Goal: Contribute content: Contribute content

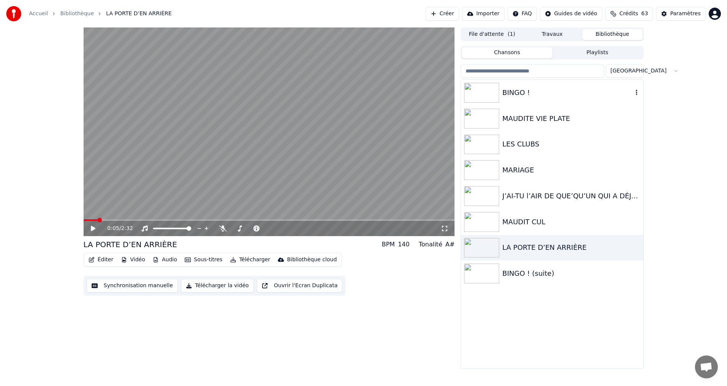
click at [488, 91] on img at bounding box center [481, 93] width 35 height 20
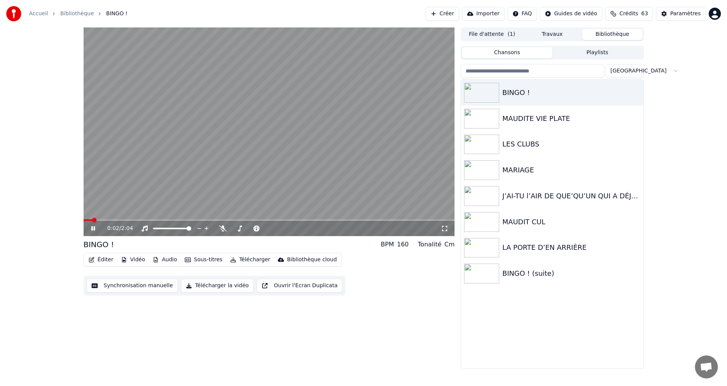
click at [91, 231] on icon at bounding box center [99, 229] width 18 height 6
click at [115, 290] on button "Synchronisation manuelle" at bounding box center [133, 286] width 92 height 14
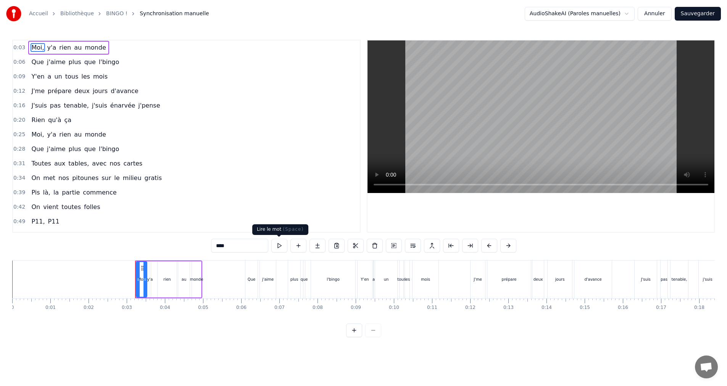
click at [281, 242] on button at bounding box center [279, 246] width 16 height 14
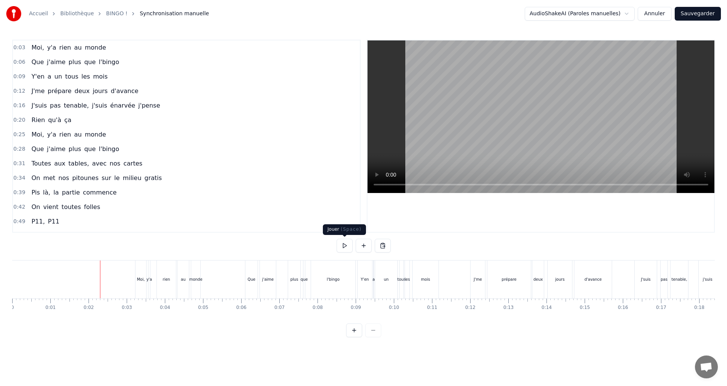
click at [341, 244] on button at bounding box center [345, 246] width 16 height 14
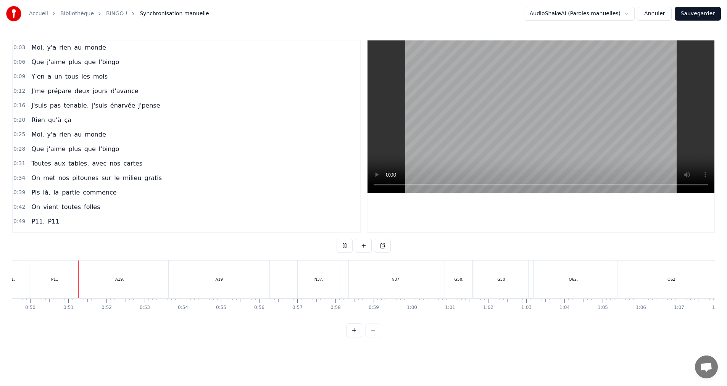
scroll to position [0, 1893]
click at [341, 244] on button at bounding box center [345, 246] width 16 height 14
click at [437, 279] on div "N37" at bounding box center [393, 280] width 93 height 38
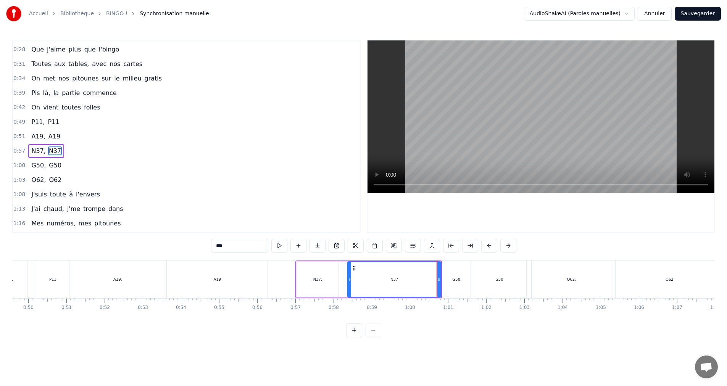
scroll to position [115, 0]
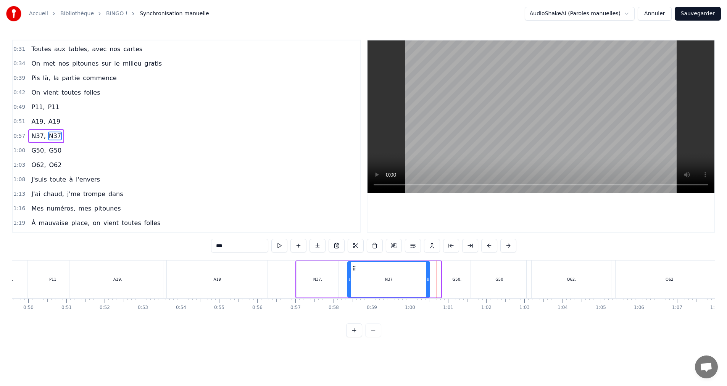
drag, startPoint x: 438, startPoint y: 279, endPoint x: 427, endPoint y: 279, distance: 11.1
click at [427, 279] on icon at bounding box center [427, 280] width 3 height 6
click at [271, 243] on button at bounding box center [270, 246] width 16 height 14
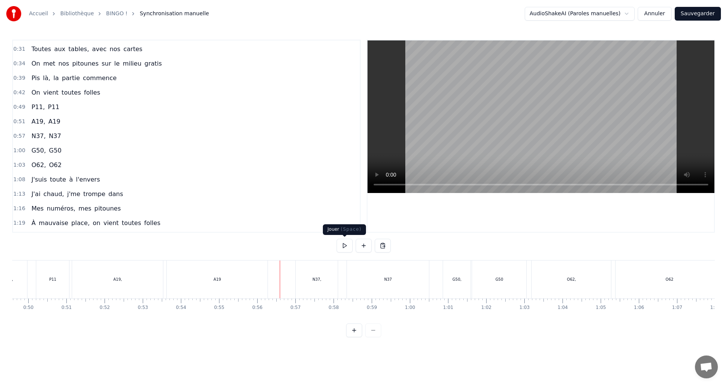
click at [345, 245] on button at bounding box center [345, 246] width 16 height 14
click at [346, 245] on button at bounding box center [345, 246] width 16 height 14
click at [537, 284] on div "O62," at bounding box center [571, 280] width 79 height 38
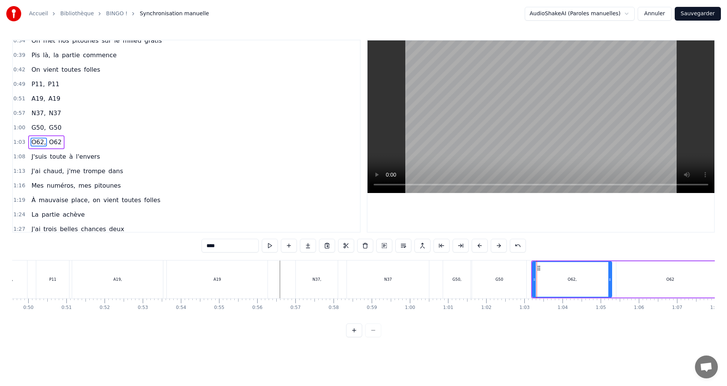
scroll to position [144, 0]
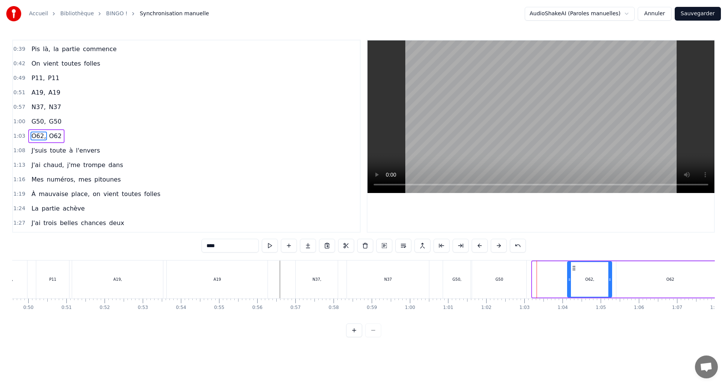
drag, startPoint x: 534, startPoint y: 280, endPoint x: 568, endPoint y: 280, distance: 34.0
click at [568, 281] on icon at bounding box center [569, 280] width 3 height 6
click at [507, 280] on div "G50" at bounding box center [499, 280] width 54 height 38
type input "***"
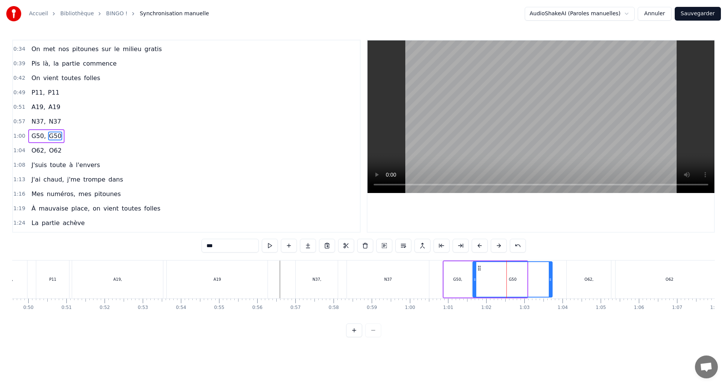
drag, startPoint x: 528, startPoint y: 279, endPoint x: 551, endPoint y: 280, distance: 23.0
click at [551, 280] on icon at bounding box center [550, 280] width 3 height 6
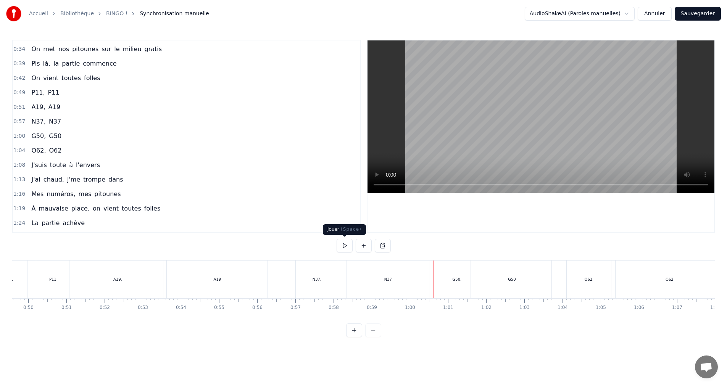
click at [341, 244] on button at bounding box center [345, 246] width 16 height 14
click at [637, 276] on div "O62" at bounding box center [670, 280] width 108 height 38
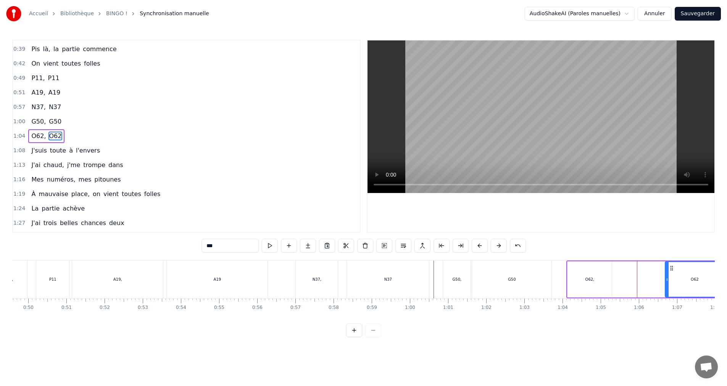
drag, startPoint x: 620, startPoint y: 279, endPoint x: 666, endPoint y: 278, distance: 46.2
click at [666, 278] on icon at bounding box center [667, 280] width 3 height 6
click at [586, 282] on div "O62," at bounding box center [590, 280] width 9 height 6
type input "****"
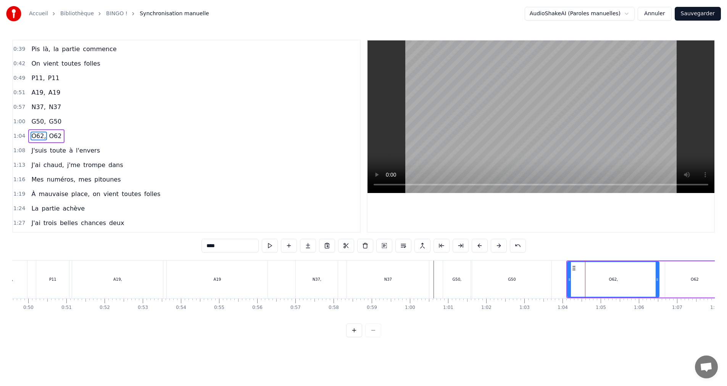
drag, startPoint x: 610, startPoint y: 278, endPoint x: 631, endPoint y: 276, distance: 21.4
click at [657, 279] on icon at bounding box center [657, 280] width 3 height 6
drag, startPoint x: 570, startPoint y: 280, endPoint x: 612, endPoint y: 278, distance: 41.7
click at [612, 278] on icon at bounding box center [611, 280] width 3 height 6
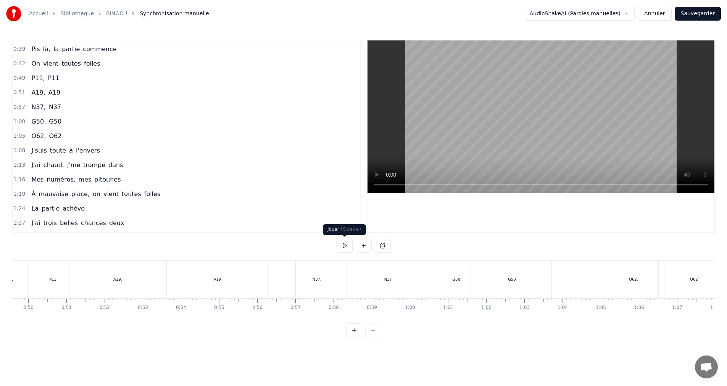
click at [345, 245] on button at bounding box center [345, 246] width 16 height 14
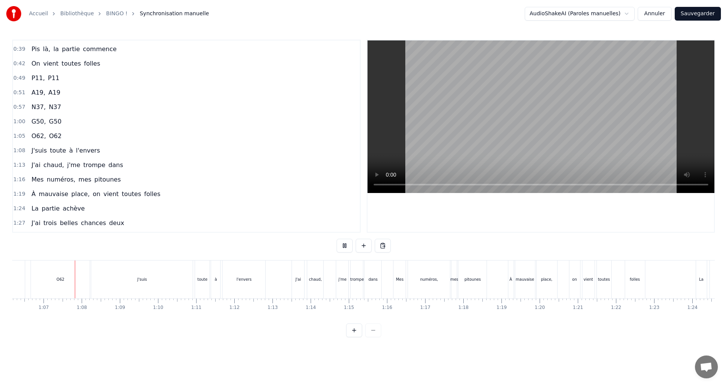
click at [345, 245] on button at bounding box center [345, 246] width 16 height 14
click at [86, 278] on div "O62" at bounding box center [60, 280] width 59 height 38
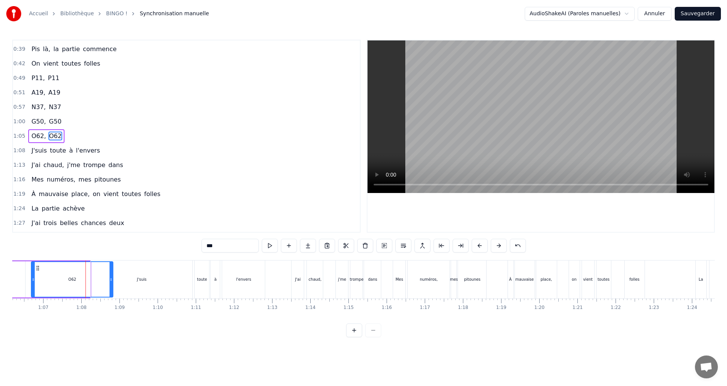
drag, startPoint x: 87, startPoint y: 278, endPoint x: 110, endPoint y: 278, distance: 22.5
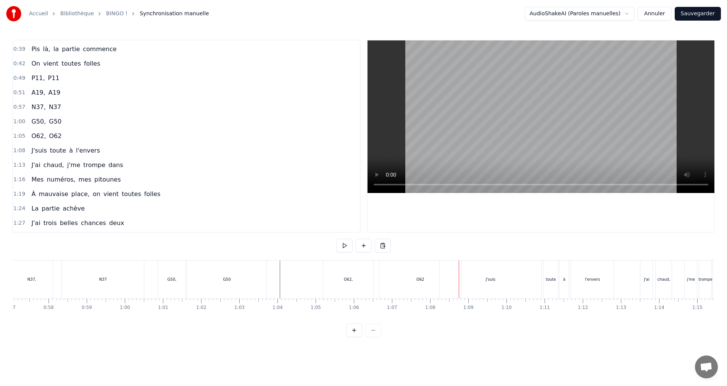
scroll to position [0, 2134]
click at [346, 246] on button at bounding box center [345, 246] width 16 height 14
click at [346, 245] on button at bounding box center [345, 246] width 16 height 14
click at [463, 281] on div "O62" at bounding box center [464, 280] width 8 height 6
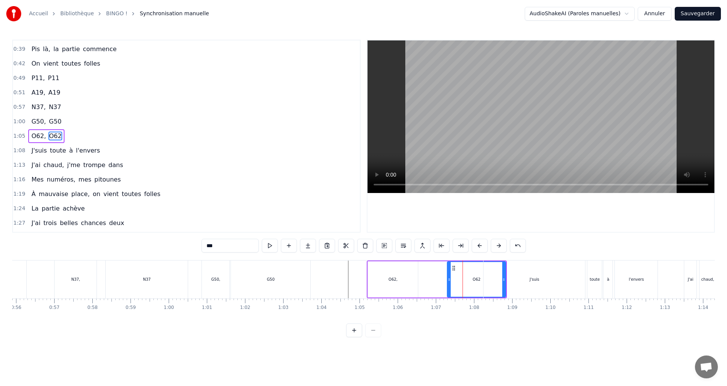
drag, startPoint x: 428, startPoint y: 281, endPoint x: 449, endPoint y: 277, distance: 21.0
click at [451, 279] on icon at bounding box center [449, 280] width 3 height 6
click at [269, 245] on button at bounding box center [270, 246] width 16 height 14
drag, startPoint x: 451, startPoint y: 279, endPoint x: 465, endPoint y: 278, distance: 15.0
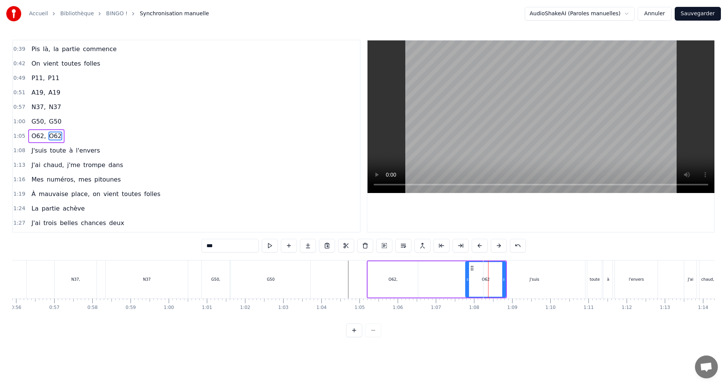
click at [466, 278] on icon at bounding box center [467, 280] width 3 height 6
click at [271, 245] on button at bounding box center [270, 246] width 16 height 14
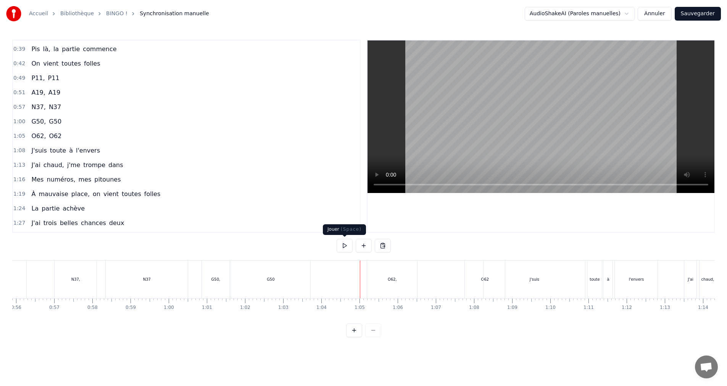
click at [343, 247] on button at bounding box center [345, 246] width 16 height 14
click at [397, 275] on div "O62," at bounding box center [392, 280] width 50 height 38
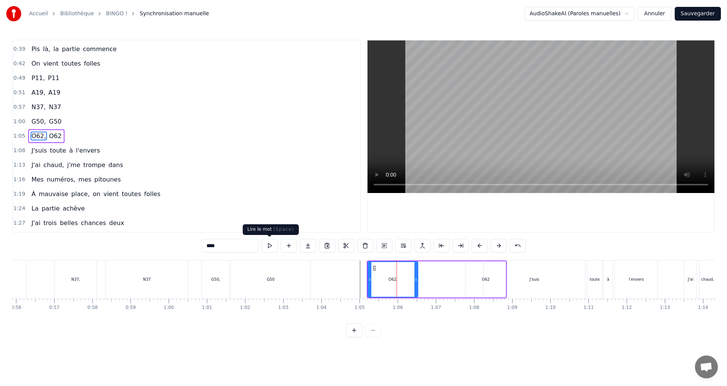
click at [272, 245] on button at bounding box center [270, 246] width 16 height 14
click at [272, 244] on button at bounding box center [270, 246] width 16 height 14
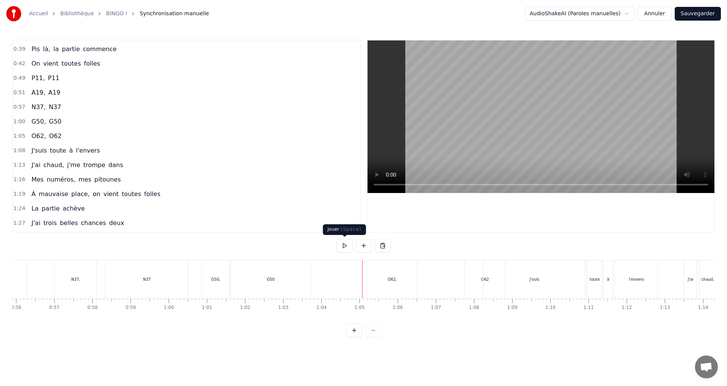
click at [342, 246] on button at bounding box center [345, 246] width 16 height 14
click at [342, 244] on button at bounding box center [345, 246] width 16 height 14
click at [544, 282] on div "J'suis" at bounding box center [535, 280] width 102 height 38
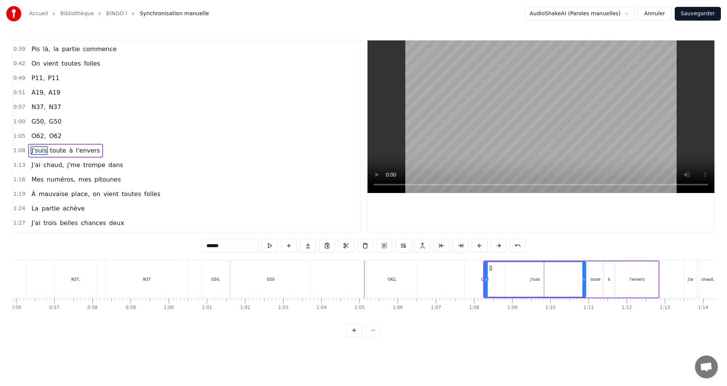
scroll to position [158, 0]
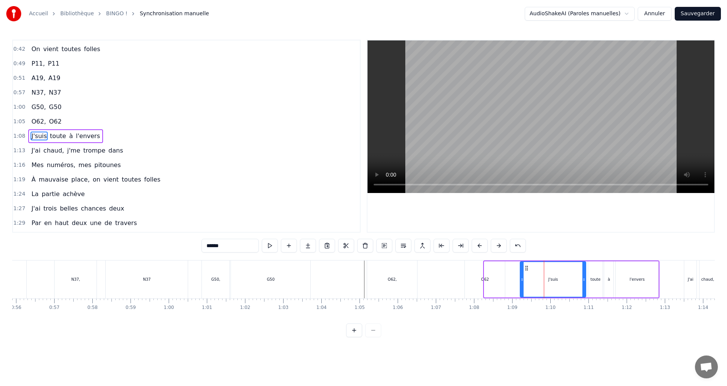
drag, startPoint x: 485, startPoint y: 280, endPoint x: 521, endPoint y: 279, distance: 35.5
click at [521, 279] on icon at bounding box center [522, 280] width 3 height 6
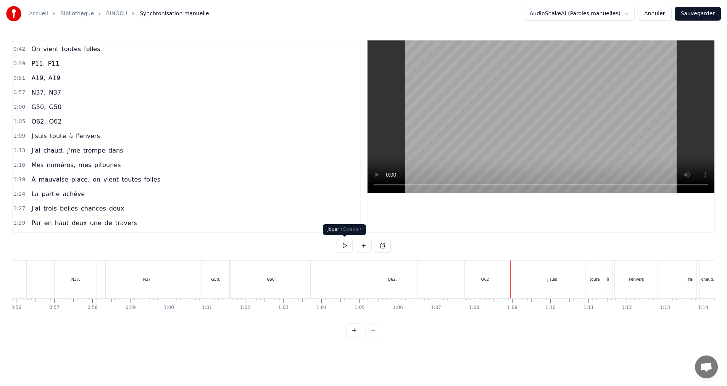
click at [345, 245] on button at bounding box center [345, 246] width 16 height 14
click at [551, 283] on div "J'suis" at bounding box center [552, 280] width 66 height 38
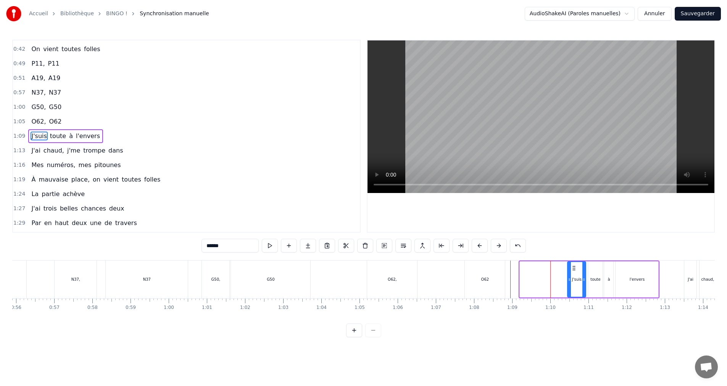
drag, startPoint x: 522, startPoint y: 279, endPoint x: 570, endPoint y: 281, distance: 47.8
click at [570, 281] on icon at bounding box center [569, 280] width 3 height 6
drag, startPoint x: 569, startPoint y: 281, endPoint x: 558, endPoint y: 280, distance: 11.5
click at [558, 281] on circle at bounding box center [558, 281] width 0 height 0
click at [269, 244] on button at bounding box center [270, 246] width 16 height 14
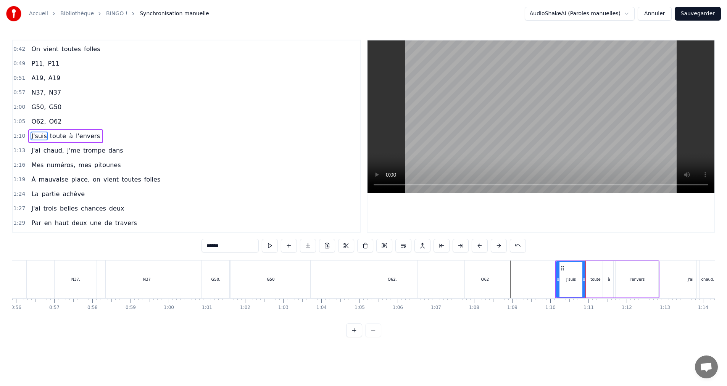
click at [269, 244] on button at bounding box center [270, 246] width 16 height 14
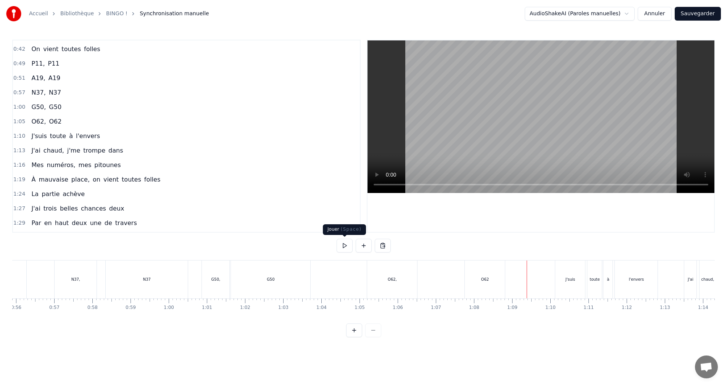
click at [347, 249] on button at bounding box center [345, 246] width 16 height 14
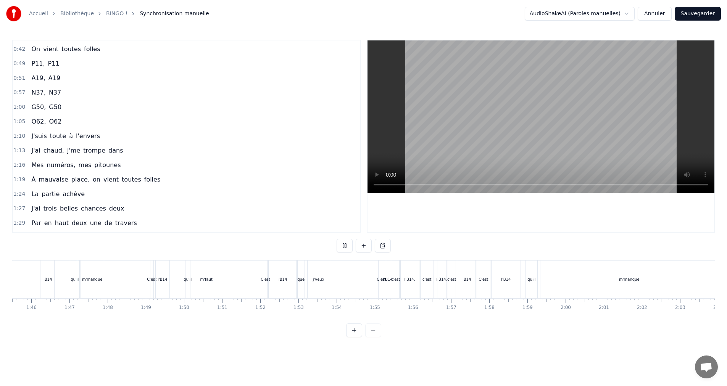
scroll to position [0, 4028]
click at [337, 239] on button at bounding box center [345, 246] width 16 height 14
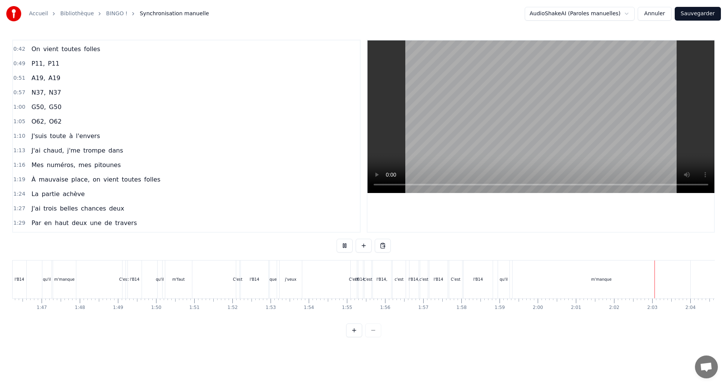
scroll to position [0, 4059]
click at [339, 244] on button at bounding box center [345, 246] width 16 height 14
click at [555, 286] on div "m'manque" at bounding box center [599, 280] width 178 height 38
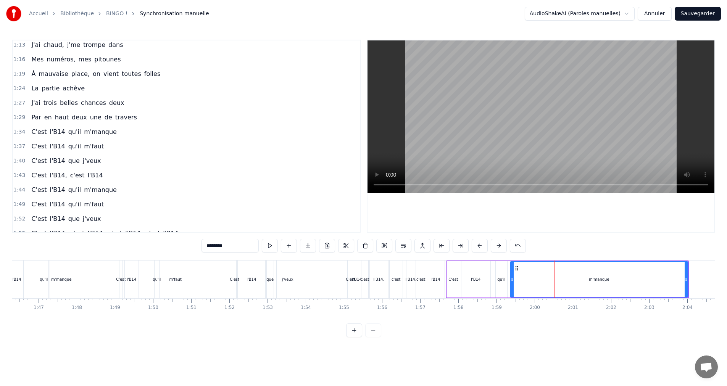
scroll to position [287, 0]
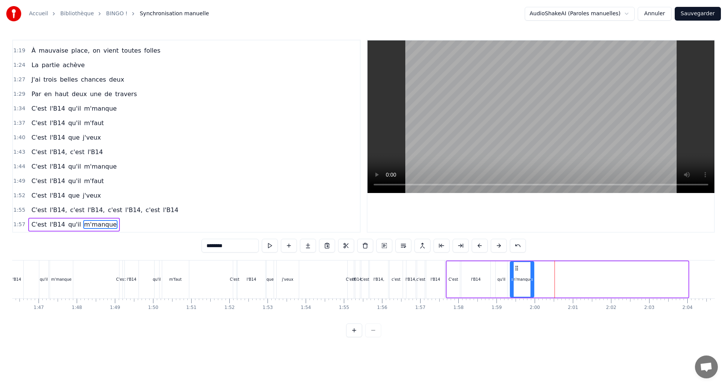
drag, startPoint x: 674, startPoint y: 281, endPoint x: 531, endPoint y: 281, distance: 143.2
click at [532, 282] on icon at bounding box center [532, 280] width 3 height 6
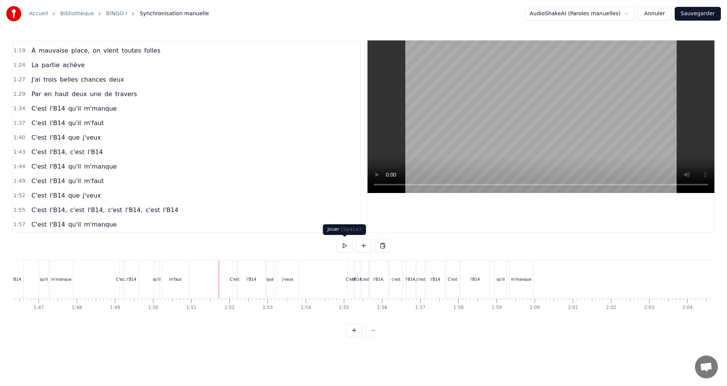
click at [343, 246] on button at bounding box center [345, 246] width 16 height 14
click at [691, 14] on button "Sauvegarder" at bounding box center [698, 14] width 46 height 14
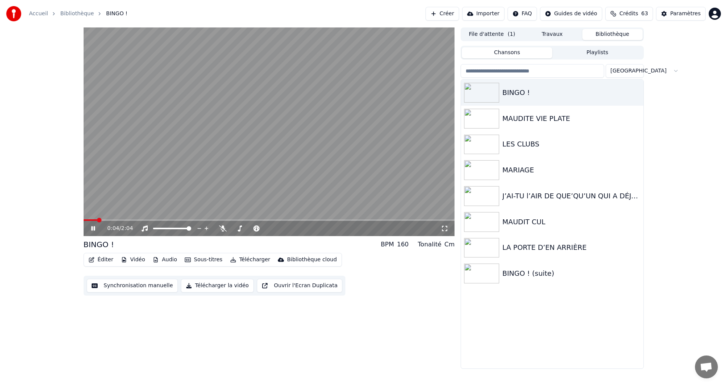
click at [92, 230] on icon at bounding box center [93, 228] width 4 height 5
click at [515, 278] on div "BINGO ! (suite)" at bounding box center [567, 273] width 130 height 11
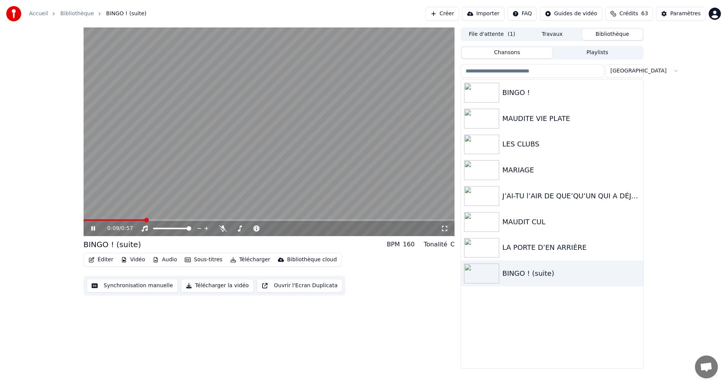
click at [92, 228] on icon at bounding box center [93, 228] width 4 height 5
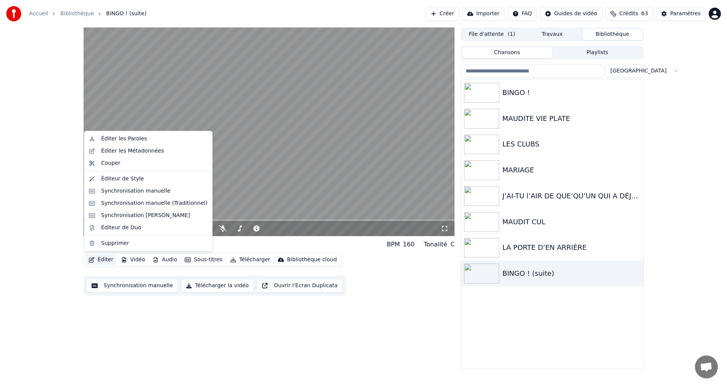
click at [99, 260] on button "Éditer" at bounding box center [101, 260] width 31 height 11
click at [142, 140] on div "Éditer les Paroles" at bounding box center [124, 139] width 46 height 8
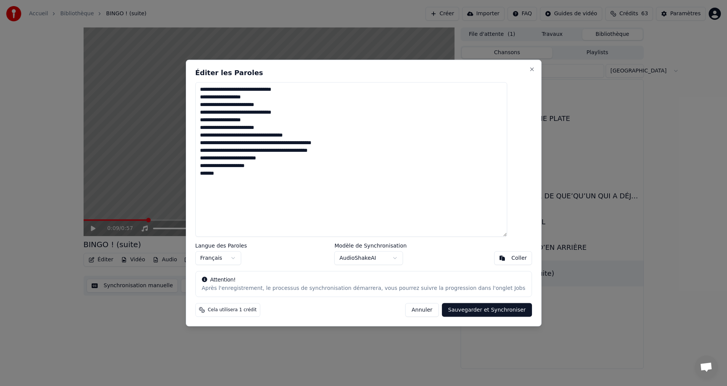
click at [221, 98] on textarea "**********" at bounding box center [351, 159] width 312 height 155
drag, startPoint x: 221, startPoint y: 119, endPoint x: 244, endPoint y: 126, distance: 24.0
click at [221, 119] on textarea "**********" at bounding box center [351, 159] width 312 height 155
click at [228, 136] on textarea "**********" at bounding box center [351, 159] width 312 height 155
click at [264, 136] on textarea "**********" at bounding box center [351, 159] width 312 height 155
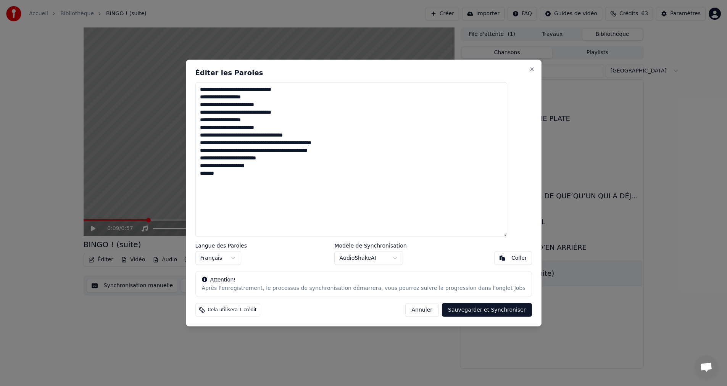
drag, startPoint x: 251, startPoint y: 137, endPoint x: 265, endPoint y: 136, distance: 13.4
click at [265, 136] on textarea "**********" at bounding box center [351, 159] width 312 height 155
paste textarea "**"
drag, startPoint x: 284, startPoint y: 137, endPoint x: 327, endPoint y: 135, distance: 42.8
click at [327, 135] on textarea "**********" at bounding box center [351, 159] width 312 height 155
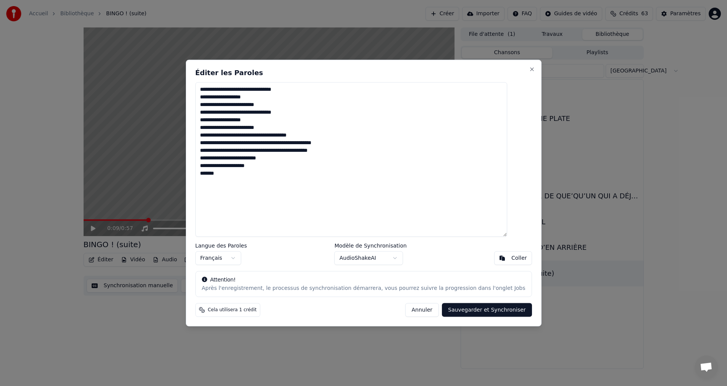
paste textarea
click at [283, 136] on textarea "**********" at bounding box center [351, 159] width 312 height 155
click at [228, 145] on textarea "**********" at bounding box center [351, 159] width 312 height 155
click at [281, 142] on textarea "**********" at bounding box center [351, 159] width 312 height 155
click at [311, 144] on textarea "**********" at bounding box center [351, 159] width 312 height 155
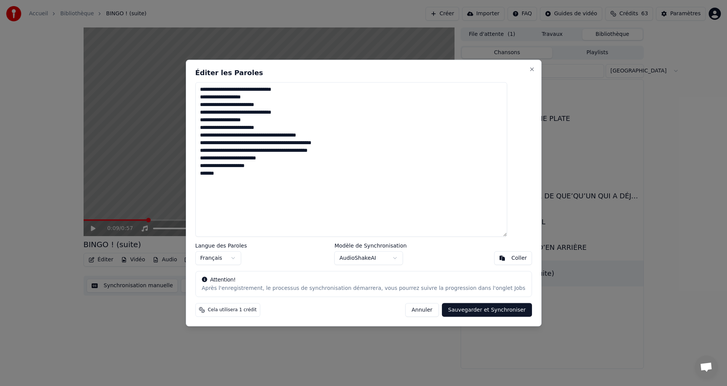
click at [326, 145] on textarea "**********" at bounding box center [351, 159] width 312 height 155
click at [229, 152] on textarea "**********" at bounding box center [351, 159] width 312 height 155
drag, startPoint x: 284, startPoint y: 150, endPoint x: 302, endPoint y: 150, distance: 17.9
click at [302, 150] on textarea "**********" at bounding box center [351, 159] width 312 height 155
paste textarea
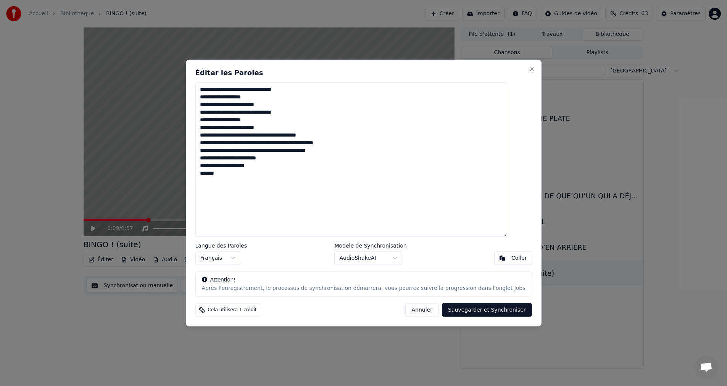
click at [272, 153] on textarea "**********" at bounding box center [351, 159] width 312 height 155
click at [226, 160] on textarea "**********" at bounding box center [351, 159] width 312 height 155
drag, startPoint x: 288, startPoint y: 159, endPoint x: 210, endPoint y: 159, distance: 78.3
click at [210, 159] on textarea "**********" at bounding box center [351, 159] width 312 height 155
drag, startPoint x: 228, startPoint y: 159, endPoint x: 379, endPoint y: 195, distance: 155.4
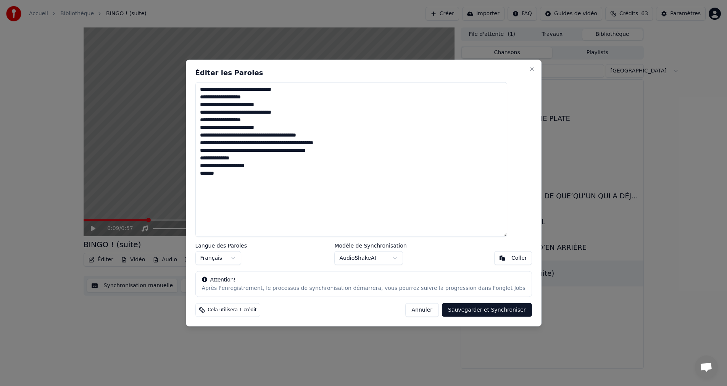
click at [228, 160] on textarea "**********" at bounding box center [351, 159] width 312 height 155
click at [212, 175] on textarea "**********" at bounding box center [351, 159] width 312 height 155
paste textarea "**********"
type textarea "**********"
click at [484, 311] on button "Sauvegarder et Synchroniser" at bounding box center [487, 310] width 90 height 14
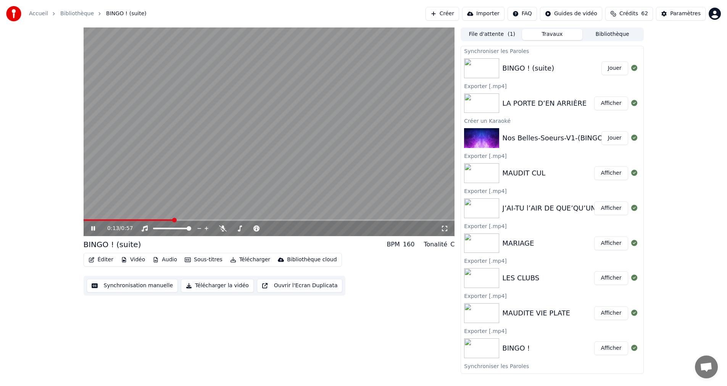
click at [93, 229] on icon at bounding box center [99, 229] width 18 height 6
click at [131, 220] on span at bounding box center [129, 221] width 91 height 2
click at [84, 222] on span at bounding box center [86, 220] width 5 height 5
click at [90, 228] on icon at bounding box center [99, 229] width 18 height 6
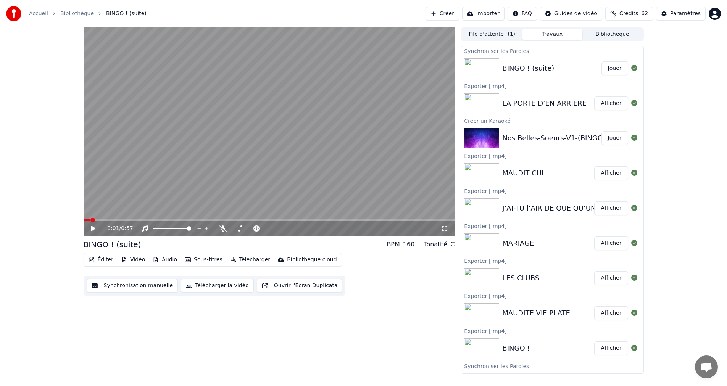
click at [117, 285] on button "Synchronisation manuelle" at bounding box center [133, 286] width 92 height 14
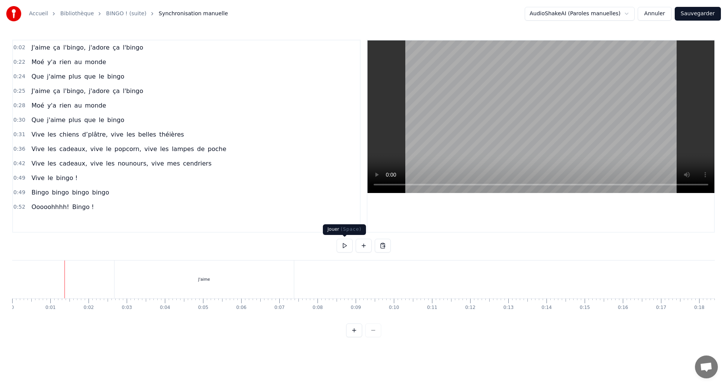
click at [342, 245] on button at bounding box center [345, 246] width 16 height 14
click at [346, 244] on button at bounding box center [345, 246] width 16 height 14
click at [347, 244] on button at bounding box center [345, 246] width 16 height 14
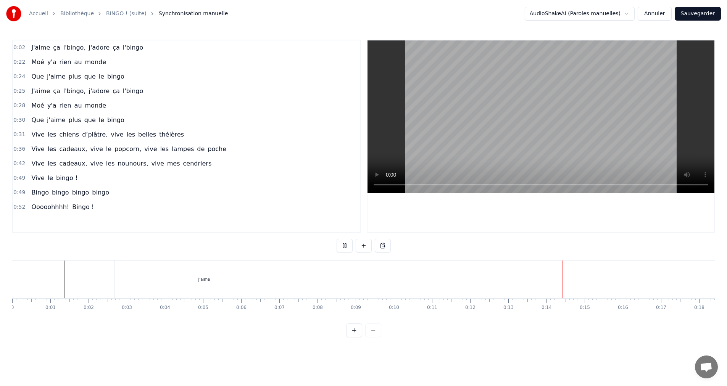
click at [347, 244] on button at bounding box center [345, 246] width 16 height 14
drag, startPoint x: 224, startPoint y: 276, endPoint x: 420, endPoint y: 281, distance: 195.9
click at [449, 282] on div "J'aime ça l'bingo, j'adore ça l'bingo" at bounding box center [486, 280] width 744 height 38
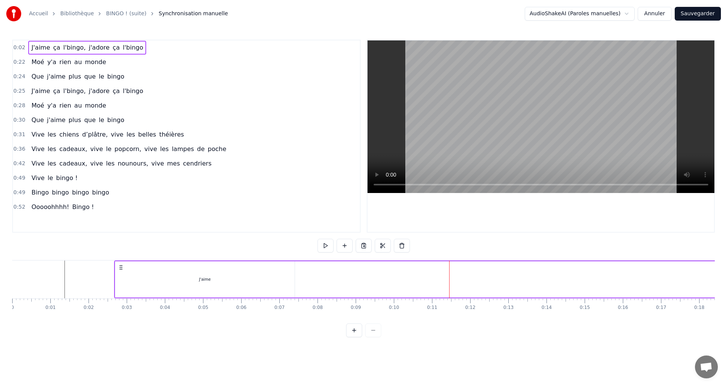
click at [233, 276] on div "J'aime" at bounding box center [204, 280] width 179 height 36
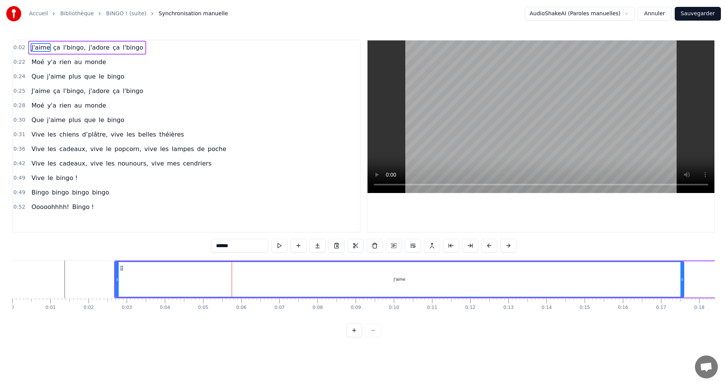
drag, startPoint x: 294, startPoint y: 279, endPoint x: 601, endPoint y: 281, distance: 306.6
click at [683, 297] on div "J'aime" at bounding box center [400, 280] width 570 height 36
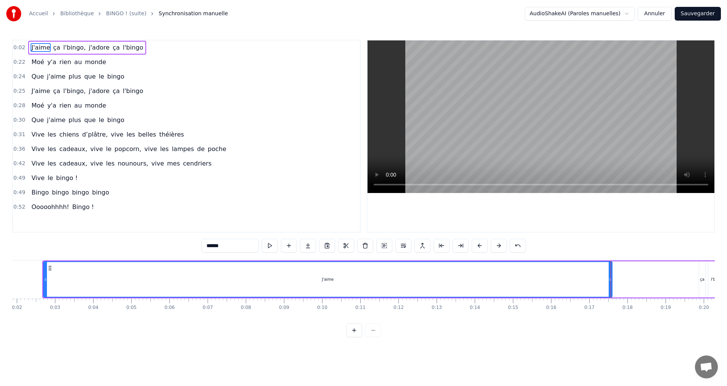
scroll to position [0, 58]
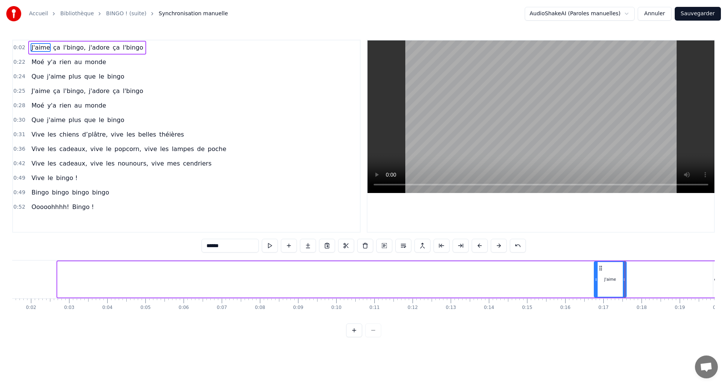
drag, startPoint x: 59, startPoint y: 277, endPoint x: 595, endPoint y: 290, distance: 536.6
click at [596, 289] on div at bounding box center [596, 279] width 3 height 35
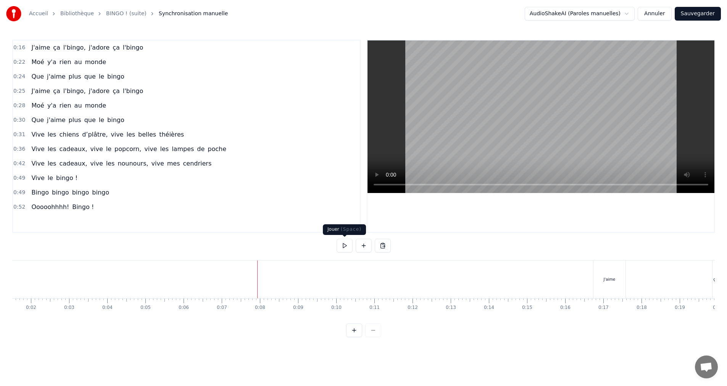
click at [342, 246] on button at bounding box center [345, 246] width 16 height 14
click at [342, 245] on button at bounding box center [345, 246] width 16 height 14
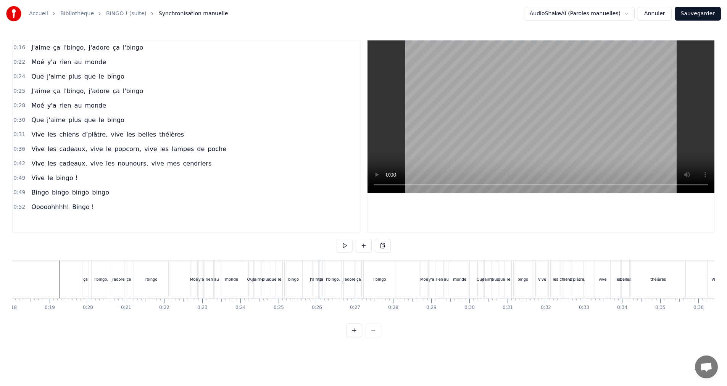
scroll to position [0, 690]
click at [342, 245] on button at bounding box center [345, 246] width 16 height 14
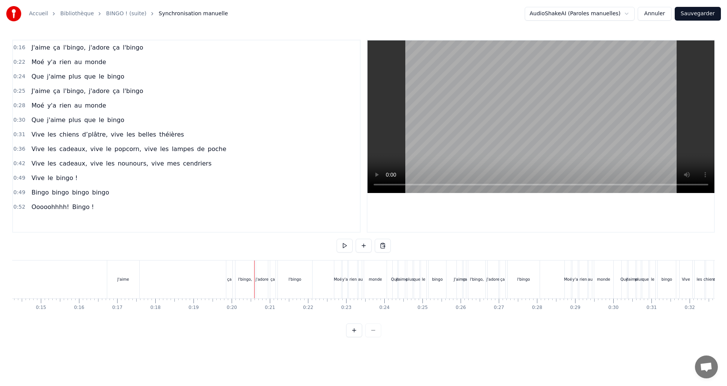
scroll to position [0, 531]
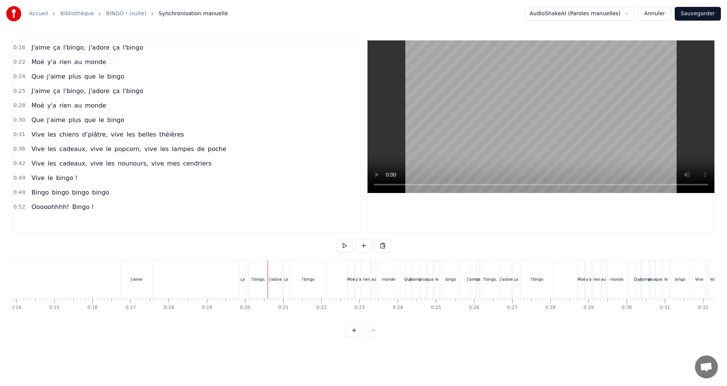
click at [145, 283] on div "J'aime" at bounding box center [137, 280] width 32 height 38
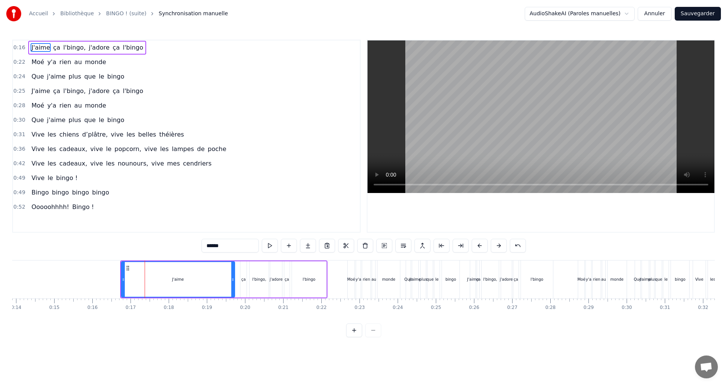
drag, startPoint x: 155, startPoint y: 281, endPoint x: 234, endPoint y: 279, distance: 79.4
click at [234, 279] on div "J'aime" at bounding box center [178, 280] width 114 height 36
drag, startPoint x: 123, startPoint y: 281, endPoint x: 223, endPoint y: 282, distance: 100.0
click at [223, 282] on icon at bounding box center [224, 280] width 3 height 6
click at [355, 336] on button at bounding box center [354, 331] width 16 height 14
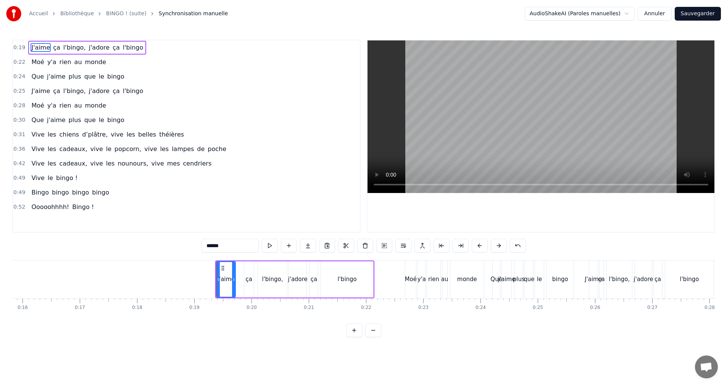
scroll to position [0, 909]
click at [220, 281] on div "J'aime" at bounding box center [223, 279] width 18 height 9
click at [243, 284] on div "ça" at bounding box center [246, 280] width 10 height 36
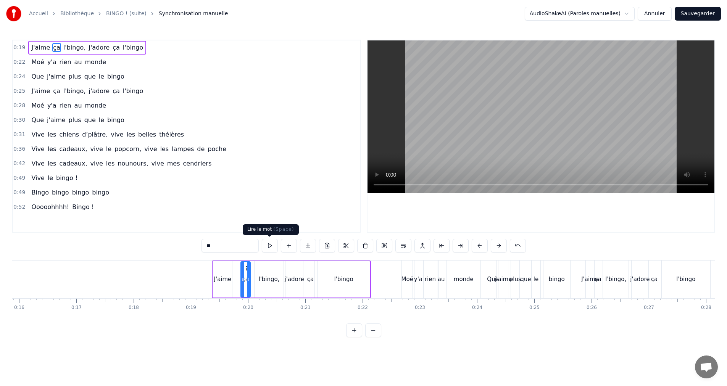
click at [268, 245] on button at bounding box center [270, 246] width 16 height 14
click at [268, 244] on button at bounding box center [270, 246] width 16 height 14
click at [216, 279] on div "J'aime" at bounding box center [223, 279] width 18 height 9
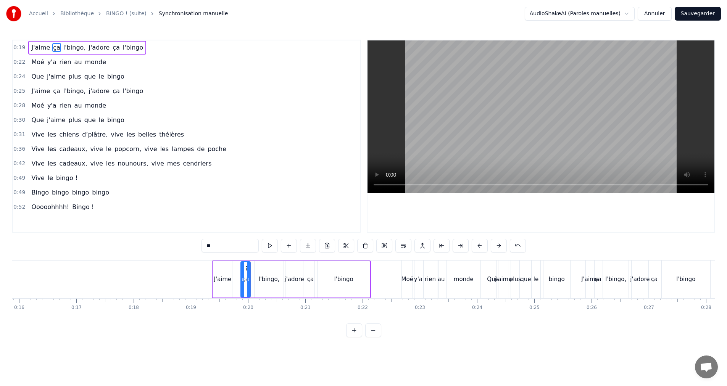
type input "******"
drag, startPoint x: 232, startPoint y: 279, endPoint x: 237, endPoint y: 279, distance: 4.6
click at [237, 279] on div "J'aime ça l'bingo, j'adore ça l'bingo" at bounding box center [291, 280] width 159 height 38
click at [220, 281] on div "J'aime" at bounding box center [223, 279] width 18 height 9
click at [236, 279] on icon at bounding box center [237, 280] width 3 height 6
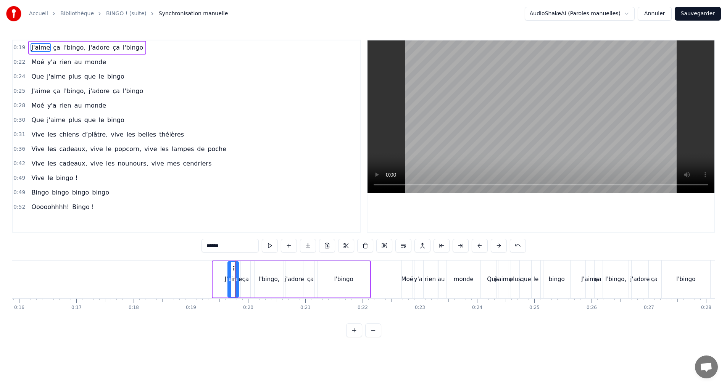
drag, startPoint x: 225, startPoint y: 281, endPoint x: 230, endPoint y: 279, distance: 5.5
click at [231, 281] on icon at bounding box center [229, 280] width 3 height 6
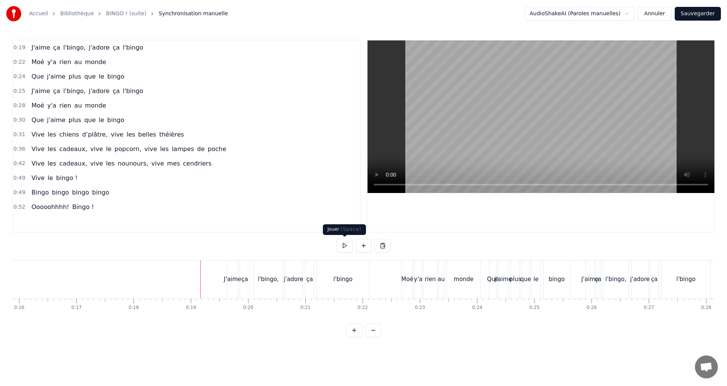
click at [340, 246] on button at bounding box center [345, 246] width 16 height 14
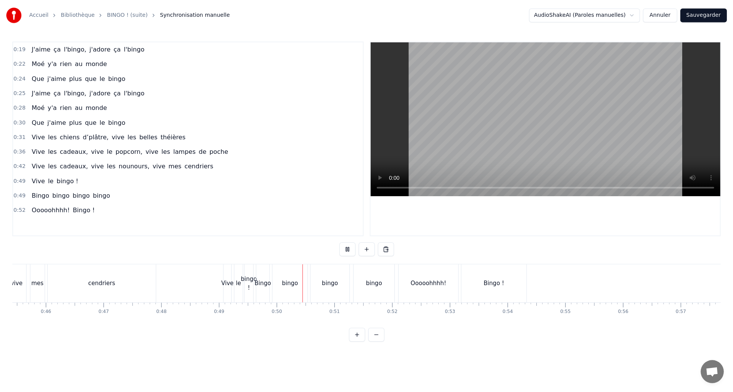
scroll to position [0, 2608]
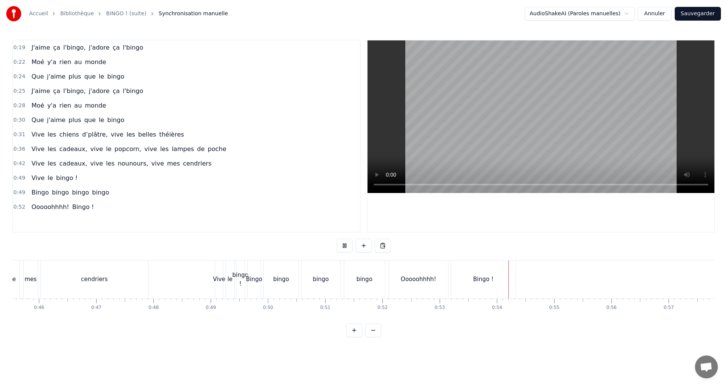
click at [341, 246] on button at bounding box center [345, 246] width 16 height 14
click at [695, 15] on button "Sauvegarder" at bounding box center [698, 14] width 46 height 14
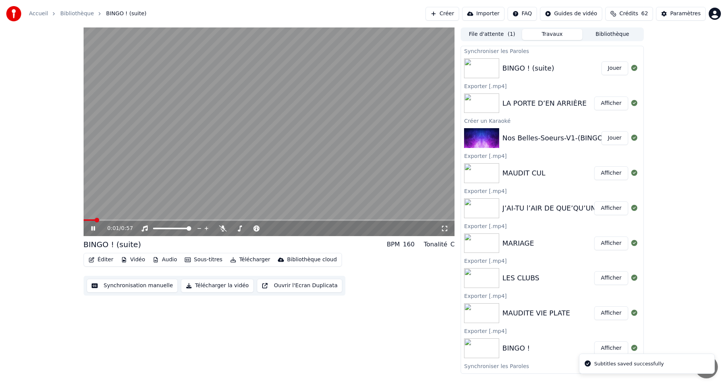
click at [209, 285] on button "Télécharger la vidéo" at bounding box center [217, 286] width 73 height 14
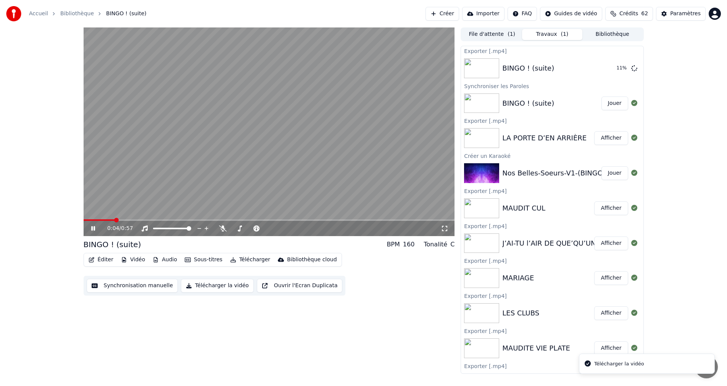
click at [130, 260] on button "Vidéo" at bounding box center [133, 260] width 30 height 11
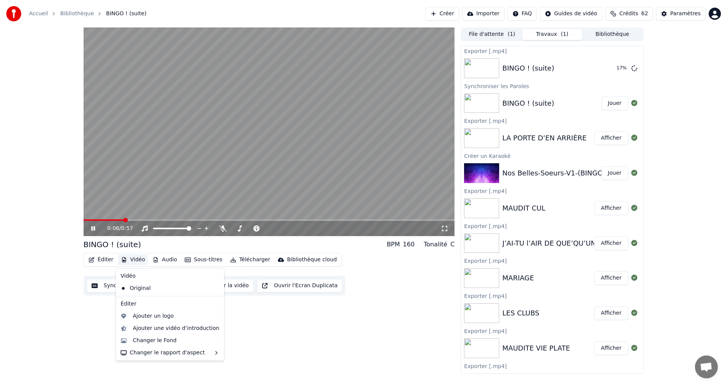
click at [130, 260] on button "Vidéo" at bounding box center [133, 260] width 30 height 11
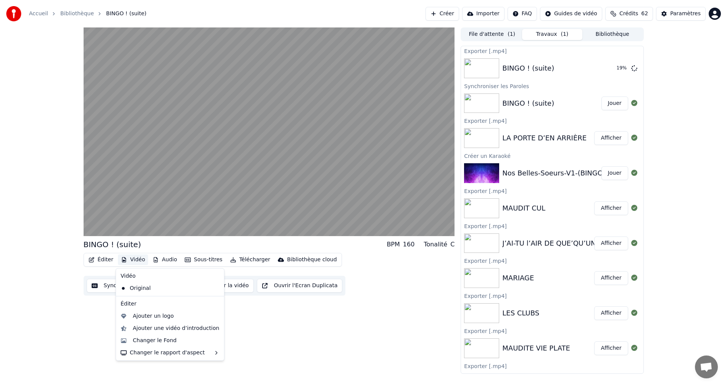
click at [130, 260] on button "Vidéo" at bounding box center [133, 260] width 30 height 11
click at [138, 341] on div "Changer le Fond" at bounding box center [155, 341] width 44 height 8
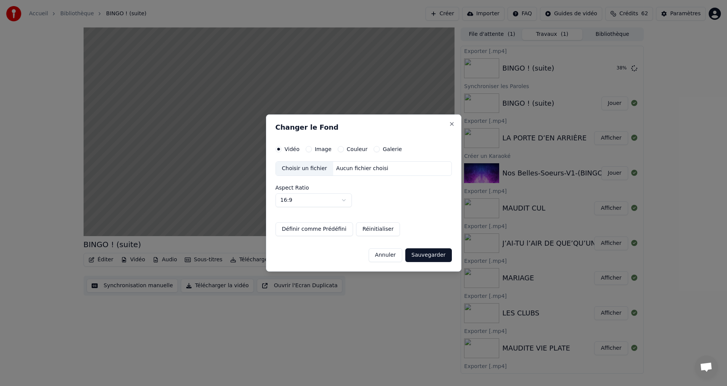
click at [311, 148] on div "Image" at bounding box center [319, 149] width 26 height 6
click at [308, 149] on button "Image" at bounding box center [309, 149] width 6 height 6
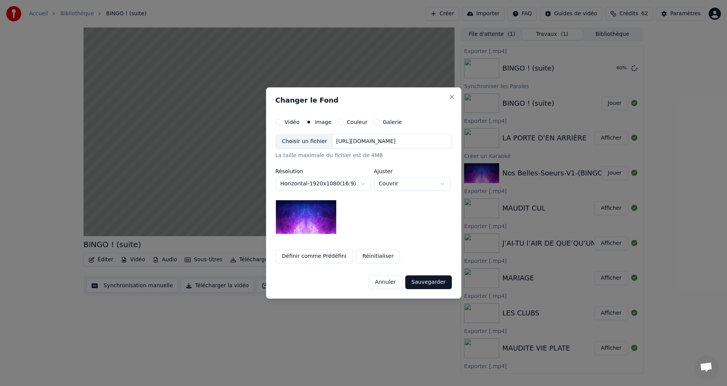
click at [338, 121] on button "Couleur" at bounding box center [341, 122] width 6 height 6
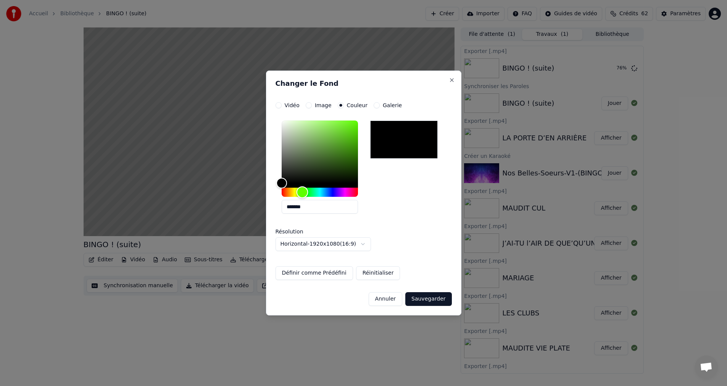
drag, startPoint x: 281, startPoint y: 194, endPoint x: 302, endPoint y: 195, distance: 21.8
click at [302, 195] on div "Hue" at bounding box center [303, 193] width 12 height 12
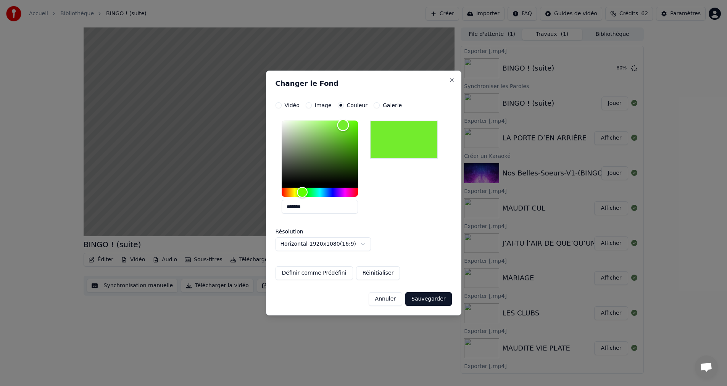
type input "*******"
drag, startPoint x: 284, startPoint y: 183, endPoint x: 423, endPoint y: 71, distance: 178.5
click at [423, 71] on div "**********" at bounding box center [363, 193] width 195 height 245
click at [426, 302] on button "Sauvegarder" at bounding box center [428, 299] width 46 height 14
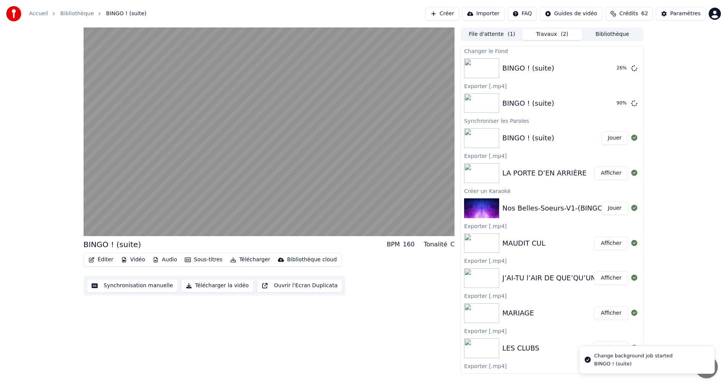
click at [206, 286] on button "Télécharger la vidéo" at bounding box center [217, 286] width 73 height 14
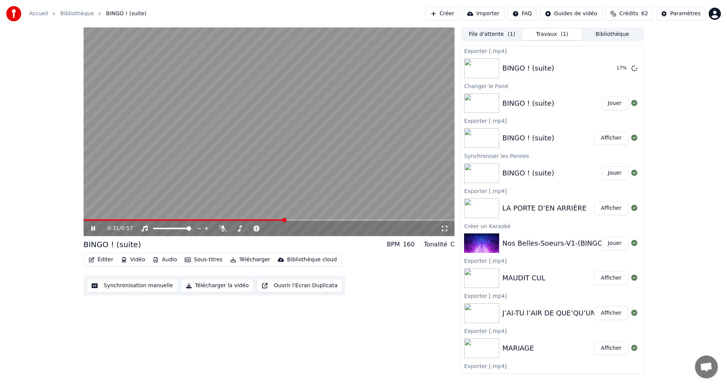
click at [91, 228] on icon at bounding box center [99, 229] width 18 height 6
click at [612, 36] on button "Bibliothèque" at bounding box center [613, 34] width 60 height 11
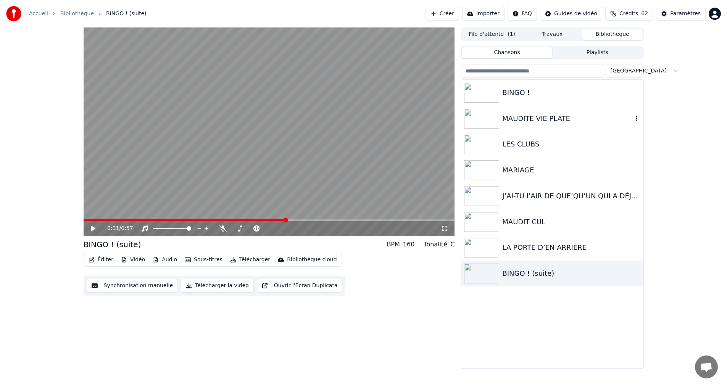
click at [486, 121] on img at bounding box center [481, 119] width 35 height 20
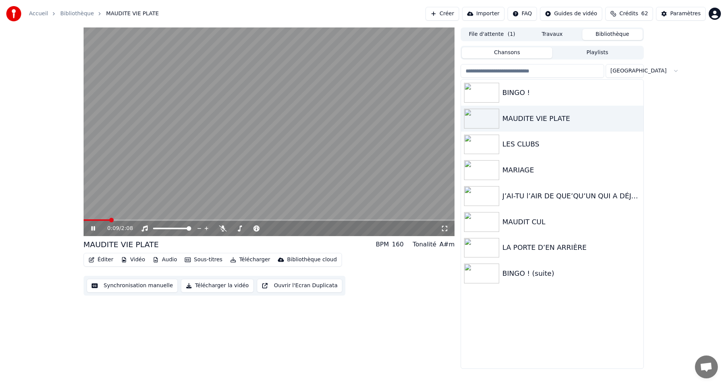
click at [90, 230] on icon at bounding box center [99, 229] width 18 height 6
click at [485, 95] on img at bounding box center [481, 93] width 35 height 20
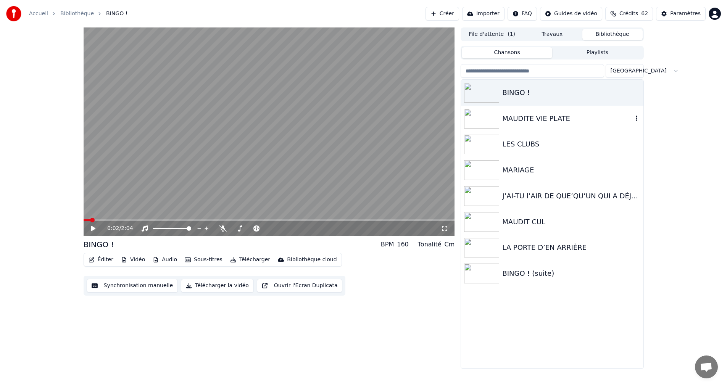
click at [498, 120] on img at bounding box center [481, 119] width 35 height 20
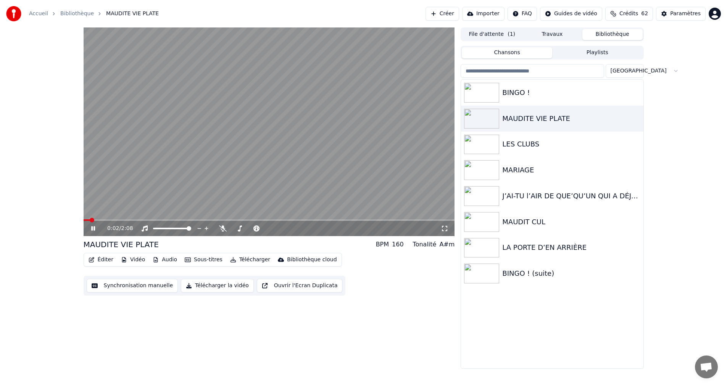
click at [92, 228] on icon at bounding box center [93, 228] width 4 height 5
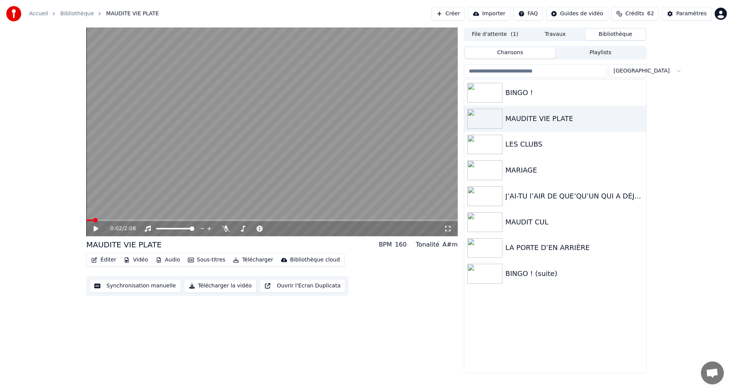
click at [452, 14] on button "Créer" at bounding box center [448, 14] width 34 height 14
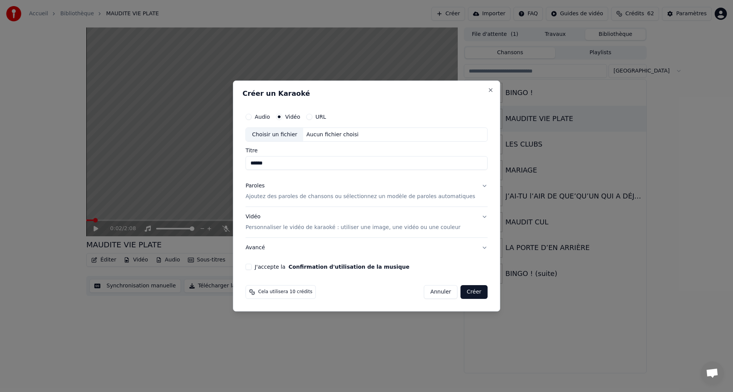
click at [281, 134] on div "Choisir un fichier" at bounding box center [274, 135] width 57 height 14
type input "**********"
click at [252, 267] on button "J'accepte la Confirmation d'utilisation de la musique" at bounding box center [248, 267] width 6 height 6
click at [469, 292] on button "Créer" at bounding box center [474, 292] width 27 height 14
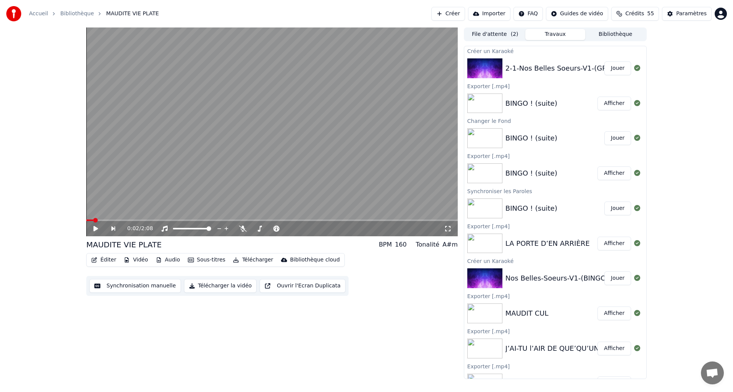
click at [608, 67] on button "Jouer" at bounding box center [617, 68] width 27 height 14
click at [96, 231] on icon at bounding box center [101, 229] width 18 height 6
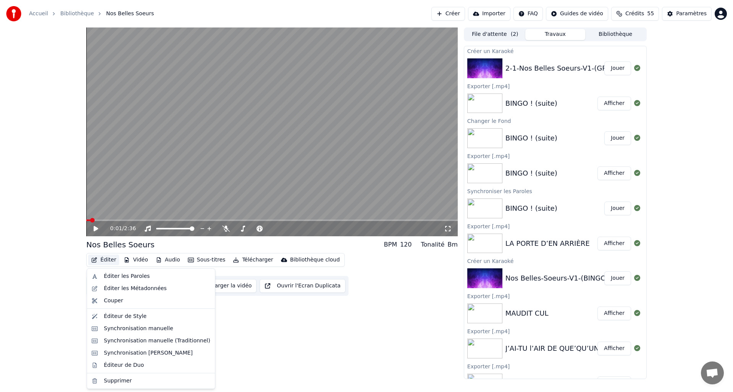
click at [97, 260] on icon "button" at bounding box center [94, 259] width 6 height 5
click at [104, 285] on div "Éditer les Métadonnées" at bounding box center [135, 289] width 63 height 8
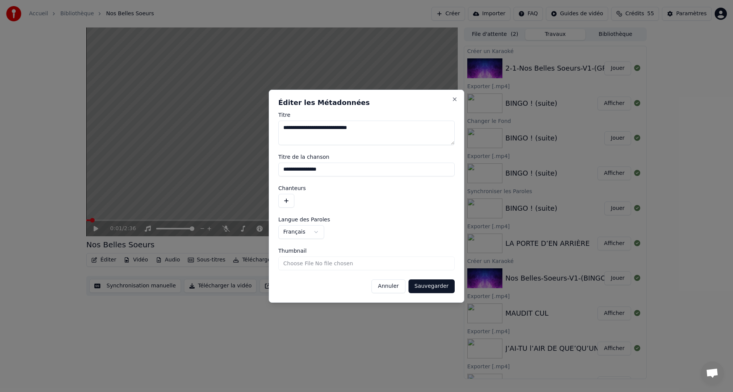
click at [338, 169] on input "**********" at bounding box center [366, 170] width 176 height 14
drag, startPoint x: 338, startPoint y: 168, endPoint x: 250, endPoint y: 161, distance: 88.1
click at [250, 161] on body "Accueil Bibliothèque Nos Belles Soeurs Créer Importer FAQ Guides de vidéo Crédi…" at bounding box center [366, 196] width 733 height 392
type input "******"
click at [435, 289] on button "Sauvegarder" at bounding box center [432, 286] width 46 height 14
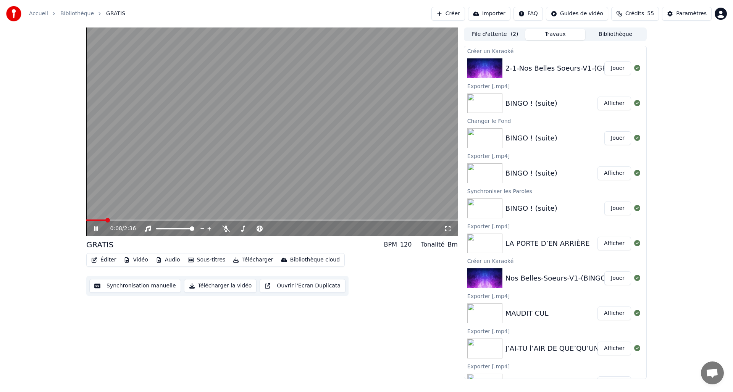
drag, startPoint x: 94, startPoint y: 229, endPoint x: 96, endPoint y: 233, distance: 4.3
click at [94, 228] on icon at bounding box center [96, 228] width 4 height 5
click at [103, 259] on button "Éditer" at bounding box center [103, 260] width 31 height 11
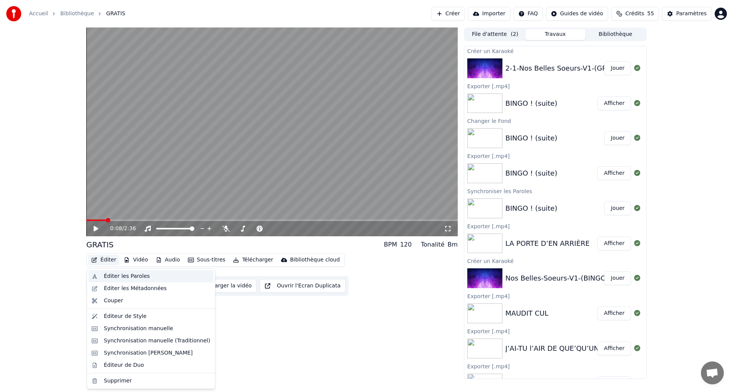
click at [123, 277] on div "Éditer les Paroles" at bounding box center [127, 277] width 46 height 8
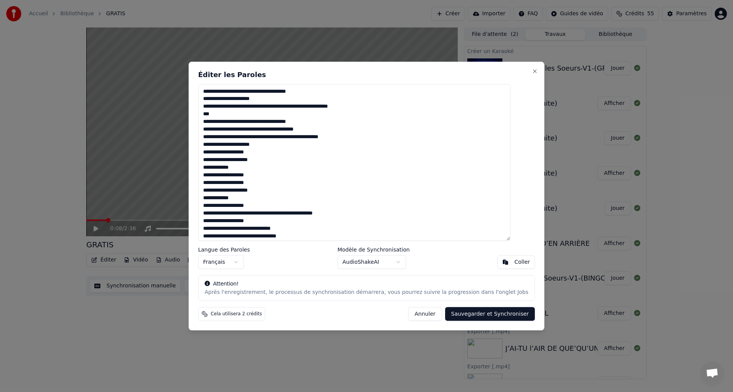
click at [239, 93] on textarea at bounding box center [354, 162] width 312 height 157
click at [317, 93] on textarea at bounding box center [354, 162] width 312 height 157
click at [338, 92] on textarea at bounding box center [354, 162] width 312 height 157
click at [258, 99] on textarea at bounding box center [354, 162] width 312 height 157
click at [260, 100] on textarea at bounding box center [354, 162] width 312 height 157
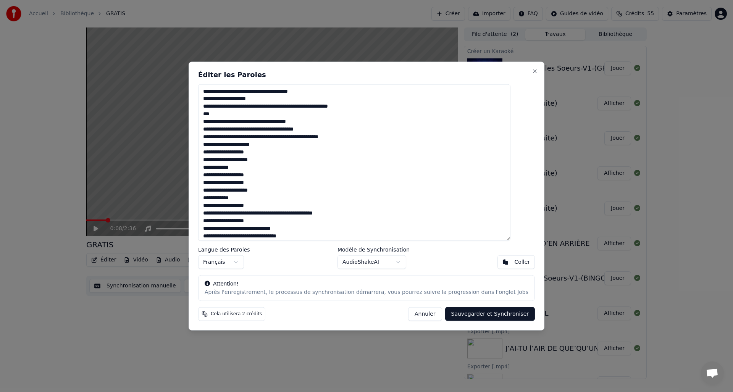
click at [283, 99] on textarea at bounding box center [354, 162] width 312 height 157
click at [239, 123] on textarea at bounding box center [354, 162] width 312 height 157
click at [217, 132] on textarea at bounding box center [354, 162] width 312 height 157
drag, startPoint x: 265, startPoint y: 131, endPoint x: 334, endPoint y: 132, distance: 69.1
click at [334, 132] on textarea at bounding box center [354, 162] width 312 height 157
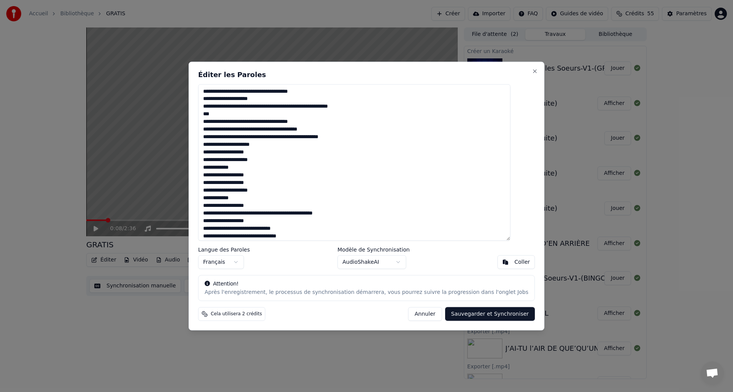
paste textarea
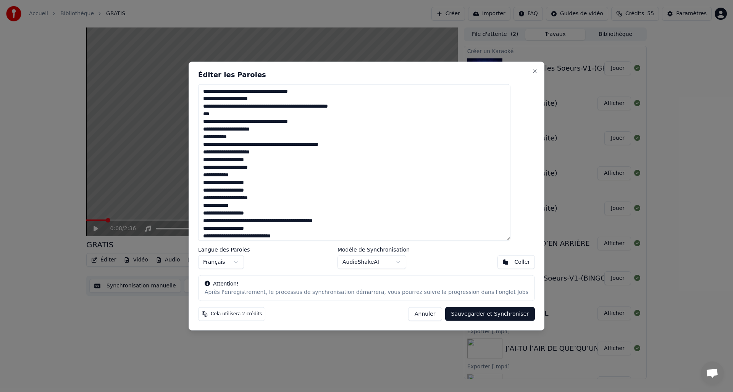
drag, startPoint x: 215, startPoint y: 145, endPoint x: 249, endPoint y: 151, distance: 34.8
click at [215, 145] on textarea at bounding box center [354, 162] width 312 height 157
click at [216, 139] on textarea at bounding box center [354, 162] width 312 height 157
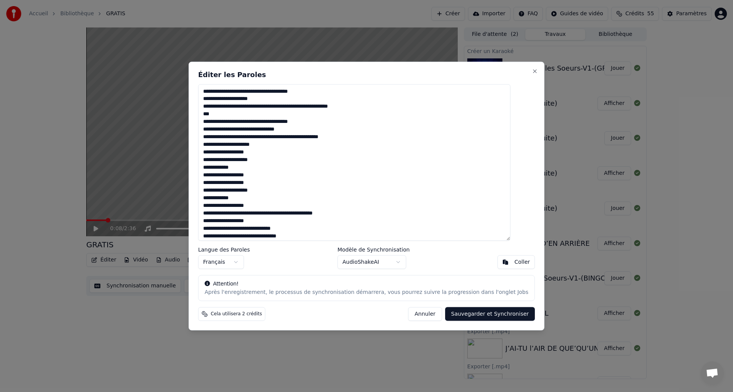
click at [254, 145] on textarea at bounding box center [354, 162] width 312 height 157
drag, startPoint x: 257, startPoint y: 146, endPoint x: 673, endPoint y: 186, distance: 418.1
click at [242, 148] on textarea at bounding box center [354, 162] width 312 height 157
drag, startPoint x: 261, startPoint y: 147, endPoint x: 269, endPoint y: 150, distance: 8.7
click at [261, 147] on textarea at bounding box center [354, 162] width 312 height 157
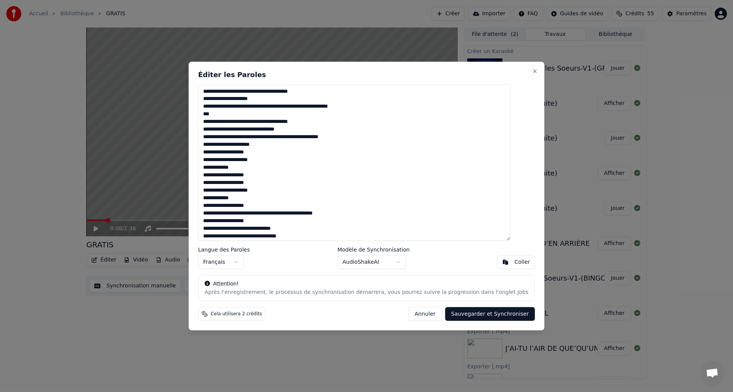
click at [284, 147] on textarea at bounding box center [354, 162] width 312 height 157
click at [269, 145] on textarea at bounding box center [354, 162] width 312 height 157
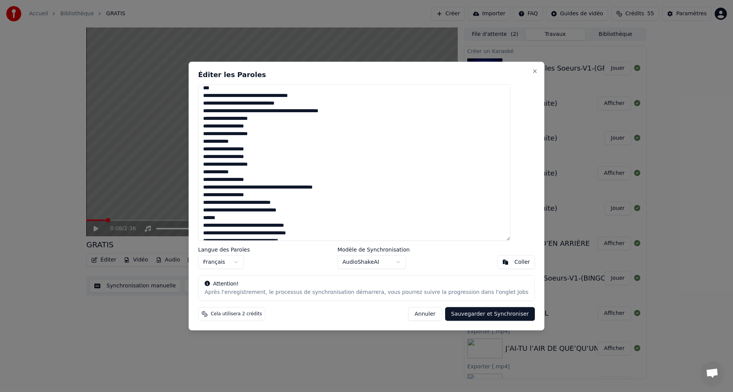
scroll to position [26, 0]
click at [256, 188] on textarea at bounding box center [354, 162] width 312 height 157
click at [260, 189] on textarea at bounding box center [354, 162] width 312 height 157
click at [236, 203] on textarea at bounding box center [354, 162] width 312 height 157
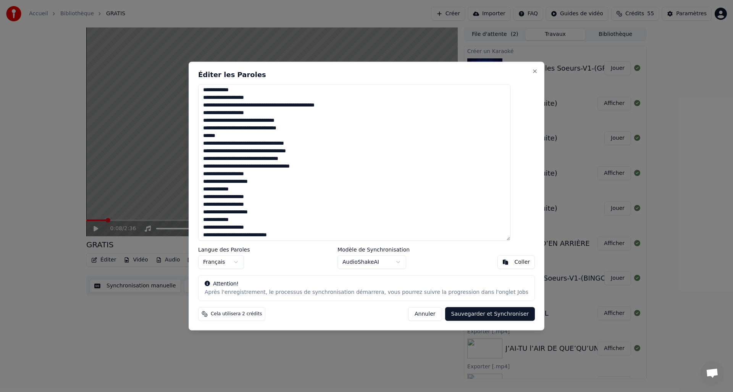
scroll to position [111, 0]
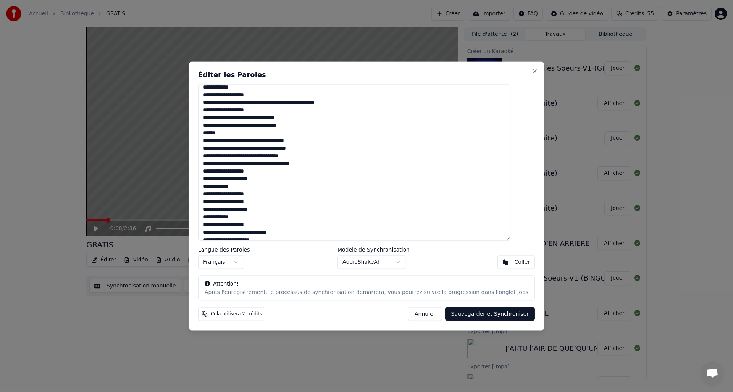
click at [236, 141] on textarea at bounding box center [354, 162] width 312 height 157
click at [316, 141] on textarea at bounding box center [354, 162] width 312 height 157
click at [293, 172] on textarea at bounding box center [354, 162] width 312 height 157
click at [251, 188] on textarea at bounding box center [354, 162] width 312 height 157
click at [265, 194] on textarea at bounding box center [354, 162] width 312 height 157
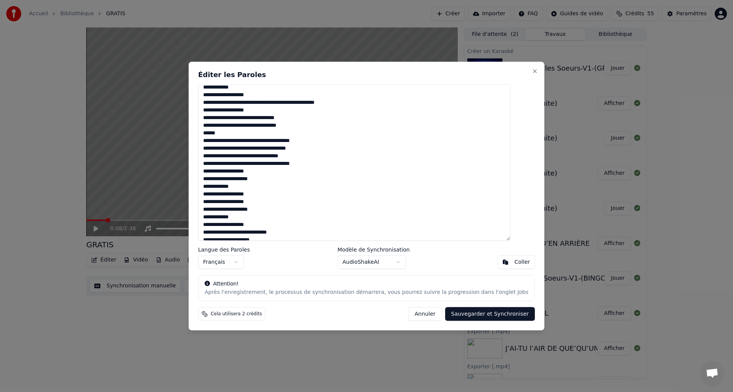
click at [270, 202] on textarea at bounding box center [354, 162] width 312 height 157
click at [276, 210] on textarea at bounding box center [354, 162] width 312 height 157
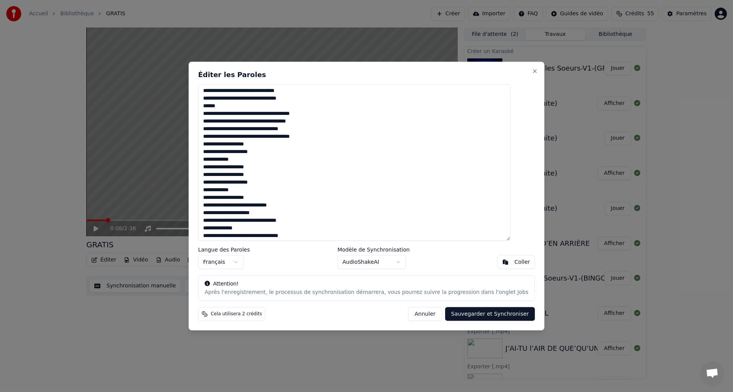
scroll to position [139, 0]
click at [265, 199] on textarea at bounding box center [354, 162] width 312 height 157
click at [311, 206] on textarea at bounding box center [354, 162] width 312 height 157
click at [315, 202] on textarea at bounding box center [354, 162] width 312 height 157
drag, startPoint x: 234, startPoint y: 215, endPoint x: 242, endPoint y: 216, distance: 7.7
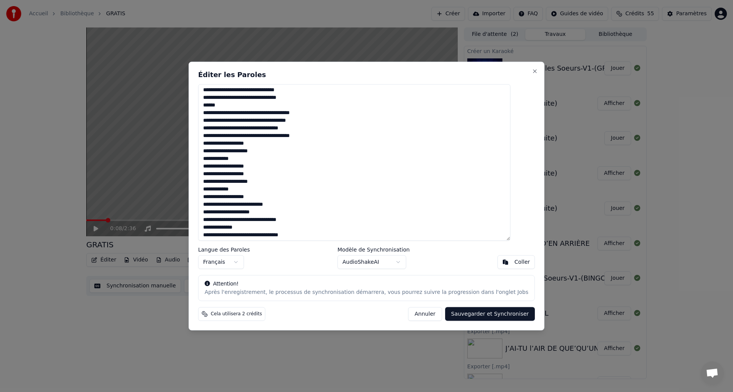
click at [234, 215] on textarea at bounding box center [354, 162] width 312 height 157
click at [235, 214] on textarea at bounding box center [354, 162] width 312 height 157
drag, startPoint x: 221, startPoint y: 215, endPoint x: 211, endPoint y: 199, distance: 18.4
click at [216, 215] on textarea at bounding box center [354, 162] width 312 height 157
click at [283, 211] on textarea at bounding box center [354, 162] width 312 height 157
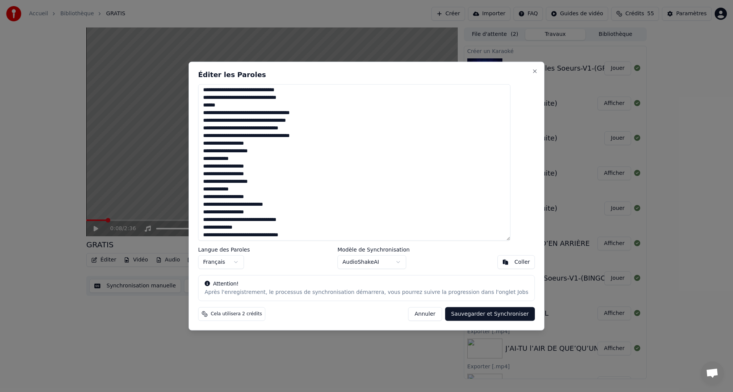
click at [239, 213] on textarea at bounding box center [354, 162] width 312 height 157
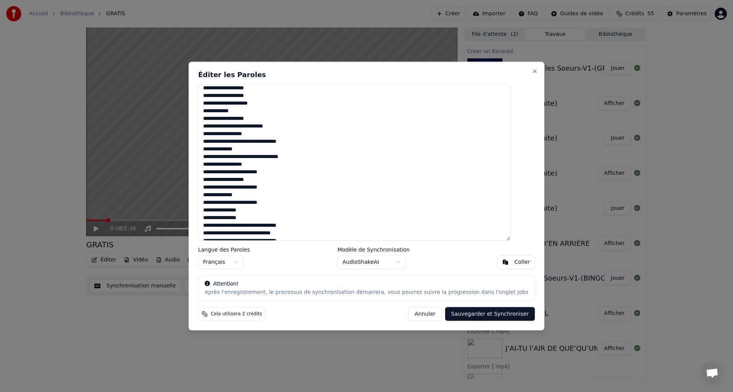
scroll to position [239, 0]
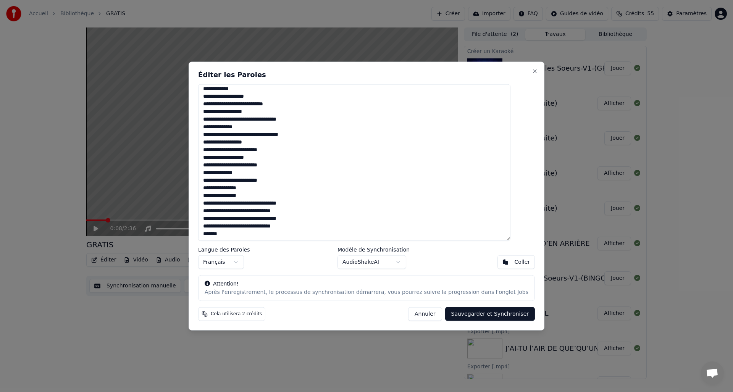
click at [235, 128] on textarea at bounding box center [354, 162] width 312 height 157
drag, startPoint x: 242, startPoint y: 129, endPoint x: 276, endPoint y: 129, distance: 33.6
click at [276, 129] on textarea at bounding box center [354, 162] width 312 height 157
click at [273, 158] on textarea at bounding box center [354, 162] width 312 height 157
drag, startPoint x: 257, startPoint y: 161, endPoint x: 297, endPoint y: 167, distance: 40.6
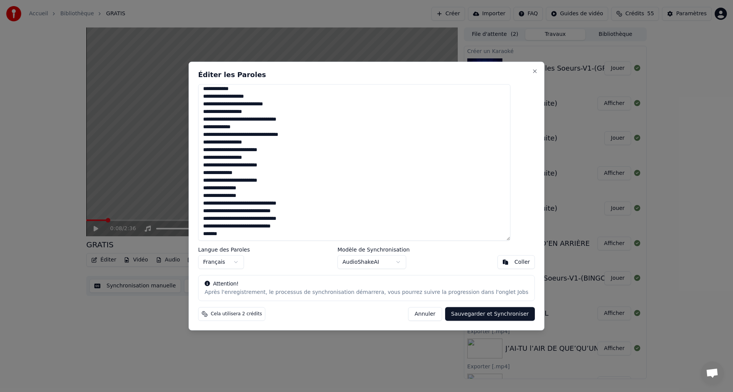
click at [257, 160] on textarea at bounding box center [354, 162] width 312 height 157
click at [222, 163] on textarea at bounding box center [354, 162] width 312 height 157
click at [214, 151] on textarea at bounding box center [354, 162] width 312 height 157
click at [215, 158] on textarea at bounding box center [354, 162] width 312 height 157
click at [214, 168] on textarea at bounding box center [354, 162] width 312 height 157
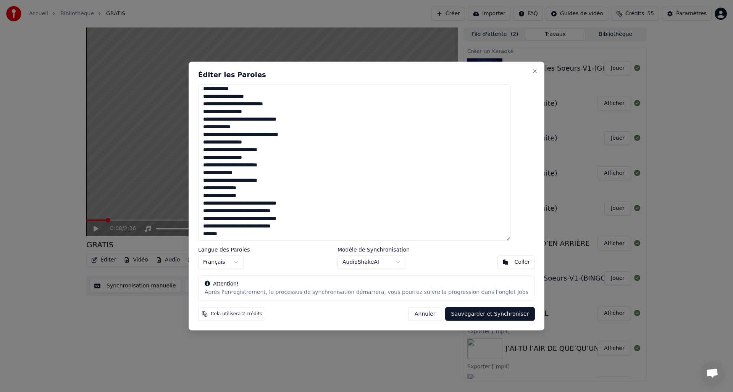
drag, startPoint x: 215, startPoint y: 175, endPoint x: 262, endPoint y: 173, distance: 47.8
click at [262, 173] on textarea at bounding box center [354, 162] width 312 height 157
paste textarea "*****"
click at [268, 187] on textarea at bounding box center [354, 162] width 312 height 157
click at [259, 197] on textarea at bounding box center [354, 162] width 312 height 157
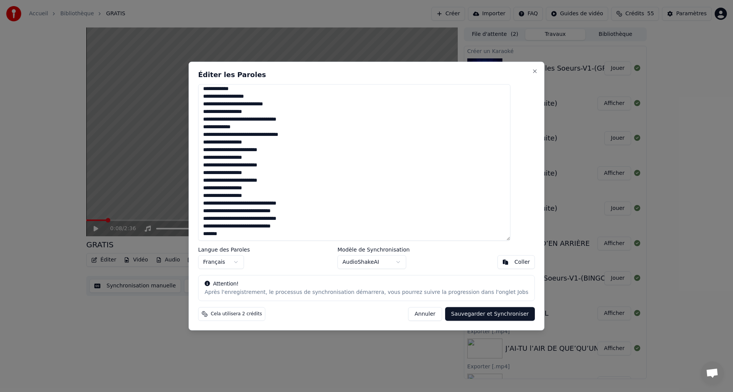
click at [265, 174] on textarea at bounding box center [354, 162] width 312 height 157
click at [262, 190] on textarea at bounding box center [354, 162] width 312 height 157
click at [265, 194] on textarea at bounding box center [354, 162] width 312 height 157
click at [234, 191] on textarea at bounding box center [354, 162] width 312 height 157
click at [232, 189] on textarea at bounding box center [354, 162] width 312 height 157
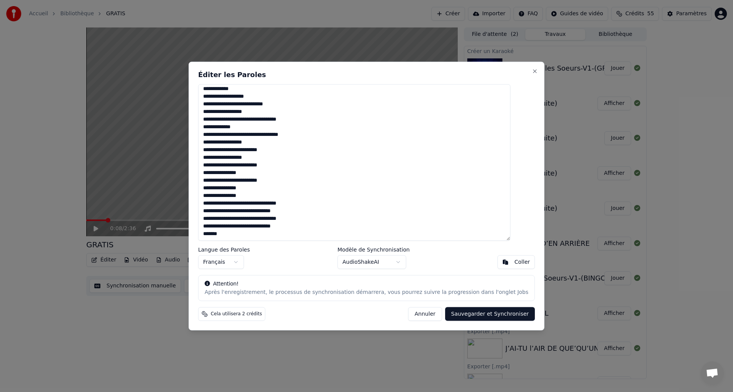
drag, startPoint x: 231, startPoint y: 198, endPoint x: 239, endPoint y: 200, distance: 8.3
click at [231, 198] on textarea at bounding box center [354, 162] width 312 height 157
click at [297, 188] on textarea at bounding box center [354, 162] width 312 height 157
drag, startPoint x: 241, startPoint y: 236, endPoint x: 222, endPoint y: 233, distance: 19.2
click at [222, 233] on textarea at bounding box center [354, 162] width 312 height 157
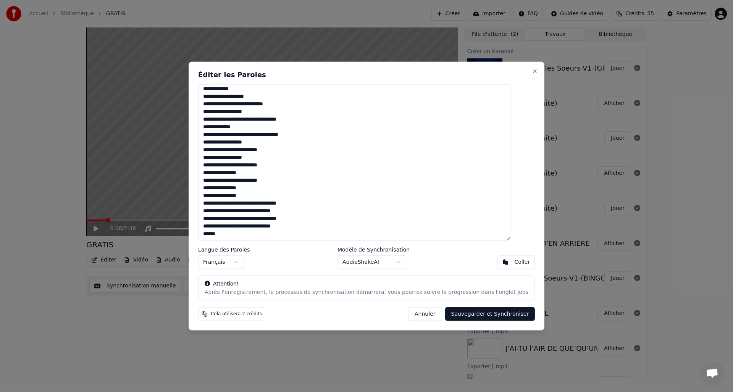
type textarea "**********"
click at [474, 313] on button "Sauvegarder et Synchroniser" at bounding box center [490, 314] width 90 height 14
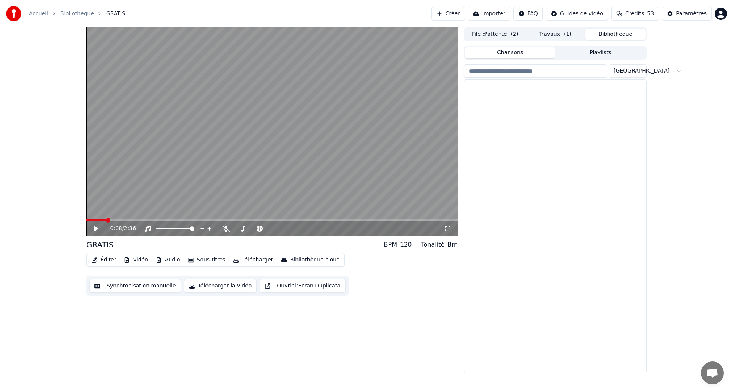
click at [614, 31] on button "Bibliothèque" at bounding box center [615, 34] width 60 height 11
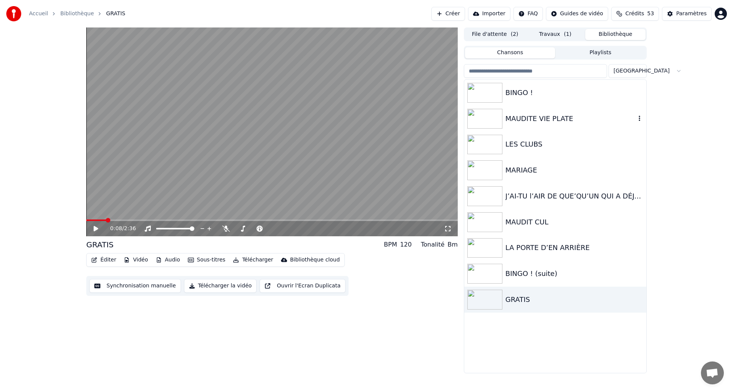
click at [491, 117] on img at bounding box center [484, 119] width 35 height 20
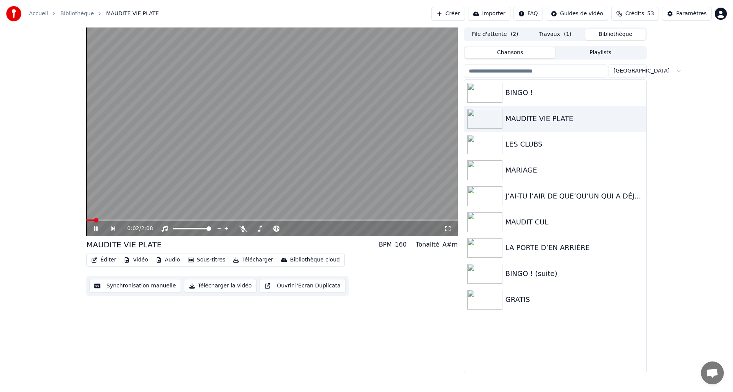
click at [120, 286] on button "Synchronisation manuelle" at bounding box center [135, 286] width 92 height 14
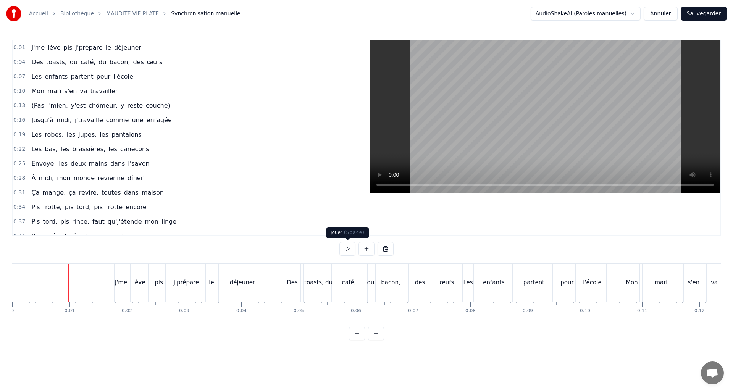
click at [350, 248] on button at bounding box center [347, 249] width 16 height 14
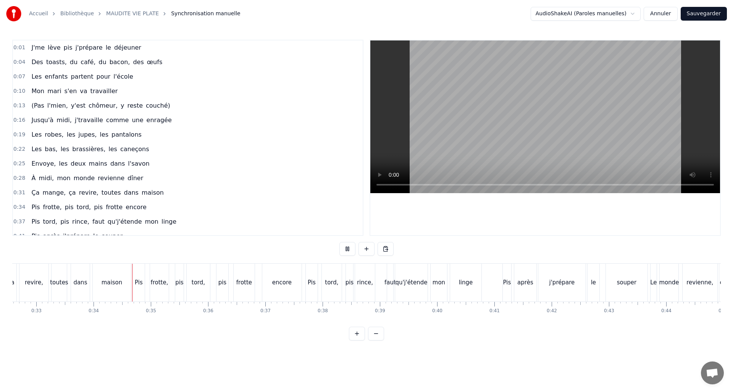
scroll to position [0, 1917]
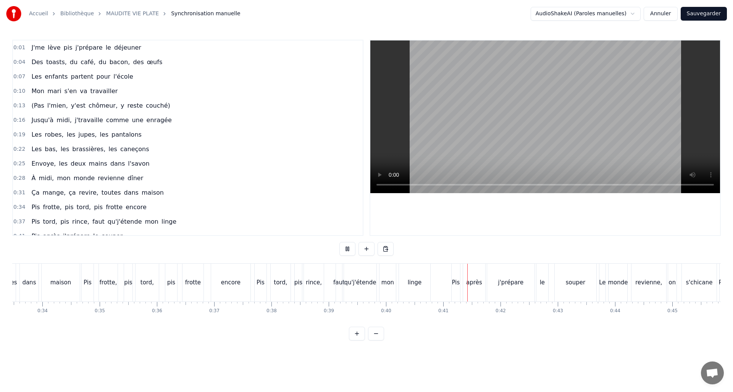
click at [349, 248] on button at bounding box center [347, 249] width 16 height 14
click at [348, 246] on button at bounding box center [347, 249] width 16 height 14
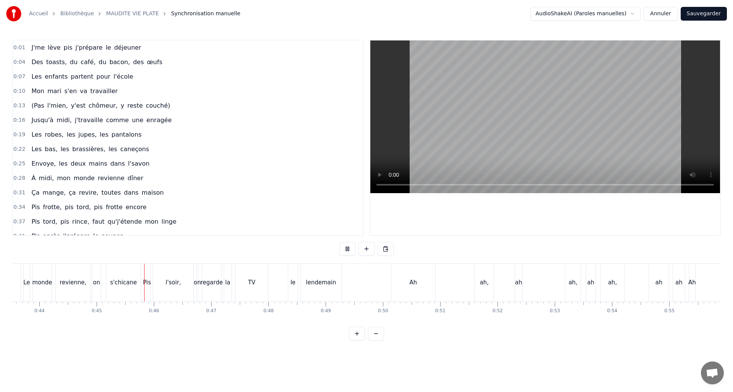
scroll to position [0, 2553]
click at [348, 246] on button at bounding box center [347, 249] width 16 height 14
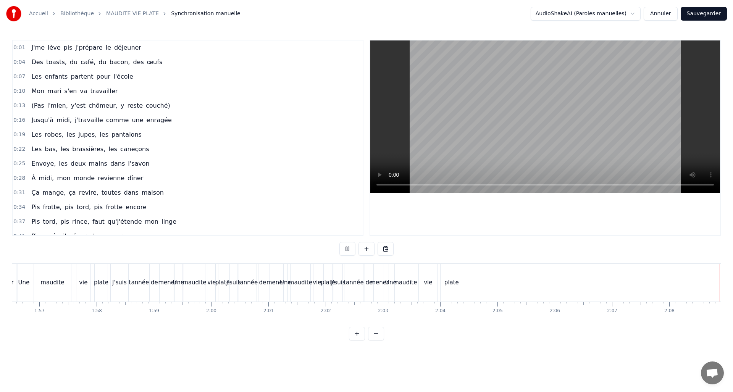
scroll to position [0, 6674]
click at [661, 13] on button "Annuler" at bounding box center [661, 14] width 34 height 14
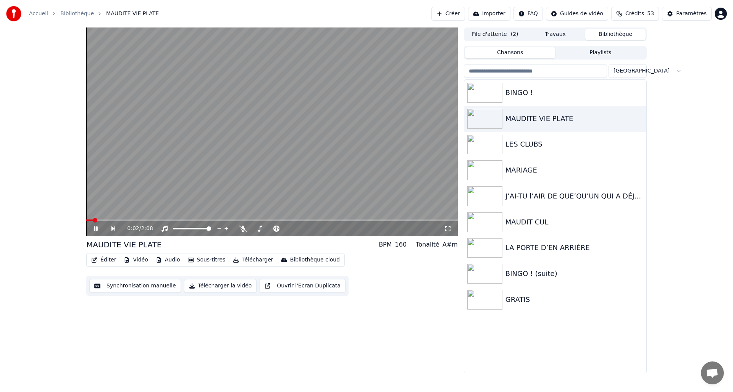
click at [95, 232] on div "0:02 / 2:08" at bounding box center [271, 229] width 365 height 8
click at [95, 228] on icon at bounding box center [101, 229] width 18 height 6
click at [497, 167] on img at bounding box center [484, 170] width 35 height 20
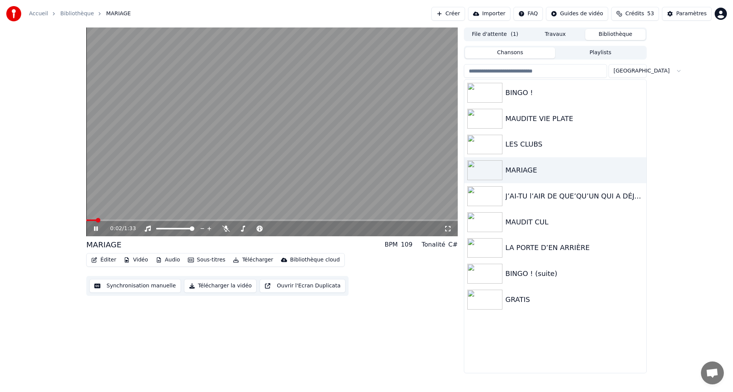
click at [95, 230] on icon at bounding box center [96, 228] width 4 height 5
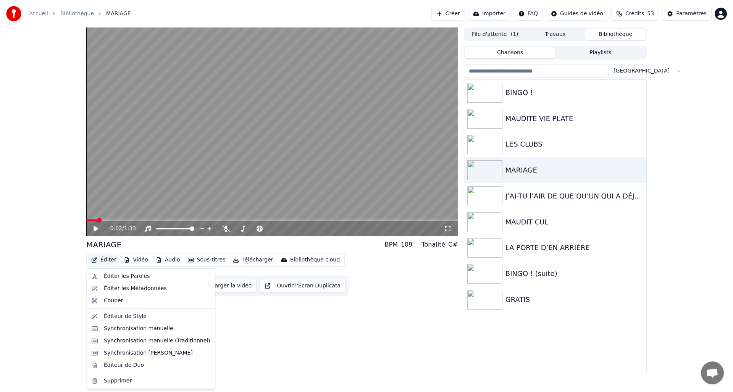
click at [94, 258] on icon "button" at bounding box center [94, 259] width 6 height 5
click at [102, 289] on div "Éditer les Métadonnées" at bounding box center [151, 289] width 125 height 12
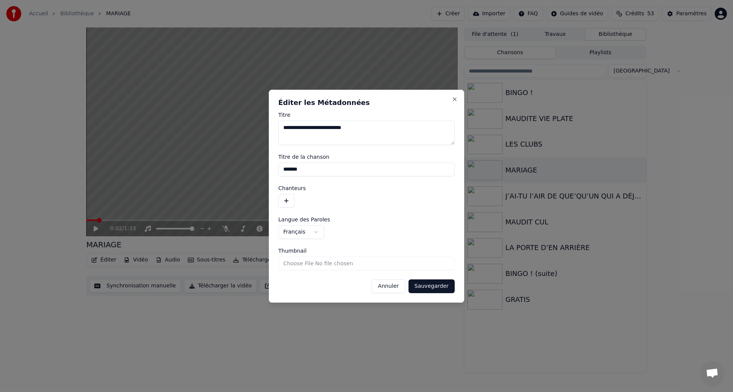
drag, startPoint x: 336, startPoint y: 173, endPoint x: 221, endPoint y: 161, distance: 115.2
click at [220, 161] on body "**********" at bounding box center [366, 196] width 733 height 392
type input "*******"
click at [431, 284] on button "Sauvegarder" at bounding box center [432, 286] width 46 height 14
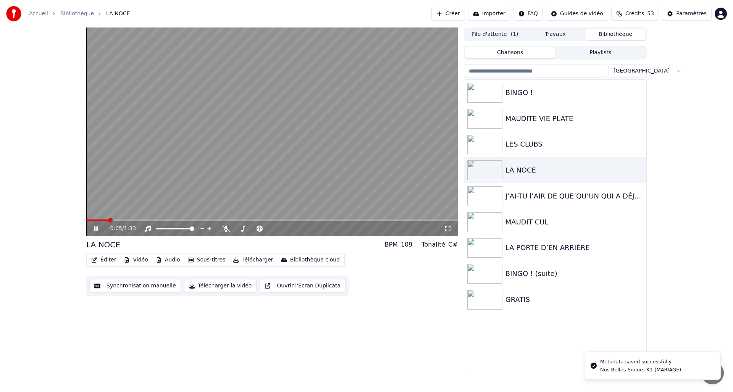
click at [96, 229] on icon at bounding box center [101, 229] width 18 height 6
click at [101, 260] on button "Éditer" at bounding box center [103, 260] width 31 height 11
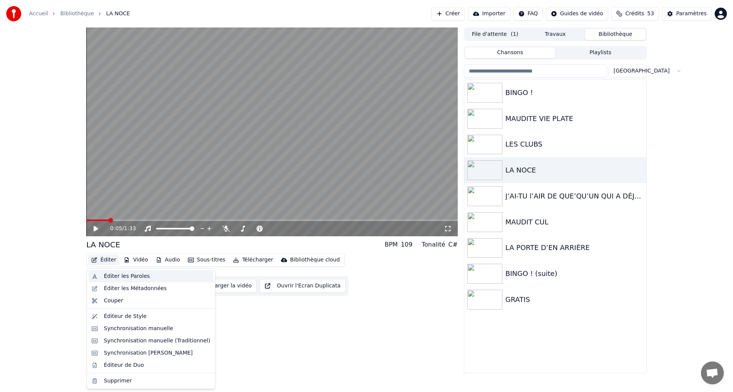
click at [108, 273] on div "Éditer les Paroles" at bounding box center [127, 277] width 46 height 8
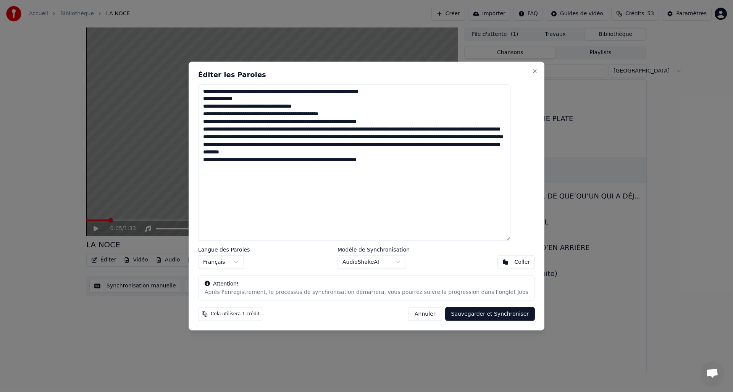
click at [232, 116] on textarea "**********" at bounding box center [354, 162] width 312 height 157
click at [283, 116] on textarea "**********" at bounding box center [354, 162] width 312 height 157
click at [292, 114] on textarea "**********" at bounding box center [354, 162] width 312 height 157
click at [315, 117] on textarea "**********" at bounding box center [354, 162] width 312 height 157
click at [326, 116] on textarea "**********" at bounding box center [354, 162] width 312 height 157
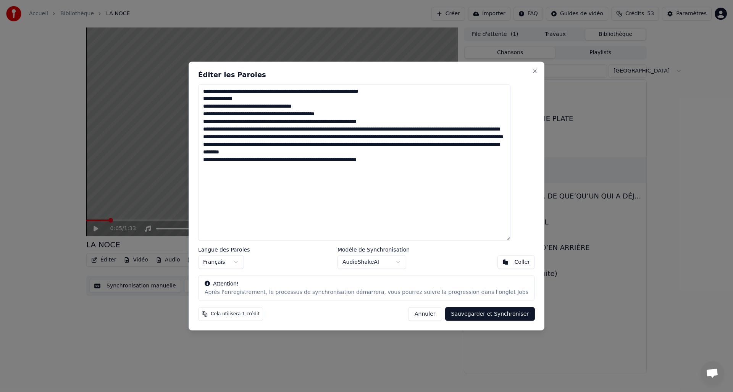
click at [366, 115] on textarea "**********" at bounding box center [354, 162] width 312 height 157
click at [234, 123] on textarea "**********" at bounding box center [354, 162] width 312 height 157
click at [243, 124] on textarea "**********" at bounding box center [354, 162] width 312 height 157
click at [245, 124] on textarea "**********" at bounding box center [354, 162] width 312 height 157
click at [272, 124] on textarea "**********" at bounding box center [354, 162] width 312 height 157
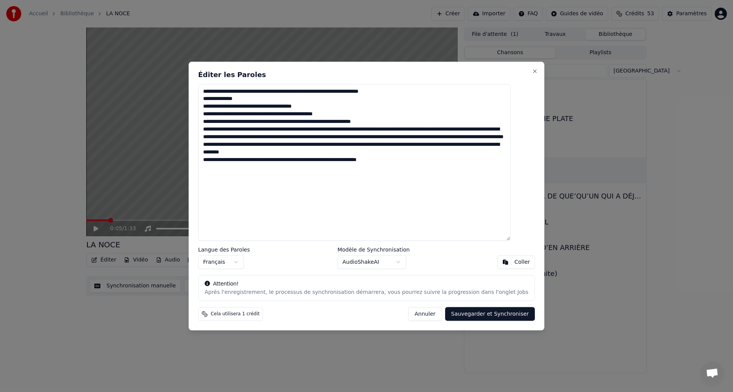
click at [355, 123] on textarea "**********" at bounding box center [354, 162] width 312 height 157
click at [381, 124] on textarea "**********" at bounding box center [354, 162] width 312 height 157
click at [221, 131] on textarea "**********" at bounding box center [354, 162] width 312 height 157
click at [228, 132] on textarea "**********" at bounding box center [354, 162] width 312 height 157
drag, startPoint x: 218, startPoint y: 132, endPoint x: 224, endPoint y: 132, distance: 6.1
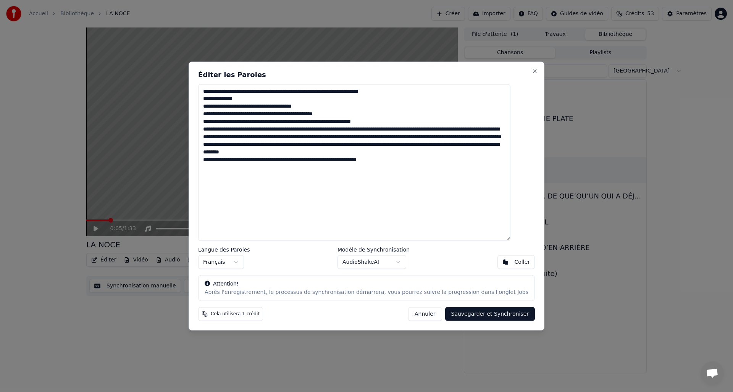
click at [218, 132] on textarea "**********" at bounding box center [354, 162] width 312 height 157
click at [237, 129] on textarea "**********" at bounding box center [354, 162] width 312 height 157
click at [276, 132] on textarea "**********" at bounding box center [354, 162] width 312 height 157
click at [300, 130] on textarea "**********" at bounding box center [354, 162] width 312 height 157
click at [436, 132] on textarea "**********" at bounding box center [354, 162] width 312 height 157
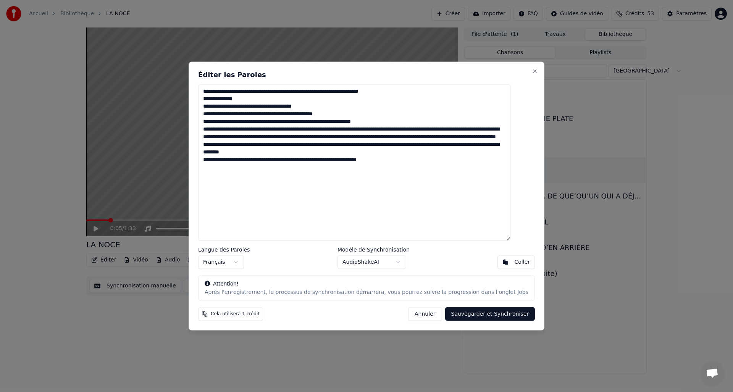
click at [474, 131] on textarea "**********" at bounding box center [354, 162] width 312 height 157
click at [510, 131] on textarea "**********" at bounding box center [354, 162] width 312 height 157
drag, startPoint x: 252, startPoint y: 138, endPoint x: 255, endPoint y: 140, distance: 3.9
click at [252, 138] on textarea "**********" at bounding box center [354, 162] width 312 height 157
drag, startPoint x: 254, startPoint y: 139, endPoint x: 315, endPoint y: 147, distance: 60.9
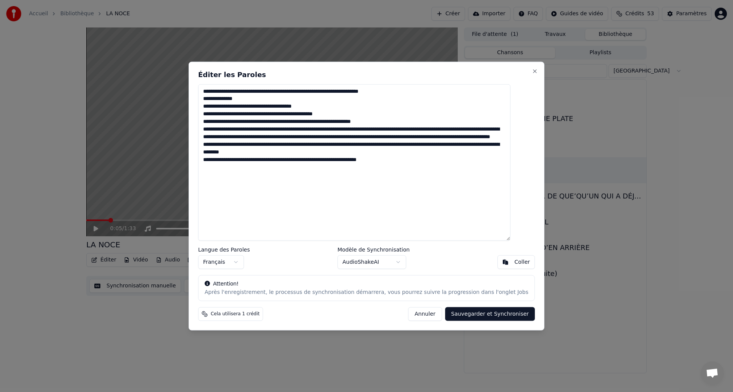
click at [254, 139] on textarea "**********" at bounding box center [354, 162] width 312 height 157
click at [265, 136] on textarea "**********" at bounding box center [354, 162] width 312 height 157
click at [302, 139] on textarea "**********" at bounding box center [354, 162] width 312 height 157
click at [347, 136] on textarea "**********" at bounding box center [354, 162] width 312 height 157
click at [388, 138] on textarea "**********" at bounding box center [354, 162] width 312 height 157
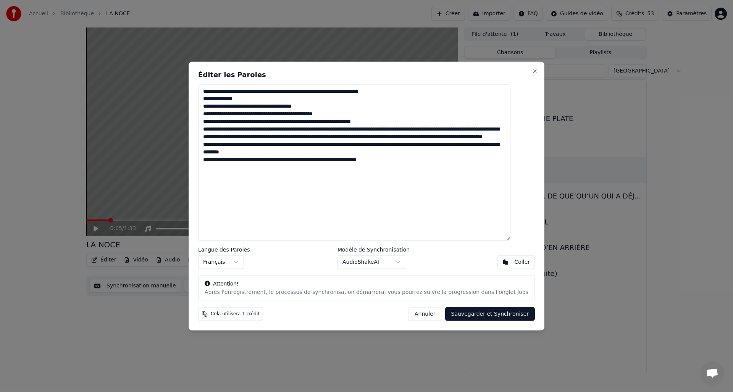
click at [423, 139] on textarea "**********" at bounding box center [354, 162] width 312 height 157
click at [454, 140] on textarea "**********" at bounding box center [354, 162] width 312 height 157
click at [449, 140] on textarea "**********" at bounding box center [354, 162] width 312 height 157
click at [475, 139] on textarea "**********" at bounding box center [354, 162] width 312 height 157
click at [504, 142] on textarea "**********" at bounding box center [354, 162] width 312 height 157
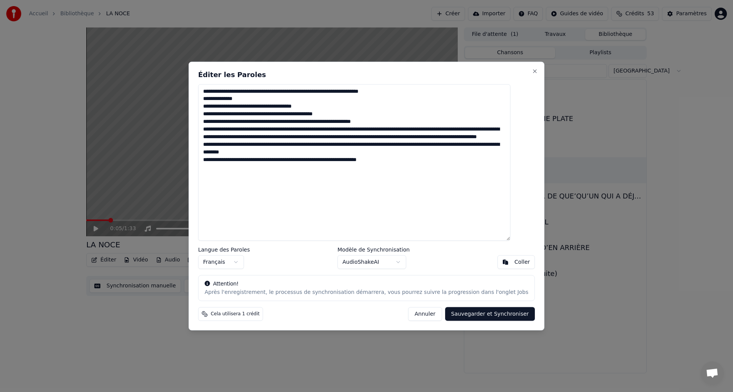
click at [505, 138] on textarea "**********" at bounding box center [354, 162] width 312 height 157
click at [257, 145] on textarea "**********" at bounding box center [354, 162] width 312 height 157
click at [309, 148] on textarea "**********" at bounding box center [354, 162] width 312 height 157
click at [348, 149] on textarea "**********" at bounding box center [354, 162] width 312 height 157
click at [348, 145] on textarea "**********" at bounding box center [354, 162] width 312 height 157
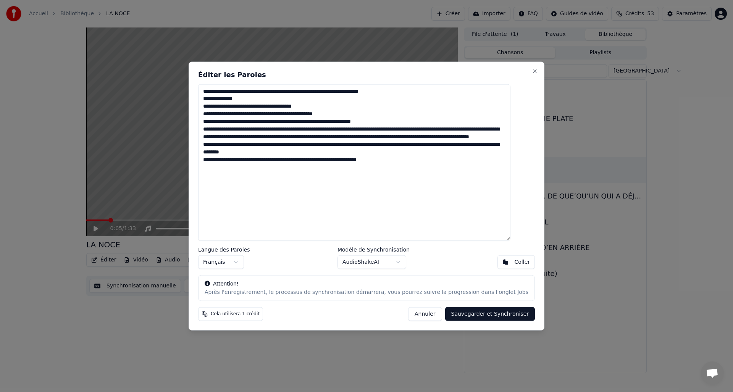
click at [224, 153] on textarea "**********" at bounding box center [354, 162] width 312 height 157
click at [228, 153] on textarea "**********" at bounding box center [354, 162] width 312 height 157
click at [226, 153] on textarea "**********" at bounding box center [354, 162] width 312 height 157
drag, startPoint x: 281, startPoint y: 152, endPoint x: 249, endPoint y: 152, distance: 32.1
click at [249, 152] on textarea "**********" at bounding box center [354, 162] width 312 height 157
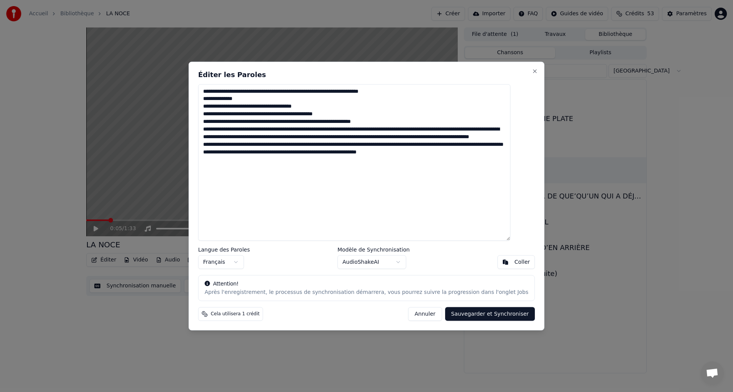
click at [273, 155] on textarea "**********" at bounding box center [354, 162] width 312 height 157
click at [285, 153] on textarea "**********" at bounding box center [354, 162] width 312 height 157
drag, startPoint x: 288, startPoint y: 154, endPoint x: 275, endPoint y: 153, distance: 13.8
click at [275, 153] on textarea "**********" at bounding box center [354, 162] width 312 height 157
click at [318, 155] on textarea "**********" at bounding box center [354, 162] width 312 height 157
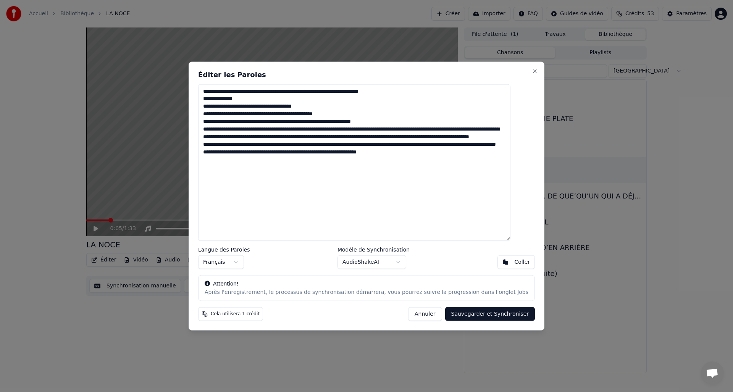
click at [370, 155] on textarea "**********" at bounding box center [354, 162] width 312 height 157
click at [407, 154] on textarea "**********" at bounding box center [354, 162] width 312 height 157
click at [448, 154] on textarea "**********" at bounding box center [354, 162] width 312 height 157
drag, startPoint x: 432, startPoint y: 152, endPoint x: 444, endPoint y: 160, distance: 13.6
click at [432, 152] on textarea "**********" at bounding box center [354, 162] width 312 height 157
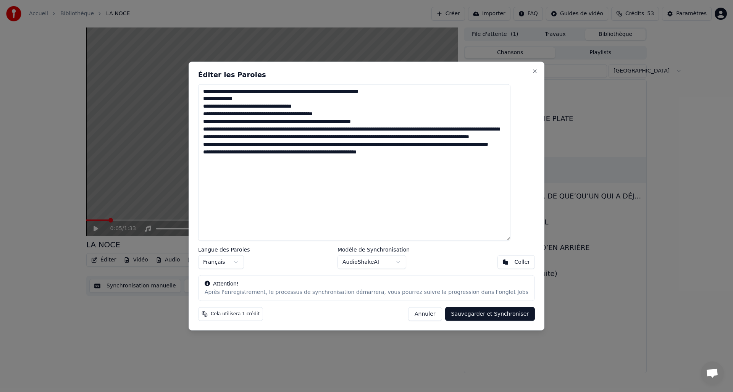
click at [485, 155] on textarea "**********" at bounding box center [354, 162] width 312 height 157
click at [493, 153] on textarea "**********" at bounding box center [354, 162] width 312 height 157
drag, startPoint x: 501, startPoint y: 156, endPoint x: 508, endPoint y: 164, distance: 11.1
click at [501, 156] on textarea "**********" at bounding box center [354, 162] width 312 height 157
click at [244, 162] on textarea "**********" at bounding box center [354, 162] width 312 height 157
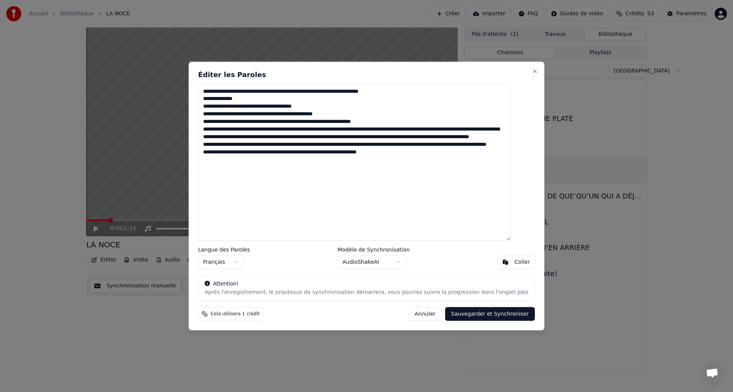
type textarea "**********"
click at [486, 315] on button "Sauvegarder et Synchroniser" at bounding box center [490, 314] width 90 height 14
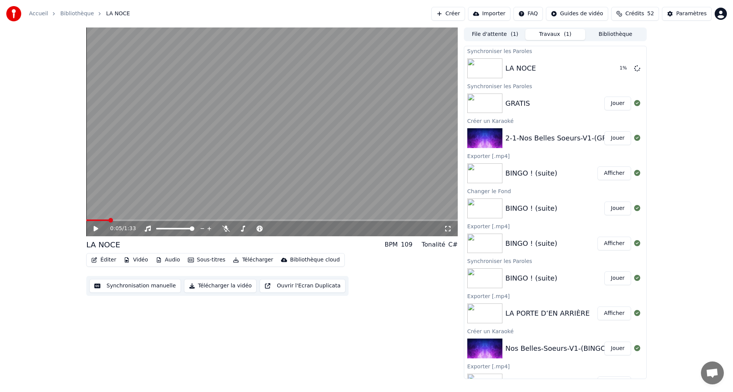
click at [617, 103] on button "Jouer" at bounding box center [617, 104] width 27 height 14
click at [114, 288] on button "Synchronisation manuelle" at bounding box center [135, 286] width 92 height 14
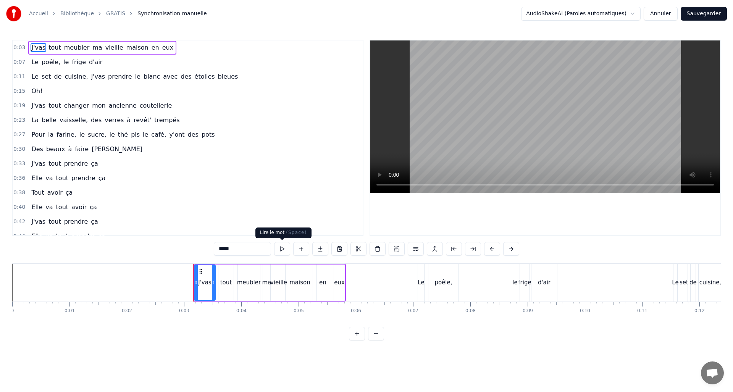
click at [282, 248] on button at bounding box center [282, 249] width 16 height 14
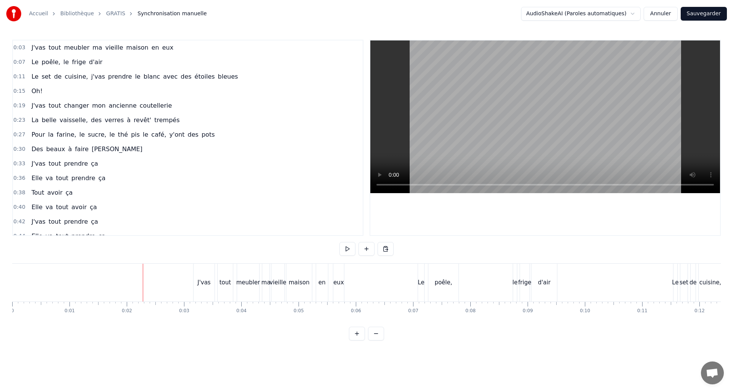
click at [663, 13] on button "Annuler" at bounding box center [661, 14] width 34 height 14
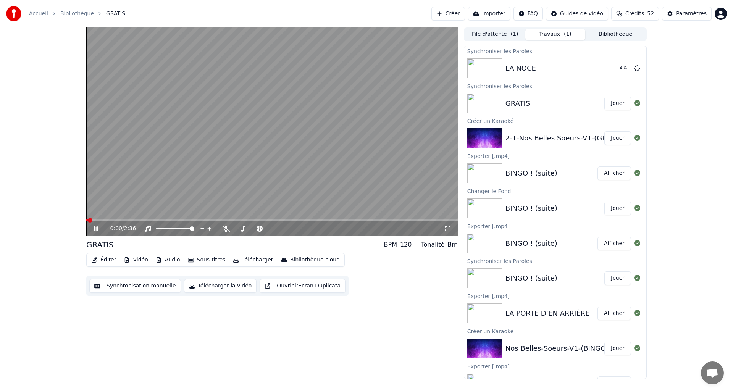
click at [129, 287] on button "Synchronisation manuelle" at bounding box center [135, 286] width 92 height 14
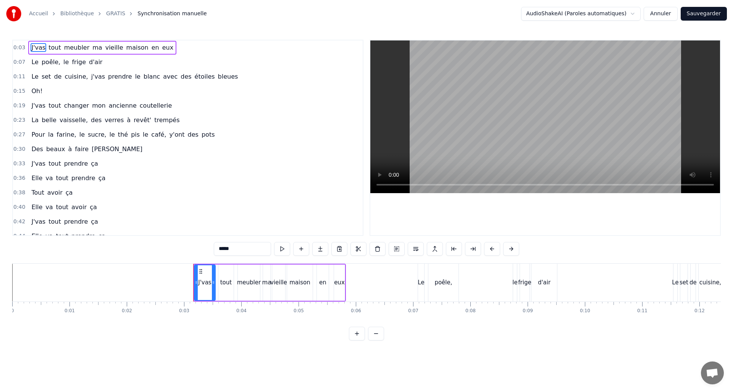
click at [657, 14] on button "Annuler" at bounding box center [661, 14] width 34 height 14
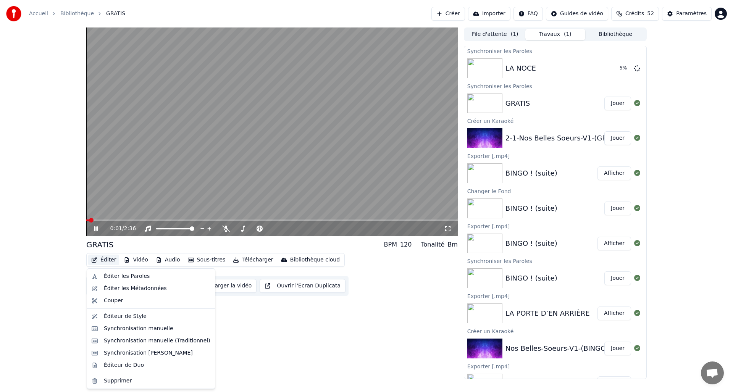
click at [102, 260] on button "Éditer" at bounding box center [103, 260] width 31 height 11
click at [112, 286] on div "Éditer les Métadonnées" at bounding box center [135, 289] width 63 height 8
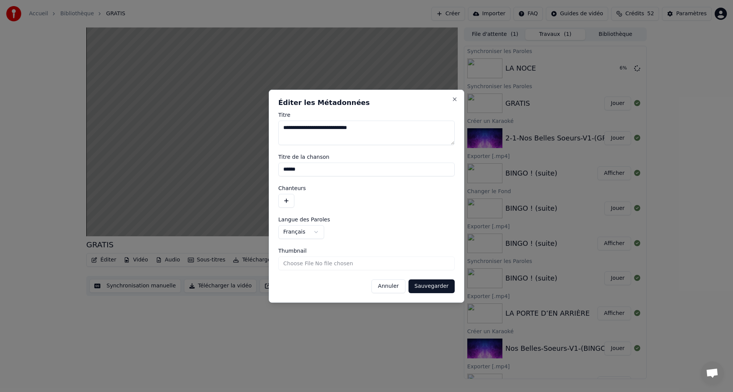
drag, startPoint x: 320, startPoint y: 168, endPoint x: 266, endPoint y: 167, distance: 53.5
click at [266, 166] on body "Accueil Bibliothèque GRATIS Créer Importer FAQ Guides de vidéo Crédits 52 Param…" at bounding box center [366, 196] width 733 height 392
drag, startPoint x: 362, startPoint y: 128, endPoint x: 248, endPoint y: 122, distance: 113.9
click at [248, 122] on body "Accueil Bibliothèque GRATIS Créer Importer FAQ Guides de vidéo Crédits 52 Param…" at bounding box center [366, 196] width 733 height 392
paste textarea
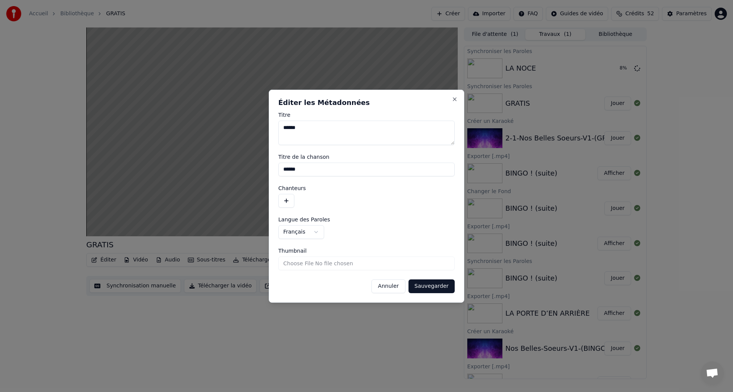
type textarea "******"
click at [434, 287] on button "Sauvegarder" at bounding box center [432, 286] width 46 height 14
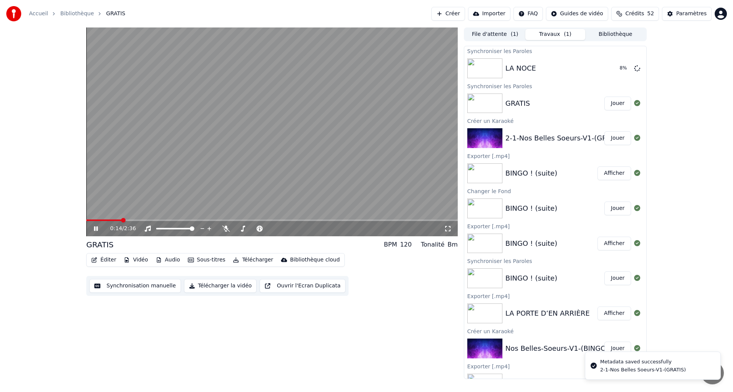
click at [122, 288] on button "Synchronisation manuelle" at bounding box center [135, 286] width 92 height 14
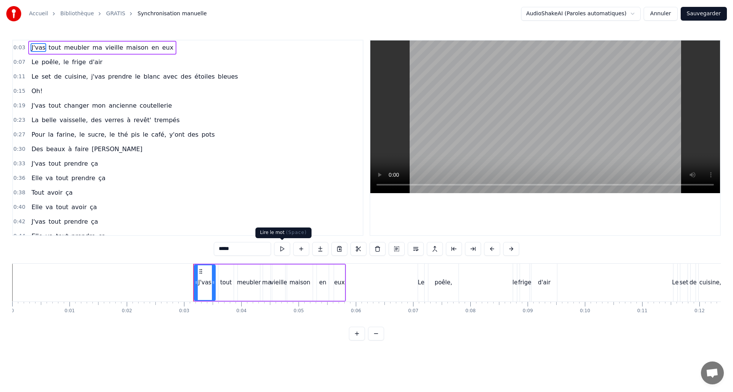
click at [281, 248] on button at bounding box center [282, 249] width 16 height 14
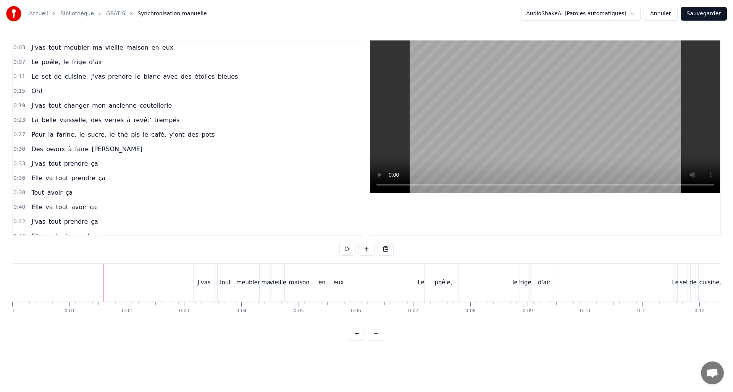
click at [0, 246] on html "Accueil Bibliothèque GRATIS Synchronisation manuelle AudioShakeAI (Paroles auto…" at bounding box center [366, 176] width 733 height 353
click at [349, 248] on button at bounding box center [347, 249] width 16 height 14
click at [706, 16] on button "Sauvegarder" at bounding box center [704, 14] width 46 height 14
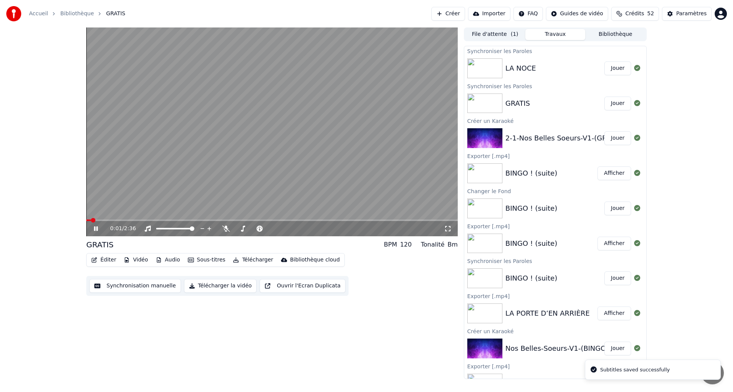
click at [258, 350] on div "0:01 / 2:36 GRATIS BPM 120 Tonalité Bm Éditer Vidéo Audio Sous-titres Télécharg…" at bounding box center [271, 203] width 371 height 352
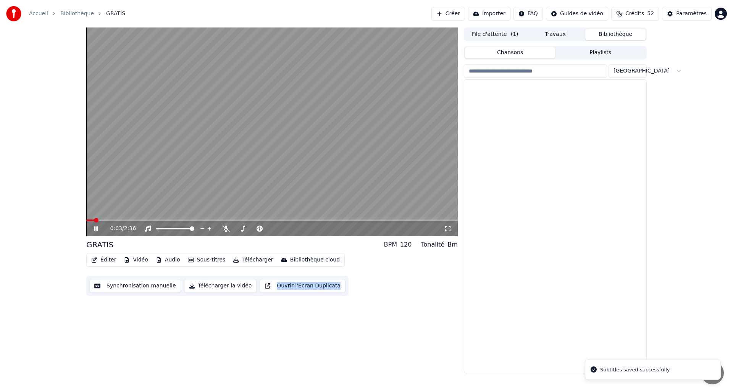
click at [628, 35] on button "Bibliothèque" at bounding box center [615, 34] width 60 height 11
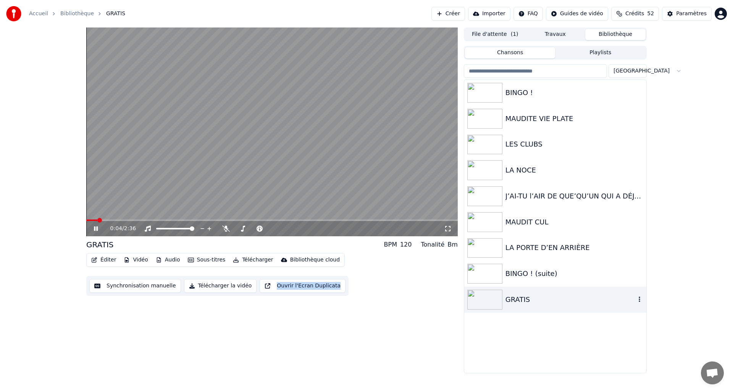
click at [523, 300] on div "GRATIS" at bounding box center [570, 299] width 130 height 11
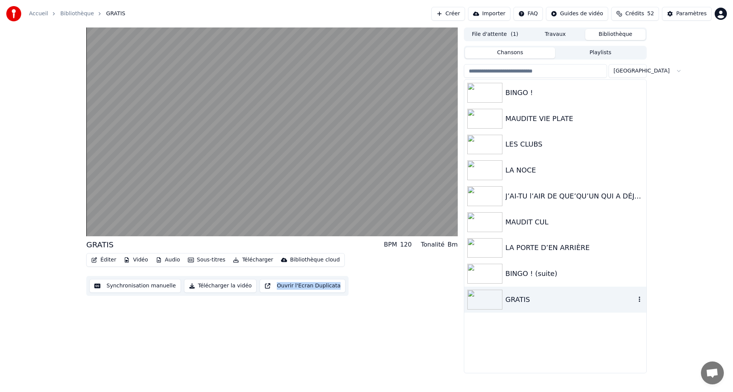
click at [523, 300] on div "GRATIS" at bounding box center [570, 299] width 130 height 11
click at [502, 300] on div at bounding box center [486, 300] width 38 height 20
click at [118, 285] on button "Synchronisation manuelle" at bounding box center [135, 286] width 92 height 14
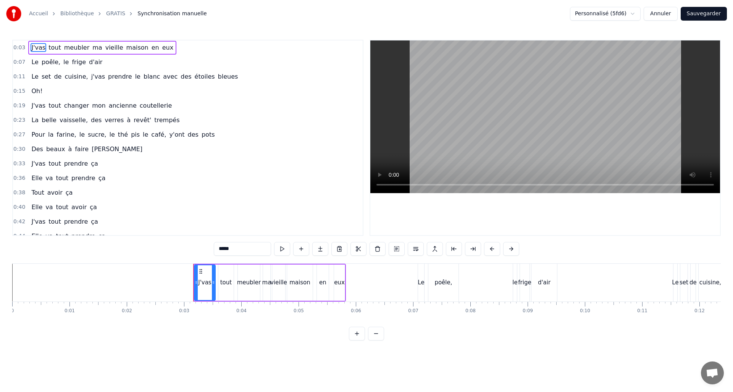
click at [662, 12] on button "Annuler" at bounding box center [661, 14] width 34 height 14
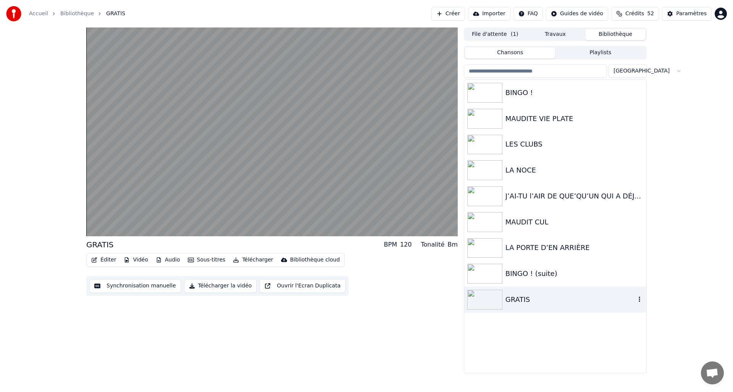
click at [485, 300] on img at bounding box center [484, 300] width 35 height 20
click at [107, 259] on button "Éditer" at bounding box center [103, 260] width 31 height 11
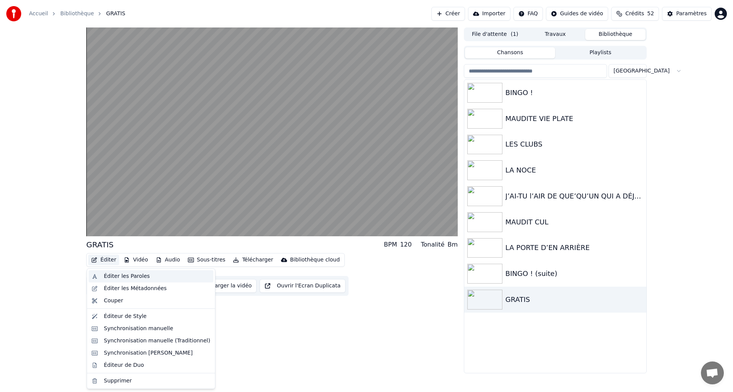
click at [112, 274] on div "Éditer les Paroles" at bounding box center [127, 277] width 46 height 8
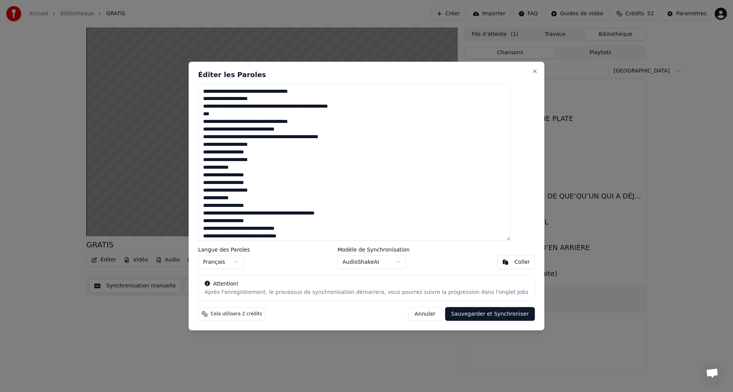
click at [476, 316] on button "Sauvegarder et Synchroniser" at bounding box center [490, 314] width 90 height 14
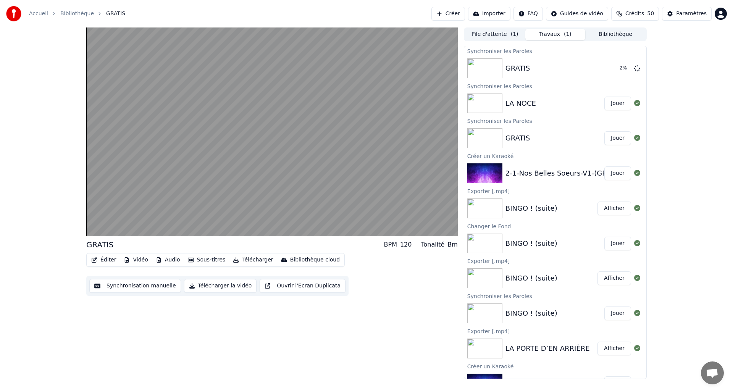
click at [562, 31] on button "Travaux ( 1 )" at bounding box center [555, 34] width 60 height 11
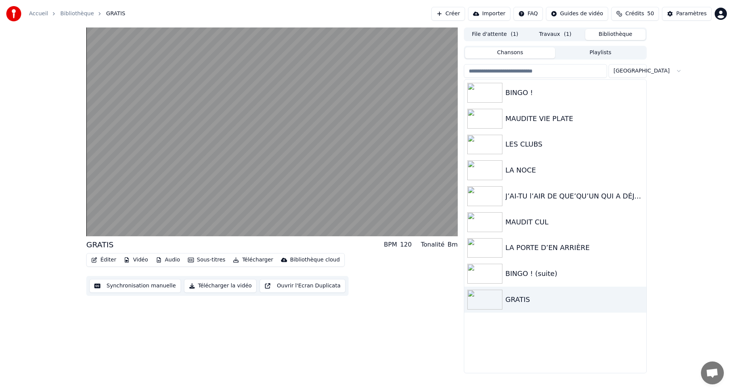
click at [615, 35] on button "Bibliothèque" at bounding box center [615, 34] width 60 height 11
click at [556, 31] on button "Travaux ( 1 )" at bounding box center [555, 34] width 60 height 11
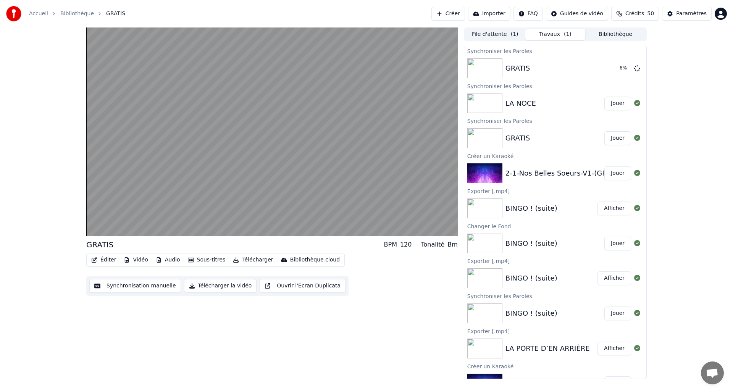
click at [628, 36] on button "Bibliothèque" at bounding box center [615, 34] width 60 height 11
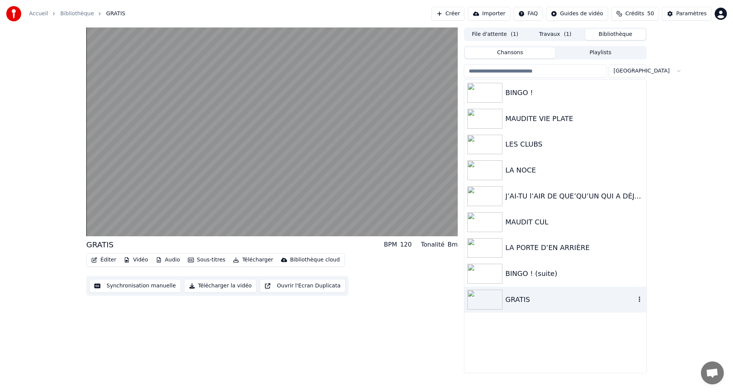
click at [488, 306] on img at bounding box center [484, 300] width 35 height 20
click at [110, 286] on button "Synchronisation manuelle" at bounding box center [135, 286] width 92 height 14
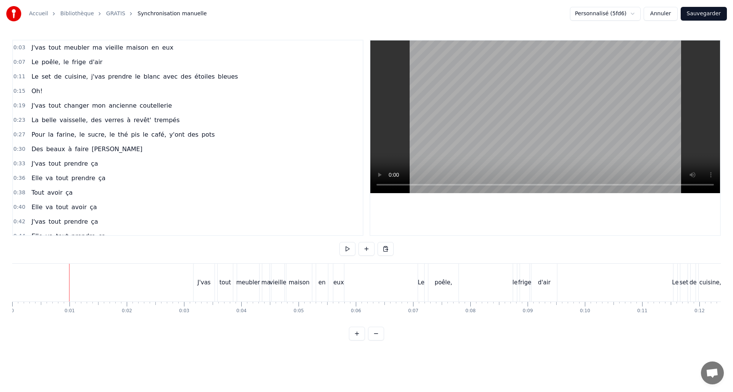
click at [660, 12] on button "Annuler" at bounding box center [661, 14] width 34 height 14
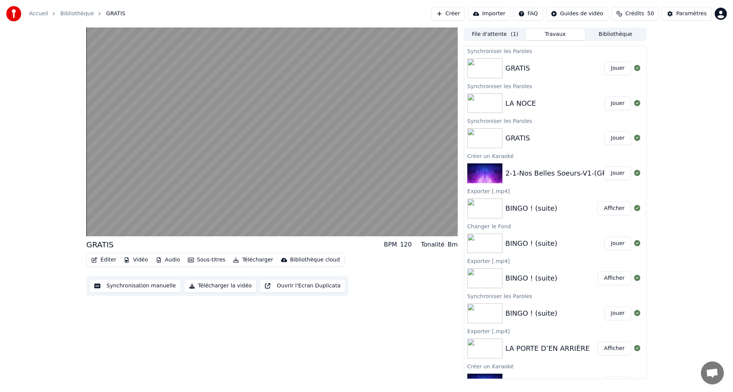
click at [550, 31] on button "Travaux" at bounding box center [555, 34] width 60 height 11
click at [525, 176] on div "2-1-Nos Belles Soeurs-V1-(GRATIS)" at bounding box center [564, 173] width 119 height 11
click at [610, 171] on button "Jouer" at bounding box center [617, 173] width 27 height 14
click at [614, 139] on button "Jouer" at bounding box center [617, 138] width 27 height 14
click at [614, 136] on button "Jouer" at bounding box center [617, 138] width 27 height 14
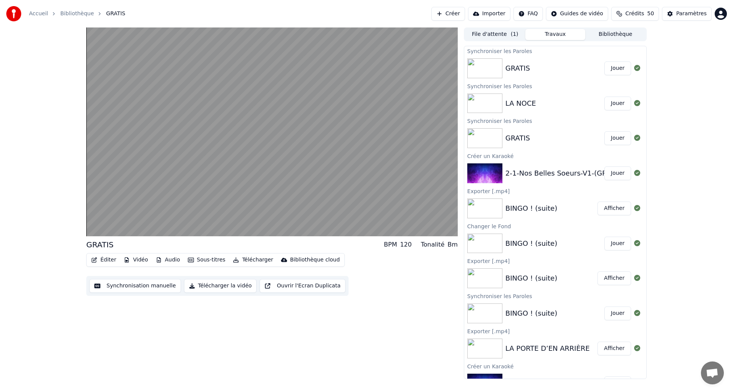
click at [612, 68] on button "Jouer" at bounding box center [617, 68] width 27 height 14
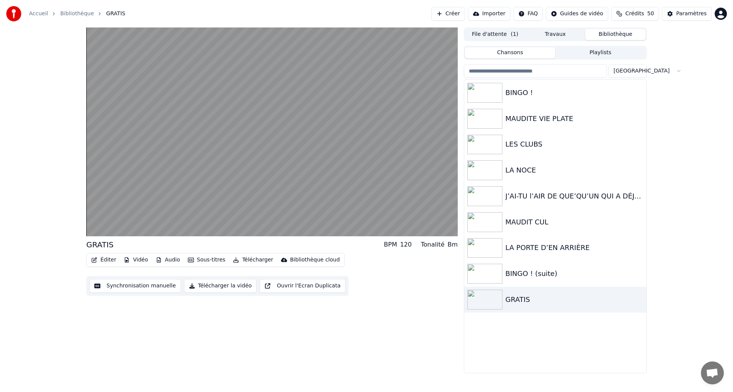
click at [622, 32] on button "Bibliothèque" at bounding box center [615, 34] width 60 height 11
click at [484, 304] on img at bounding box center [484, 300] width 35 height 20
click at [95, 261] on icon "button" at bounding box center [94, 259] width 6 height 5
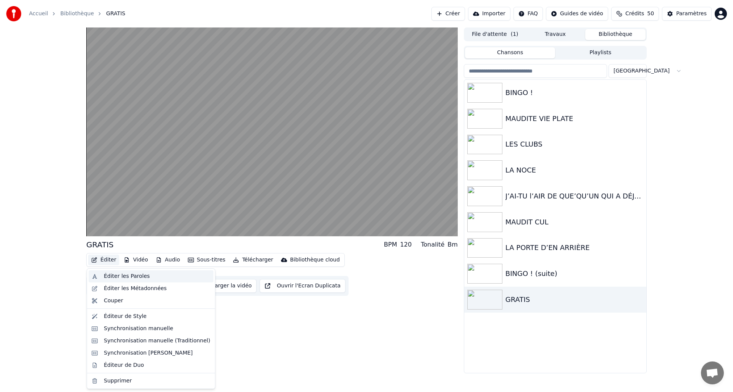
click at [99, 277] on div "Éditer les Paroles" at bounding box center [151, 276] width 125 height 12
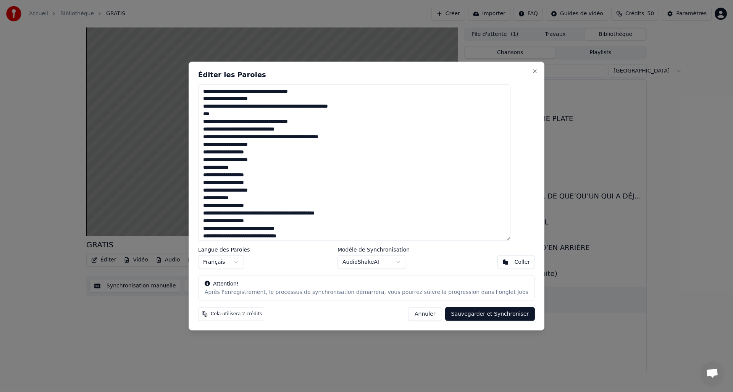
click at [417, 317] on button "Annuler" at bounding box center [425, 314] width 34 height 14
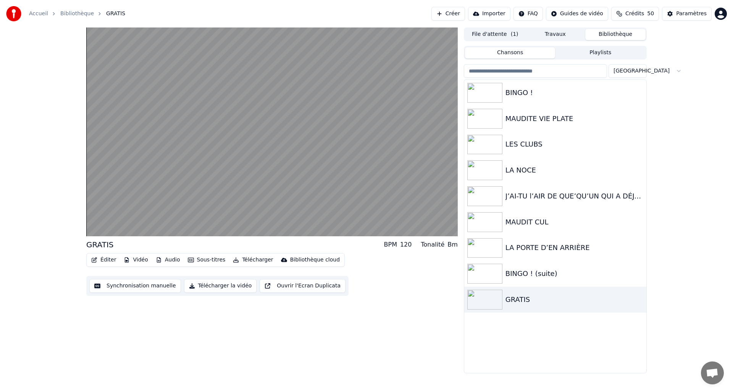
click at [99, 258] on button "Éditer" at bounding box center [103, 260] width 31 height 11
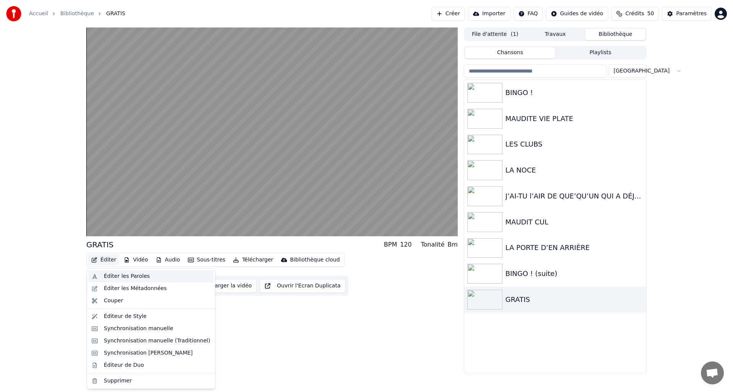
click at [105, 274] on div "Éditer les Paroles" at bounding box center [127, 277] width 46 height 8
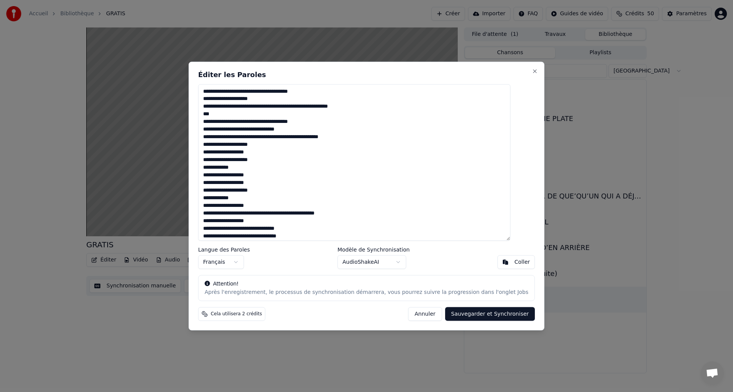
click at [466, 313] on button "Sauvegarder et Synchroniser" at bounding box center [490, 314] width 90 height 14
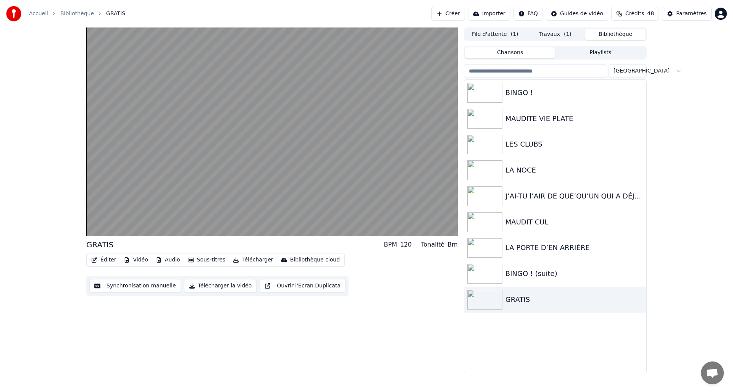
click at [617, 36] on button "Bibliothèque" at bounding box center [615, 34] width 60 height 11
click at [488, 171] on img at bounding box center [484, 170] width 35 height 20
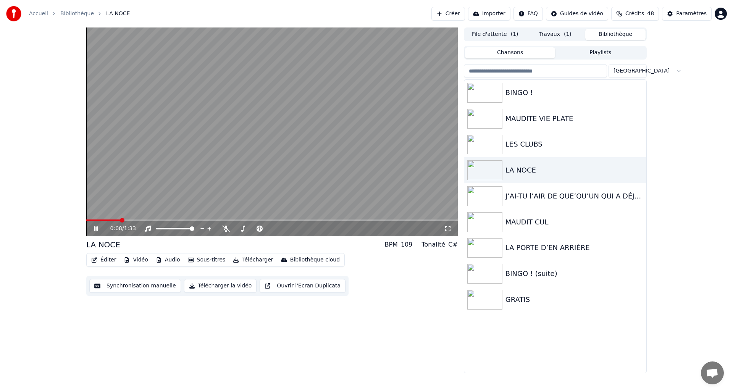
click at [117, 283] on button "Synchronisation manuelle" at bounding box center [135, 286] width 92 height 14
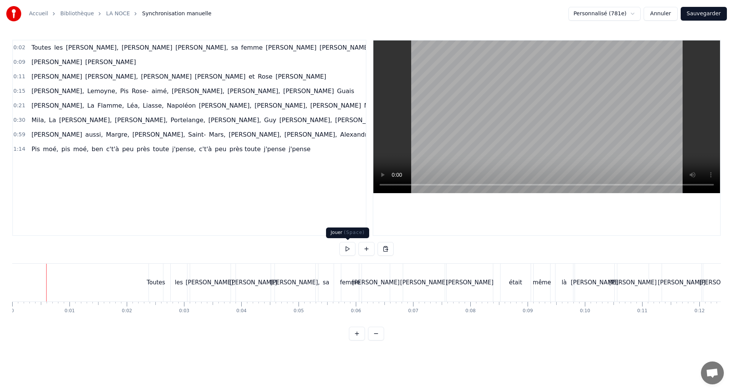
click at [344, 249] on button at bounding box center [347, 249] width 16 height 14
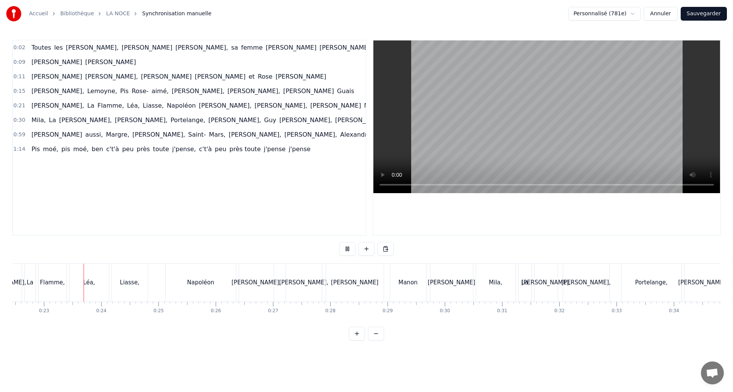
scroll to position [0, 1286]
click at [700, 15] on button "Sauvegarder" at bounding box center [704, 14] width 46 height 14
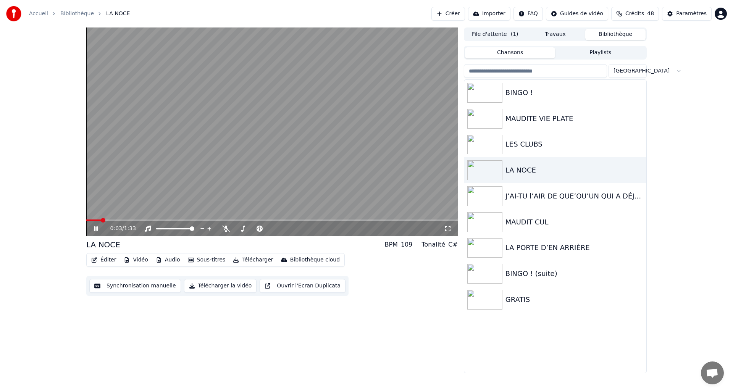
click at [95, 228] on icon at bounding box center [96, 228] width 4 height 5
click at [492, 174] on img at bounding box center [484, 170] width 35 height 20
click at [493, 171] on img at bounding box center [484, 170] width 35 height 20
click at [97, 258] on icon "button" at bounding box center [94, 259] width 6 height 5
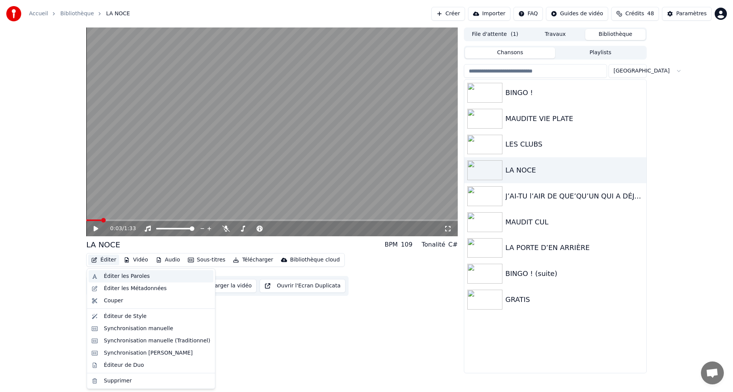
click at [110, 276] on div "Éditer les Paroles" at bounding box center [127, 277] width 46 height 8
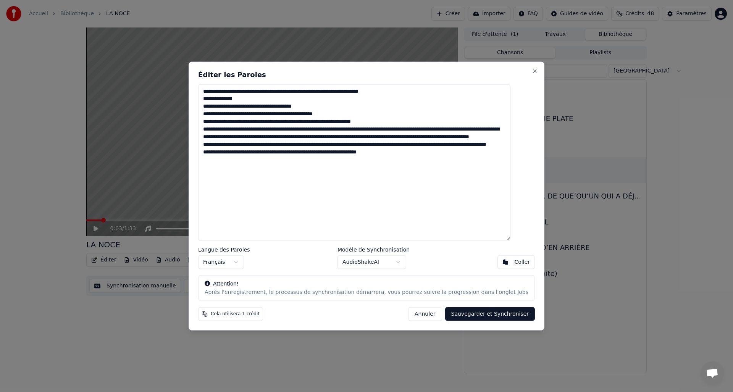
click at [486, 316] on button "Sauvegarder et Synchroniser" at bounding box center [490, 314] width 90 height 14
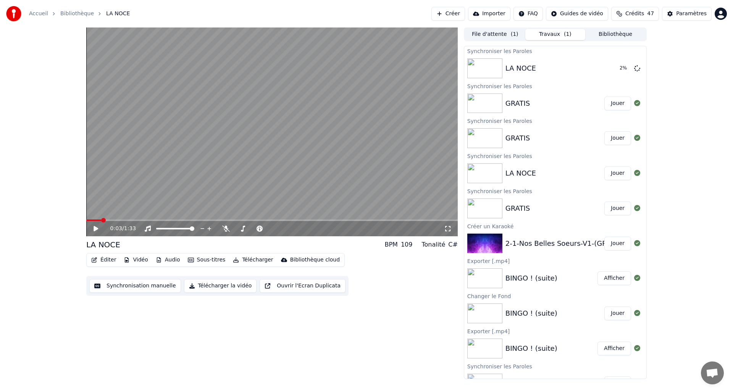
click at [614, 101] on button "Jouer" at bounding box center [617, 104] width 27 height 14
click at [96, 229] on icon at bounding box center [101, 229] width 18 height 6
click at [98, 259] on button "Éditer" at bounding box center [103, 260] width 31 height 11
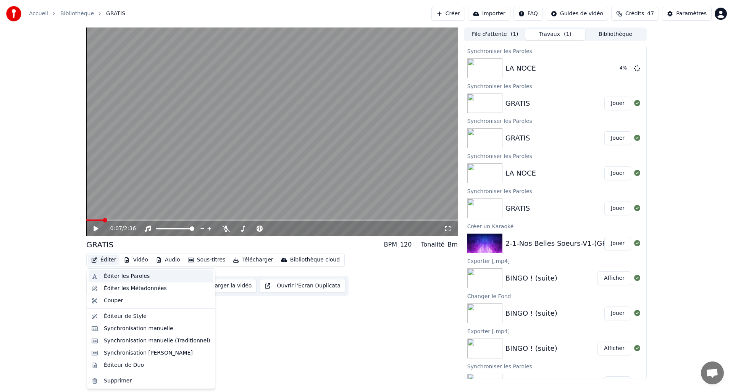
click at [105, 274] on div "Éditer les Paroles" at bounding box center [127, 277] width 46 height 8
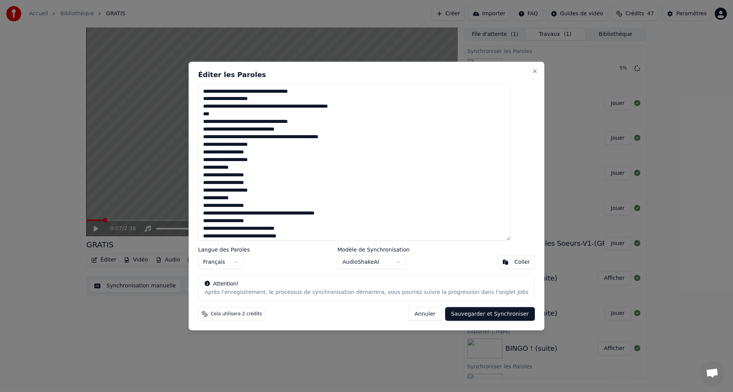
click at [466, 316] on button "Sauvegarder et Synchroniser" at bounding box center [490, 314] width 90 height 14
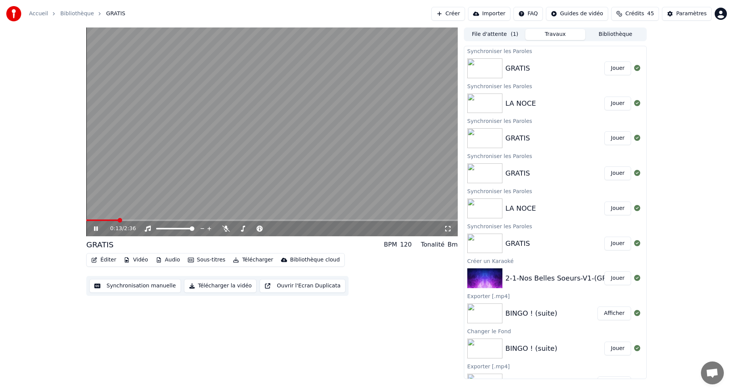
click at [99, 231] on icon at bounding box center [101, 229] width 18 height 6
click at [613, 66] on button "Jouer" at bounding box center [617, 68] width 27 height 14
click at [124, 288] on button "Synchronisation manuelle" at bounding box center [135, 286] width 92 height 14
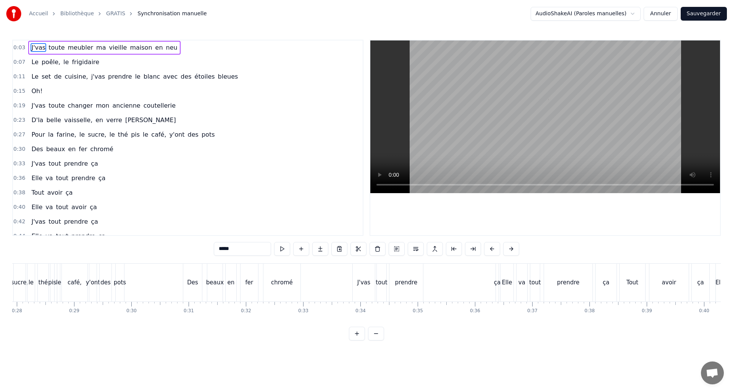
scroll to position [0, 1773]
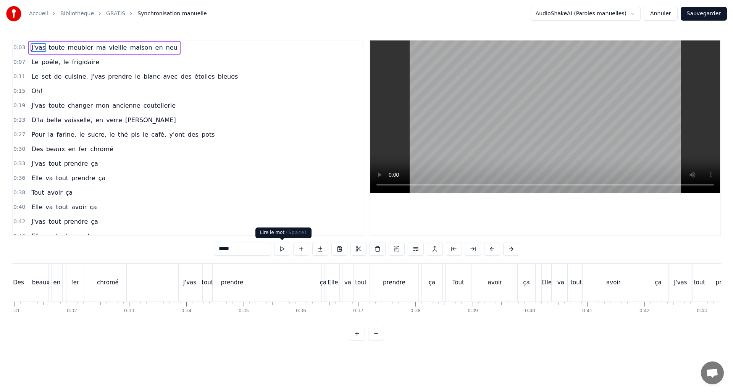
click at [283, 249] on button at bounding box center [282, 249] width 16 height 14
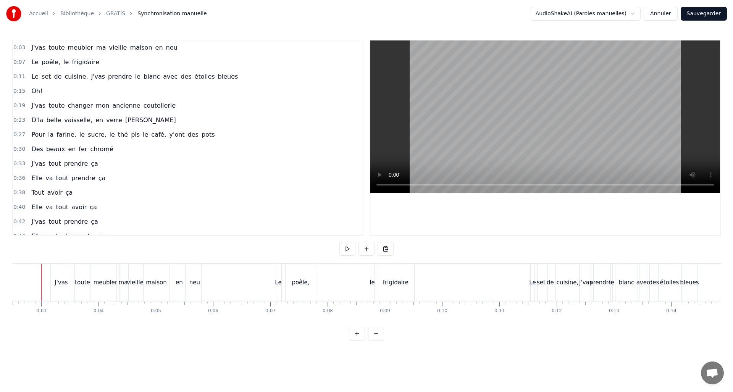
scroll to position [0, 134]
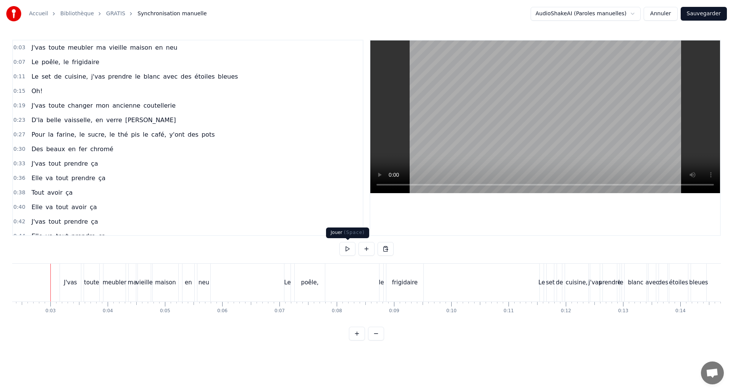
click at [344, 249] on button at bounding box center [347, 249] width 16 height 14
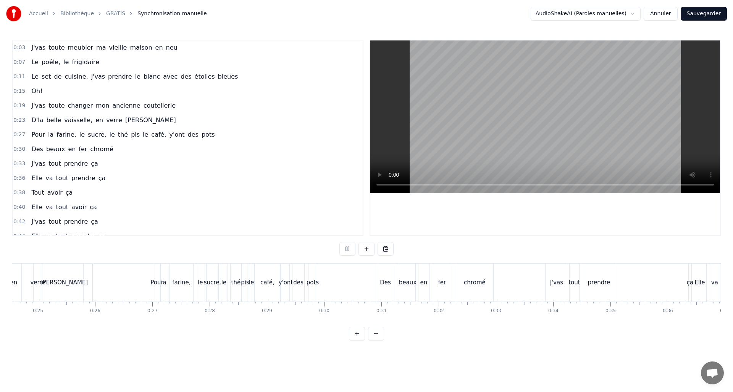
scroll to position [0, 1408]
click at [345, 247] on button at bounding box center [347, 249] width 16 height 14
click at [346, 247] on button at bounding box center [347, 249] width 16 height 14
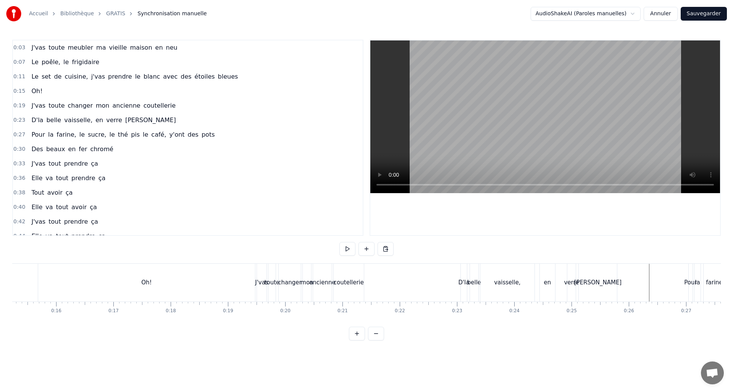
scroll to position [0, 872]
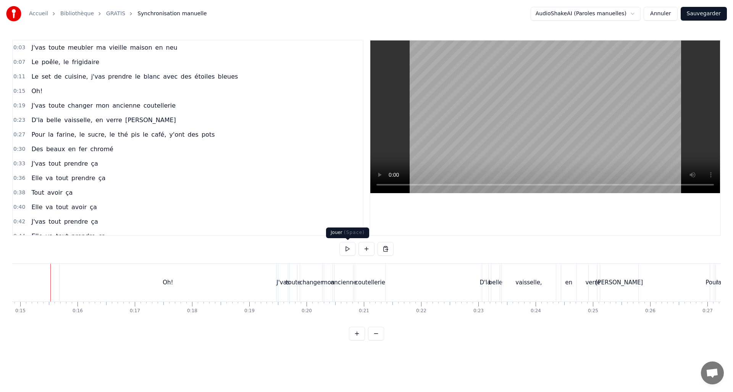
click at [347, 243] on button at bounding box center [347, 249] width 16 height 14
click at [343, 246] on button at bounding box center [347, 249] width 16 height 14
click at [664, 12] on button "Annuler" at bounding box center [661, 14] width 34 height 14
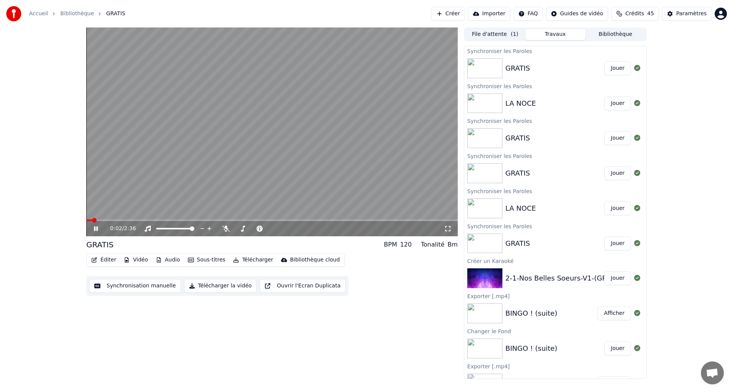
click at [96, 228] on icon at bounding box center [96, 228] width 4 height 5
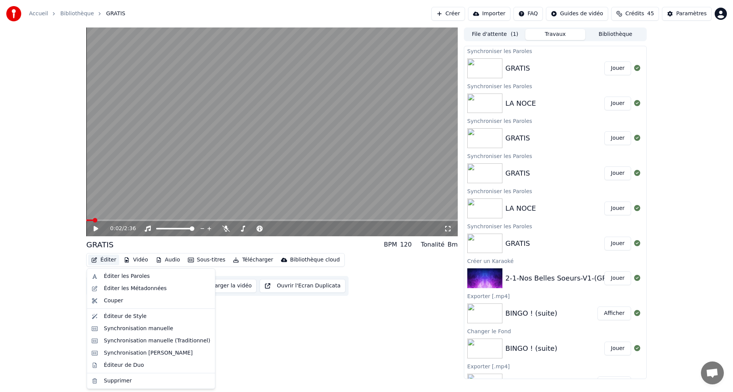
click at [95, 260] on icon "button" at bounding box center [94, 259] width 5 height 5
click at [102, 276] on div "Éditer les Paroles" at bounding box center [151, 276] width 125 height 12
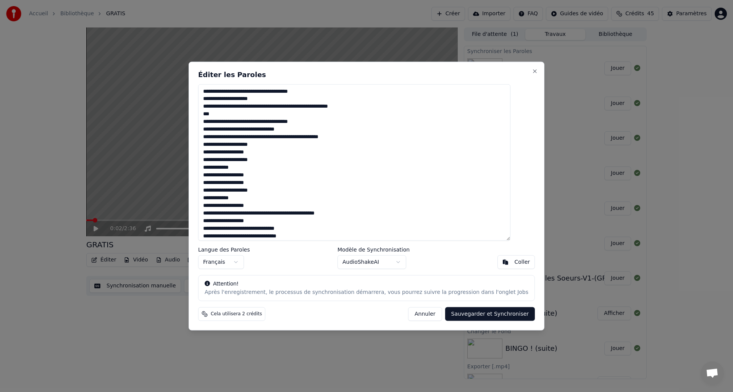
click at [263, 131] on textarea at bounding box center [354, 162] width 312 height 157
type textarea "**********"
click at [463, 316] on button "Sauvegarder et Synchroniser" at bounding box center [490, 314] width 90 height 14
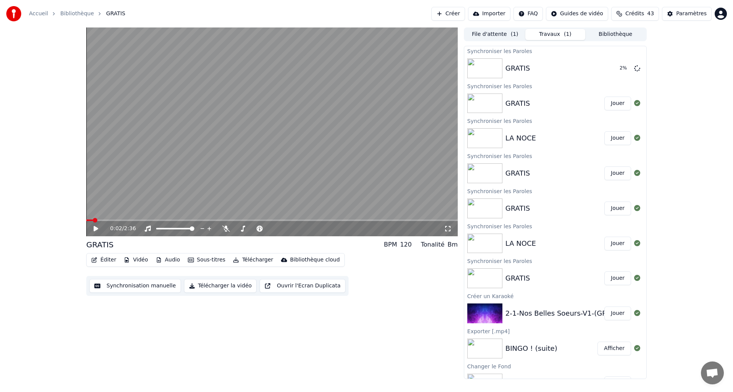
click at [611, 107] on button "Jouer" at bounding box center [617, 104] width 27 height 14
click at [614, 141] on button "Jouer" at bounding box center [617, 138] width 27 height 14
click at [94, 228] on icon at bounding box center [101, 229] width 18 height 6
click at [128, 285] on button "Synchronisation manuelle" at bounding box center [135, 286] width 92 height 14
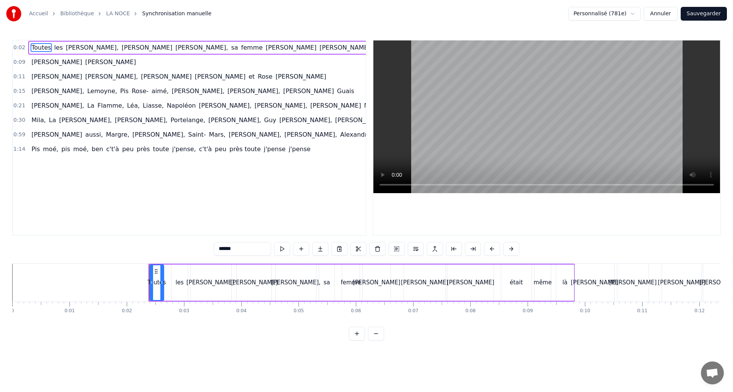
click at [661, 14] on button "Annuler" at bounding box center [661, 14] width 34 height 14
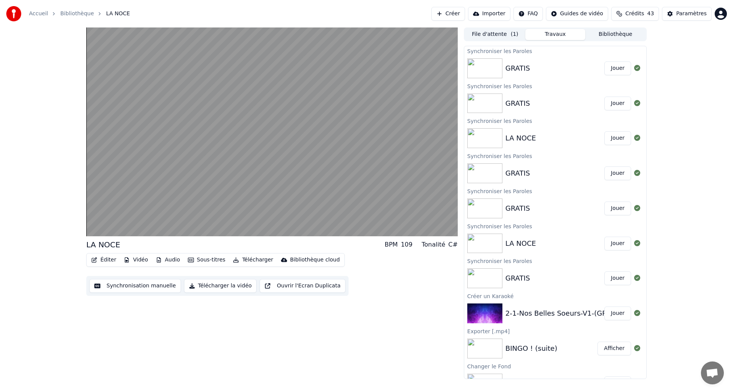
click at [120, 284] on button "Synchronisation manuelle" at bounding box center [135, 286] width 92 height 14
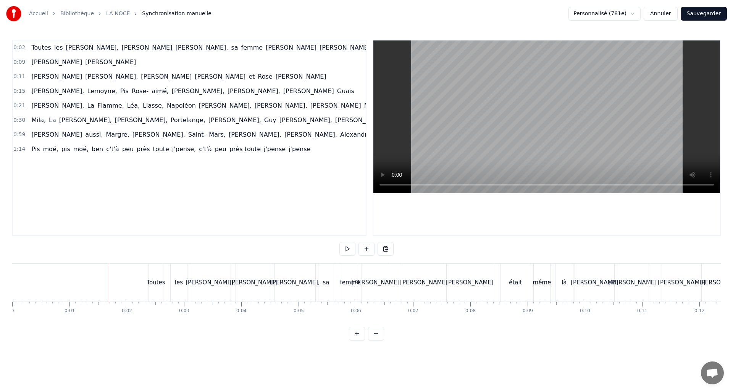
click at [658, 10] on button "Annuler" at bounding box center [661, 14] width 34 height 14
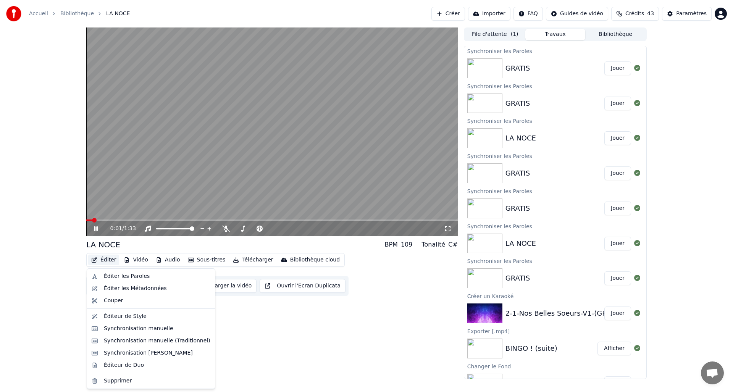
click at [94, 257] on icon "button" at bounding box center [94, 259] width 6 height 5
click at [94, 258] on icon "button" at bounding box center [94, 259] width 6 height 5
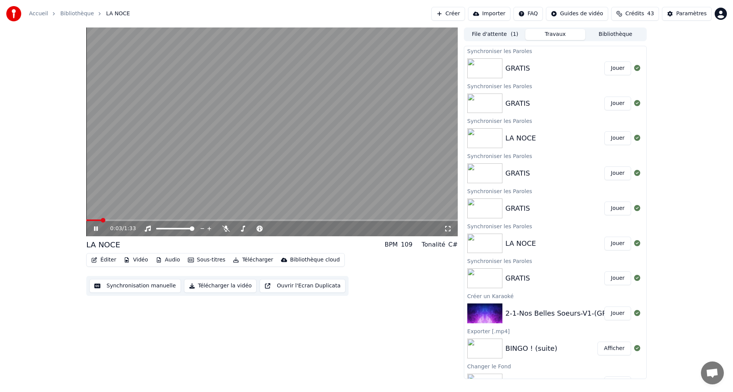
click at [96, 226] on icon at bounding box center [101, 229] width 18 height 6
click at [100, 261] on button "Éditer" at bounding box center [103, 260] width 31 height 11
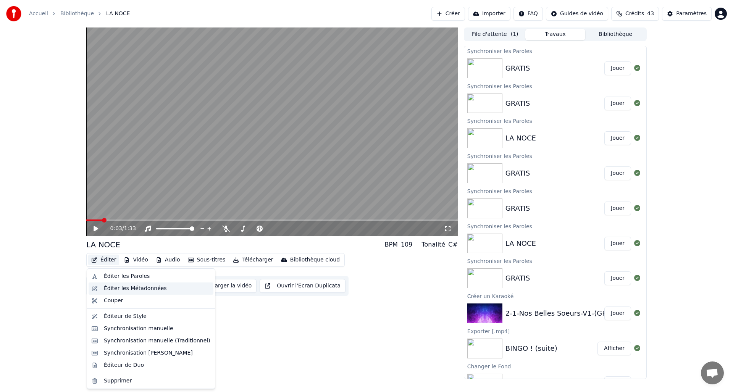
click at [101, 284] on div "Éditer les Métadonnées" at bounding box center [151, 289] width 125 height 12
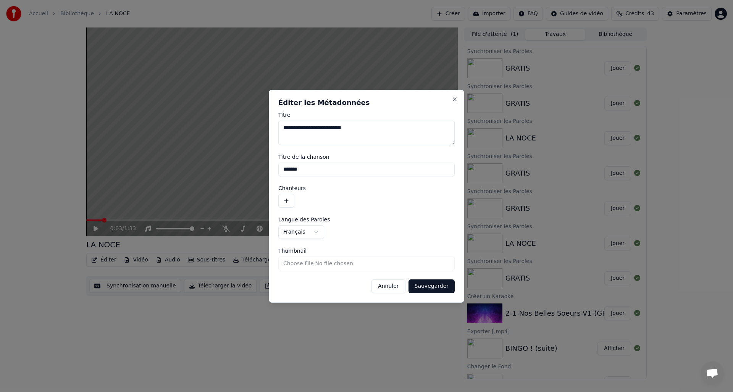
drag, startPoint x: 310, startPoint y: 170, endPoint x: 225, endPoint y: 154, distance: 86.6
click at [225, 154] on body "Accueil Bibliothèque [PERSON_NAME] Créer Importer FAQ Guides de vidéo Crédits 4…" at bounding box center [366, 196] width 733 height 392
drag, startPoint x: 380, startPoint y: 130, endPoint x: 87, endPoint y: 114, distance: 292.9
click at [87, 114] on body "Accueil Bibliothèque [PERSON_NAME] Créer Importer FAQ Guides de vidéo Crédits 4…" at bounding box center [366, 196] width 733 height 392
paste textarea
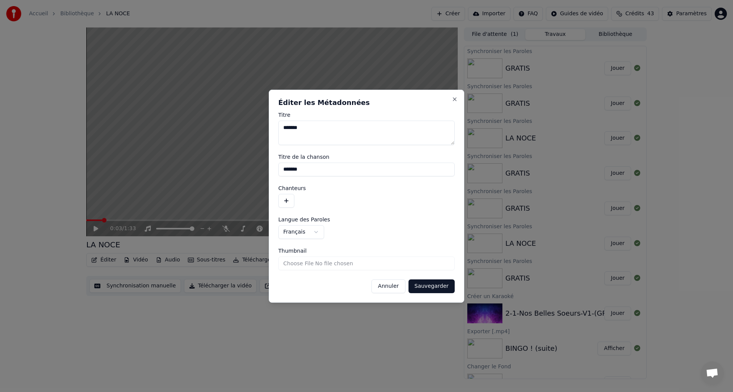
type textarea "*******"
click at [436, 286] on button "Sauvegarder" at bounding box center [432, 286] width 46 height 14
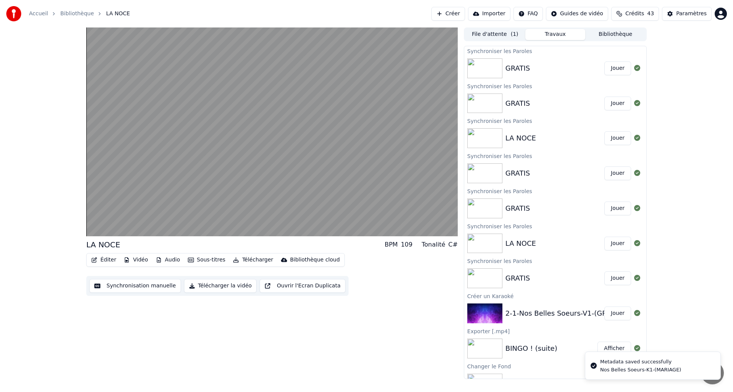
click at [98, 260] on button "Éditer" at bounding box center [103, 260] width 31 height 11
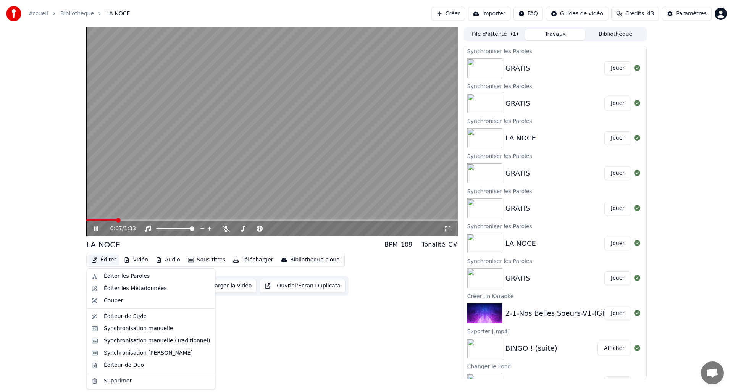
click at [101, 221] on div "0:07 / 1:33" at bounding box center [271, 228] width 371 height 15
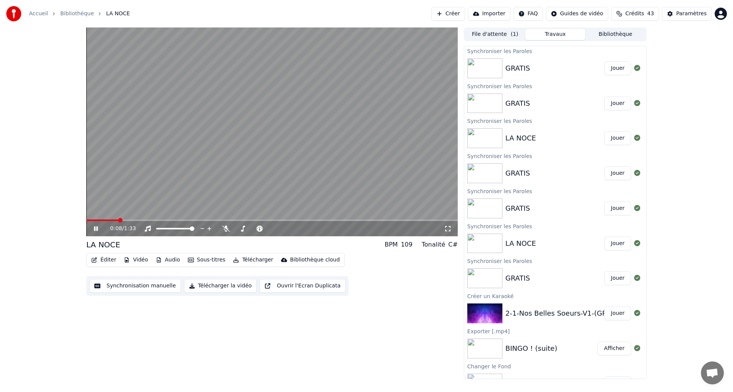
click at [95, 229] on icon at bounding box center [96, 228] width 4 height 5
click at [103, 260] on button "Éditer" at bounding box center [103, 260] width 31 height 11
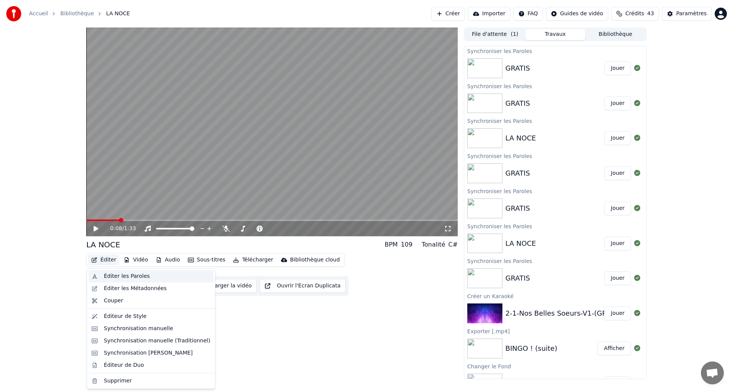
click at [112, 273] on div "Éditer les Paroles" at bounding box center [127, 277] width 46 height 8
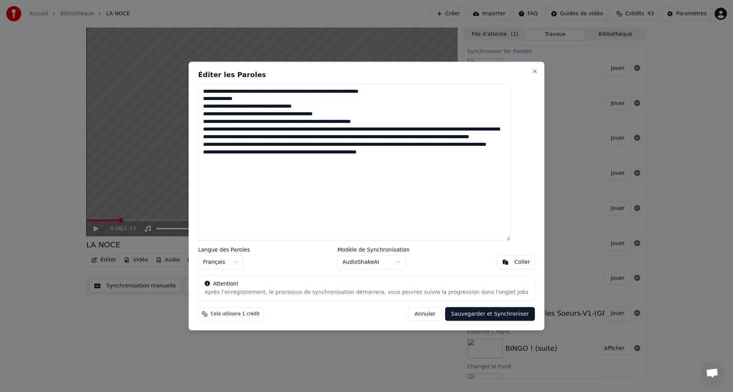
click at [417, 315] on button "Annuler" at bounding box center [425, 314] width 34 height 14
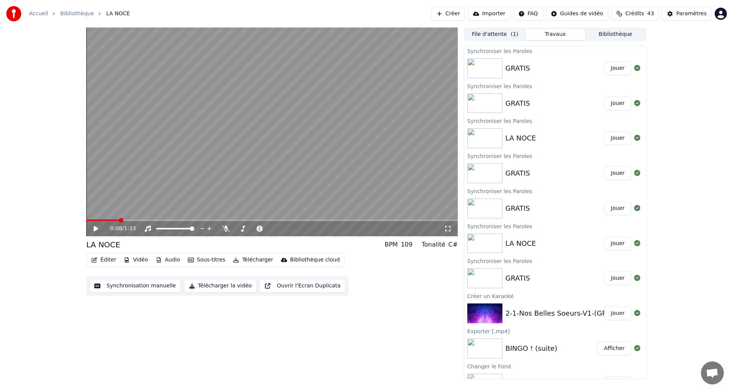
click at [140, 287] on button "Synchronisation manuelle" at bounding box center [135, 286] width 92 height 14
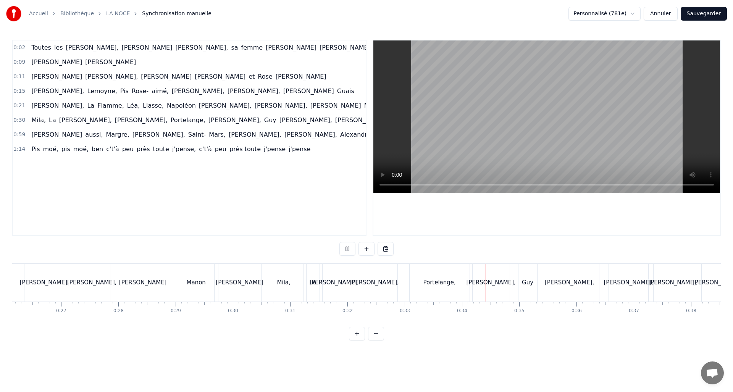
scroll to position [0, 1763]
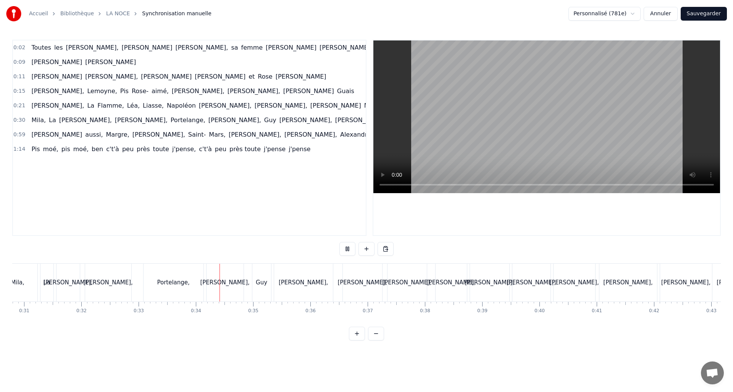
click at [665, 15] on button "Annuler" at bounding box center [661, 14] width 34 height 14
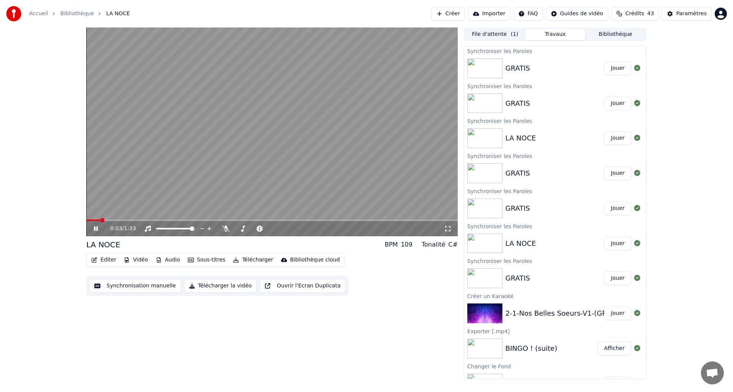
click at [92, 224] on div "0:03 / 1:33" at bounding box center [271, 228] width 371 height 15
click at [96, 230] on icon at bounding box center [101, 229] width 18 height 6
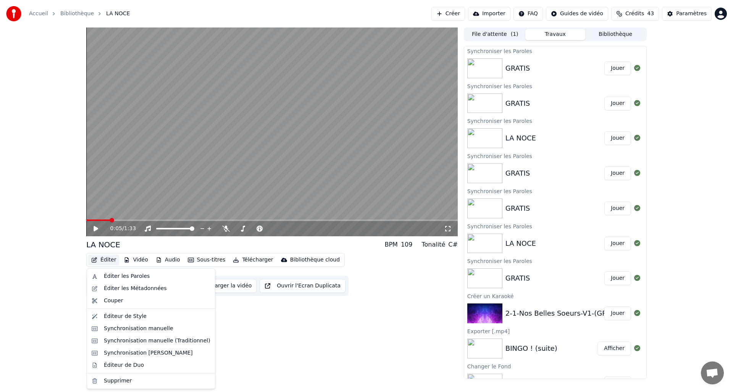
click at [97, 258] on icon "button" at bounding box center [94, 259] width 6 height 5
click at [107, 272] on div "Éditer les Paroles" at bounding box center [151, 276] width 125 height 12
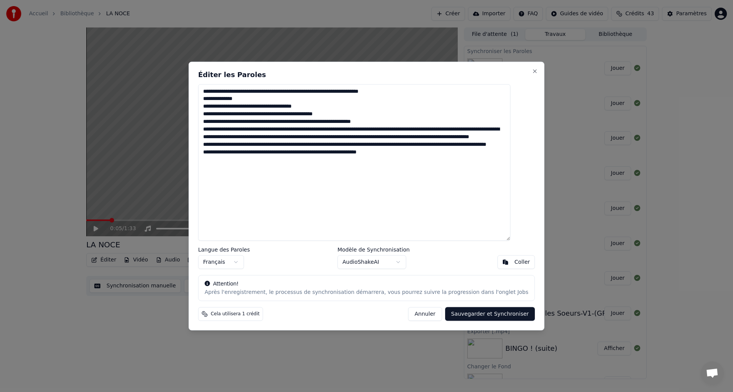
click at [472, 317] on button "Sauvegarder et Synchroniser" at bounding box center [490, 314] width 90 height 14
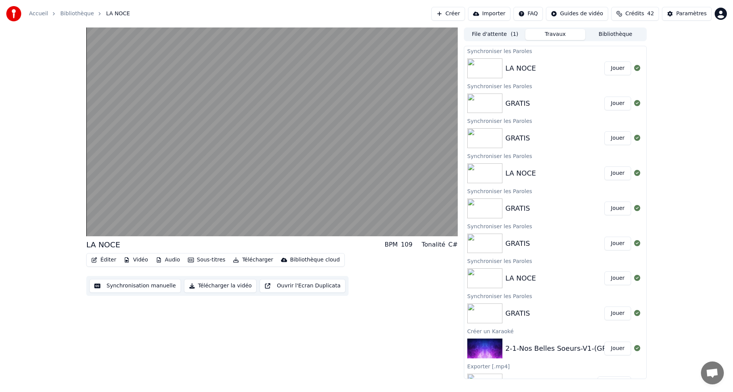
click at [129, 275] on div "Éditer Vidéo Audio Sous-titres Télécharger Bibliothèque cloud Synchronisation m…" at bounding box center [271, 274] width 371 height 43
click at [132, 285] on button "Synchronisation manuelle" at bounding box center [135, 286] width 92 height 14
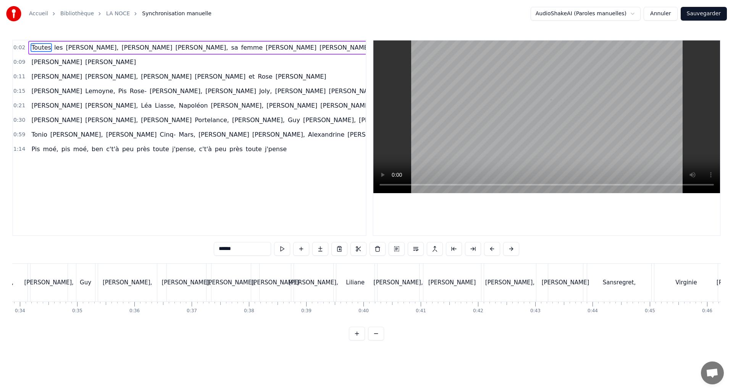
scroll to position [0, 1948]
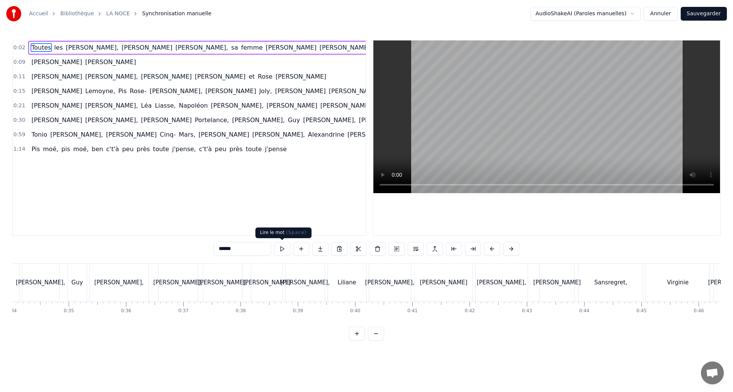
click at [281, 252] on button at bounding box center [282, 249] width 16 height 14
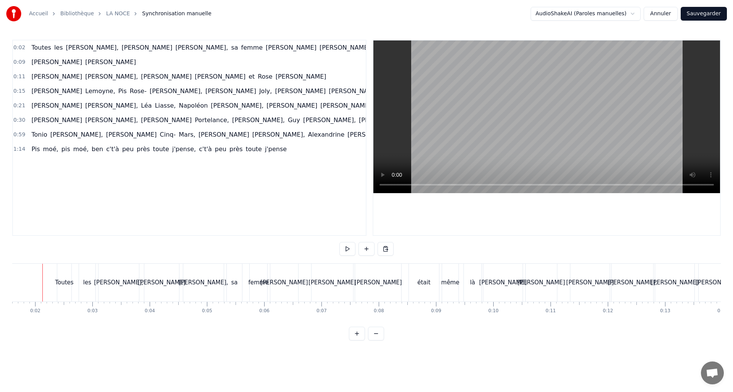
scroll to position [0, 84]
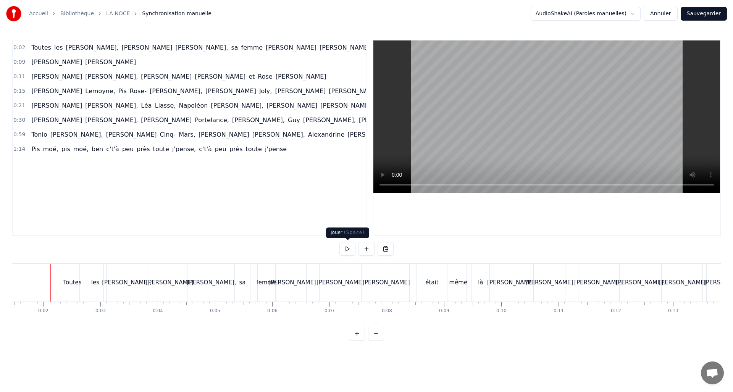
click at [343, 253] on button at bounding box center [347, 249] width 16 height 14
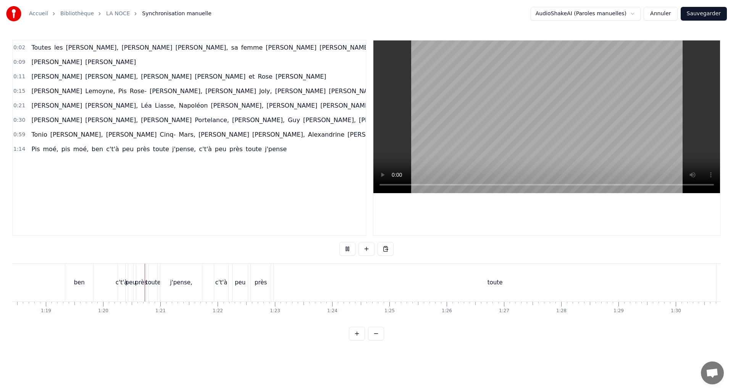
scroll to position [0, 4553]
click at [339, 242] on button at bounding box center [347, 249] width 16 height 14
click at [352, 248] on button at bounding box center [347, 249] width 16 height 14
click at [623, 280] on div "toute" at bounding box center [433, 283] width 442 height 38
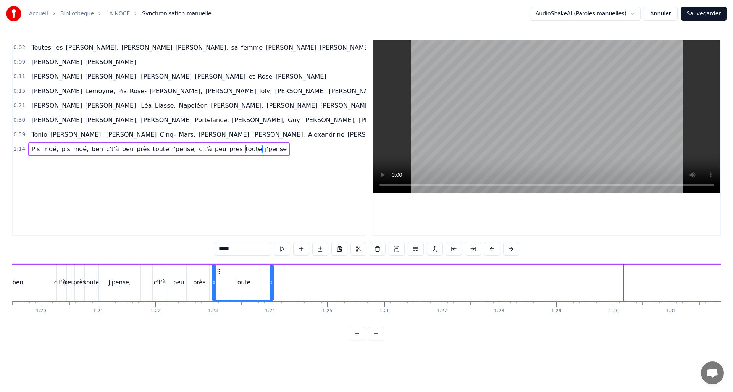
drag, startPoint x: 635, startPoint y: 279, endPoint x: 301, endPoint y: 254, distance: 335.0
click at [271, 268] on div at bounding box center [271, 282] width 3 height 35
click at [271, 245] on button at bounding box center [273, 249] width 16 height 14
click at [271, 244] on button at bounding box center [273, 249] width 16 height 14
click at [271, 245] on button at bounding box center [273, 249] width 16 height 14
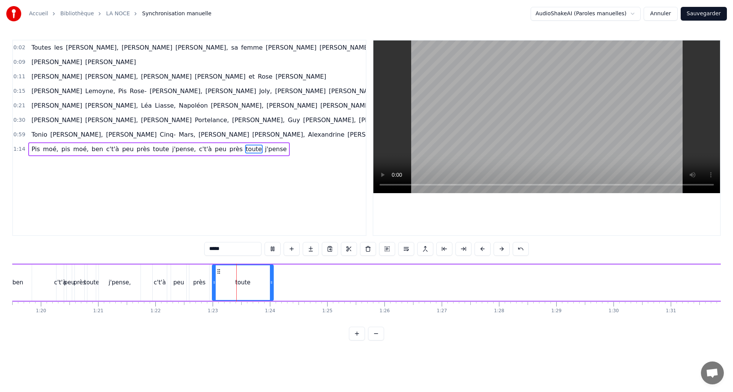
click at [271, 245] on button at bounding box center [273, 249] width 16 height 14
drag, startPoint x: 271, startPoint y: 283, endPoint x: 235, endPoint y: 287, distance: 36.5
click at [235, 287] on div at bounding box center [234, 282] width 3 height 35
drag, startPoint x: 353, startPoint y: 275, endPoint x: 359, endPoint y: 274, distance: 5.8
click at [353, 274] on div "Pis moé, pis [PERSON_NAME] c't'à peu près toute j'pense, c't'à peu près toute j…" at bounding box center [257, 283] width 1067 height 38
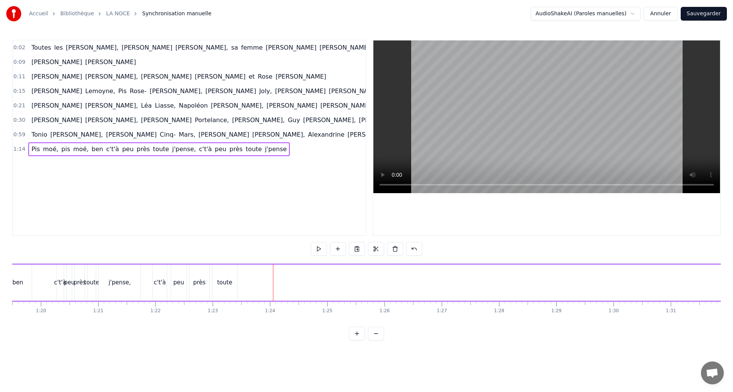
click at [380, 340] on button at bounding box center [376, 334] width 16 height 14
click at [685, 283] on div "j'pense" at bounding box center [680, 283] width 14 height 6
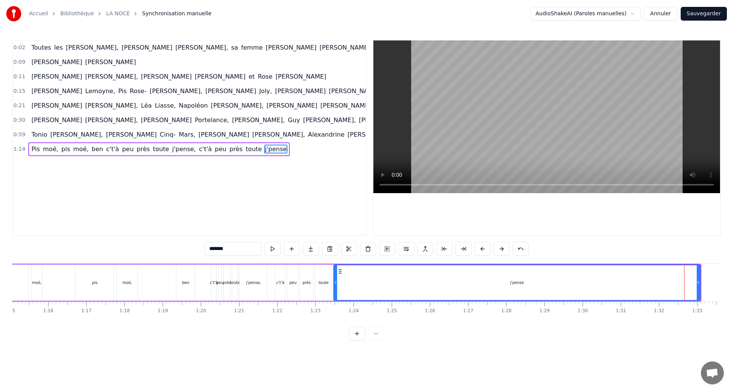
drag, startPoint x: 662, startPoint y: 282, endPoint x: 335, endPoint y: 288, distance: 326.9
click at [335, 288] on div at bounding box center [335, 282] width 3 height 35
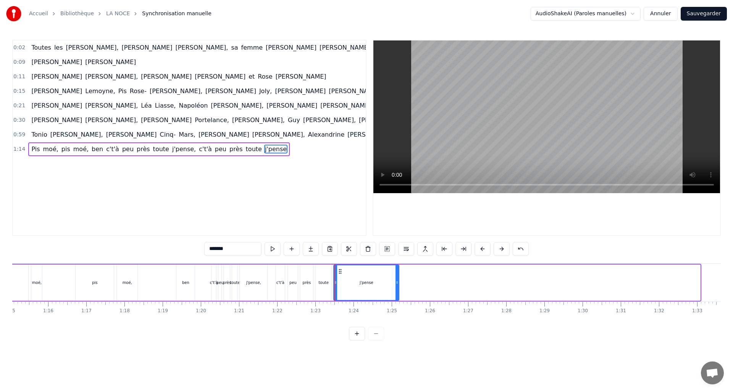
drag, startPoint x: 698, startPoint y: 284, endPoint x: 397, endPoint y: 291, distance: 301.3
click at [397, 291] on div at bounding box center [397, 282] width 3 height 35
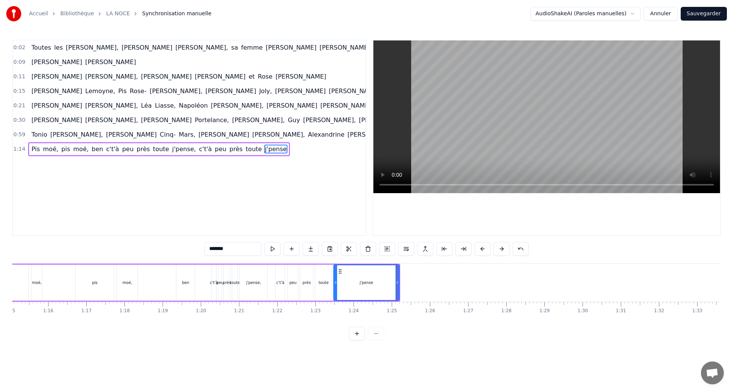
click at [271, 282] on div "Pis moé, pis [PERSON_NAME] c't'à peu près toute j'pense, c't'à peu près toute j…" at bounding box center [195, 283] width 410 height 38
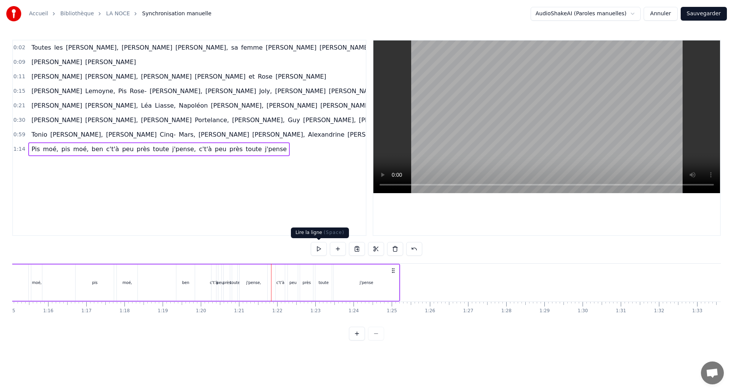
click at [317, 247] on button at bounding box center [319, 249] width 16 height 14
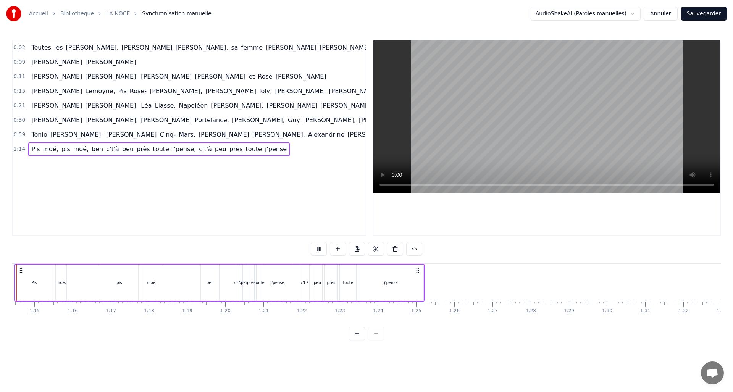
scroll to position [0, 2805]
click at [455, 286] on div "j'pense" at bounding box center [426, 283] width 65 height 36
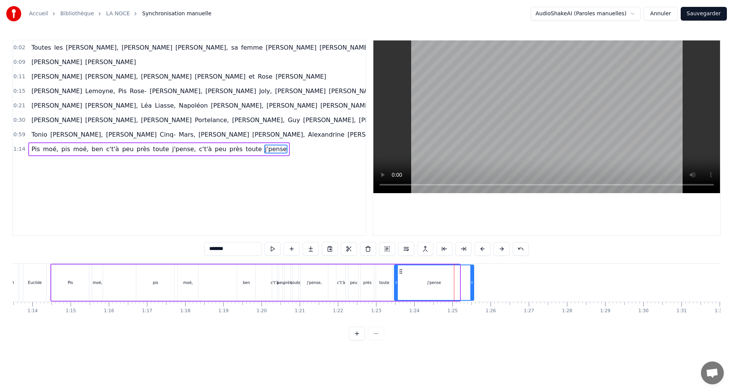
drag, startPoint x: 461, startPoint y: 284, endPoint x: 472, endPoint y: 283, distance: 10.8
click at [472, 283] on icon at bounding box center [471, 282] width 3 height 6
click at [278, 249] on button at bounding box center [273, 249] width 16 height 14
click at [702, 16] on button "Sauvegarder" at bounding box center [704, 14] width 46 height 14
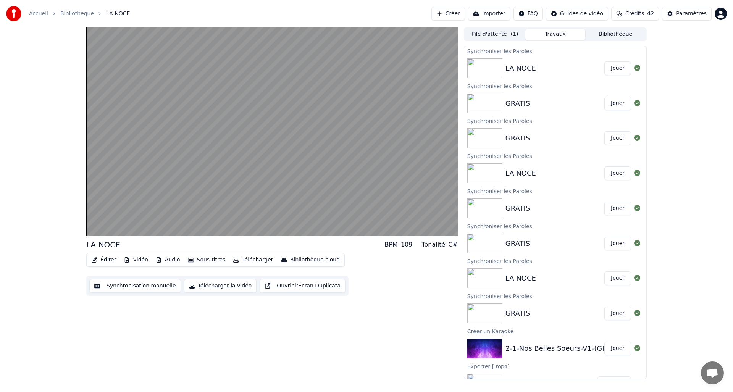
click at [211, 284] on button "Télécharger la vidéo" at bounding box center [220, 286] width 73 height 14
click at [615, 139] on button "Jouer" at bounding box center [617, 138] width 27 height 14
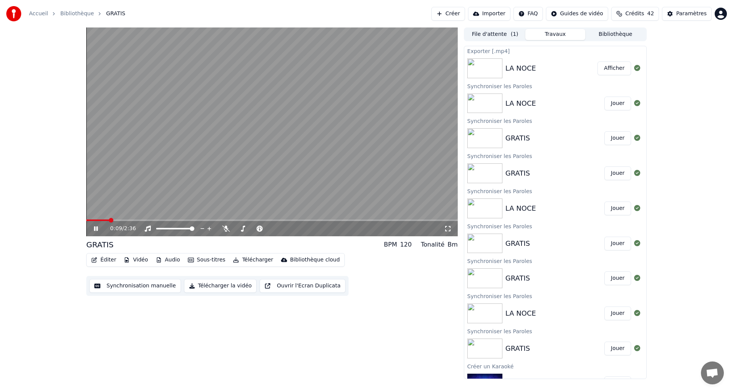
click at [101, 258] on button "Éditer" at bounding box center [103, 260] width 31 height 11
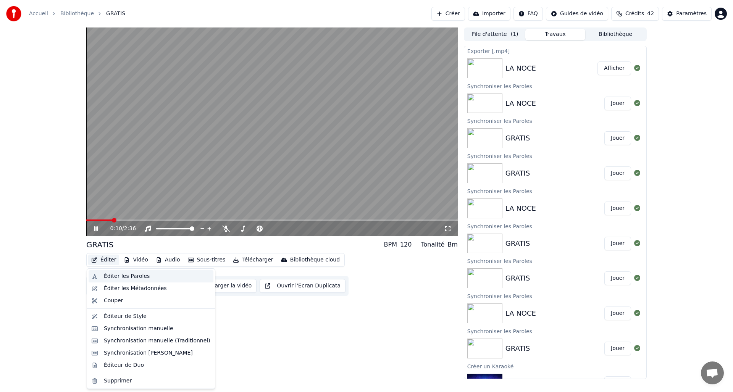
click at [110, 275] on div "Éditer les Paroles" at bounding box center [127, 277] width 46 height 8
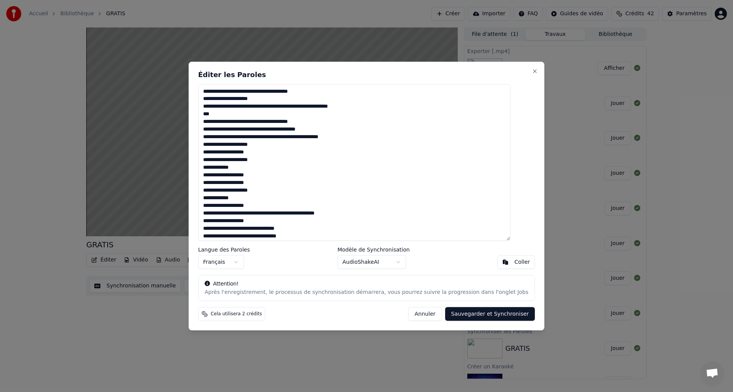
click at [490, 312] on button "Sauvegarder et Synchroniser" at bounding box center [490, 314] width 90 height 14
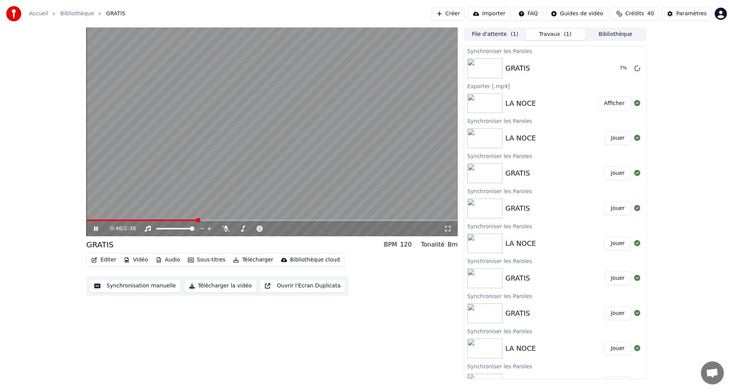
click at [98, 228] on icon at bounding box center [101, 229] width 18 height 6
click at [97, 226] on icon at bounding box center [101, 229] width 18 height 6
click at [136, 287] on button "Synchronisation manuelle" at bounding box center [135, 286] width 92 height 14
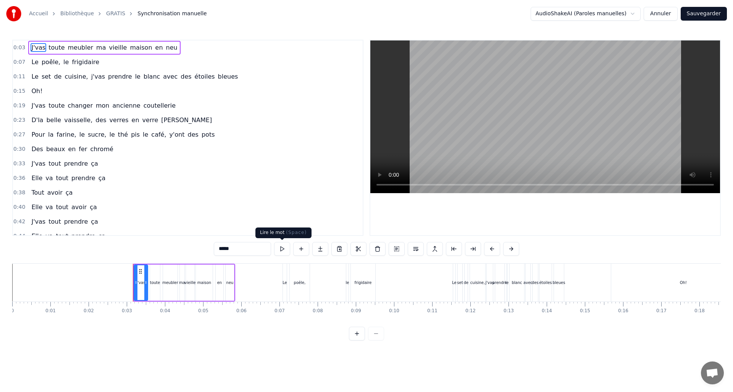
click at [284, 249] on button at bounding box center [282, 249] width 16 height 14
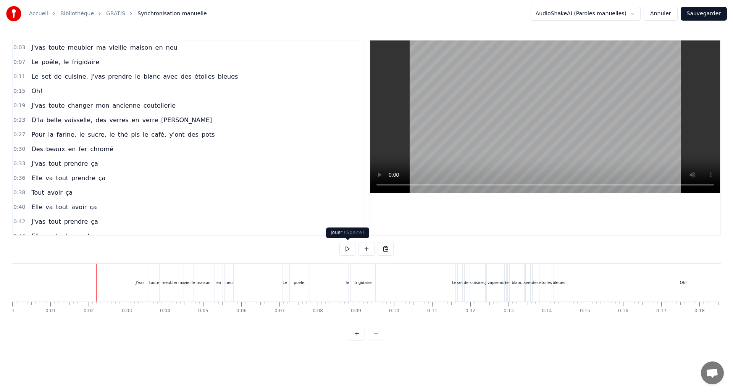
click at [350, 251] on button at bounding box center [347, 249] width 16 height 14
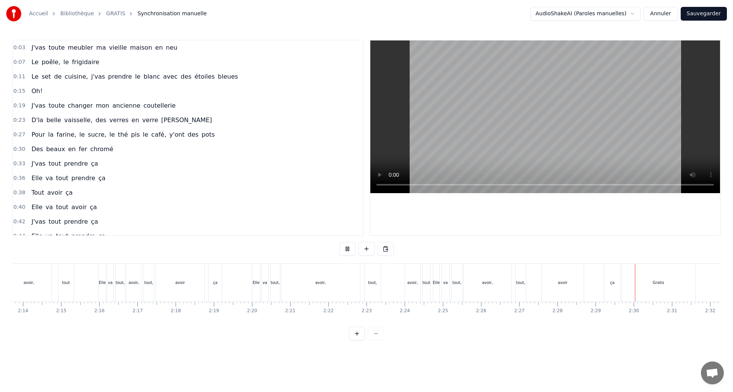
click at [339, 242] on button at bounding box center [347, 249] width 16 height 14
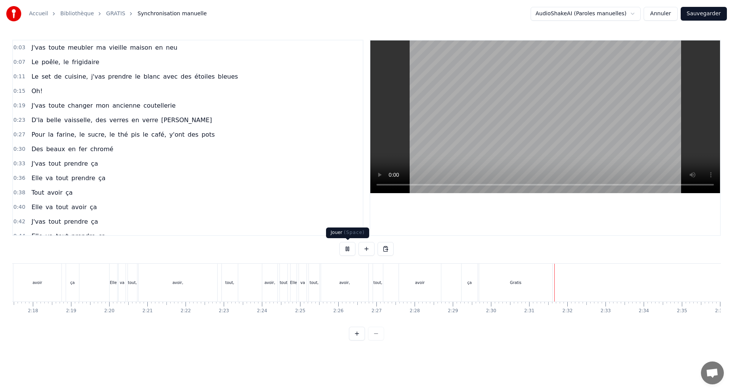
scroll to position [0, 5255]
click at [351, 247] on button at bounding box center [347, 249] width 16 height 14
click at [413, 281] on div "avoir" at bounding box center [413, 283] width 10 height 6
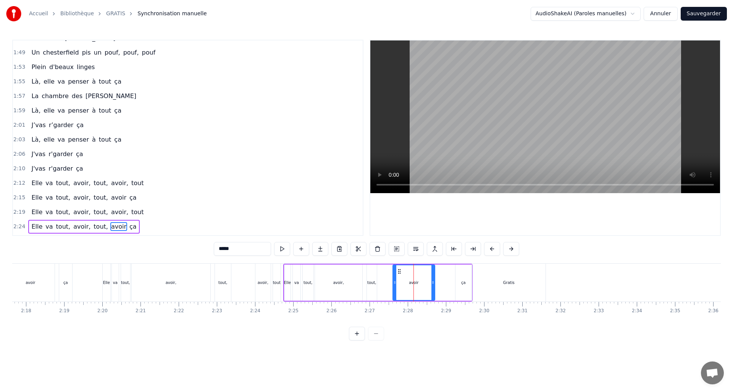
scroll to position [545, 0]
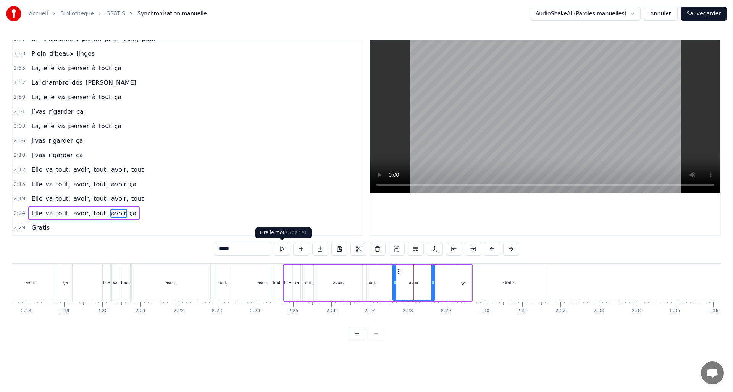
click at [286, 249] on button at bounding box center [282, 249] width 16 height 14
click at [286, 248] on button at bounding box center [282, 249] width 16 height 14
click at [374, 291] on div "tout," at bounding box center [372, 283] width 10 height 36
click at [280, 250] on button at bounding box center [282, 249] width 16 height 14
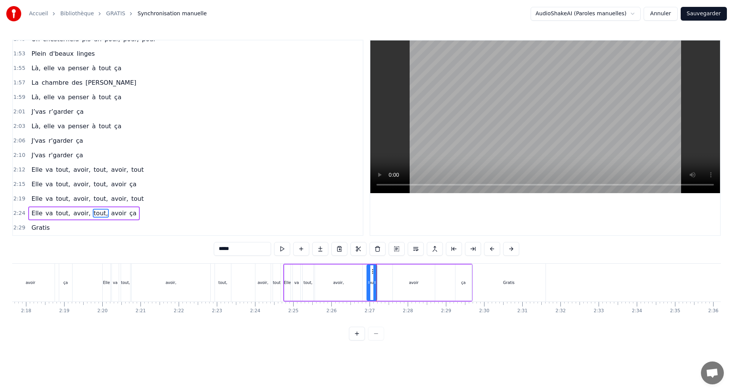
click at [281, 250] on button at bounding box center [282, 249] width 16 height 14
click at [337, 289] on div "avoir," at bounding box center [338, 283] width 47 height 36
type input "******"
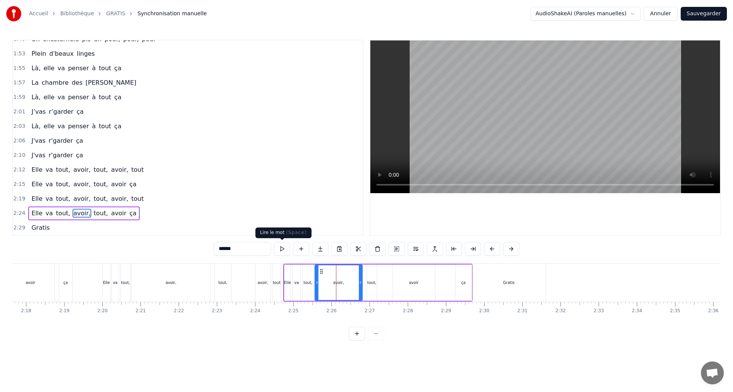
click at [285, 250] on button at bounding box center [282, 249] width 16 height 14
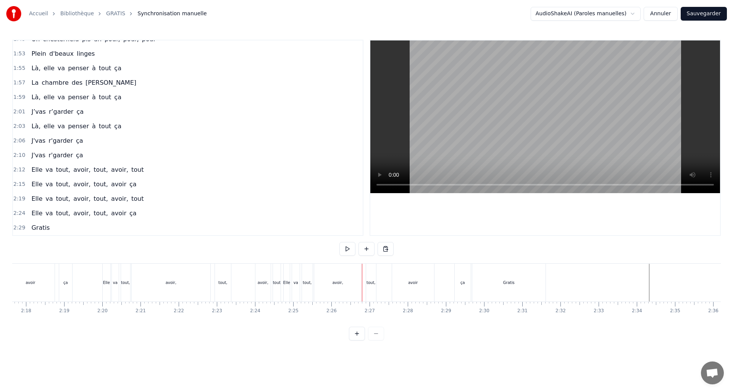
click at [245, 281] on div "Elle va tout, avoir, tout, avoir, tout" at bounding box center [192, 283] width 180 height 38
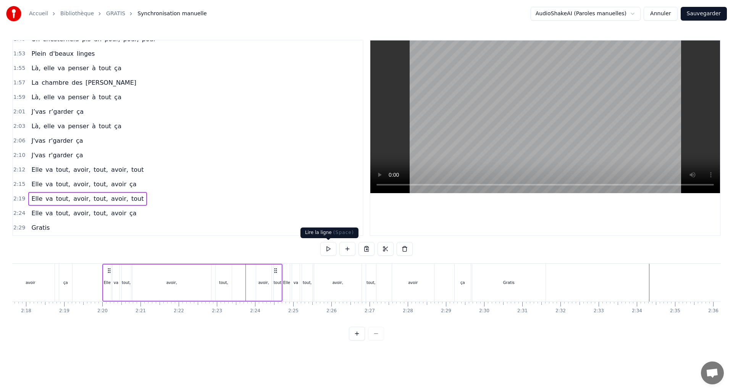
click at [329, 245] on button at bounding box center [328, 249] width 16 height 14
click at [289, 289] on div "Elle" at bounding box center [287, 283] width 6 height 38
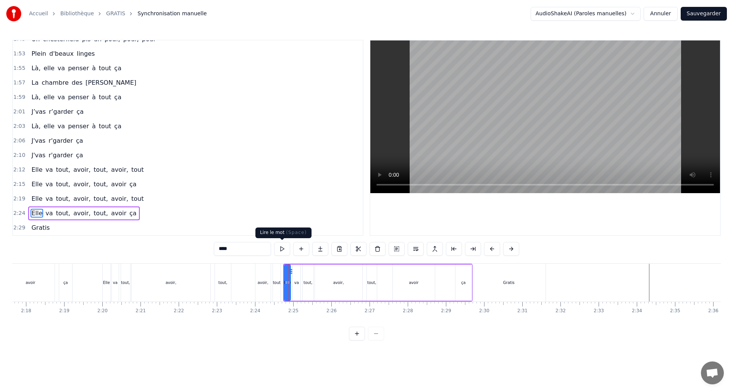
click at [286, 249] on button at bounding box center [282, 249] width 16 height 14
click at [296, 284] on div "va" at bounding box center [296, 283] width 5 height 6
click at [280, 248] on button at bounding box center [282, 249] width 16 height 14
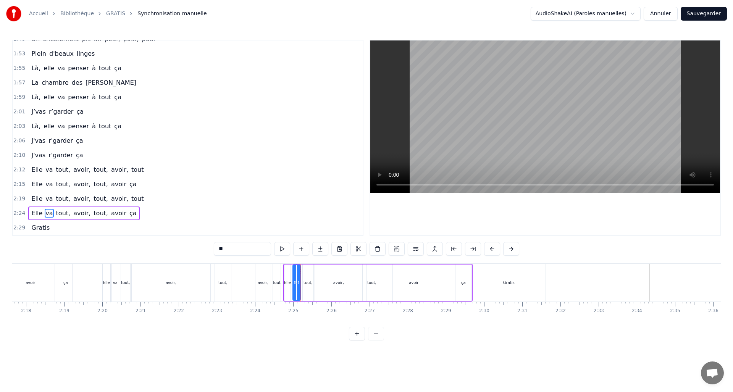
click at [280, 248] on button at bounding box center [282, 249] width 16 height 14
click at [308, 284] on div "tout," at bounding box center [308, 283] width 9 height 6
click at [283, 250] on button at bounding box center [282, 249] width 16 height 14
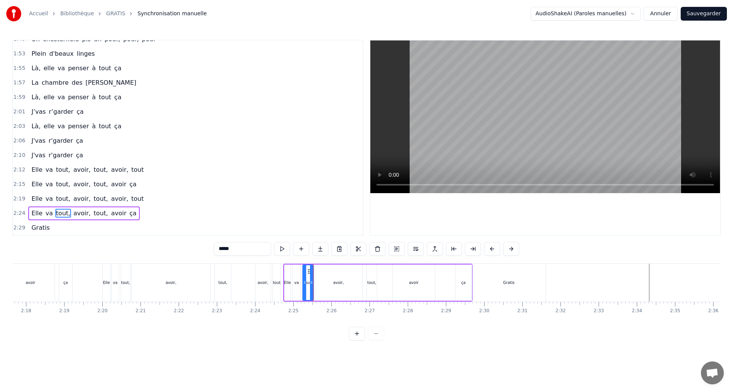
click at [283, 250] on button at bounding box center [282, 249] width 16 height 14
click at [326, 285] on div "avoir," at bounding box center [338, 283] width 47 height 36
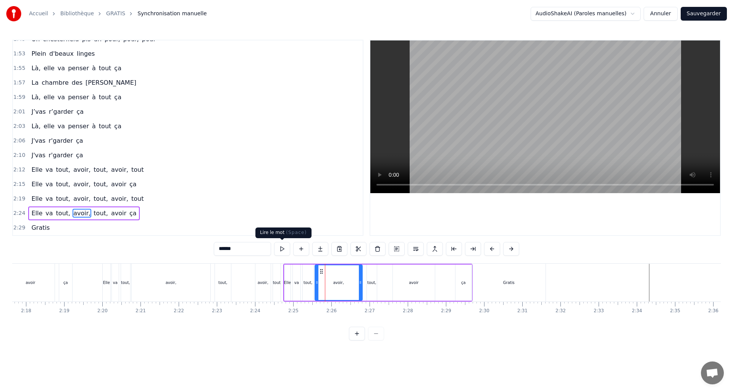
click at [286, 249] on button at bounding box center [282, 249] width 16 height 14
click at [372, 290] on div "tout," at bounding box center [372, 283] width 10 height 36
click at [279, 247] on button at bounding box center [282, 249] width 16 height 14
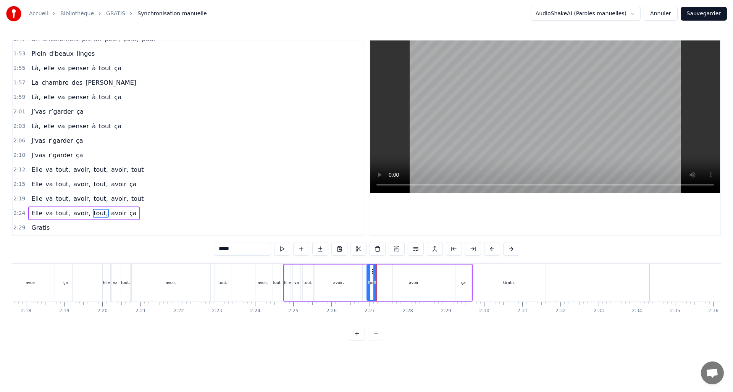
click at [280, 247] on button at bounding box center [282, 249] width 16 height 14
click at [364, 281] on icon at bounding box center [363, 282] width 3 height 6
drag, startPoint x: 375, startPoint y: 281, endPoint x: 370, endPoint y: 281, distance: 5.4
click at [369, 281] on icon at bounding box center [368, 282] width 3 height 6
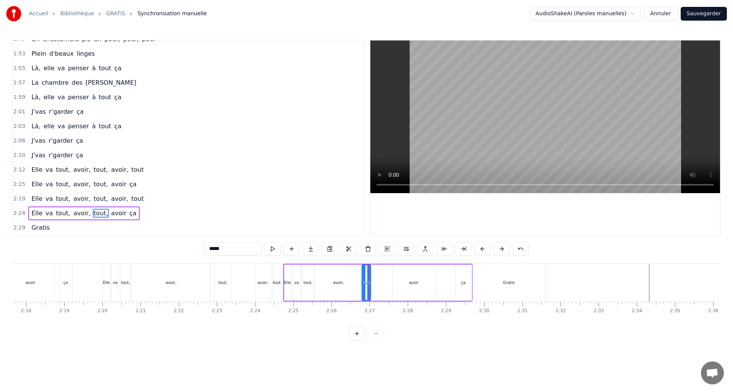
click at [341, 284] on div "avoir," at bounding box center [338, 283] width 11 height 6
click at [367, 284] on div "tout," at bounding box center [366, 283] width 9 height 6
click at [418, 285] on div "avoir" at bounding box center [413, 282] width 41 height 35
click at [409, 283] on div "avoir" at bounding box center [414, 283] width 10 height 6
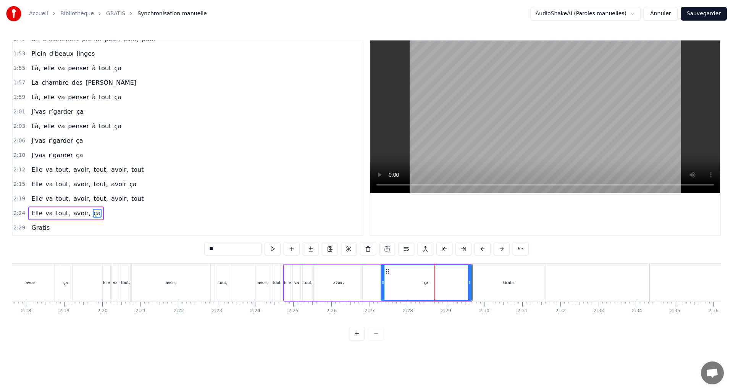
drag, startPoint x: 457, startPoint y: 284, endPoint x: 383, endPoint y: 279, distance: 74.6
click at [383, 279] on icon at bounding box center [382, 282] width 3 height 6
click at [333, 275] on div "avoir," at bounding box center [338, 283] width 47 height 36
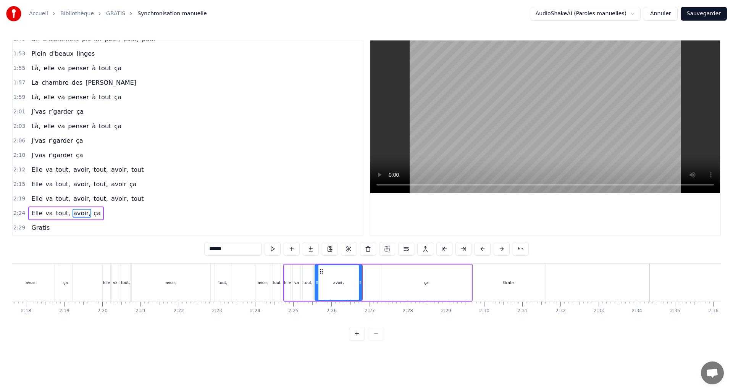
click at [389, 282] on div "ça" at bounding box center [426, 283] width 90 height 36
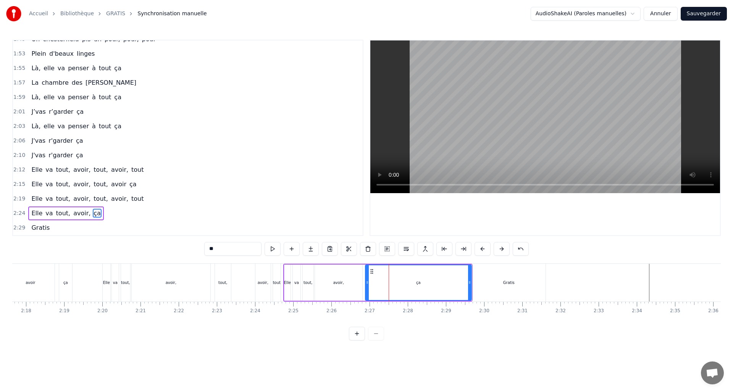
drag, startPoint x: 377, startPoint y: 281, endPoint x: 366, endPoint y: 281, distance: 11.5
click at [366, 281] on icon at bounding box center [367, 282] width 3 height 6
drag, startPoint x: 469, startPoint y: 278, endPoint x: 378, endPoint y: 276, distance: 91.3
click at [378, 276] on div at bounding box center [378, 282] width 3 height 35
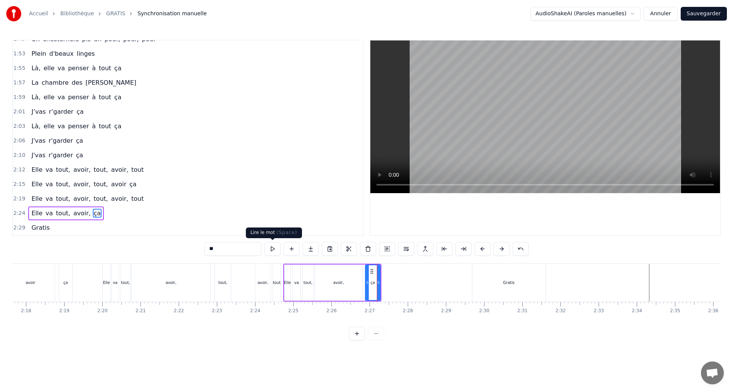
click at [273, 244] on button at bounding box center [273, 249] width 16 height 14
click at [488, 280] on div "Gratis" at bounding box center [508, 283] width 73 height 38
type input "******"
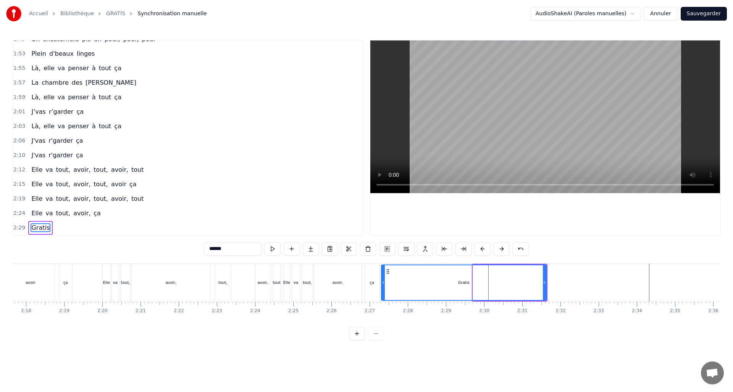
drag, startPoint x: 473, startPoint y: 279, endPoint x: 387, endPoint y: 278, distance: 86.7
click at [382, 277] on div at bounding box center [383, 282] width 3 height 35
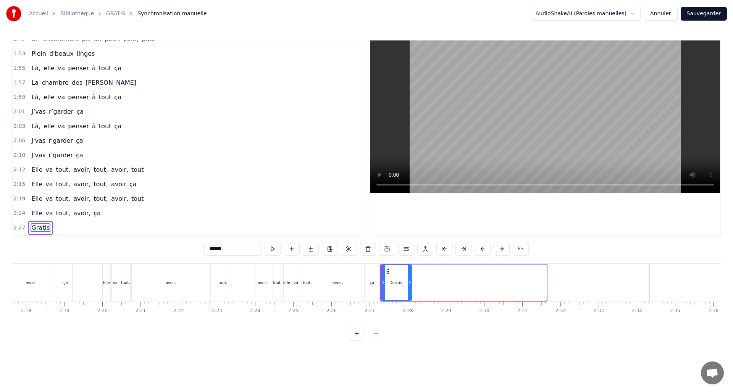
drag, startPoint x: 543, startPoint y: 281, endPoint x: 408, endPoint y: 279, distance: 134.8
click at [408, 279] on icon at bounding box center [409, 282] width 3 height 6
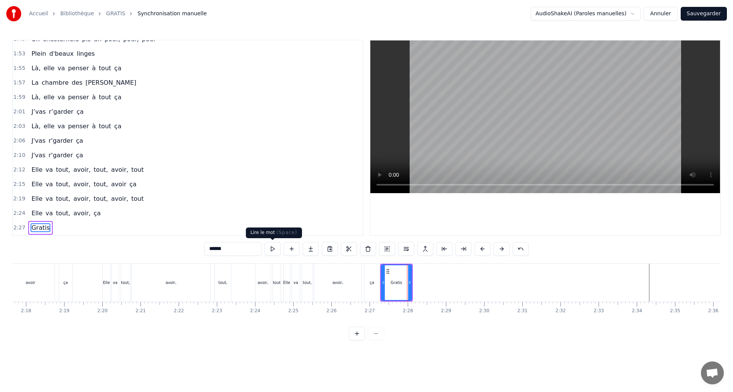
click at [271, 246] on button at bounding box center [273, 249] width 16 height 14
click at [240, 284] on div "Elle va tout, avoir, tout, avoir, tout" at bounding box center [192, 283] width 180 height 38
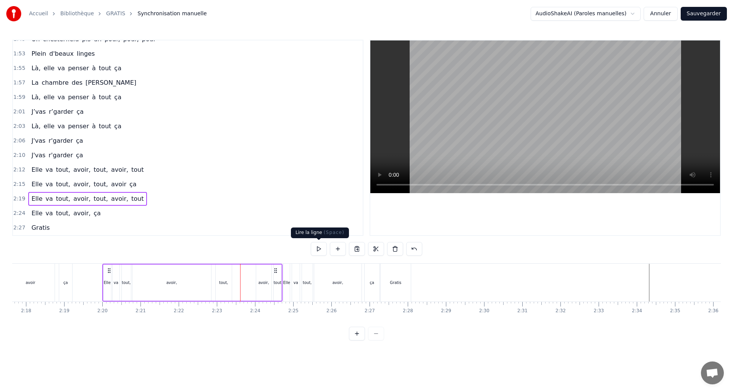
click at [318, 247] on button at bounding box center [319, 249] width 16 height 14
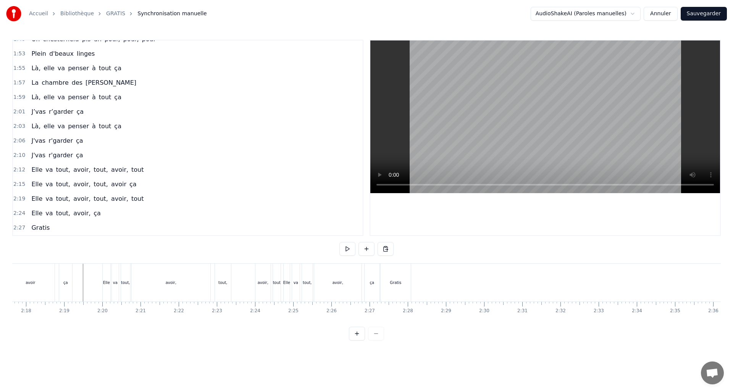
click at [242, 286] on div "Elle va tout, avoir, tout, avoir, tout" at bounding box center [192, 283] width 180 height 38
click at [343, 247] on button at bounding box center [347, 249] width 16 height 14
click at [339, 242] on button at bounding box center [347, 249] width 16 height 14
click at [344, 250] on button at bounding box center [347, 249] width 16 height 14
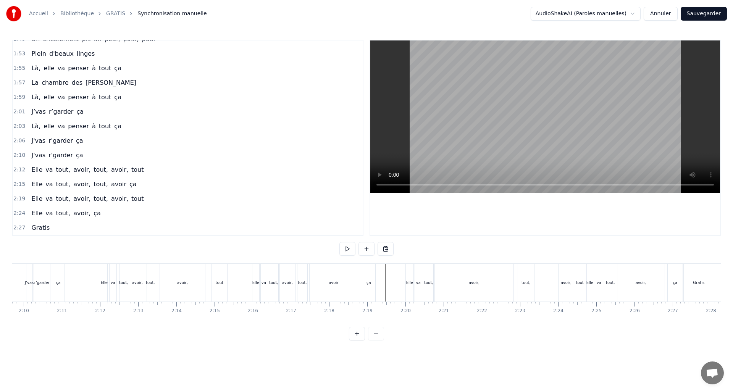
scroll to position [0, 4929]
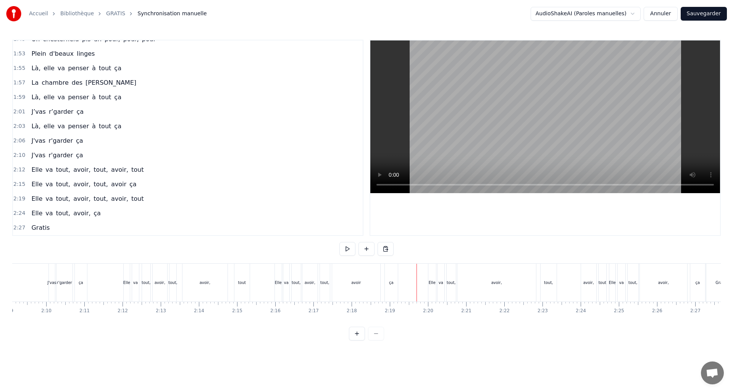
click at [515, 287] on div "avoir," at bounding box center [496, 283] width 79 height 38
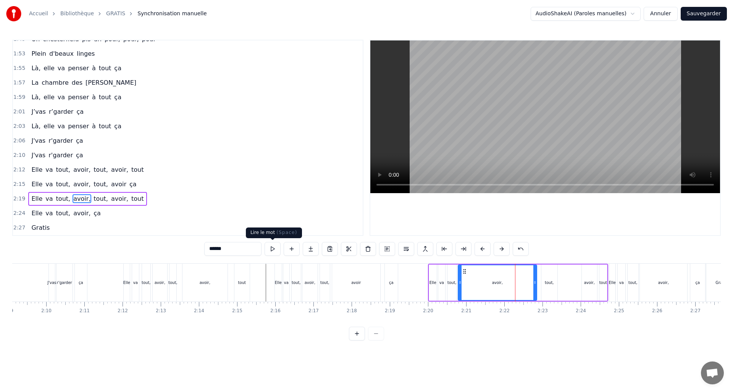
click at [271, 248] on button at bounding box center [273, 249] width 16 height 14
drag, startPoint x: 520, startPoint y: 281, endPoint x: 482, endPoint y: 280, distance: 38.2
click at [482, 280] on icon at bounding box center [482, 282] width 3 height 6
click at [275, 249] on button at bounding box center [273, 249] width 16 height 14
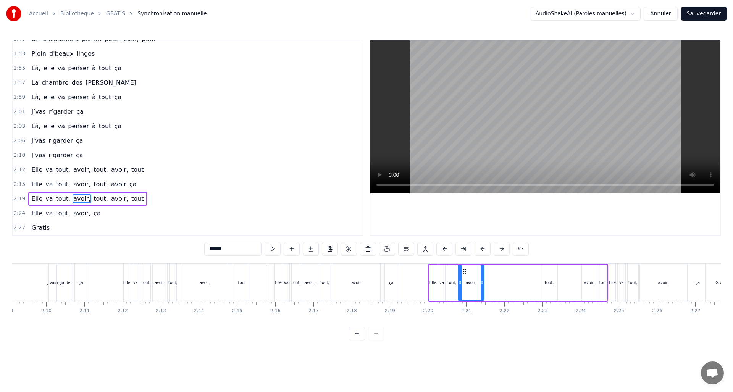
click at [275, 248] on button at bounding box center [273, 249] width 16 height 14
click at [275, 249] on button at bounding box center [273, 249] width 16 height 14
drag, startPoint x: 481, startPoint y: 285, endPoint x: 474, endPoint y: 286, distance: 7.0
click at [474, 286] on div at bounding box center [474, 282] width 3 height 35
click at [545, 282] on div "tout," at bounding box center [549, 283] width 9 height 6
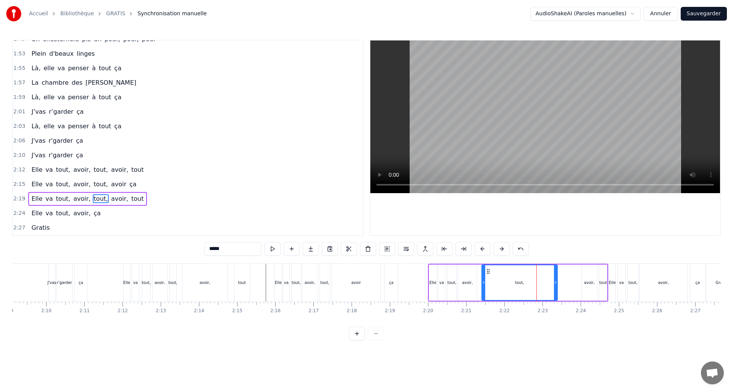
drag, startPoint x: 541, startPoint y: 282, endPoint x: 483, endPoint y: 282, distance: 58.0
click at [483, 282] on icon at bounding box center [483, 282] width 3 height 6
drag, startPoint x: 539, startPoint y: 281, endPoint x: 496, endPoint y: 284, distance: 43.3
click at [496, 284] on icon at bounding box center [495, 282] width 3 height 6
click at [271, 249] on button at bounding box center [273, 249] width 16 height 14
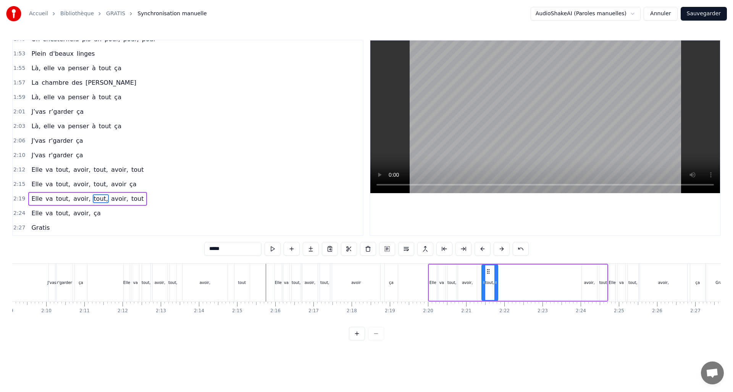
click at [271, 249] on button at bounding box center [273, 249] width 16 height 14
click at [593, 287] on div "avoir," at bounding box center [589, 283] width 15 height 36
click at [491, 286] on div "tout," at bounding box center [490, 283] width 16 height 36
click at [495, 283] on icon at bounding box center [493, 282] width 3 height 6
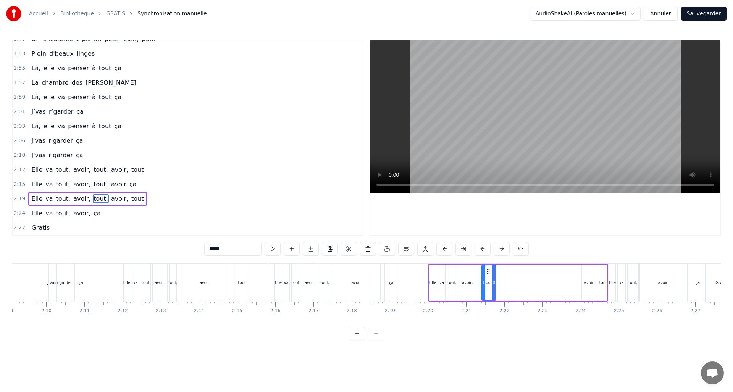
click at [584, 282] on div "avoir," at bounding box center [589, 283] width 15 height 36
type input "******"
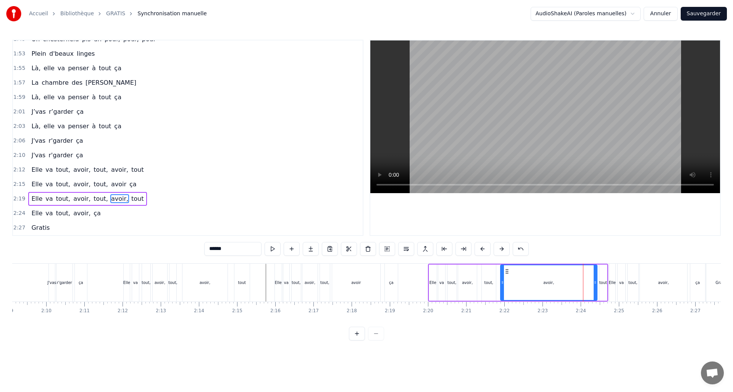
drag, startPoint x: 584, startPoint y: 282, endPoint x: 502, endPoint y: 284, distance: 81.3
click at [502, 284] on icon at bounding box center [502, 282] width 3 height 6
drag, startPoint x: 595, startPoint y: 281, endPoint x: 511, endPoint y: 285, distance: 83.7
click at [511, 286] on div at bounding box center [511, 282] width 3 height 35
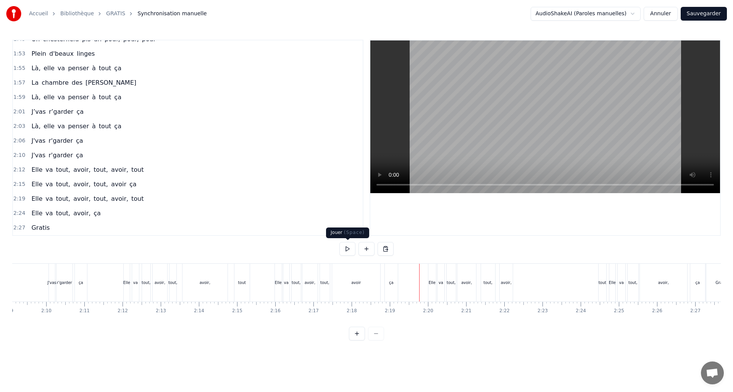
click at [349, 249] on button at bounding box center [347, 249] width 16 height 14
click at [350, 249] on button at bounding box center [347, 249] width 16 height 14
click at [601, 283] on div "tout" at bounding box center [603, 283] width 8 height 6
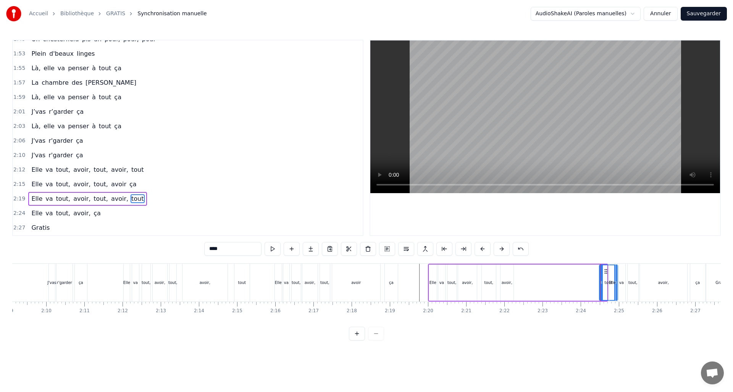
drag, startPoint x: 606, startPoint y: 281, endPoint x: 616, endPoint y: 275, distance: 12.1
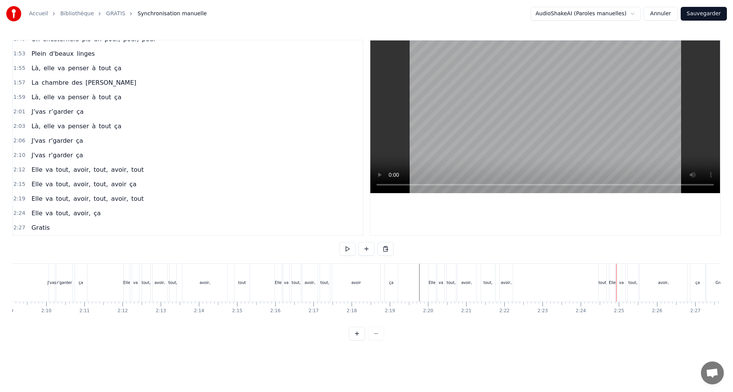
click at [603, 291] on div "tout" at bounding box center [603, 283] width 8 height 38
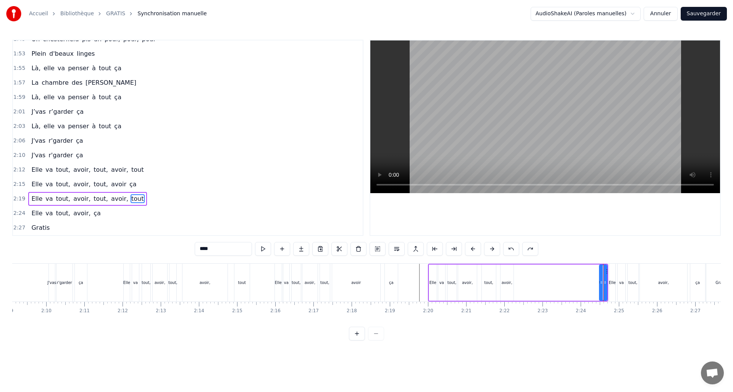
drag, startPoint x: 602, startPoint y: 286, endPoint x: 588, endPoint y: 287, distance: 14.6
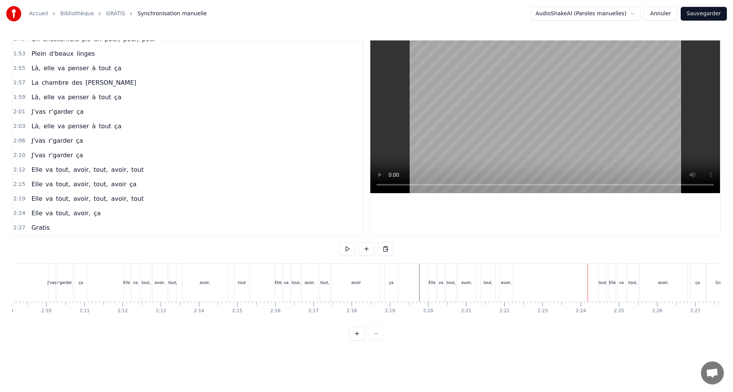
click at [601, 280] on div "tout" at bounding box center [603, 283] width 8 height 6
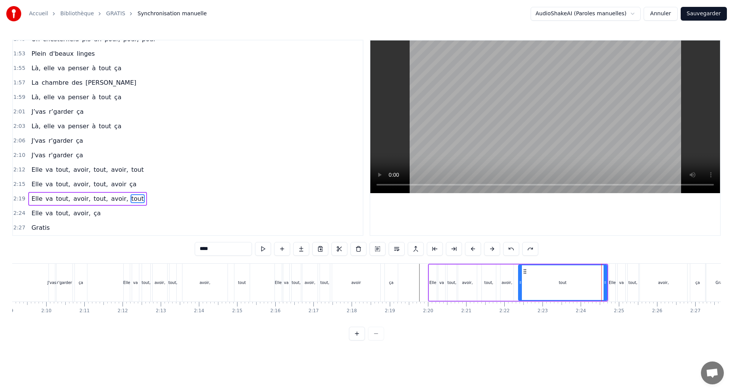
drag, startPoint x: 600, startPoint y: 283, endPoint x: 520, endPoint y: 281, distance: 79.8
click at [519, 281] on icon at bounding box center [520, 282] width 3 height 6
drag, startPoint x: 605, startPoint y: 281, endPoint x: 531, endPoint y: 281, distance: 74.1
click at [533, 283] on icon at bounding box center [533, 282] width 3 height 6
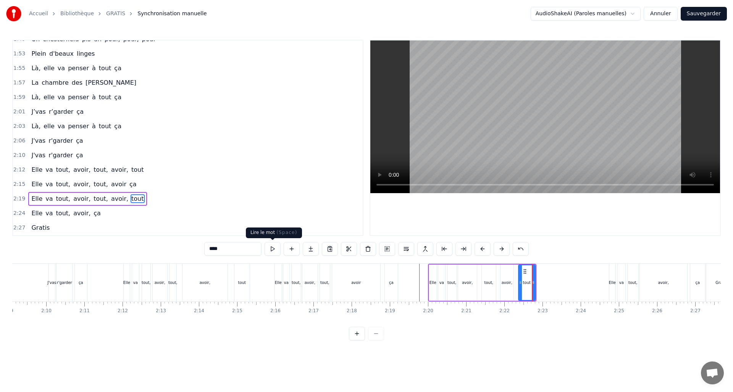
click at [270, 245] on button at bounding box center [273, 249] width 16 height 14
click at [271, 245] on button at bounding box center [273, 249] width 16 height 14
drag, startPoint x: 533, startPoint y: 284, endPoint x: 549, endPoint y: 285, distance: 15.3
click at [549, 285] on icon at bounding box center [548, 282] width 3 height 6
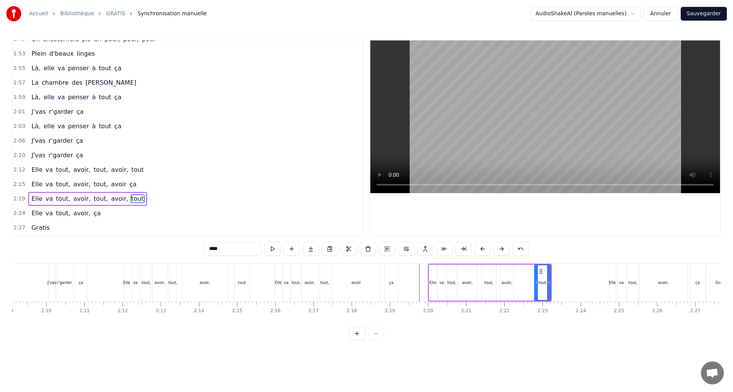
drag, startPoint x: 519, startPoint y: 282, endPoint x: 535, endPoint y: 281, distance: 16.1
click at [535, 281] on icon at bounding box center [536, 282] width 3 height 6
click at [272, 247] on button at bounding box center [273, 249] width 16 height 14
click at [509, 293] on div "avoir," at bounding box center [507, 283] width 13 height 36
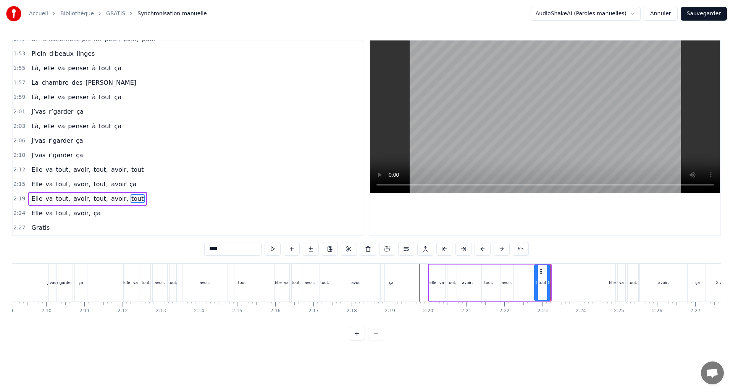
type input "******"
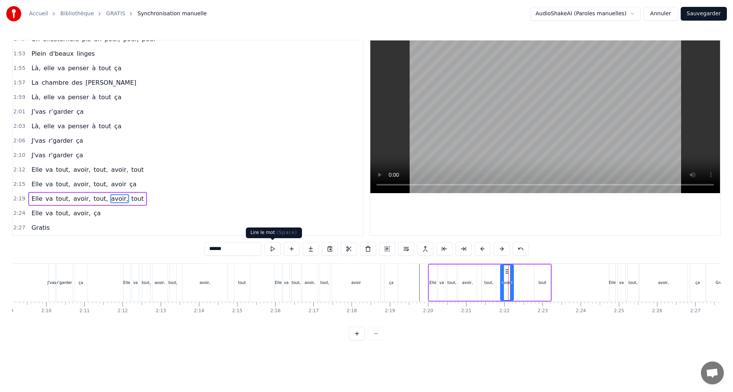
click at [273, 250] on button at bounding box center [273, 249] width 16 height 14
drag, startPoint x: 510, startPoint y: 282, endPoint x: 528, endPoint y: 281, distance: 17.2
click at [528, 281] on icon at bounding box center [528, 282] width 3 height 6
click at [271, 250] on button at bounding box center [273, 249] width 16 height 14
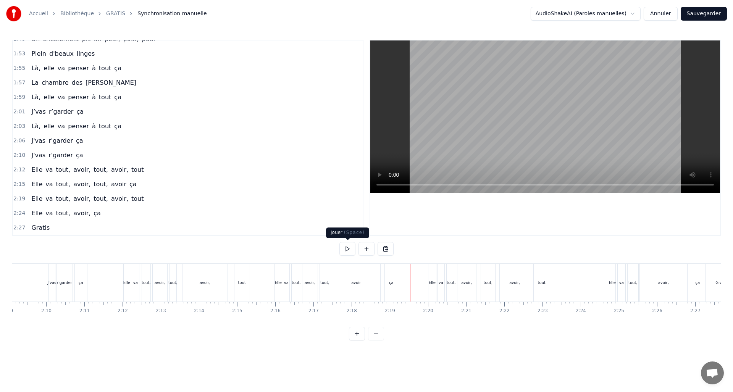
click at [344, 249] on button at bounding box center [347, 249] width 16 height 14
click at [339, 242] on button at bounding box center [347, 249] width 16 height 14
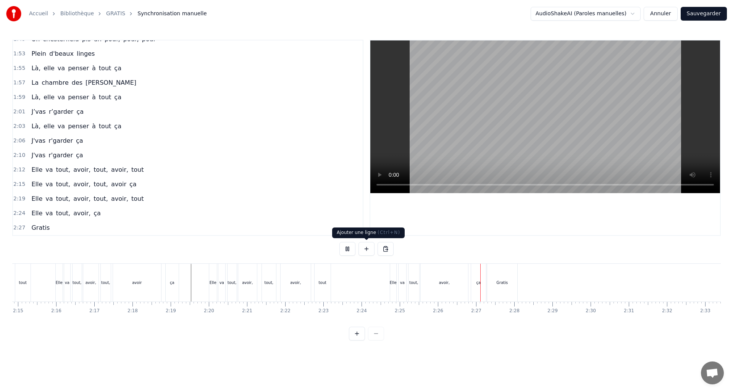
scroll to position [0, 5255]
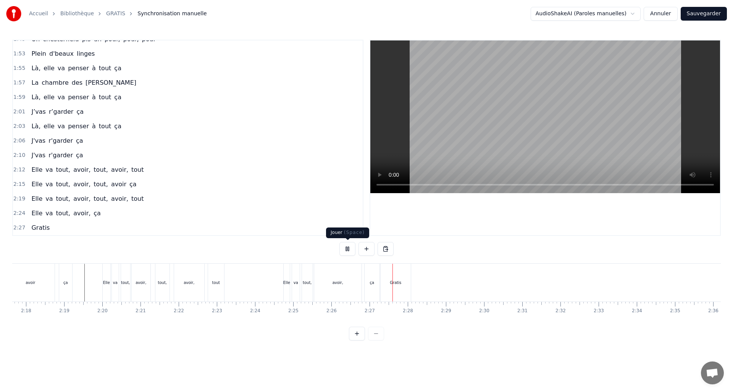
click at [343, 244] on button at bounding box center [347, 249] width 16 height 14
click at [284, 289] on div "Elle" at bounding box center [287, 283] width 6 height 38
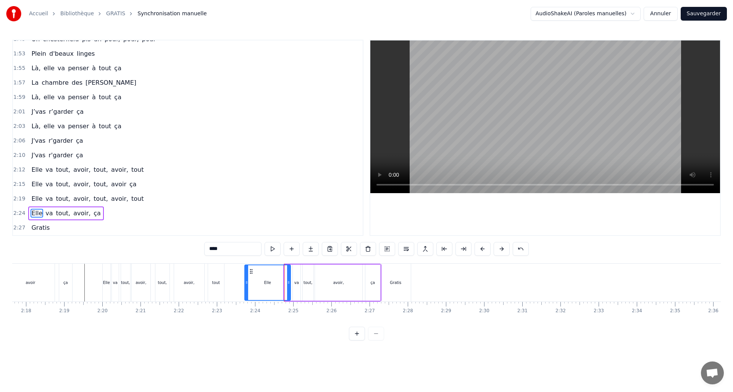
drag, startPoint x: 285, startPoint y: 284, endPoint x: 245, endPoint y: 283, distance: 39.7
click at [245, 283] on icon at bounding box center [246, 282] width 3 height 6
click at [270, 249] on button at bounding box center [273, 249] width 16 height 14
drag, startPoint x: 288, startPoint y: 281, endPoint x: 268, endPoint y: 283, distance: 19.5
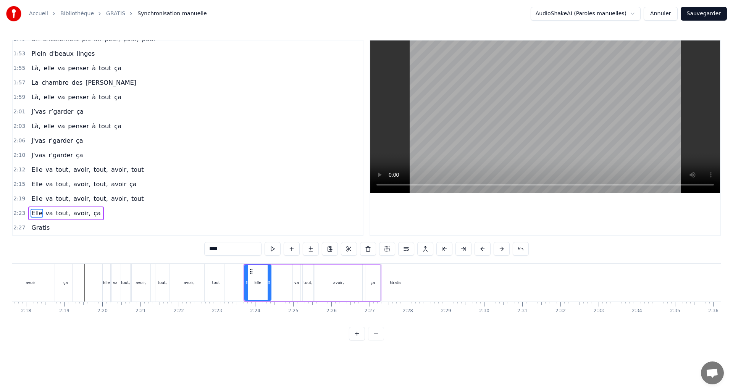
click at [268, 283] on icon at bounding box center [269, 282] width 3 height 6
click at [296, 284] on div "va" at bounding box center [296, 283] width 5 height 6
drag, startPoint x: 294, startPoint y: 283, endPoint x: 271, endPoint y: 282, distance: 22.5
click at [271, 282] on icon at bounding box center [272, 282] width 3 height 6
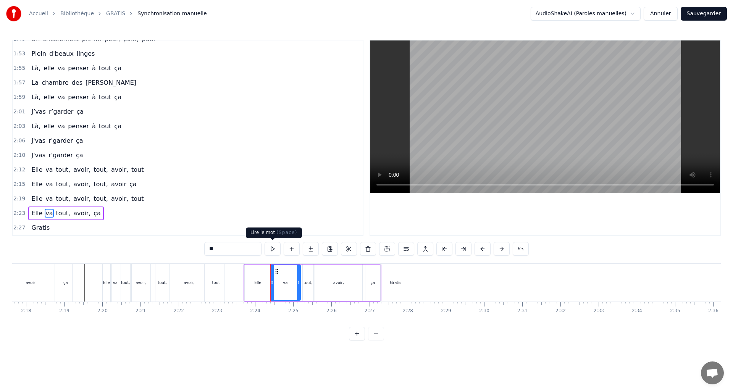
click at [271, 247] on button at bounding box center [273, 249] width 16 height 14
drag, startPoint x: 297, startPoint y: 280, endPoint x: 291, endPoint y: 280, distance: 6.9
click at [291, 280] on icon at bounding box center [291, 282] width 3 height 6
click at [307, 283] on div "tout," at bounding box center [308, 283] width 9 height 6
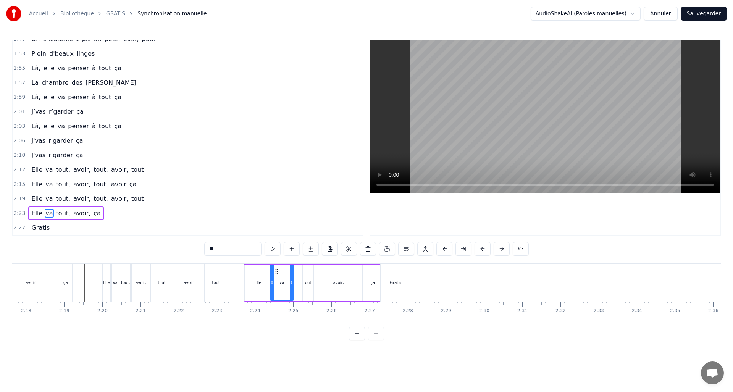
type input "*****"
drag, startPoint x: 304, startPoint y: 281, endPoint x: 294, endPoint y: 281, distance: 9.9
click at [294, 281] on icon at bounding box center [294, 282] width 3 height 6
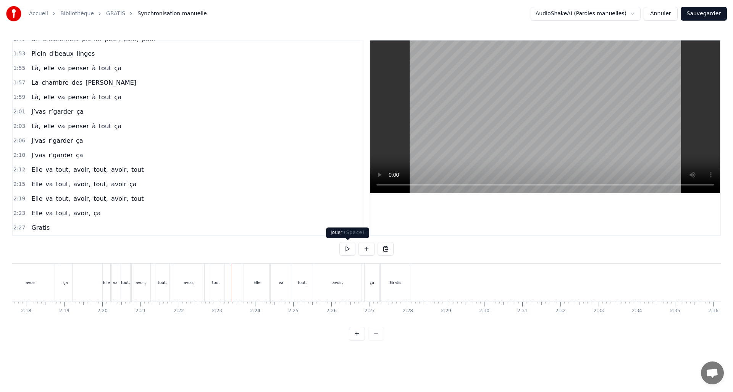
click at [345, 251] on button at bounding box center [347, 249] width 16 height 14
click at [254, 287] on div "Elle" at bounding box center [257, 283] width 26 height 38
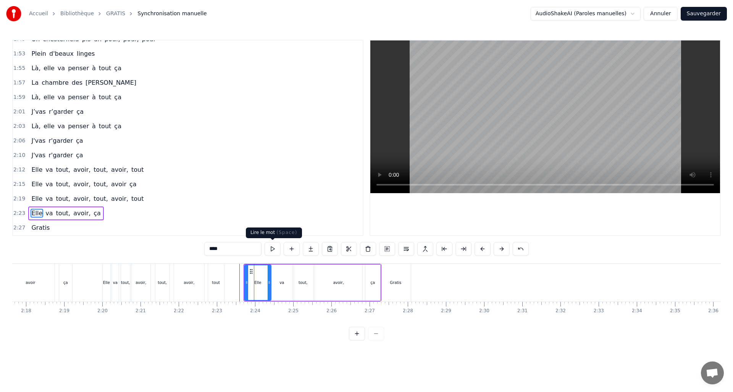
click at [270, 247] on button at bounding box center [273, 249] width 16 height 14
drag, startPoint x: 268, startPoint y: 278, endPoint x: 265, endPoint y: 279, distance: 4.1
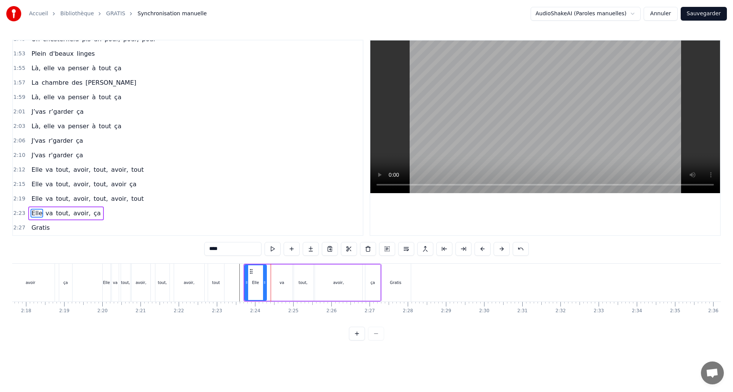
click at [265, 279] on div at bounding box center [264, 282] width 3 height 35
click at [274, 250] on button at bounding box center [273, 249] width 16 height 14
click at [273, 250] on button at bounding box center [273, 249] width 16 height 14
click at [274, 250] on button at bounding box center [273, 249] width 16 height 14
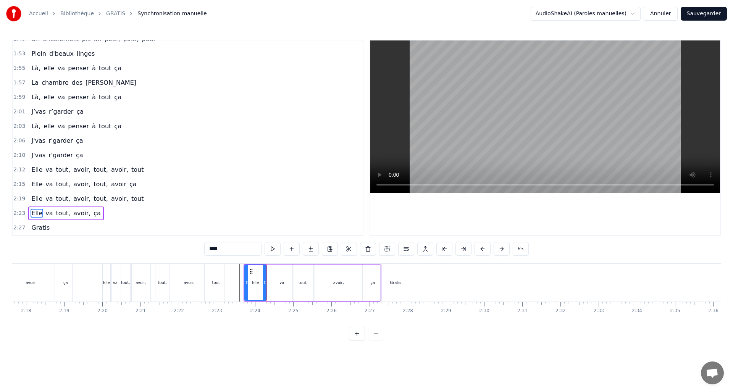
click at [278, 284] on div "va" at bounding box center [281, 283] width 23 height 36
drag, startPoint x: 272, startPoint y: 283, endPoint x: 265, endPoint y: 284, distance: 6.9
click at [265, 284] on icon at bounding box center [265, 282] width 3 height 6
click at [273, 249] on button at bounding box center [273, 249] width 16 height 14
click at [273, 248] on button at bounding box center [273, 249] width 16 height 14
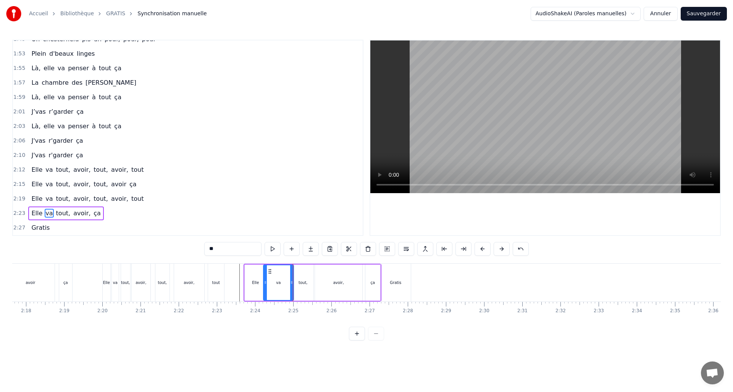
click at [273, 248] on button at bounding box center [273, 249] width 16 height 14
drag, startPoint x: 291, startPoint y: 280, endPoint x: 287, endPoint y: 281, distance: 3.8
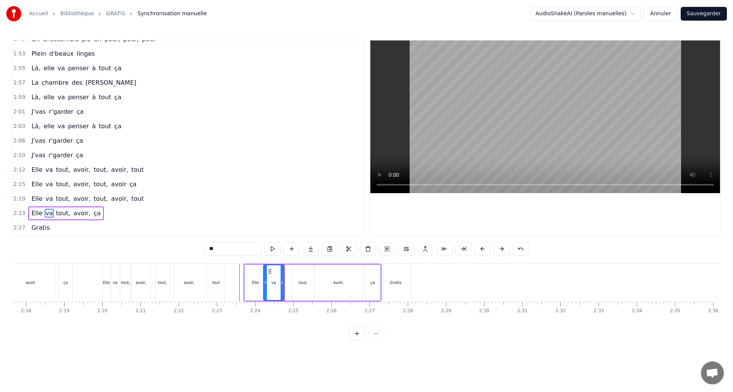
click at [281, 281] on icon at bounding box center [282, 282] width 3 height 6
click at [300, 283] on div "tout," at bounding box center [303, 283] width 9 height 6
type input "*****"
drag, startPoint x: 295, startPoint y: 281, endPoint x: 287, endPoint y: 282, distance: 7.3
click at [287, 282] on icon at bounding box center [287, 282] width 3 height 6
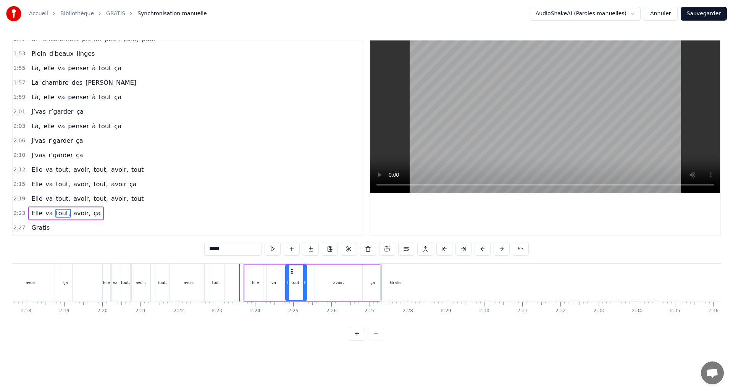
drag, startPoint x: 311, startPoint y: 282, endPoint x: 281, endPoint y: 248, distance: 45.7
click at [305, 283] on icon at bounding box center [304, 282] width 3 height 6
click at [264, 243] on div "*****" at bounding box center [366, 249] width 325 height 14
click at [271, 246] on button at bounding box center [273, 249] width 16 height 14
click at [272, 246] on button at bounding box center [273, 249] width 16 height 14
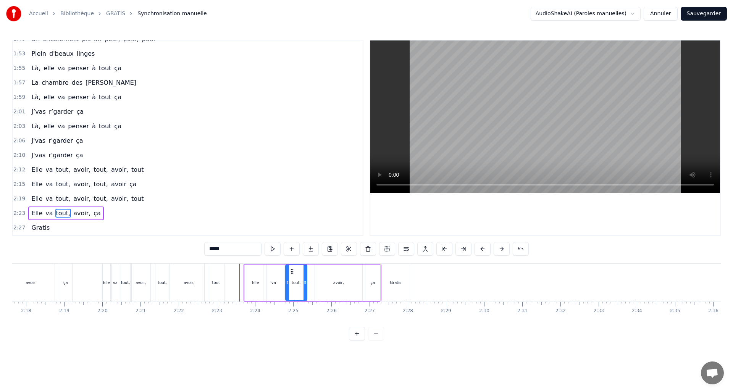
click at [272, 246] on button at bounding box center [273, 249] width 16 height 14
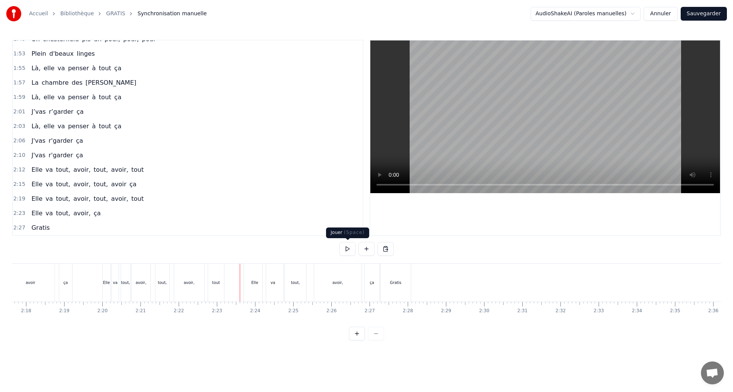
click at [342, 246] on button at bounding box center [347, 249] width 16 height 14
click at [341, 245] on button at bounding box center [347, 249] width 16 height 14
click at [709, 12] on button "Sauvegarder" at bounding box center [704, 14] width 46 height 14
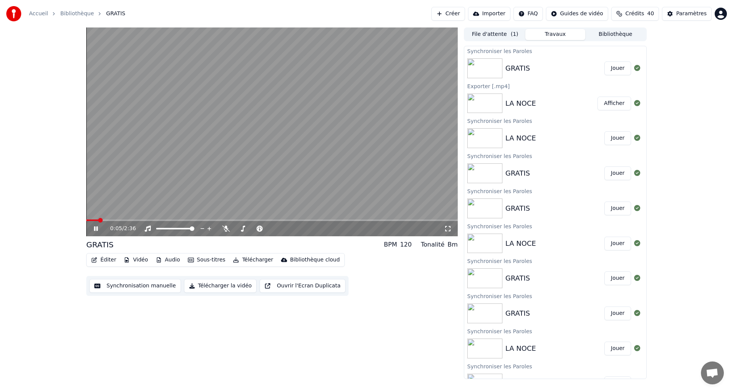
click at [115, 283] on button "Synchronisation manuelle" at bounding box center [135, 286] width 92 height 14
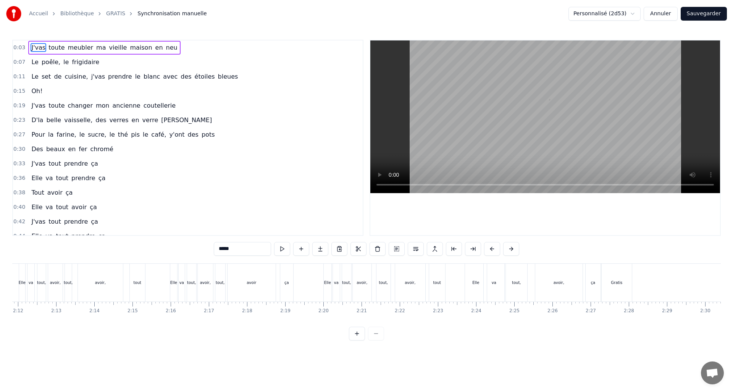
scroll to position [0, 5255]
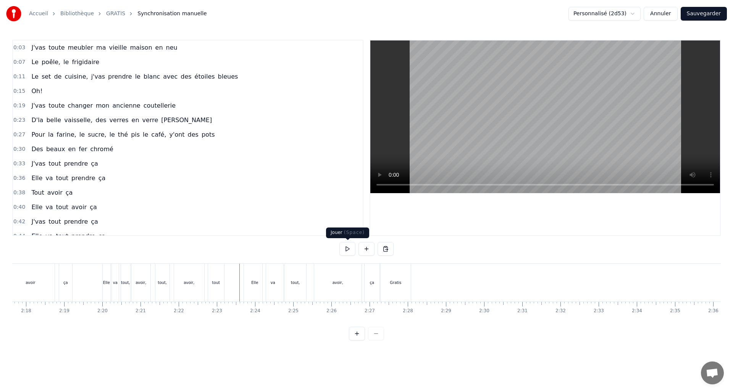
click at [344, 250] on button at bounding box center [347, 249] width 16 height 14
click at [347, 247] on button at bounding box center [347, 249] width 16 height 14
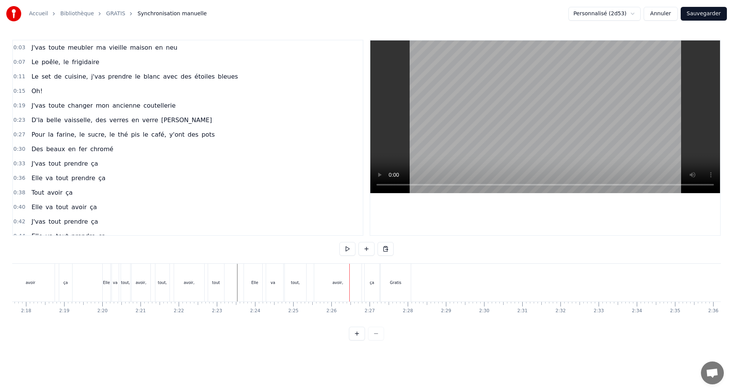
click at [701, 15] on button "Sauvegarder" at bounding box center [704, 14] width 46 height 14
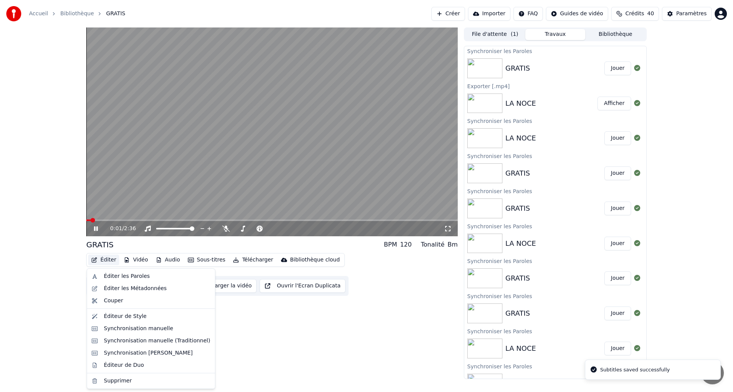
click at [97, 260] on icon "button" at bounding box center [94, 259] width 6 height 5
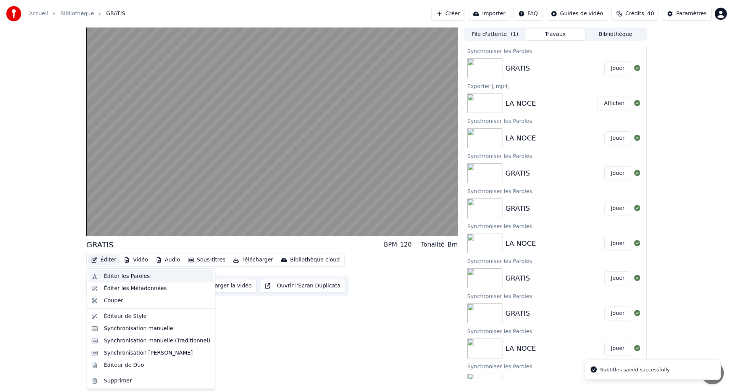
click at [104, 275] on div "Éditer les Paroles" at bounding box center [127, 277] width 46 height 8
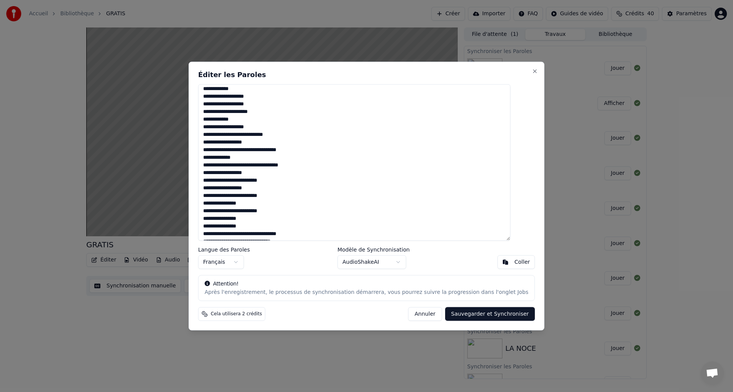
scroll to position [239, 0]
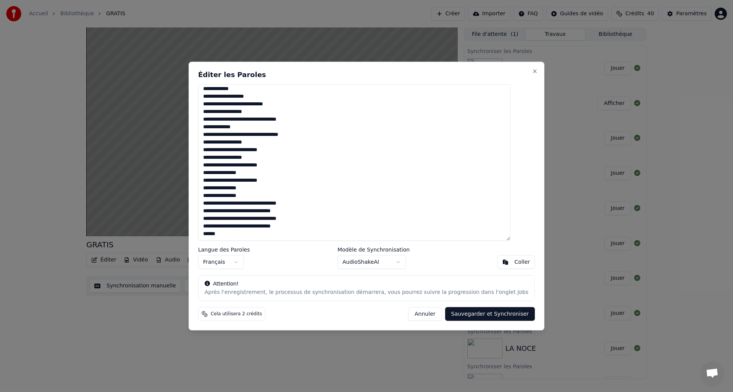
click at [242, 224] on textarea at bounding box center [354, 162] width 312 height 157
click at [257, 229] on textarea at bounding box center [354, 162] width 312 height 157
click at [269, 228] on textarea at bounding box center [354, 162] width 312 height 157
type textarea "**********"
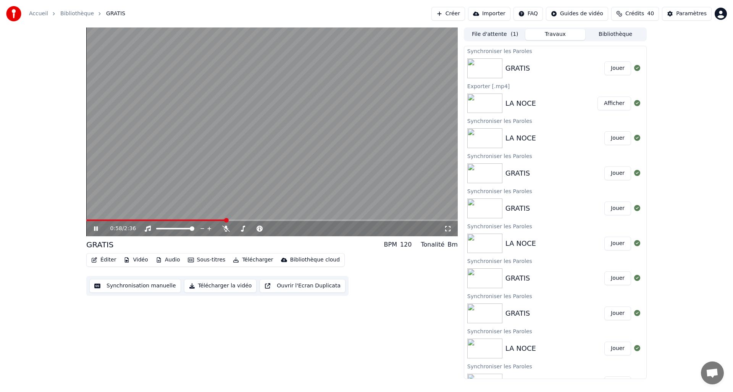
click at [95, 229] on icon at bounding box center [101, 229] width 18 height 6
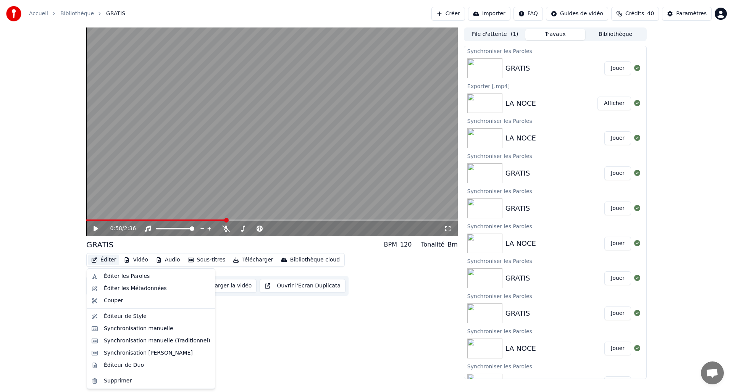
click at [95, 261] on icon "button" at bounding box center [94, 259] width 6 height 5
click at [103, 279] on div "Éditer les Paroles" at bounding box center [151, 276] width 125 height 12
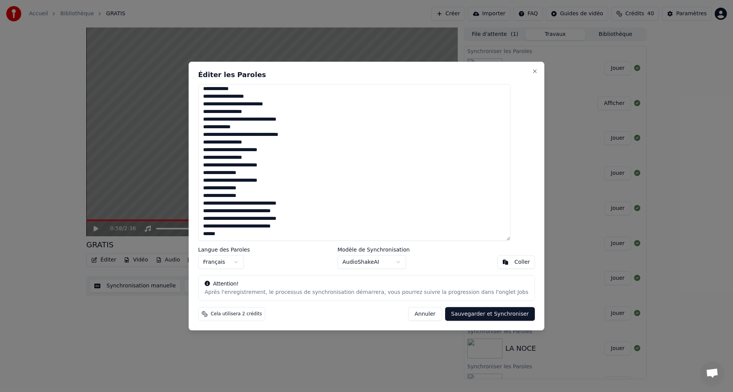
click at [271, 229] on textarea at bounding box center [354, 162] width 312 height 157
click at [244, 229] on textarea at bounding box center [354, 162] width 312 height 157
drag, startPoint x: 221, startPoint y: 227, endPoint x: 205, endPoint y: 226, distance: 15.3
click at [205, 226] on div "Éditer les Paroles Langue des Paroles Français Modèle de Synchronisation AudioS…" at bounding box center [367, 195] width 356 height 269
drag, startPoint x: 223, startPoint y: 220, endPoint x: 214, endPoint y: 220, distance: 9.2
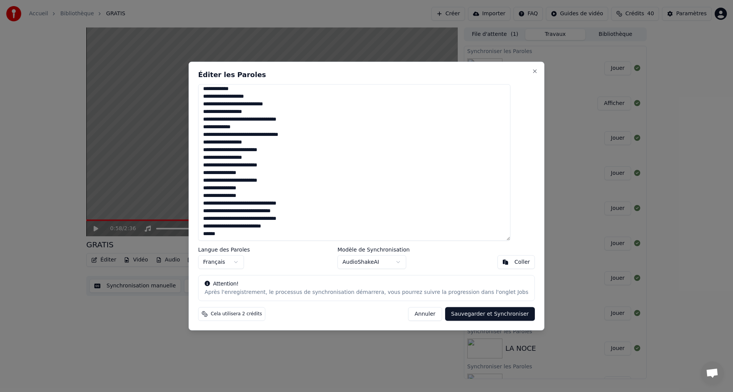
click at [214, 220] on textarea at bounding box center [354, 162] width 312 height 157
click at [239, 221] on textarea at bounding box center [354, 162] width 312 height 157
click at [293, 220] on textarea at bounding box center [354, 162] width 312 height 157
click at [266, 218] on textarea at bounding box center [354, 162] width 312 height 157
click at [262, 228] on textarea at bounding box center [354, 162] width 312 height 157
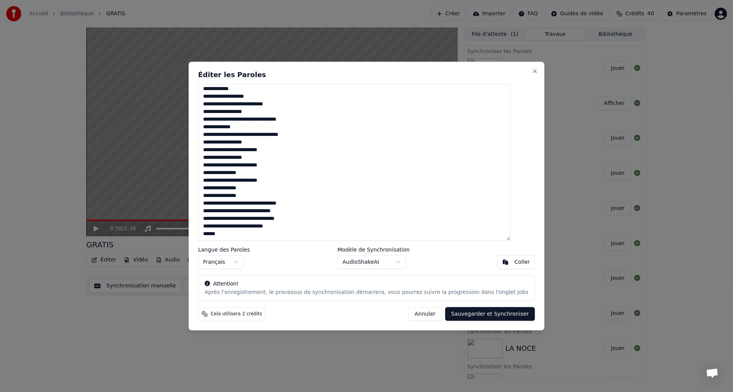
click at [237, 227] on textarea at bounding box center [354, 162] width 312 height 157
click at [242, 213] on textarea at bounding box center [354, 162] width 312 height 157
click at [254, 230] on textarea at bounding box center [354, 162] width 312 height 157
click at [253, 226] on textarea at bounding box center [354, 162] width 312 height 157
click at [254, 226] on textarea at bounding box center [354, 162] width 312 height 157
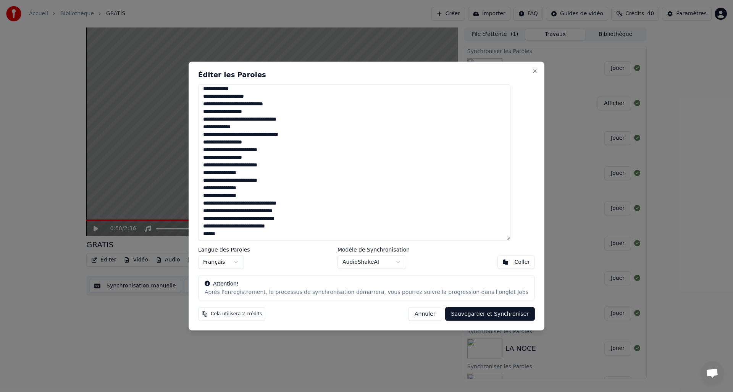
click at [274, 220] on textarea at bounding box center [354, 162] width 312 height 157
click at [270, 220] on textarea at bounding box center [354, 162] width 312 height 157
click at [242, 205] on textarea at bounding box center [354, 162] width 312 height 157
click at [273, 204] on textarea at bounding box center [354, 162] width 312 height 157
click at [278, 205] on textarea at bounding box center [354, 162] width 312 height 157
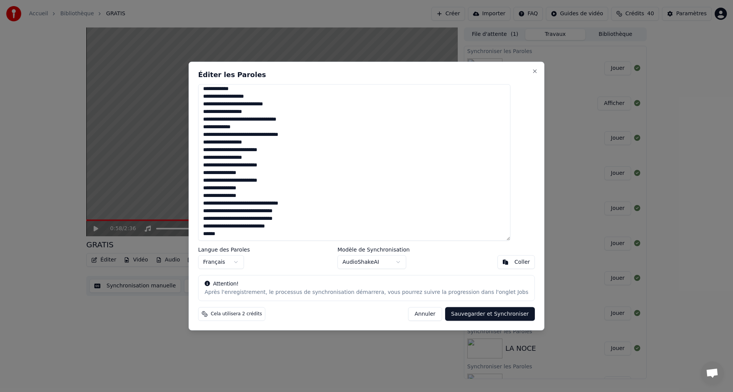
click at [302, 203] on textarea at bounding box center [354, 162] width 312 height 157
drag, startPoint x: 224, startPoint y: 205, endPoint x: 195, endPoint y: 205, distance: 29.0
click at [195, 205] on body "Accueil Bibliothèque GRATIS Créer Importer FAQ Guides de vidéo Crédits 40 Param…" at bounding box center [366, 196] width 733 height 392
drag, startPoint x: 450, startPoint y: 214, endPoint x: 404, endPoint y: 210, distance: 46.3
click at [450, 214] on textarea at bounding box center [354, 162] width 312 height 157
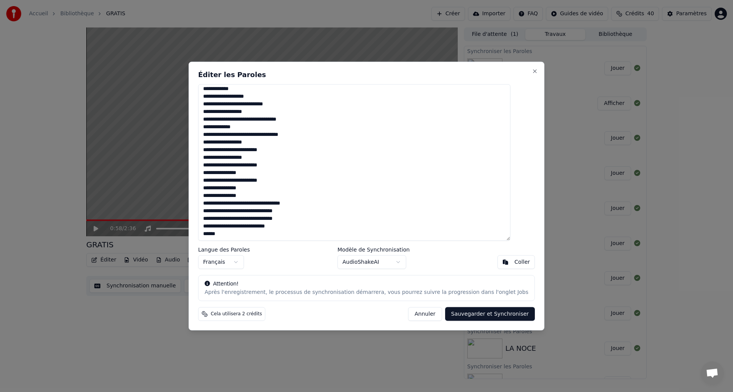
drag, startPoint x: 223, startPoint y: 205, endPoint x: 208, endPoint y: 205, distance: 15.7
click at [208, 205] on div "Éditer les Paroles Langue des Paroles Français Modèle de Synchronisation AudioS…" at bounding box center [367, 195] width 356 height 269
drag, startPoint x: 223, startPoint y: 211, endPoint x: 211, endPoint y: 210, distance: 12.6
click at [211, 210] on textarea at bounding box center [354, 162] width 312 height 157
click at [242, 213] on textarea at bounding box center [354, 162] width 312 height 157
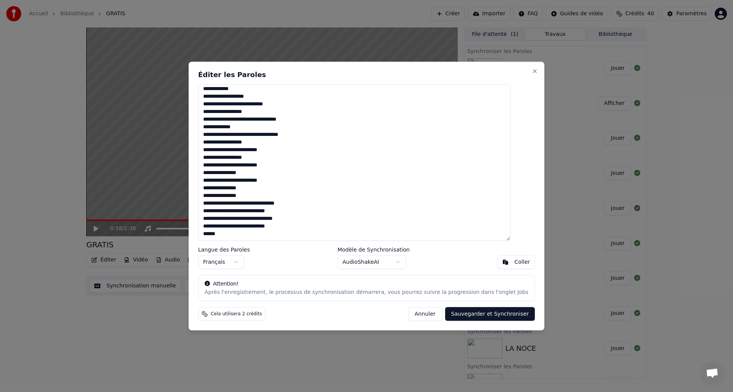
click at [242, 207] on textarea at bounding box center [354, 162] width 312 height 157
click at [283, 205] on textarea at bounding box center [354, 162] width 312 height 157
click at [265, 215] on textarea at bounding box center [354, 162] width 312 height 157
click at [266, 211] on textarea at bounding box center [354, 162] width 312 height 157
click at [270, 215] on textarea at bounding box center [354, 162] width 312 height 157
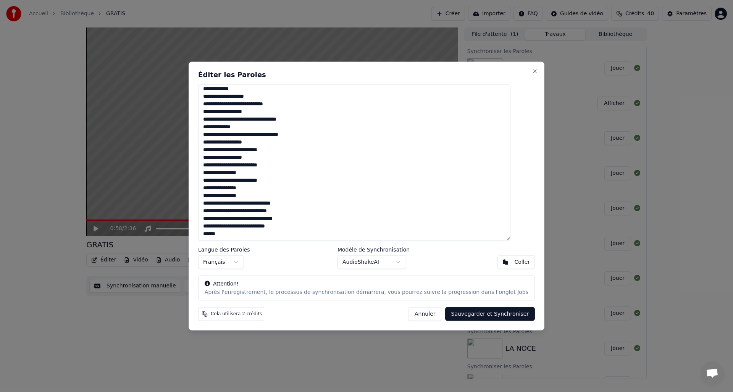
click at [270, 212] on textarea at bounding box center [354, 162] width 312 height 157
click at [283, 221] on textarea at bounding box center [354, 162] width 312 height 157
type textarea "**********"
click at [499, 317] on button "Sauvegarder et Synchroniser" at bounding box center [490, 314] width 90 height 14
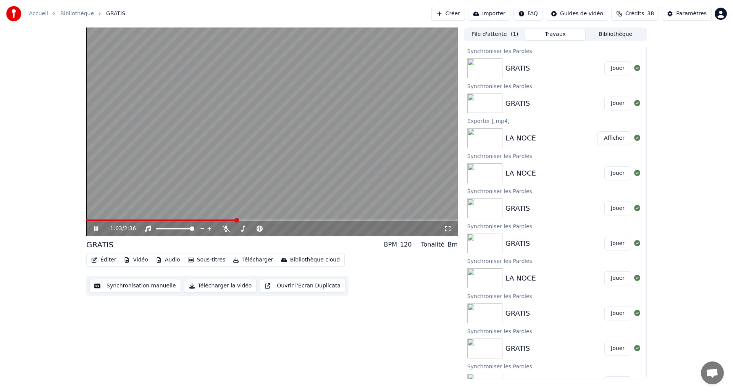
click at [99, 229] on icon at bounding box center [101, 229] width 18 height 6
click at [147, 291] on button "Synchronisation manuelle" at bounding box center [135, 286] width 92 height 14
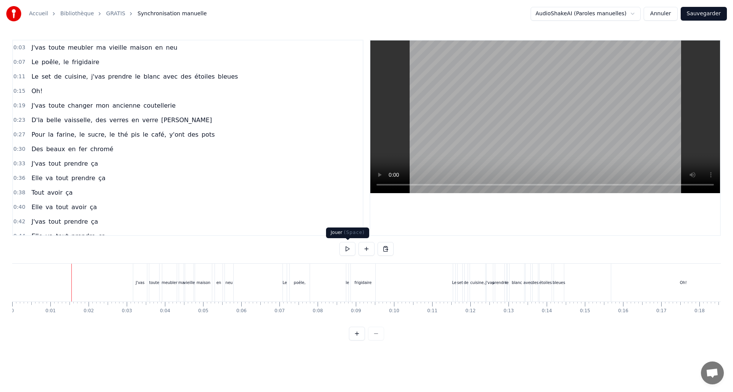
click at [346, 245] on button at bounding box center [347, 249] width 16 height 14
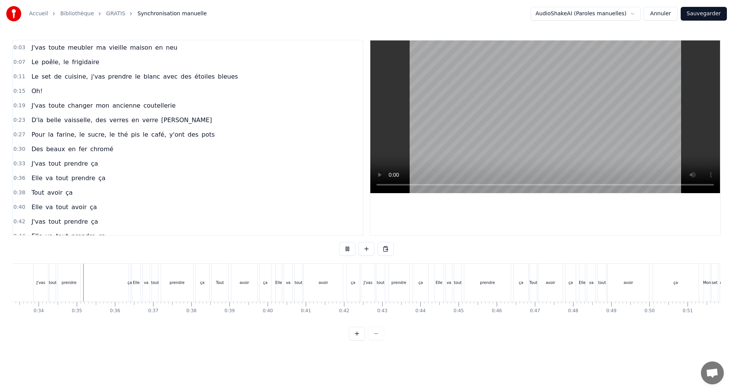
scroll to position [0, 1276]
click at [339, 242] on button at bounding box center [347, 249] width 16 height 14
click at [346, 250] on button at bounding box center [347, 249] width 16 height 14
click at [103, 285] on div "J'vas tout prendre ça" at bounding box center [78, 283] width 99 height 38
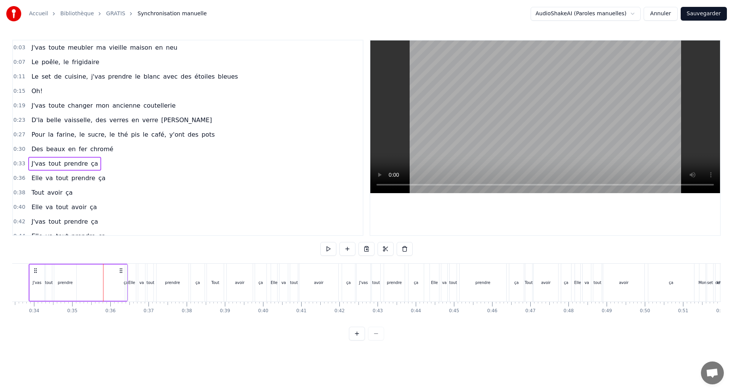
click at [125, 287] on div "ça" at bounding box center [126, 283] width 2 height 36
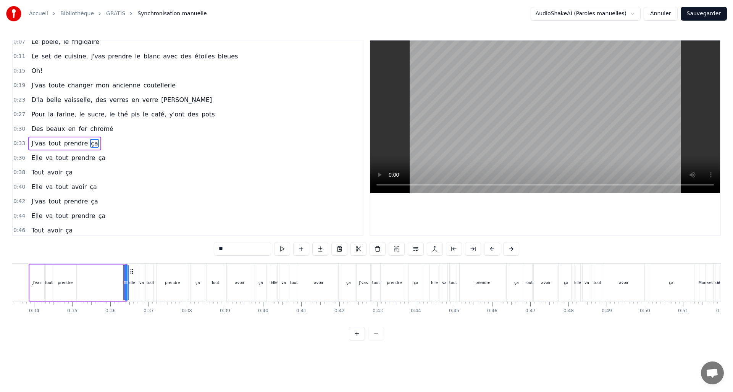
scroll to position [26, 0]
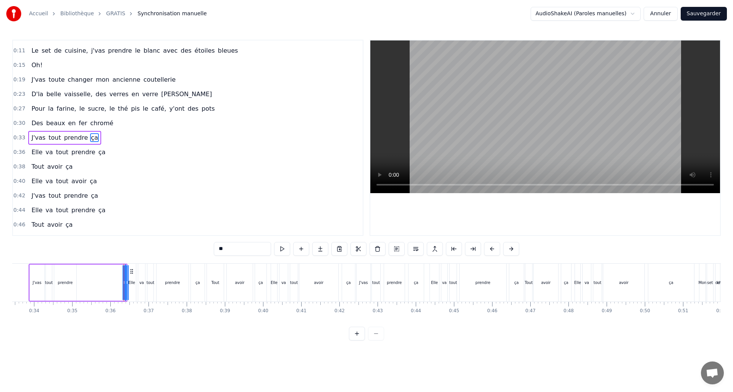
drag, startPoint x: 124, startPoint y: 285, endPoint x: 89, endPoint y: 284, distance: 35.1
click at [89, 284] on div "J'vas tout prendre ça" at bounding box center [78, 283] width 99 height 38
click at [124, 284] on div "ça" at bounding box center [125, 283] width 5 height 6
click at [355, 341] on button at bounding box center [357, 334] width 16 height 14
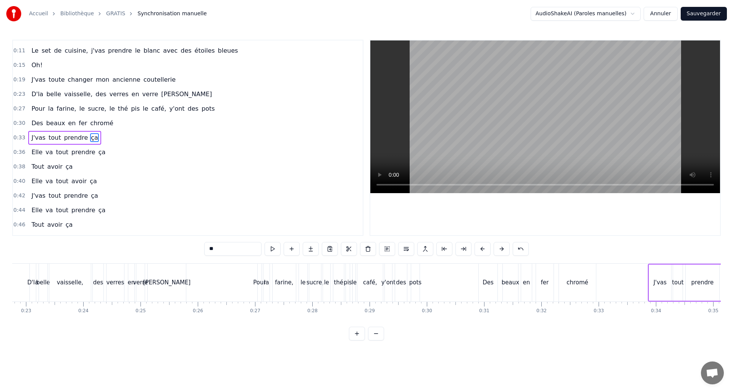
click at [355, 341] on button at bounding box center [357, 334] width 16 height 14
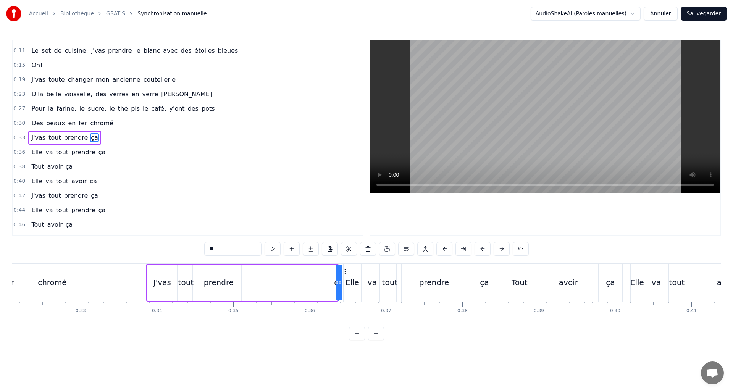
scroll to position [0, 2458]
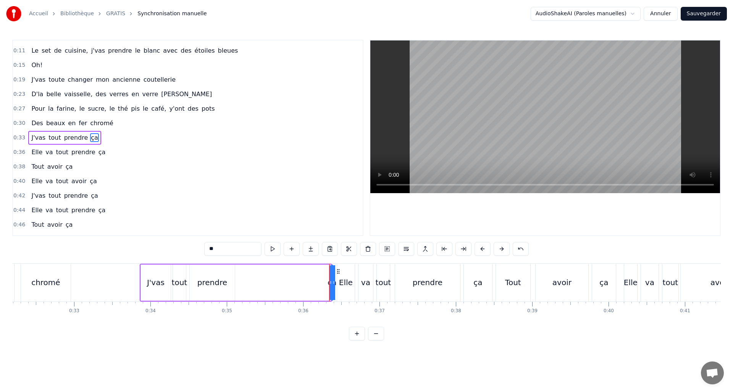
drag, startPoint x: 331, startPoint y: 284, endPoint x: 305, endPoint y: 280, distance: 26.2
click at [296, 283] on div "J'vas tout prendre ça" at bounding box center [236, 283] width 192 height 38
click at [330, 284] on div "ça" at bounding box center [331, 282] width 9 height 11
drag, startPoint x: 328, startPoint y: 283, endPoint x: 318, endPoint y: 279, distance: 10.6
click at [293, 280] on div "J'vas tout prendre ça" at bounding box center [236, 283] width 192 height 38
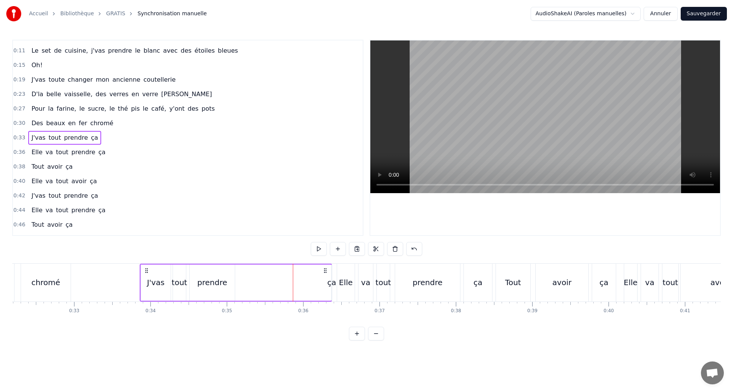
click at [333, 281] on div "ça" at bounding box center [331, 282] width 9 height 11
click at [332, 281] on div "ça" at bounding box center [332, 282] width 0 height 35
drag, startPoint x: 331, startPoint y: 282, endPoint x: 297, endPoint y: 281, distance: 34.0
click at [295, 281] on div "J'vas tout prendre ça" at bounding box center [236, 283] width 192 height 38
click at [333, 286] on div "ça" at bounding box center [331, 282] width 9 height 11
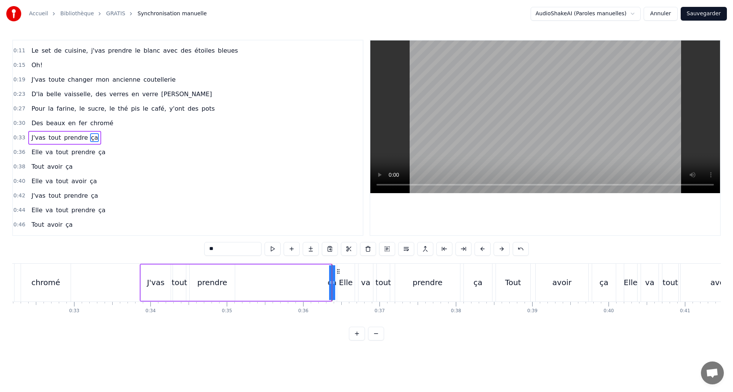
click at [287, 287] on div "J'vas tout prendre ça" at bounding box center [236, 283] width 192 height 38
click at [328, 286] on div "ça" at bounding box center [331, 282] width 9 height 11
drag, startPoint x: 328, startPoint y: 285, endPoint x: 300, endPoint y: 281, distance: 28.2
click at [297, 281] on div "J'vas tout prendre ça" at bounding box center [236, 283] width 192 height 38
click at [333, 284] on div "ça" at bounding box center [331, 282] width 9 height 11
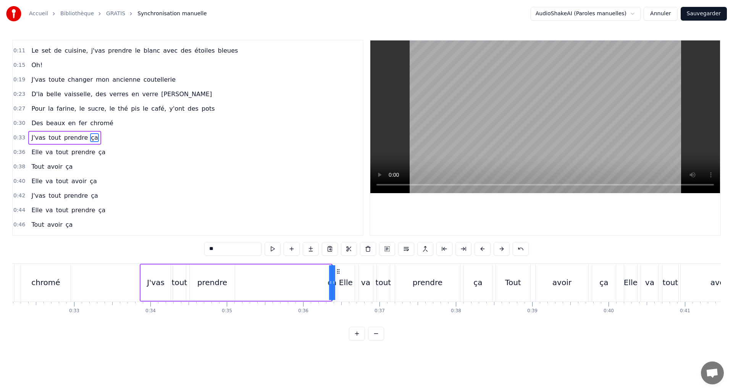
drag, startPoint x: 334, startPoint y: 284, endPoint x: 338, endPoint y: 284, distance: 3.8
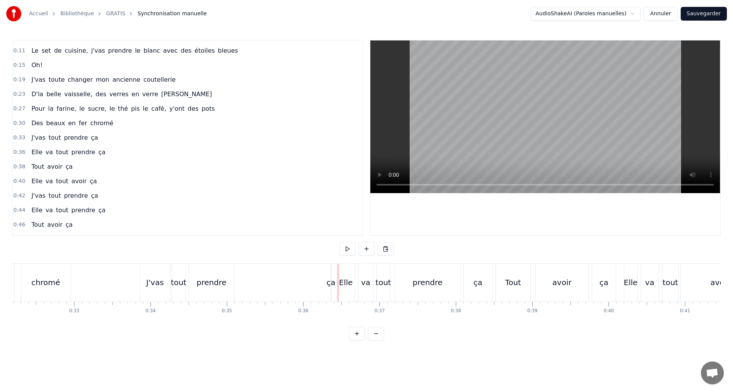
click at [333, 284] on div "ça" at bounding box center [330, 282] width 9 height 11
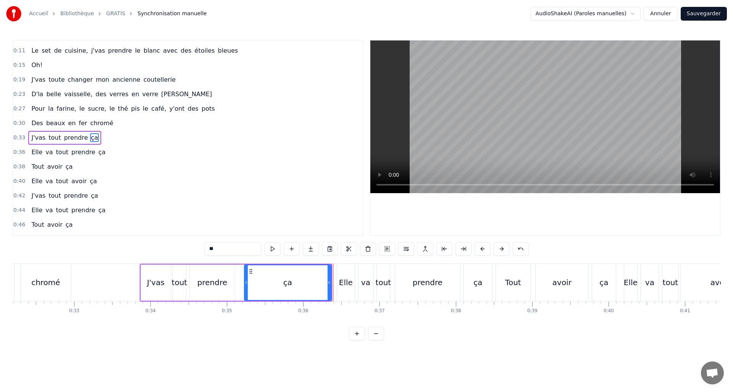
drag, startPoint x: 334, startPoint y: 284, endPoint x: 247, endPoint y: 281, distance: 87.5
click at [247, 281] on icon at bounding box center [246, 282] width 3 height 6
drag, startPoint x: 330, startPoint y: 280, endPoint x: 255, endPoint y: 280, distance: 75.2
click at [255, 280] on icon at bounding box center [253, 282] width 3 height 6
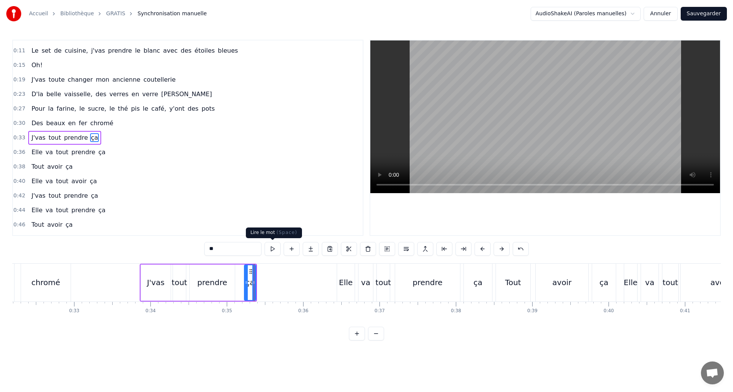
click at [273, 249] on button at bounding box center [273, 249] width 16 height 14
click at [273, 250] on button at bounding box center [273, 249] width 16 height 14
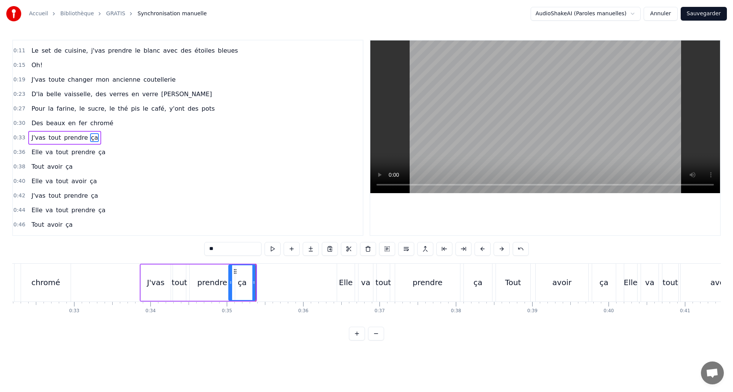
click at [232, 289] on div at bounding box center [230, 282] width 3 height 35
drag, startPoint x: 253, startPoint y: 285, endPoint x: 241, endPoint y: 284, distance: 11.5
click at [241, 284] on icon at bounding box center [242, 282] width 3 height 6
drag, startPoint x: 230, startPoint y: 283, endPoint x: 219, endPoint y: 283, distance: 10.7
click at [219, 283] on icon at bounding box center [220, 282] width 3 height 6
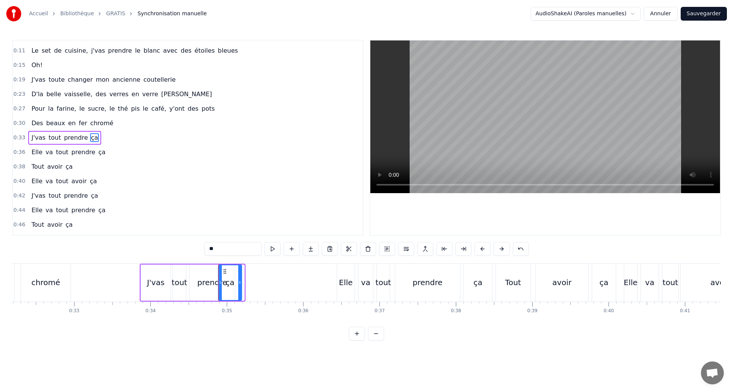
click at [240, 282] on icon at bounding box center [239, 282] width 3 height 6
click at [272, 248] on button at bounding box center [273, 249] width 16 height 14
click at [272, 247] on button at bounding box center [273, 249] width 16 height 14
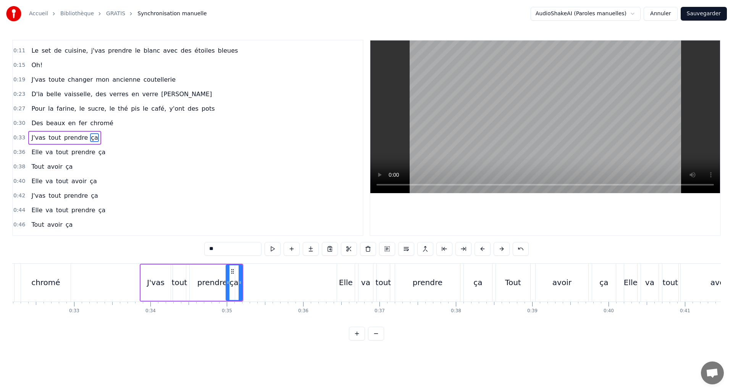
drag, startPoint x: 221, startPoint y: 281, endPoint x: 228, endPoint y: 281, distance: 7.3
click at [228, 281] on icon at bounding box center [227, 282] width 3 height 6
click at [273, 250] on button at bounding box center [273, 249] width 16 height 14
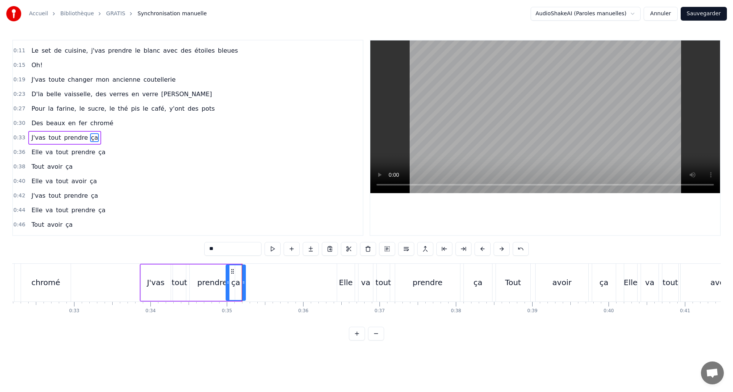
click at [244, 281] on icon at bounding box center [243, 282] width 3 height 6
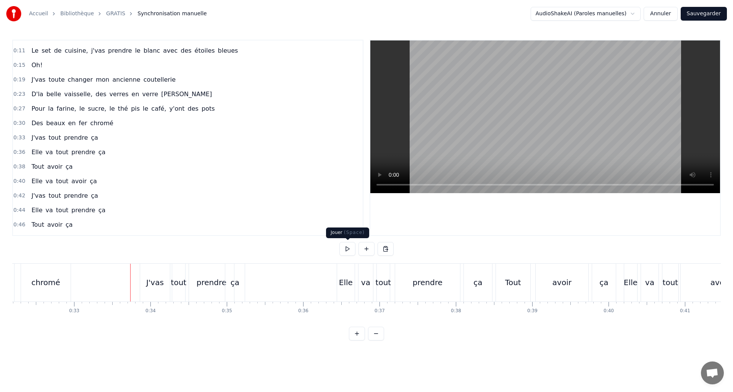
click at [344, 250] on button at bounding box center [347, 249] width 16 height 14
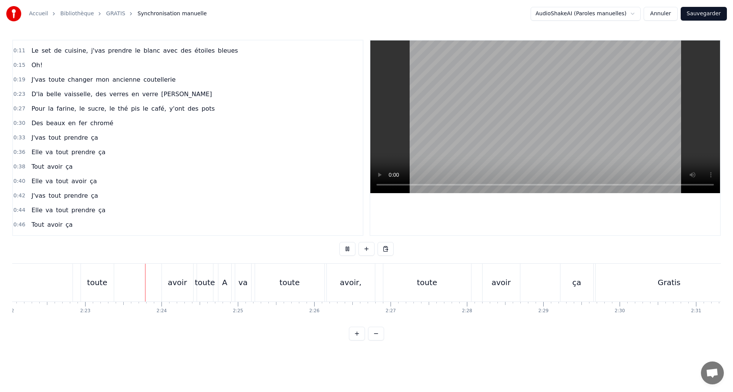
scroll to position [0, 10891]
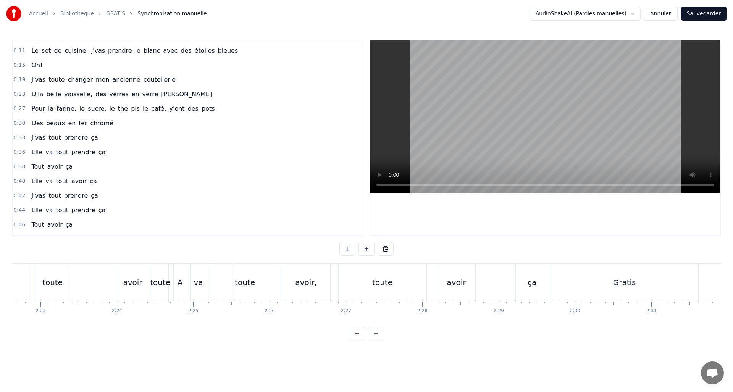
click at [339, 242] on button at bounding box center [347, 249] width 16 height 14
click at [348, 248] on button at bounding box center [347, 249] width 16 height 14
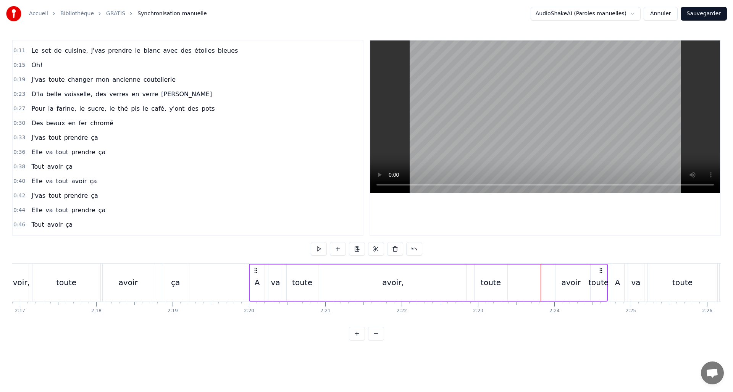
scroll to position [0, 10415]
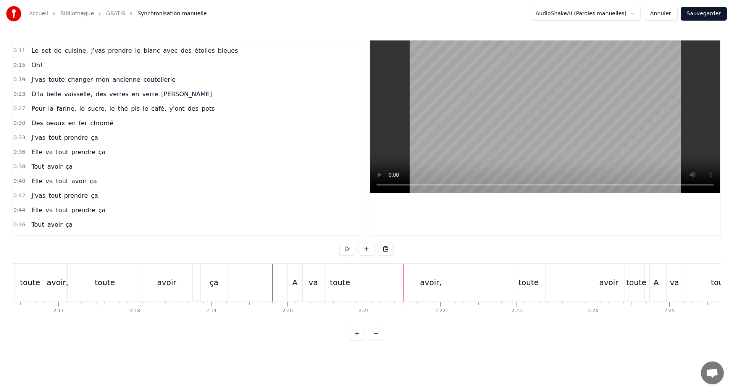
click at [407, 286] on div "avoir," at bounding box center [431, 283] width 146 height 38
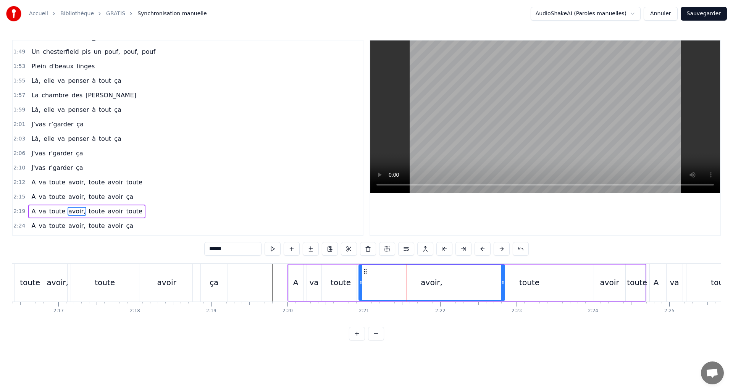
scroll to position [545, 0]
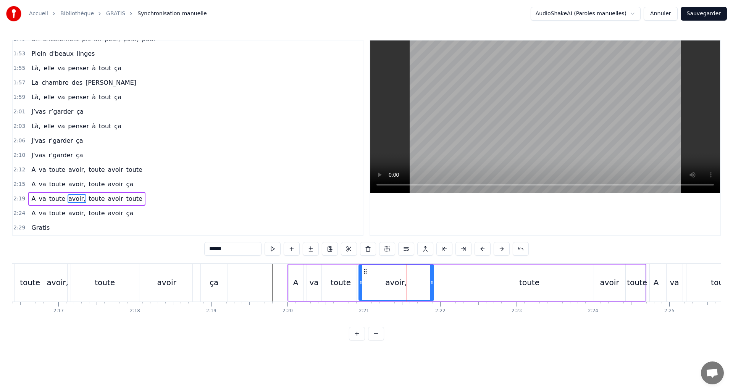
drag, startPoint x: 501, startPoint y: 284, endPoint x: 430, endPoint y: 281, distance: 70.7
click at [430, 281] on icon at bounding box center [431, 282] width 3 height 6
click at [275, 245] on button at bounding box center [273, 249] width 16 height 14
click at [276, 245] on button at bounding box center [273, 249] width 16 height 14
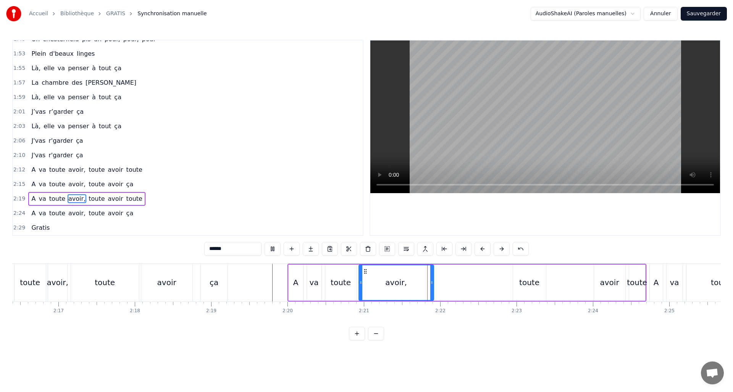
click at [275, 246] on button at bounding box center [273, 249] width 16 height 14
drag, startPoint x: 433, startPoint y: 283, endPoint x: 452, endPoint y: 287, distance: 19.0
click at [452, 287] on div at bounding box center [453, 282] width 3 height 35
click at [268, 247] on button at bounding box center [273, 249] width 16 height 14
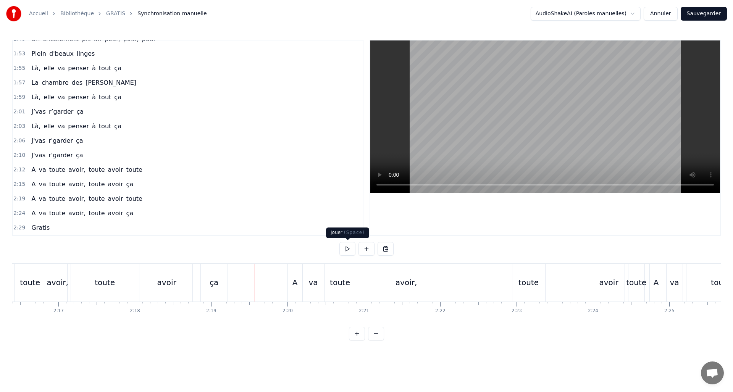
click at [347, 249] on button at bounding box center [347, 249] width 16 height 14
click at [347, 245] on button at bounding box center [347, 249] width 16 height 14
click at [349, 250] on button at bounding box center [347, 249] width 16 height 14
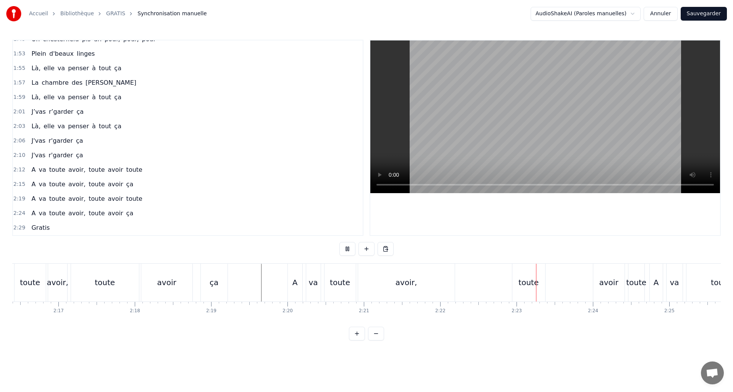
click at [349, 249] on button at bounding box center [347, 249] width 16 height 14
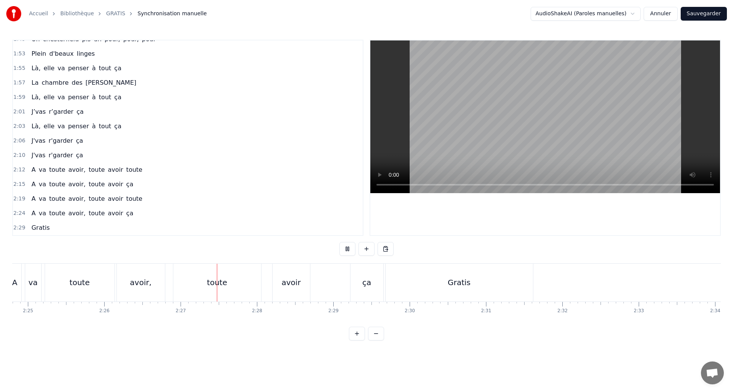
click at [350, 249] on button at bounding box center [347, 249] width 16 height 14
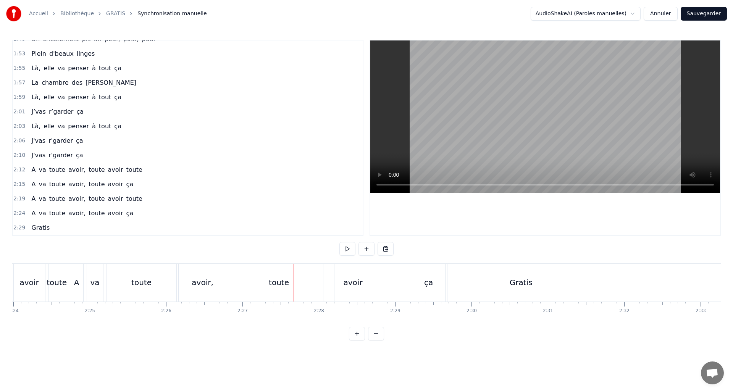
scroll to position [0, 11014]
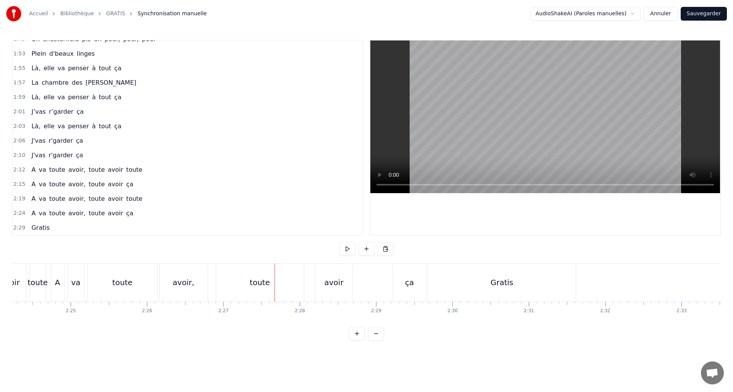
click at [346, 250] on button at bounding box center [347, 249] width 16 height 14
click at [298, 283] on div "toute" at bounding box center [260, 283] width 88 height 38
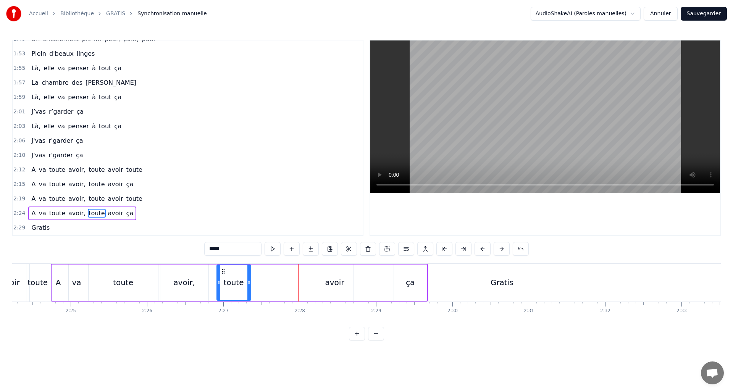
drag, startPoint x: 297, startPoint y: 282, endPoint x: 248, endPoint y: 280, distance: 49.3
click at [248, 280] on icon at bounding box center [248, 282] width 3 height 6
click at [325, 282] on div "avoir" at bounding box center [334, 283] width 37 height 36
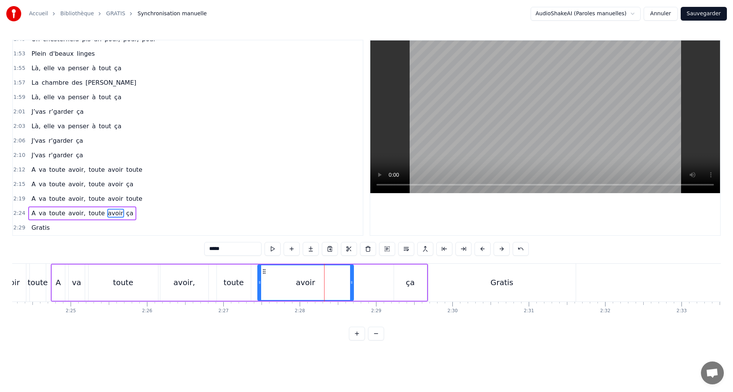
drag, startPoint x: 316, startPoint y: 281, endPoint x: 258, endPoint y: 282, distance: 58.4
click at [258, 282] on icon at bounding box center [259, 282] width 3 height 6
drag, startPoint x: 353, startPoint y: 280, endPoint x: 286, endPoint y: 279, distance: 67.2
click at [285, 279] on div at bounding box center [284, 282] width 3 height 35
click at [417, 281] on div "ça" at bounding box center [410, 283] width 33 height 36
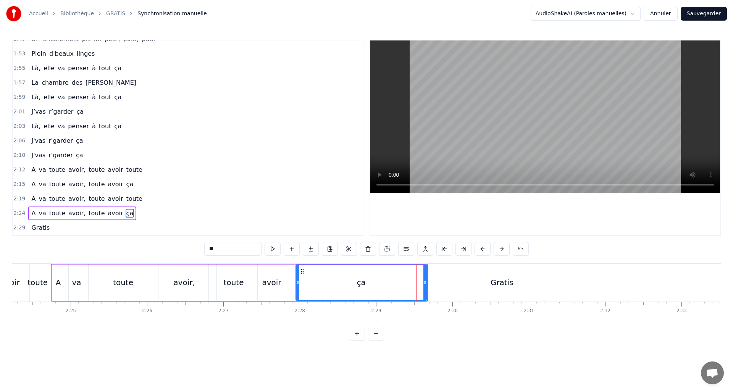
drag, startPoint x: 364, startPoint y: 278, endPoint x: 411, endPoint y: 287, distance: 48.1
click at [297, 280] on icon at bounding box center [297, 282] width 3 height 6
drag, startPoint x: 424, startPoint y: 284, endPoint x: 330, endPoint y: 284, distance: 93.9
click at [330, 284] on icon at bounding box center [330, 282] width 3 height 6
click at [439, 280] on div "Gratis" at bounding box center [501, 283] width 147 height 38
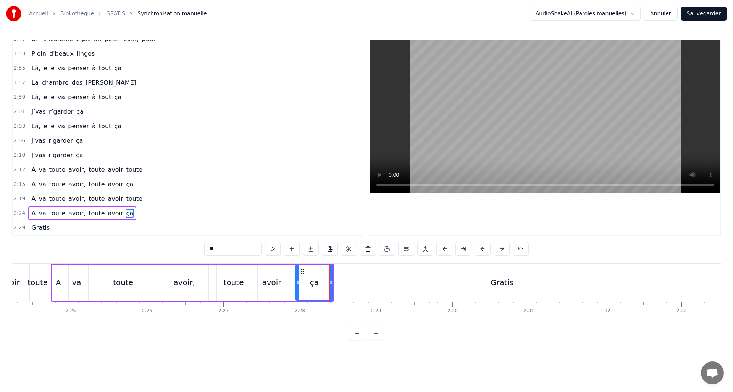
type input "******"
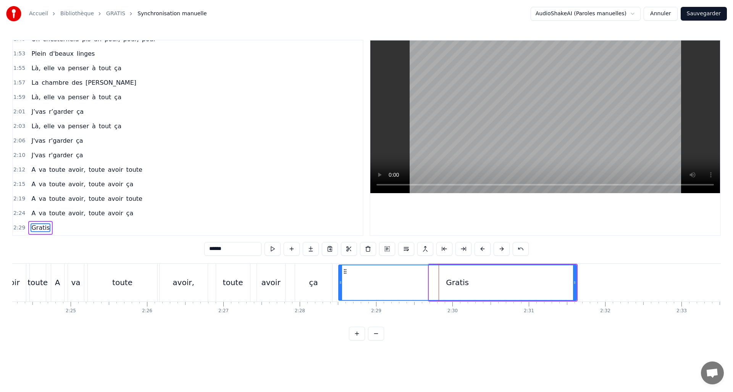
drag, startPoint x: 430, startPoint y: 281, endPoint x: 341, endPoint y: 282, distance: 89.0
click at [340, 282] on icon at bounding box center [340, 282] width 3 height 6
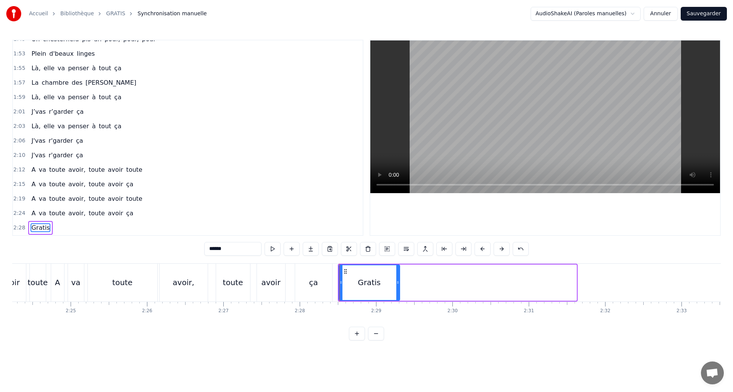
drag, startPoint x: 573, startPoint y: 282, endPoint x: 397, endPoint y: 287, distance: 176.5
click at [396, 287] on div at bounding box center [397, 282] width 3 height 35
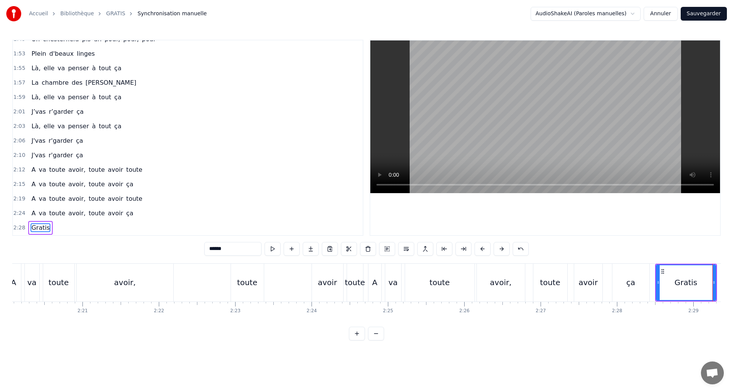
scroll to position [0, 10741]
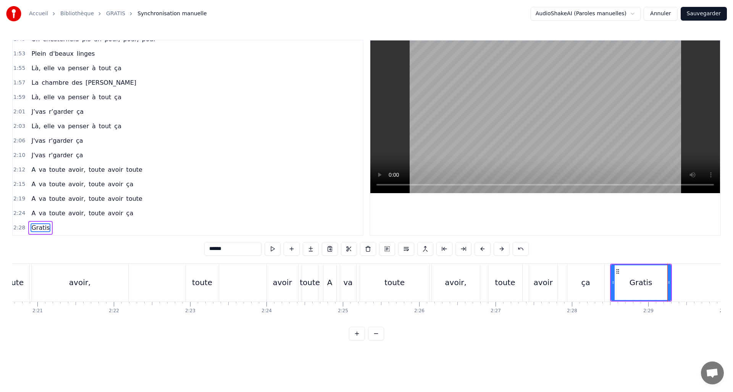
click at [245, 283] on div "A va toute avoir, toute avoir toute" at bounding box center [140, 283] width 359 height 38
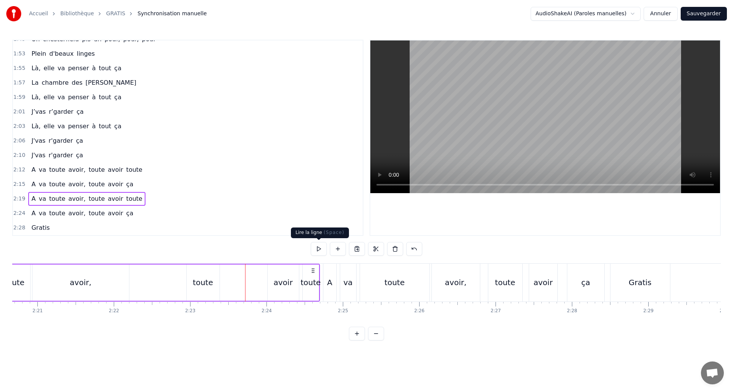
click at [319, 249] on button at bounding box center [319, 249] width 16 height 14
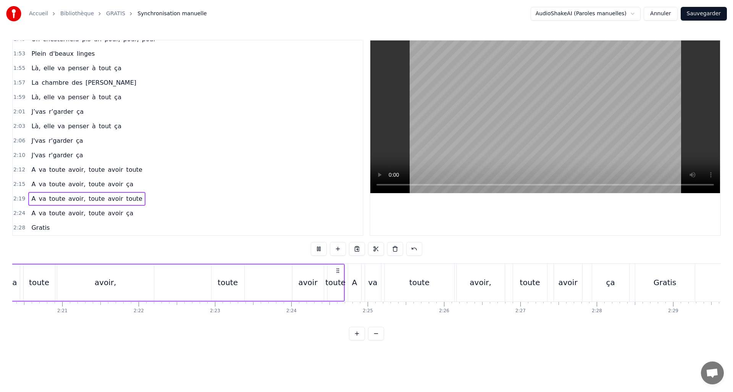
scroll to position [0, 10652]
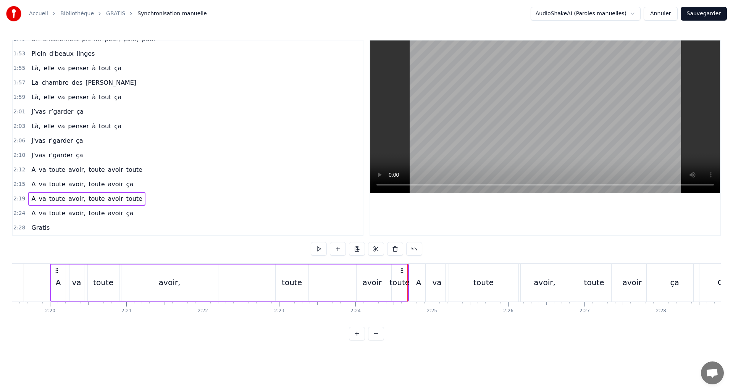
click at [420, 281] on div "A" at bounding box center [418, 282] width 5 height 11
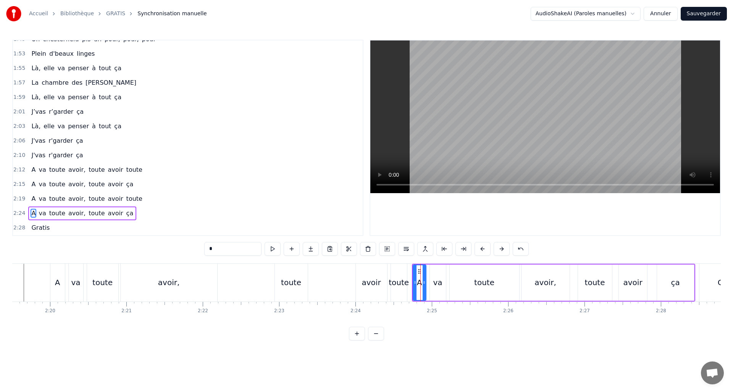
click at [681, 287] on div "ça" at bounding box center [675, 283] width 37 height 36
type input "**"
drag, startPoint x: 692, startPoint y: 283, endPoint x: 680, endPoint y: 283, distance: 11.8
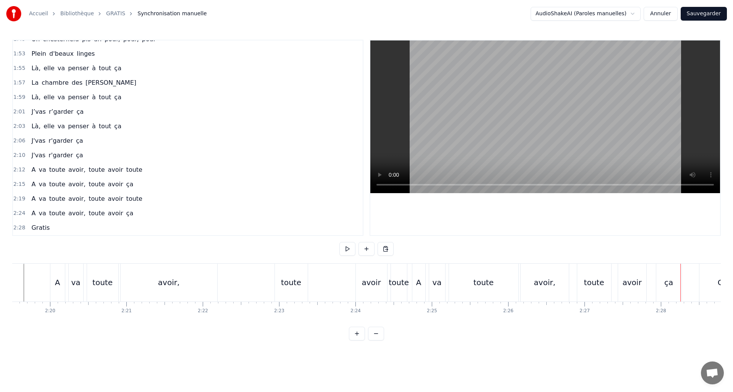
click at [665, 281] on div "ça" at bounding box center [668, 282] width 9 height 11
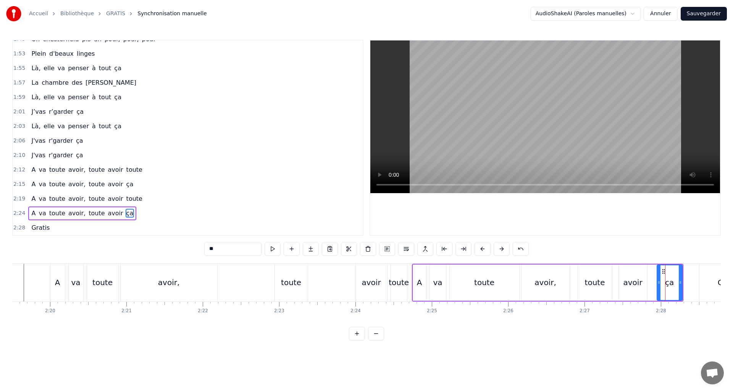
click at [635, 283] on div "avoir" at bounding box center [632, 282] width 19 height 11
click at [486, 286] on div "toute" at bounding box center [484, 282] width 20 height 11
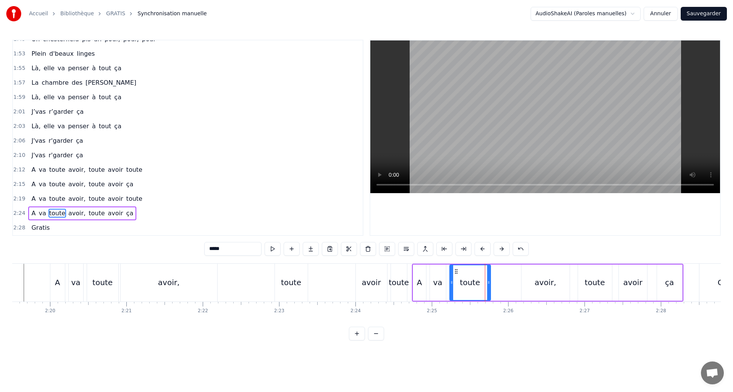
drag, startPoint x: 516, startPoint y: 282, endPoint x: 494, endPoint y: 281, distance: 22.5
click at [488, 283] on icon at bounding box center [488, 282] width 3 height 6
click at [539, 282] on div "avoir," at bounding box center [545, 282] width 21 height 11
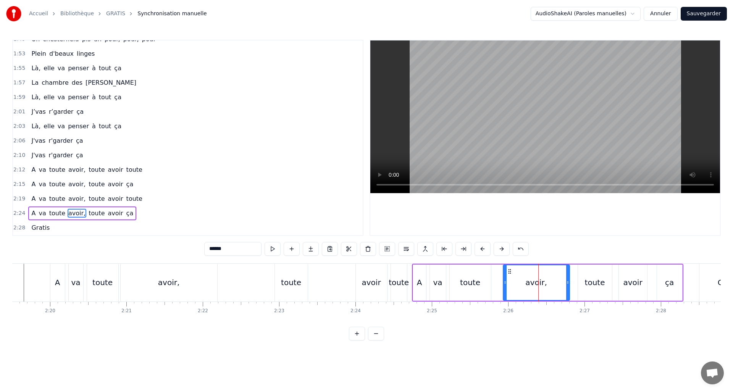
drag, startPoint x: 524, startPoint y: 281, endPoint x: 519, endPoint y: 280, distance: 4.7
click at [505, 282] on icon at bounding box center [505, 282] width 3 height 6
click at [536, 279] on div at bounding box center [534, 282] width 3 height 35
click at [588, 282] on div "toute" at bounding box center [595, 282] width 20 height 11
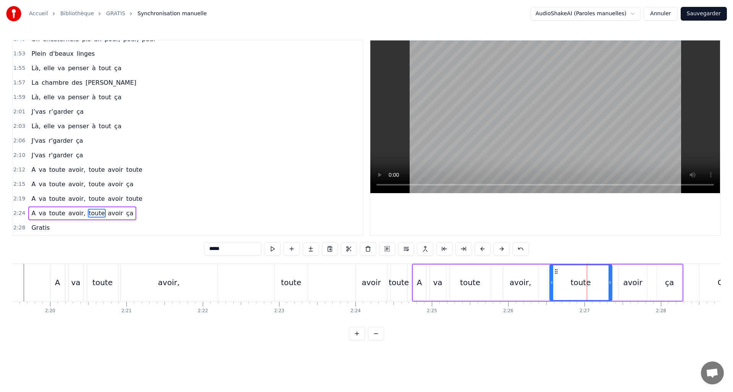
drag, startPoint x: 580, startPoint y: 281, endPoint x: 571, endPoint y: 279, distance: 9.0
click at [551, 281] on icon at bounding box center [551, 282] width 3 height 6
drag, startPoint x: 609, startPoint y: 282, endPoint x: 622, endPoint y: 279, distance: 13.3
click at [586, 283] on icon at bounding box center [585, 282] width 3 height 6
click at [638, 278] on div "avoir" at bounding box center [632, 282] width 19 height 11
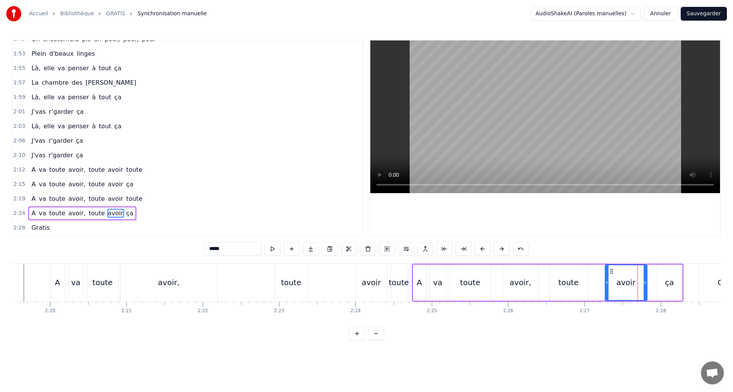
drag, startPoint x: 619, startPoint y: 281, endPoint x: 605, endPoint y: 283, distance: 13.8
click at [606, 283] on icon at bounding box center [607, 282] width 3 height 6
drag, startPoint x: 645, startPoint y: 280, endPoint x: 630, endPoint y: 282, distance: 15.4
click at [630, 282] on icon at bounding box center [630, 282] width 3 height 6
click at [670, 281] on div "ça" at bounding box center [669, 282] width 9 height 11
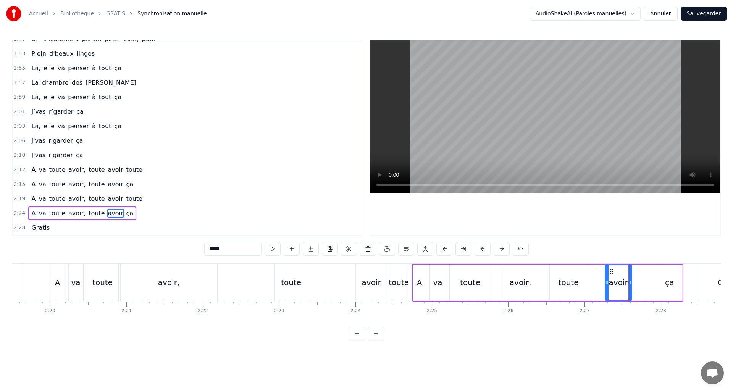
type input "**"
drag, startPoint x: 659, startPoint y: 280, endPoint x: 653, endPoint y: 280, distance: 5.7
click at [642, 281] on icon at bounding box center [641, 282] width 3 height 6
drag, startPoint x: 680, startPoint y: 280, endPoint x: 659, endPoint y: 280, distance: 21.0
click at [658, 281] on icon at bounding box center [658, 282] width 3 height 6
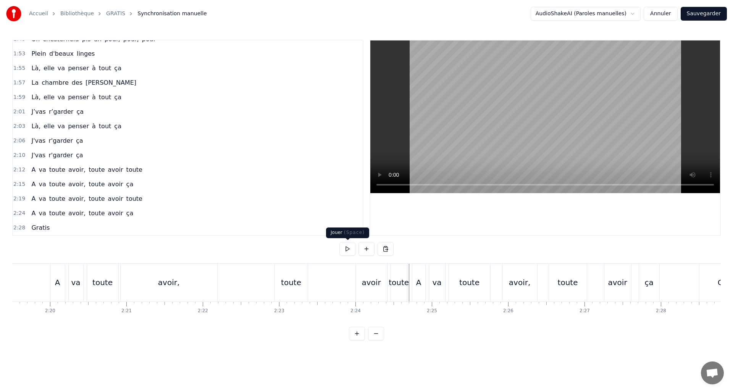
click at [344, 245] on button at bounding box center [347, 249] width 16 height 14
click at [565, 283] on div "toute" at bounding box center [568, 282] width 20 height 11
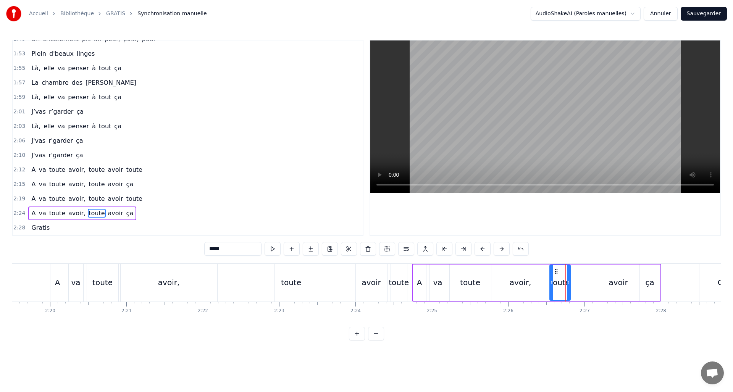
drag, startPoint x: 580, startPoint y: 282, endPoint x: 568, endPoint y: 284, distance: 11.6
click at [568, 284] on icon at bounding box center [568, 282] width 3 height 6
click at [619, 285] on div "avoir" at bounding box center [618, 282] width 19 height 11
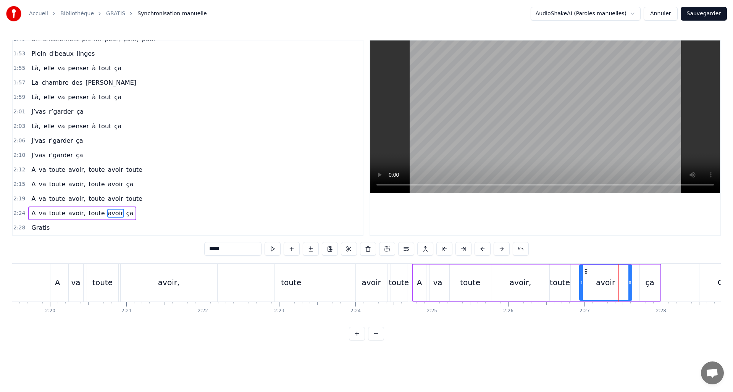
drag, startPoint x: 606, startPoint y: 283, endPoint x: 580, endPoint y: 282, distance: 25.6
click at [580, 282] on icon at bounding box center [581, 282] width 3 height 6
drag, startPoint x: 623, startPoint y: 281, endPoint x: 593, endPoint y: 283, distance: 30.2
click at [593, 283] on icon at bounding box center [594, 282] width 3 height 6
click at [646, 284] on div "ça" at bounding box center [649, 282] width 9 height 11
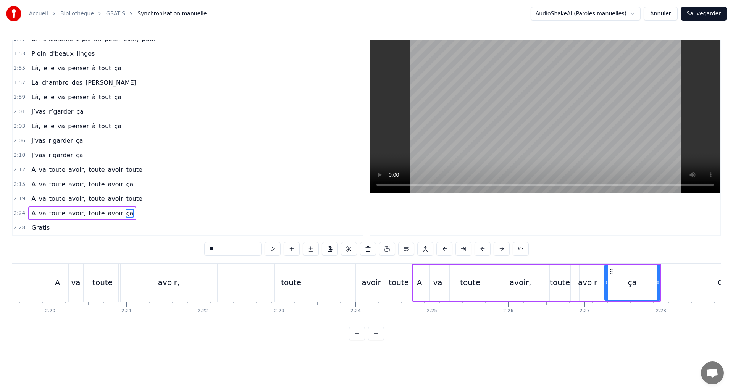
drag, startPoint x: 641, startPoint y: 283, endPoint x: 612, endPoint y: 282, distance: 29.4
click at [606, 283] on icon at bounding box center [606, 282] width 3 height 6
drag, startPoint x: 654, startPoint y: 283, endPoint x: 629, endPoint y: 283, distance: 24.8
click at [630, 283] on circle at bounding box center [629, 283] width 0 height 0
click at [271, 252] on button at bounding box center [273, 249] width 16 height 14
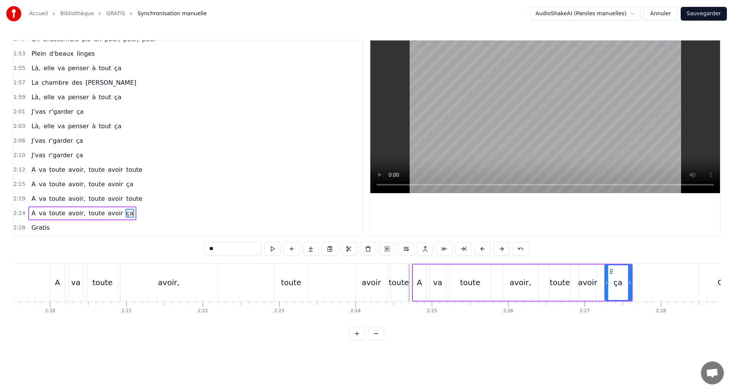
click at [271, 252] on button at bounding box center [273, 249] width 16 height 14
click at [470, 286] on div "toute" at bounding box center [470, 282] width 20 height 11
drag, startPoint x: 488, startPoint y: 282, endPoint x: 493, endPoint y: 283, distance: 5.6
click at [472, 283] on icon at bounding box center [473, 282] width 3 height 6
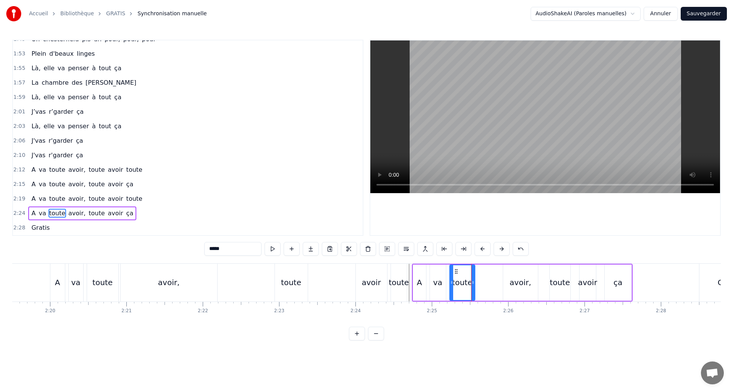
click at [525, 286] on div "avoir," at bounding box center [520, 282] width 21 height 11
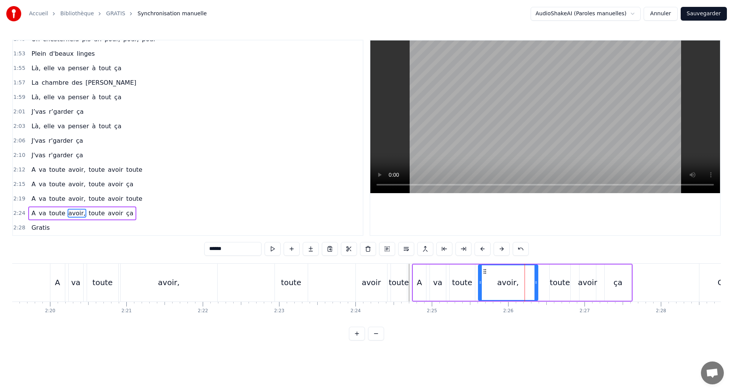
drag, startPoint x: 505, startPoint y: 282, endPoint x: 480, endPoint y: 283, distance: 24.4
click at [480, 283] on icon at bounding box center [480, 282] width 3 height 6
drag, startPoint x: 535, startPoint y: 282, endPoint x: 518, endPoint y: 281, distance: 16.8
click at [507, 282] on icon at bounding box center [508, 282] width 3 height 6
click at [563, 282] on div "toute" at bounding box center [560, 282] width 20 height 11
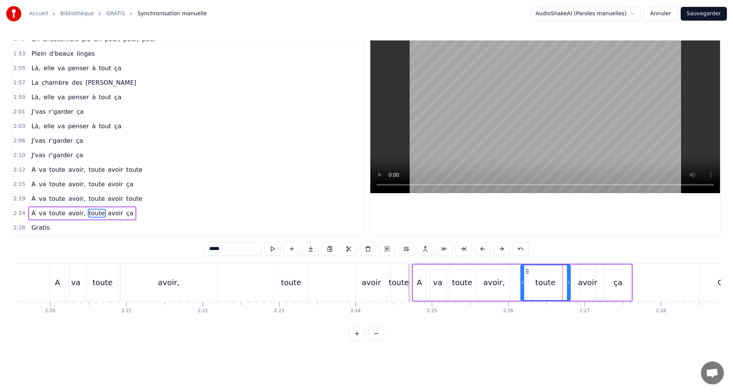
click at [522, 280] on icon at bounding box center [522, 282] width 3 height 6
drag, startPoint x: 564, startPoint y: 281, endPoint x: 444, endPoint y: 264, distance: 121.4
click at [545, 281] on icon at bounding box center [545, 282] width 3 height 6
click at [274, 246] on button at bounding box center [273, 249] width 16 height 14
click at [274, 247] on button at bounding box center [273, 249] width 16 height 14
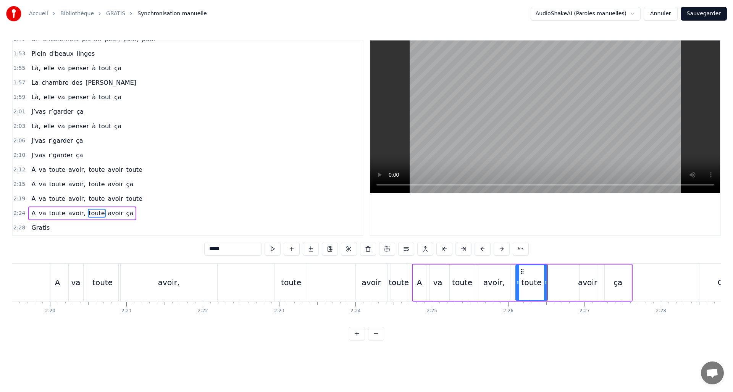
drag, startPoint x: 520, startPoint y: 282, endPoint x: 516, endPoint y: 283, distance: 4.4
click at [516, 283] on icon at bounding box center [517, 282] width 3 height 6
click at [539, 283] on icon at bounding box center [539, 282] width 3 height 6
click at [497, 285] on div "avoir," at bounding box center [493, 282] width 21 height 11
drag, startPoint x: 505, startPoint y: 281, endPoint x: 496, endPoint y: 281, distance: 8.4
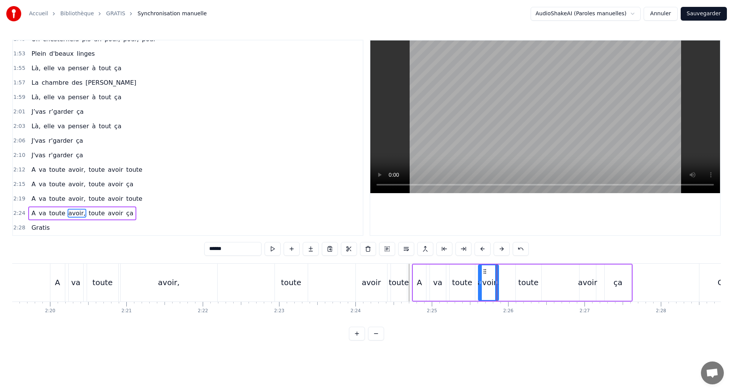
click at [495, 281] on icon at bounding box center [496, 282] width 3 height 6
click at [523, 282] on div "toute" at bounding box center [528, 282] width 20 height 11
drag, startPoint x: 517, startPoint y: 281, endPoint x: 506, endPoint y: 283, distance: 11.6
click at [505, 283] on icon at bounding box center [505, 282] width 3 height 6
drag, startPoint x: 536, startPoint y: 280, endPoint x: 518, endPoint y: 283, distance: 18.1
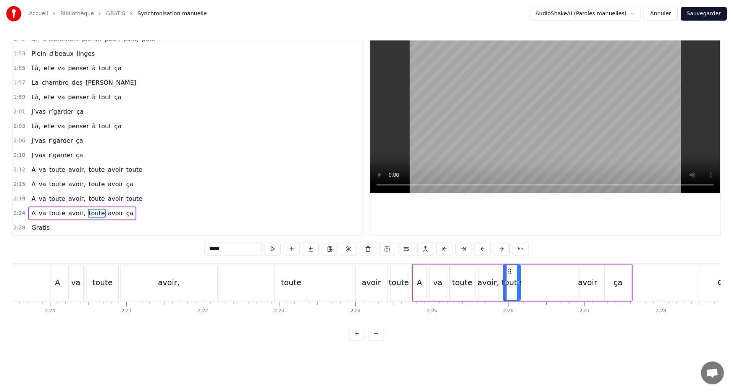
click at [518, 283] on icon at bounding box center [518, 282] width 3 height 6
click at [589, 282] on div "avoir" at bounding box center [587, 282] width 19 height 11
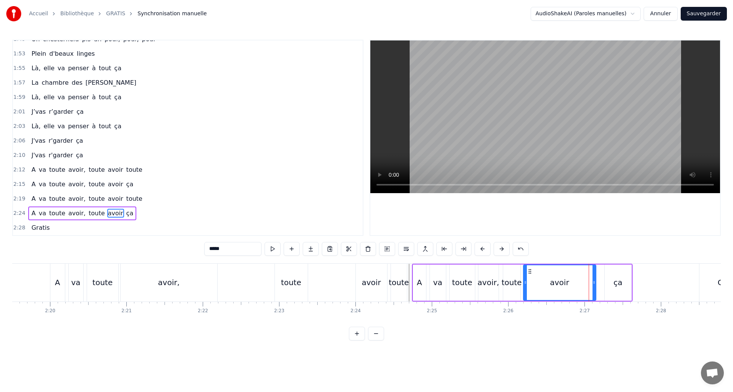
drag, startPoint x: 580, startPoint y: 282, endPoint x: 524, endPoint y: 283, distance: 56.1
click at [524, 283] on icon at bounding box center [525, 282] width 3 height 6
drag, startPoint x: 595, startPoint y: 283, endPoint x: 539, endPoint y: 281, distance: 55.8
click at [539, 281] on icon at bounding box center [538, 282] width 3 height 6
click at [273, 249] on button at bounding box center [273, 249] width 16 height 14
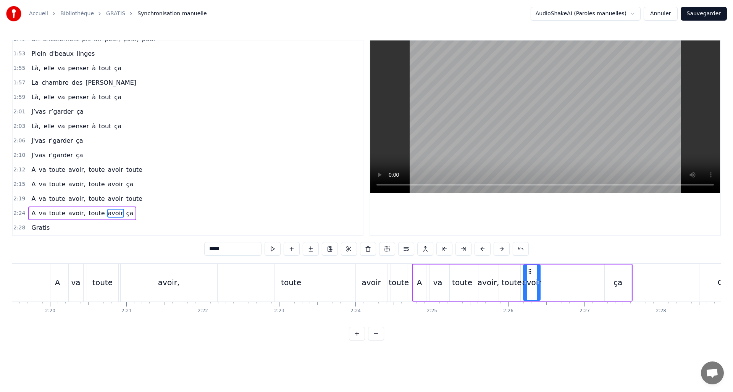
click at [618, 279] on div "ça" at bounding box center [618, 282] width 9 height 11
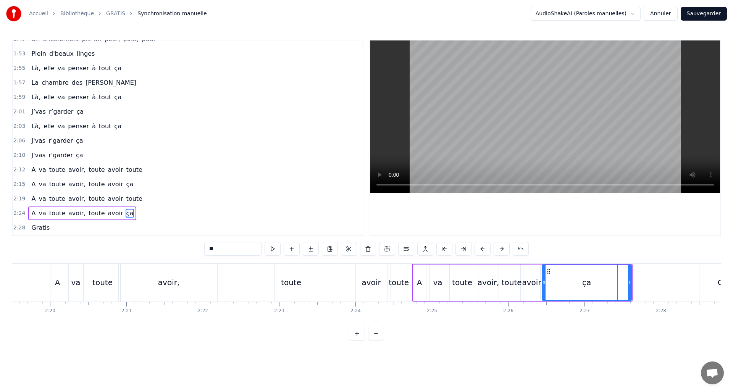
drag, startPoint x: 605, startPoint y: 279, endPoint x: 558, endPoint y: 279, distance: 46.6
click at [543, 280] on icon at bounding box center [544, 282] width 3 height 6
drag, startPoint x: 630, startPoint y: 279, endPoint x: 564, endPoint y: 280, distance: 65.7
click at [563, 281] on icon at bounding box center [562, 282] width 3 height 6
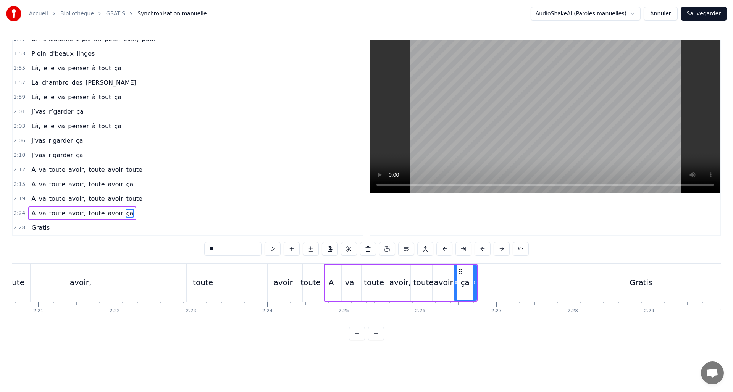
click at [630, 292] on div "Gratis" at bounding box center [641, 283] width 60 height 38
type input "******"
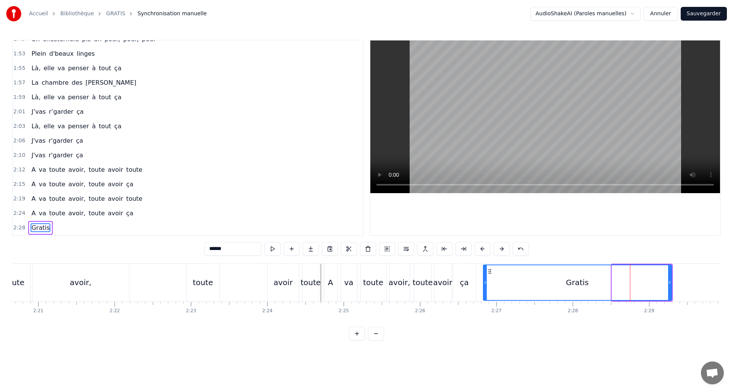
drag, startPoint x: 608, startPoint y: 283, endPoint x: 485, endPoint y: 284, distance: 123.3
click at [485, 284] on icon at bounding box center [485, 282] width 3 height 6
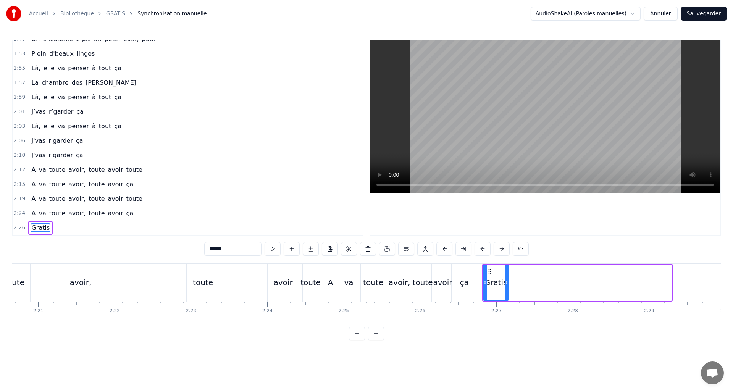
drag, startPoint x: 667, startPoint y: 281, endPoint x: 505, endPoint y: 286, distance: 162.7
click at [505, 286] on div at bounding box center [506, 282] width 3 height 35
click at [247, 286] on div "A va toute avoir, toute avoir toute" at bounding box center [141, 283] width 359 height 38
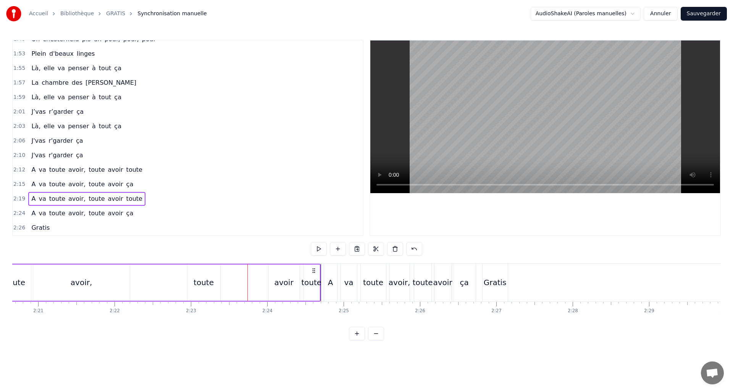
click at [261, 284] on div "A va toute avoir, toute avoir toute" at bounding box center [141, 283] width 359 height 38
click at [233, 278] on div "A va toute avoir, toute avoir toute" at bounding box center [141, 283] width 359 height 38
click at [317, 249] on button at bounding box center [319, 249] width 16 height 14
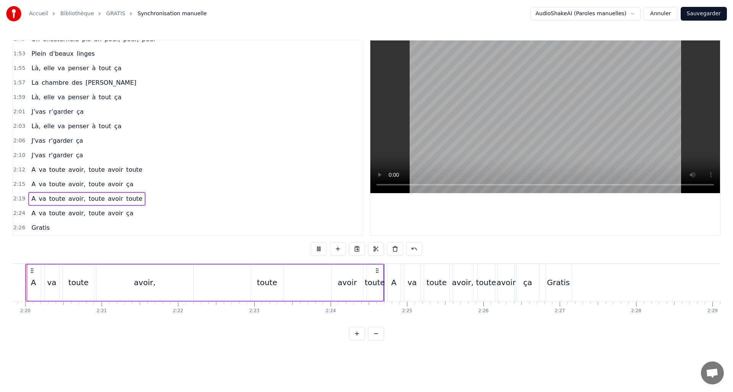
scroll to position [0, 10652]
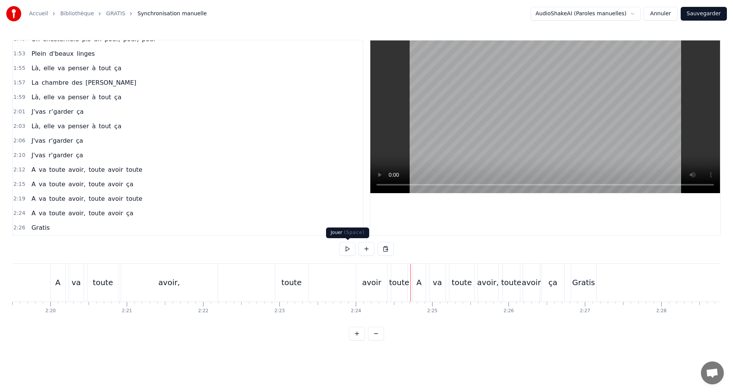
click at [344, 250] on button at bounding box center [347, 249] width 16 height 14
click at [344, 249] on button at bounding box center [347, 249] width 16 height 14
click at [584, 285] on div "Gratis" at bounding box center [583, 282] width 23 height 11
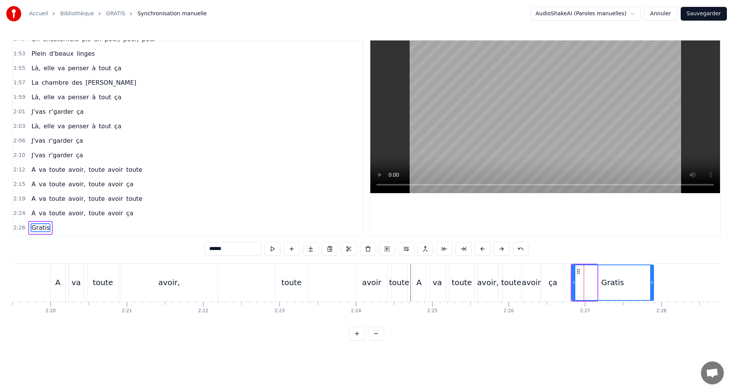
drag, startPoint x: 597, startPoint y: 283, endPoint x: 646, endPoint y: 285, distance: 48.5
click at [651, 286] on div at bounding box center [651, 282] width 3 height 35
drag, startPoint x: 576, startPoint y: 282, endPoint x: 581, endPoint y: 281, distance: 5.7
click at [584, 282] on div "Gratis" at bounding box center [613, 283] width 82 height 36
drag, startPoint x: 574, startPoint y: 282, endPoint x: 546, endPoint y: 245, distance: 46.4
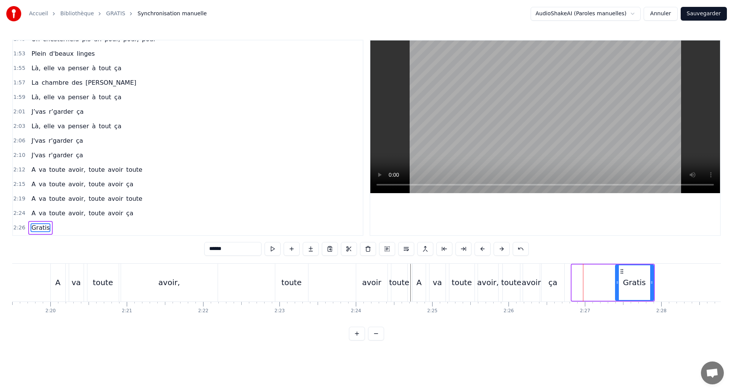
click at [617, 282] on icon at bounding box center [617, 282] width 3 height 6
click at [272, 247] on button at bounding box center [273, 249] width 16 height 14
click at [682, 283] on icon at bounding box center [682, 282] width 3 height 6
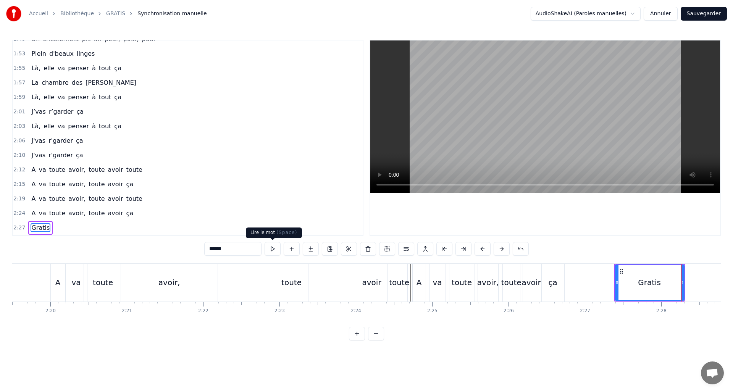
click at [269, 248] on button at bounding box center [273, 249] width 16 height 14
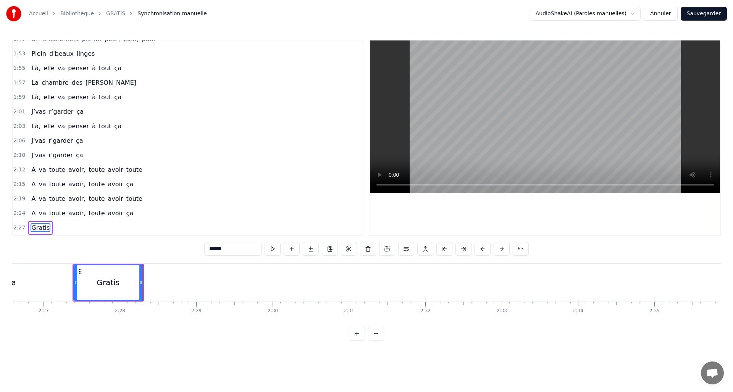
scroll to position [0, 11219]
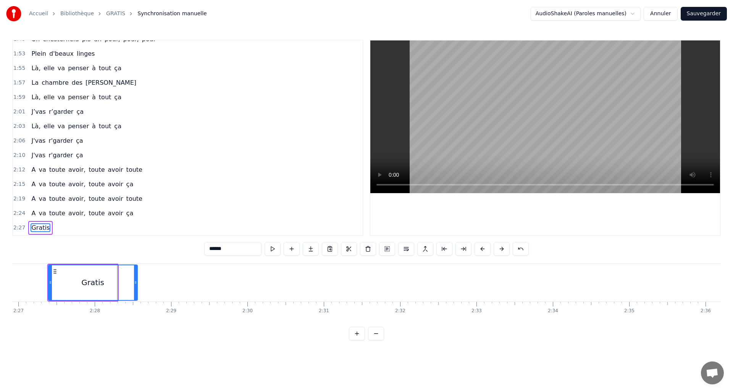
drag, startPoint x: 120, startPoint y: 282, endPoint x: 135, endPoint y: 282, distance: 14.5
click at [135, 282] on icon at bounding box center [135, 282] width 3 height 6
click at [269, 250] on button at bounding box center [273, 249] width 16 height 14
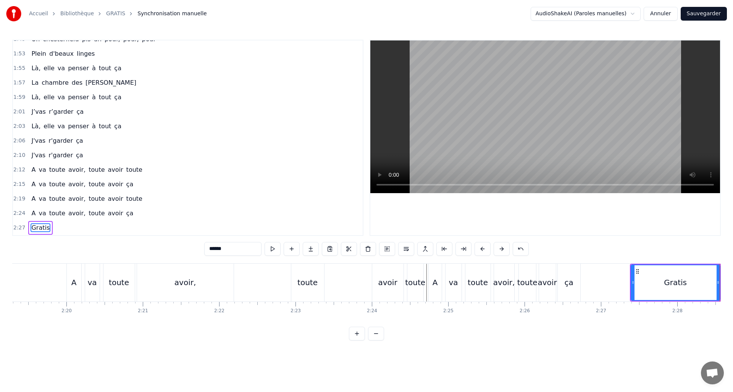
scroll to position [0, 10642]
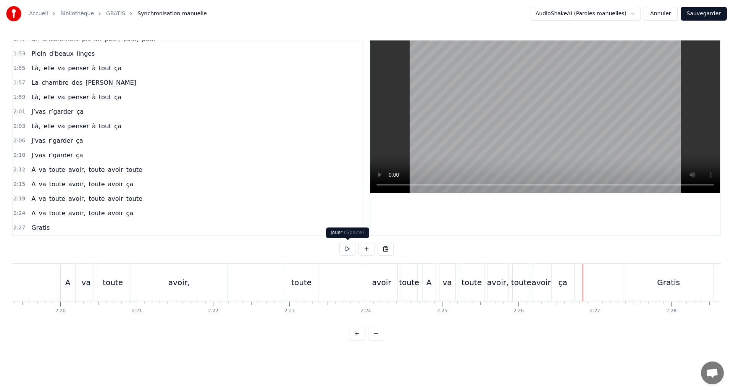
click at [347, 249] on button at bounding box center [347, 249] width 16 height 14
click at [561, 283] on div "ça" at bounding box center [562, 282] width 9 height 11
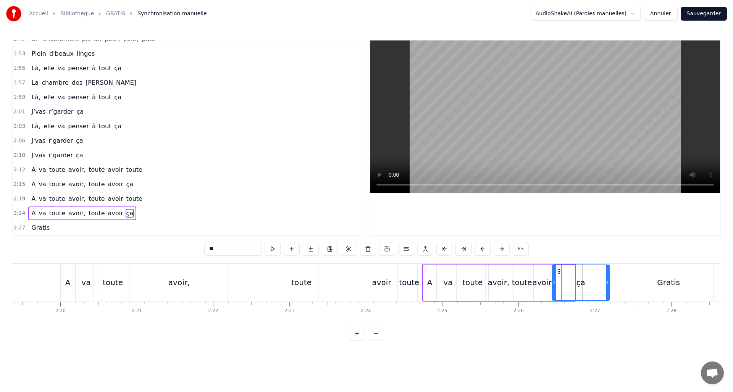
drag, startPoint x: 574, startPoint y: 282, endPoint x: 608, endPoint y: 284, distance: 34.1
click at [608, 284] on icon at bounding box center [607, 282] width 3 height 6
drag, startPoint x: 554, startPoint y: 281, endPoint x: 585, endPoint y: 283, distance: 30.6
click at [585, 283] on icon at bounding box center [584, 282] width 3 height 6
click at [541, 288] on div "avoir" at bounding box center [542, 283] width 17 height 36
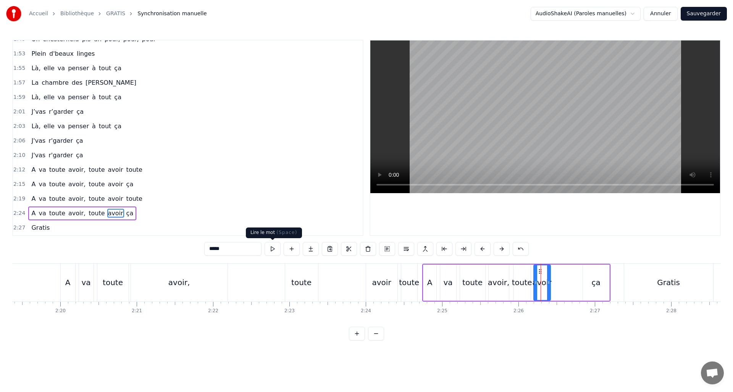
click at [266, 247] on button at bounding box center [273, 249] width 16 height 14
click at [268, 247] on button at bounding box center [273, 249] width 16 height 14
drag, startPoint x: 557, startPoint y: 286, endPoint x: 568, endPoint y: 288, distance: 11.7
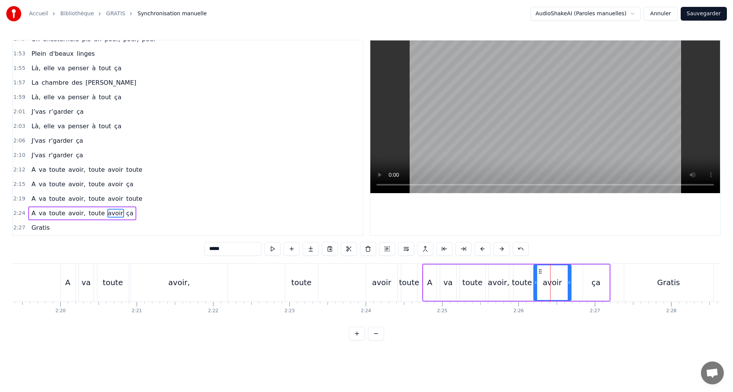
click at [569, 286] on div at bounding box center [569, 282] width 3 height 35
click at [274, 248] on button at bounding box center [273, 249] width 16 height 14
click at [517, 290] on div "toute" at bounding box center [522, 283] width 17 height 36
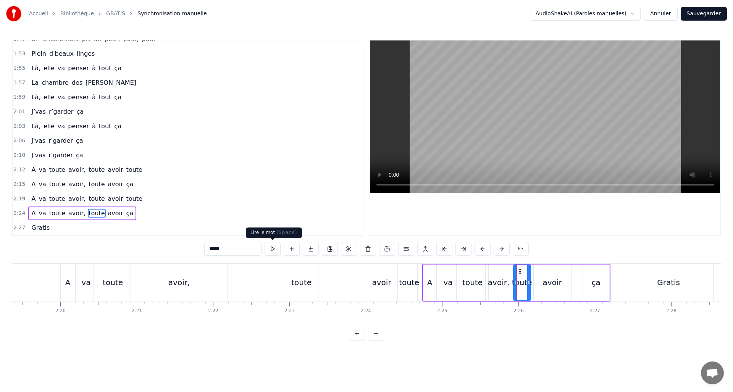
click at [276, 249] on button at bounding box center [273, 249] width 16 height 14
click at [501, 286] on div "avoir," at bounding box center [498, 282] width 21 height 11
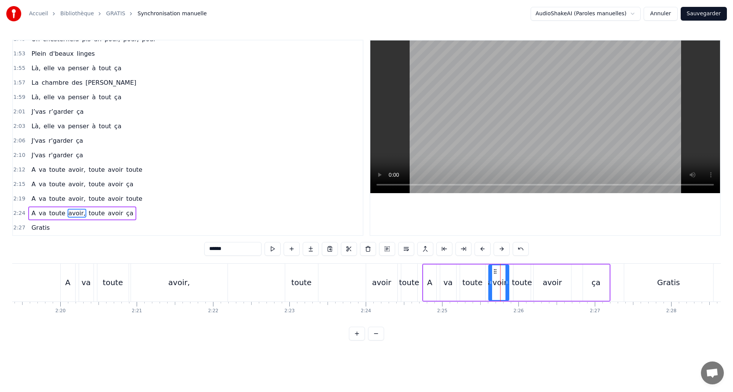
click at [522, 285] on div "toute" at bounding box center [522, 282] width 20 height 11
click at [549, 285] on div "avoir" at bounding box center [552, 282] width 19 height 11
type input "*****"
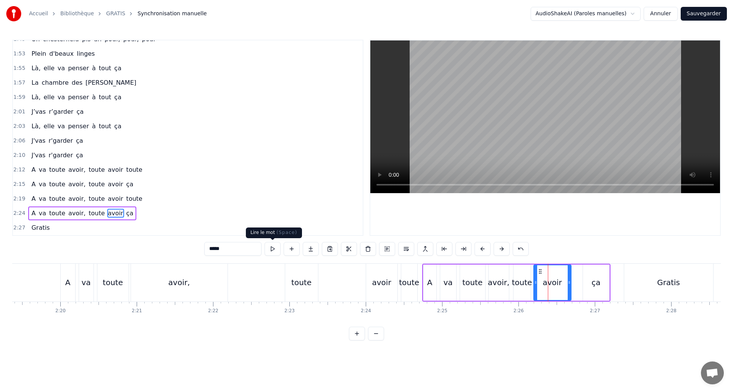
click at [273, 248] on button at bounding box center [273, 249] width 16 height 14
click at [273, 249] on button at bounding box center [273, 249] width 16 height 14
click at [350, 290] on div "A va toute avoir, toute avoir toute" at bounding box center [239, 283] width 359 height 38
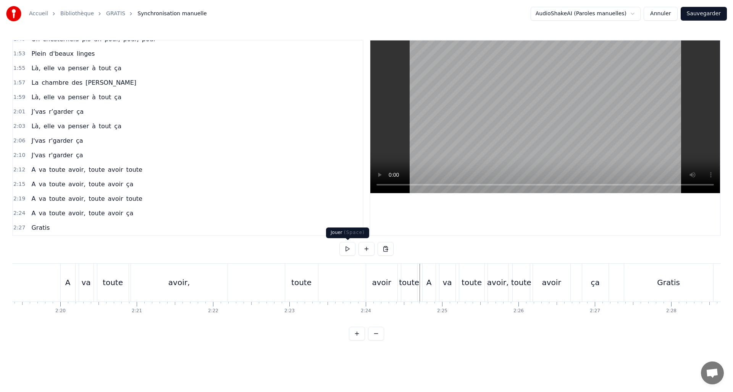
click at [348, 250] on button at bounding box center [347, 249] width 16 height 14
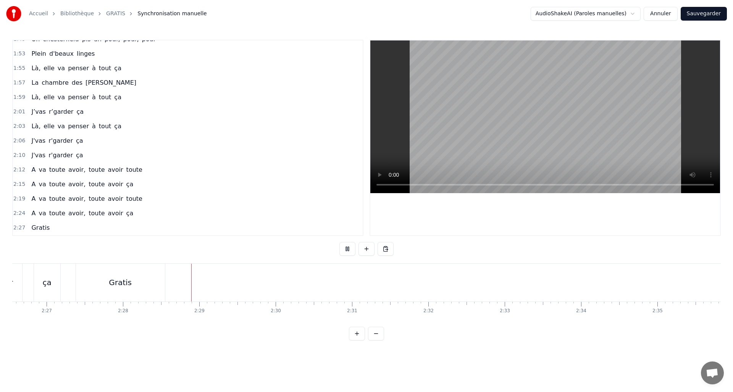
click at [348, 250] on button at bounding box center [347, 249] width 16 height 14
click at [378, 339] on button at bounding box center [376, 334] width 16 height 14
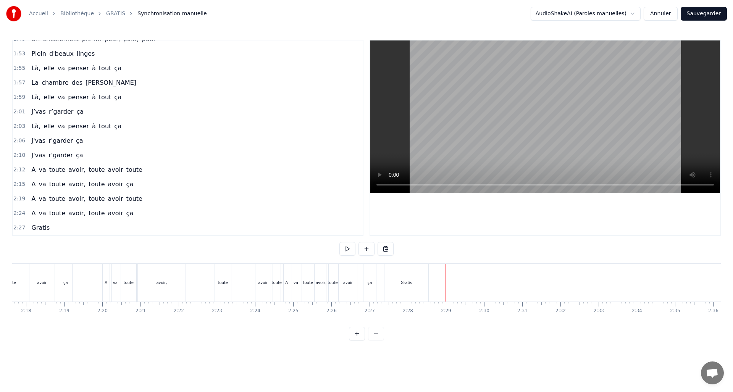
click at [378, 340] on div at bounding box center [366, 334] width 35 height 14
click at [244, 284] on div "A va toute avoir, toute avoir toute" at bounding box center [192, 283] width 180 height 38
click at [344, 248] on button at bounding box center [347, 249] width 16 height 14
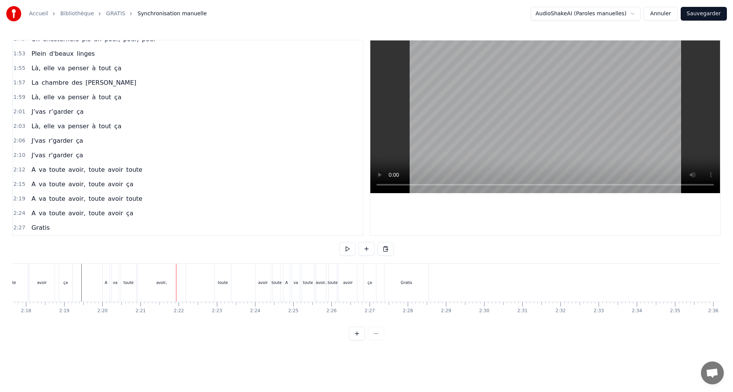
click at [344, 248] on button at bounding box center [347, 249] width 16 height 14
click at [202, 288] on div "A va toute avoir, toute avoir toute" at bounding box center [192, 283] width 180 height 38
click at [347, 249] on button at bounding box center [347, 249] width 16 height 14
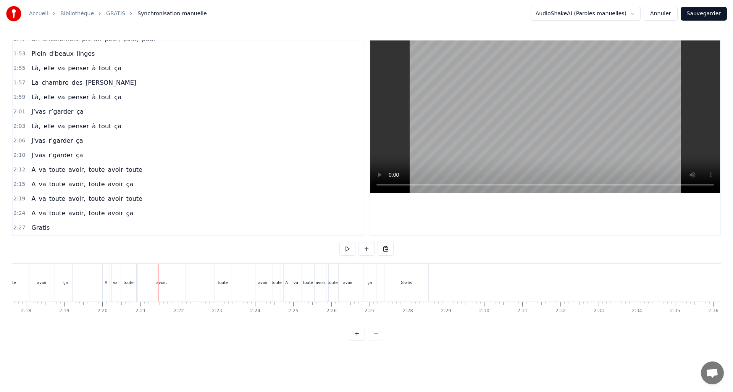
click at [172, 289] on div "avoir," at bounding box center [162, 283] width 48 height 38
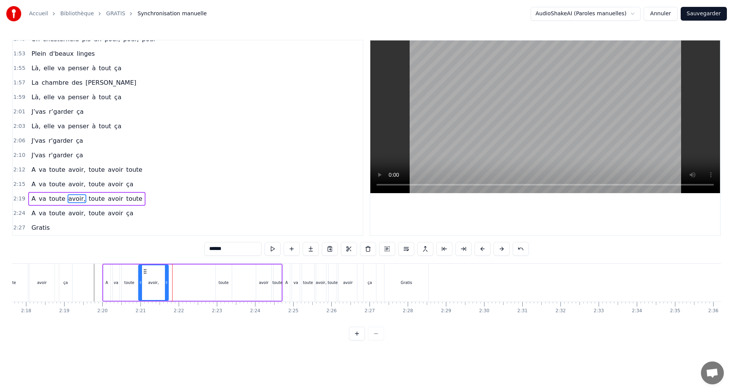
drag, startPoint x: 181, startPoint y: 283, endPoint x: 166, endPoint y: 283, distance: 14.9
click at [166, 283] on icon at bounding box center [166, 282] width 3 height 6
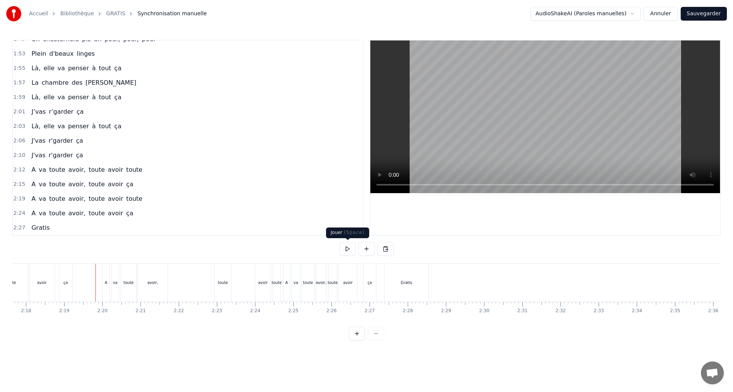
click at [351, 247] on button at bounding box center [347, 249] width 16 height 14
click at [151, 281] on div "avoir," at bounding box center [152, 283] width 11 height 6
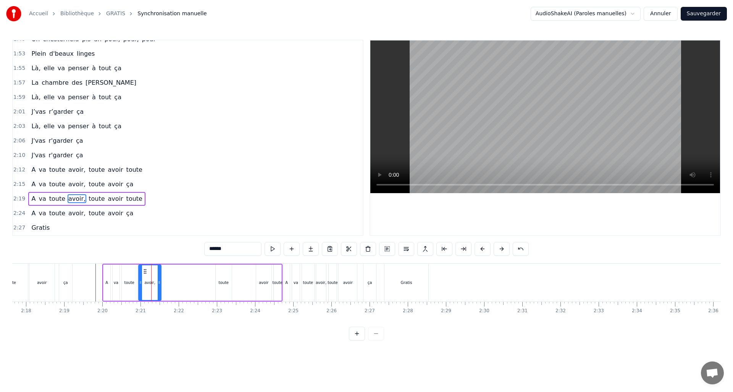
drag, startPoint x: 167, startPoint y: 281, endPoint x: 160, endPoint y: 282, distance: 7.3
click at [160, 282] on icon at bounding box center [159, 282] width 3 height 6
click at [220, 287] on div "toute" at bounding box center [224, 283] width 16 height 36
type input "*****"
drag, startPoint x: 217, startPoint y: 281, endPoint x: 175, endPoint y: 278, distance: 42.5
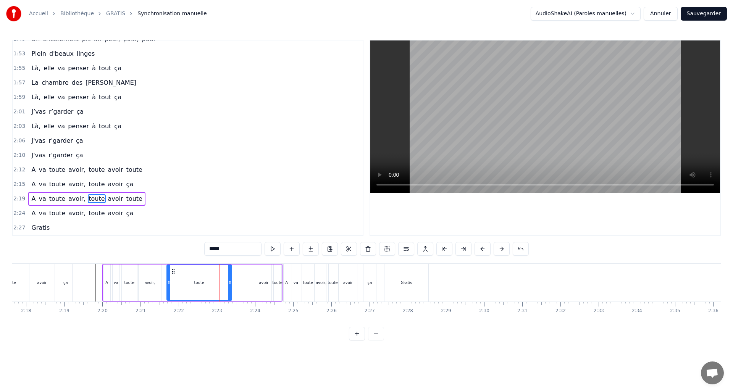
click at [168, 279] on icon at bounding box center [168, 282] width 3 height 6
drag, startPoint x: 230, startPoint y: 282, endPoint x: 186, endPoint y: 285, distance: 43.6
click at [186, 285] on icon at bounding box center [186, 282] width 3 height 6
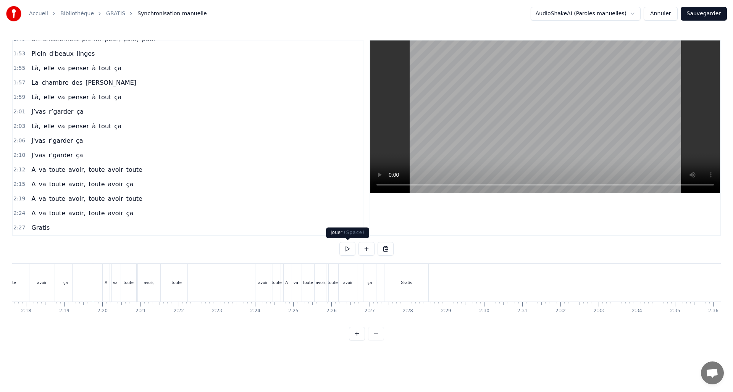
click at [346, 246] on button at bounding box center [347, 249] width 16 height 14
click at [346, 245] on button at bounding box center [347, 249] width 16 height 14
click at [264, 297] on div "avoir" at bounding box center [262, 283] width 15 height 38
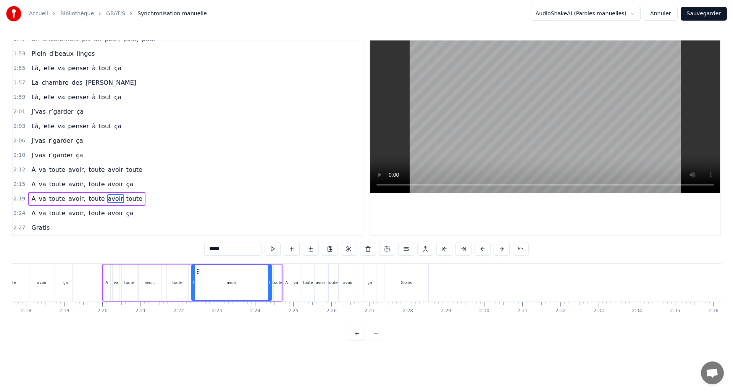
drag, startPoint x: 255, startPoint y: 282, endPoint x: 239, endPoint y: 281, distance: 16.4
click at [192, 282] on icon at bounding box center [193, 282] width 3 height 6
drag, startPoint x: 270, startPoint y: 281, endPoint x: 209, endPoint y: 280, distance: 61.1
click at [209, 280] on icon at bounding box center [208, 282] width 3 height 6
click at [273, 247] on button at bounding box center [273, 249] width 16 height 14
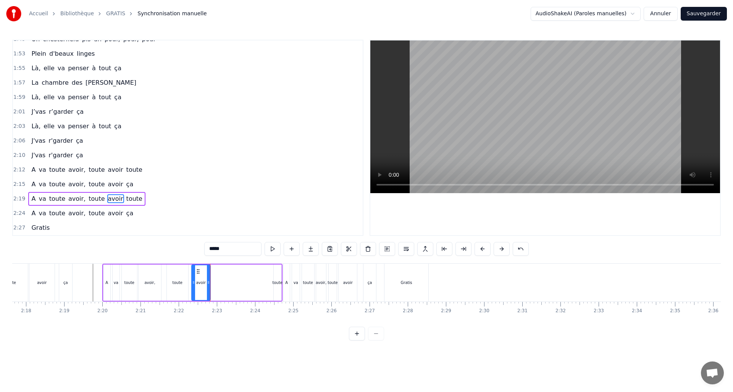
click at [273, 247] on button at bounding box center [273, 249] width 16 height 14
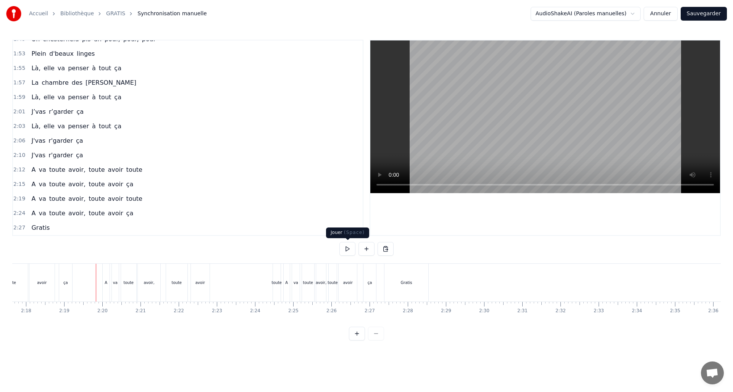
click at [347, 251] on button at bounding box center [347, 249] width 16 height 14
click at [347, 250] on button at bounding box center [347, 249] width 16 height 14
click at [171, 278] on div "toute" at bounding box center [176, 283] width 21 height 38
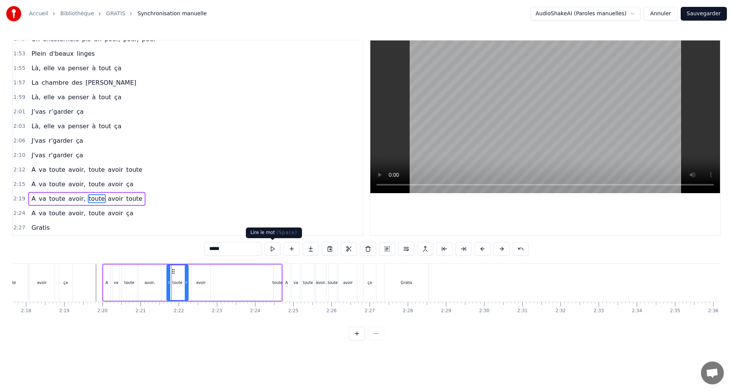
click at [275, 248] on button at bounding box center [273, 249] width 16 height 14
drag, startPoint x: 167, startPoint y: 283, endPoint x: 163, endPoint y: 284, distance: 3.9
click at [163, 284] on icon at bounding box center [164, 282] width 3 height 6
drag, startPoint x: 187, startPoint y: 286, endPoint x: 175, endPoint y: 286, distance: 12.2
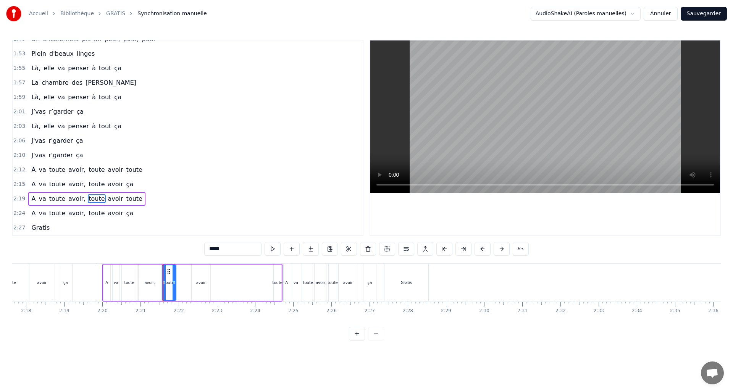
click at [175, 286] on div at bounding box center [174, 282] width 3 height 35
click at [202, 283] on div "avoir" at bounding box center [201, 283] width 10 height 6
type input "*****"
drag, startPoint x: 194, startPoint y: 281, endPoint x: 182, endPoint y: 283, distance: 11.1
click at [182, 283] on icon at bounding box center [181, 282] width 3 height 6
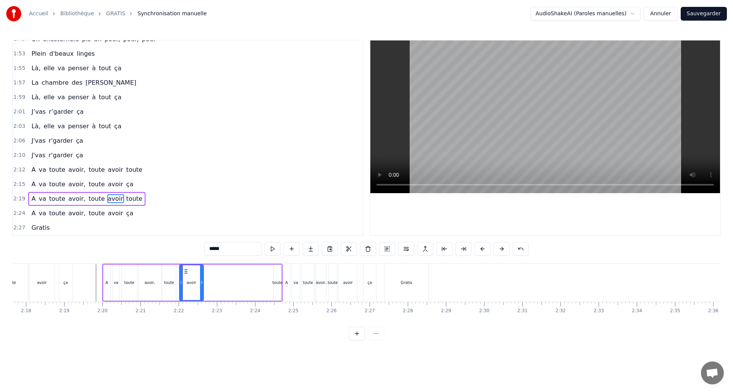
drag, startPoint x: 208, startPoint y: 282, endPoint x: 202, endPoint y: 281, distance: 6.5
click at [202, 281] on icon at bounding box center [201, 282] width 3 height 6
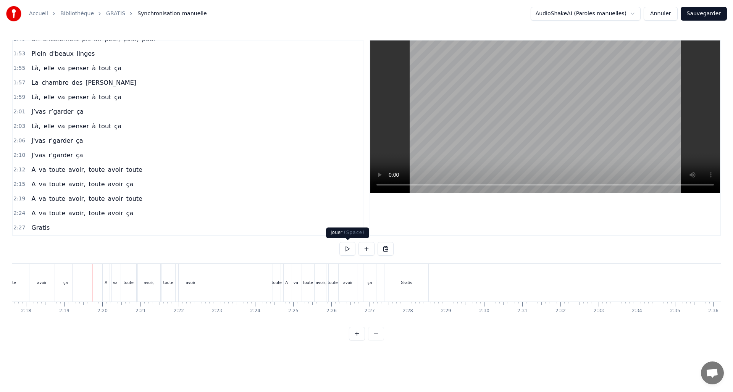
click at [344, 251] on button at bounding box center [347, 249] width 16 height 14
click at [343, 250] on button at bounding box center [347, 249] width 16 height 14
click at [275, 283] on div "toute" at bounding box center [277, 283] width 10 height 6
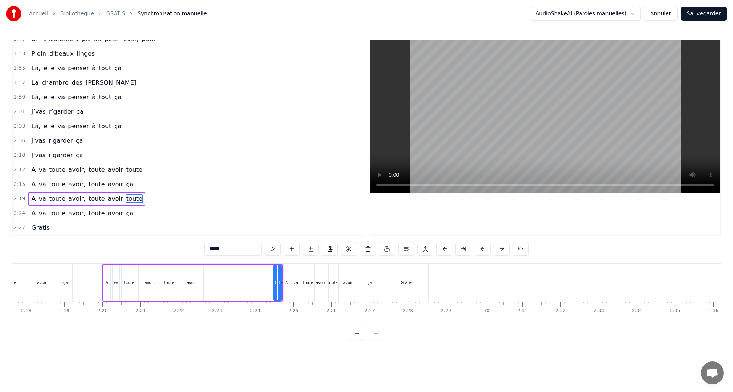
click at [280, 283] on circle at bounding box center [279, 283] width 0 height 0
drag, startPoint x: 280, startPoint y: 283, endPoint x: 292, endPoint y: 285, distance: 12.0
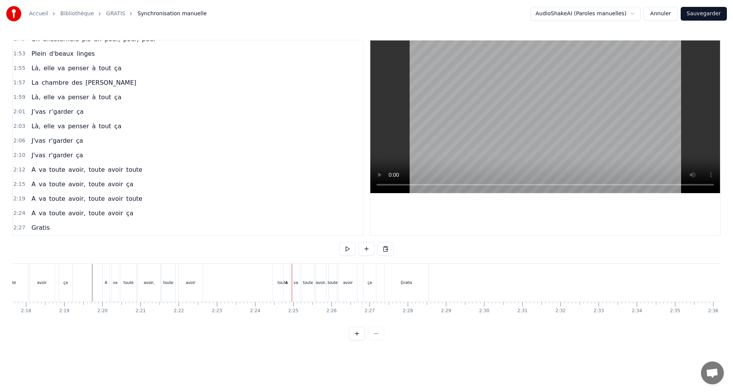
click at [278, 282] on div "toute" at bounding box center [283, 283] width 10 height 6
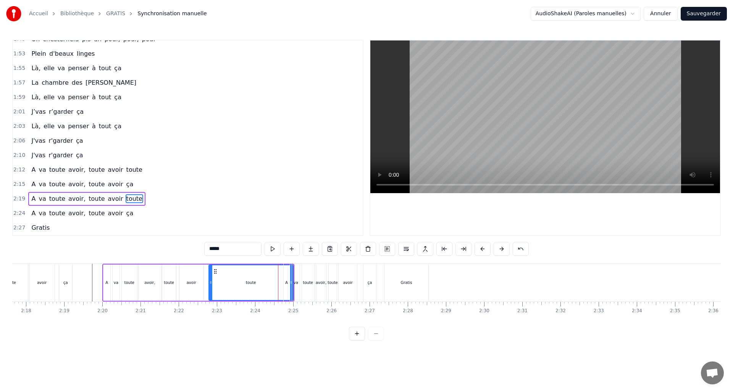
drag, startPoint x: 274, startPoint y: 281, endPoint x: 209, endPoint y: 278, distance: 64.6
click at [209, 278] on div at bounding box center [210, 282] width 3 height 35
drag, startPoint x: 292, startPoint y: 283, endPoint x: 237, endPoint y: 282, distance: 55.0
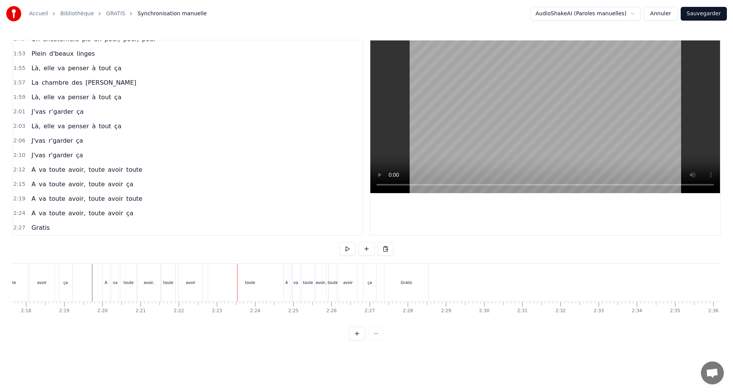
click at [229, 284] on div "toute" at bounding box center [250, 283] width 84 height 38
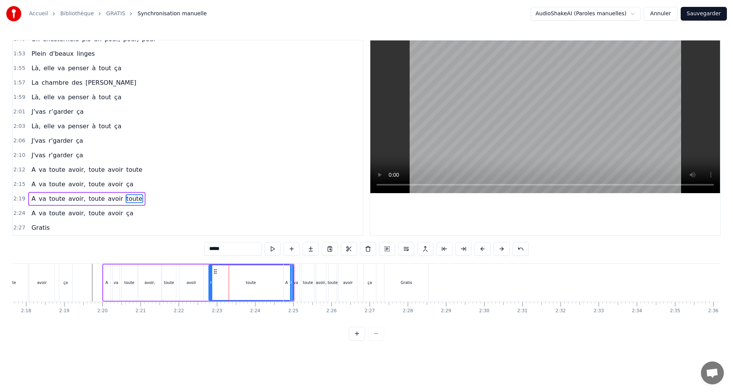
drag, startPoint x: 290, startPoint y: 283, endPoint x: 269, endPoint y: 283, distance: 21.0
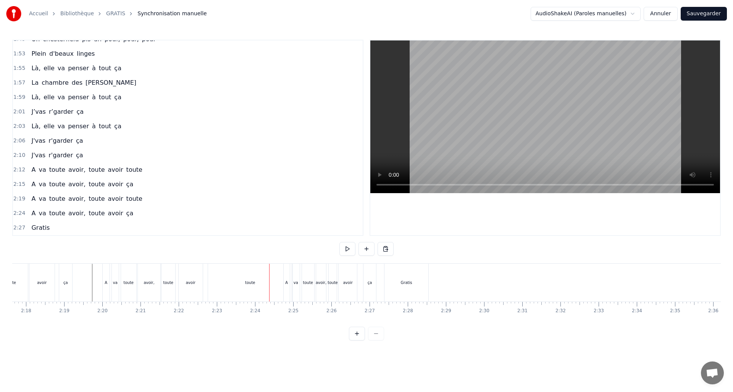
click at [228, 283] on div "toute" at bounding box center [250, 283] width 84 height 38
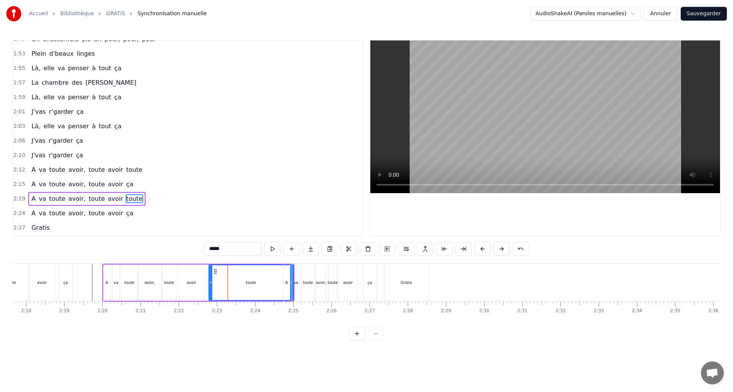
click at [355, 338] on button at bounding box center [357, 334] width 16 height 14
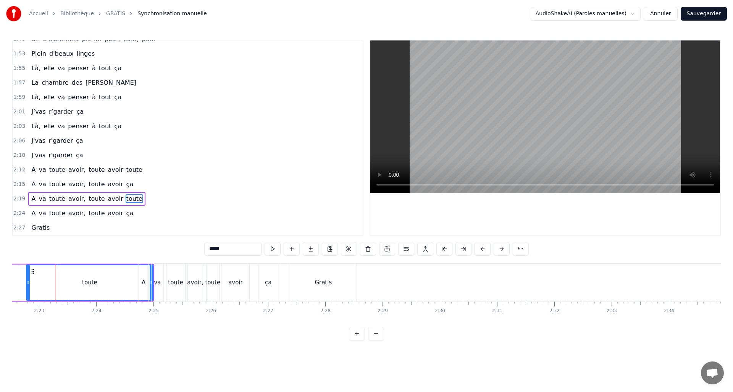
scroll to position [0, 8167]
drag, startPoint x: 147, startPoint y: 282, endPoint x: 108, endPoint y: 280, distance: 38.2
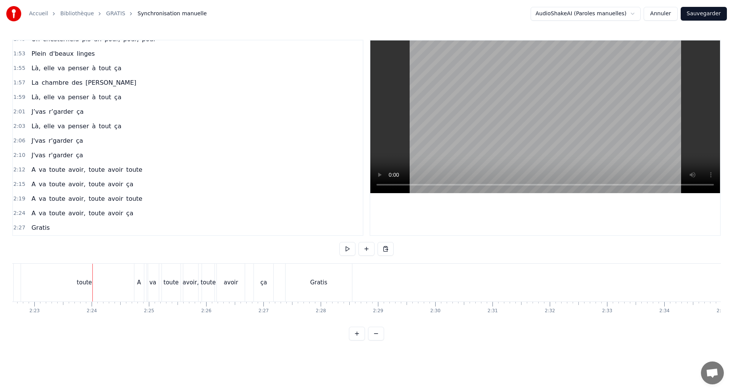
click at [111, 287] on div "toute" at bounding box center [84, 283] width 127 height 38
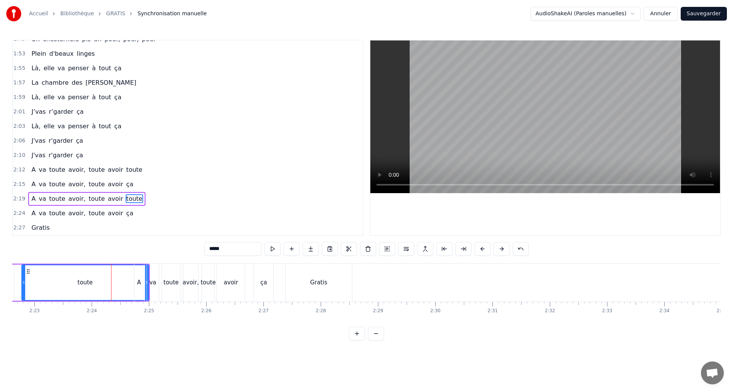
drag, startPoint x: 147, startPoint y: 282, endPoint x: 92, endPoint y: 276, distance: 55.4
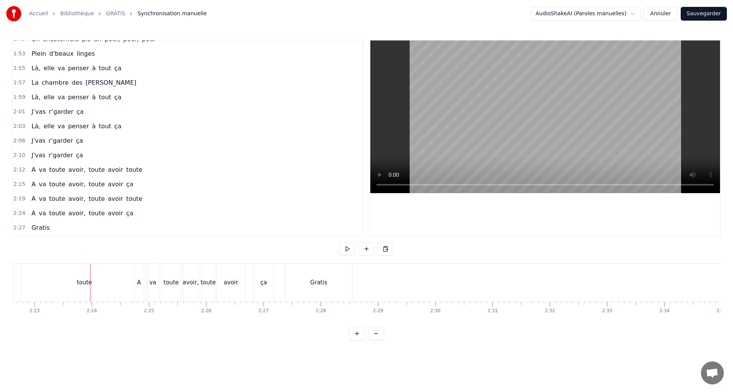
click at [50, 281] on div "toute" at bounding box center [84, 283] width 127 height 38
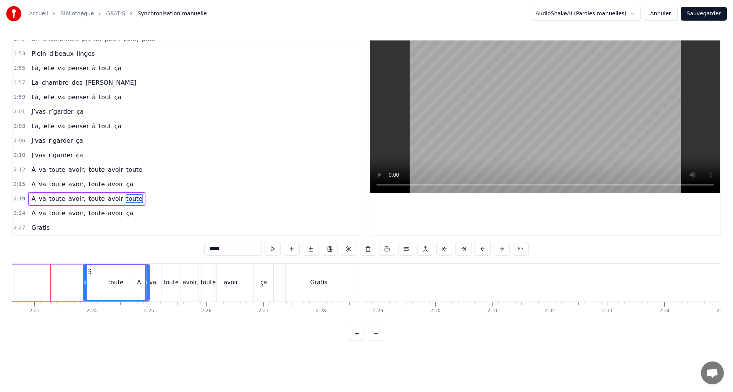
drag, startPoint x: 28, startPoint y: 283, endPoint x: 87, endPoint y: 279, distance: 58.9
click at [87, 280] on div "toute" at bounding box center [116, 282] width 65 height 35
click at [147, 284] on div "va" at bounding box center [153, 283] width 13 height 38
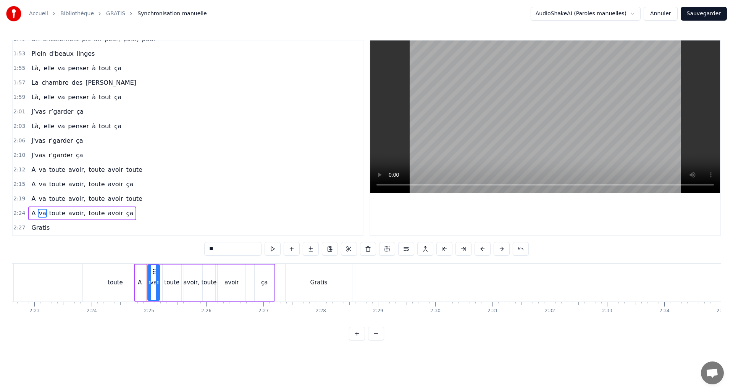
click at [132, 284] on div "toute" at bounding box center [115, 283] width 65 height 38
type input "*****"
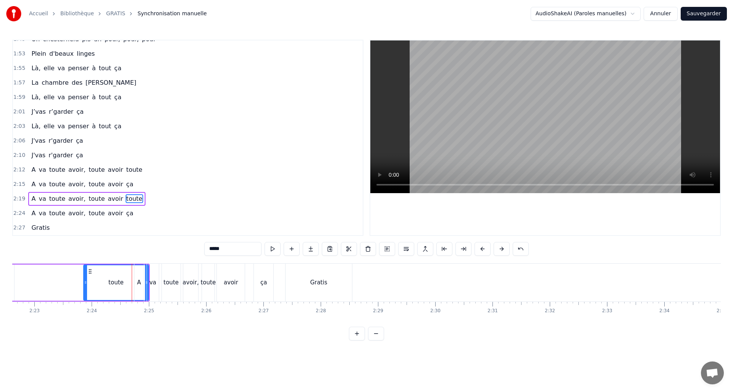
drag, startPoint x: 145, startPoint y: 284, endPoint x: 135, endPoint y: 286, distance: 10.4
click at [134, 285] on div "A va toute avoir, toute avoir ça" at bounding box center [205, 283] width 142 height 38
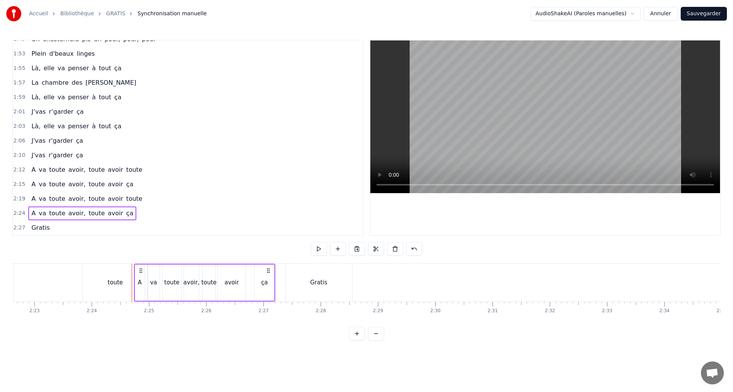
click at [139, 286] on div "A" at bounding box center [140, 282] width 4 height 9
drag, startPoint x: 144, startPoint y: 283, endPoint x: 161, endPoint y: 283, distance: 17.2
click at [161, 283] on icon at bounding box center [159, 282] width 3 height 6
drag, startPoint x: 136, startPoint y: 284, endPoint x: 142, endPoint y: 283, distance: 6.3
click at [120, 283] on div "toute" at bounding box center [115, 282] width 15 height 9
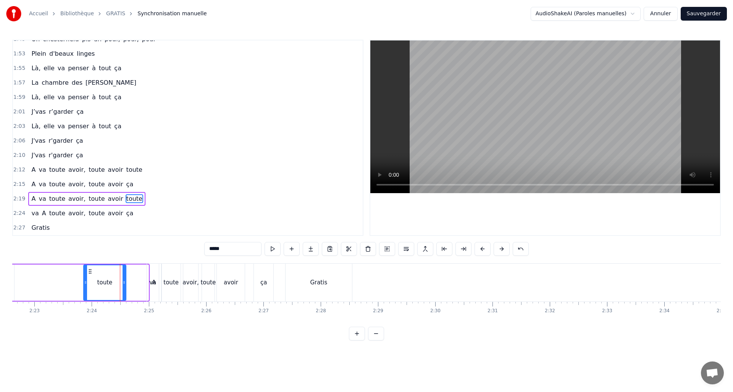
drag, startPoint x: 145, startPoint y: 282, endPoint x: 125, endPoint y: 282, distance: 19.5
click at [123, 282] on icon at bounding box center [124, 282] width 3 height 6
click at [149, 289] on div "A" at bounding box center [154, 283] width 14 height 38
type input "*"
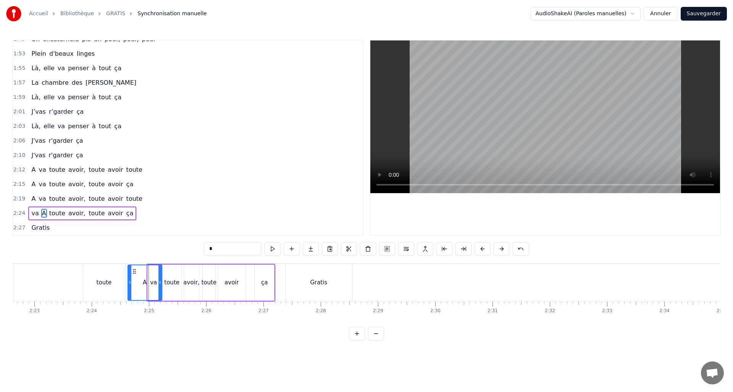
drag, startPoint x: 149, startPoint y: 288, endPoint x: 129, endPoint y: 288, distance: 19.9
click at [129, 288] on div at bounding box center [129, 282] width 3 height 35
click at [374, 339] on button at bounding box center [376, 334] width 16 height 14
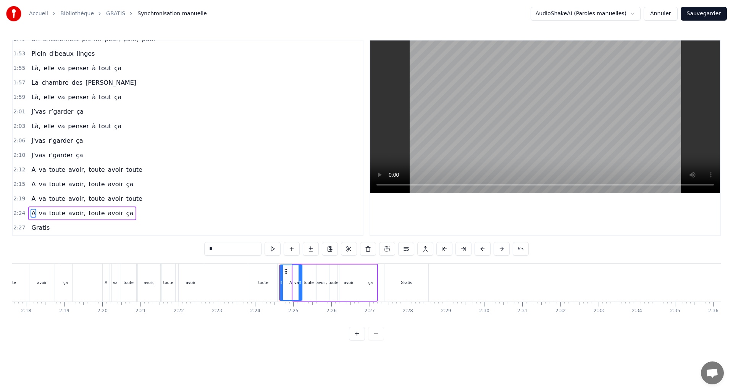
scroll to position [0, 5255]
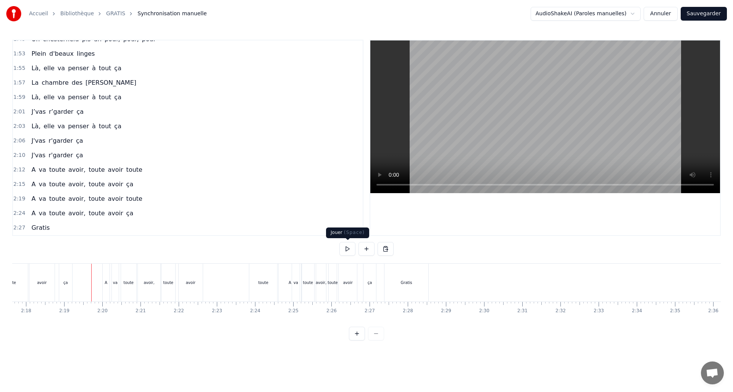
click at [348, 246] on button at bounding box center [347, 249] width 16 height 14
click at [348, 245] on button at bounding box center [347, 249] width 16 height 14
click at [259, 285] on div "toute" at bounding box center [263, 283] width 28 height 38
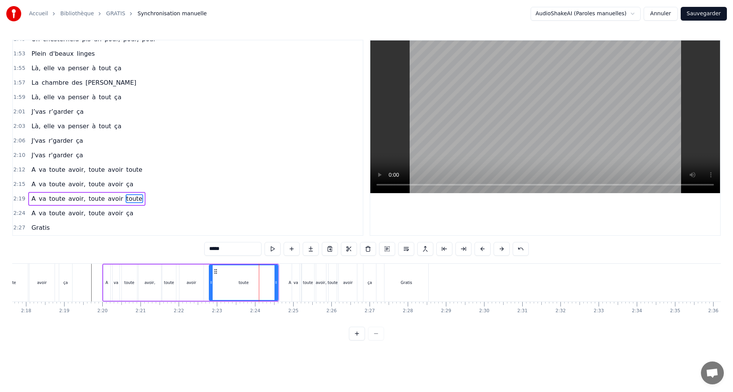
drag, startPoint x: 239, startPoint y: 281, endPoint x: 210, endPoint y: 283, distance: 29.1
click at [210, 283] on icon at bounding box center [211, 282] width 3 height 6
drag, startPoint x: 269, startPoint y: 281, endPoint x: 299, endPoint y: 244, distance: 47.5
click at [229, 284] on icon at bounding box center [228, 282] width 3 height 6
click at [272, 249] on button at bounding box center [273, 249] width 16 height 14
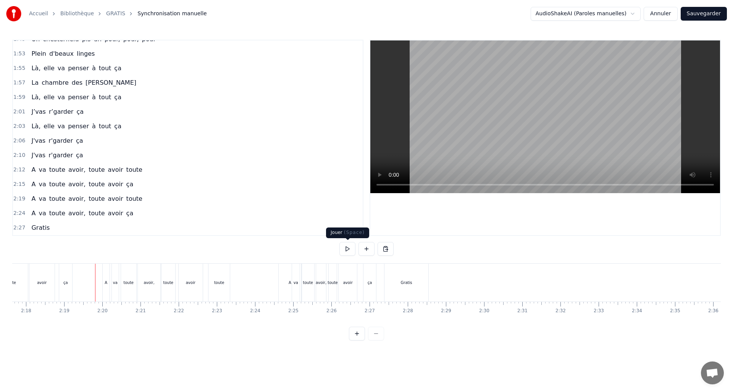
click at [347, 246] on button at bounding box center [347, 249] width 16 height 14
click at [348, 245] on button at bounding box center [347, 249] width 16 height 14
click at [287, 288] on div "A" at bounding box center [290, 283] width 23 height 38
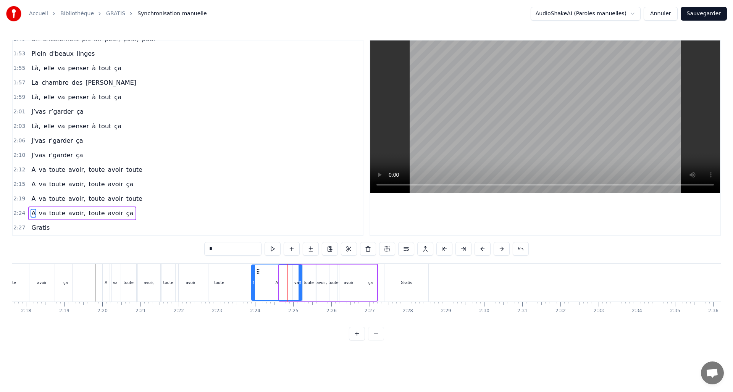
drag, startPoint x: 280, startPoint y: 286, endPoint x: 254, endPoint y: 286, distance: 26.7
click at [252, 287] on div at bounding box center [253, 282] width 3 height 35
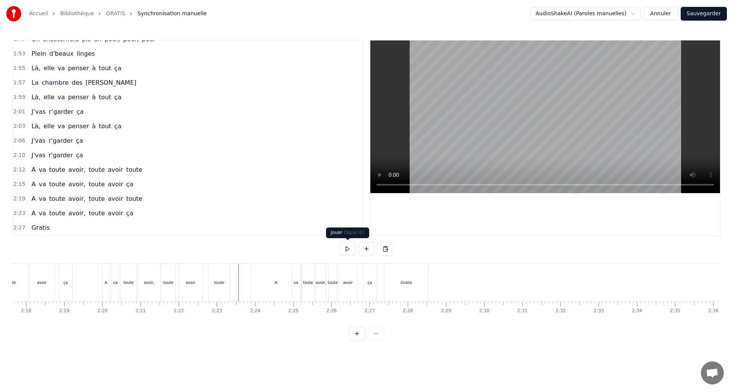
click at [346, 248] on button at bounding box center [347, 249] width 16 height 14
click at [346, 247] on button at bounding box center [347, 249] width 16 height 14
click at [276, 286] on div "A" at bounding box center [276, 283] width 50 height 38
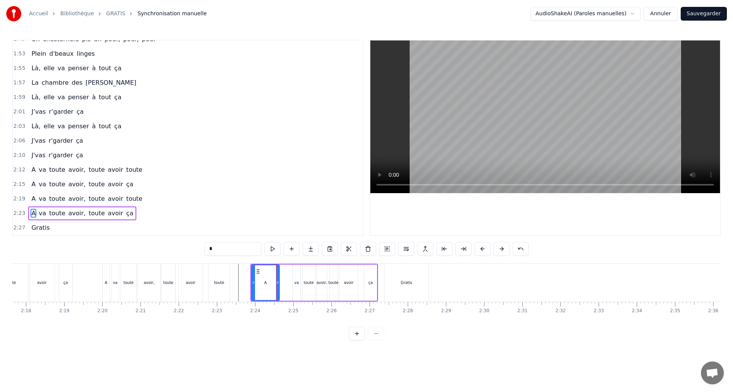
drag, startPoint x: 296, startPoint y: 282, endPoint x: 284, endPoint y: 282, distance: 12.6
click at [278, 283] on icon at bounding box center [277, 282] width 3 height 6
click at [296, 287] on div "va" at bounding box center [297, 283] width 8 height 36
drag, startPoint x: 294, startPoint y: 282, endPoint x: 265, endPoint y: 286, distance: 28.8
click at [279, 282] on icon at bounding box center [279, 282] width 3 height 6
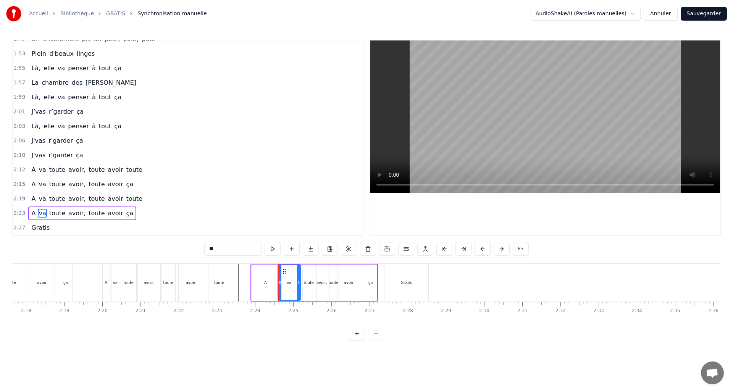
drag, startPoint x: 263, startPoint y: 285, endPoint x: 269, endPoint y: 282, distance: 6.7
click at [263, 285] on div "A" at bounding box center [266, 283] width 28 height 36
drag, startPoint x: 277, startPoint y: 282, endPoint x: 268, endPoint y: 282, distance: 8.8
click at [267, 282] on icon at bounding box center [267, 282] width 3 height 6
click at [284, 283] on div "va" at bounding box center [289, 283] width 23 height 36
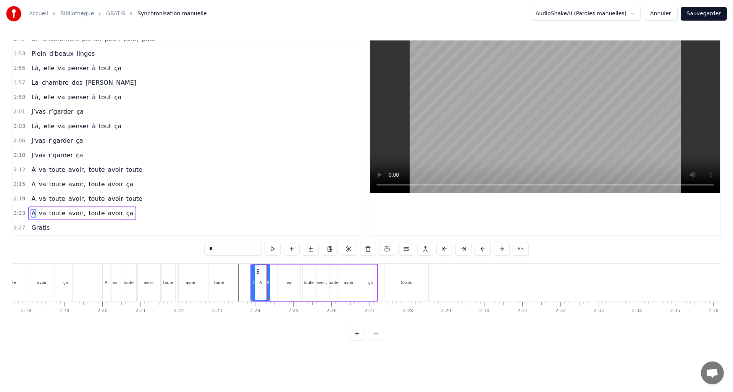
type input "**"
drag, startPoint x: 279, startPoint y: 282, endPoint x: 275, endPoint y: 282, distance: 4.2
click at [275, 282] on icon at bounding box center [275, 282] width 3 height 6
click at [271, 249] on button at bounding box center [273, 249] width 16 height 14
click at [272, 247] on button at bounding box center [273, 249] width 16 height 14
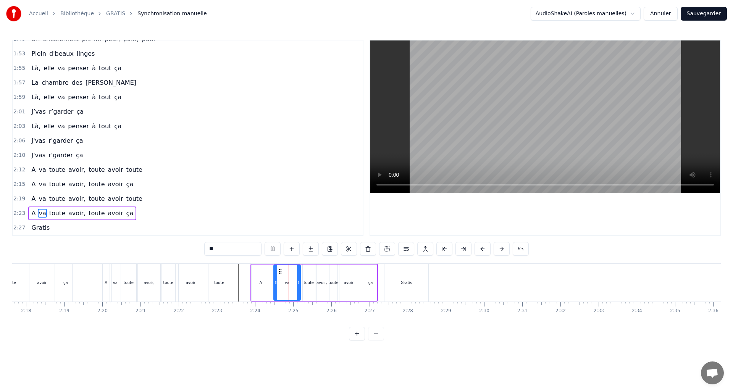
click at [272, 247] on button at bounding box center [273, 249] width 16 height 14
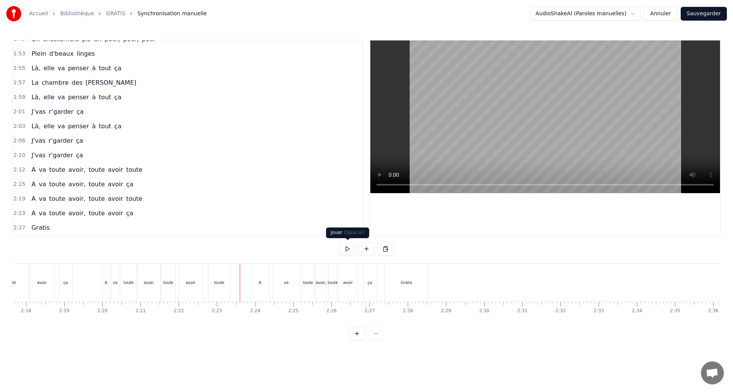
click at [346, 249] on button at bounding box center [347, 249] width 16 height 14
click at [263, 287] on div "A" at bounding box center [260, 283] width 18 height 38
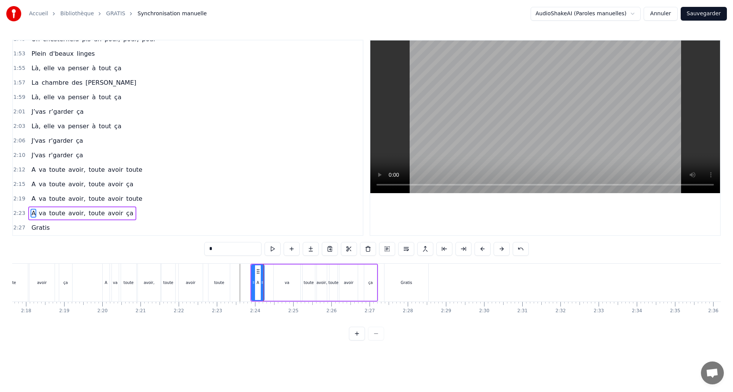
drag, startPoint x: 268, startPoint y: 284, endPoint x: 262, endPoint y: 285, distance: 5.4
click at [262, 285] on icon at bounding box center [262, 282] width 3 height 6
click at [274, 247] on button at bounding box center [273, 249] width 16 height 14
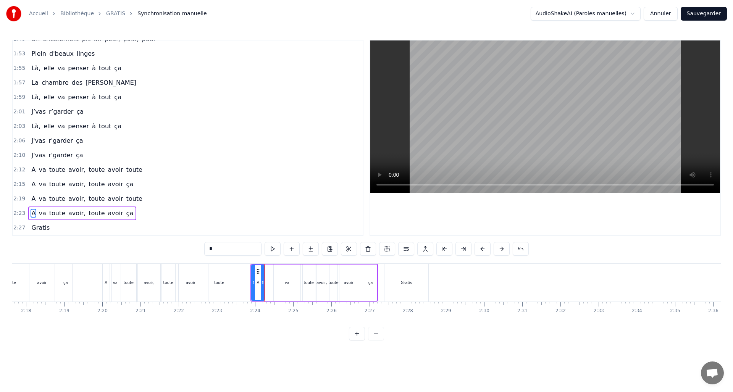
click at [274, 247] on button at bounding box center [273, 249] width 16 height 14
click at [261, 284] on icon at bounding box center [260, 282] width 3 height 6
click at [277, 283] on div "va" at bounding box center [287, 283] width 27 height 36
drag, startPoint x: 274, startPoint y: 283, endPoint x: 264, endPoint y: 284, distance: 10.0
click at [264, 284] on icon at bounding box center [264, 282] width 3 height 6
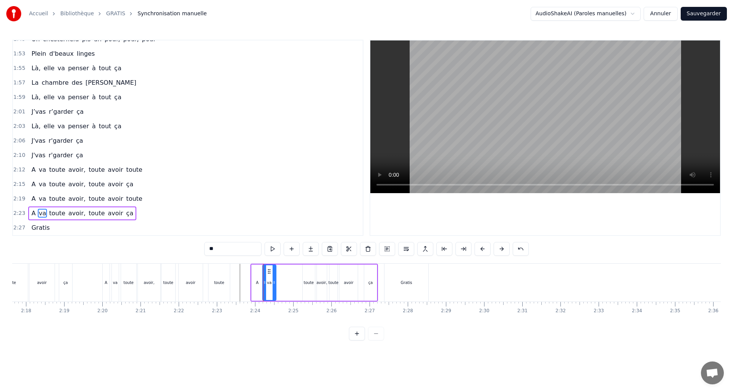
drag, startPoint x: 298, startPoint y: 283, endPoint x: 274, endPoint y: 285, distance: 24.5
click at [274, 285] on icon at bounding box center [274, 282] width 3 height 6
click at [307, 284] on div "toute" at bounding box center [309, 283] width 10 height 6
type input "*****"
click at [279, 283] on icon at bounding box center [279, 282] width 3 height 6
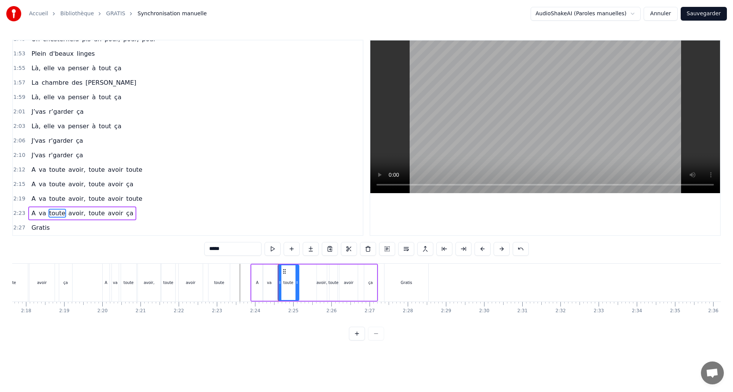
drag, startPoint x: 312, startPoint y: 281, endPoint x: 296, endPoint y: 281, distance: 16.4
click at [296, 281] on icon at bounding box center [297, 282] width 3 height 6
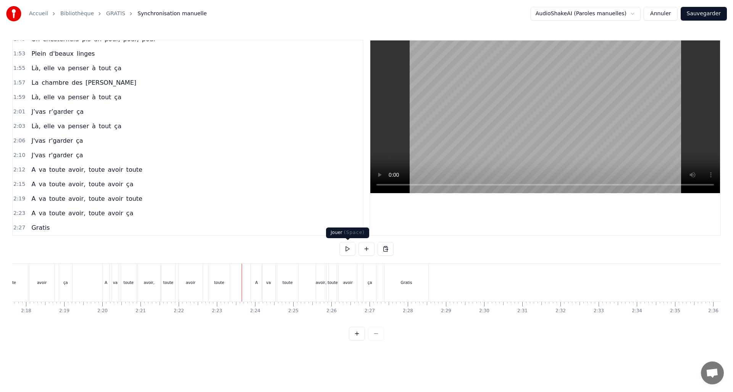
click at [345, 248] on button at bounding box center [347, 249] width 16 height 14
click at [346, 247] on button at bounding box center [347, 249] width 16 height 14
click at [350, 247] on button at bounding box center [347, 249] width 16 height 14
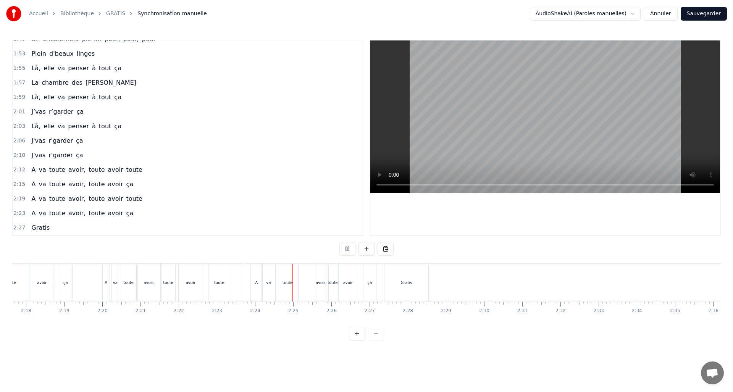
click at [350, 247] on button at bounding box center [347, 249] width 16 height 14
click at [285, 294] on div "toute" at bounding box center [287, 283] width 21 height 38
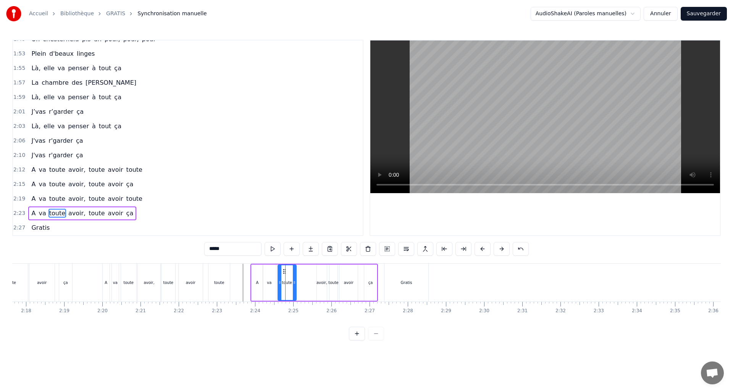
click at [294, 285] on icon at bounding box center [294, 282] width 3 height 6
click at [305, 284] on div "A va toute avoir, toute avoir ça" at bounding box center [314, 283] width 128 height 38
click at [323, 289] on div "avoir," at bounding box center [322, 283] width 10 height 36
drag, startPoint x: 316, startPoint y: 281, endPoint x: 301, endPoint y: 283, distance: 14.6
click at [301, 283] on icon at bounding box center [301, 282] width 3 height 6
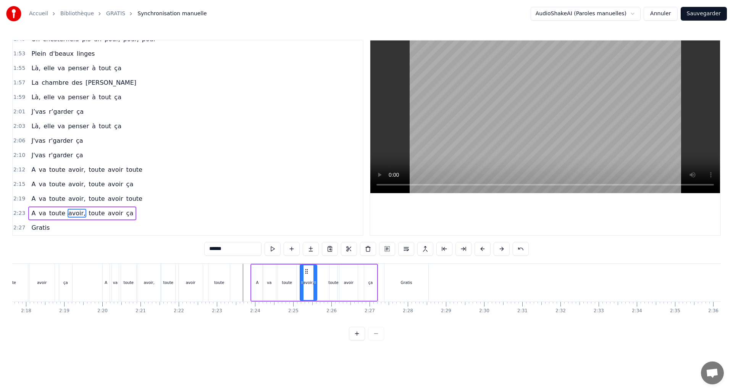
drag, startPoint x: 325, startPoint y: 283, endPoint x: 315, endPoint y: 283, distance: 9.9
click at [315, 283] on icon at bounding box center [314, 282] width 3 height 6
click at [273, 250] on button at bounding box center [273, 249] width 16 height 14
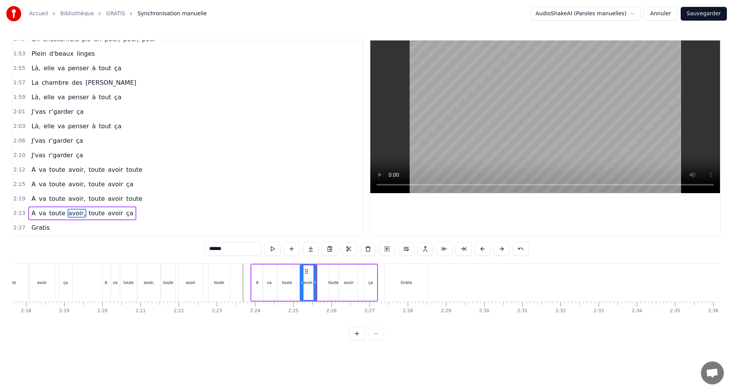
click at [273, 250] on button at bounding box center [273, 249] width 16 height 14
click at [316, 284] on icon at bounding box center [315, 282] width 3 height 6
click at [334, 283] on div "toute" at bounding box center [333, 283] width 10 height 6
drag, startPoint x: 331, startPoint y: 281, endPoint x: 323, endPoint y: 281, distance: 7.6
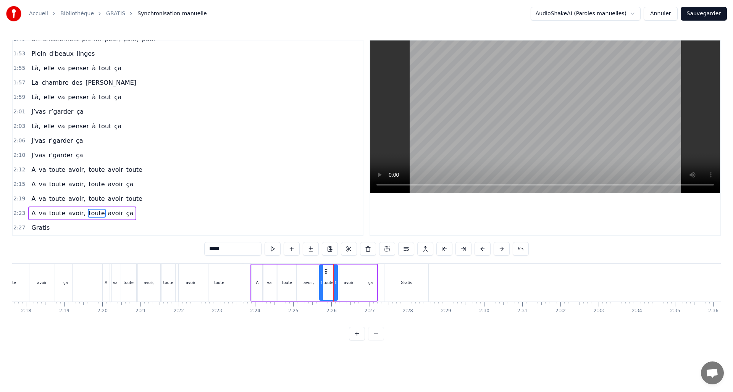
click at [321, 283] on icon at bounding box center [321, 282] width 3 height 6
click at [271, 247] on button at bounding box center [273, 249] width 16 height 14
click at [272, 247] on button at bounding box center [273, 249] width 16 height 14
click at [272, 246] on button at bounding box center [273, 249] width 16 height 14
drag, startPoint x: 334, startPoint y: 283, endPoint x: 327, endPoint y: 283, distance: 7.3
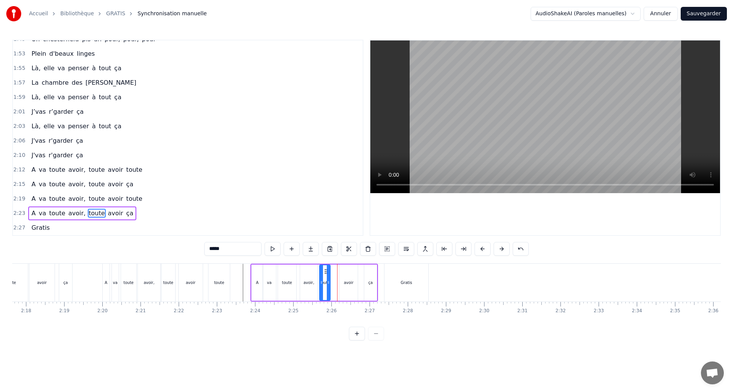
click at [327, 283] on icon at bounding box center [328, 282] width 3 height 6
click at [350, 283] on div "avoir" at bounding box center [349, 283] width 10 height 6
type input "*****"
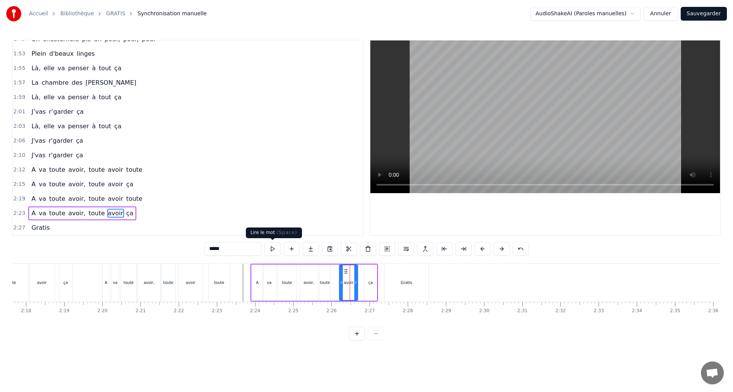
click at [274, 248] on button at bounding box center [273, 249] width 16 height 14
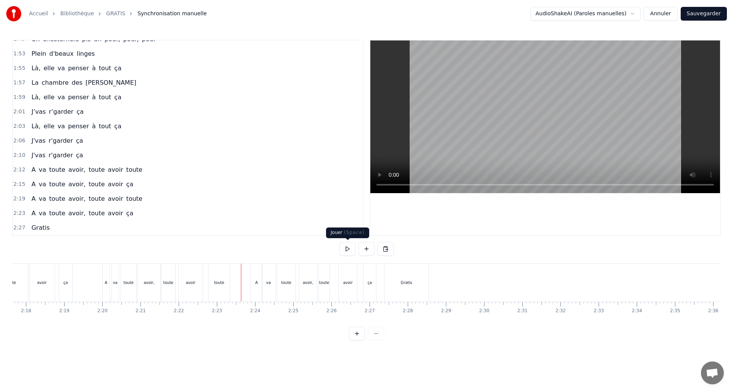
click at [345, 249] on button at bounding box center [347, 249] width 16 height 14
click at [347, 249] on button at bounding box center [347, 249] width 16 height 14
click at [717, 13] on button "Sauvegarder" at bounding box center [704, 14] width 46 height 14
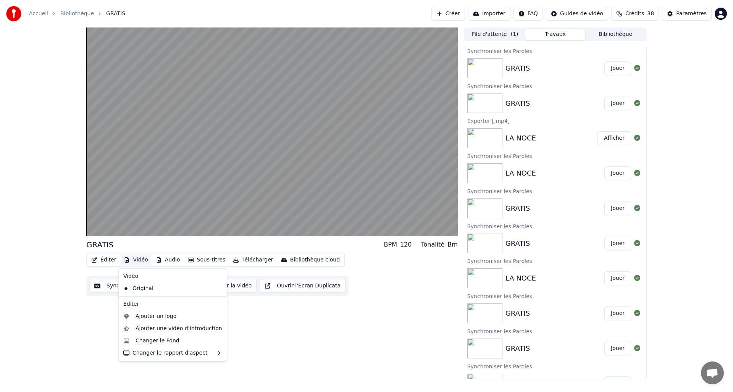
click at [128, 260] on icon "button" at bounding box center [127, 259] width 4 height 5
click at [139, 340] on div "Changer le Fond" at bounding box center [158, 341] width 44 height 8
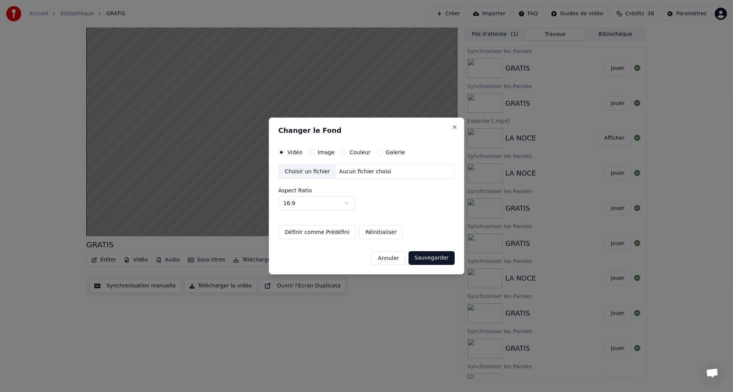
click at [341, 153] on button "Couleur" at bounding box center [344, 152] width 6 height 6
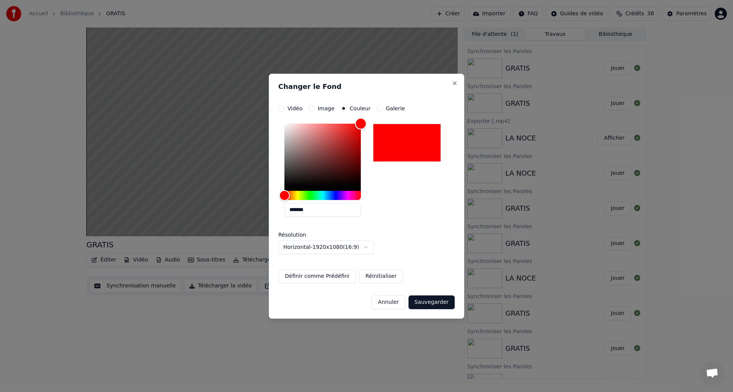
drag, startPoint x: 287, startPoint y: 186, endPoint x: 354, endPoint y: 162, distance: 71.7
click at [421, 118] on div "**********" at bounding box center [366, 194] width 176 height 178
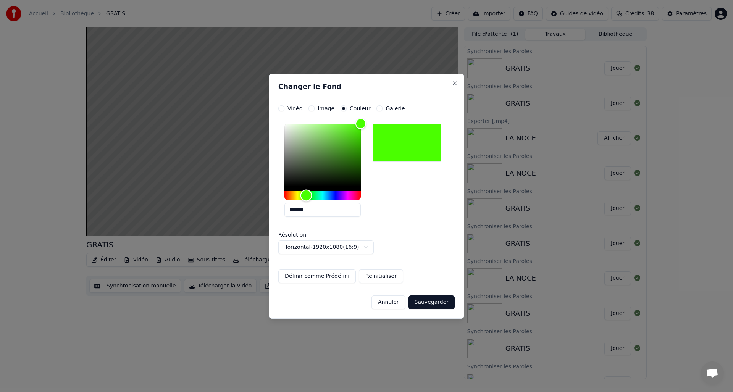
type input "*******"
drag, startPoint x: 281, startPoint y: 196, endPoint x: 496, endPoint y: 371, distance: 276.8
click at [307, 197] on div "Hue" at bounding box center [307, 195] width 12 height 12
click at [440, 304] on button "Sauvegarder" at bounding box center [432, 303] width 46 height 14
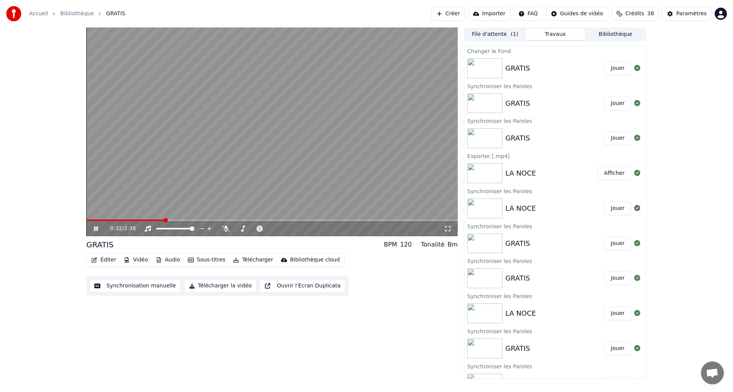
click at [211, 287] on button "Télécharger la vidéo" at bounding box center [220, 286] width 73 height 14
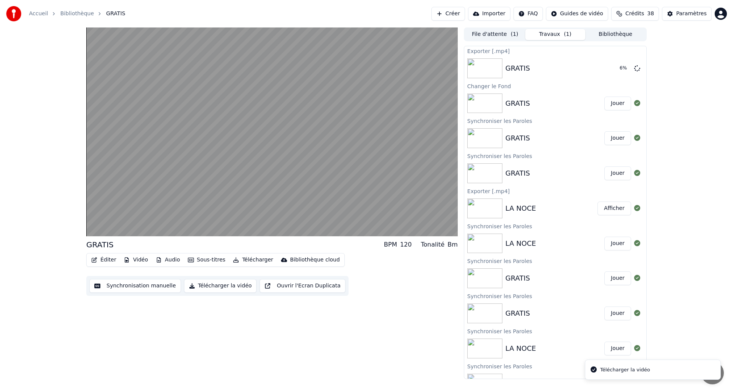
click at [139, 258] on button "Vidéo" at bounding box center [136, 260] width 30 height 11
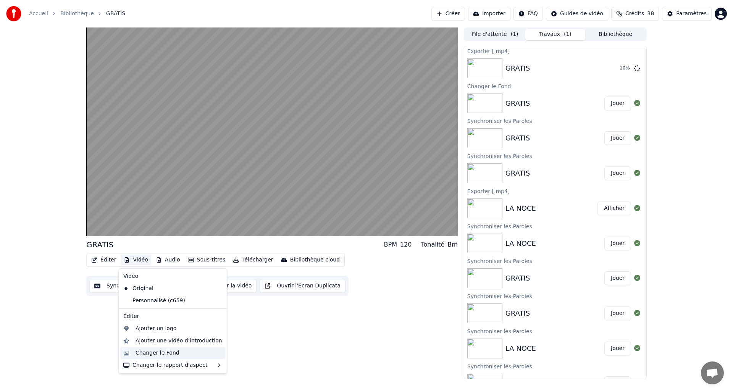
click at [151, 355] on div "Changer le Fond" at bounding box center [158, 353] width 44 height 8
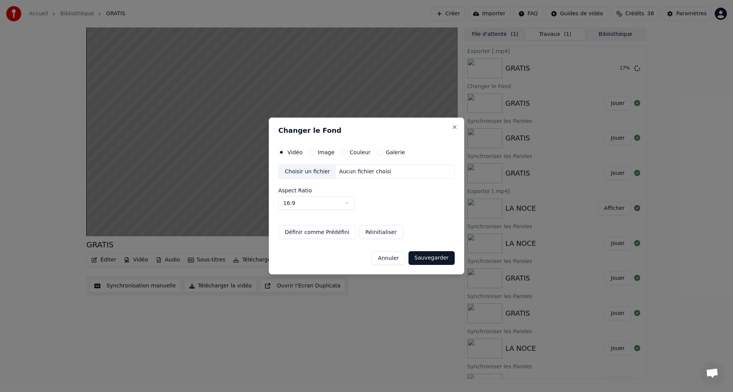
click at [343, 150] on button "Couleur" at bounding box center [344, 152] width 6 height 6
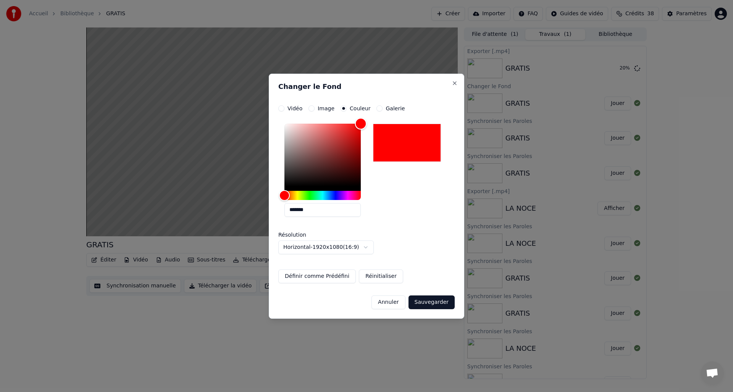
drag, startPoint x: 292, startPoint y: 181, endPoint x: 560, endPoint y: 23, distance: 311.1
click at [560, 23] on body "Accueil Bibliothèque GRATIS Créer Importer FAQ Guides de vidéo Crédits 38 Param…" at bounding box center [366, 196] width 733 height 392
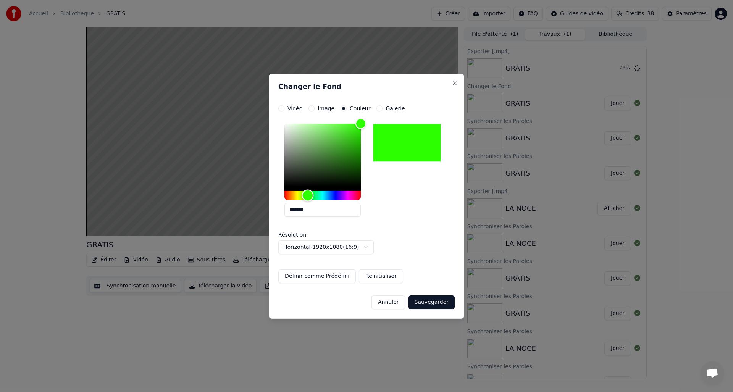
type input "*******"
drag, startPoint x: 287, startPoint y: 194, endPoint x: 323, endPoint y: 217, distance: 42.0
click at [307, 194] on div "Hue" at bounding box center [308, 195] width 12 height 12
click at [425, 302] on button "Sauvegarder" at bounding box center [432, 303] width 46 height 14
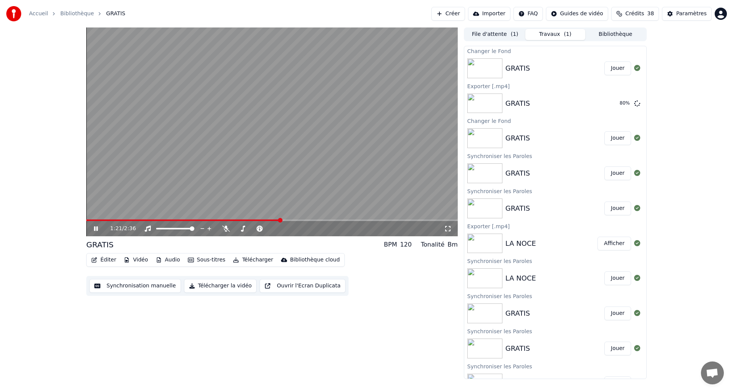
click at [94, 229] on icon at bounding box center [101, 229] width 18 height 6
click at [200, 342] on div "1:21 / 2:36 GRATIS BPM 120 Tonalité Bm Éditer Vidéo Audio Sous-titres Télécharg…" at bounding box center [271, 203] width 371 height 352
click at [607, 67] on button "Jouer" at bounding box center [617, 68] width 27 height 14
click at [230, 286] on button "Télécharger la vidéo" at bounding box center [220, 286] width 73 height 14
click at [184, 279] on button "Télécharger la vidéo" at bounding box center [220, 286] width 73 height 14
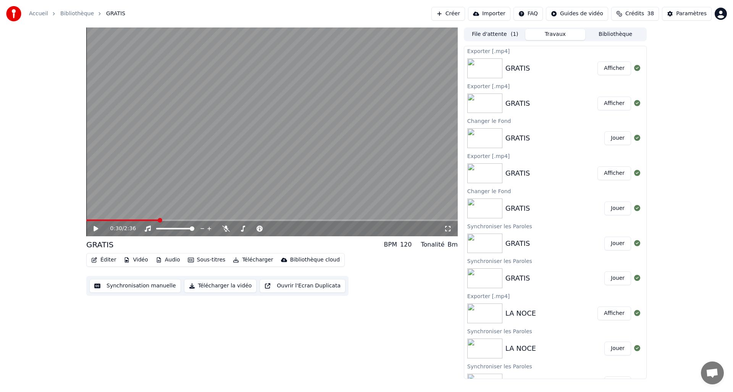
click at [612, 34] on button "Bibliothèque" at bounding box center [615, 34] width 60 height 11
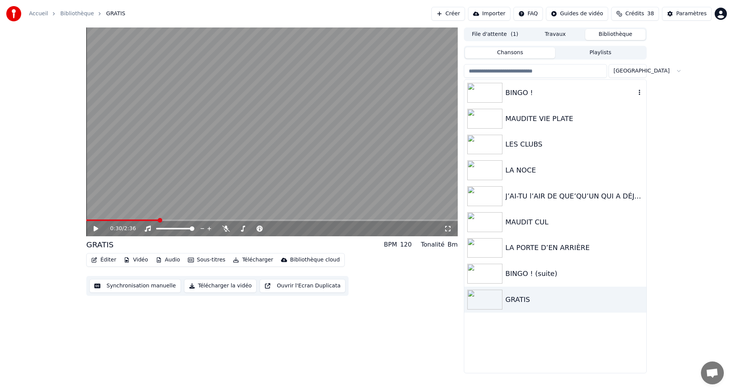
click at [519, 95] on div "BINGO !" at bounding box center [570, 92] width 130 height 11
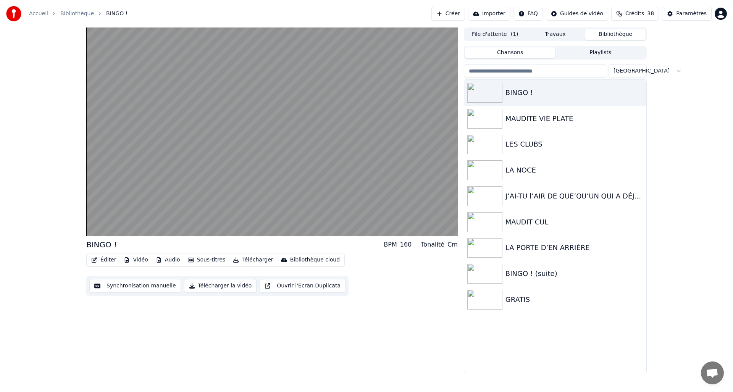
click at [208, 286] on button "Télécharger la vidéo" at bounding box center [220, 286] width 73 height 14
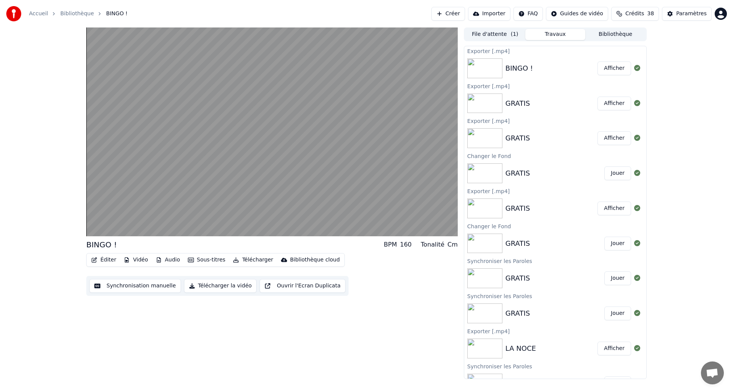
click at [620, 35] on button "Bibliothèque" at bounding box center [615, 34] width 60 height 11
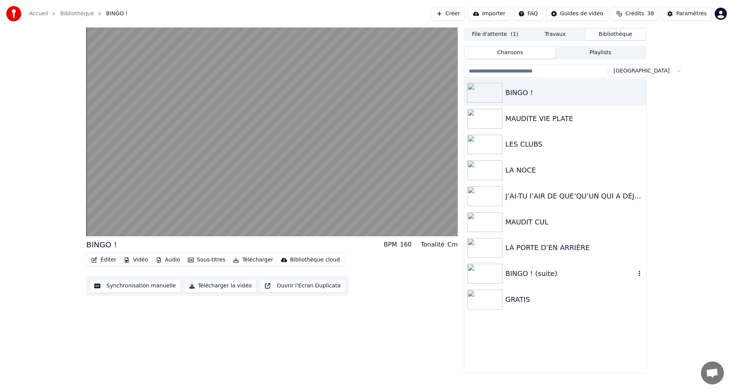
click at [541, 274] on div "BINGO ! (suite)" at bounding box center [570, 273] width 130 height 11
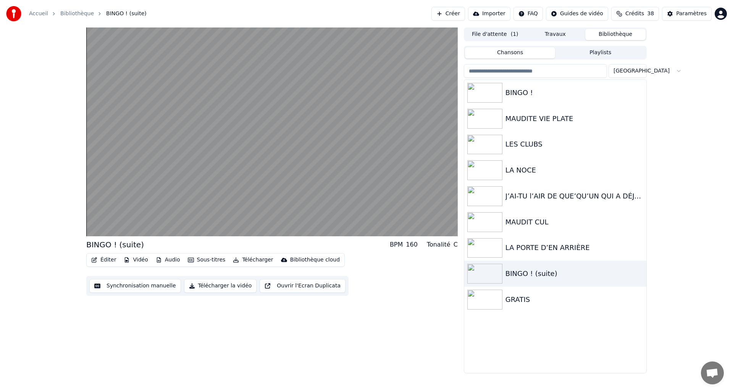
click at [220, 286] on button "Télécharger la vidéo" at bounding box center [220, 286] width 73 height 14
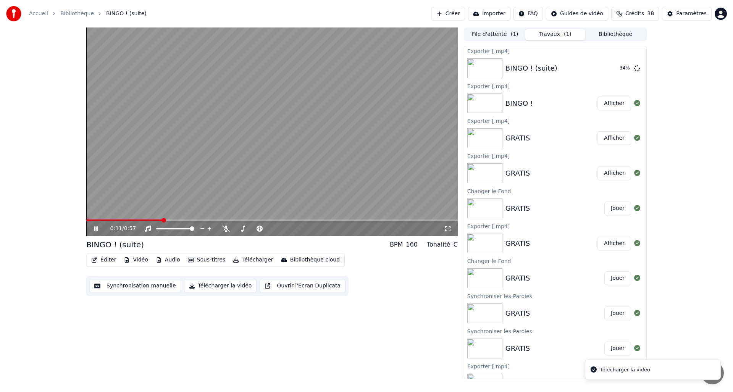
click at [90, 230] on div "0:11 / 0:57" at bounding box center [271, 229] width 365 height 8
click at [94, 229] on icon at bounding box center [96, 228] width 4 height 5
click at [609, 34] on button "Bibliothèque" at bounding box center [615, 34] width 60 height 11
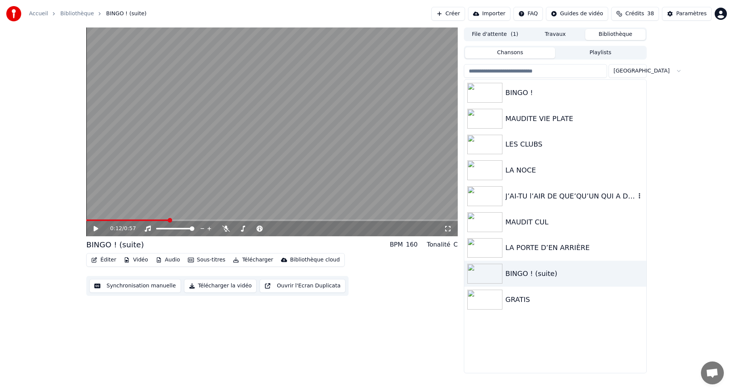
click at [491, 197] on img at bounding box center [484, 196] width 35 height 20
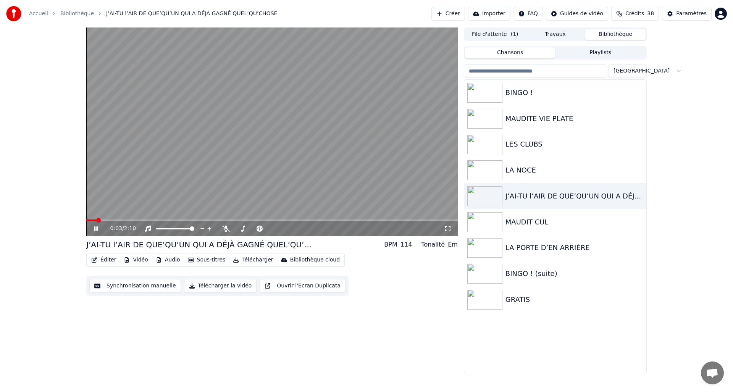
click at [93, 228] on icon at bounding box center [101, 229] width 18 height 6
click at [134, 284] on button "Synchronisation manuelle" at bounding box center [135, 286] width 92 height 14
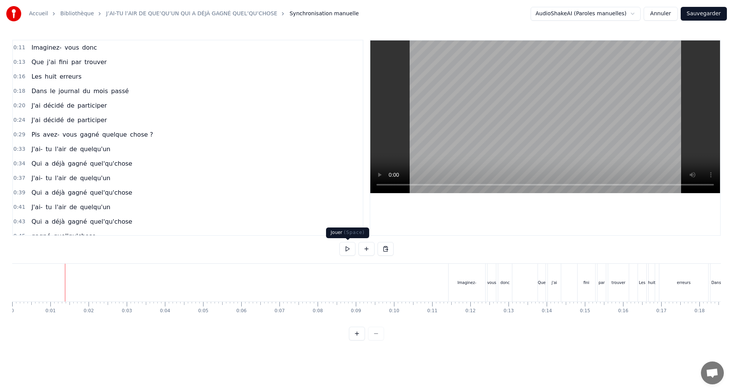
click at [345, 249] on button at bounding box center [347, 249] width 16 height 14
click at [345, 248] on button at bounding box center [347, 249] width 16 height 14
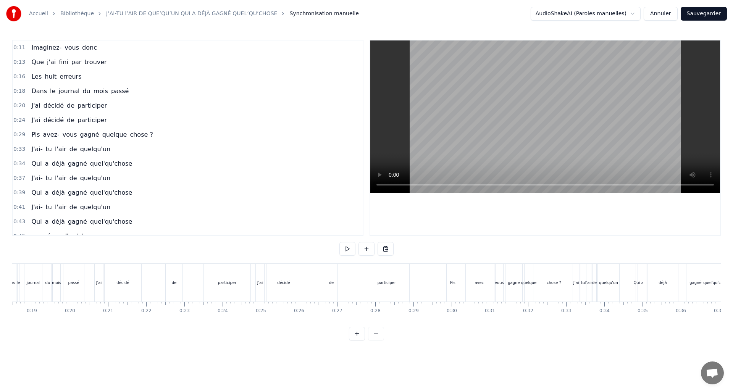
scroll to position [0, 711]
click at [310, 290] on div "J'ai décidé de participer" at bounding box center [328, 283] width 156 height 38
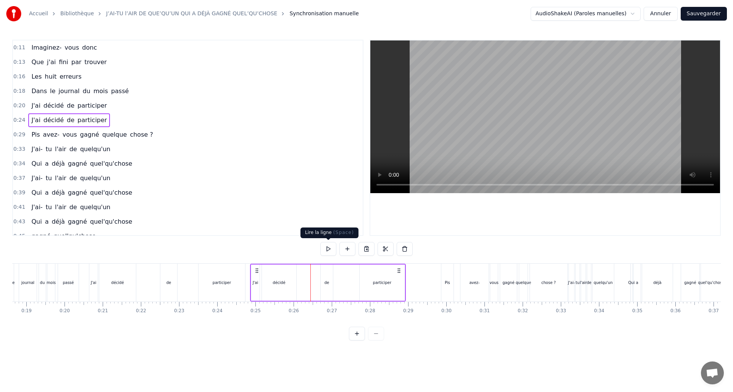
click at [330, 250] on button at bounding box center [328, 249] width 16 height 14
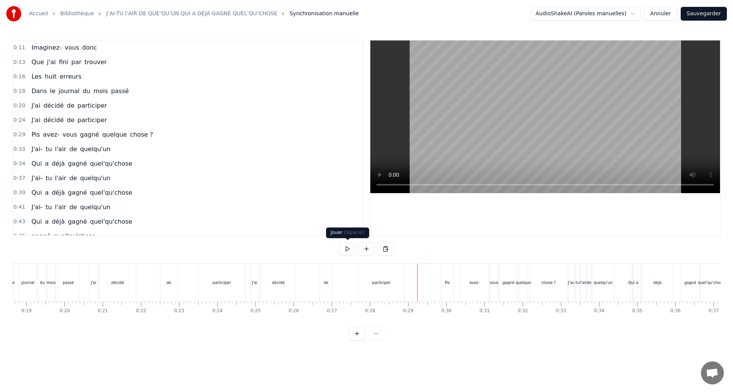
click at [348, 249] on button at bounding box center [347, 249] width 16 height 14
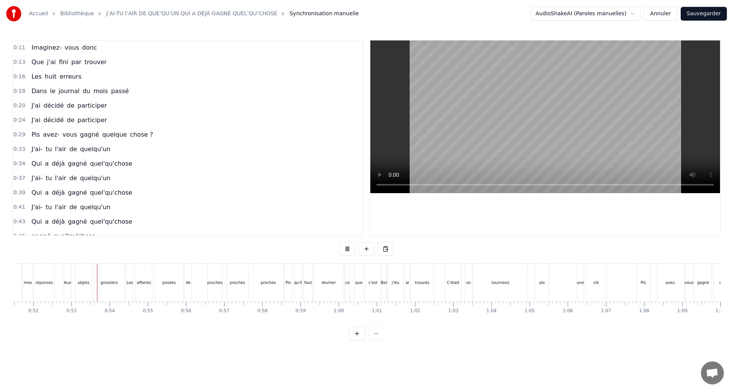
scroll to position [0, 1989]
click at [348, 249] on button at bounding box center [347, 249] width 16 height 14
click at [238, 287] on div "proches" at bounding box center [244, 283] width 30 height 38
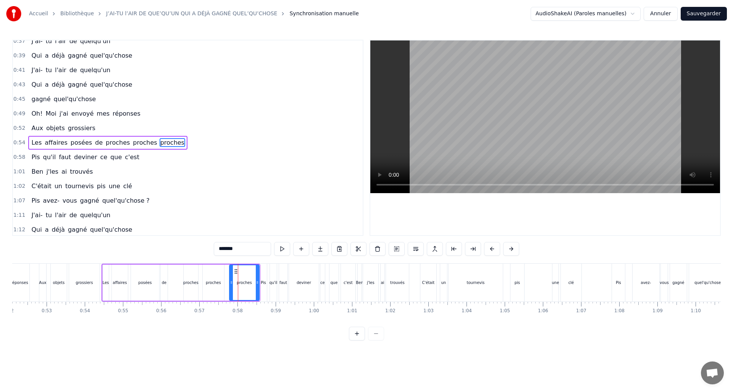
scroll to position [142, 0]
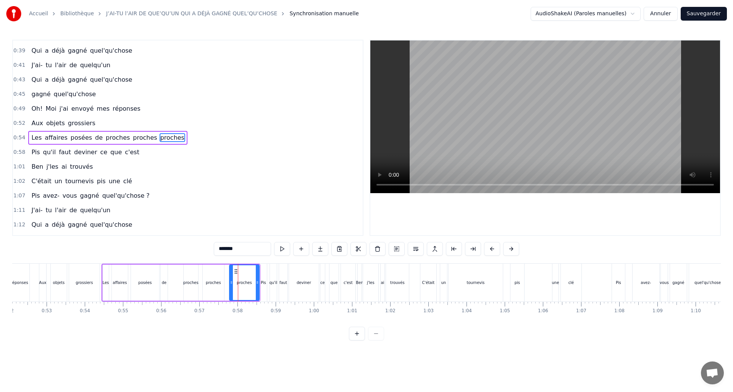
click at [281, 247] on button at bounding box center [282, 249] width 16 height 14
drag, startPoint x: 257, startPoint y: 284, endPoint x: 242, endPoint y: 286, distance: 15.0
click at [242, 286] on div at bounding box center [242, 282] width 3 height 35
click at [220, 287] on div "proches" at bounding box center [213, 283] width 21 height 36
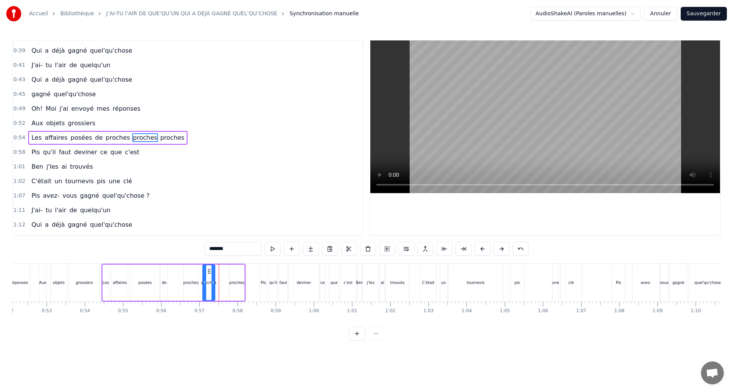
drag, startPoint x: 221, startPoint y: 283, endPoint x: 213, endPoint y: 283, distance: 8.1
click at [213, 283] on icon at bounding box center [213, 282] width 3 height 6
click at [191, 284] on div "proches" at bounding box center [190, 283] width 15 height 6
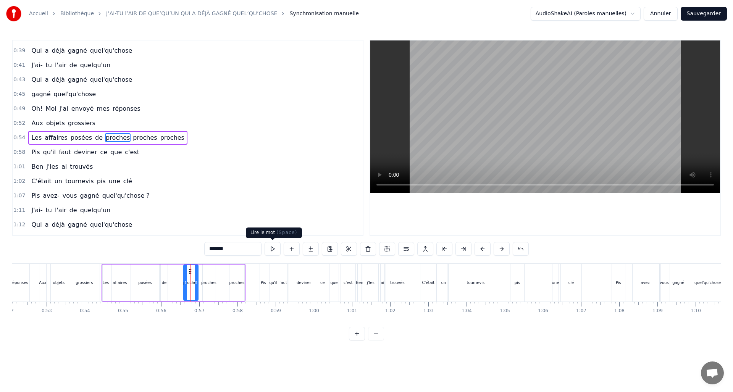
click at [271, 249] on button at bounding box center [273, 249] width 16 height 14
click at [177, 292] on div "Les affaires posées de proches proches proches" at bounding box center [174, 283] width 144 height 38
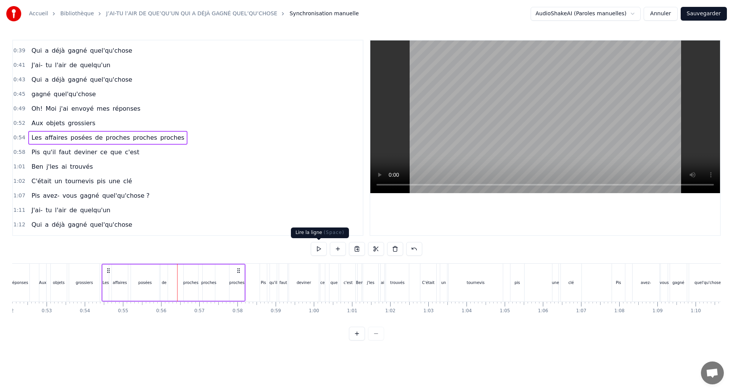
click at [316, 246] on button at bounding box center [319, 249] width 16 height 14
click at [316, 247] on button at bounding box center [319, 249] width 16 height 14
click at [193, 285] on div "proches" at bounding box center [190, 283] width 15 height 6
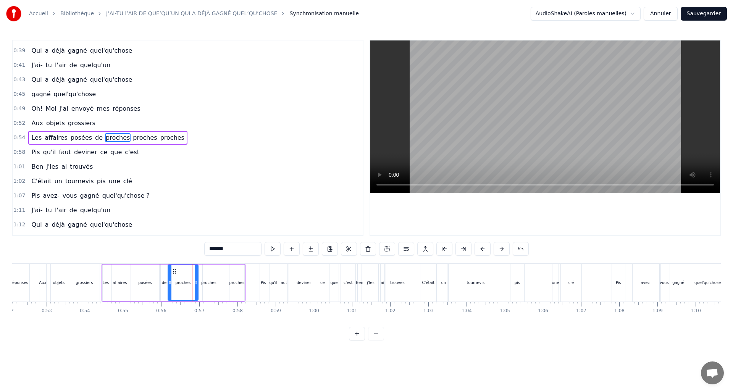
drag, startPoint x: 185, startPoint y: 282, endPoint x: 171, endPoint y: 283, distance: 14.1
click at [170, 283] on icon at bounding box center [169, 282] width 3 height 6
drag, startPoint x: 189, startPoint y: 283, endPoint x: 184, endPoint y: 284, distance: 4.6
click at [182, 284] on icon at bounding box center [182, 282] width 3 height 6
click at [209, 284] on div "proches" at bounding box center [208, 283] width 15 height 6
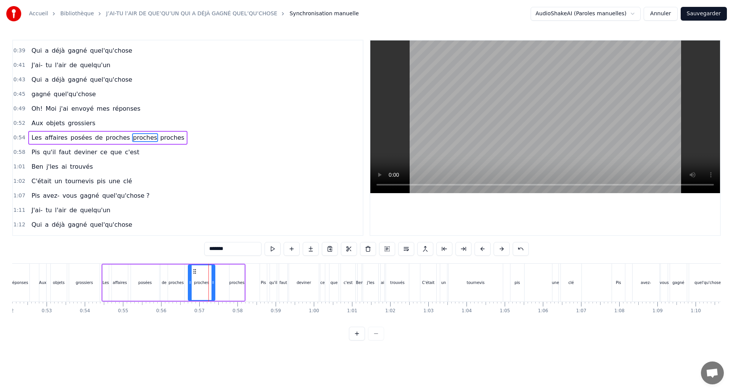
drag, startPoint x: 203, startPoint y: 281, endPoint x: 184, endPoint y: 282, distance: 18.3
click at [189, 281] on icon at bounding box center [190, 282] width 3 height 6
click at [179, 283] on div "proches" at bounding box center [176, 283] width 15 height 6
click at [179, 281] on icon at bounding box center [179, 282] width 3 height 6
click at [195, 283] on div "proches" at bounding box center [201, 283] width 15 height 6
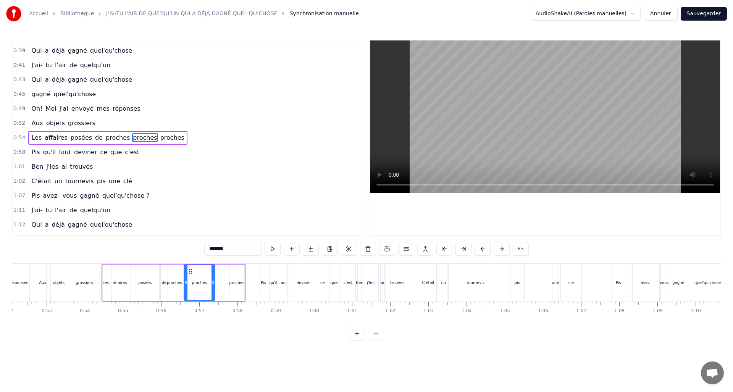
click at [184, 281] on icon at bounding box center [185, 282] width 3 height 6
drag, startPoint x: 206, startPoint y: 282, endPoint x: 200, endPoint y: 283, distance: 5.8
click at [199, 282] on icon at bounding box center [199, 282] width 3 height 6
click at [216, 284] on div "Les affaires posées de proches proches proches" at bounding box center [174, 283] width 144 height 38
click at [235, 282] on div "proches" at bounding box center [236, 283] width 15 height 6
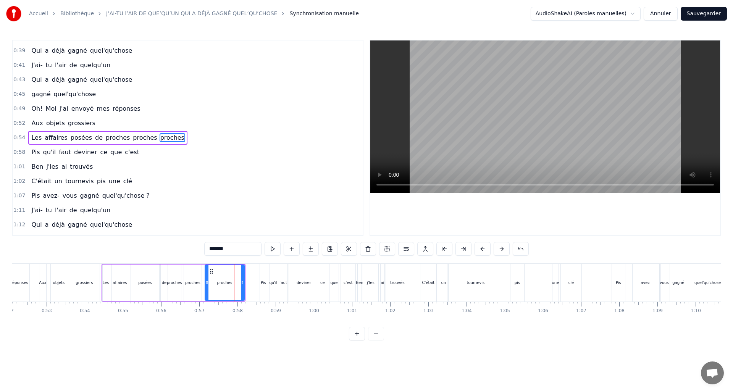
click at [207, 283] on icon at bounding box center [206, 282] width 3 height 6
drag, startPoint x: 242, startPoint y: 285, endPoint x: 224, endPoint y: 285, distance: 17.6
click at [224, 285] on icon at bounding box center [224, 282] width 3 height 6
click at [271, 250] on button at bounding box center [273, 249] width 16 height 14
click at [271, 249] on button at bounding box center [273, 249] width 16 height 14
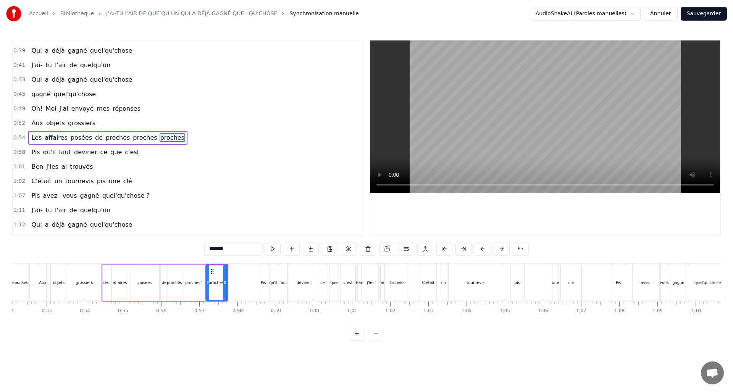
click at [100, 287] on div "grossiers" at bounding box center [84, 283] width 31 height 38
type input "*********"
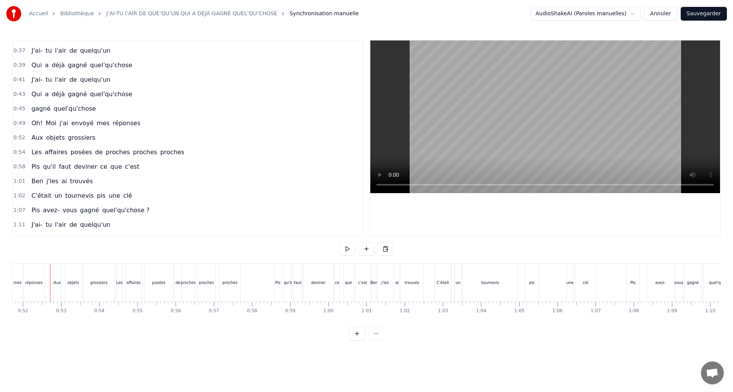
scroll to position [0, 1974]
click at [349, 249] on button at bounding box center [347, 249] width 16 height 14
click at [479, 290] on div "Oh!" at bounding box center [504, 283] width 105 height 38
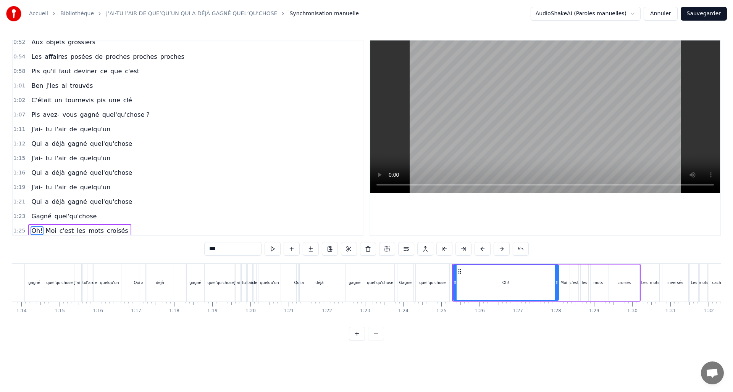
scroll to position [316, 0]
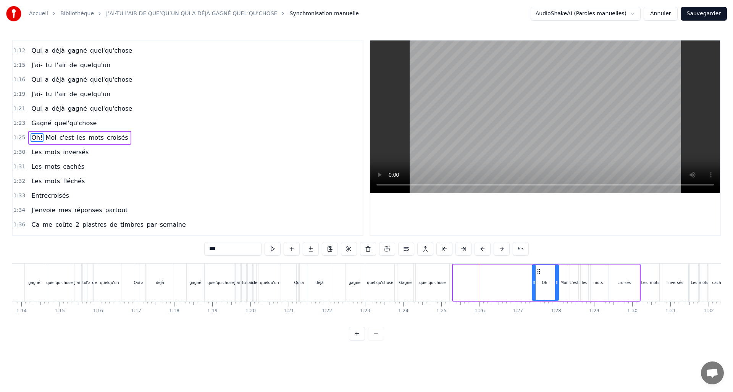
drag, startPoint x: 457, startPoint y: 281, endPoint x: 534, endPoint y: 277, distance: 76.5
click at [534, 277] on div at bounding box center [534, 282] width 3 height 35
click at [430, 285] on div "quel'qu'chose" at bounding box center [433, 283] width 34 height 38
type input "**********"
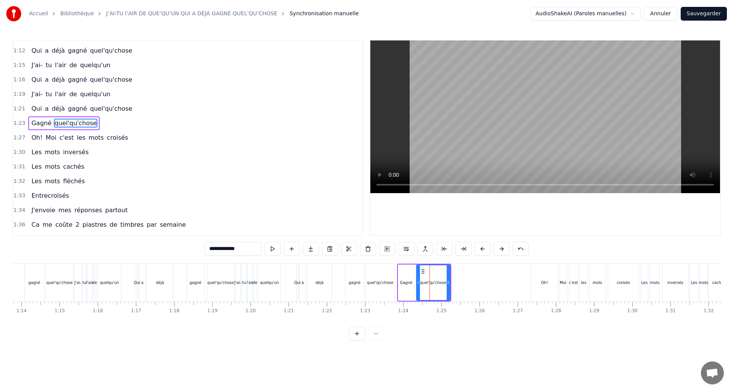
scroll to position [302, 0]
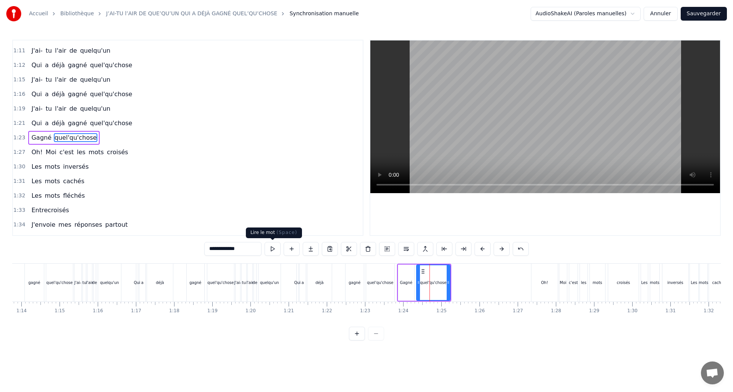
click at [273, 249] on button at bounding box center [273, 249] width 16 height 14
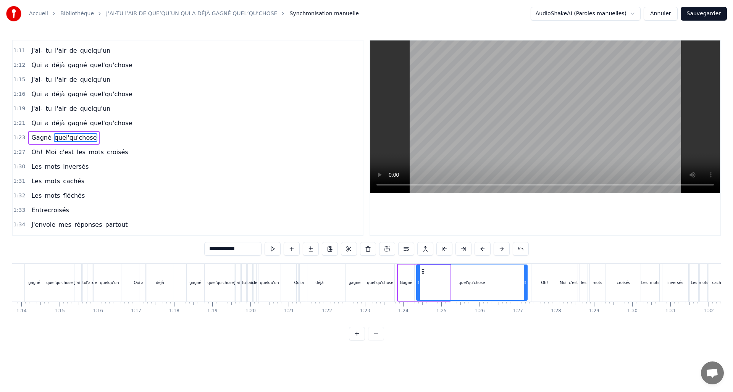
drag, startPoint x: 449, startPoint y: 281, endPoint x: 525, endPoint y: 283, distance: 75.3
click at [525, 283] on icon at bounding box center [525, 282] width 3 height 6
click at [271, 249] on button at bounding box center [273, 249] width 16 height 14
drag, startPoint x: 419, startPoint y: 281, endPoint x: 451, endPoint y: 280, distance: 32.1
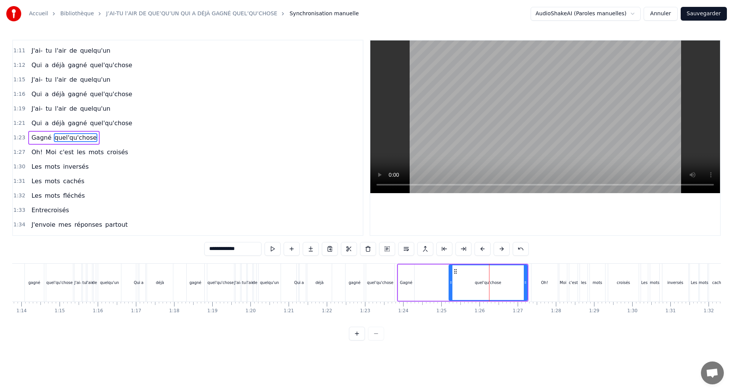
click at [451, 280] on icon at bounding box center [450, 282] width 3 height 6
click at [274, 245] on button at bounding box center [273, 249] width 16 height 14
drag, startPoint x: 449, startPoint y: 282, endPoint x: 423, endPoint y: 281, distance: 25.2
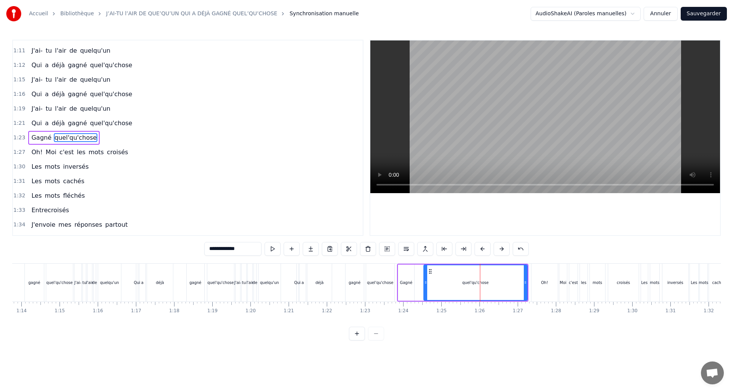
click at [424, 282] on icon at bounding box center [425, 282] width 3 height 6
click at [273, 250] on button at bounding box center [273, 249] width 16 height 14
click at [340, 290] on div "Qui a déjà gagné quel'qu'chose" at bounding box center [346, 283] width 100 height 38
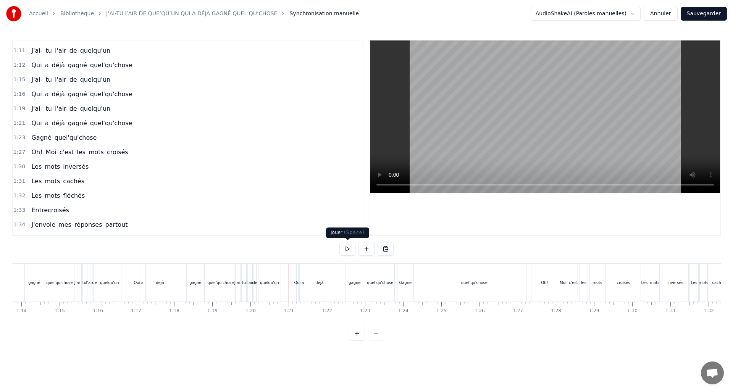
click at [345, 250] on button at bounding box center [347, 249] width 16 height 14
click at [528, 291] on div "Gagné quel'qu'chose" at bounding box center [462, 283] width 131 height 38
click at [350, 248] on button at bounding box center [347, 249] width 16 height 14
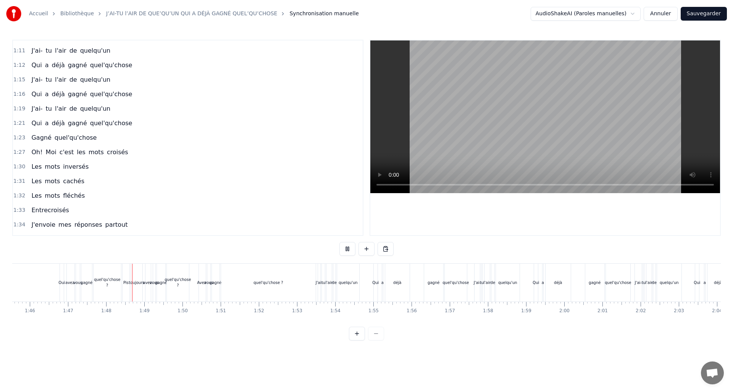
scroll to position [0, 4092]
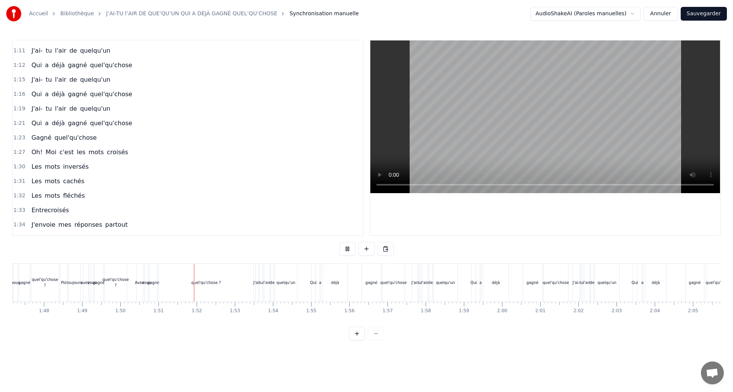
click at [350, 248] on button at bounding box center [347, 249] width 16 height 14
click at [245, 283] on div "quel'qu'chose ?" at bounding box center [206, 283] width 95 height 38
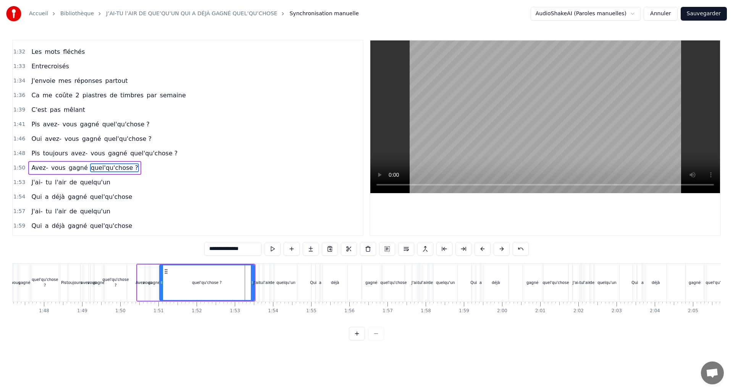
scroll to position [476, 0]
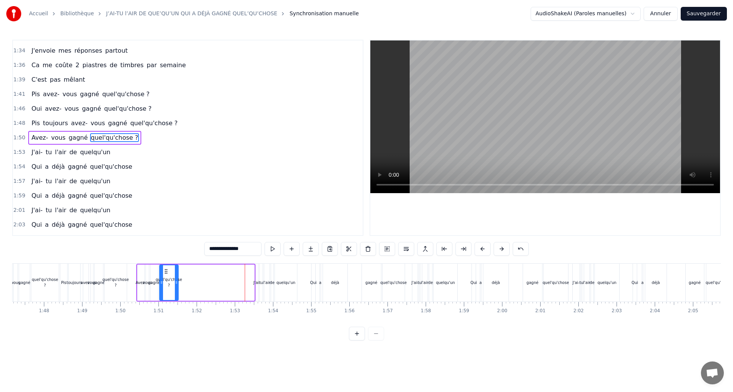
drag, startPoint x: 245, startPoint y: 281, endPoint x: 176, endPoint y: 283, distance: 68.7
click at [176, 283] on icon at bounding box center [176, 282] width 3 height 6
click at [274, 250] on button at bounding box center [273, 249] width 16 height 14
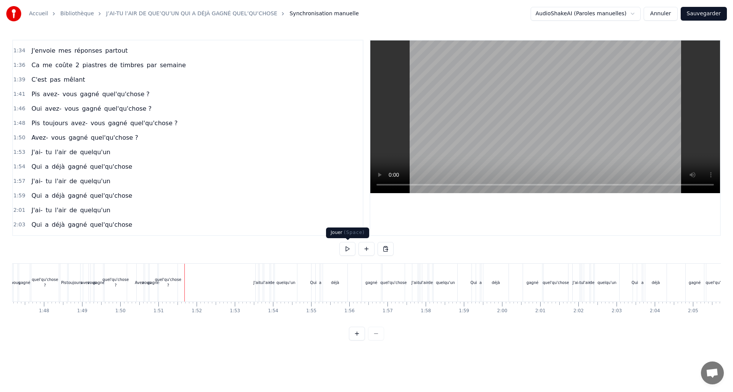
click at [347, 250] on button at bounding box center [347, 249] width 16 height 14
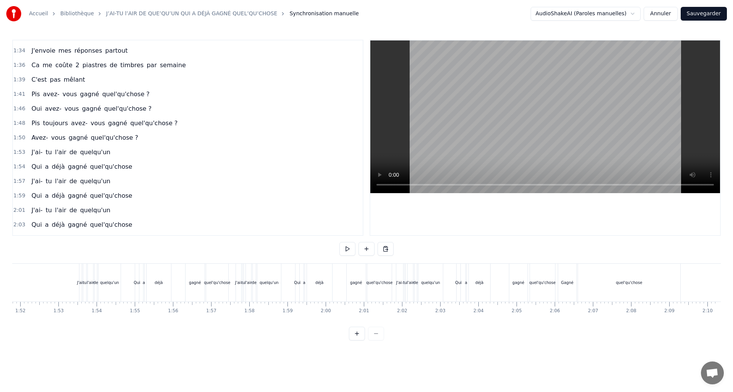
scroll to position [0, 4268]
click at [711, 10] on button "Sauvegarder" at bounding box center [704, 14] width 46 height 14
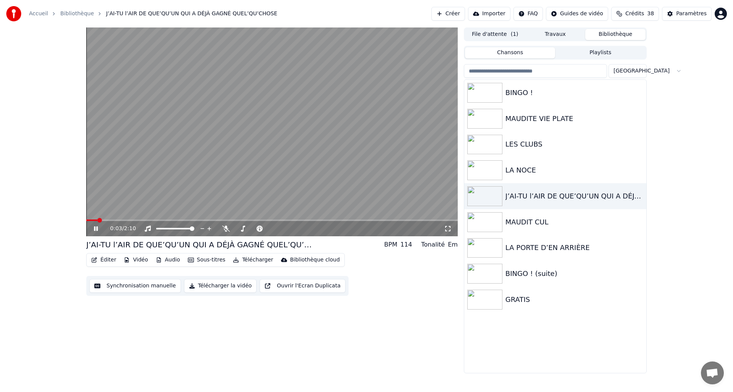
click at [98, 229] on icon at bounding box center [101, 229] width 18 height 6
click at [559, 36] on button "Travaux" at bounding box center [555, 34] width 60 height 11
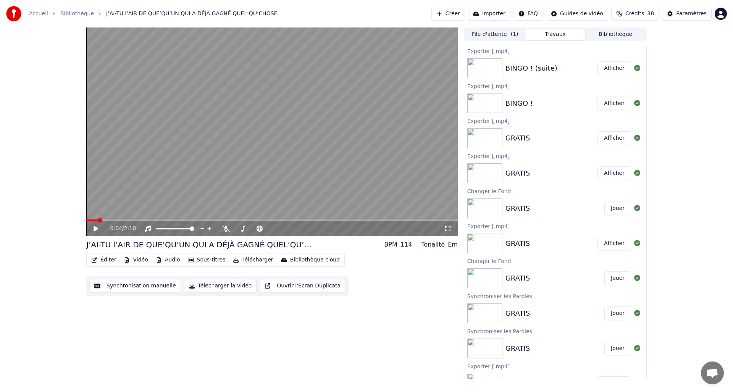
click at [213, 286] on button "Télécharger la vidéo" at bounding box center [220, 286] width 73 height 14
click at [609, 68] on button "Afficher" at bounding box center [615, 68] width 34 height 14
click at [615, 35] on button "Bibliothèque" at bounding box center [615, 34] width 60 height 11
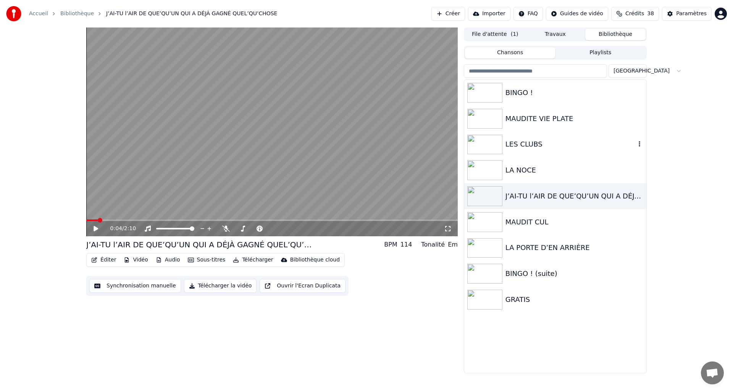
click at [526, 148] on div "LES CLUBS" at bounding box center [570, 144] width 130 height 11
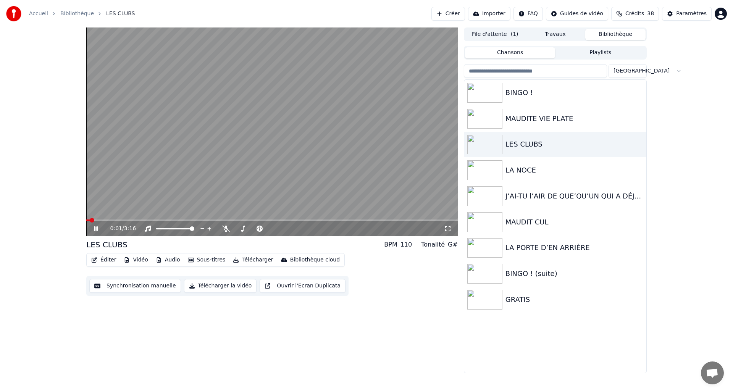
click at [127, 288] on button "Synchronisation manuelle" at bounding box center [135, 286] width 92 height 14
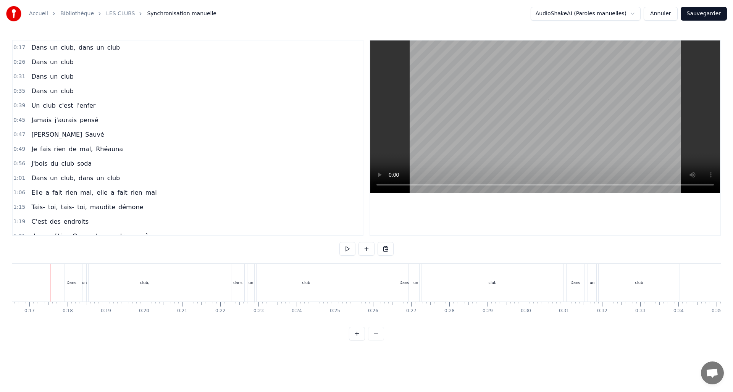
scroll to position [0, 631]
click at [348, 249] on button at bounding box center [347, 249] width 16 height 14
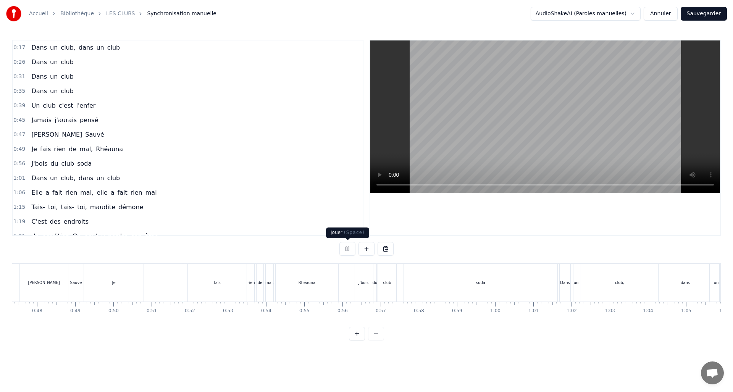
scroll to position [0, 1910]
click at [346, 247] on button at bounding box center [347, 249] width 16 height 14
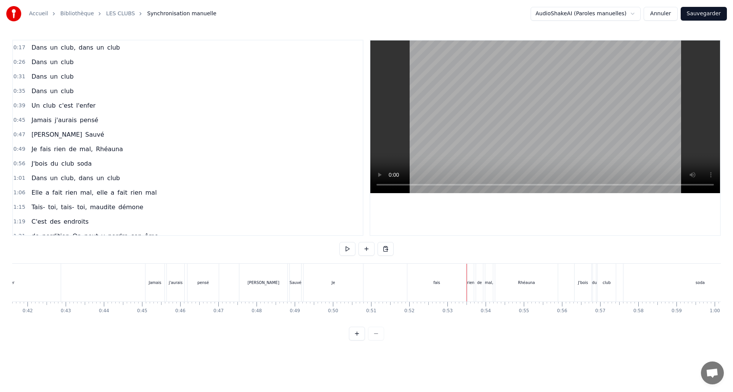
scroll to position [0, 1584]
click at [336, 287] on div "Je" at bounding box center [338, 283] width 60 height 38
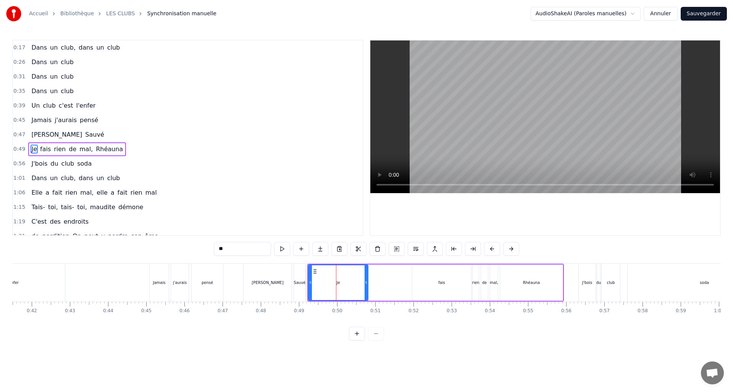
scroll to position [11, 0]
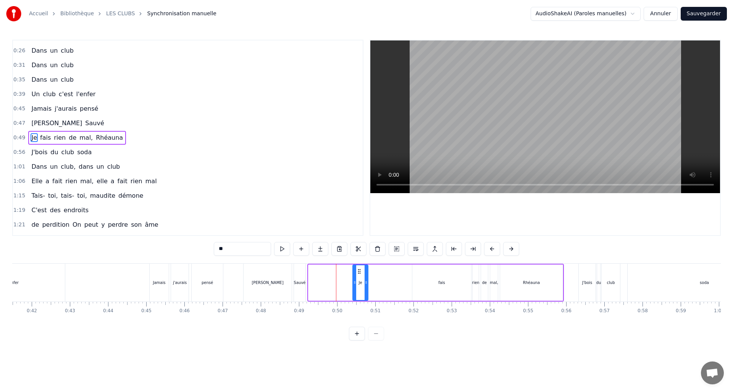
drag, startPoint x: 309, startPoint y: 280, endPoint x: 353, endPoint y: 281, distance: 43.9
click at [354, 281] on icon at bounding box center [354, 282] width 3 height 6
click at [299, 285] on div "Sauvé" at bounding box center [300, 283] width 12 height 6
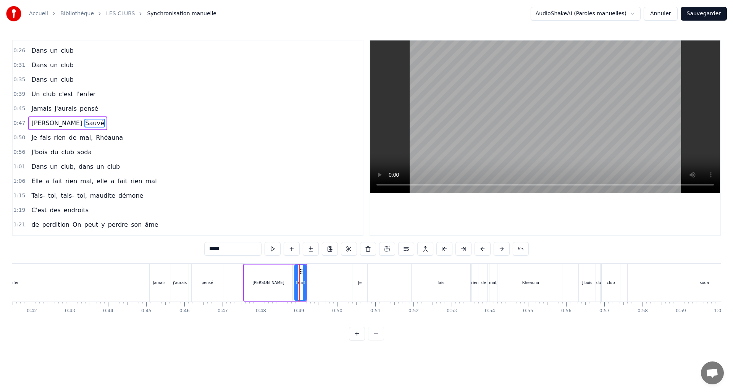
scroll to position [0, 0]
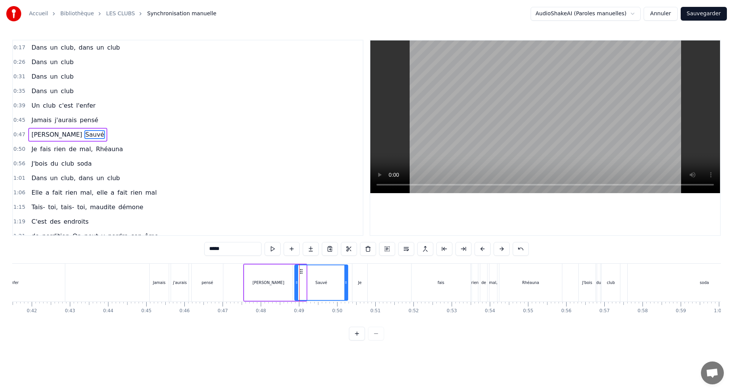
drag, startPoint x: 305, startPoint y: 283, endPoint x: 347, endPoint y: 284, distance: 41.6
click at [347, 284] on icon at bounding box center [345, 282] width 3 height 6
click at [361, 285] on div "Je" at bounding box center [359, 283] width 3 height 6
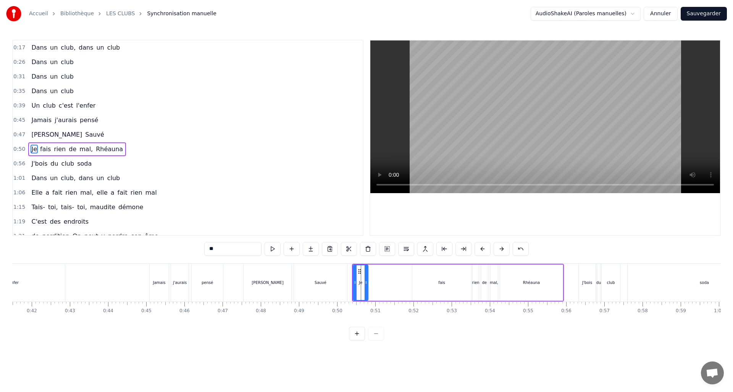
scroll to position [11, 0]
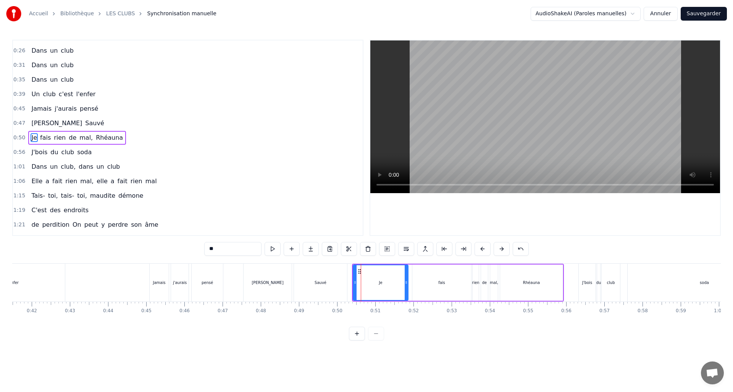
drag, startPoint x: 368, startPoint y: 283, endPoint x: 405, endPoint y: 284, distance: 37.1
click at [406, 284] on icon at bounding box center [406, 282] width 3 height 6
drag, startPoint x: 354, startPoint y: 283, endPoint x: 385, endPoint y: 283, distance: 30.9
click at [386, 284] on icon at bounding box center [387, 282] width 3 height 6
click at [328, 283] on div "Sauvé" at bounding box center [320, 283] width 53 height 38
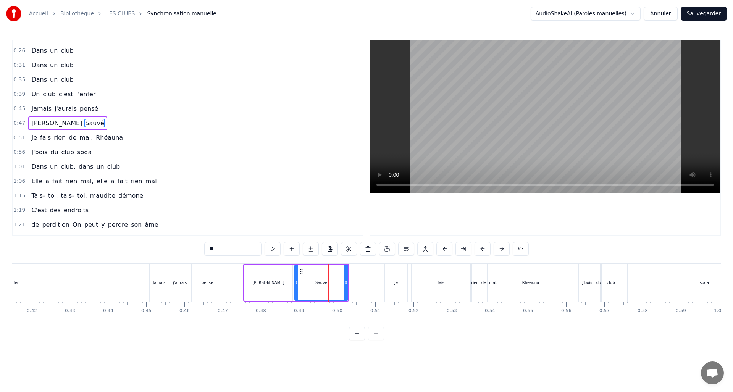
type input "*****"
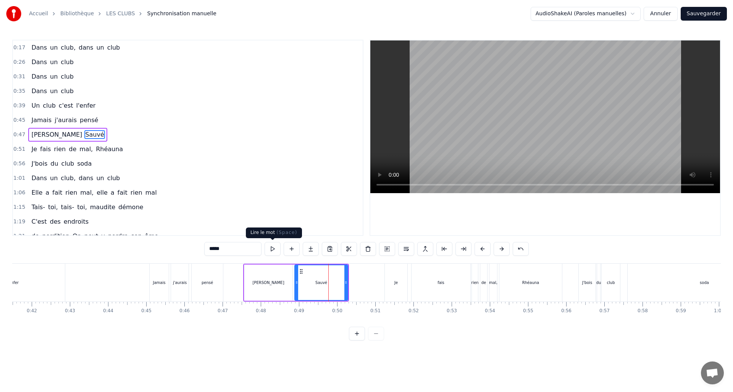
click at [275, 249] on button at bounding box center [273, 249] width 16 height 14
drag, startPoint x: 346, startPoint y: 282, endPoint x: 370, endPoint y: 283, distance: 23.7
click at [370, 283] on icon at bounding box center [369, 282] width 3 height 6
click at [271, 246] on button at bounding box center [273, 249] width 16 height 14
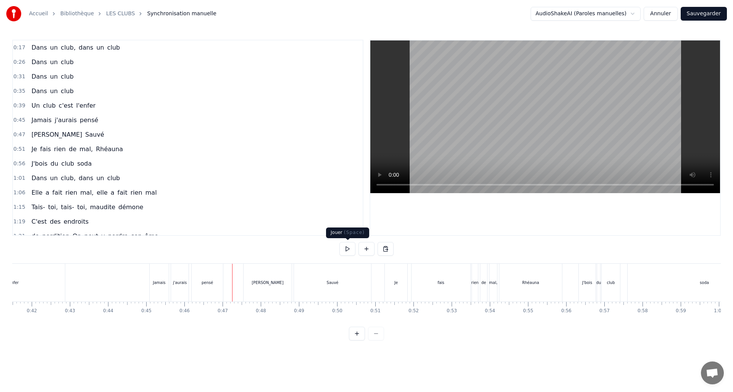
click at [347, 249] on button at bounding box center [347, 249] width 16 height 14
click at [347, 248] on button at bounding box center [347, 249] width 16 height 14
click at [438, 285] on div "fais" at bounding box center [441, 283] width 7 height 6
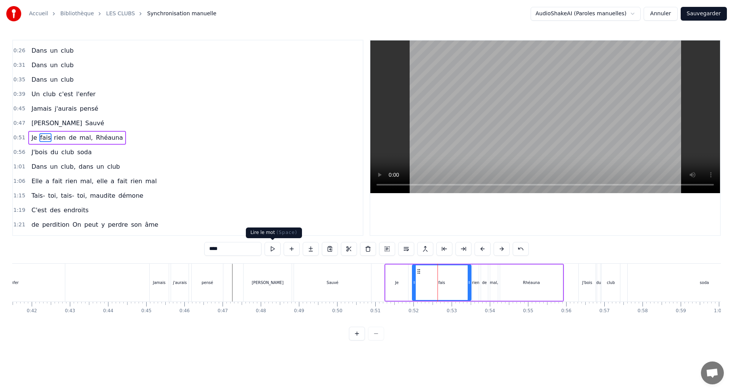
click at [271, 249] on button at bounding box center [273, 249] width 16 height 14
drag, startPoint x: 420, startPoint y: 287, endPoint x: 449, endPoint y: 286, distance: 29.4
click at [460, 286] on div at bounding box center [459, 282] width 3 height 35
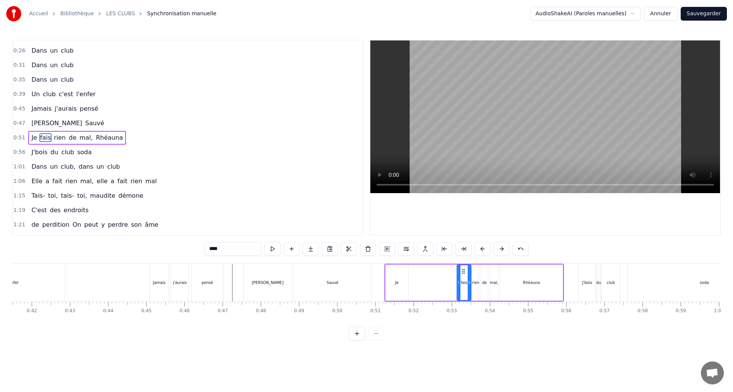
click at [399, 283] on div "Je" at bounding box center [396, 283] width 3 height 6
drag, startPoint x: 409, startPoint y: 283, endPoint x: 453, endPoint y: 284, distance: 43.9
click at [453, 284] on icon at bounding box center [452, 282] width 3 height 6
drag, startPoint x: 387, startPoint y: 283, endPoint x: 443, endPoint y: 286, distance: 55.8
click at [443, 286] on div at bounding box center [443, 282] width 3 height 35
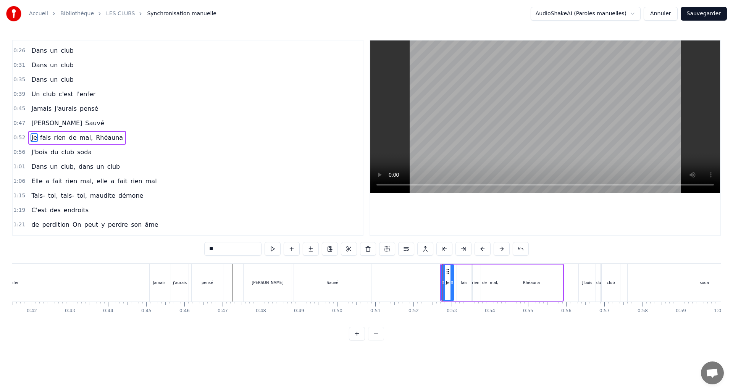
click at [531, 286] on div "Rhéauna" at bounding box center [531, 283] width 63 height 36
type input "*******"
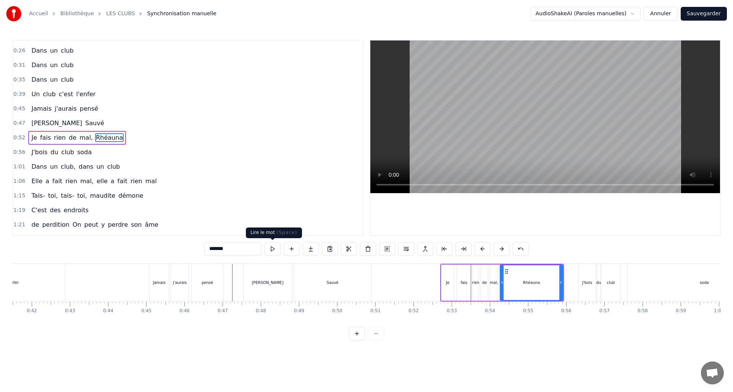
click at [273, 247] on button at bounding box center [273, 249] width 16 height 14
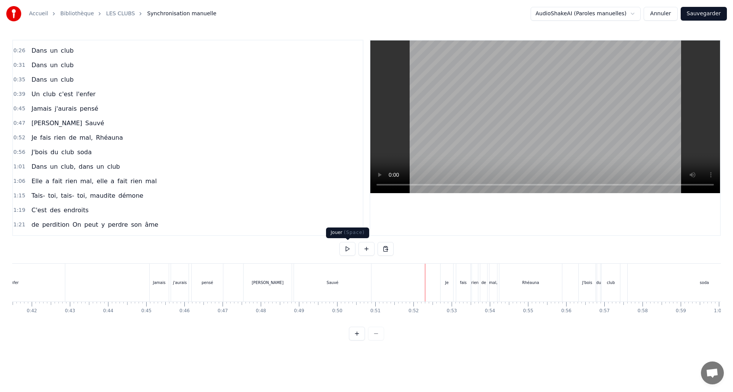
click at [345, 250] on button at bounding box center [347, 249] width 16 height 14
click at [462, 289] on div "fais" at bounding box center [463, 283] width 14 height 38
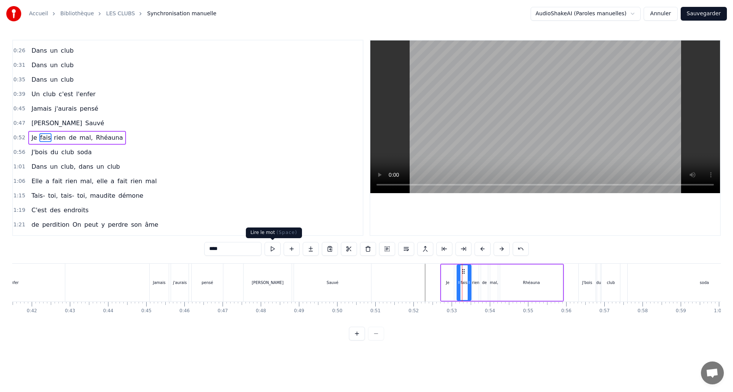
click at [275, 249] on button at bounding box center [273, 249] width 16 height 14
click at [356, 341] on button at bounding box center [357, 334] width 16 height 14
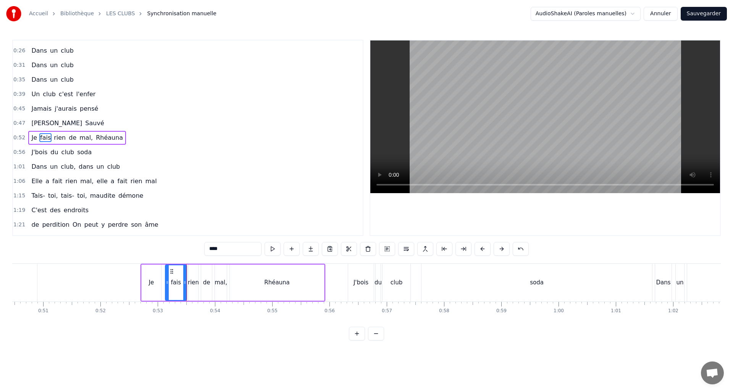
scroll to position [0, 2793]
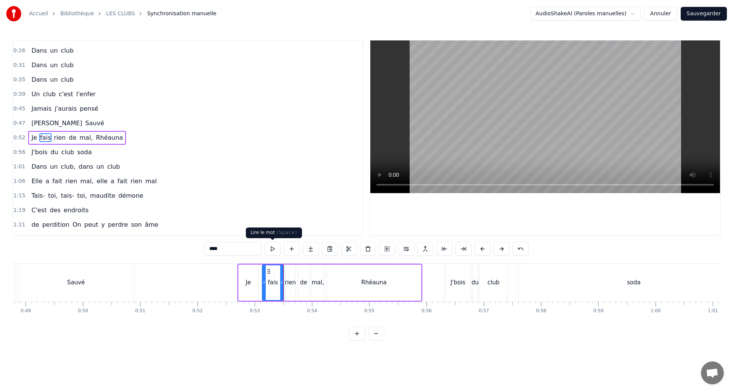
click at [273, 249] on button at bounding box center [273, 249] width 16 height 14
click at [291, 280] on div "rien" at bounding box center [290, 282] width 11 height 9
click at [271, 249] on button at bounding box center [273, 249] width 16 height 14
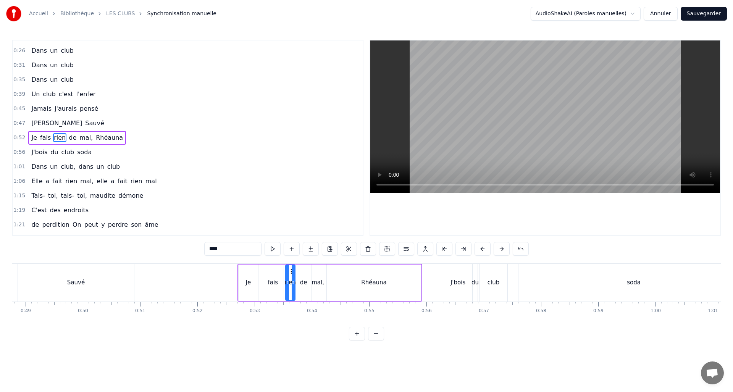
click at [301, 283] on div "de" at bounding box center [303, 282] width 7 height 9
click at [271, 248] on button at bounding box center [273, 249] width 16 height 14
click at [320, 286] on div "mal," at bounding box center [318, 282] width 13 height 9
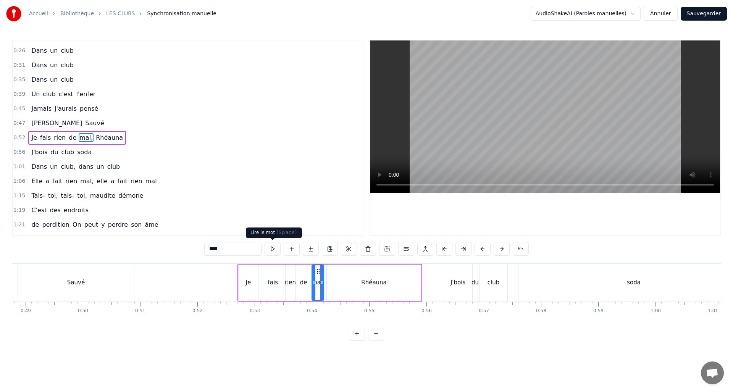
click at [271, 245] on button at bounding box center [273, 249] width 16 height 14
click at [271, 293] on div "fais" at bounding box center [273, 283] width 22 height 36
click at [270, 249] on button at bounding box center [273, 249] width 16 height 14
drag, startPoint x: 264, startPoint y: 283, endPoint x: 277, endPoint y: 284, distance: 12.6
click at [277, 283] on icon at bounding box center [276, 282] width 3 height 6
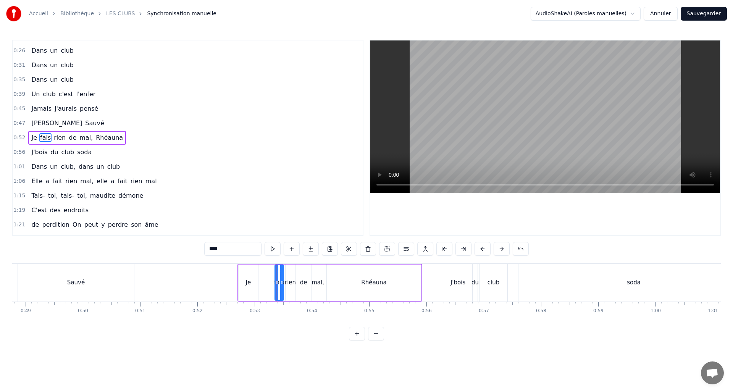
click at [252, 286] on div "Je" at bounding box center [248, 283] width 19 height 36
type input "**"
drag, startPoint x: 256, startPoint y: 283, endPoint x: 271, endPoint y: 282, distance: 14.9
click at [271, 282] on icon at bounding box center [271, 282] width 3 height 6
drag, startPoint x: 239, startPoint y: 284, endPoint x: 256, endPoint y: 283, distance: 16.5
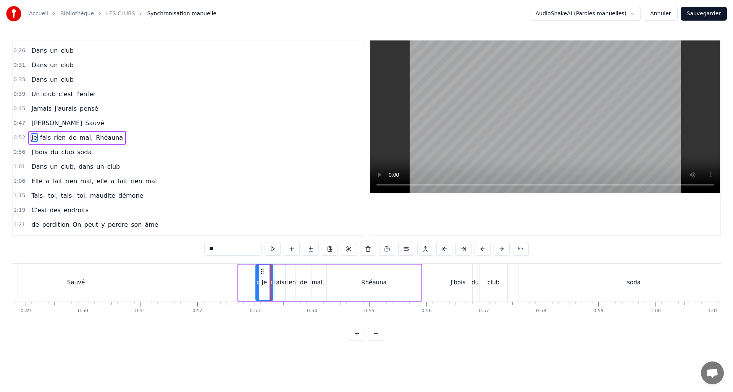
click at [256, 283] on icon at bounding box center [257, 282] width 3 height 6
click at [271, 245] on button at bounding box center [273, 249] width 16 height 14
click at [271, 246] on button at bounding box center [273, 249] width 16 height 14
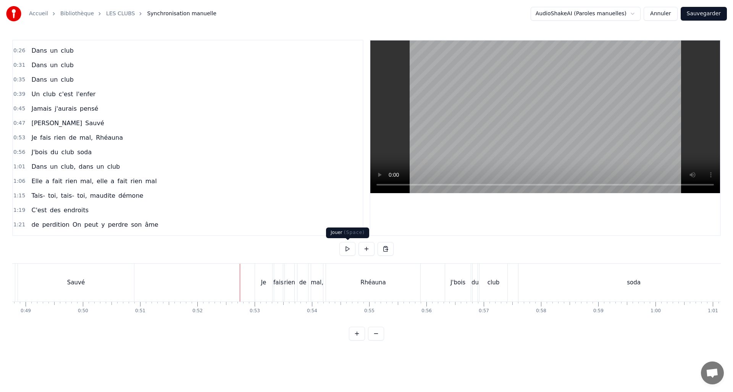
click at [347, 248] on button at bounding box center [347, 249] width 16 height 14
click at [261, 290] on div "Je" at bounding box center [263, 283] width 17 height 38
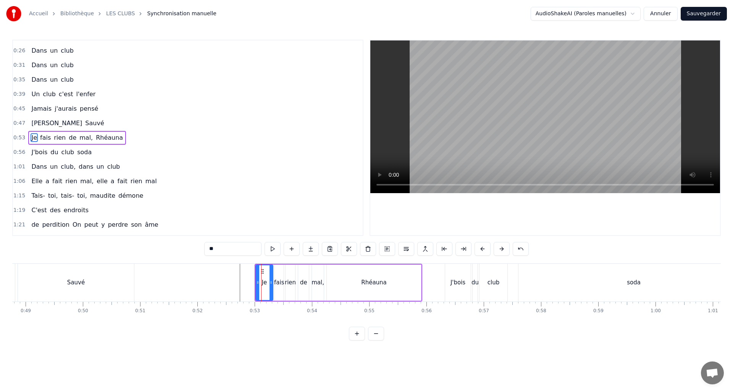
click at [303, 291] on div "de" at bounding box center [303, 283] width 11 height 36
click at [301, 282] on icon at bounding box center [301, 282] width 3 height 6
click at [291, 284] on div "rien" at bounding box center [290, 282] width 11 height 9
click at [296, 281] on icon at bounding box center [295, 282] width 3 height 6
click at [288, 283] on icon at bounding box center [287, 282] width 3 height 6
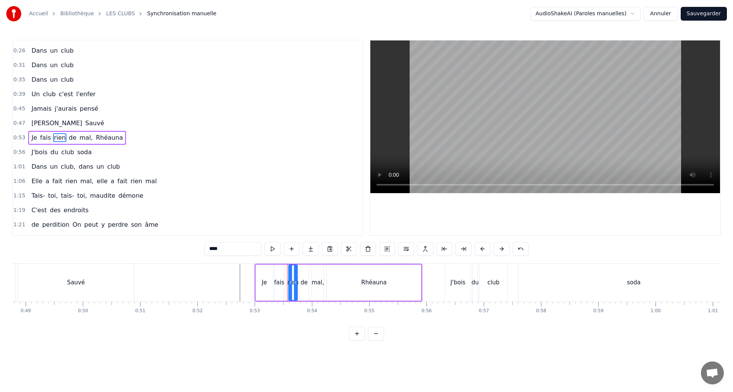
click at [291, 284] on icon at bounding box center [290, 282] width 3 height 6
click at [280, 283] on div "fais" at bounding box center [279, 282] width 10 height 9
click at [286, 283] on icon at bounding box center [284, 282] width 3 height 6
click at [279, 284] on icon at bounding box center [280, 282] width 3 height 6
click at [265, 283] on div "Je" at bounding box center [264, 282] width 5 height 9
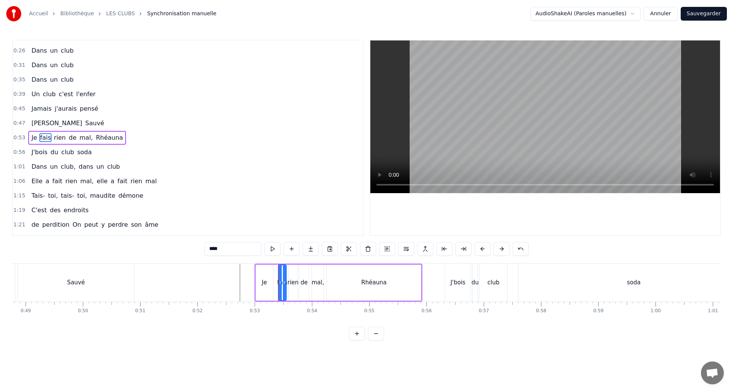
type input "**"
click at [275, 282] on icon at bounding box center [274, 282] width 3 height 6
drag, startPoint x: 261, startPoint y: 283, endPoint x: 269, endPoint y: 283, distance: 7.6
click at [270, 283] on icon at bounding box center [268, 282] width 3 height 6
click at [271, 247] on button at bounding box center [273, 249] width 16 height 14
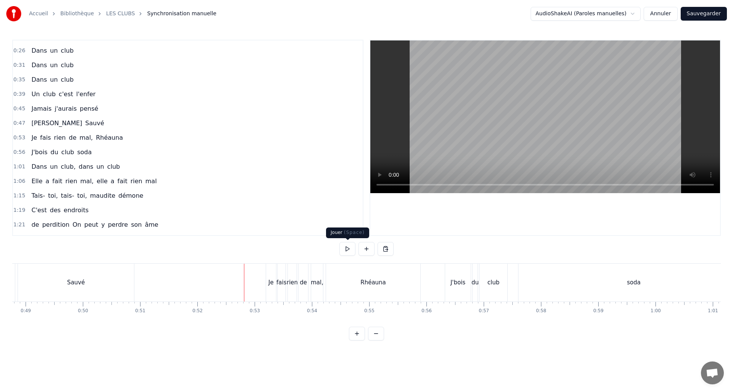
click at [343, 250] on button at bounding box center [347, 249] width 16 height 14
click at [344, 249] on button at bounding box center [347, 249] width 16 height 14
click at [344, 248] on button at bounding box center [347, 249] width 16 height 14
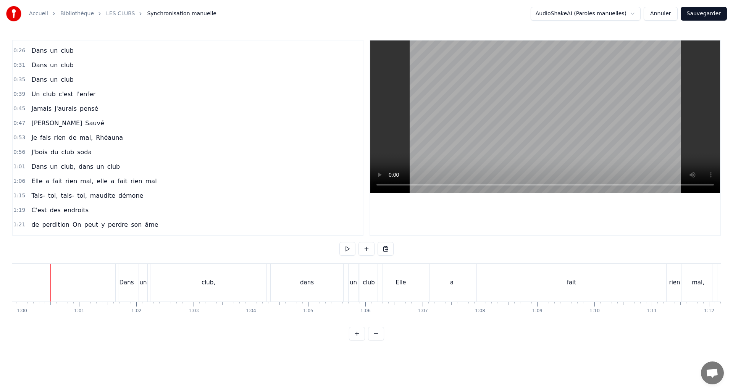
click at [651, 283] on div "fait" at bounding box center [571, 283] width 189 height 38
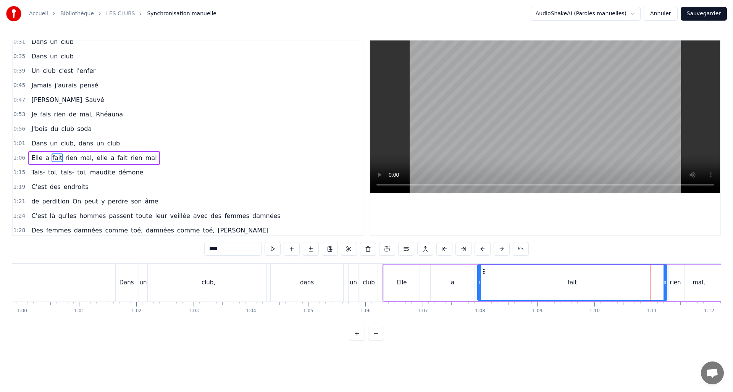
scroll to position [55, 0]
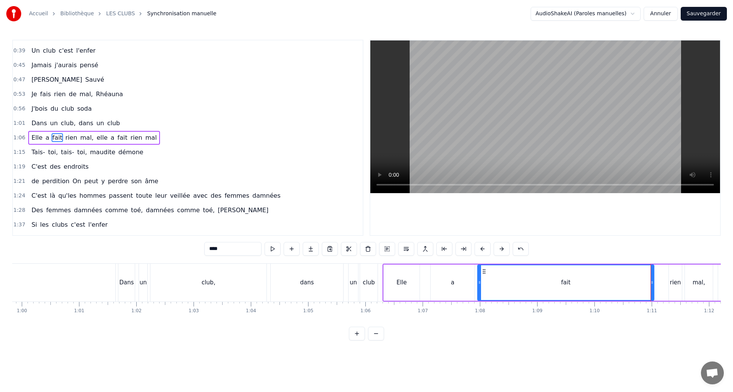
drag, startPoint x: 657, startPoint y: 283, endPoint x: 652, endPoint y: 283, distance: 5.7
click at [652, 283] on icon at bounding box center [652, 282] width 3 height 6
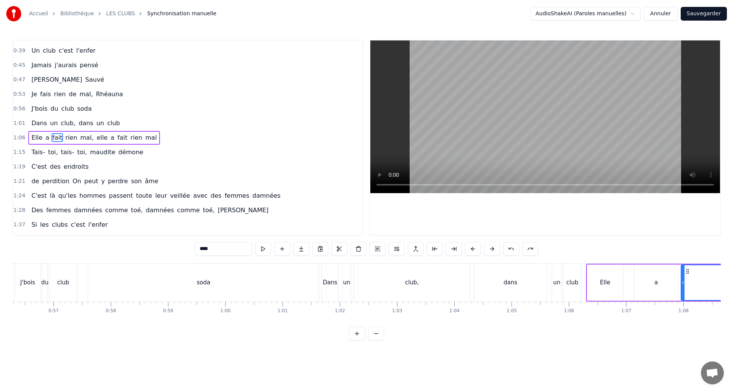
scroll to position [0, 3217]
click at [248, 286] on div "soda" at bounding box center [209, 283] width 231 height 38
type input "****"
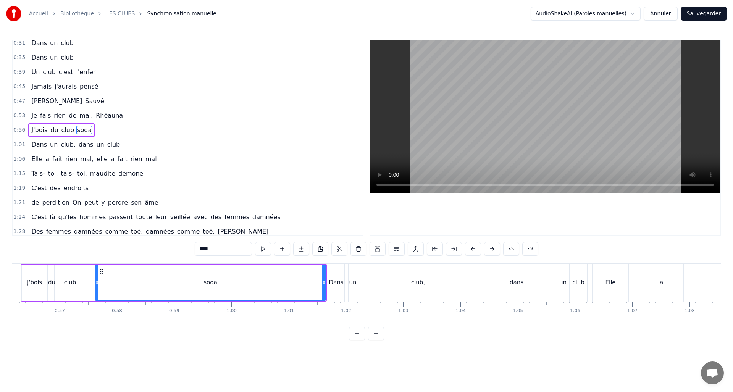
scroll to position [26, 0]
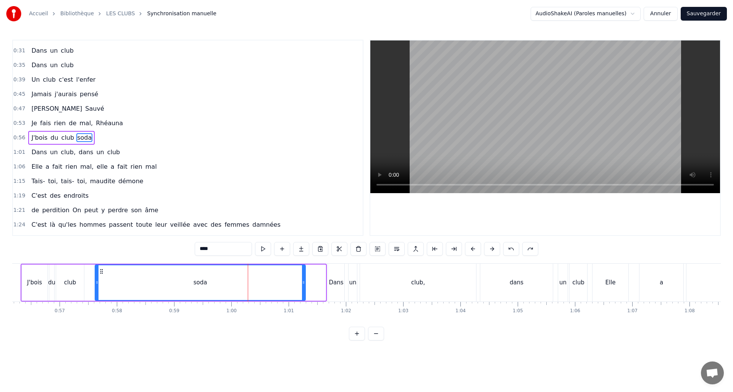
drag, startPoint x: 323, startPoint y: 281, endPoint x: 303, endPoint y: 284, distance: 20.5
click at [303, 284] on icon at bounding box center [303, 282] width 3 height 6
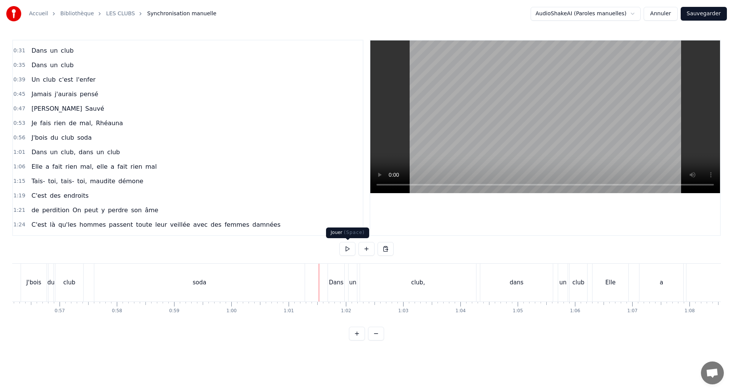
click at [351, 246] on button at bounding box center [347, 249] width 16 height 14
click at [351, 245] on button at bounding box center [347, 249] width 16 height 14
click at [424, 275] on div "club," at bounding box center [418, 283] width 116 height 38
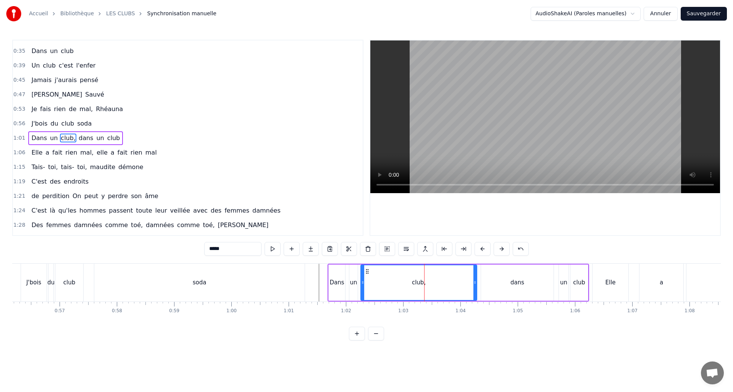
scroll to position [40, 0]
click at [269, 250] on button at bounding box center [273, 249] width 16 height 14
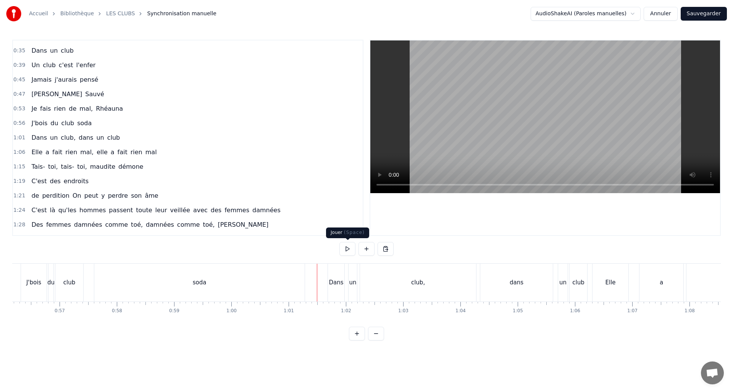
click at [347, 250] on button at bounding box center [347, 249] width 16 height 14
click at [346, 247] on button at bounding box center [347, 249] width 16 height 14
click at [347, 247] on button at bounding box center [347, 249] width 16 height 14
click at [530, 279] on div "dans" at bounding box center [516, 283] width 73 height 38
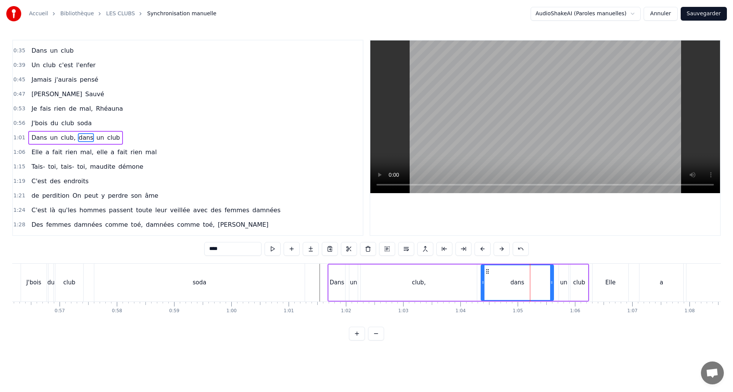
click at [607, 284] on div "Elle" at bounding box center [611, 282] width 10 height 9
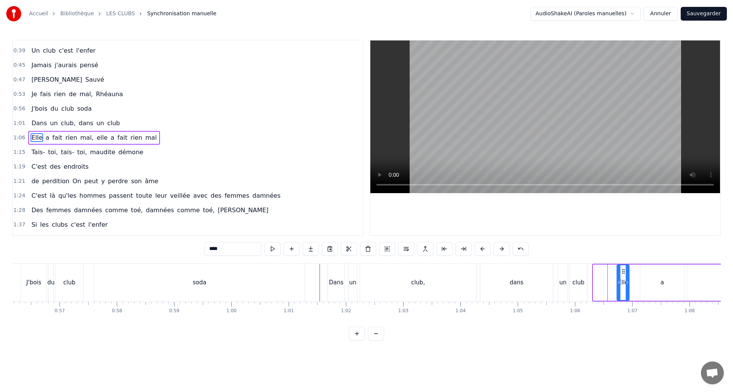
drag, startPoint x: 597, startPoint y: 282, endPoint x: 616, endPoint y: 280, distance: 19.2
click at [618, 280] on icon at bounding box center [618, 282] width 3 height 6
click at [578, 283] on div "club" at bounding box center [578, 282] width 12 height 9
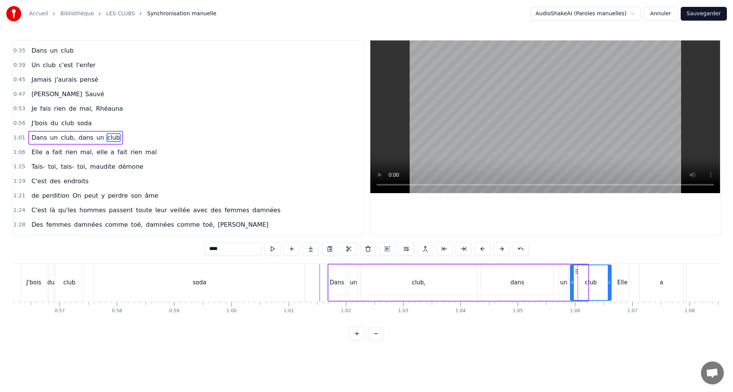
drag, startPoint x: 587, startPoint y: 281, endPoint x: 610, endPoint y: 279, distance: 22.6
click at [610, 280] on icon at bounding box center [609, 282] width 3 height 6
drag, startPoint x: 573, startPoint y: 280, endPoint x: 594, endPoint y: 280, distance: 21.0
click at [594, 280] on icon at bounding box center [594, 282] width 3 height 6
click at [561, 284] on div "un" at bounding box center [563, 282] width 7 height 9
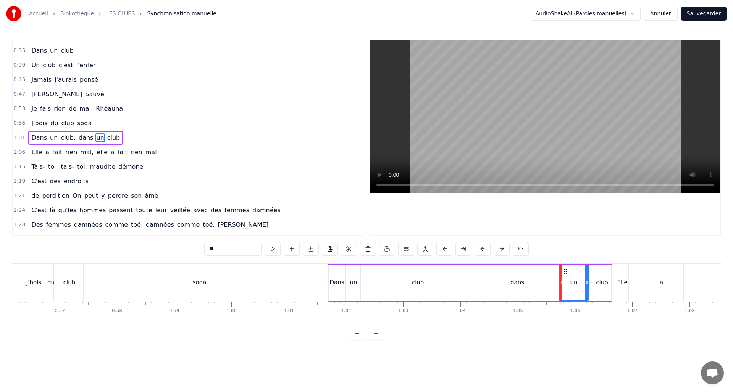
drag, startPoint x: 567, startPoint y: 281, endPoint x: 572, endPoint y: 281, distance: 4.6
click at [587, 279] on div at bounding box center [586, 282] width 3 height 35
drag, startPoint x: 561, startPoint y: 282, endPoint x: 576, endPoint y: 281, distance: 14.5
click at [576, 281] on icon at bounding box center [576, 282] width 3 height 6
click at [337, 291] on div "Dans" at bounding box center [337, 283] width 16 height 36
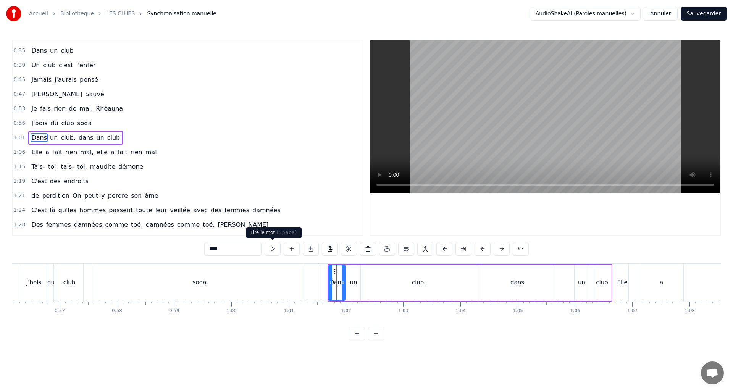
click at [273, 248] on button at bounding box center [273, 249] width 16 height 14
click at [273, 247] on button at bounding box center [273, 249] width 16 height 14
click at [384, 282] on div "club," at bounding box center [419, 283] width 116 height 36
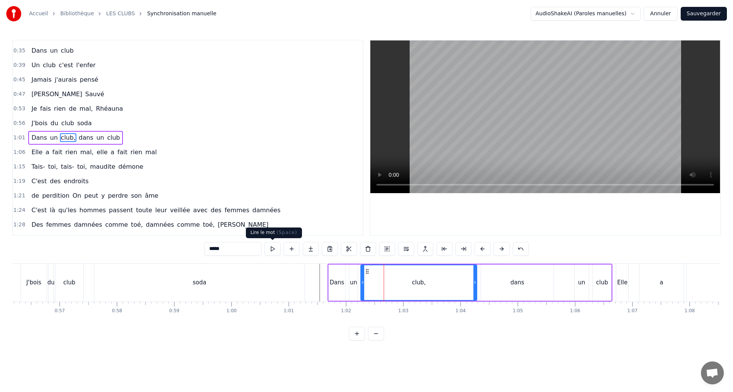
click at [272, 252] on button at bounding box center [273, 249] width 16 height 14
click at [272, 251] on button at bounding box center [273, 249] width 16 height 14
click at [512, 291] on div "dans" at bounding box center [517, 283] width 73 height 36
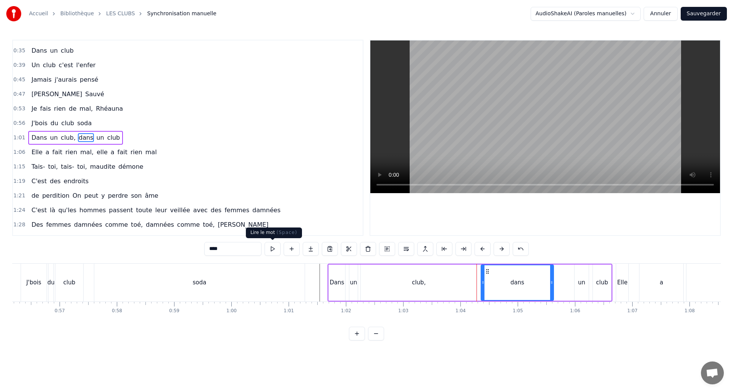
click at [275, 247] on button at bounding box center [273, 249] width 16 height 14
drag, startPoint x: 483, startPoint y: 283, endPoint x: 541, endPoint y: 282, distance: 58.4
click at [541, 281] on icon at bounding box center [541, 282] width 3 height 6
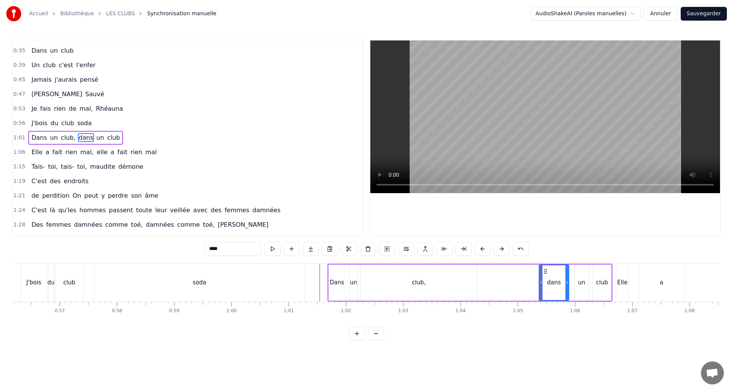
drag, startPoint x: 552, startPoint y: 283, endPoint x: 568, endPoint y: 283, distance: 15.3
click at [568, 283] on icon at bounding box center [566, 282] width 3 height 6
click at [272, 247] on button at bounding box center [273, 249] width 16 height 14
click at [585, 288] on div "un" at bounding box center [582, 283] width 14 height 36
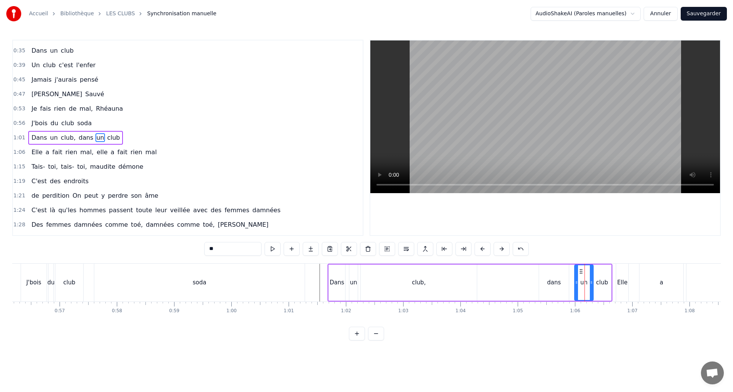
drag, startPoint x: 587, startPoint y: 283, endPoint x: 591, endPoint y: 283, distance: 4.6
click at [592, 283] on circle at bounding box center [592, 283] width 0 height 0
click at [585, 285] on icon at bounding box center [584, 282] width 3 height 6
click at [552, 284] on div "dans" at bounding box center [554, 282] width 14 height 9
type input "****"
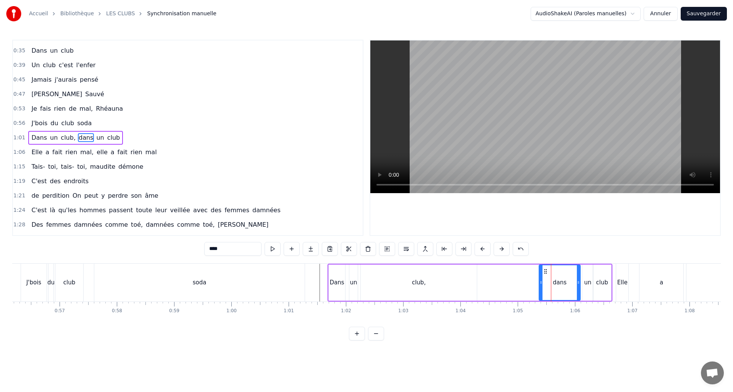
drag, startPoint x: 568, startPoint y: 281, endPoint x: 579, endPoint y: 281, distance: 11.1
click at [579, 281] on icon at bounding box center [578, 282] width 3 height 6
drag, startPoint x: 541, startPoint y: 282, endPoint x: 566, endPoint y: 284, distance: 25.7
click at [567, 284] on icon at bounding box center [566, 282] width 3 height 6
click at [269, 245] on button at bounding box center [273, 249] width 16 height 14
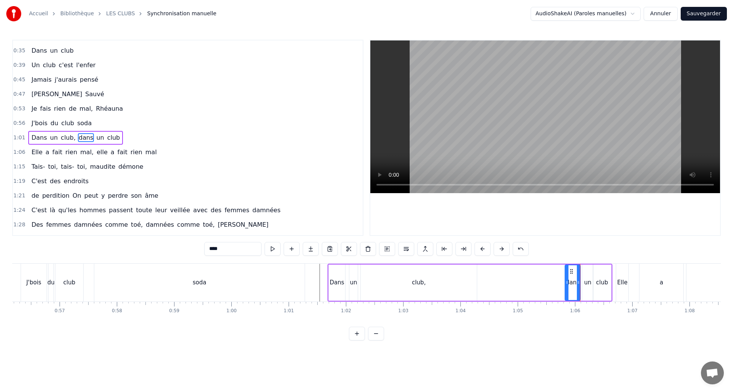
click at [270, 245] on button at bounding box center [273, 249] width 16 height 14
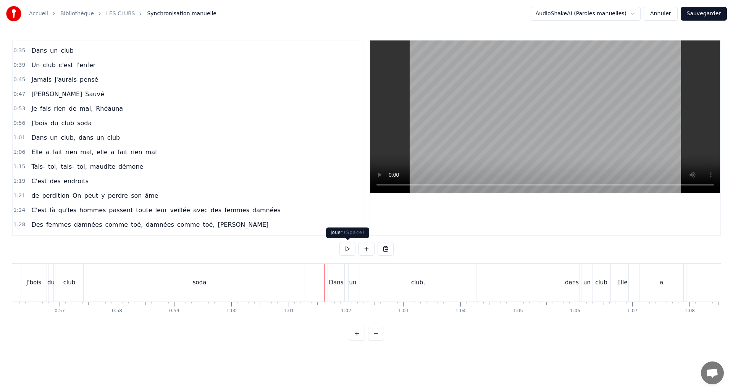
click at [344, 247] on button at bounding box center [347, 249] width 16 height 14
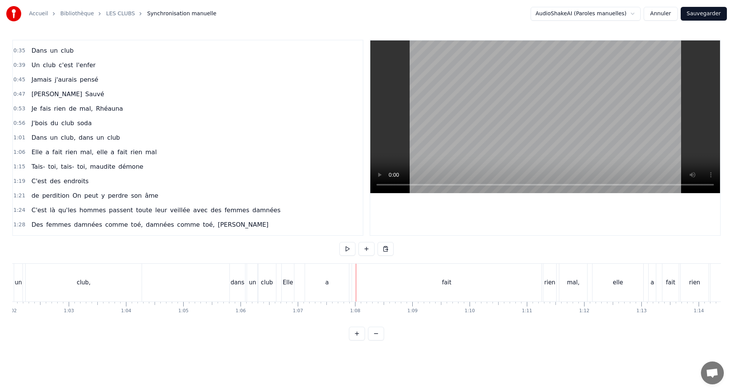
scroll to position [0, 3443]
click at [400, 295] on div "Elle" at bounding box center [397, 283] width 12 height 38
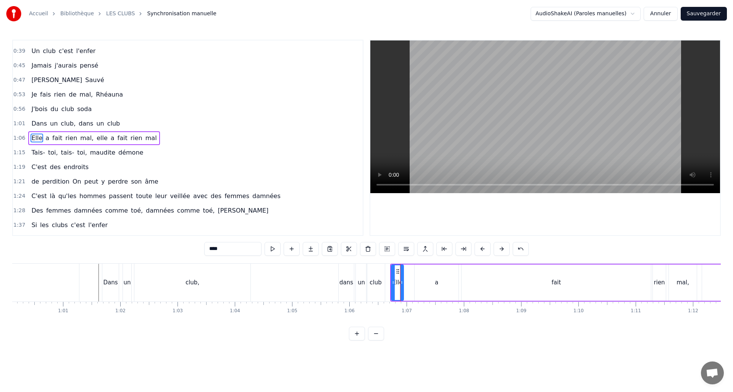
scroll to position [55, 0]
drag, startPoint x: 396, startPoint y: 287, endPoint x: 391, endPoint y: 286, distance: 4.6
click at [391, 286] on div at bounding box center [390, 282] width 3 height 35
click at [430, 285] on div "a" at bounding box center [437, 283] width 44 height 36
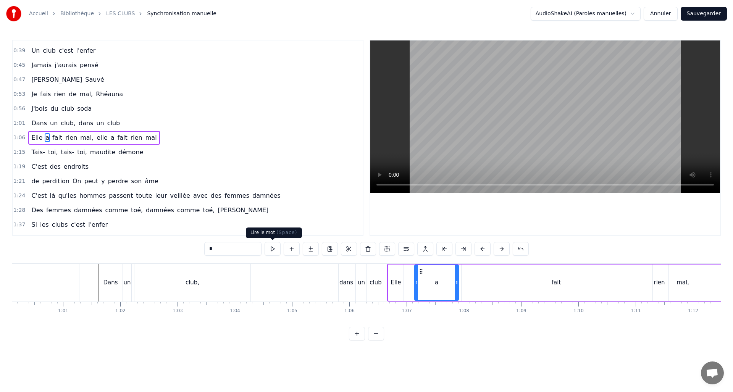
click at [277, 247] on button at bounding box center [273, 249] width 16 height 14
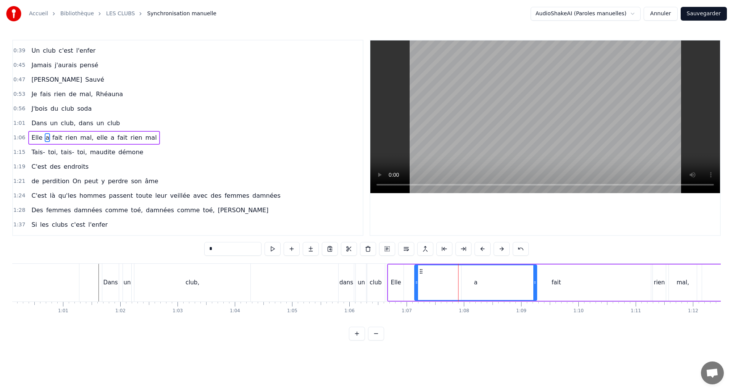
drag, startPoint x: 456, startPoint y: 283, endPoint x: 534, endPoint y: 287, distance: 78.4
click at [534, 287] on div at bounding box center [534, 282] width 3 height 35
drag, startPoint x: 415, startPoint y: 281, endPoint x: 503, endPoint y: 286, distance: 87.6
click at [396, 283] on div "Elle" at bounding box center [396, 282] width 10 height 9
drag, startPoint x: 402, startPoint y: 283, endPoint x: 490, endPoint y: 286, distance: 88.3
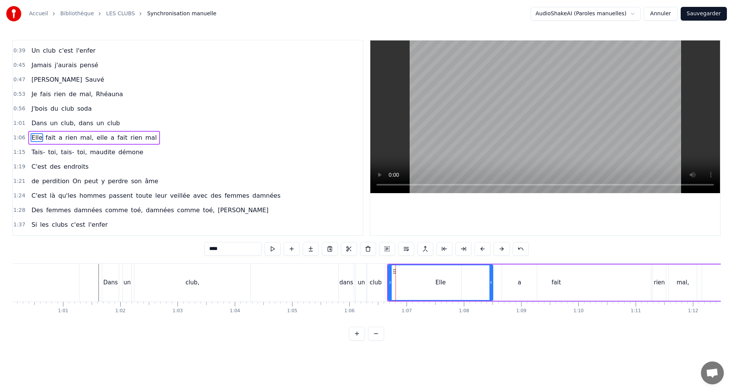
click at [490, 286] on div at bounding box center [490, 282] width 3 height 35
drag, startPoint x: 390, startPoint y: 284, endPoint x: 465, endPoint y: 288, distance: 75.4
click at [380, 283] on div "club" at bounding box center [376, 282] width 12 height 9
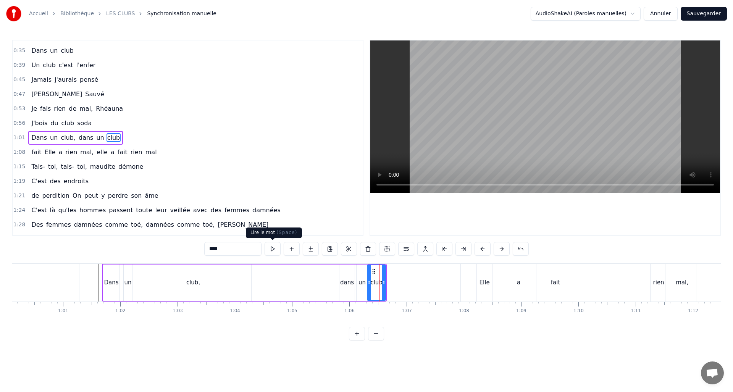
click at [273, 249] on button at bounding box center [273, 249] width 16 height 14
drag, startPoint x: 390, startPoint y: 283, endPoint x: 444, endPoint y: 284, distance: 54.2
click at [444, 283] on div "club" at bounding box center [407, 282] width 79 height 35
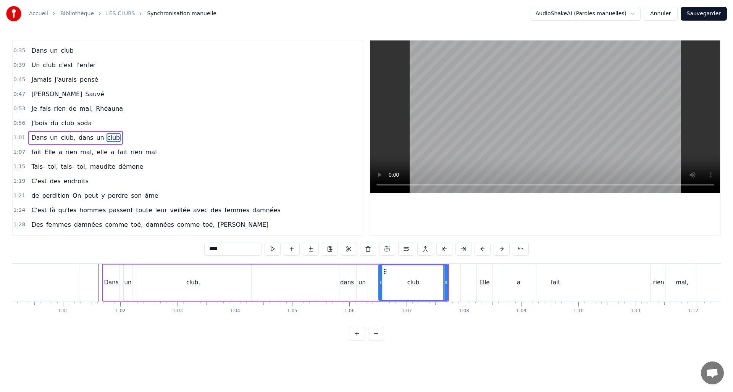
drag, startPoint x: 368, startPoint y: 282, endPoint x: 378, endPoint y: 280, distance: 9.7
click at [380, 280] on icon at bounding box center [380, 282] width 3 height 6
click at [362, 281] on div "un" at bounding box center [362, 282] width 7 height 9
click at [376, 281] on icon at bounding box center [376, 282] width 3 height 6
drag, startPoint x: 364, startPoint y: 283, endPoint x: 369, endPoint y: 283, distance: 5.4
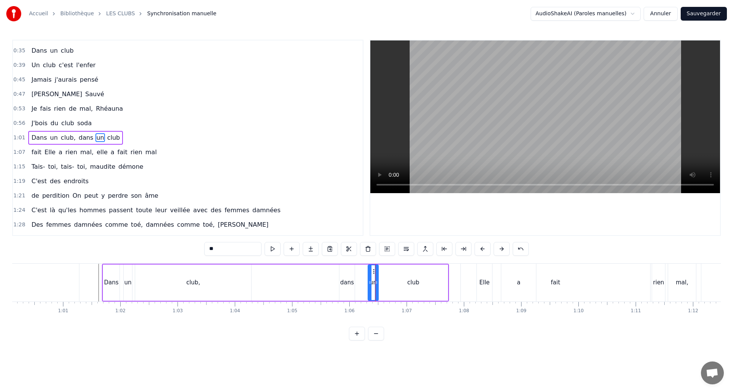
click at [370, 283] on icon at bounding box center [369, 282] width 3 height 6
click at [349, 284] on div "dans" at bounding box center [347, 282] width 14 height 9
type input "****"
click at [364, 283] on icon at bounding box center [362, 282] width 3 height 6
drag, startPoint x: 341, startPoint y: 283, endPoint x: 346, endPoint y: 283, distance: 4.2
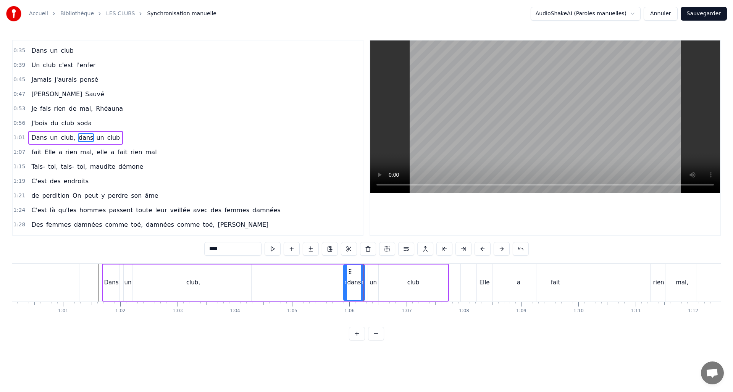
click at [346, 283] on icon at bounding box center [345, 282] width 3 height 6
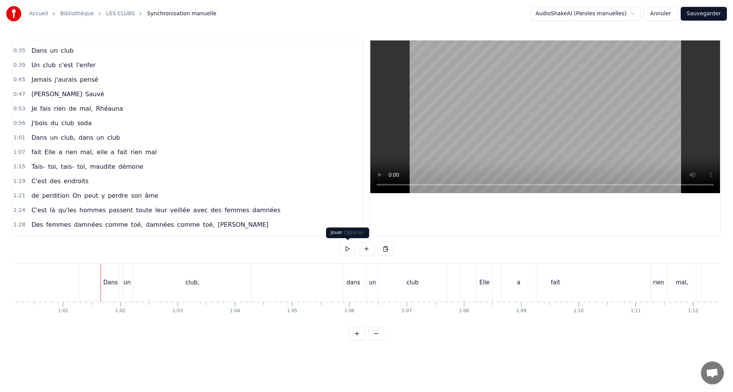
click at [345, 250] on button at bounding box center [347, 249] width 16 height 14
click at [487, 286] on div "Elle" at bounding box center [485, 282] width 10 height 9
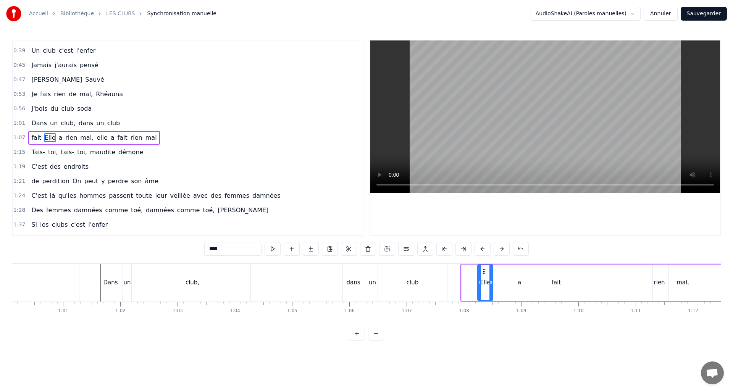
click at [422, 289] on div "club" at bounding box center [412, 283] width 69 height 38
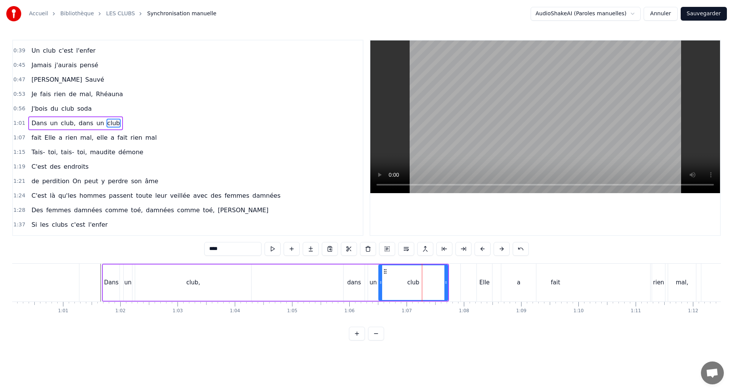
scroll to position [40, 0]
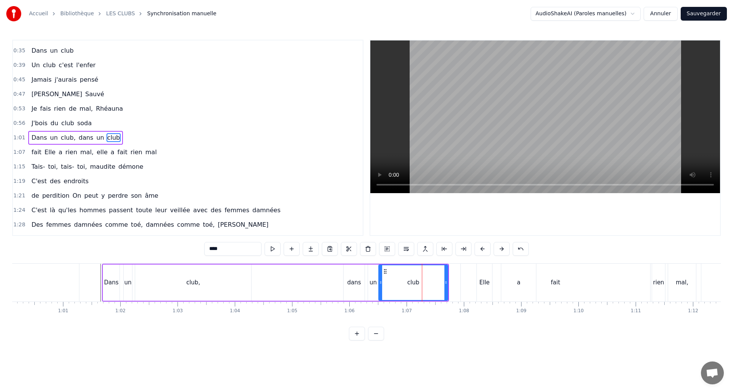
click at [474, 284] on div "fait" at bounding box center [555, 283] width 189 height 38
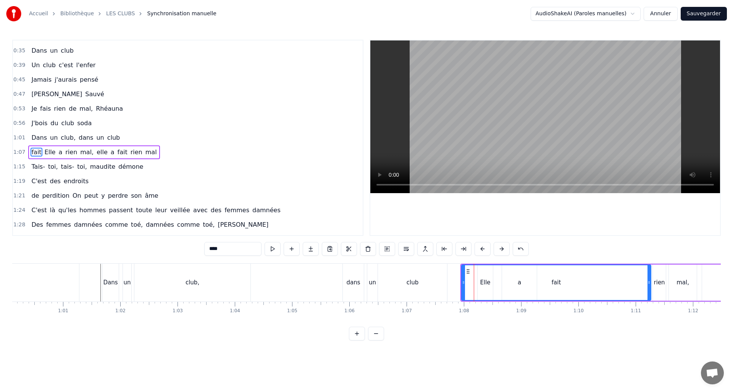
scroll to position [55, 0]
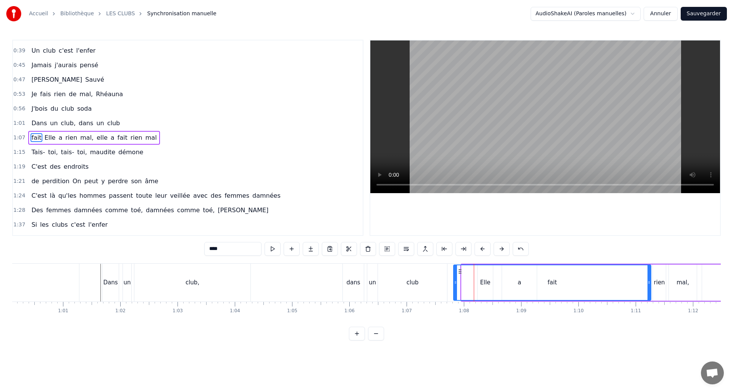
drag, startPoint x: 464, startPoint y: 288, endPoint x: 456, endPoint y: 289, distance: 8.2
click at [456, 289] on div at bounding box center [455, 282] width 3 height 35
drag, startPoint x: 454, startPoint y: 286, endPoint x: 493, endPoint y: 289, distance: 39.1
click at [450, 286] on div at bounding box center [450, 282] width 3 height 35
click at [484, 288] on div "fait" at bounding box center [549, 282] width 201 height 35
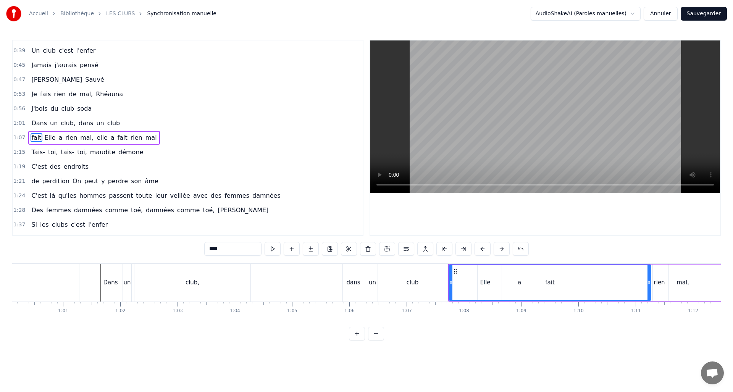
click at [487, 288] on div "fait" at bounding box center [549, 282] width 201 height 35
click at [514, 287] on div "fait" at bounding box center [549, 282] width 201 height 35
click at [537, 286] on div "fait" at bounding box center [549, 282] width 201 height 35
click at [565, 286] on div "fait" at bounding box center [549, 282] width 201 height 35
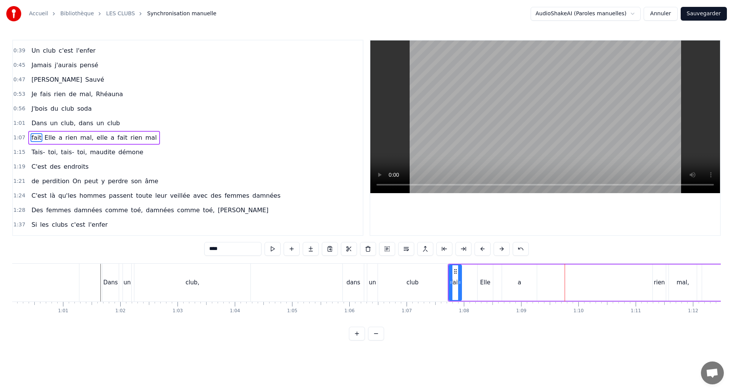
drag, startPoint x: 650, startPoint y: 283, endPoint x: 460, endPoint y: 285, distance: 189.4
click at [460, 285] on icon at bounding box center [459, 282] width 3 height 6
click at [481, 287] on div "Elle" at bounding box center [485, 283] width 15 height 36
drag, startPoint x: 478, startPoint y: 281, endPoint x: 440, endPoint y: 281, distance: 38.6
click at [440, 281] on icon at bounding box center [440, 282] width 3 height 6
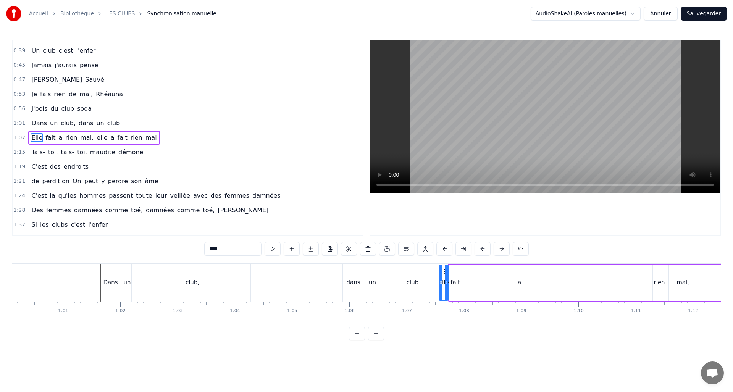
drag, startPoint x: 490, startPoint y: 283, endPoint x: 446, endPoint y: 284, distance: 44.3
click at [446, 284] on icon at bounding box center [446, 282] width 3 height 6
click at [455, 285] on div "fait" at bounding box center [456, 282] width 10 height 9
drag, startPoint x: 460, startPoint y: 283, endPoint x: 498, endPoint y: 282, distance: 37.8
click at [498, 282] on icon at bounding box center [497, 282] width 3 height 6
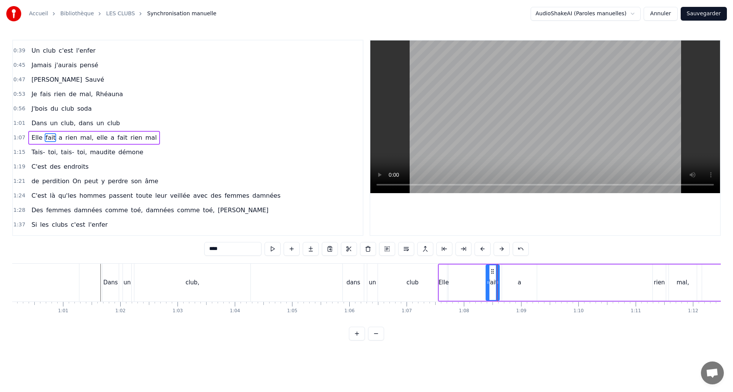
drag, startPoint x: 459, startPoint y: 283, endPoint x: 487, endPoint y: 282, distance: 27.9
click at [487, 282] on icon at bounding box center [487, 282] width 3 height 6
click at [522, 284] on div "a" at bounding box center [519, 283] width 35 height 36
drag, startPoint x: 505, startPoint y: 281, endPoint x: 457, endPoint y: 285, distance: 47.8
click at [457, 285] on icon at bounding box center [455, 282] width 3 height 6
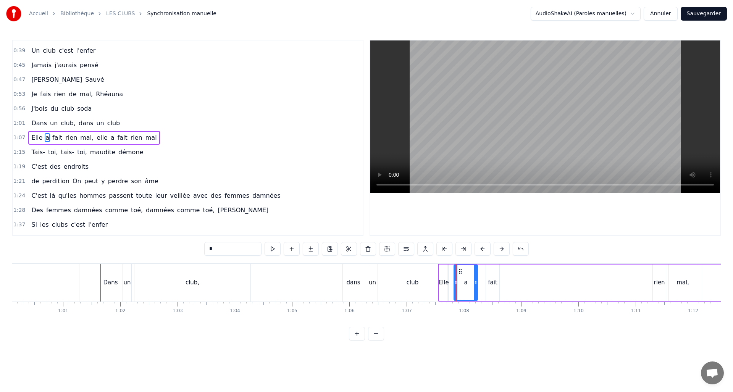
drag, startPoint x: 535, startPoint y: 281, endPoint x: 476, endPoint y: 283, distance: 59.6
click at [476, 283] on icon at bounding box center [475, 282] width 3 height 6
click at [443, 287] on div "Elle" at bounding box center [444, 282] width 10 height 9
click at [424, 287] on div "club" at bounding box center [412, 283] width 69 height 38
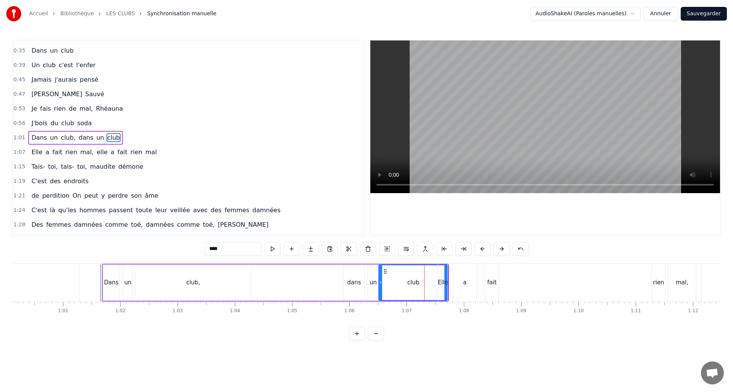
drag, startPoint x: 444, startPoint y: 284, endPoint x: 438, endPoint y: 284, distance: 5.7
click at [438, 284] on div "Elle" at bounding box center [443, 282] width 10 height 9
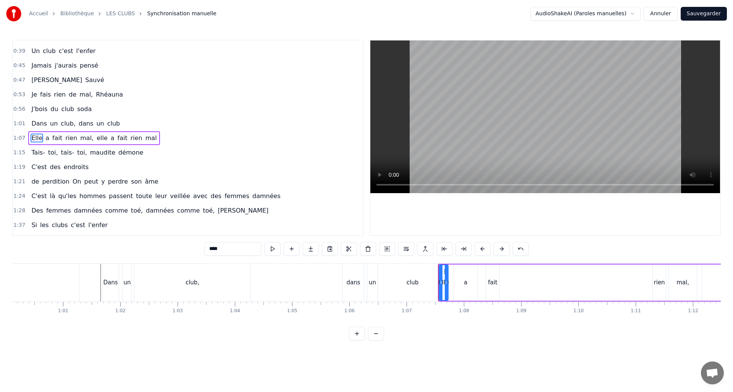
scroll to position [55, 0]
drag, startPoint x: 447, startPoint y: 283, endPoint x: 454, endPoint y: 281, distance: 6.2
click at [453, 281] on icon at bounding box center [451, 282] width 3 height 6
drag, startPoint x: 440, startPoint y: 283, endPoint x: 447, endPoint y: 283, distance: 6.5
click at [447, 283] on icon at bounding box center [446, 282] width 3 height 6
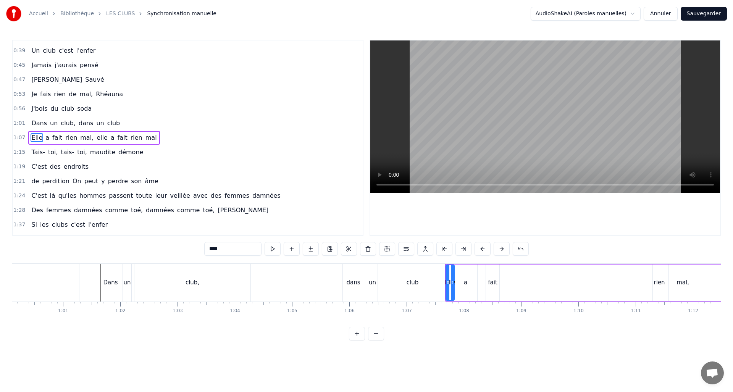
click at [417, 282] on div "club" at bounding box center [413, 282] width 12 height 9
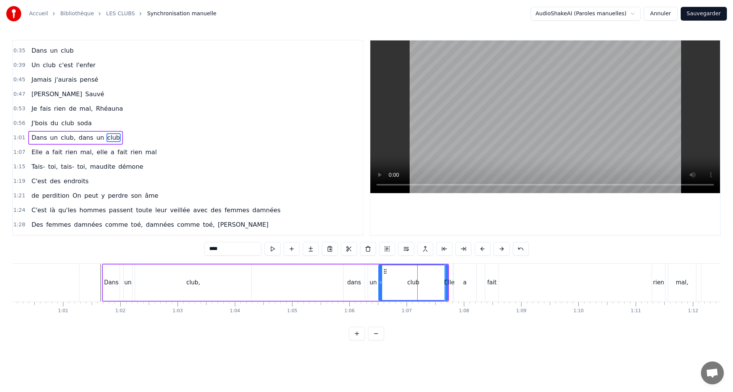
click at [446, 283] on div "Elle" at bounding box center [449, 282] width 10 height 9
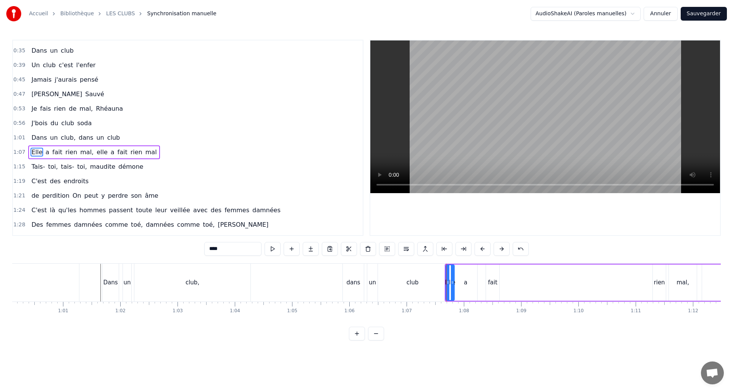
scroll to position [55, 0]
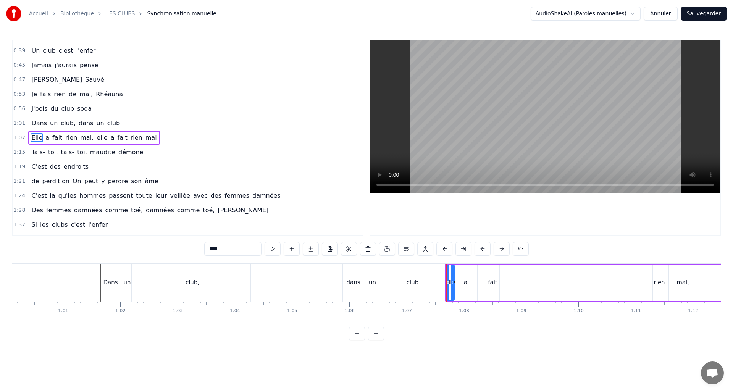
click at [463, 283] on div "a" at bounding box center [465, 283] width 23 height 36
click at [491, 283] on div "fait" at bounding box center [493, 282] width 10 height 9
drag, startPoint x: 514, startPoint y: 282, endPoint x: 530, endPoint y: 281, distance: 16.1
click at [535, 280] on icon at bounding box center [533, 282] width 3 height 6
drag, startPoint x: 487, startPoint y: 282, endPoint x: 522, endPoint y: 281, distance: 34.8
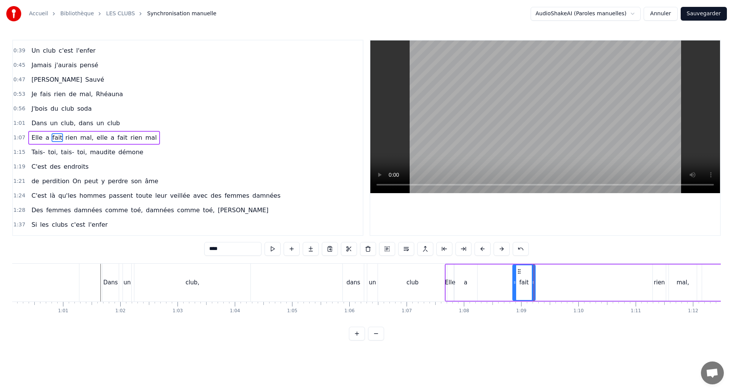
click at [516, 281] on icon at bounding box center [514, 282] width 3 height 6
click at [470, 282] on div "a" at bounding box center [465, 283] width 23 height 36
drag, startPoint x: 475, startPoint y: 282, endPoint x: 504, endPoint y: 281, distance: 28.7
click at [508, 281] on icon at bounding box center [508, 282] width 3 height 6
drag, startPoint x: 462, startPoint y: 283, endPoint x: 473, endPoint y: 283, distance: 10.7
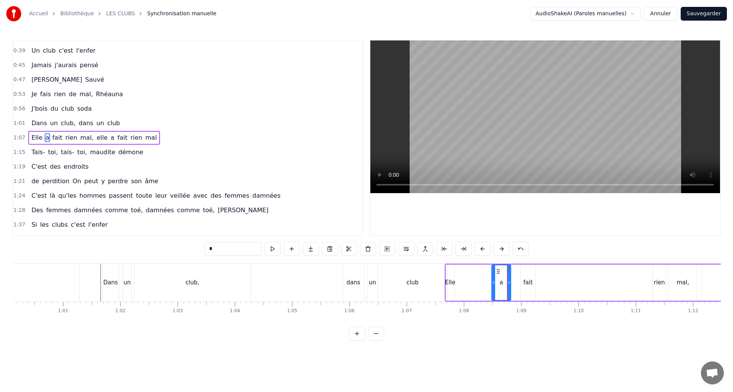
click at [493, 284] on icon at bounding box center [493, 282] width 3 height 6
click at [448, 285] on div "Elle" at bounding box center [450, 282] width 10 height 9
drag, startPoint x: 453, startPoint y: 282, endPoint x: 483, endPoint y: 281, distance: 29.8
click at [483, 281] on icon at bounding box center [482, 282] width 3 height 6
drag, startPoint x: 448, startPoint y: 282, endPoint x: 467, endPoint y: 283, distance: 18.7
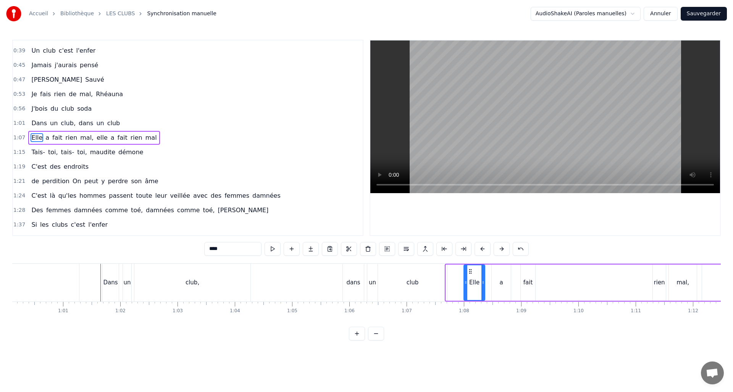
click at [467, 283] on circle at bounding box center [466, 283] width 0 height 0
click at [418, 286] on div "club" at bounding box center [413, 282] width 12 height 9
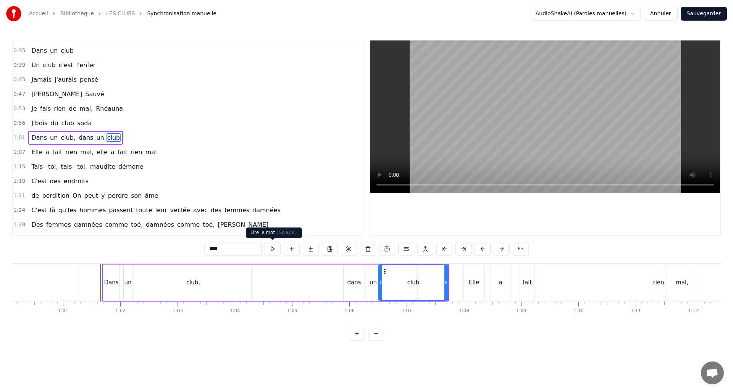
click at [275, 249] on button at bounding box center [273, 249] width 16 height 14
drag, startPoint x: 447, startPoint y: 283, endPoint x: 455, endPoint y: 283, distance: 8.4
click at [455, 283] on icon at bounding box center [455, 282] width 3 height 6
click at [268, 247] on button at bounding box center [273, 249] width 16 height 14
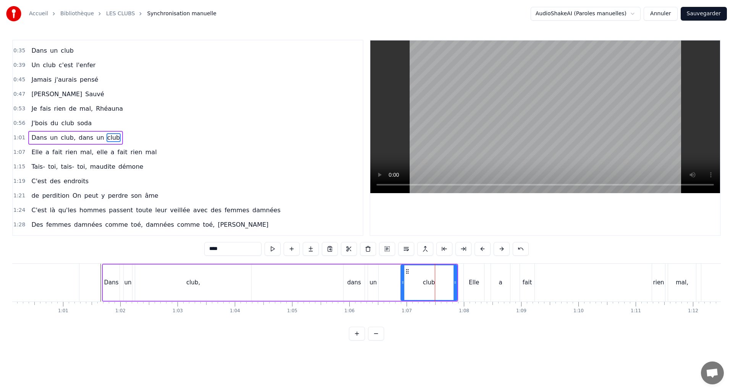
drag, startPoint x: 388, startPoint y: 281, endPoint x: 404, endPoint y: 280, distance: 16.1
click at [404, 280] on icon at bounding box center [402, 282] width 3 height 6
click at [274, 248] on button at bounding box center [273, 249] width 16 height 14
click at [374, 287] on div "un" at bounding box center [373, 283] width 10 height 36
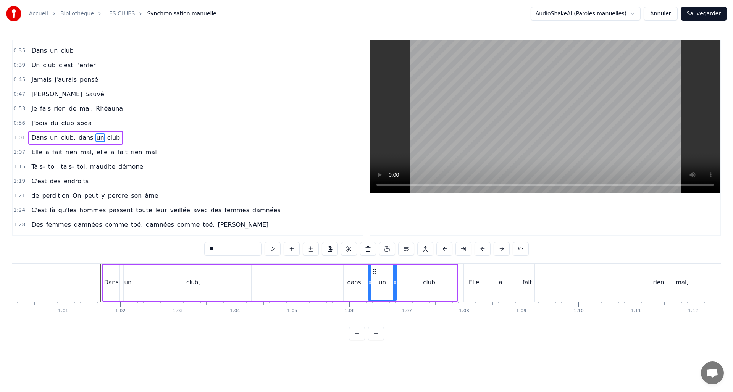
drag, startPoint x: 386, startPoint y: 283, endPoint x: 396, endPoint y: 281, distance: 10.1
click at [396, 281] on icon at bounding box center [394, 282] width 3 height 6
drag, startPoint x: 380, startPoint y: 283, endPoint x: 384, endPoint y: 282, distance: 3.9
click at [384, 282] on icon at bounding box center [383, 282] width 3 height 6
click at [353, 277] on div "dans" at bounding box center [354, 283] width 21 height 36
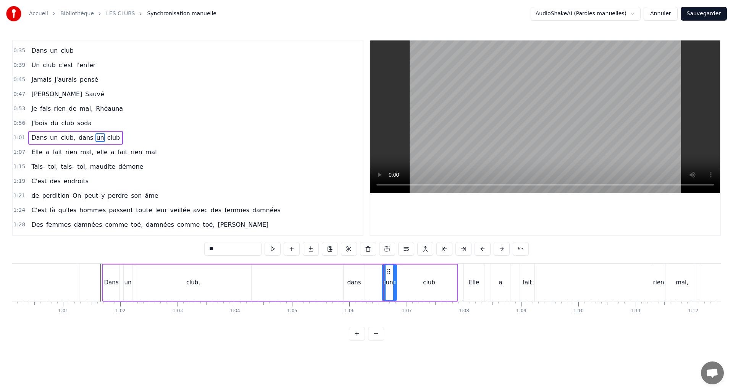
type input "****"
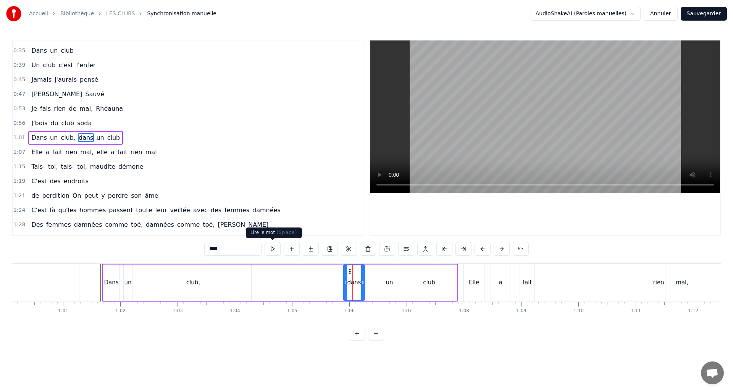
click at [266, 247] on button at bounding box center [273, 249] width 16 height 14
drag, startPoint x: 364, startPoint y: 282, endPoint x: 373, endPoint y: 282, distance: 8.4
click at [373, 282] on icon at bounding box center [372, 282] width 3 height 6
drag, startPoint x: 344, startPoint y: 282, endPoint x: 350, endPoint y: 282, distance: 5.7
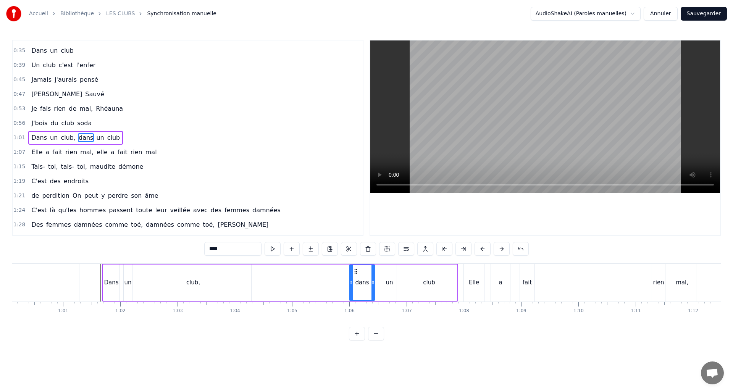
click at [350, 282] on icon at bounding box center [351, 282] width 3 height 6
click at [359, 341] on button at bounding box center [357, 334] width 16 height 14
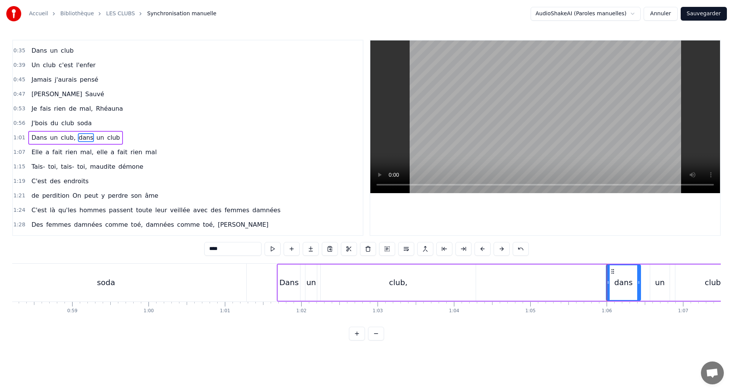
scroll to position [0, 4453]
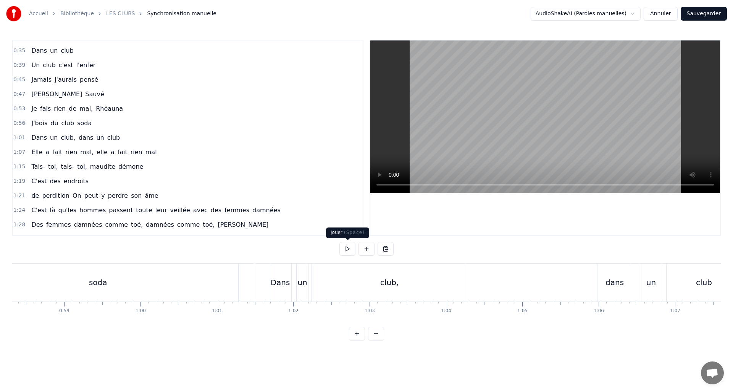
click at [349, 246] on button at bounding box center [347, 249] width 16 height 14
click at [373, 341] on button at bounding box center [376, 334] width 16 height 14
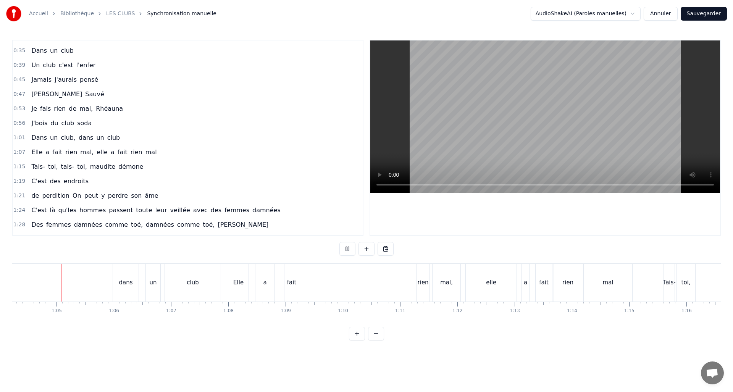
click at [373, 341] on button at bounding box center [376, 334] width 16 height 14
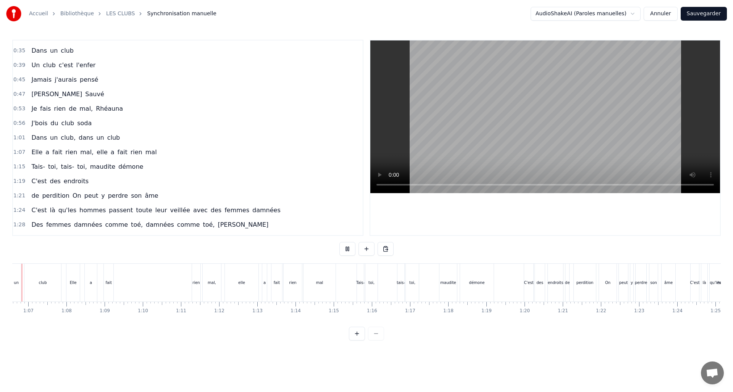
scroll to position [0, 2510]
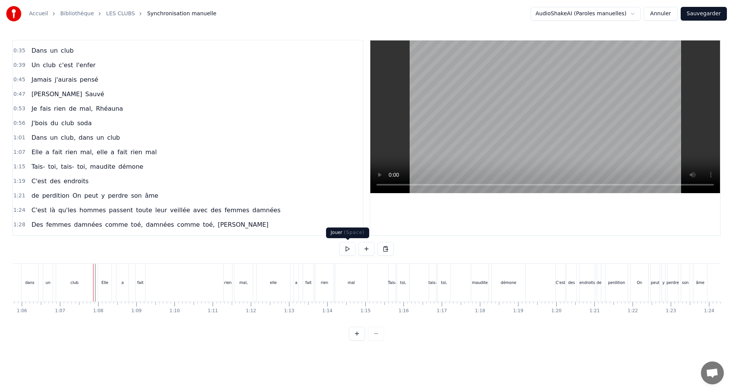
click at [347, 250] on button at bounding box center [347, 249] width 16 height 14
click at [139, 286] on div "fait" at bounding box center [141, 283] width 10 height 38
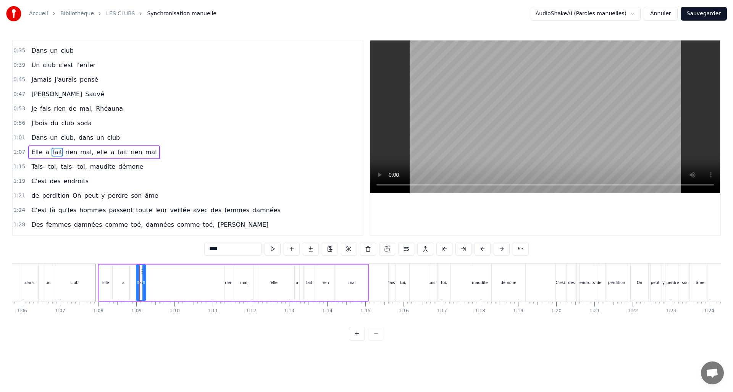
scroll to position [55, 0]
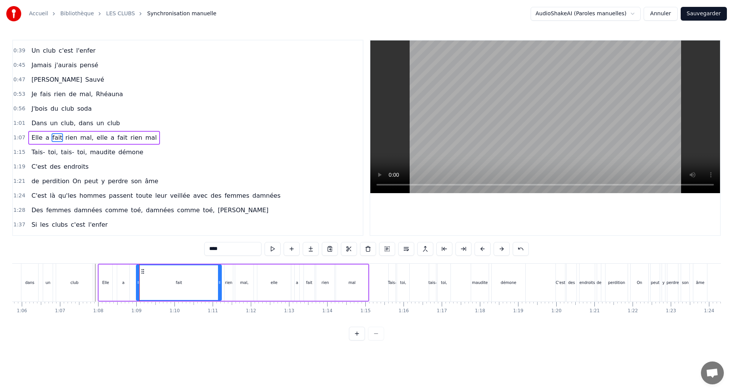
drag, startPoint x: 144, startPoint y: 285, endPoint x: 219, endPoint y: 285, distance: 75.6
click at [219, 285] on div at bounding box center [219, 282] width 3 height 35
drag, startPoint x: 166, startPoint y: 284, endPoint x: 210, endPoint y: 285, distance: 44.3
click at [210, 285] on icon at bounding box center [211, 282] width 3 height 6
click at [126, 285] on div "a" at bounding box center [123, 283] width 13 height 36
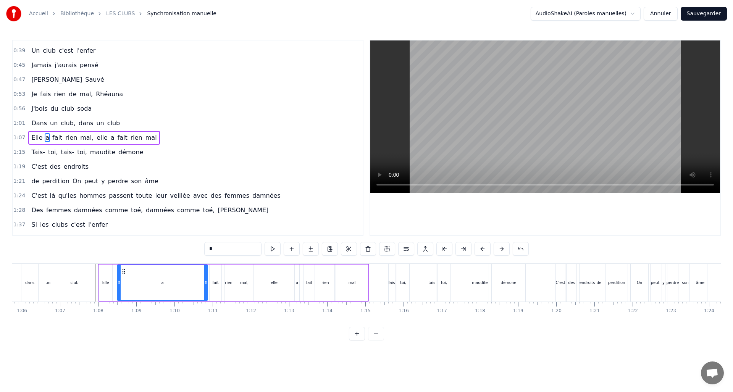
drag, startPoint x: 128, startPoint y: 284, endPoint x: 207, endPoint y: 282, distance: 78.3
click at [207, 282] on icon at bounding box center [205, 282] width 3 height 6
drag, startPoint x: 118, startPoint y: 283, endPoint x: 195, endPoint y: 283, distance: 76.7
click at [195, 283] on icon at bounding box center [195, 282] width 3 height 6
click at [105, 284] on div "Elle" at bounding box center [105, 283] width 7 height 6
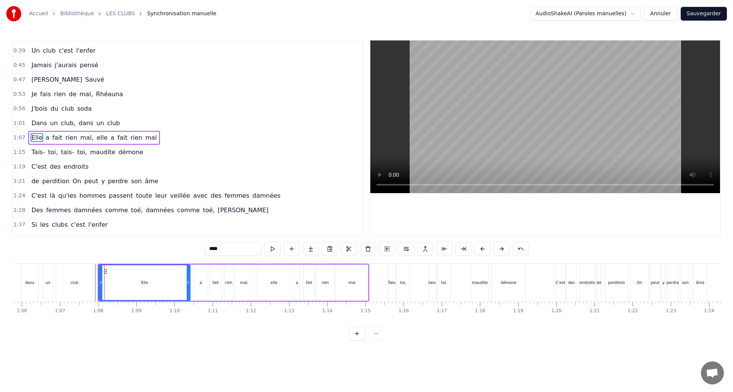
drag, startPoint x: 155, startPoint y: 283, endPoint x: 151, endPoint y: 279, distance: 5.1
click at [189, 281] on icon at bounding box center [188, 282] width 3 height 6
drag, startPoint x: 110, startPoint y: 284, endPoint x: 171, endPoint y: 281, distance: 60.8
click at [171, 281] on icon at bounding box center [172, 282] width 3 height 6
click at [182, 288] on div "Elle" at bounding box center [180, 282] width 19 height 35
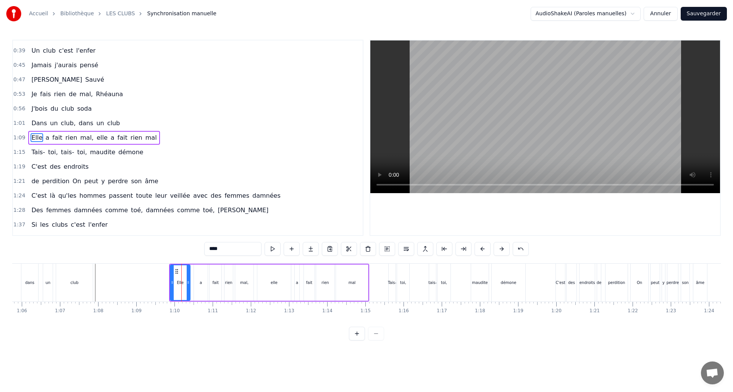
type input "*"
click at [201, 286] on div "a" at bounding box center [200, 282] width 13 height 35
click at [193, 283] on icon at bounding box center [193, 282] width 3 height 6
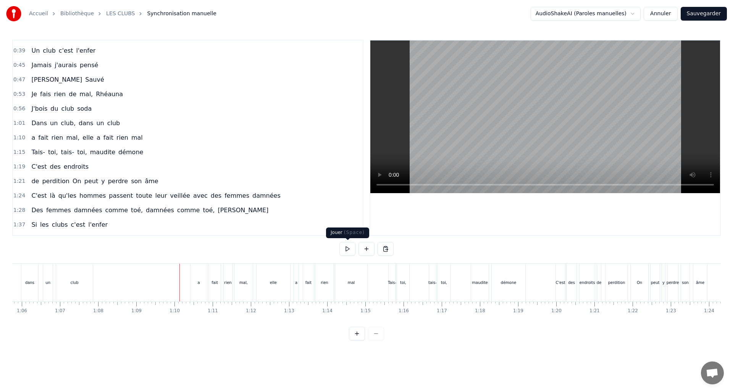
click at [347, 247] on button at bounding box center [347, 249] width 16 height 14
click at [193, 282] on div "a" at bounding box center [199, 283] width 17 height 38
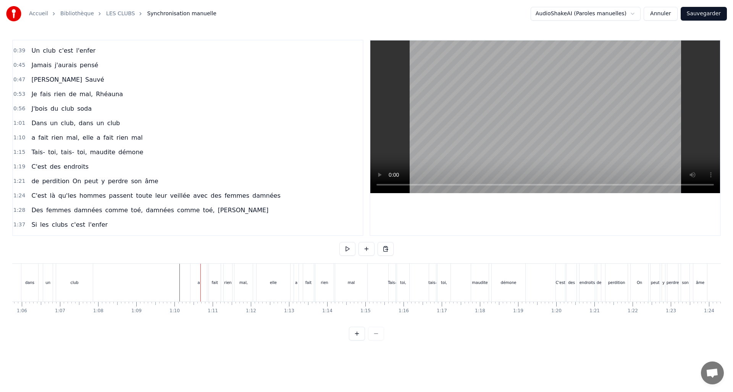
click at [195, 282] on div "a" at bounding box center [199, 283] width 17 height 38
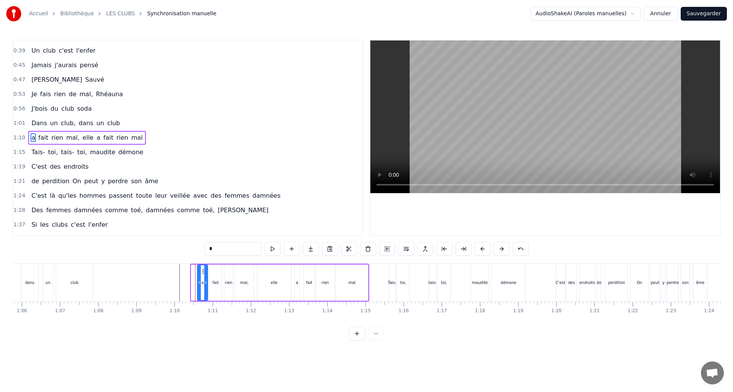
drag, startPoint x: 192, startPoint y: 282, endPoint x: 198, endPoint y: 282, distance: 6.1
click at [198, 282] on icon at bounding box center [199, 282] width 3 height 6
click at [215, 284] on div "fait" at bounding box center [215, 283] width 6 height 6
click at [270, 249] on button at bounding box center [273, 249] width 16 height 14
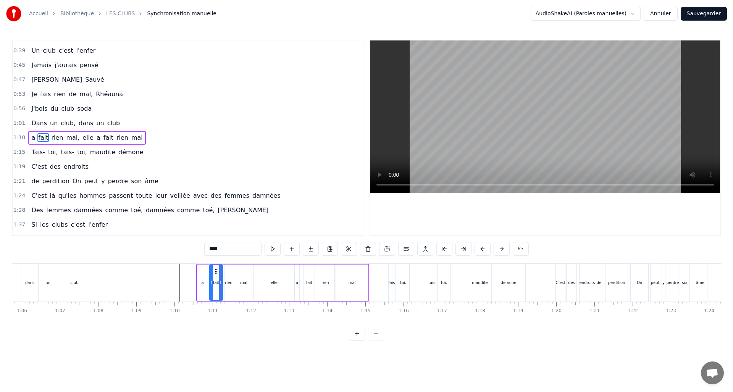
click at [220, 281] on icon at bounding box center [220, 282] width 3 height 6
click at [215, 283] on icon at bounding box center [214, 282] width 3 height 6
click at [202, 285] on div "a" at bounding box center [202, 283] width 2 height 6
type input "*"
click at [210, 283] on icon at bounding box center [209, 282] width 3 height 6
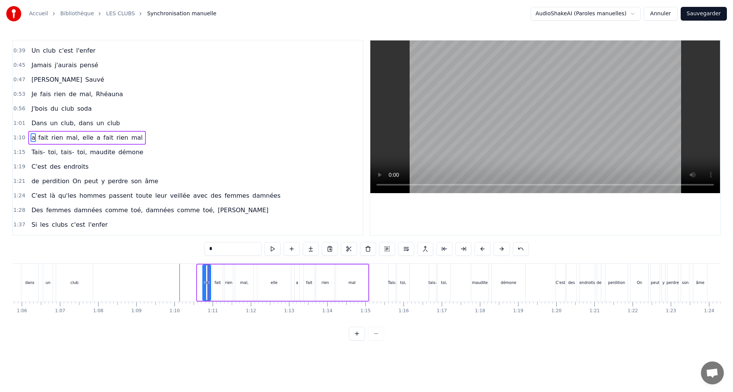
drag, startPoint x: 198, startPoint y: 284, endPoint x: 203, endPoint y: 284, distance: 5.4
click at [203, 284] on icon at bounding box center [204, 282] width 3 height 6
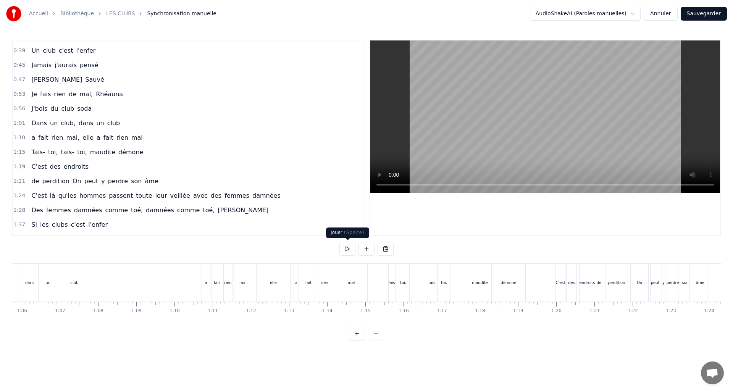
click at [347, 249] on button at bounding box center [347, 249] width 16 height 14
click at [275, 280] on div "elle" at bounding box center [273, 283] width 7 height 6
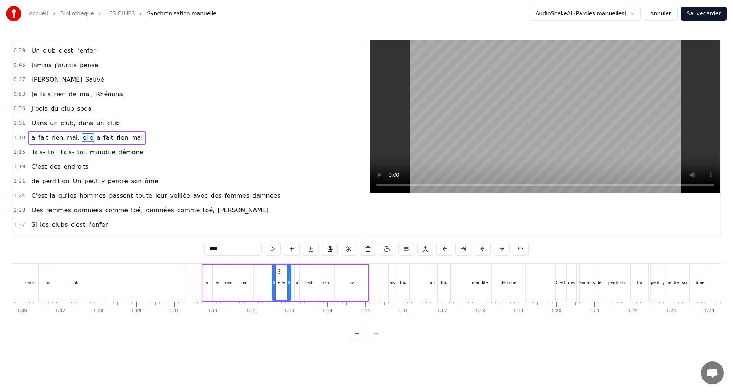
drag, startPoint x: 260, startPoint y: 283, endPoint x: 274, endPoint y: 284, distance: 14.2
click at [274, 284] on icon at bounding box center [274, 282] width 3 height 6
click at [274, 247] on button at bounding box center [273, 249] width 16 height 14
click at [241, 284] on div "mal," at bounding box center [244, 283] width 8 height 6
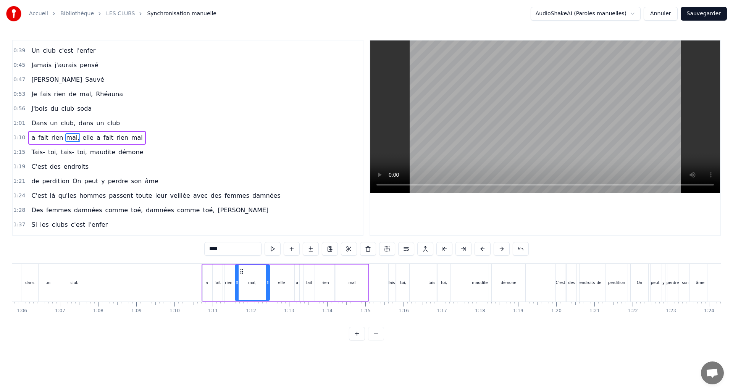
drag, startPoint x: 259, startPoint y: 285, endPoint x: 267, endPoint y: 286, distance: 8.4
click at [267, 286] on div at bounding box center [267, 282] width 3 height 35
click at [279, 286] on div "elle" at bounding box center [281, 283] width 19 height 36
type input "****"
click at [281, 282] on icon at bounding box center [280, 282] width 3 height 6
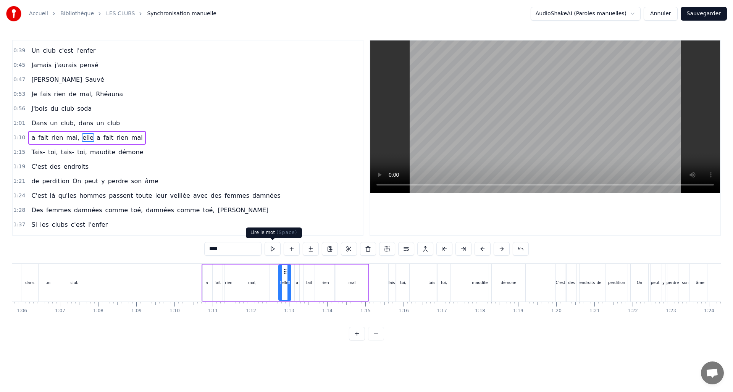
click at [274, 250] on button at bounding box center [273, 249] width 16 height 14
type input "*"
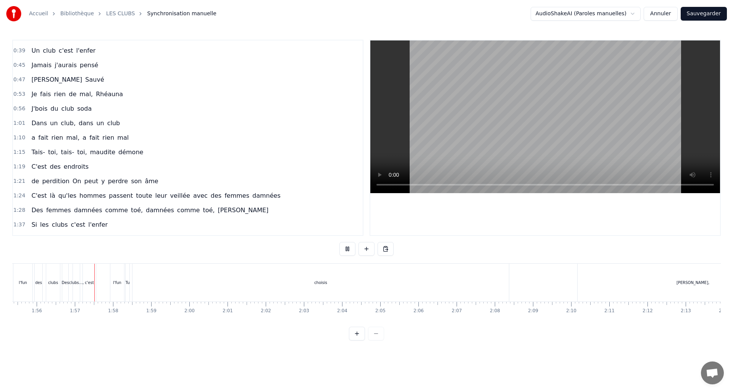
scroll to position [0, 4422]
click at [121, 284] on div "choisis" at bounding box center [303, 283] width 376 height 38
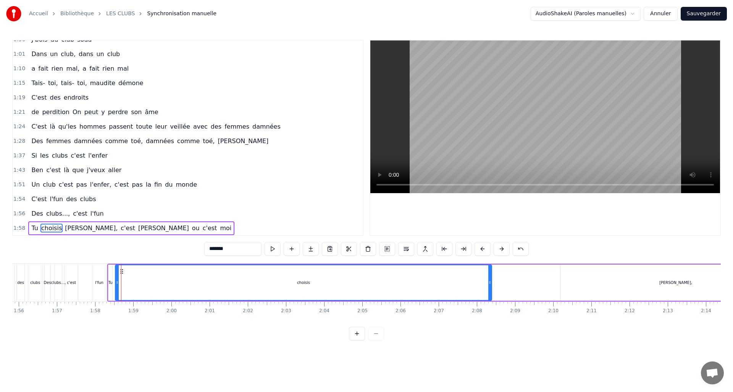
scroll to position [182, 0]
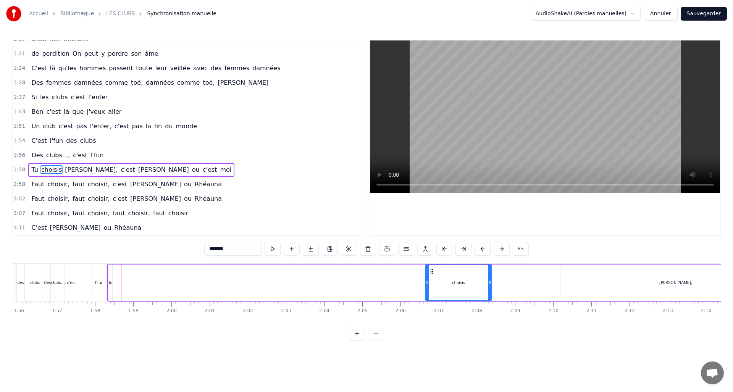
drag, startPoint x: 116, startPoint y: 282, endPoint x: 424, endPoint y: 281, distance: 308.5
click at [426, 282] on icon at bounding box center [427, 282] width 3 height 6
click at [110, 285] on div "Tu" at bounding box center [110, 283] width 4 height 36
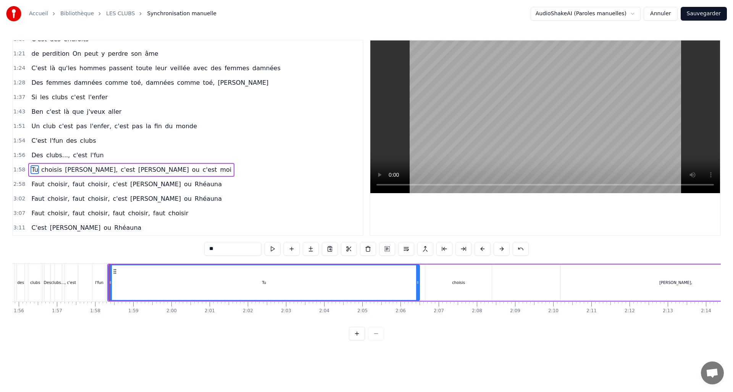
drag, startPoint x: 141, startPoint y: 283, endPoint x: 290, endPoint y: 258, distance: 150.5
click at [418, 276] on div at bounding box center [417, 282] width 3 height 35
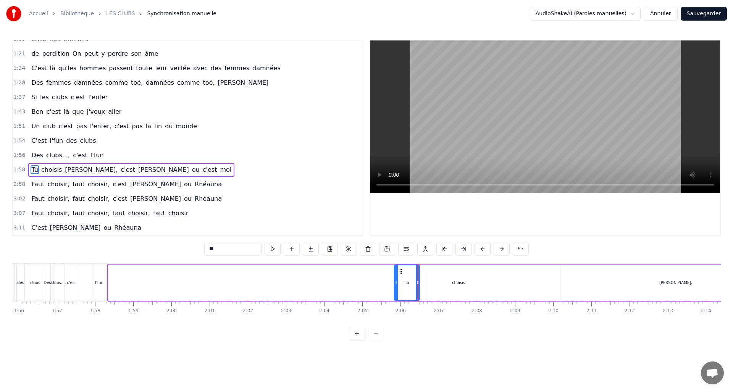
drag, startPoint x: 110, startPoint y: 281, endPoint x: 396, endPoint y: 298, distance: 286.5
click at [396, 298] on div at bounding box center [396, 282] width 3 height 35
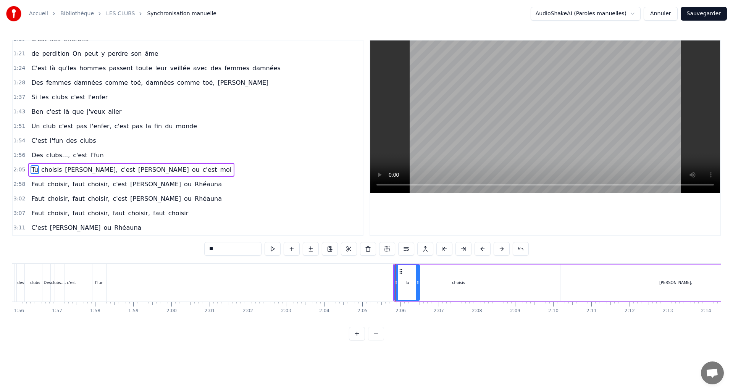
click at [98, 273] on div "l'fun" at bounding box center [99, 283] width 14 height 38
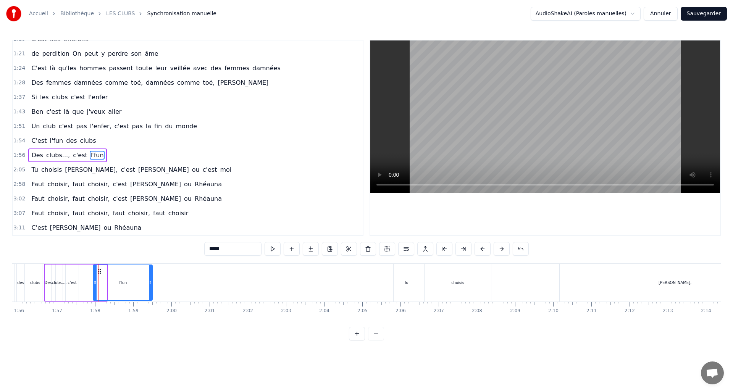
drag, startPoint x: 106, startPoint y: 282, endPoint x: 151, endPoint y: 287, distance: 45.3
click at [151, 287] on div at bounding box center [150, 282] width 3 height 35
click at [270, 251] on button at bounding box center [273, 249] width 16 height 14
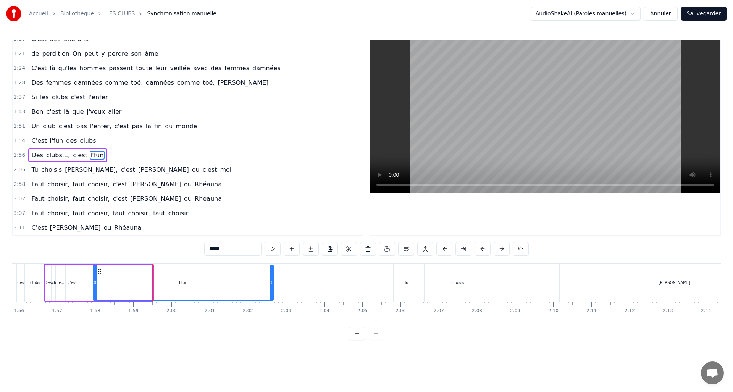
drag, startPoint x: 152, startPoint y: 282, endPoint x: 271, endPoint y: 287, distance: 120.0
click at [272, 287] on div at bounding box center [271, 282] width 3 height 35
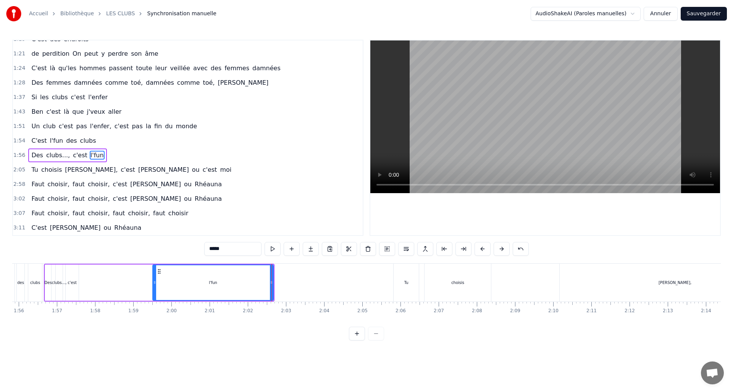
drag, startPoint x: 94, startPoint y: 282, endPoint x: 153, endPoint y: 287, distance: 59.8
click at [153, 287] on div at bounding box center [154, 282] width 3 height 35
click at [272, 249] on button at bounding box center [273, 249] width 16 height 14
click at [72, 283] on div "c'est" at bounding box center [72, 283] width 9 height 6
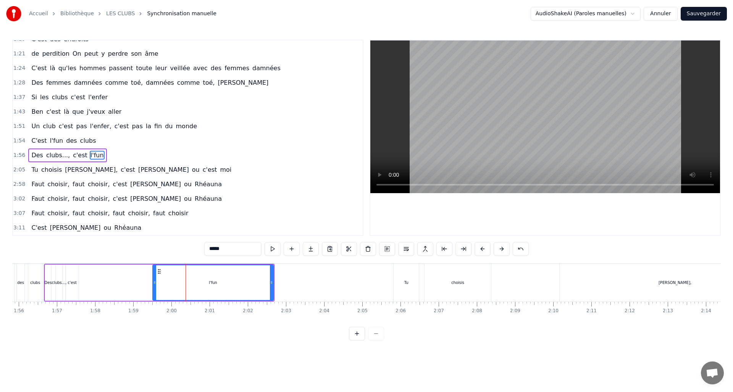
type input "*****"
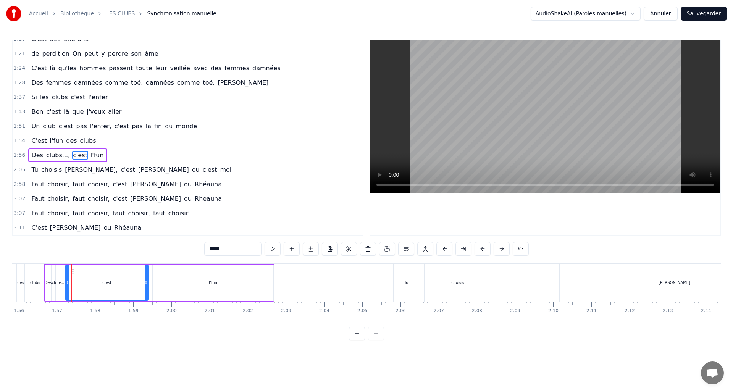
drag, startPoint x: 78, startPoint y: 283, endPoint x: 133, endPoint y: 288, distance: 55.6
click at [147, 287] on div at bounding box center [146, 282] width 3 height 35
drag, startPoint x: 68, startPoint y: 282, endPoint x: 119, endPoint y: 290, distance: 51.4
click at [119, 290] on div at bounding box center [119, 282] width 3 height 35
click at [271, 251] on button at bounding box center [273, 249] width 16 height 14
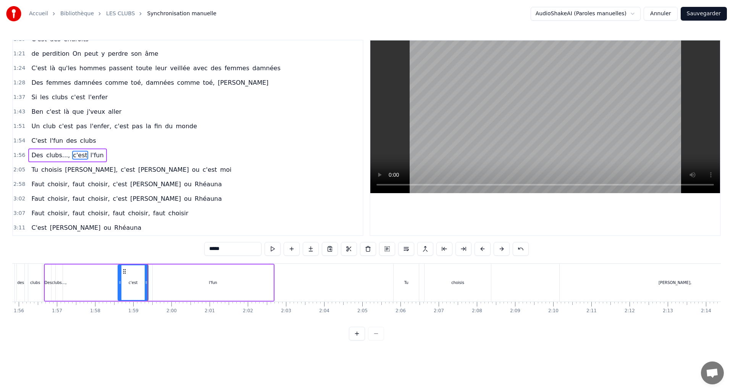
click at [271, 251] on button at bounding box center [273, 249] width 16 height 14
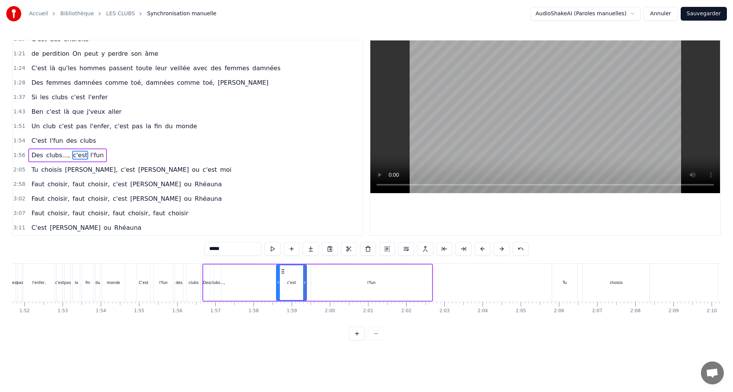
scroll to position [0, 4239]
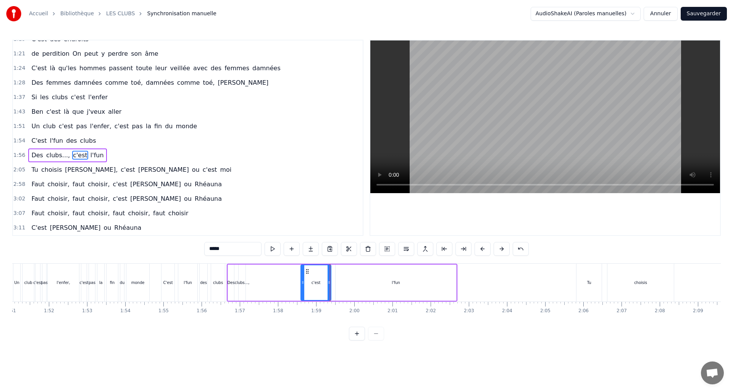
click at [177, 287] on div "C'est l'fun des clubs" at bounding box center [194, 283] width 66 height 38
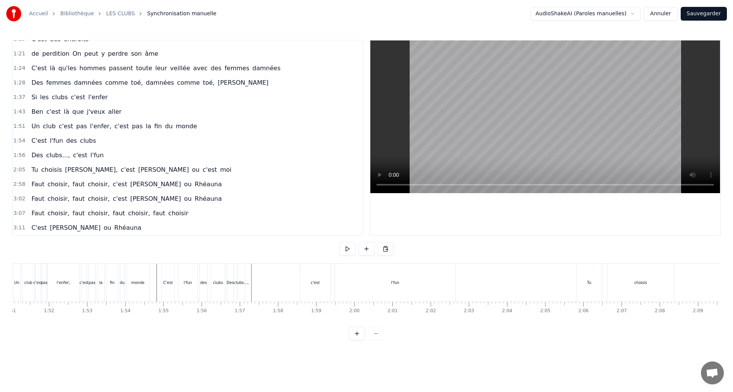
click at [240, 289] on div "clubs...," at bounding box center [241, 283] width 7 height 38
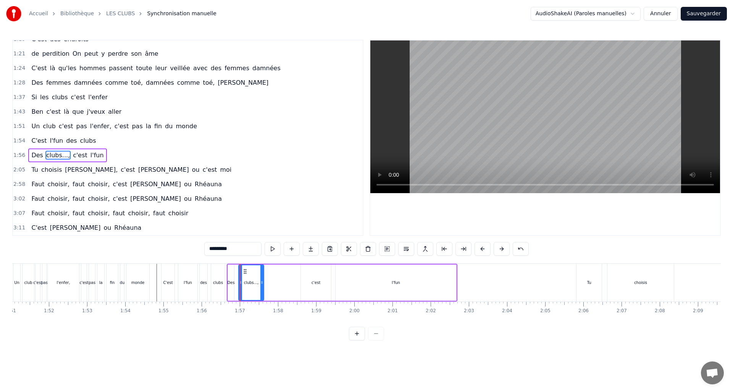
drag, startPoint x: 244, startPoint y: 285, endPoint x: 262, endPoint y: 289, distance: 18.8
click at [262, 289] on div at bounding box center [261, 282] width 3 height 35
drag, startPoint x: 239, startPoint y: 283, endPoint x: 252, endPoint y: 284, distance: 13.0
click at [252, 285] on icon at bounding box center [253, 282] width 3 height 6
click at [229, 283] on div "Des" at bounding box center [231, 283] width 7 height 6
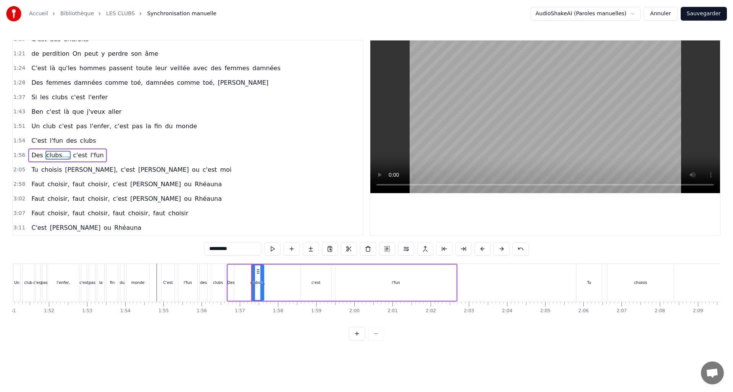
type input "***"
click at [247, 286] on div at bounding box center [247, 282] width 3 height 35
drag, startPoint x: 230, startPoint y: 283, endPoint x: 240, endPoint y: 286, distance: 9.8
click at [240, 286] on div at bounding box center [240, 282] width 3 height 35
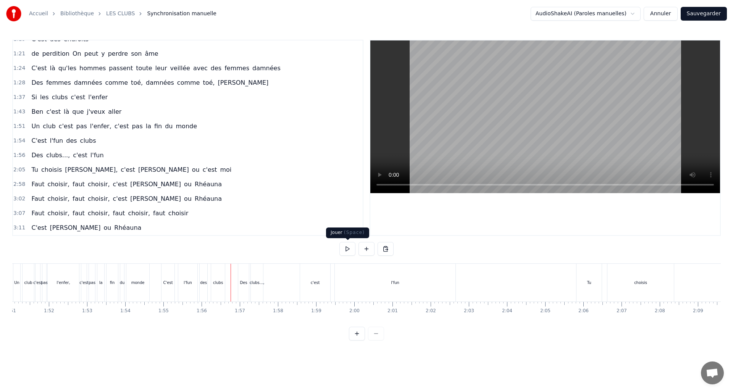
click at [343, 249] on button at bounding box center [347, 249] width 16 height 14
click at [343, 250] on button at bounding box center [347, 249] width 16 height 14
click at [342, 249] on button at bounding box center [347, 249] width 16 height 14
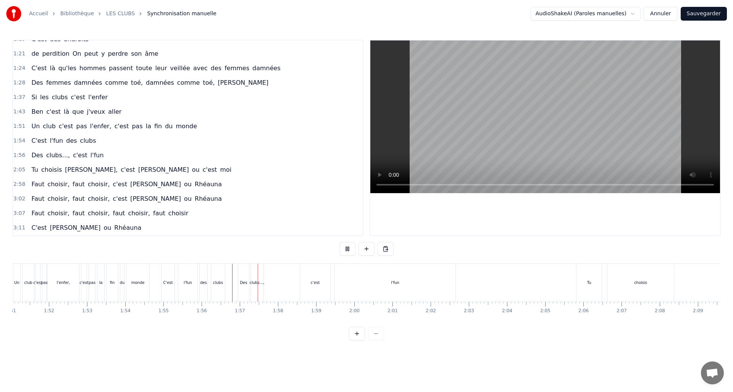
click at [342, 249] on button at bounding box center [347, 249] width 16 height 14
click at [244, 285] on div "Des" at bounding box center [243, 283] width 7 height 6
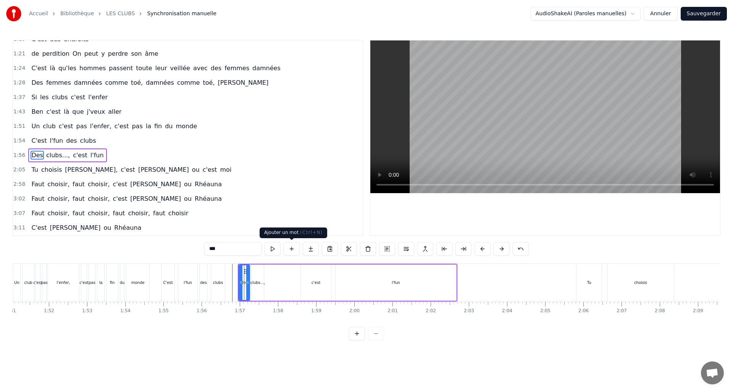
click at [286, 248] on button at bounding box center [292, 249] width 16 height 14
click at [255, 287] on div "clubs...," at bounding box center [258, 283] width 12 height 36
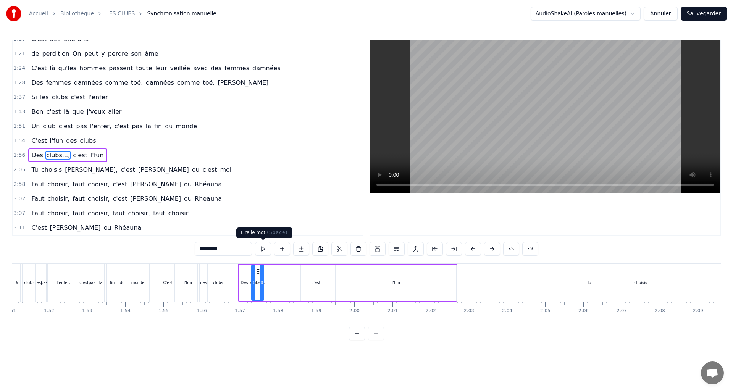
click at [266, 250] on button at bounding box center [263, 249] width 16 height 14
click at [265, 287] on div at bounding box center [264, 282] width 3 height 35
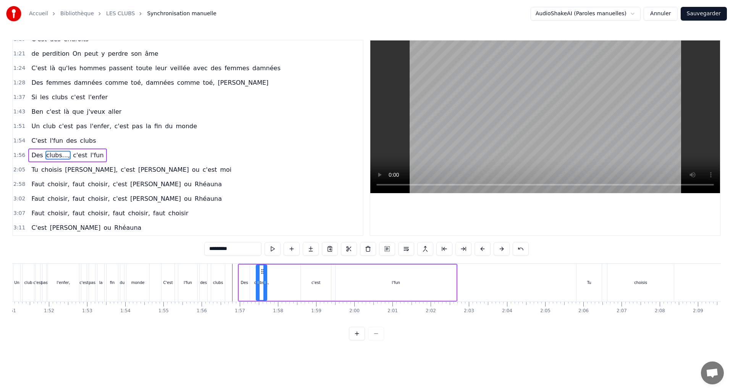
click at [257, 284] on icon at bounding box center [258, 282] width 3 height 6
click at [244, 285] on div "Des" at bounding box center [244, 283] width 7 height 6
type input "***"
drag, startPoint x: 249, startPoint y: 283, endPoint x: 253, endPoint y: 283, distance: 3.8
click at [253, 283] on icon at bounding box center [252, 282] width 3 height 6
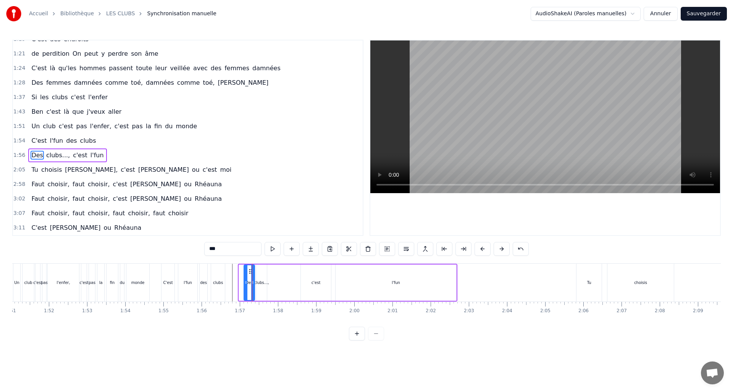
drag, startPoint x: 239, startPoint y: 284, endPoint x: 245, endPoint y: 284, distance: 5.4
click at [245, 284] on icon at bounding box center [245, 282] width 3 height 6
click at [276, 248] on button at bounding box center [273, 249] width 16 height 14
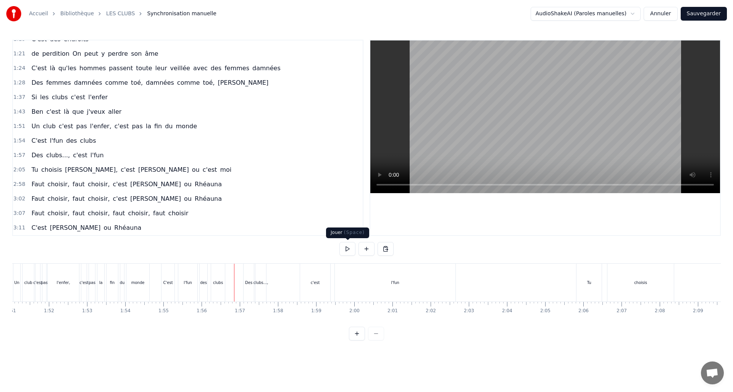
click at [343, 252] on button at bounding box center [347, 249] width 16 height 14
click at [331, 282] on div "Des clubs..., c'est l'fun" at bounding box center [350, 283] width 214 height 38
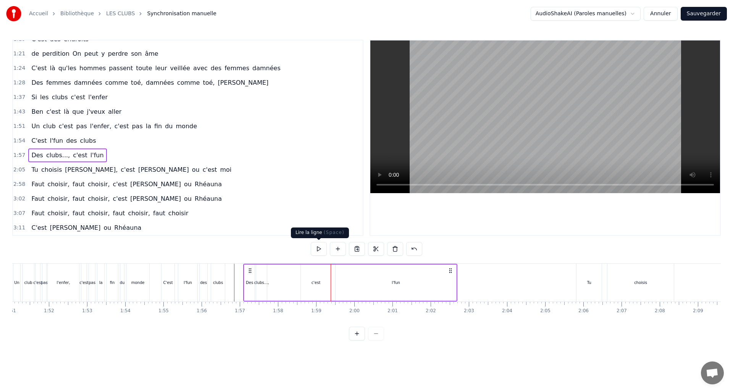
click at [316, 248] on button at bounding box center [319, 249] width 16 height 14
click at [447, 278] on div "l'fun" at bounding box center [396, 283] width 121 height 36
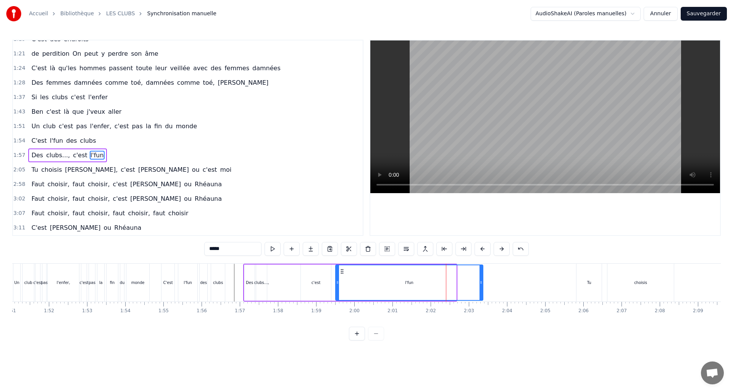
drag, startPoint x: 455, startPoint y: 283, endPoint x: 482, endPoint y: 285, distance: 26.8
click at [482, 285] on icon at bounding box center [481, 282] width 3 height 6
click at [270, 244] on button at bounding box center [273, 249] width 16 height 14
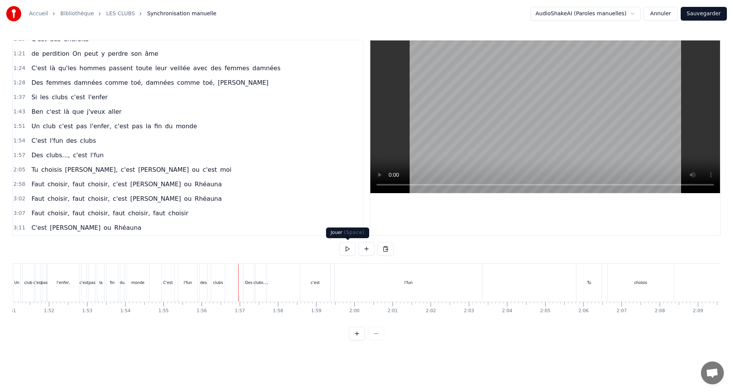
click at [348, 249] on button at bounding box center [347, 249] width 16 height 14
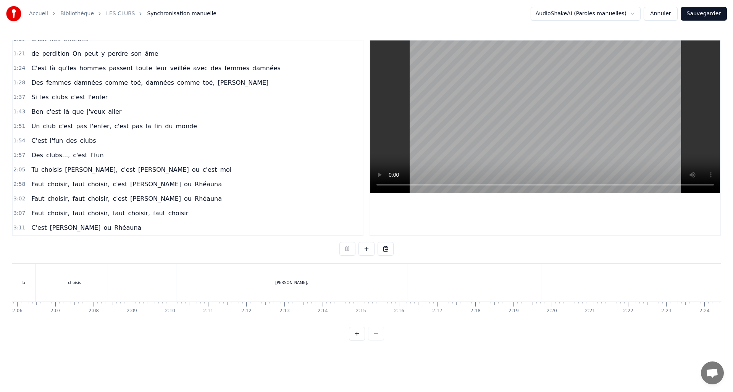
scroll to position [0, 4881]
click at [339, 242] on button at bounding box center [347, 249] width 16 height 14
click at [351, 249] on button at bounding box center [347, 249] width 16 height 14
click at [252, 284] on div "choisis" at bounding box center [241, 283] width 66 height 38
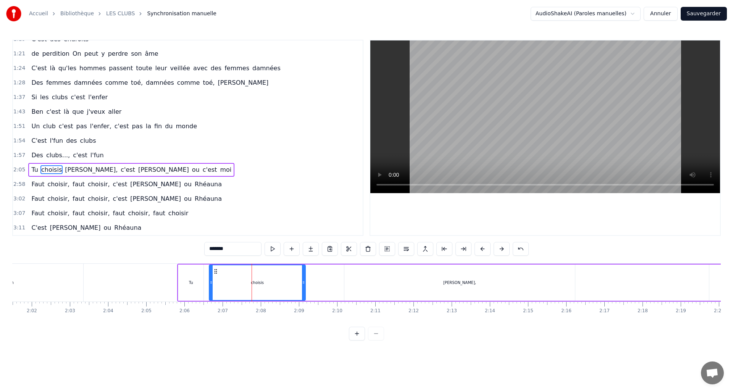
drag, startPoint x: 275, startPoint y: 283, endPoint x: 300, endPoint y: 292, distance: 27.4
click at [302, 292] on div at bounding box center [303, 282] width 3 height 35
click at [442, 287] on div "Angéline," at bounding box center [459, 283] width 231 height 36
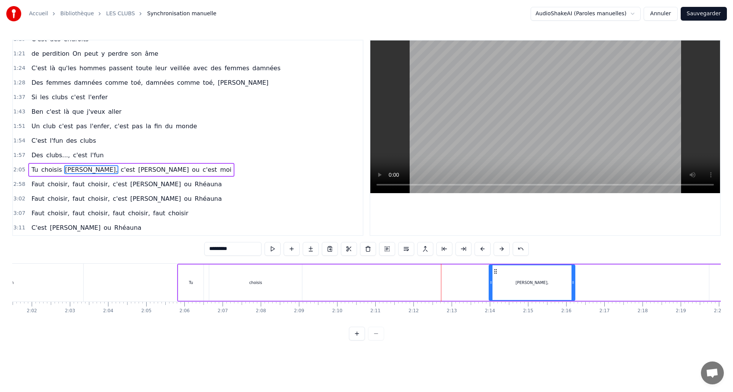
drag, startPoint x: 354, startPoint y: 282, endPoint x: 492, endPoint y: 291, distance: 138.1
click at [492, 291] on div at bounding box center [490, 282] width 3 height 35
click at [256, 276] on div "choisis" at bounding box center [255, 283] width 93 height 36
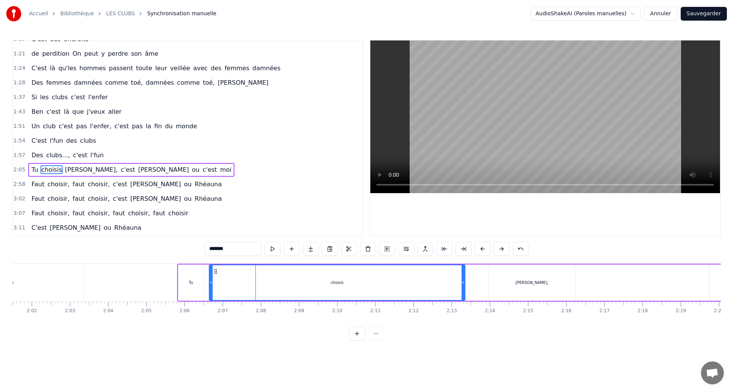
drag, startPoint x: 317, startPoint y: 282, endPoint x: 466, endPoint y: 292, distance: 149.3
click at [465, 292] on div at bounding box center [463, 282] width 3 height 35
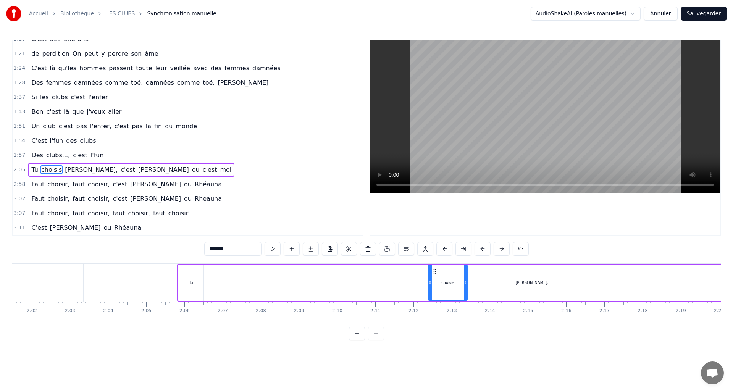
drag, startPoint x: 212, startPoint y: 281, endPoint x: 366, endPoint y: 283, distance: 154.6
click at [431, 303] on div "Dans un club, dans un club Dans un club Dans un club Dans un club Un club c'est…" at bounding box center [366, 291] width 709 height 57
click at [191, 278] on div "Tu" at bounding box center [190, 283] width 25 height 36
type input "**"
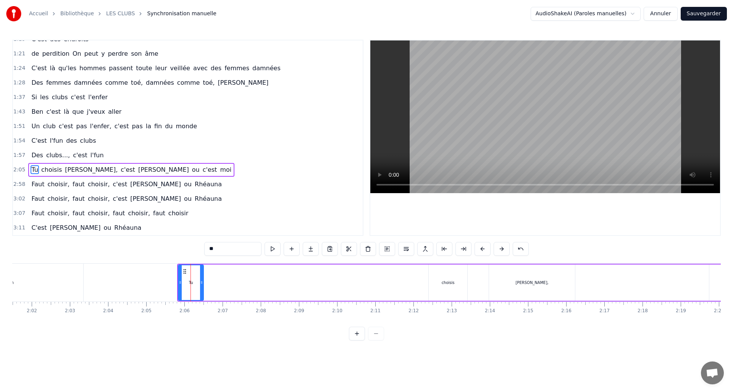
drag, startPoint x: 204, startPoint y: 283, endPoint x: 331, endPoint y: 301, distance: 128.7
click at [195, 282] on div "Tu" at bounding box center [190, 283] width 25 height 36
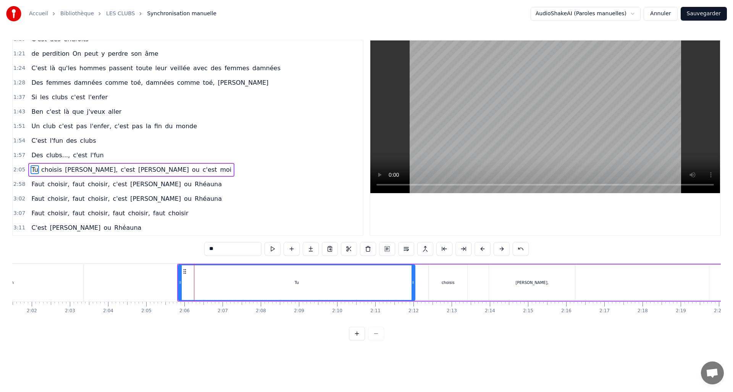
drag, startPoint x: 201, startPoint y: 281, endPoint x: 413, endPoint y: 301, distance: 212.9
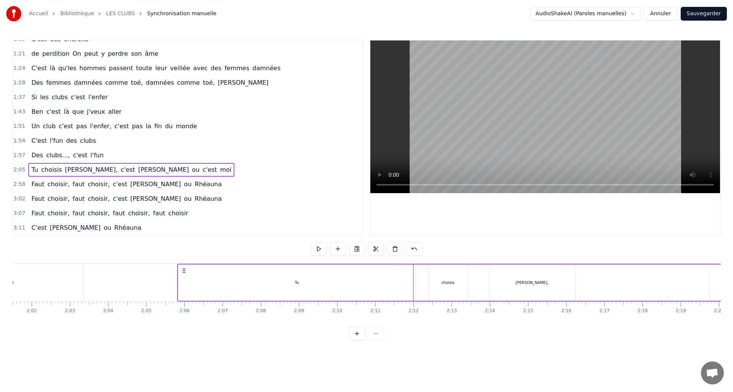
click at [181, 282] on div "Tu" at bounding box center [296, 283] width 237 height 36
drag, startPoint x: 181, startPoint y: 282, endPoint x: 396, endPoint y: 297, distance: 215.5
click at [396, 297] on div at bounding box center [397, 282] width 3 height 35
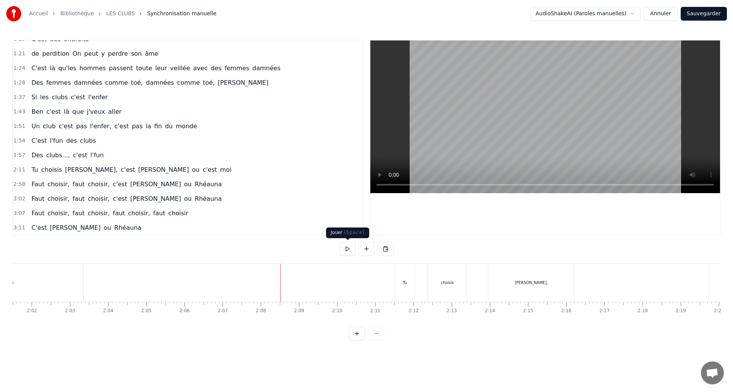
click at [345, 247] on button at bounding box center [347, 249] width 16 height 14
click at [346, 246] on button at bounding box center [347, 249] width 16 height 14
drag, startPoint x: 526, startPoint y: 293, endPoint x: 576, endPoint y: 290, distance: 49.7
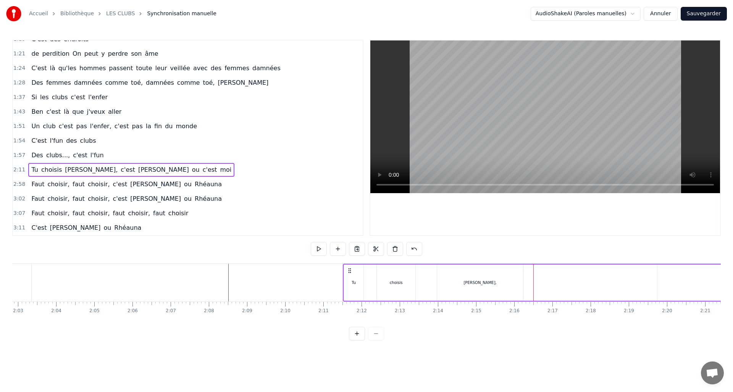
scroll to position [0, 4775]
click at [410, 280] on div "Angéline," at bounding box center [395, 283] width 86 height 36
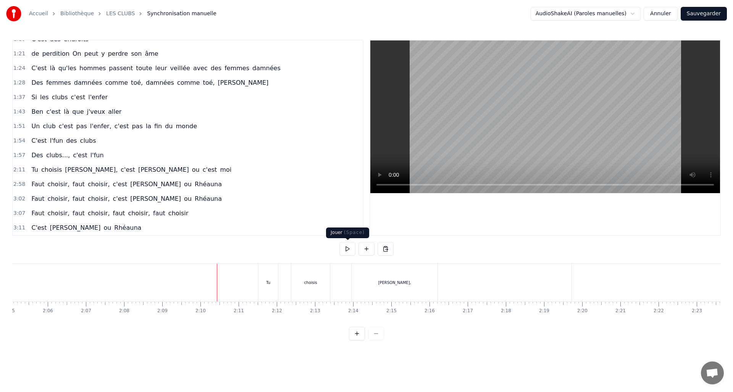
click at [350, 250] on button at bounding box center [347, 249] width 16 height 14
click at [339, 242] on button at bounding box center [347, 249] width 16 height 14
click at [344, 249] on button at bounding box center [347, 249] width 16 height 14
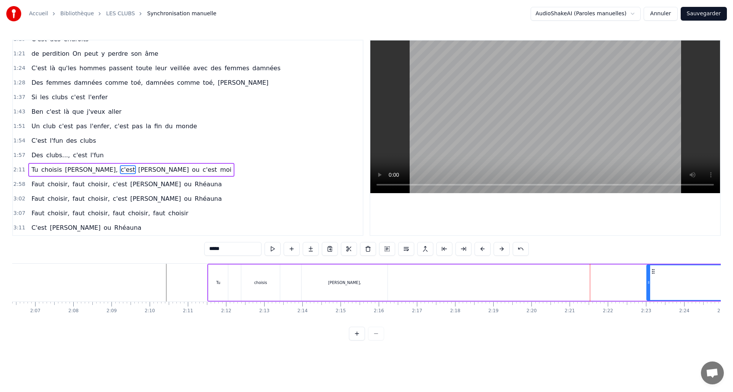
drag, startPoint x: 523, startPoint y: 280, endPoint x: 660, endPoint y: 285, distance: 137.2
click at [650, 284] on icon at bounding box center [648, 282] width 3 height 6
click at [373, 337] on div at bounding box center [366, 334] width 35 height 14
click at [378, 341] on div at bounding box center [366, 334] width 35 height 14
click at [376, 340] on div at bounding box center [366, 334] width 35 height 14
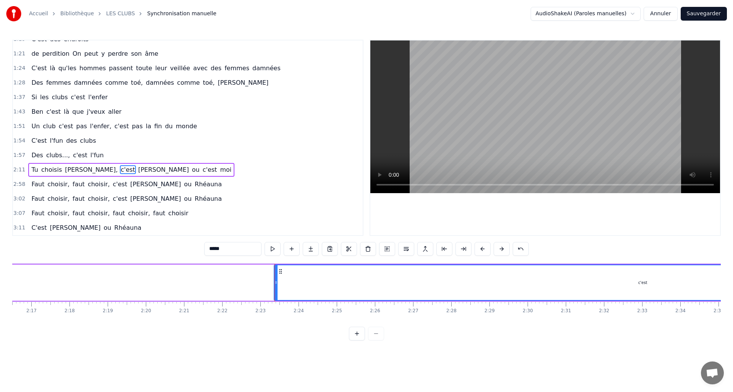
scroll to position [0, 5232]
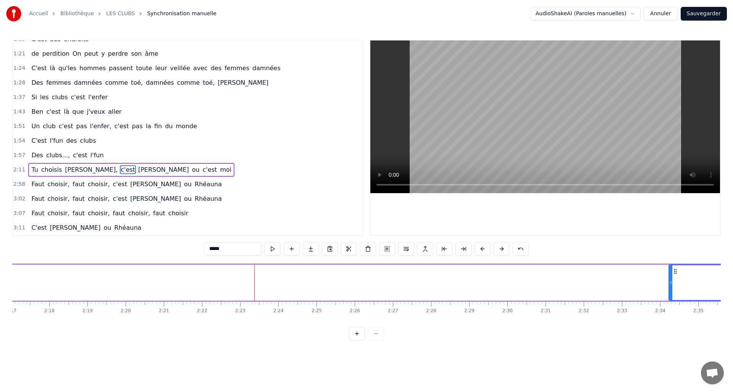
drag, startPoint x: 255, startPoint y: 281, endPoint x: 670, endPoint y: 299, distance: 415.4
click at [670, 299] on div at bounding box center [670, 282] width 3 height 35
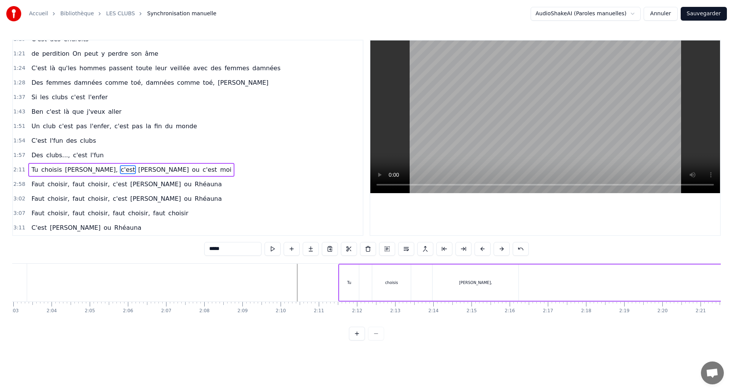
scroll to position [0, 4699]
click at [476, 299] on div "Angéline," at bounding box center [471, 283] width 86 height 36
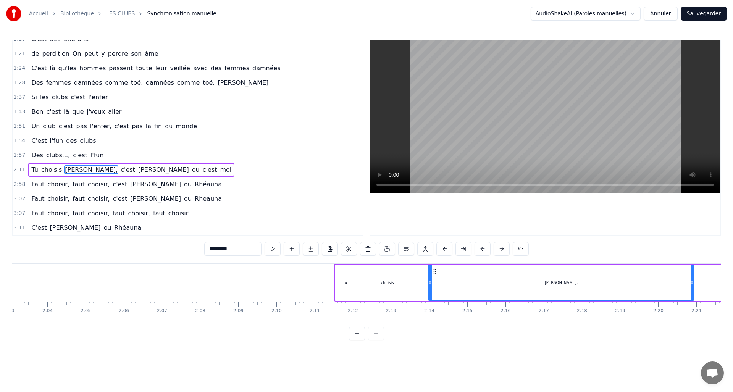
drag, startPoint x: 512, startPoint y: 283, endPoint x: 692, endPoint y: 282, distance: 179.8
click at [692, 282] on icon at bounding box center [692, 282] width 3 height 6
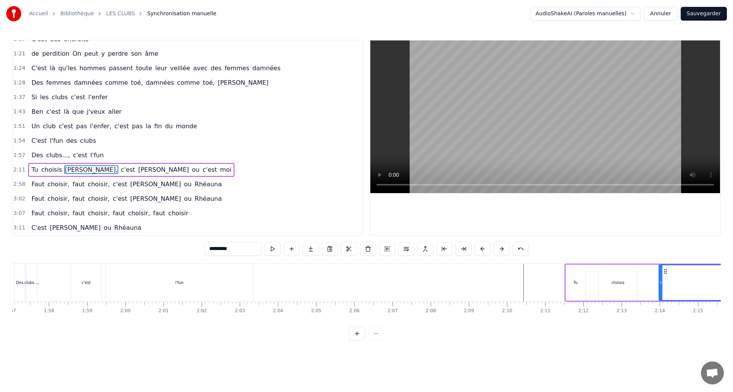
scroll to position [0, 4570]
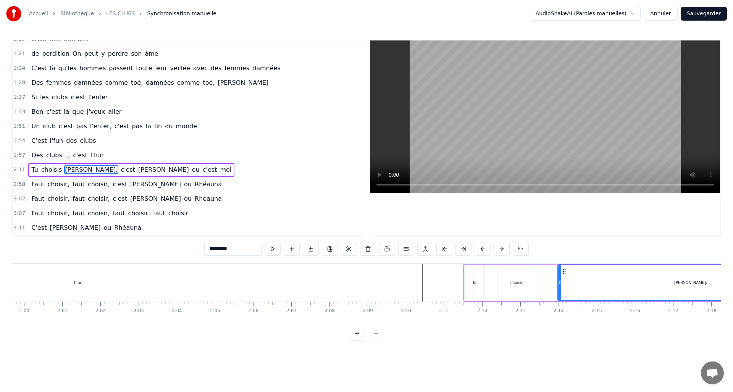
click at [514, 284] on div "choisis" at bounding box center [516, 283] width 13 height 6
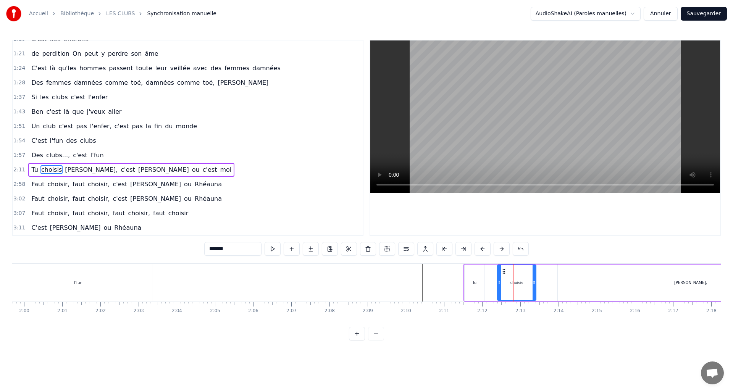
click at [586, 284] on div "Angéline," at bounding box center [691, 283] width 266 height 36
drag, startPoint x: 558, startPoint y: 284, endPoint x: 703, endPoint y: 282, distance: 145.1
click at [703, 282] on icon at bounding box center [704, 282] width 3 height 6
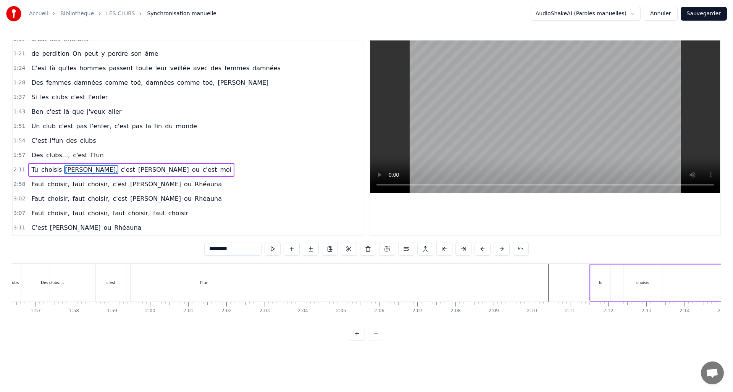
scroll to position [0, 4649]
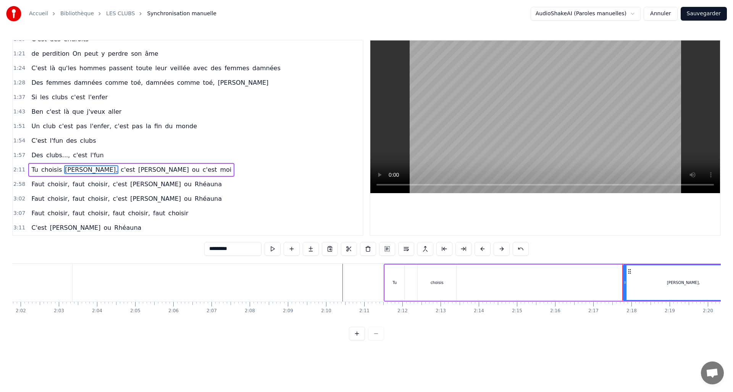
click at [445, 286] on div "choisis" at bounding box center [437, 283] width 39 height 36
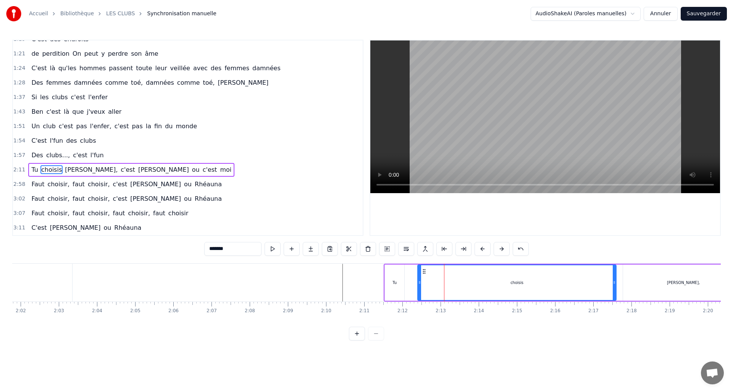
drag, startPoint x: 503, startPoint y: 284, endPoint x: 612, endPoint y: 287, distance: 109.6
click at [613, 287] on div at bounding box center [614, 282] width 3 height 35
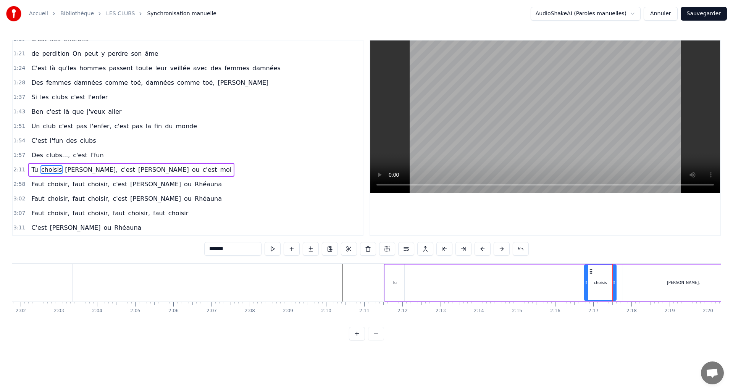
drag, startPoint x: 419, startPoint y: 281, endPoint x: 586, endPoint y: 288, distance: 167.0
click at [586, 288] on div at bounding box center [586, 282] width 3 height 35
click at [393, 281] on div "Tu" at bounding box center [394, 283] width 4 height 6
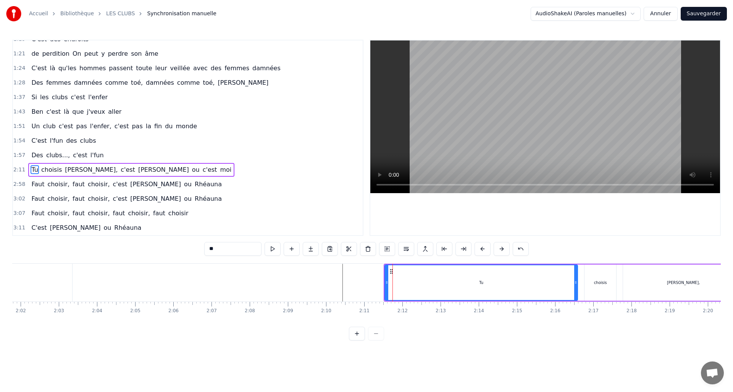
drag, startPoint x: 402, startPoint y: 281, endPoint x: 575, endPoint y: 288, distance: 173.5
click at [575, 288] on div at bounding box center [575, 282] width 3 height 35
drag, startPoint x: 384, startPoint y: 285, endPoint x: 437, endPoint y: 289, distance: 52.4
click at [437, 289] on div "Tu" at bounding box center [481, 283] width 194 height 36
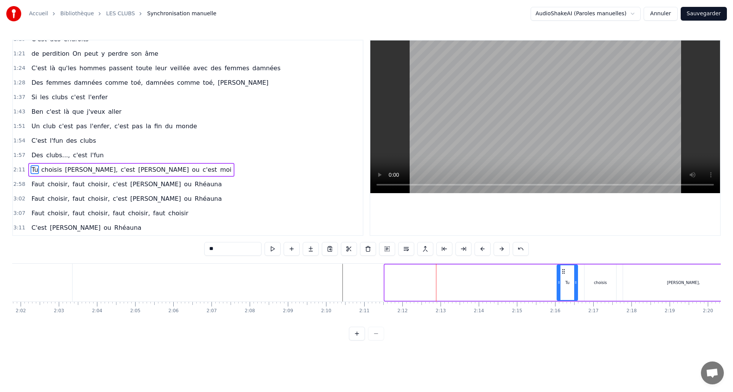
drag, startPoint x: 386, startPoint y: 284, endPoint x: 564, endPoint y: 291, distance: 178.4
click at [560, 291] on div at bounding box center [558, 282] width 3 height 35
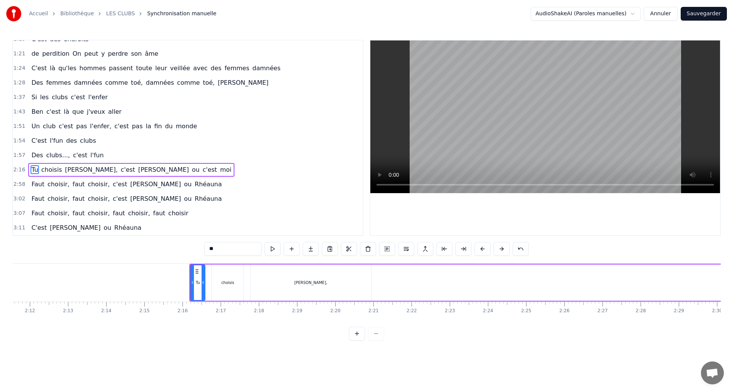
scroll to position [0, 5063]
click at [310, 287] on div "Angéline," at bounding box center [270, 283] width 121 height 36
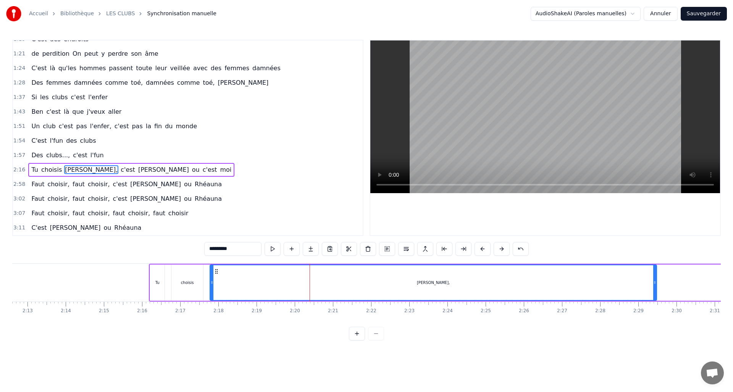
drag, startPoint x: 330, startPoint y: 283, endPoint x: 631, endPoint y: 289, distance: 301.3
click at [656, 289] on div at bounding box center [654, 282] width 3 height 35
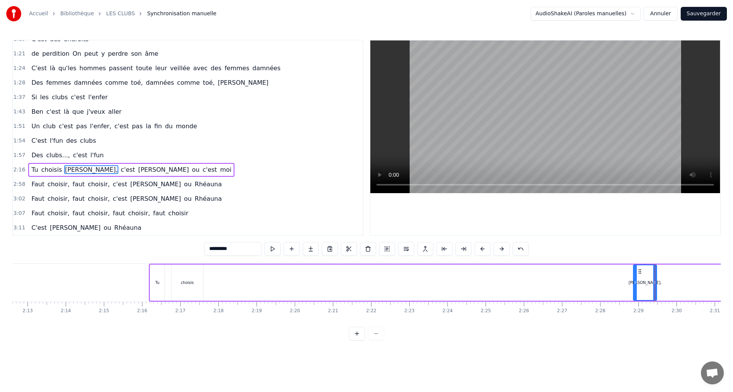
drag, startPoint x: 211, startPoint y: 285, endPoint x: 635, endPoint y: 290, distance: 423.8
click at [634, 289] on div at bounding box center [635, 282] width 3 height 35
click at [192, 286] on div "choisis" at bounding box center [187, 283] width 32 height 36
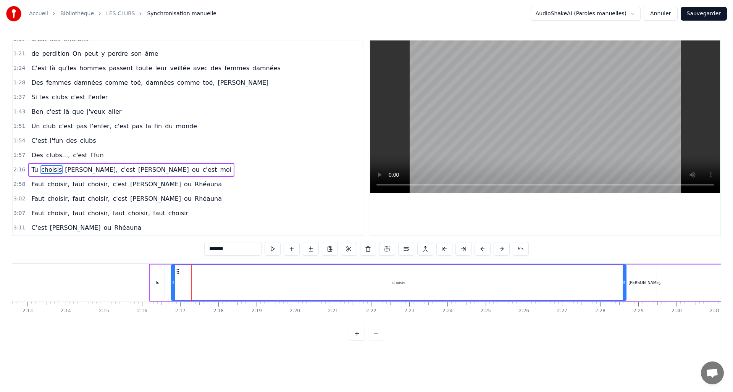
drag, startPoint x: 210, startPoint y: 283, endPoint x: 624, endPoint y: 287, distance: 413.9
click at [624, 287] on div at bounding box center [624, 282] width 3 height 35
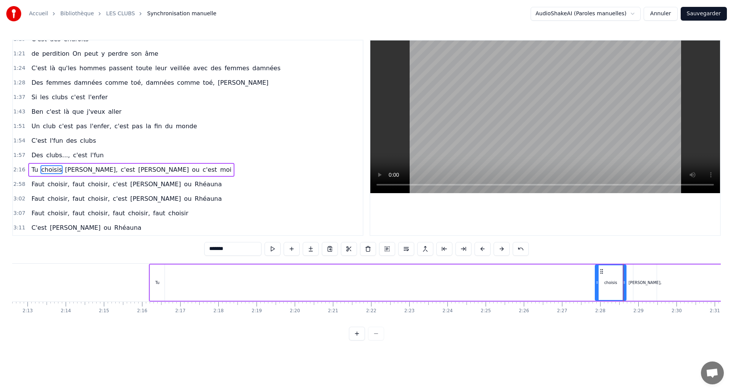
drag, startPoint x: 174, startPoint y: 286, endPoint x: 432, endPoint y: 288, distance: 257.7
click at [598, 298] on div at bounding box center [597, 282] width 3 height 35
click at [154, 283] on div "Tu" at bounding box center [157, 283] width 15 height 36
type input "**"
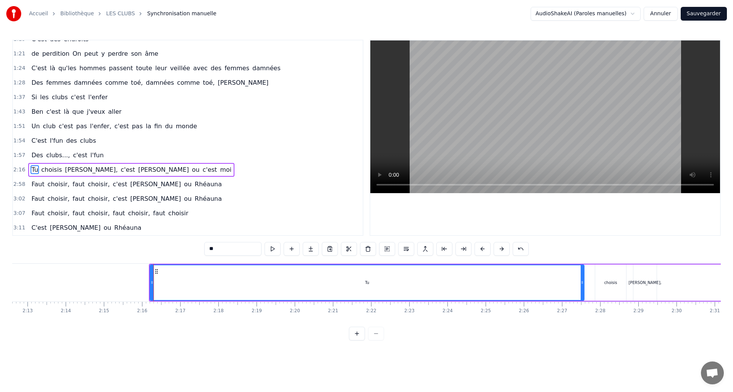
drag, startPoint x: 161, startPoint y: 282, endPoint x: 478, endPoint y: 296, distance: 316.8
click at [581, 308] on div "Dans un club, dans un club Dans un club Dans un club Dans un club Un club c'est…" at bounding box center [366, 291] width 709 height 57
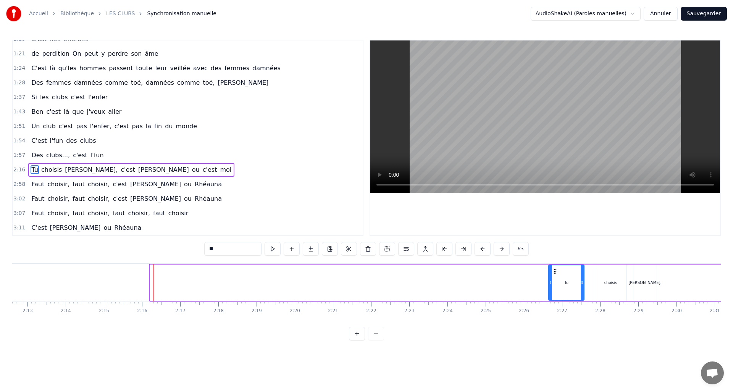
drag, startPoint x: 151, startPoint y: 286, endPoint x: 549, endPoint y: 312, distance: 398.7
click at [550, 312] on div "Dans un club, dans un club Dans un club Dans un club Dans un club Un club c'est…" at bounding box center [366, 291] width 709 height 57
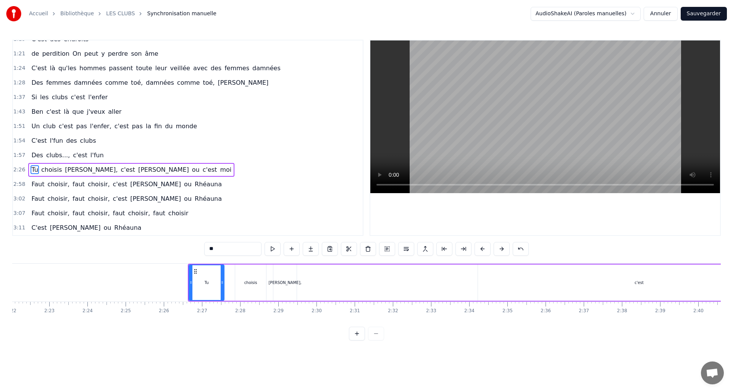
scroll to position [0, 5451]
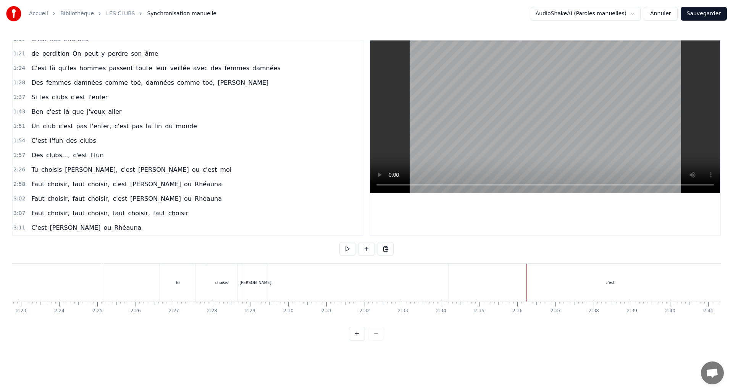
click at [513, 287] on div "c'est" at bounding box center [610, 283] width 322 height 38
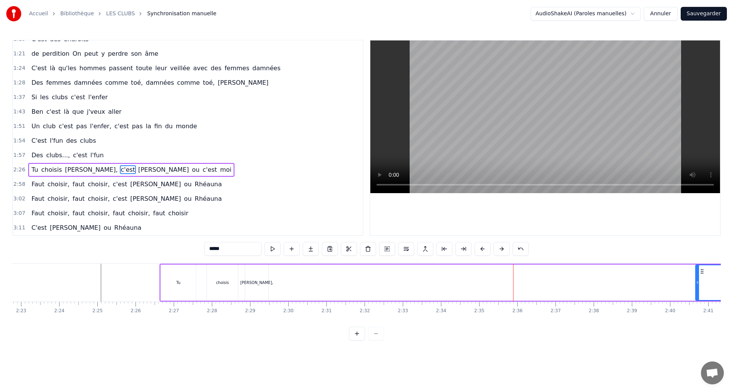
drag, startPoint x: 527, startPoint y: 286, endPoint x: 698, endPoint y: 297, distance: 171.4
click at [698, 297] on div at bounding box center [697, 282] width 3 height 35
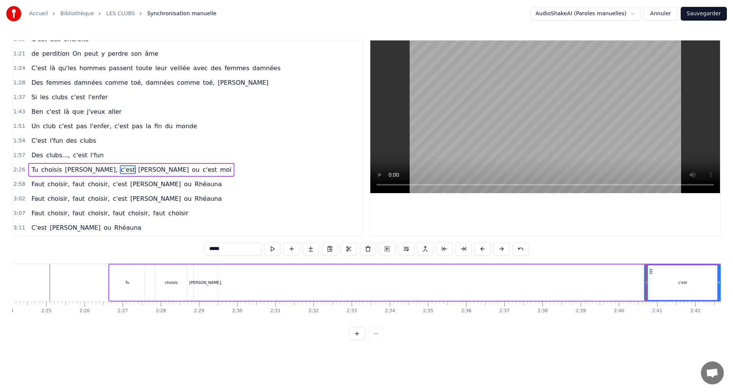
scroll to position [0, 5498]
click at [207, 283] on div "Angéline," at bounding box center [209, 283] width 33 height 6
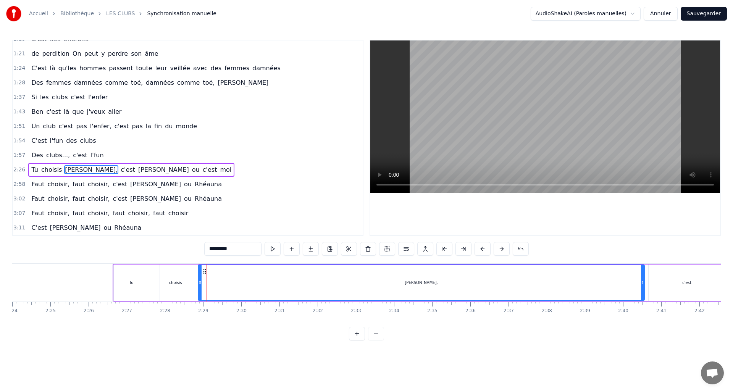
drag, startPoint x: 220, startPoint y: 282, endPoint x: 643, endPoint y: 298, distance: 423.3
click at [643, 298] on div at bounding box center [642, 282] width 3 height 35
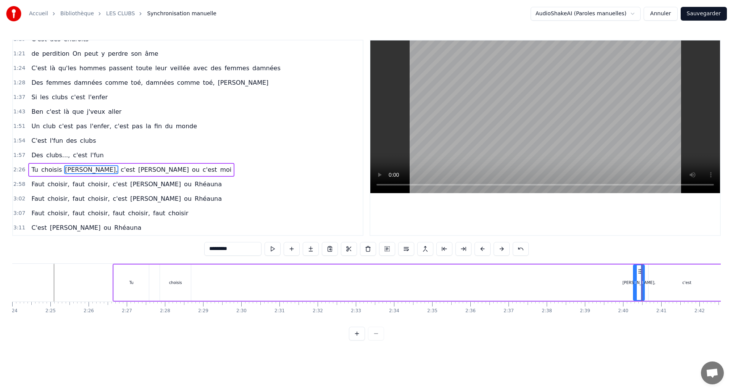
drag, startPoint x: 200, startPoint y: 284, endPoint x: 635, endPoint y: 306, distance: 435.8
click at [635, 306] on div "Dans un club, dans un club Dans un club Dans un club Dans un club Un club c'est…" at bounding box center [366, 291] width 709 height 57
click at [179, 284] on div "choisis" at bounding box center [175, 283] width 13 height 6
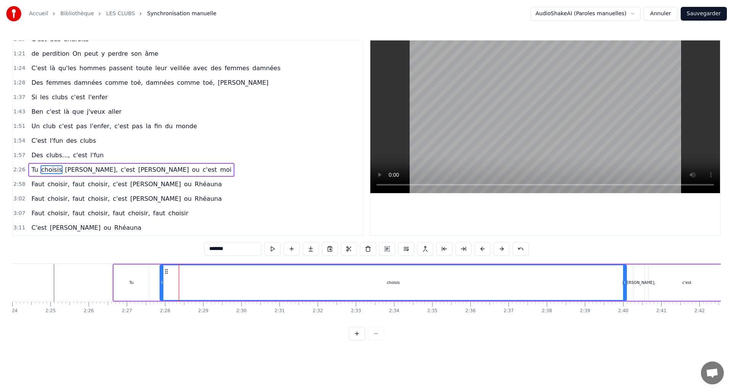
drag, startPoint x: 189, startPoint y: 281, endPoint x: 625, endPoint y: 300, distance: 436.0
click at [625, 300] on div "choisis" at bounding box center [393, 283] width 467 height 36
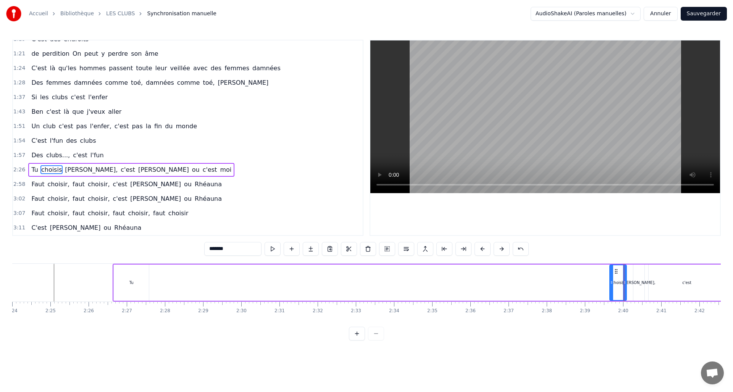
drag, startPoint x: 160, startPoint y: 284, endPoint x: 610, endPoint y: 310, distance: 450.5
click at [610, 310] on div "Dans un club, dans un club Dans un club Dans un club Dans un club Un club c'est…" at bounding box center [366, 291] width 709 height 57
click at [135, 276] on div "Tu" at bounding box center [131, 283] width 35 height 36
type input "**"
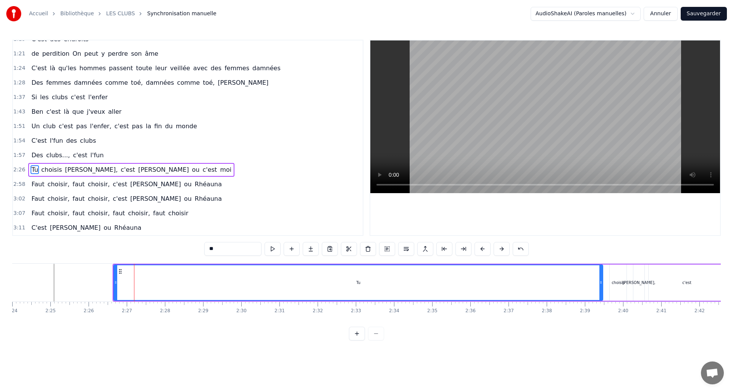
drag, startPoint x: 201, startPoint y: 283, endPoint x: 599, endPoint y: 288, distance: 397.5
click at [599, 288] on div at bounding box center [600, 282] width 3 height 35
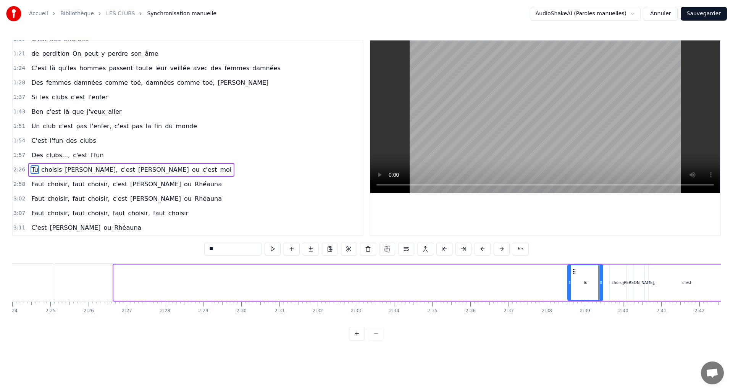
drag, startPoint x: 115, startPoint y: 280, endPoint x: 570, endPoint y: 278, distance: 454.7
click at [570, 278] on div at bounding box center [569, 282] width 3 height 35
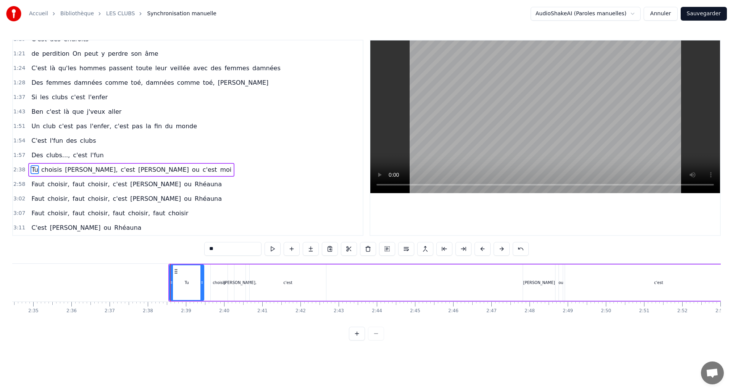
scroll to position [0, 5893]
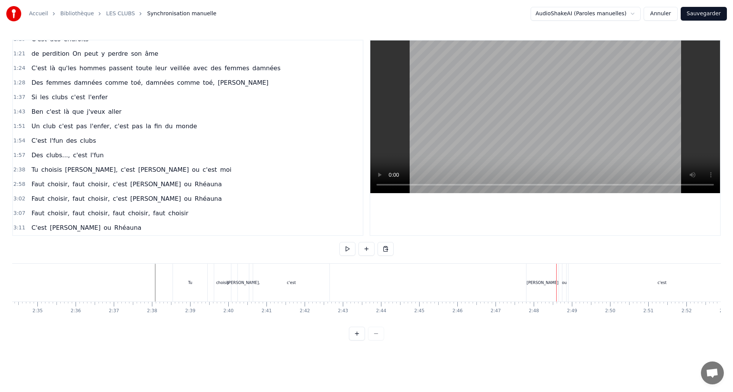
click at [618, 276] on div "c'est" at bounding box center [661, 283] width 187 height 38
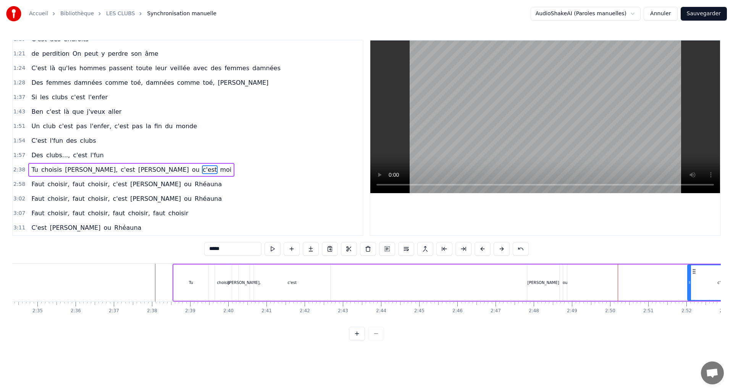
drag, startPoint x: 571, startPoint y: 287, endPoint x: 690, endPoint y: 290, distance: 118.4
click at [690, 290] on div at bounding box center [689, 282] width 3 height 35
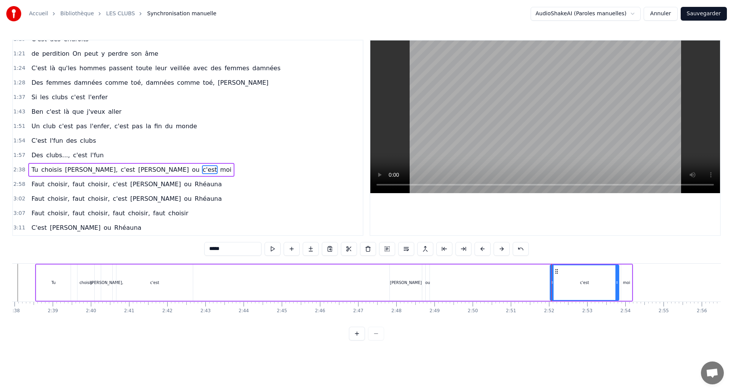
scroll to position [0, 6034]
click at [575, 290] on div "c'est" at bounding box center [580, 282] width 68 height 35
drag, startPoint x: 548, startPoint y: 282, endPoint x: 589, endPoint y: 279, distance: 41.3
click at [590, 279] on div at bounding box center [589, 282] width 3 height 35
click at [479, 289] on div "Tu choisis Angéline, c'est Pierrette ou c'est moi" at bounding box center [330, 283] width 598 height 38
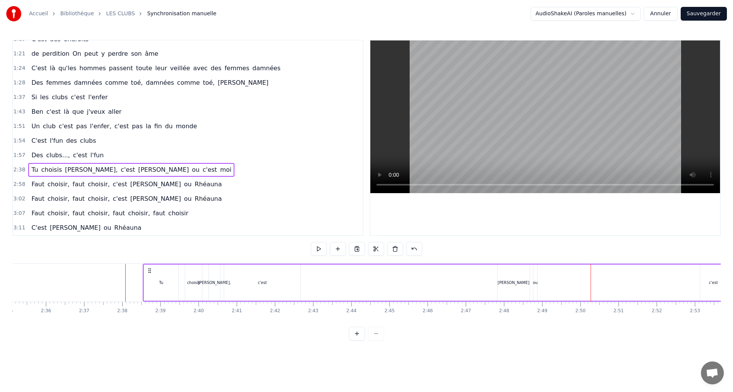
scroll to position [0, 5898]
click at [559, 287] on div "ou" at bounding box center [559, 283] width 4 height 36
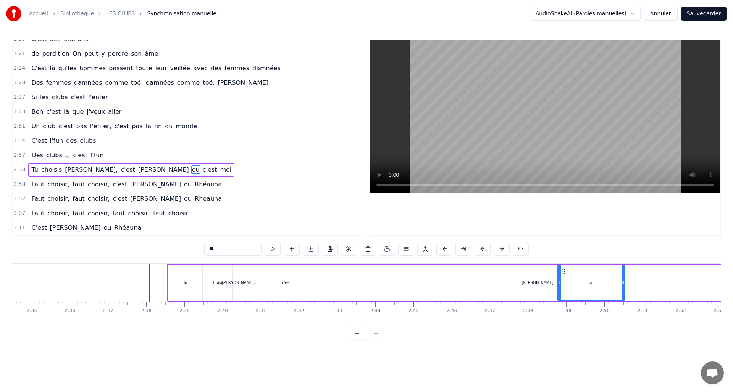
drag, startPoint x: 560, startPoint y: 285, endPoint x: 623, endPoint y: 286, distance: 63.8
click at [623, 286] on div at bounding box center [623, 282] width 3 height 35
click at [670, 290] on div "Tu choisis Angéline, c'est Pierrette ou c'est moi" at bounding box center [466, 283] width 598 height 38
click at [590, 291] on div "ou" at bounding box center [591, 283] width 68 height 36
drag, startPoint x: 576, startPoint y: 282, endPoint x: 605, endPoint y: 283, distance: 29.0
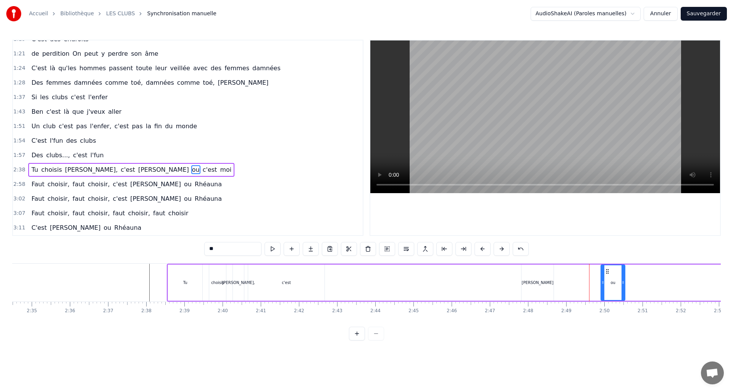
click at [604, 282] on icon at bounding box center [602, 282] width 3 height 6
click at [542, 285] on div "Pierrette" at bounding box center [538, 283] width 32 height 36
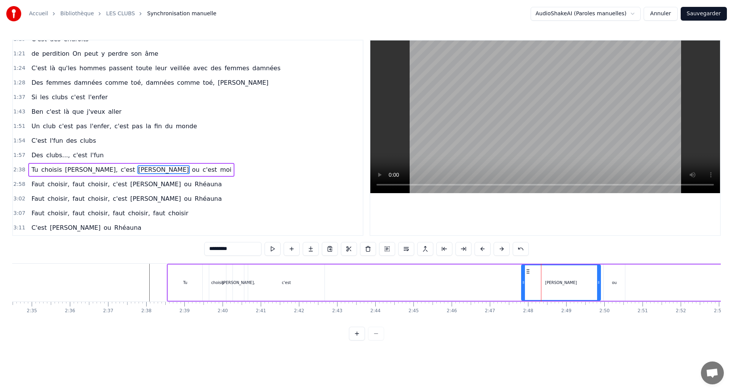
drag, startPoint x: 554, startPoint y: 284, endPoint x: 599, endPoint y: 281, distance: 45.5
click at [599, 281] on icon at bounding box center [598, 282] width 3 height 6
drag, startPoint x: 523, startPoint y: 282, endPoint x: 583, endPoint y: 280, distance: 59.6
click at [583, 280] on icon at bounding box center [581, 282] width 3 height 6
click at [314, 285] on div "c'est" at bounding box center [286, 283] width 76 height 36
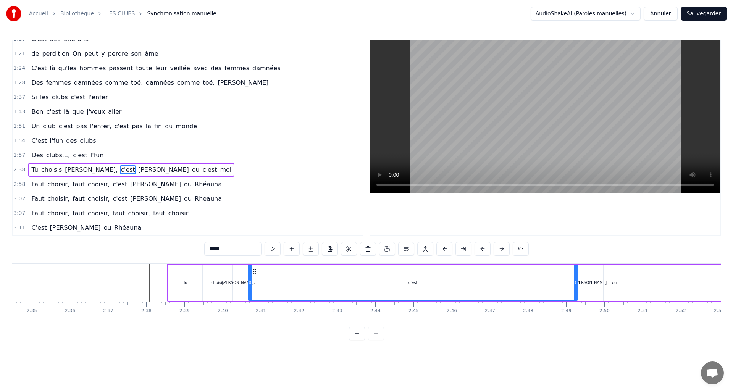
drag, startPoint x: 322, startPoint y: 283, endPoint x: 575, endPoint y: 286, distance: 253.2
click at [575, 286] on div at bounding box center [575, 282] width 3 height 35
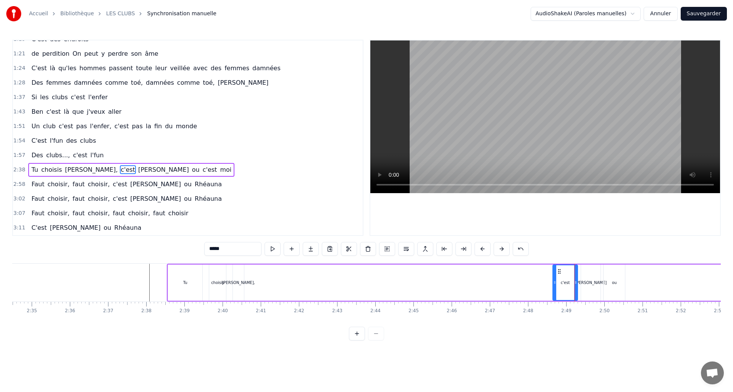
drag, startPoint x: 251, startPoint y: 285, endPoint x: 554, endPoint y: 298, distance: 303.8
click at [556, 298] on div at bounding box center [554, 282] width 3 height 35
click at [234, 286] on div "Angéline," at bounding box center [238, 283] width 11 height 36
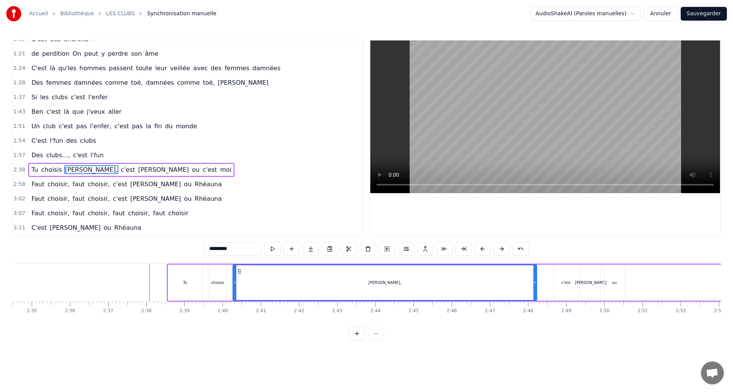
drag, startPoint x: 241, startPoint y: 283, endPoint x: 536, endPoint y: 291, distance: 294.9
click at [536, 291] on div at bounding box center [534, 282] width 3 height 35
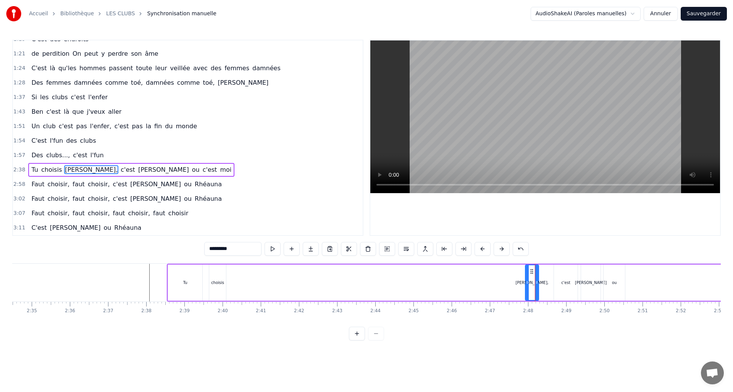
drag, startPoint x: 236, startPoint y: 282, endPoint x: 491, endPoint y: 292, distance: 255.2
click at [527, 287] on div at bounding box center [527, 282] width 3 height 35
click at [216, 276] on div "choisis" at bounding box center [217, 283] width 17 height 36
drag, startPoint x: 214, startPoint y: 271, endPoint x: 505, endPoint y: 273, distance: 290.9
click at [505, 273] on icon at bounding box center [507, 271] width 6 height 6
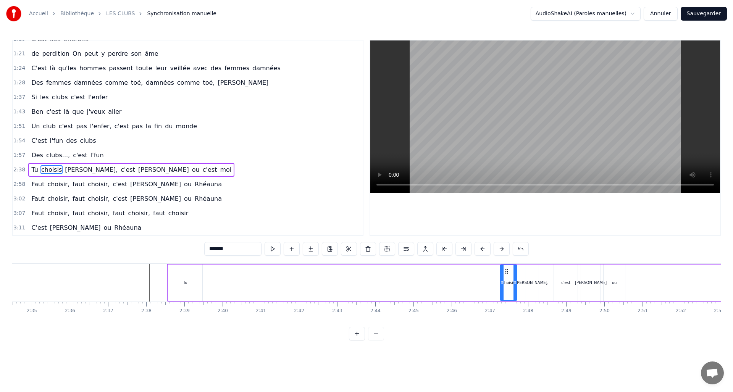
click at [193, 280] on div "Tu" at bounding box center [185, 283] width 34 height 36
type input "**"
drag, startPoint x: 176, startPoint y: 270, endPoint x: 463, endPoint y: 279, distance: 287.6
click at [463, 279] on div "Tu" at bounding box center [474, 282] width 34 height 35
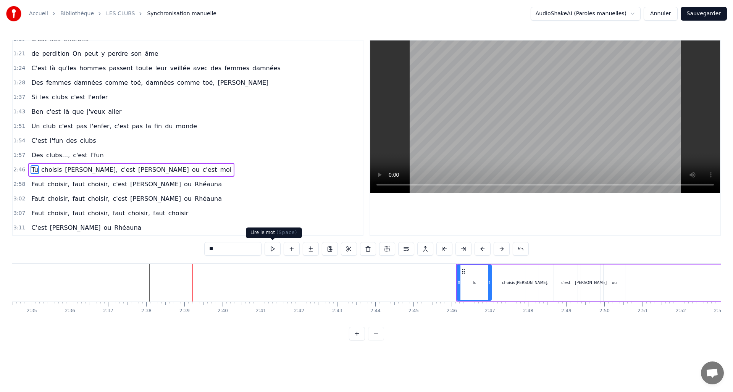
click at [274, 247] on button at bounding box center [273, 249] width 16 height 14
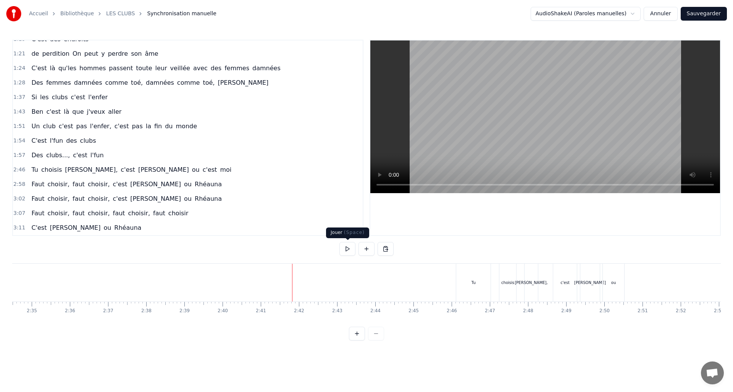
click at [344, 249] on button at bounding box center [347, 249] width 16 height 14
click at [455, 292] on div "Tu choisis Angéline, c'est Pierrette ou c'est moi" at bounding box center [414, 283] width 309 height 38
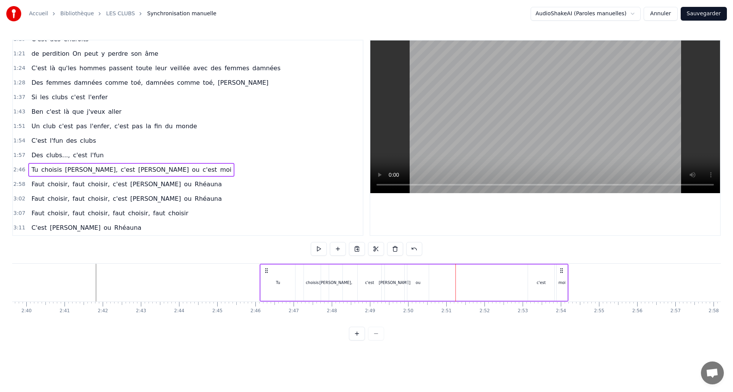
click at [421, 285] on div "ou" at bounding box center [417, 283] width 21 height 36
drag, startPoint x: 411, startPoint y: 268, endPoint x: 472, endPoint y: 266, distance: 61.1
click at [472, 266] on div "Tu choisis Angéline, c'est Pierrette ou c'est moi" at bounding box center [414, 283] width 309 height 38
click at [421, 271] on div "ou" at bounding box center [417, 283] width 21 height 36
drag, startPoint x: 413, startPoint y: 271, endPoint x: 499, endPoint y: 272, distance: 86.3
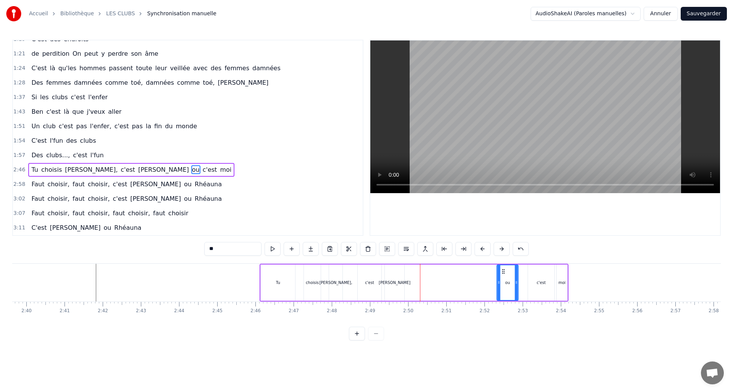
click at [502, 272] on icon at bounding box center [504, 271] width 6 height 6
click at [392, 278] on div "Pierrette" at bounding box center [394, 283] width 19 height 36
drag, startPoint x: 391, startPoint y: 271, endPoint x: 482, endPoint y: 270, distance: 90.5
click at [482, 270] on icon at bounding box center [483, 271] width 6 height 6
click at [371, 283] on div "c'est" at bounding box center [369, 283] width 9 height 6
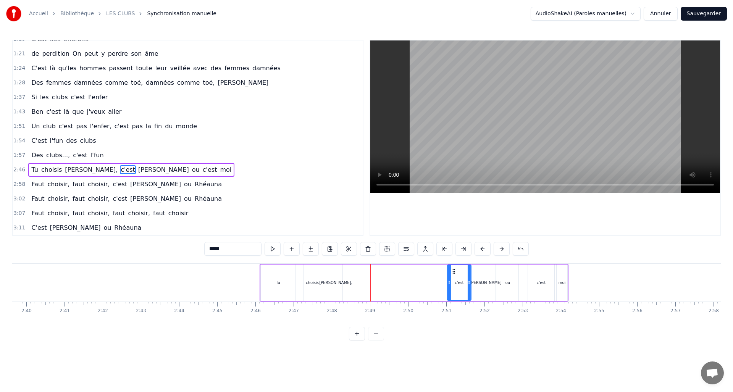
drag, startPoint x: 364, startPoint y: 269, endPoint x: 451, endPoint y: 271, distance: 87.5
click at [451, 271] on icon at bounding box center [454, 271] width 6 height 6
click at [336, 278] on div "Angéline," at bounding box center [335, 283] width 13 height 36
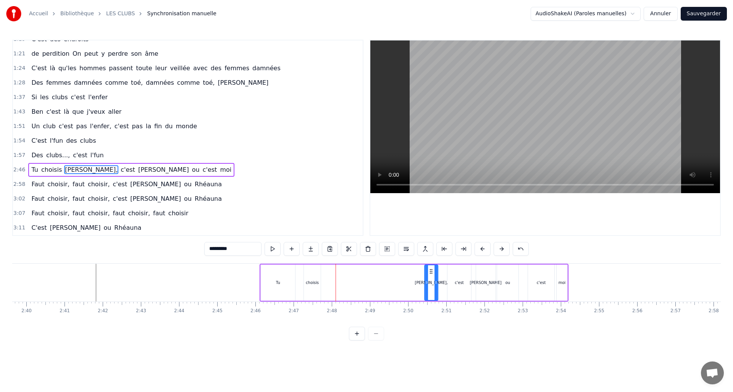
drag, startPoint x: 336, startPoint y: 270, endPoint x: 430, endPoint y: 273, distance: 94.7
click at [430, 273] on icon at bounding box center [431, 271] width 6 height 6
click at [309, 274] on div "choisis" at bounding box center [312, 283] width 17 height 36
drag, startPoint x: 312, startPoint y: 270, endPoint x: 306, endPoint y: 272, distance: 5.6
click at [408, 275] on div "choisis" at bounding box center [410, 282] width 16 height 35
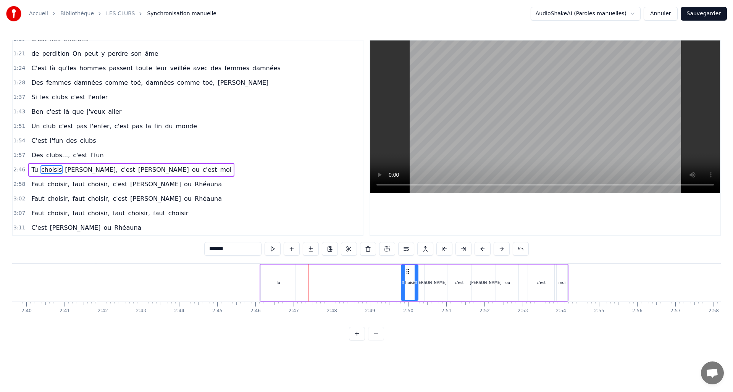
click at [270, 272] on div "Tu" at bounding box center [278, 283] width 34 height 36
type input "**"
drag, startPoint x: 276, startPoint y: 266, endPoint x: 375, endPoint y: 275, distance: 100.0
click at [375, 275] on div "Tu" at bounding box center [386, 282] width 34 height 35
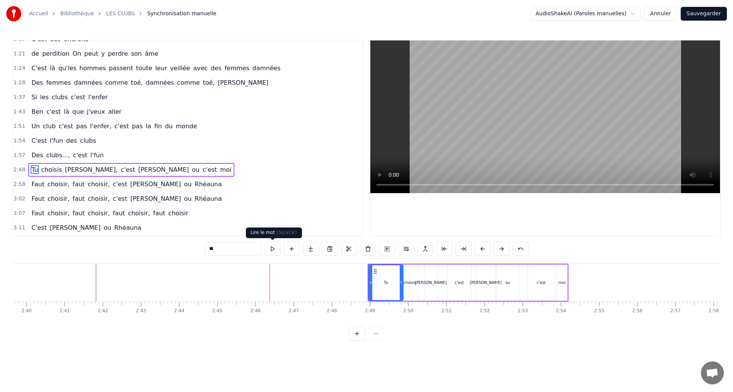
click at [271, 250] on button at bounding box center [273, 249] width 16 height 14
click at [271, 251] on button at bounding box center [273, 249] width 16 height 14
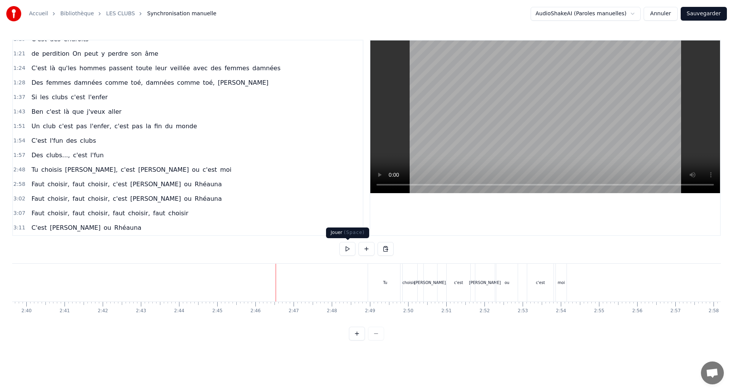
click at [348, 247] on button at bounding box center [347, 249] width 16 height 14
click at [390, 285] on div "Tu" at bounding box center [385, 283] width 34 height 38
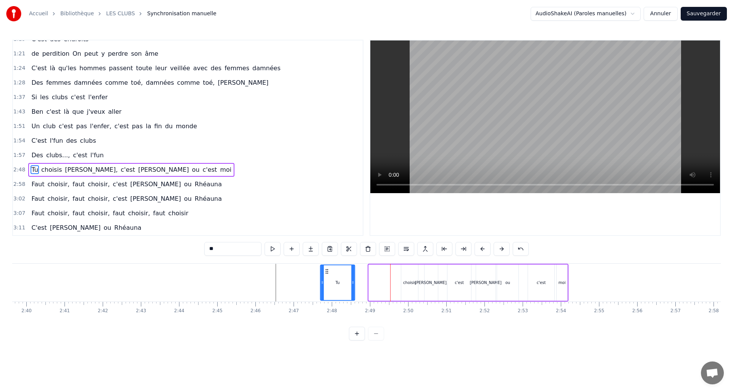
drag, startPoint x: 373, startPoint y: 268, endPoint x: 327, endPoint y: 270, distance: 46.2
click at [326, 270] on icon at bounding box center [327, 271] width 6 height 6
drag, startPoint x: 352, startPoint y: 283, endPoint x: 344, endPoint y: 285, distance: 8.6
click at [344, 285] on icon at bounding box center [342, 282] width 3 height 6
click at [410, 288] on div "choisis" at bounding box center [409, 283] width 17 height 36
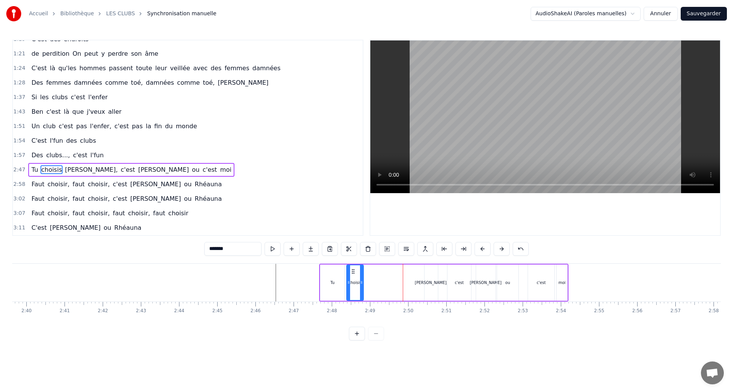
drag, startPoint x: 407, startPoint y: 270, endPoint x: 353, endPoint y: 276, distance: 54.2
click at [353, 276] on div "choisis" at bounding box center [355, 282] width 16 height 35
click at [431, 280] on div "Angéline," at bounding box center [431, 283] width 33 height 6
type input "*********"
drag, startPoint x: 431, startPoint y: 279, endPoint x: 410, endPoint y: 279, distance: 21.8
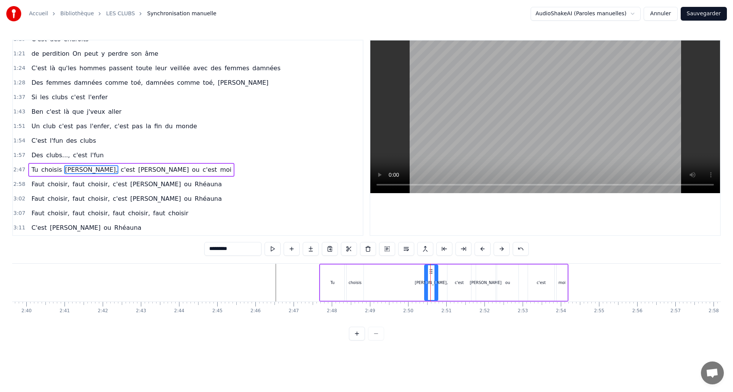
click at [406, 279] on div "Tu choisis Angéline, c'est Pierrette ou c'est moi" at bounding box center [443, 283] width 249 height 38
click at [432, 273] on div "Angéline," at bounding box center [431, 283] width 13 height 36
drag, startPoint x: 431, startPoint y: 269, endPoint x: 373, endPoint y: 276, distance: 58.1
click at [373, 276] on div "Angéline," at bounding box center [373, 282] width 13 height 35
drag, startPoint x: 386, startPoint y: 284, endPoint x: 391, endPoint y: 286, distance: 5.7
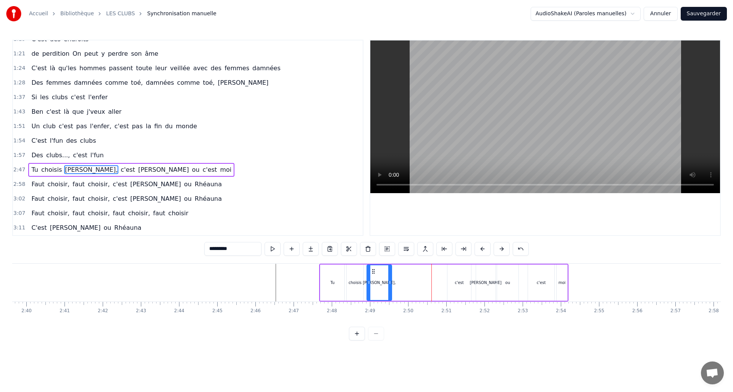
click at [391, 286] on div at bounding box center [389, 282] width 3 height 35
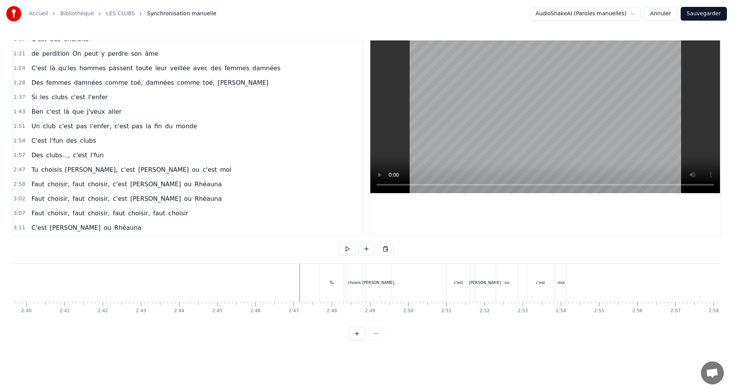
click at [349, 247] on button at bounding box center [347, 249] width 16 height 14
click at [350, 247] on button at bounding box center [347, 249] width 16 height 14
click at [460, 287] on div "c'est" at bounding box center [459, 283] width 24 height 38
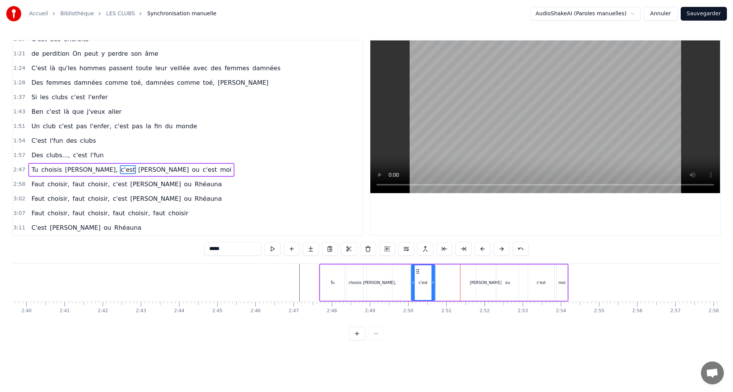
drag, startPoint x: 452, startPoint y: 269, endPoint x: 417, endPoint y: 271, distance: 34.8
click at [417, 271] on icon at bounding box center [418, 271] width 6 height 6
drag, startPoint x: 433, startPoint y: 281, endPoint x: 427, endPoint y: 282, distance: 5.8
click at [427, 281] on icon at bounding box center [427, 282] width 3 height 6
click at [421, 269] on icon at bounding box center [421, 271] width 6 height 6
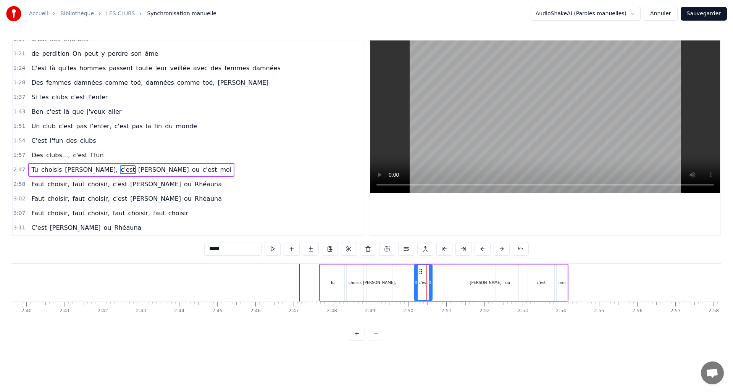
click at [488, 285] on div "Pierrette" at bounding box center [486, 283] width 32 height 6
type input "*********"
drag, startPoint x: 481, startPoint y: 268, endPoint x: 438, endPoint y: 271, distance: 42.5
click at [437, 271] on icon at bounding box center [439, 271] width 6 height 6
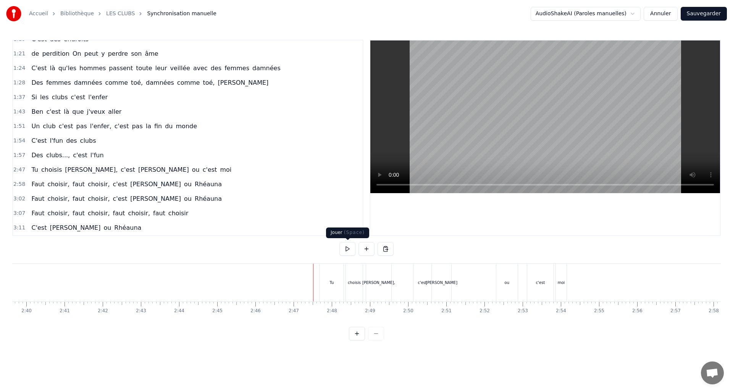
click at [349, 249] on button at bounding box center [347, 249] width 16 height 14
click at [354, 247] on button at bounding box center [347, 249] width 16 height 14
click at [341, 285] on div "Tu" at bounding box center [332, 283] width 24 height 38
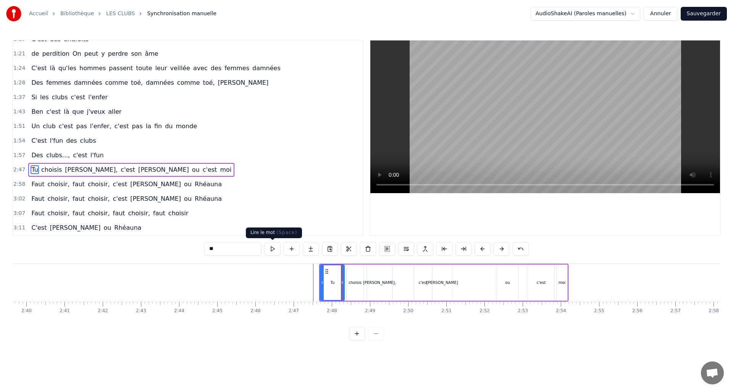
click at [274, 247] on button at bounding box center [273, 249] width 16 height 14
drag, startPoint x: 341, startPoint y: 282, endPoint x: 334, endPoint y: 282, distance: 6.5
click at [334, 282] on icon at bounding box center [335, 282] width 3 height 6
click at [349, 283] on div "choisis" at bounding box center [355, 283] width 13 height 6
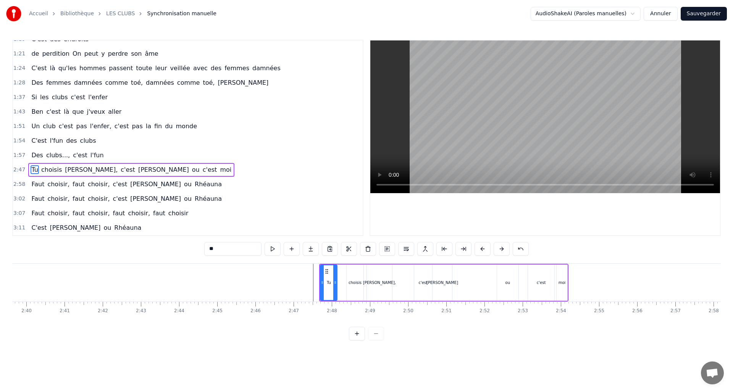
type input "*******"
drag, startPoint x: 347, startPoint y: 281, endPoint x: 341, endPoint y: 282, distance: 5.8
click at [341, 282] on icon at bounding box center [342, 282] width 3 height 6
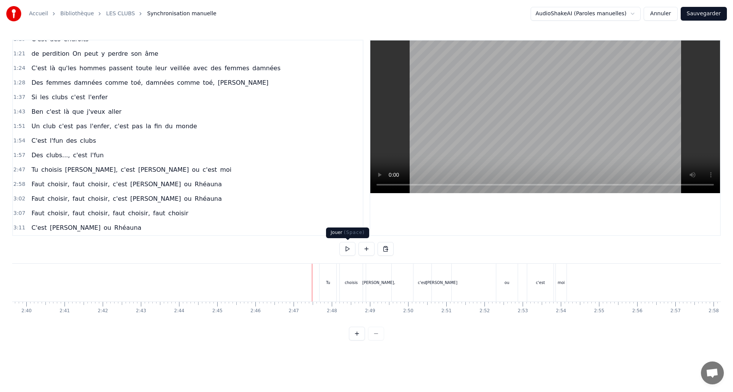
click at [345, 249] on button at bounding box center [347, 249] width 16 height 14
click at [536, 287] on div "c'est" at bounding box center [540, 283] width 26 height 38
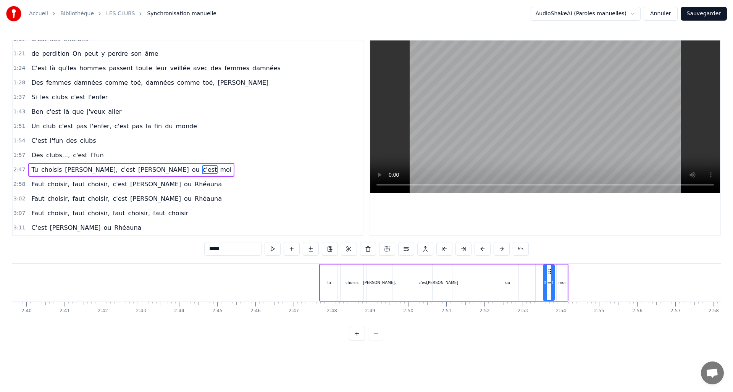
drag, startPoint x: 530, startPoint y: 281, endPoint x: 544, endPoint y: 281, distance: 14.9
click at [544, 281] on icon at bounding box center [545, 282] width 3 height 6
click at [501, 283] on div "ou" at bounding box center [507, 283] width 21 height 36
type input "**"
click at [523, 282] on div "Tu choisis Angéline, c'est Pierrette ou c'est moi" at bounding box center [443, 283] width 249 height 38
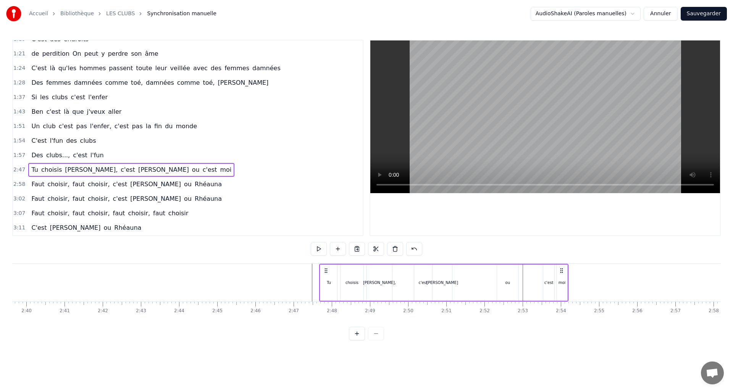
click at [511, 283] on div "ou" at bounding box center [507, 283] width 21 height 36
drag, startPoint x: 526, startPoint y: 282, endPoint x: 540, endPoint y: 282, distance: 14.5
click at [540, 282] on icon at bounding box center [540, 282] width 3 height 6
drag, startPoint x: 501, startPoint y: 283, endPoint x: 532, endPoint y: 283, distance: 31.7
click at [532, 282] on icon at bounding box center [531, 282] width 3 height 6
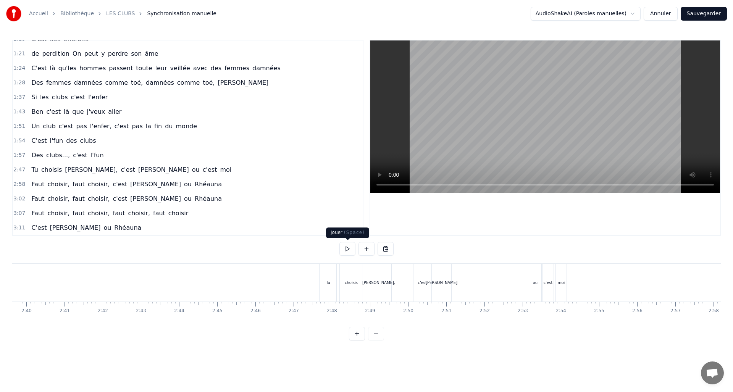
click at [347, 248] on button at bounding box center [347, 249] width 16 height 14
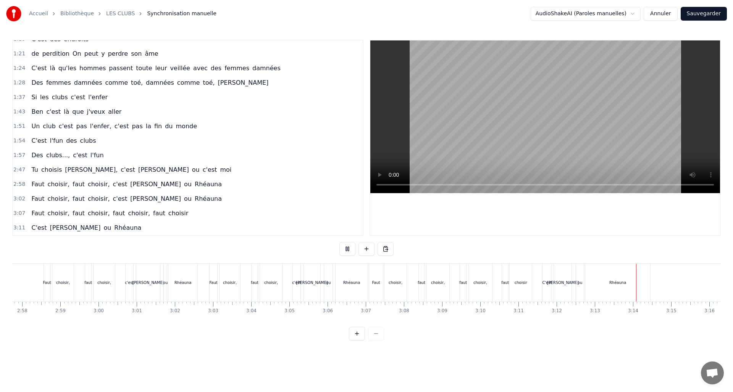
scroll to position [0, 6787]
click at [339, 242] on button at bounding box center [347, 249] width 16 height 14
click at [346, 251] on button at bounding box center [347, 249] width 16 height 14
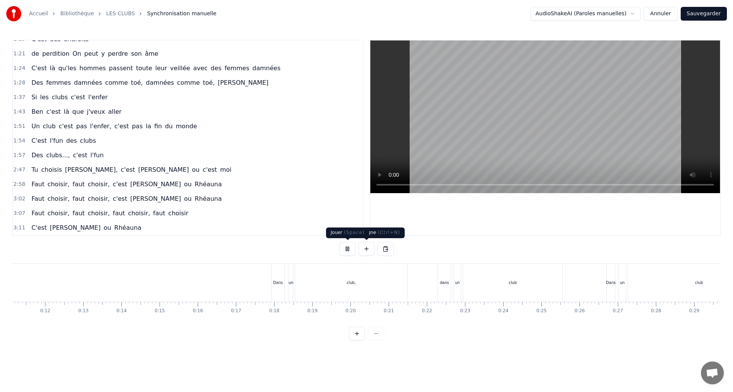
click at [344, 246] on button at bounding box center [347, 249] width 16 height 14
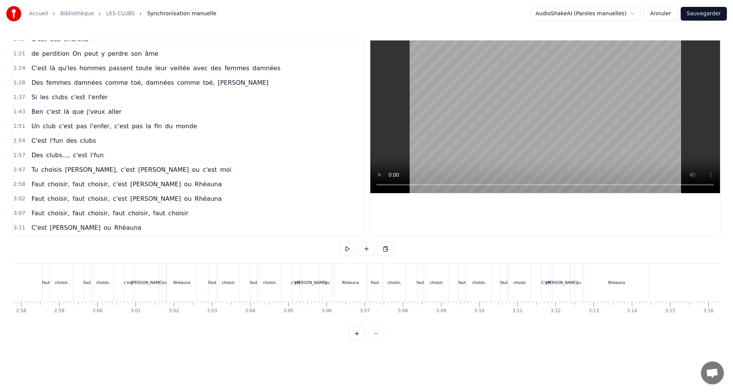
click at [612, 289] on div "Rhéauna" at bounding box center [616, 283] width 65 height 38
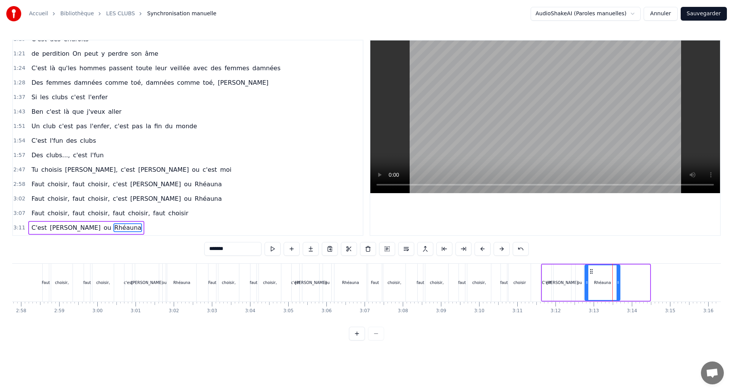
drag, startPoint x: 635, startPoint y: 285, endPoint x: 616, endPoint y: 285, distance: 18.3
click at [617, 285] on div at bounding box center [618, 282] width 3 height 35
click at [270, 249] on button at bounding box center [273, 249] width 16 height 14
click at [705, 13] on button "Sauvegarder" at bounding box center [704, 14] width 46 height 14
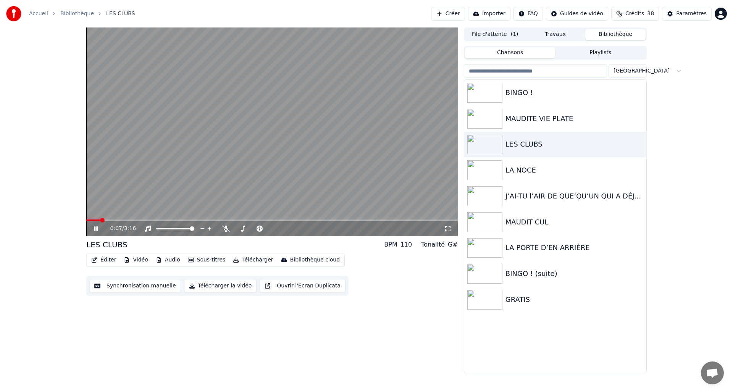
click at [93, 229] on icon at bounding box center [101, 229] width 18 height 6
click at [208, 286] on button "Télécharger la vidéo" at bounding box center [220, 286] width 73 height 14
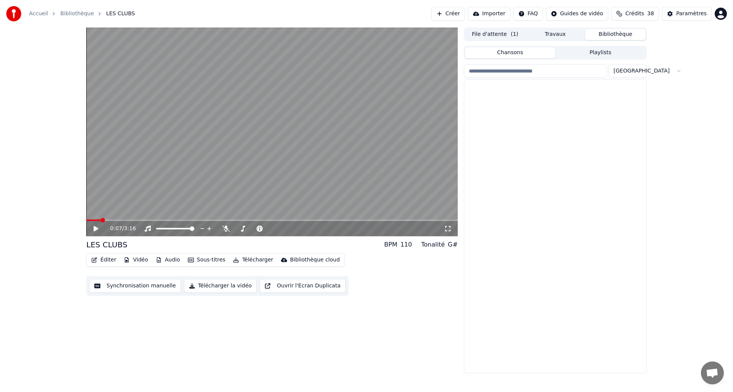
click at [620, 33] on button "Bibliothèque" at bounding box center [615, 34] width 60 height 11
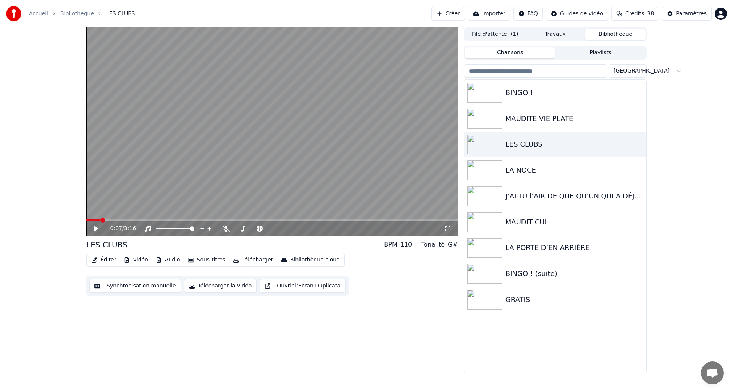
click at [452, 14] on button "Créer" at bounding box center [448, 14] width 34 height 14
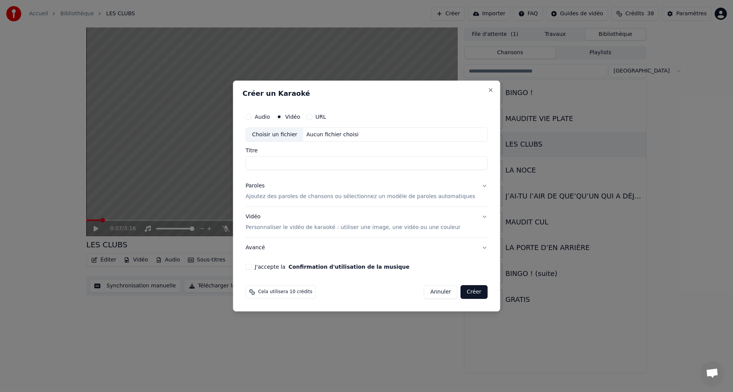
click at [278, 137] on div "Choisir un fichier" at bounding box center [274, 135] width 57 height 14
drag, startPoint x: 325, startPoint y: 164, endPoint x: 230, endPoint y: 153, distance: 95.7
click at [230, 153] on body "**********" at bounding box center [366, 196] width 733 height 392
click at [323, 163] on input "**********" at bounding box center [366, 164] width 242 height 14
type input "**********"
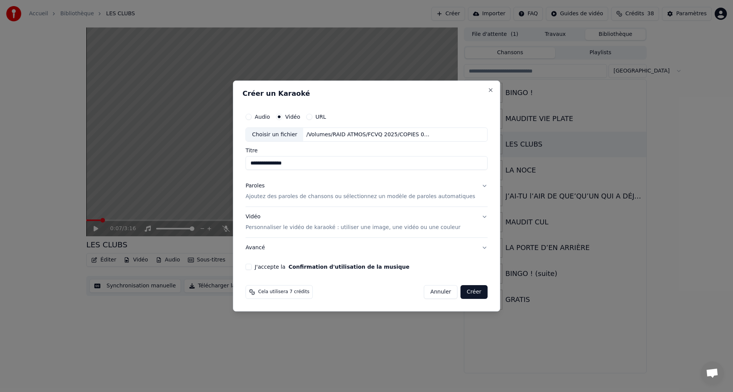
click at [252, 264] on div "J'accepte la Confirmation d'utilisation de la musique" at bounding box center [366, 267] width 242 height 6
click at [252, 268] on button "J'accepte la Confirmation d'utilisation de la musique" at bounding box center [248, 267] width 6 height 6
click at [465, 292] on button "Créer" at bounding box center [474, 292] width 27 height 14
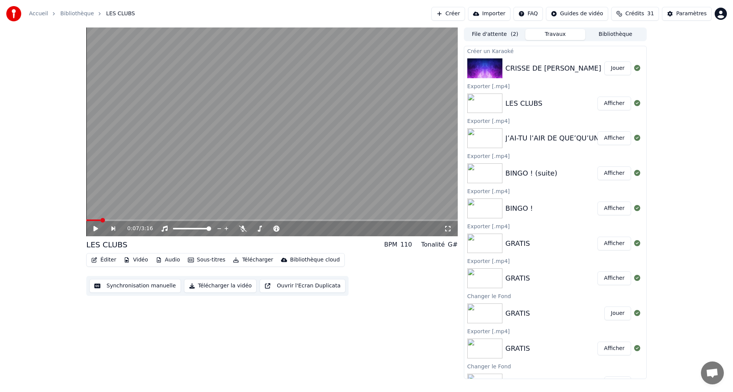
click at [611, 69] on button "Jouer" at bounding box center [617, 68] width 27 height 14
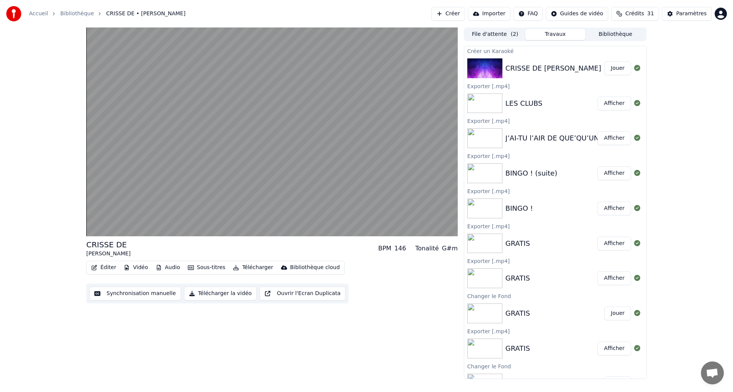
click at [611, 68] on button "Jouer" at bounding box center [617, 68] width 27 height 14
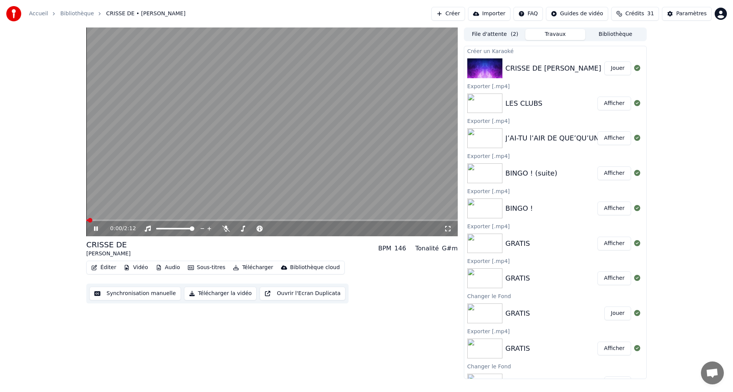
click at [103, 267] on button "Éditer" at bounding box center [103, 267] width 31 height 11
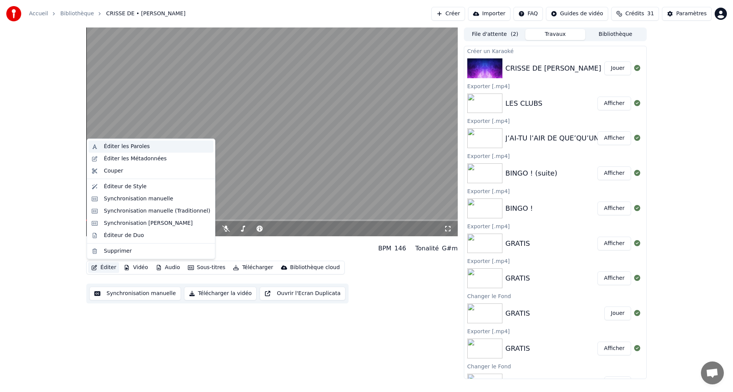
click at [126, 147] on div "Éditer les Paroles" at bounding box center [127, 147] width 46 height 8
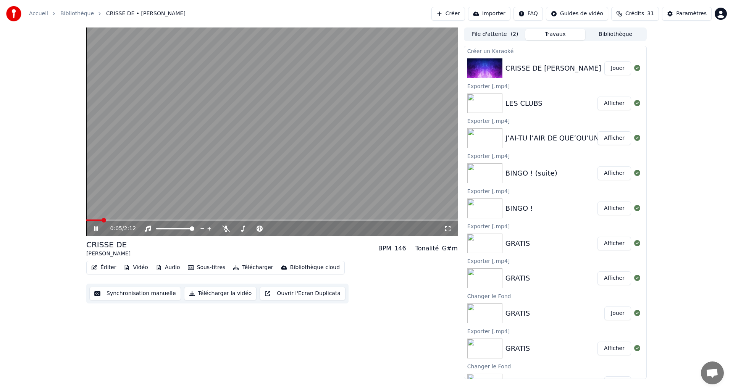
click at [97, 229] on icon at bounding box center [96, 228] width 4 height 5
click at [103, 264] on button "Éditer" at bounding box center [103, 267] width 31 height 11
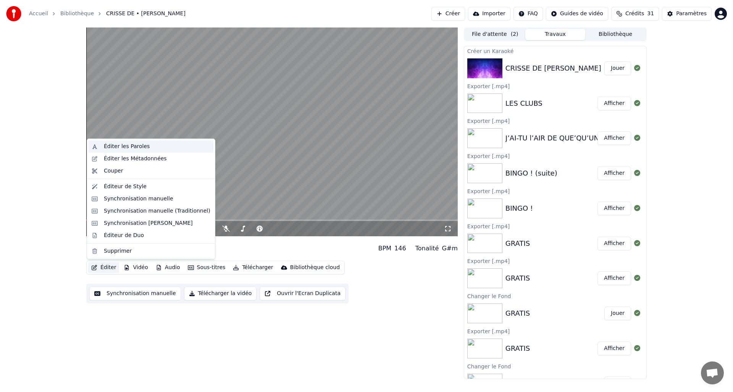
click at [134, 143] on div "Éditer les Paroles" at bounding box center [127, 147] width 46 height 8
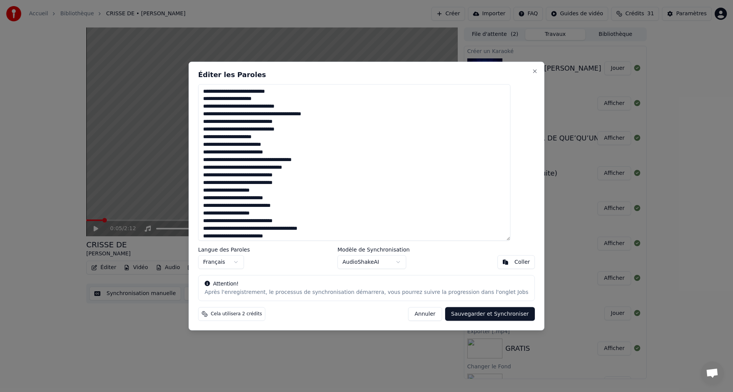
click at [219, 92] on textarea "**********" at bounding box center [354, 162] width 312 height 157
click at [259, 102] on textarea "**********" at bounding box center [354, 162] width 312 height 157
click at [258, 102] on textarea "**********" at bounding box center [354, 162] width 312 height 157
click at [252, 108] on textarea "**********" at bounding box center [354, 162] width 312 height 157
click at [256, 107] on textarea "**********" at bounding box center [354, 162] width 312 height 157
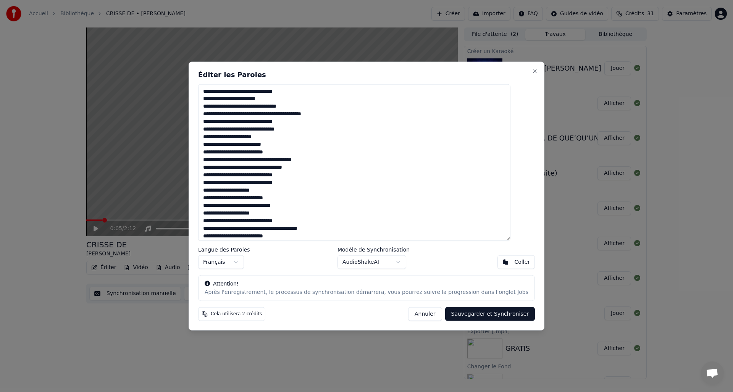
click at [315, 110] on textarea "**********" at bounding box center [354, 162] width 312 height 157
drag, startPoint x: 226, startPoint y: 115, endPoint x: 212, endPoint y: 115, distance: 13.7
click at [212, 115] on textarea "**********" at bounding box center [354, 162] width 312 height 157
drag, startPoint x: 244, startPoint y: 122, endPoint x: 234, endPoint y: 123, distance: 9.6
click at [234, 123] on textarea "**********" at bounding box center [354, 162] width 312 height 157
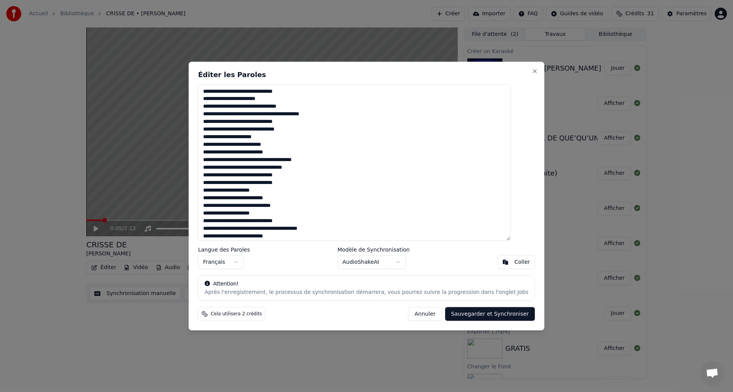
click at [258, 121] on textarea "**********" at bounding box center [354, 162] width 312 height 157
click at [264, 122] on textarea "**********" at bounding box center [354, 162] width 312 height 157
click at [257, 123] on textarea "**********" at bounding box center [354, 162] width 312 height 157
click at [266, 123] on textarea "**********" at bounding box center [354, 162] width 312 height 157
drag, startPoint x: 270, startPoint y: 124, endPoint x: 275, endPoint y: 127, distance: 5.5
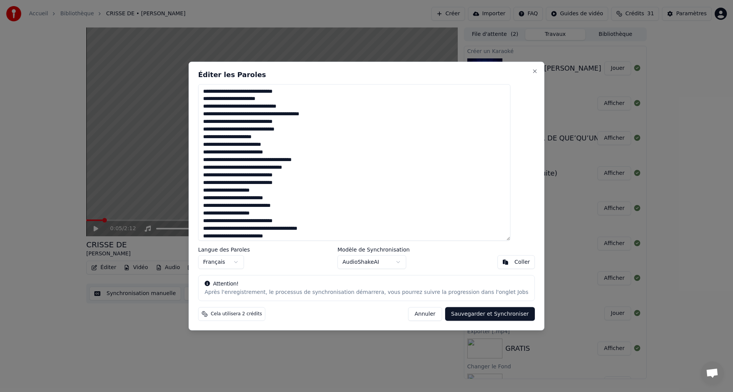
click at [270, 124] on textarea "**********" at bounding box center [354, 162] width 312 height 157
click at [218, 129] on textarea "**********" at bounding box center [354, 162] width 312 height 157
click at [249, 137] on textarea "**********" at bounding box center [354, 162] width 312 height 157
click at [257, 137] on textarea "**********" at bounding box center [354, 162] width 312 height 157
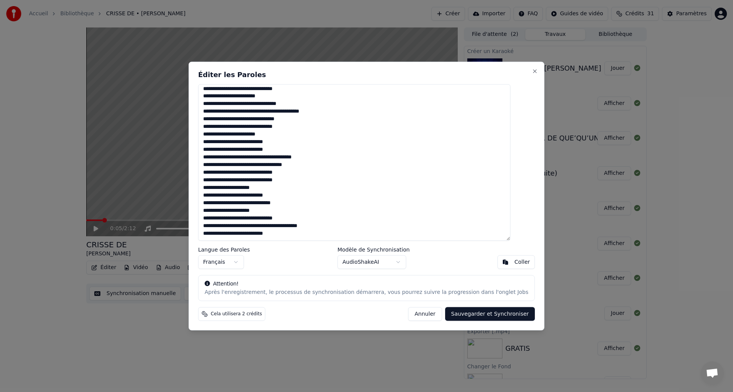
click at [271, 165] on textarea "**********" at bounding box center [354, 162] width 312 height 157
click at [268, 166] on textarea "**********" at bounding box center [354, 162] width 312 height 157
click at [241, 198] on textarea "**********" at bounding box center [354, 162] width 312 height 157
click at [250, 197] on textarea "**********" at bounding box center [354, 162] width 312 height 157
drag, startPoint x: 274, startPoint y: 203, endPoint x: 285, endPoint y: 210, distance: 12.6
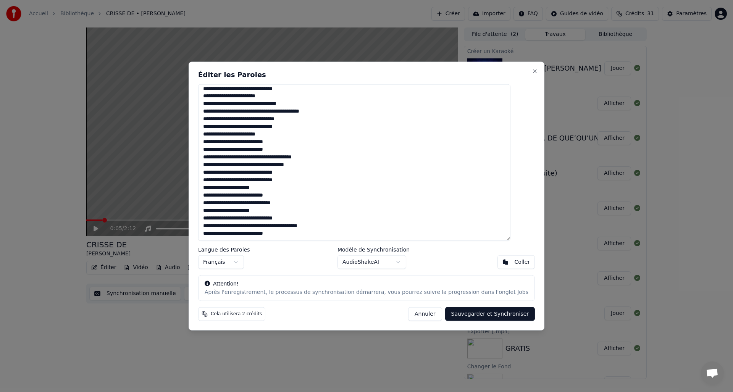
click at [274, 204] on textarea "**********" at bounding box center [354, 162] width 312 height 157
drag, startPoint x: 244, startPoint y: 219, endPoint x: 236, endPoint y: 219, distance: 8.4
click at [236, 219] on textarea "**********" at bounding box center [354, 162] width 312 height 157
click at [263, 217] on textarea "**********" at bounding box center [354, 162] width 312 height 157
click at [270, 220] on textarea "**********" at bounding box center [354, 162] width 312 height 157
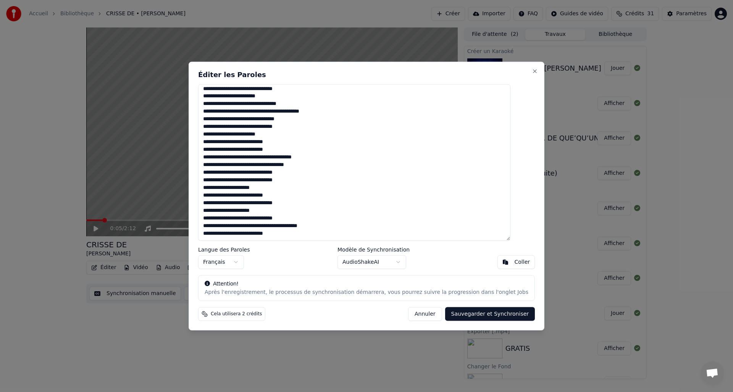
type textarea "**********"
click at [472, 315] on button "Sauvegarder et Synchroniser" at bounding box center [490, 314] width 90 height 14
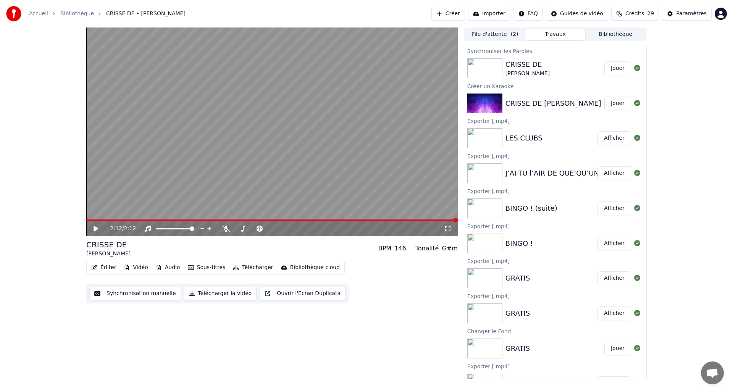
click at [620, 68] on button "Jouer" at bounding box center [617, 68] width 27 height 14
click at [136, 293] on button "Synchronisation manuelle" at bounding box center [135, 294] width 92 height 14
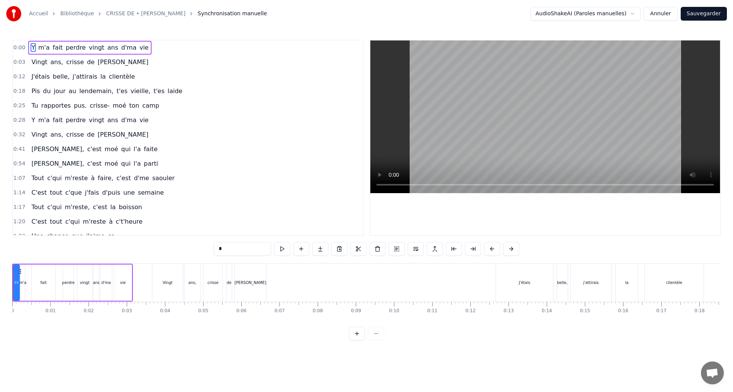
click at [354, 341] on button at bounding box center [357, 334] width 16 height 14
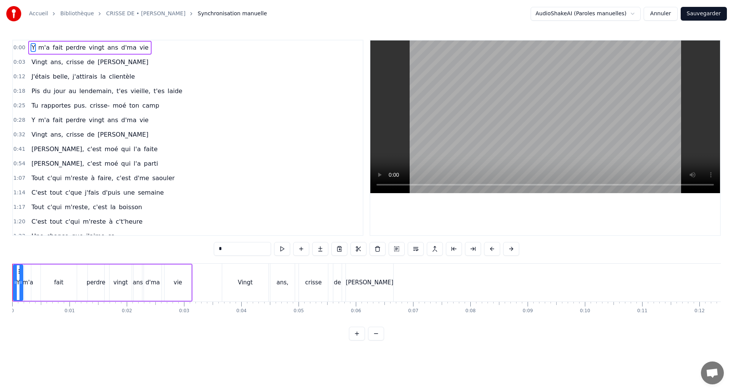
click at [354, 340] on button at bounding box center [357, 334] width 16 height 14
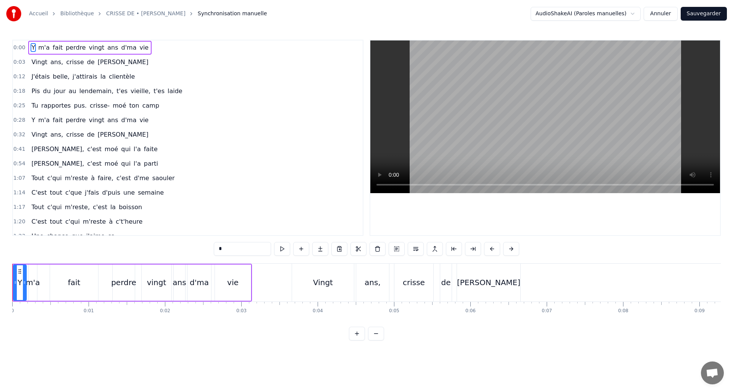
click at [281, 252] on button at bounding box center [282, 249] width 16 height 14
click at [18, 286] on div at bounding box center [17, 282] width 3 height 35
drag, startPoint x: 12, startPoint y: 310, endPoint x: -2, endPoint y: 310, distance: 14.1
click at [0, 310] on html "Accueil Bibliothèque CRISSE DE • JOHNNY Synchronisation manuelle AudioShakeAI (…" at bounding box center [366, 176] width 733 height 353
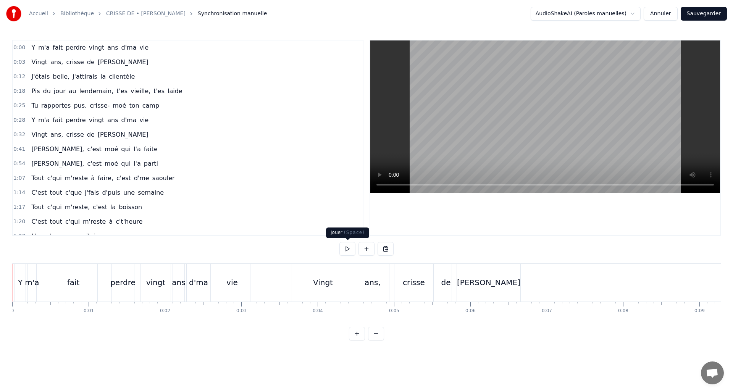
click at [346, 249] on button at bounding box center [347, 249] width 16 height 14
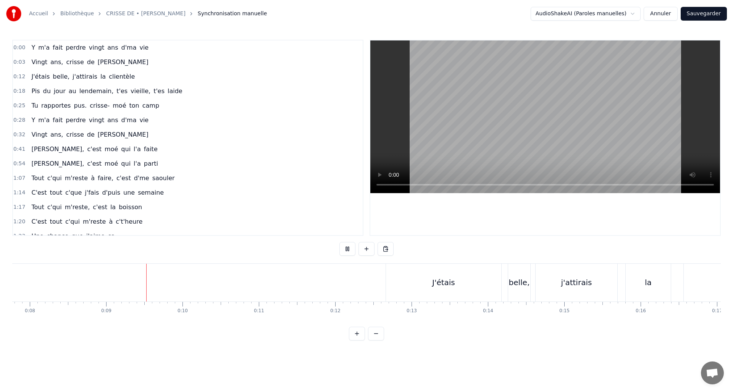
scroll to position [0, 648]
click at [347, 249] on button at bounding box center [347, 249] width 16 height 14
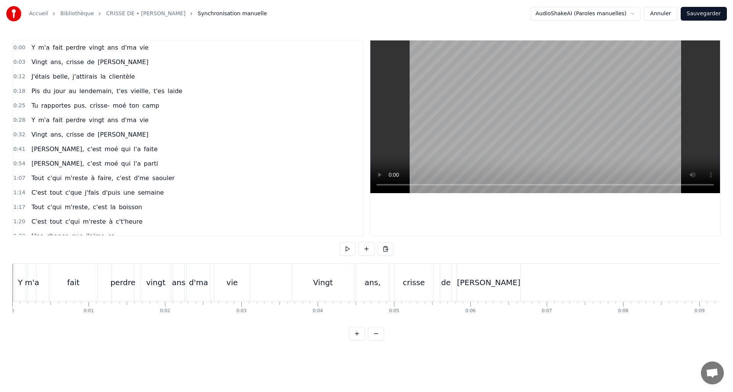
click at [344, 249] on button at bounding box center [347, 249] width 16 height 14
click at [348, 251] on button at bounding box center [347, 249] width 16 height 14
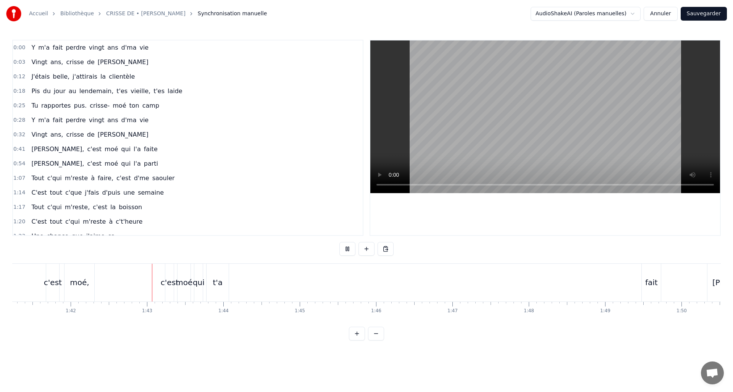
scroll to position [0, 7786]
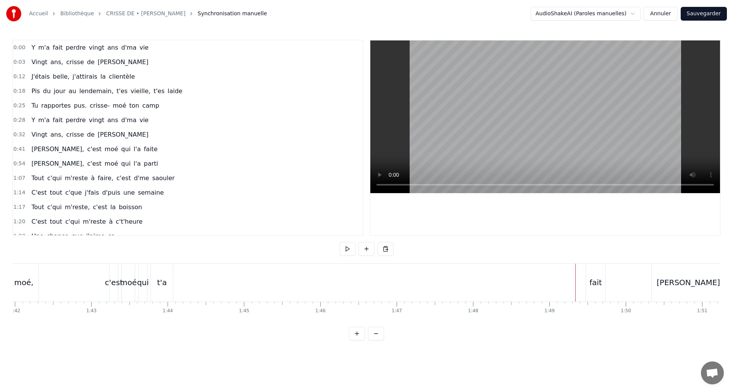
click at [339, 242] on button at bounding box center [347, 249] width 16 height 14
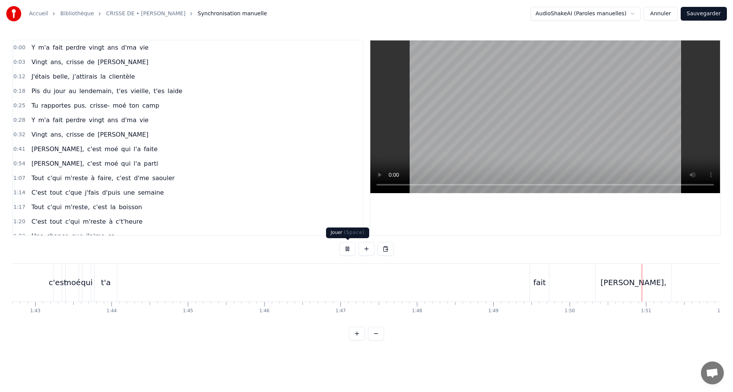
click at [346, 242] on button at bounding box center [347, 249] width 16 height 14
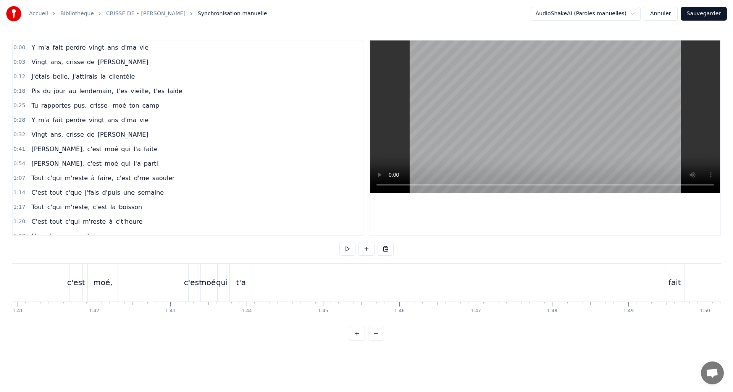
scroll to position [0, 7718]
click at [659, 283] on div "fait" at bounding box center [664, 282] width 13 height 11
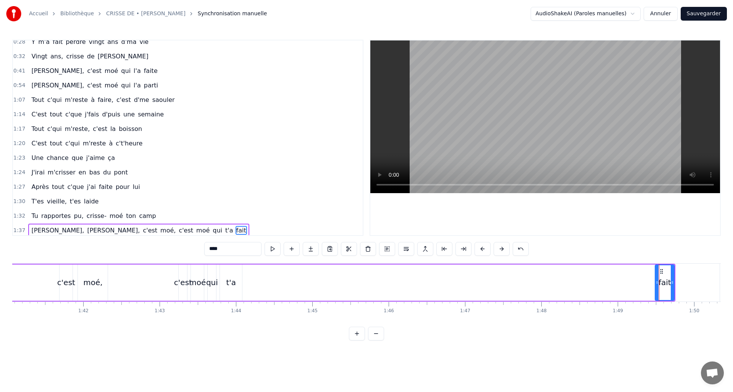
scroll to position [95, 0]
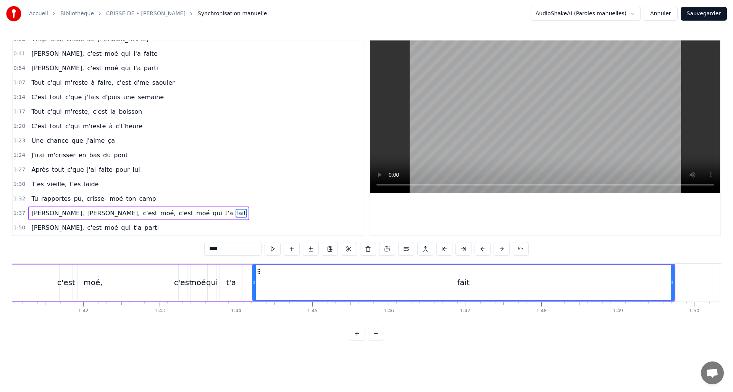
drag, startPoint x: 654, startPoint y: 281, endPoint x: 252, endPoint y: 276, distance: 402.1
click at [254, 276] on div at bounding box center [254, 282] width 3 height 35
click at [229, 281] on div "t'a" at bounding box center [231, 282] width 10 height 11
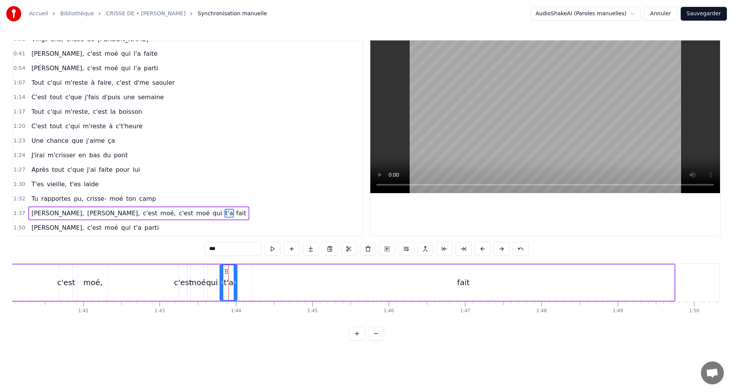
click at [235, 279] on div at bounding box center [235, 282] width 3 height 35
click at [301, 287] on div "fait" at bounding box center [463, 283] width 422 height 36
type input "****"
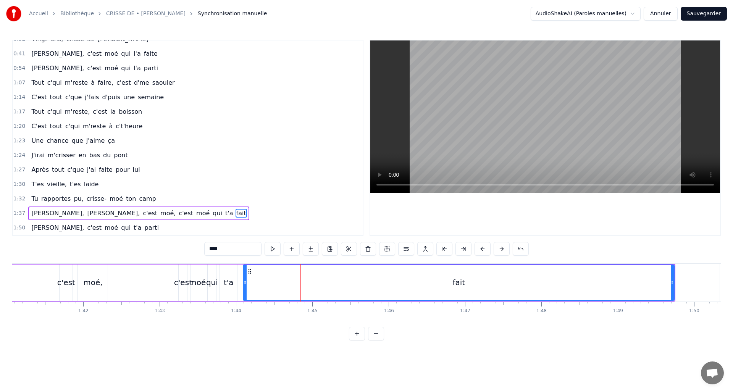
drag, startPoint x: 251, startPoint y: 281, endPoint x: 243, endPoint y: 281, distance: 8.0
click at [243, 281] on div "fait" at bounding box center [459, 283] width 432 height 36
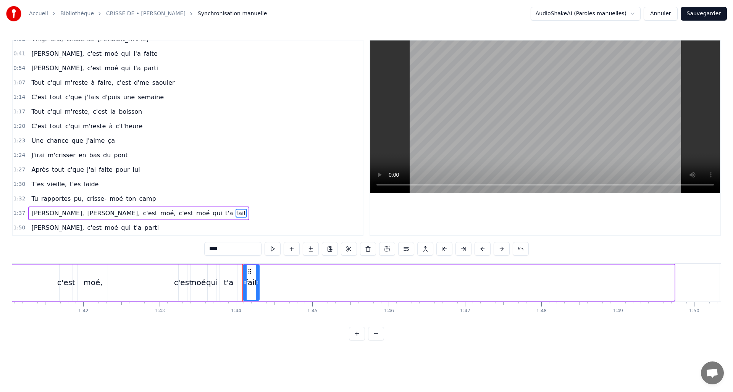
drag, startPoint x: 620, startPoint y: 282, endPoint x: 258, endPoint y: 275, distance: 362.0
click at [257, 274] on div at bounding box center [257, 282] width 3 height 35
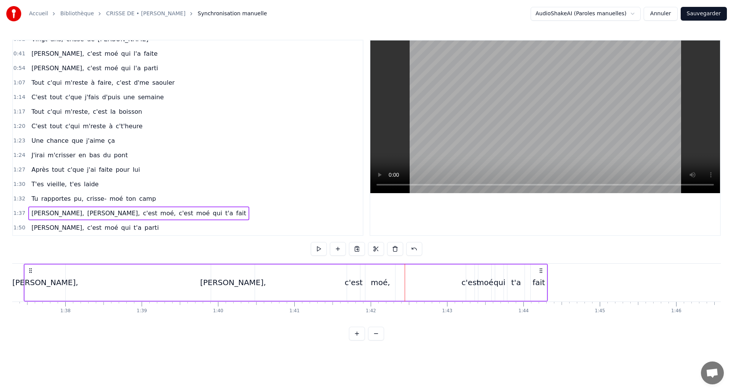
scroll to position [0, 7408]
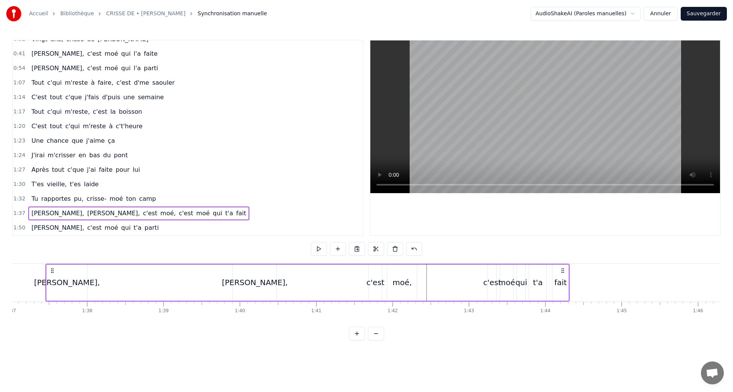
click at [380, 337] on button at bounding box center [376, 334] width 16 height 14
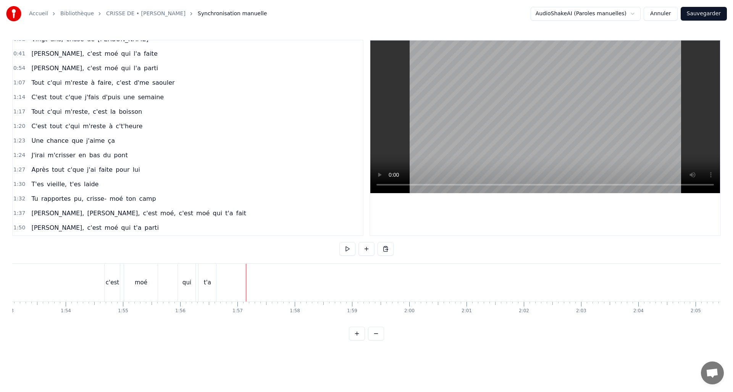
scroll to position [0, 6496]
drag, startPoint x: 613, startPoint y: 324, endPoint x: 643, endPoint y: 327, distance: 29.9
click at [643, 327] on div "0:00 Y m'a fait perdre vingt ans d'ma vie 0:03 Vingt ans, crisse de Johnny 0:12…" at bounding box center [366, 190] width 709 height 301
click at [681, 281] on div "parti" at bounding box center [702, 283] width 71 height 38
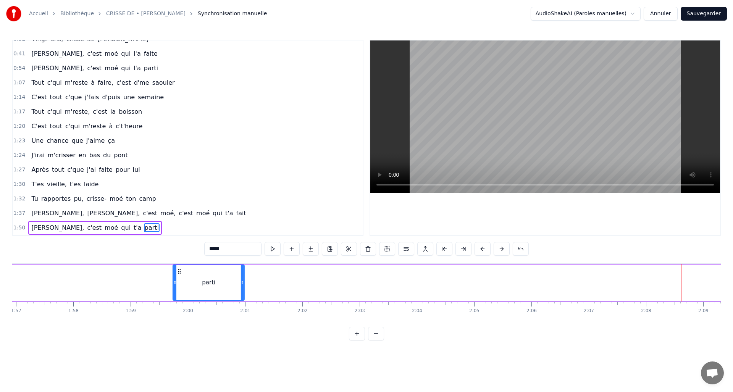
drag, startPoint x: 673, startPoint y: 271, endPoint x: 182, endPoint y: 277, distance: 491.0
click at [179, 277] on div "parti" at bounding box center [208, 282] width 71 height 35
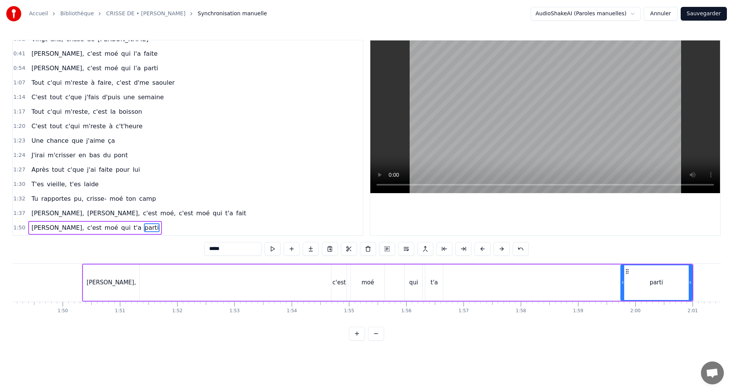
scroll to position [0, 6188]
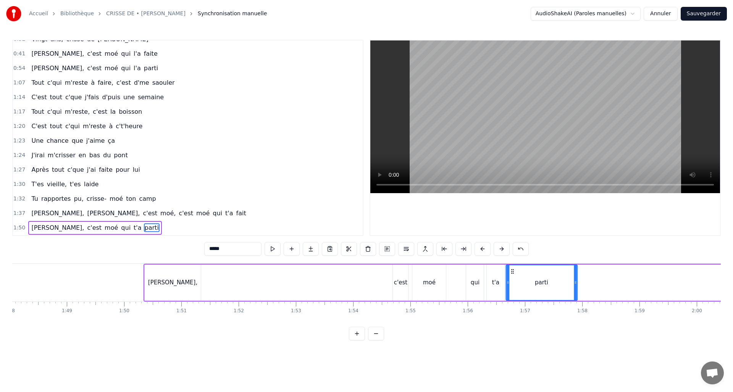
drag, startPoint x: 688, startPoint y: 271, endPoint x: 517, endPoint y: 286, distance: 172.5
click at [512, 286] on div "parti" at bounding box center [541, 282] width 71 height 35
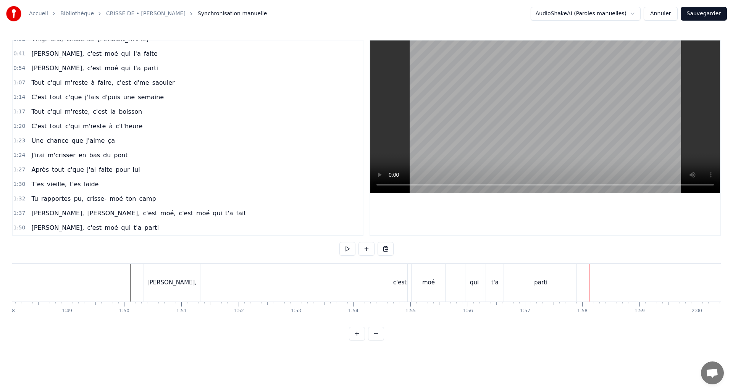
click at [570, 282] on div "parti" at bounding box center [540, 283] width 71 height 38
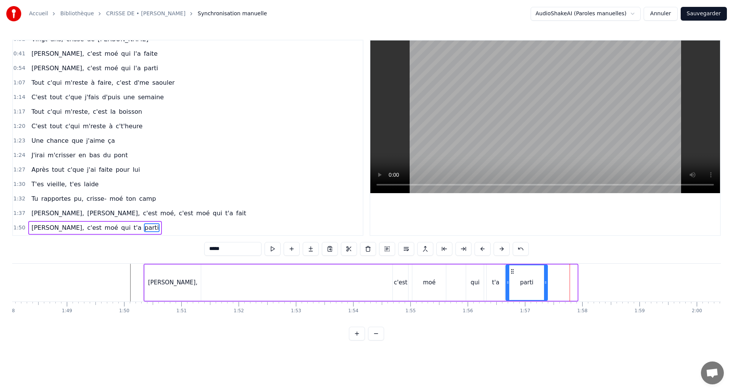
drag, startPoint x: 561, startPoint y: 282, endPoint x: 544, endPoint y: 281, distance: 17.6
click at [544, 281] on icon at bounding box center [545, 282] width 3 height 6
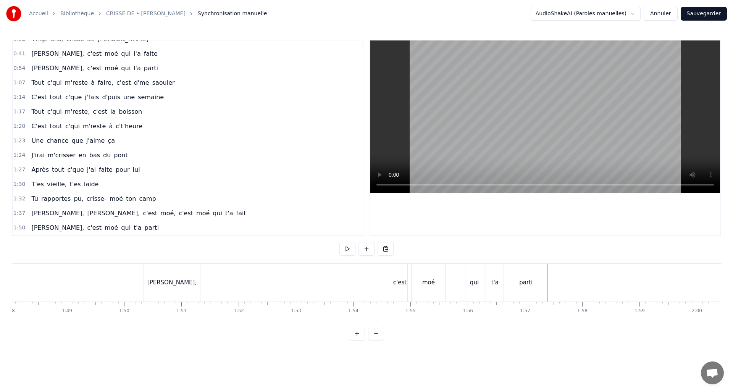
click at [490, 278] on div "t'a" at bounding box center [495, 283] width 18 height 38
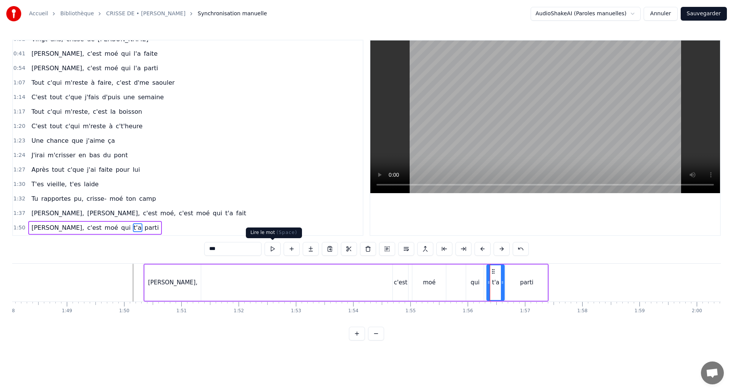
click at [274, 244] on button at bounding box center [273, 249] width 16 height 14
click at [477, 277] on div "qui" at bounding box center [475, 283] width 18 height 36
click at [271, 249] on button at bounding box center [273, 249] width 16 height 14
drag, startPoint x: 467, startPoint y: 284, endPoint x: 447, endPoint y: 283, distance: 19.9
click at [447, 283] on icon at bounding box center [448, 282] width 3 height 6
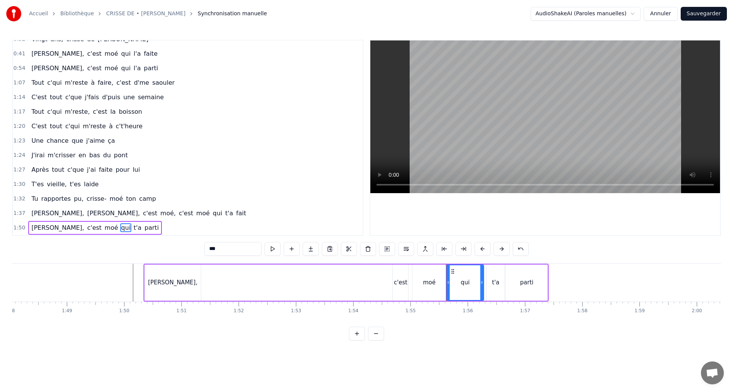
click at [437, 283] on div "moé" at bounding box center [429, 283] width 34 height 36
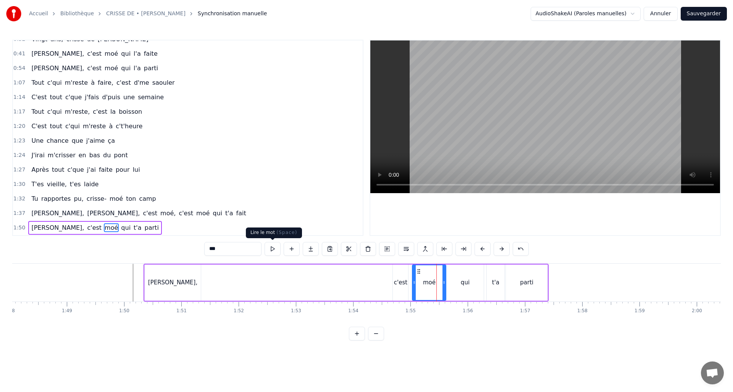
click at [274, 248] on button at bounding box center [273, 249] width 16 height 14
click at [275, 248] on button at bounding box center [273, 249] width 16 height 14
drag, startPoint x: 442, startPoint y: 283, endPoint x: 435, endPoint y: 282, distance: 6.9
click at [436, 283] on icon at bounding box center [437, 282] width 3 height 6
drag, startPoint x: 465, startPoint y: 279, endPoint x: 459, endPoint y: 274, distance: 8.4
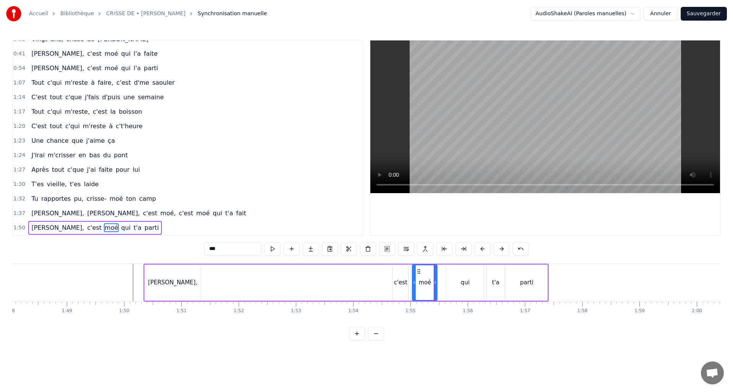
click at [465, 279] on div "qui" at bounding box center [465, 282] width 9 height 9
drag, startPoint x: 452, startPoint y: 270, endPoint x: 447, endPoint y: 269, distance: 4.6
click at [447, 269] on circle at bounding box center [447, 269] width 0 height 0
drag, startPoint x: 478, startPoint y: 278, endPoint x: 461, endPoint y: 279, distance: 16.5
click at [461, 279] on div at bounding box center [460, 282] width 3 height 35
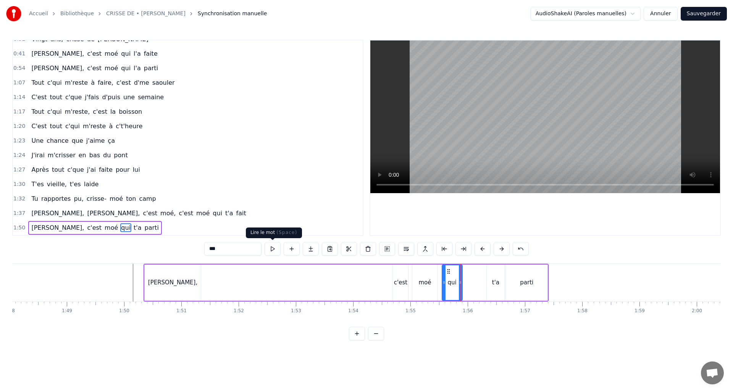
click at [271, 249] on button at bounding box center [273, 249] width 16 height 14
drag, startPoint x: 460, startPoint y: 285, endPoint x: 455, endPoint y: 285, distance: 5.0
click at [455, 285] on icon at bounding box center [454, 282] width 3 height 6
click at [495, 285] on div "t'a" at bounding box center [495, 282] width 7 height 9
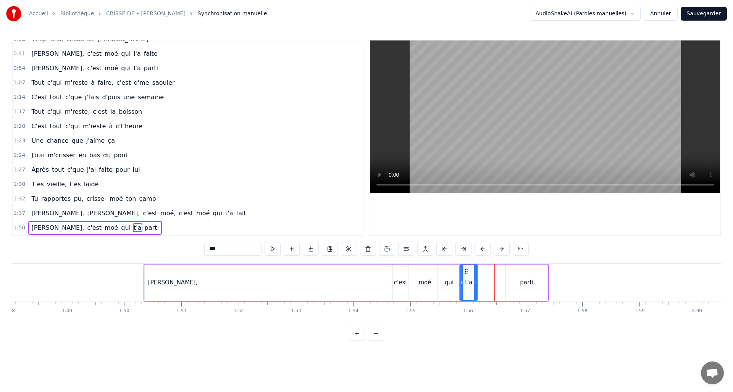
drag, startPoint x: 493, startPoint y: 269, endPoint x: 466, endPoint y: 270, distance: 26.4
click at [465, 270] on icon at bounding box center [466, 271] width 6 height 6
click at [472, 278] on div at bounding box center [470, 282] width 3 height 35
click at [518, 283] on div "parti" at bounding box center [527, 283] width 42 height 36
type input "*****"
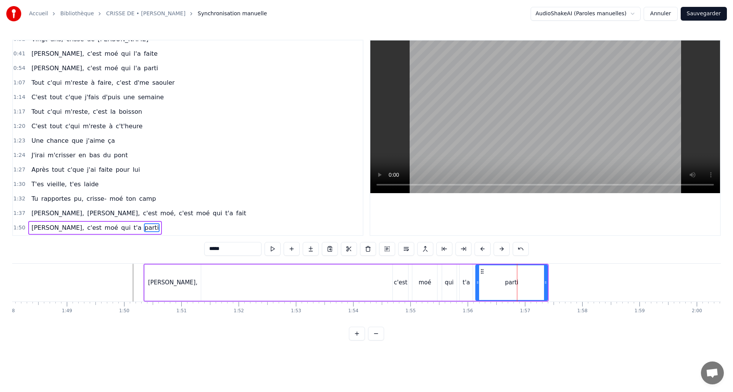
drag, startPoint x: 499, startPoint y: 281, endPoint x: 478, endPoint y: 283, distance: 21.1
click at [478, 283] on icon at bounding box center [477, 282] width 3 height 6
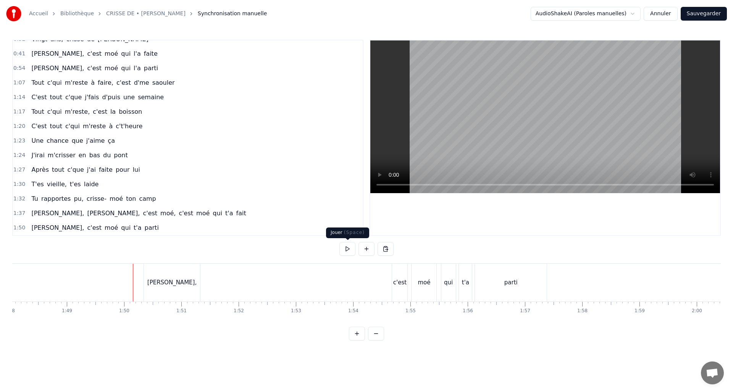
click at [345, 249] on button at bounding box center [347, 249] width 16 height 14
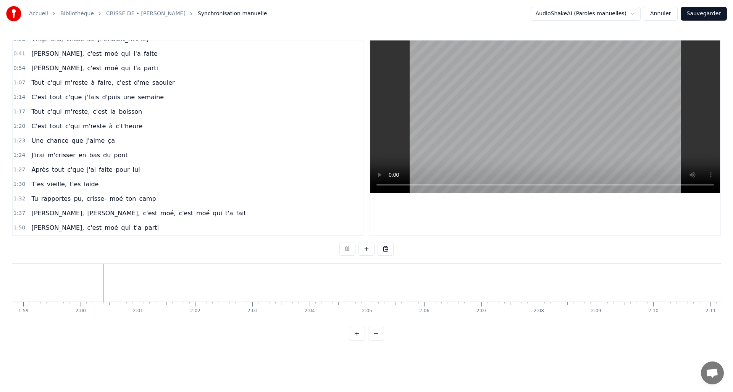
scroll to position [0, 6830]
click at [376, 339] on button at bounding box center [376, 334] width 16 height 14
click at [376, 339] on div at bounding box center [366, 334] width 35 height 14
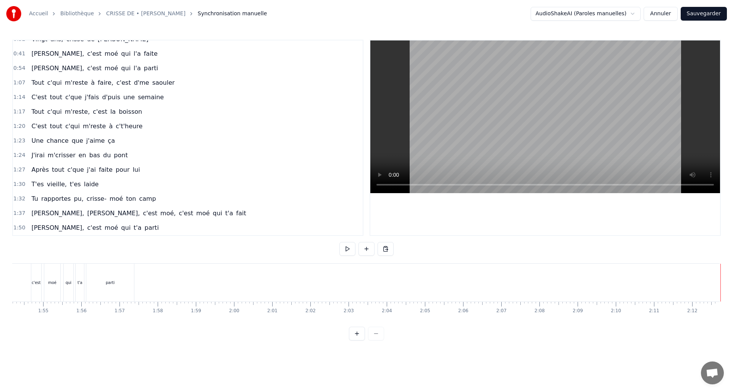
click at [704, 14] on button "Sauvegarder" at bounding box center [704, 14] width 46 height 14
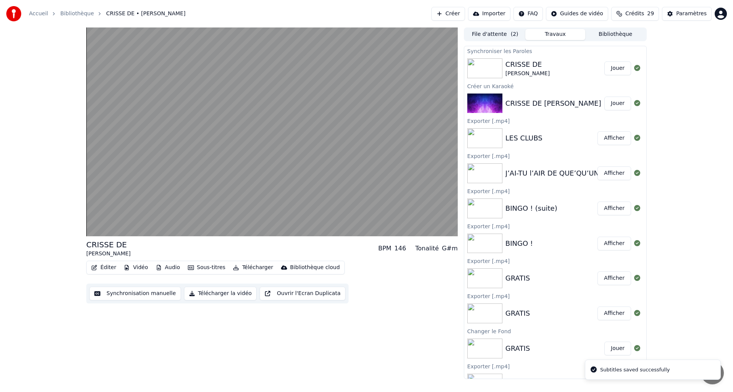
click at [129, 268] on button "Vidéo" at bounding box center [136, 267] width 30 height 11
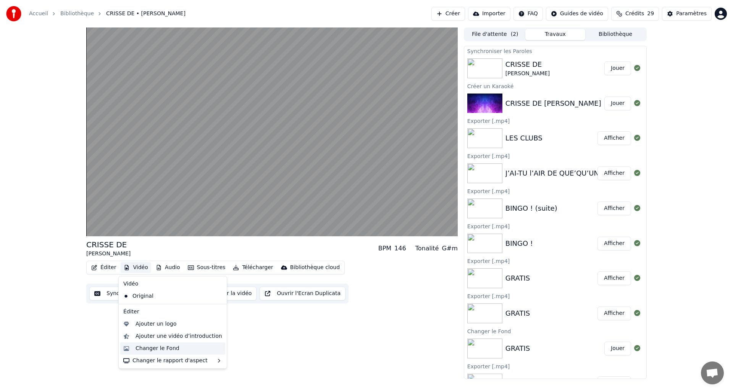
click at [142, 345] on div "Changer le Fond" at bounding box center [158, 349] width 44 height 8
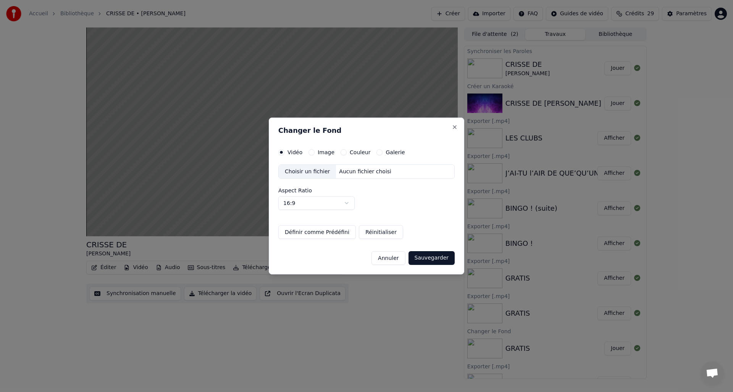
click at [341, 151] on button "Couleur" at bounding box center [344, 152] width 6 height 6
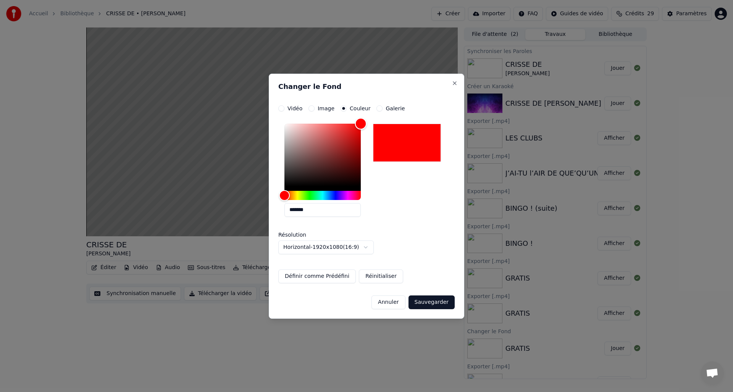
drag, startPoint x: 284, startPoint y: 185, endPoint x: 397, endPoint y: 108, distance: 136.6
click at [397, 108] on div "**********" at bounding box center [366, 194] width 176 height 178
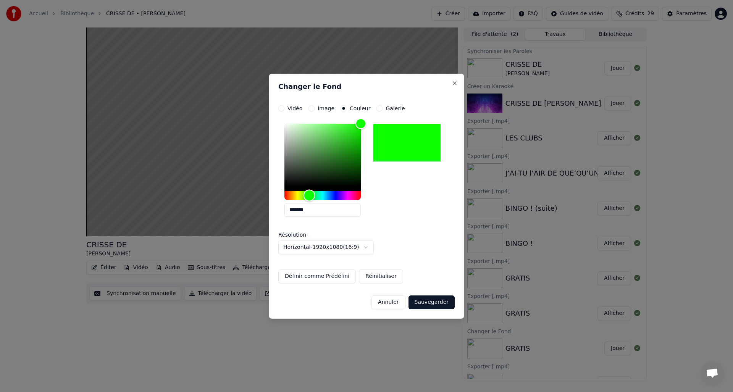
type input "*******"
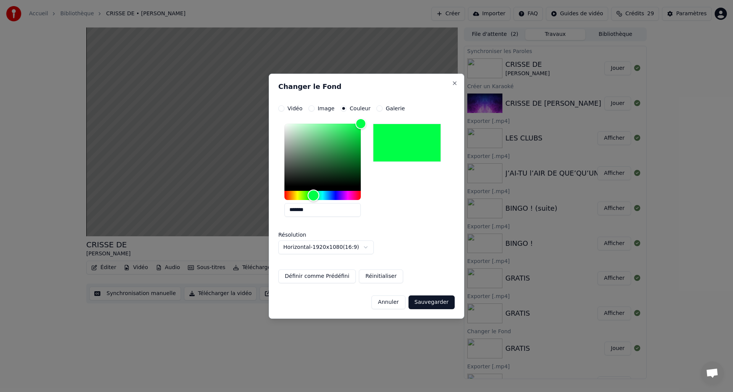
drag, startPoint x: 284, startPoint y: 194, endPoint x: 313, endPoint y: 197, distance: 29.6
click at [313, 197] on div "Hue" at bounding box center [314, 195] width 12 height 12
click at [446, 305] on button "Sauvegarder" at bounding box center [432, 303] width 46 height 14
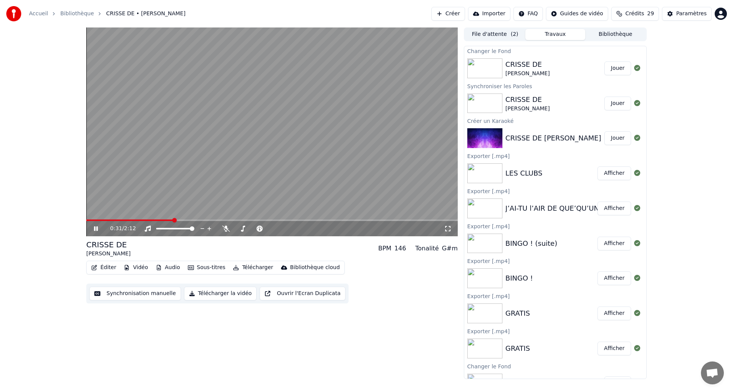
click at [607, 66] on button "Jouer" at bounding box center [617, 68] width 27 height 14
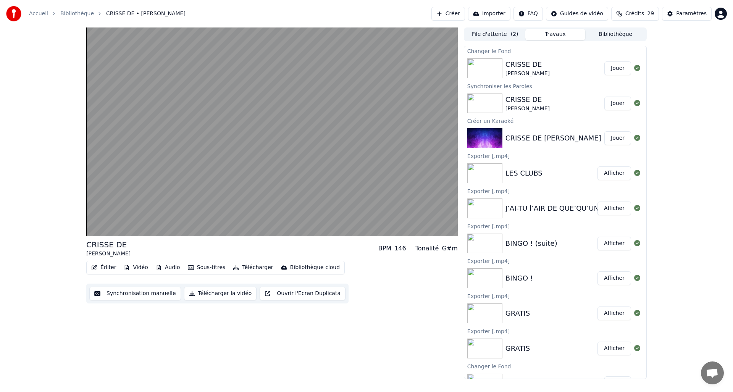
click at [213, 294] on button "Télécharger la vidéo" at bounding box center [220, 294] width 73 height 14
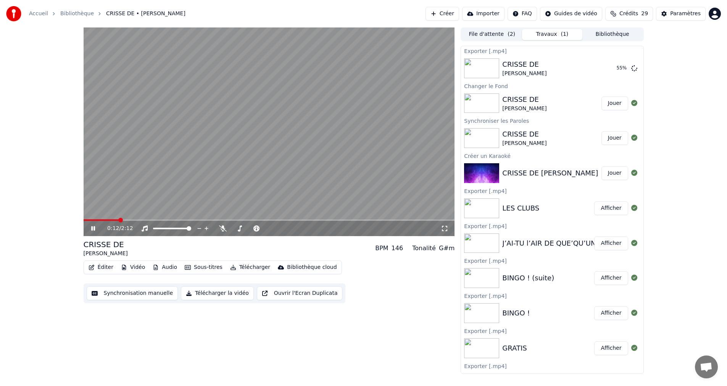
click at [92, 228] on icon at bounding box center [99, 229] width 18 height 6
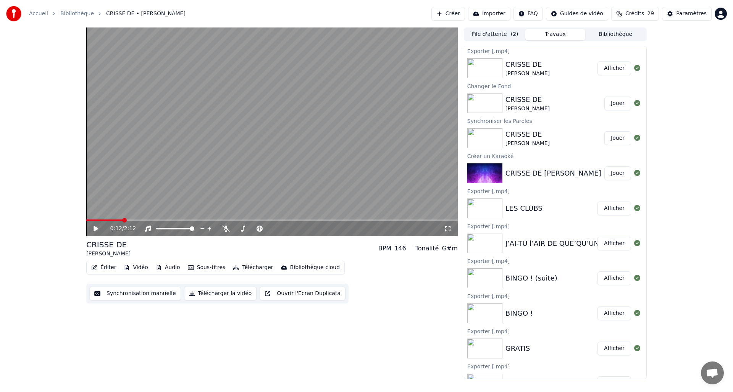
click at [608, 34] on button "Bibliothèque" at bounding box center [615, 34] width 60 height 11
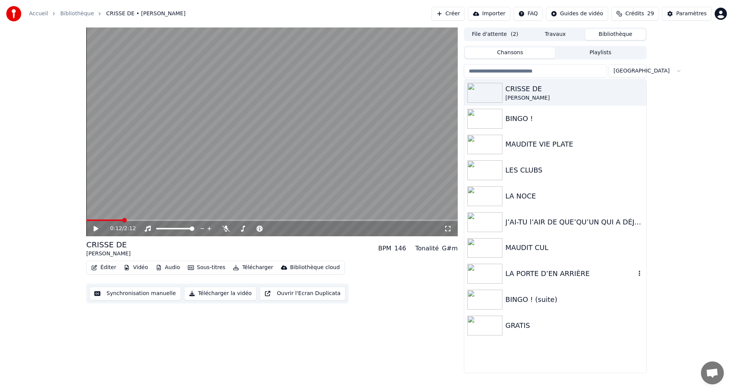
click at [544, 270] on div "LA PORTE D’EN ARRIÈRE" at bounding box center [570, 273] width 130 height 11
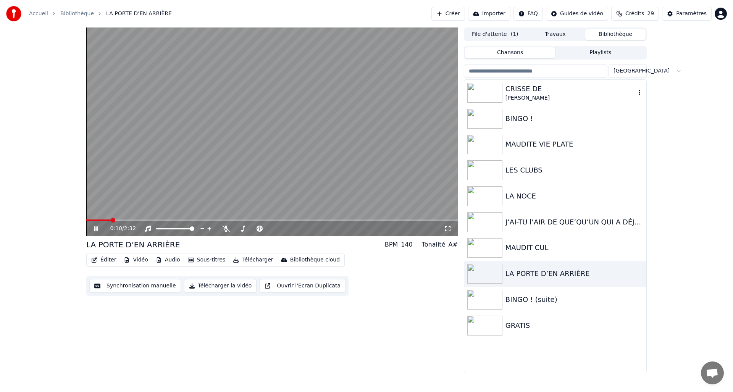
click at [518, 89] on div "CRISSE DE" at bounding box center [570, 89] width 130 height 11
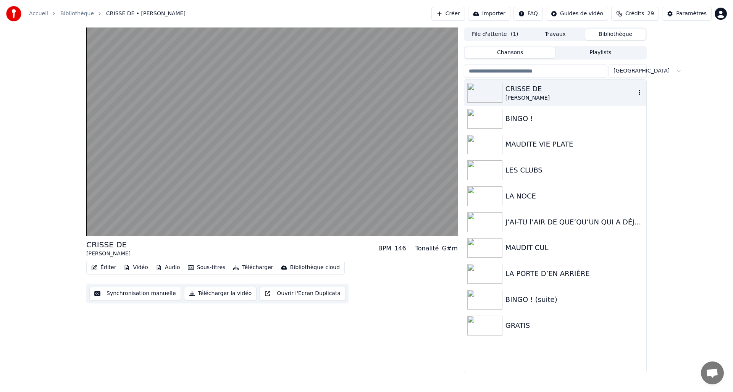
click at [519, 89] on div "CRISSE DE" at bounding box center [570, 89] width 130 height 11
click at [538, 270] on div "LA PORTE D’EN ARRIÈRE" at bounding box center [570, 273] width 130 height 11
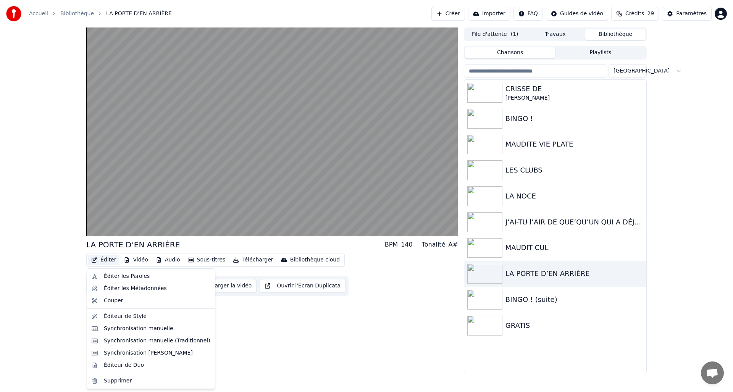
click at [90, 258] on button "Éditer" at bounding box center [103, 260] width 31 height 11
click at [111, 285] on div "Éditer les Métadonnées" at bounding box center [135, 289] width 63 height 8
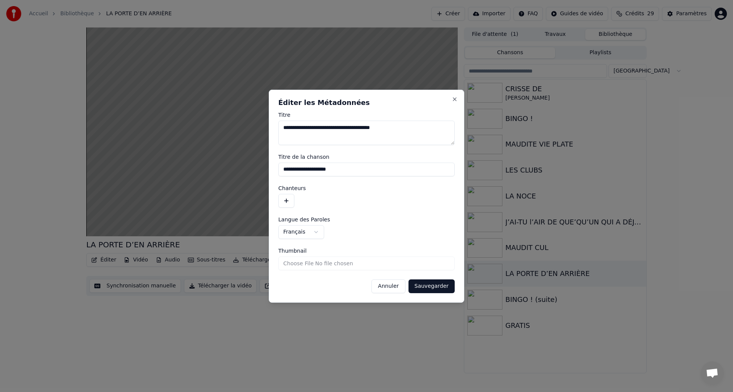
click at [349, 167] on input "**********" at bounding box center [366, 170] width 176 height 14
drag, startPoint x: 357, startPoint y: 168, endPoint x: 216, endPoint y: 169, distance: 140.9
click at [216, 169] on body "**********" at bounding box center [366, 196] width 733 height 392
type input "**********"
drag, startPoint x: 417, startPoint y: 128, endPoint x: 170, endPoint y: 112, distance: 247.5
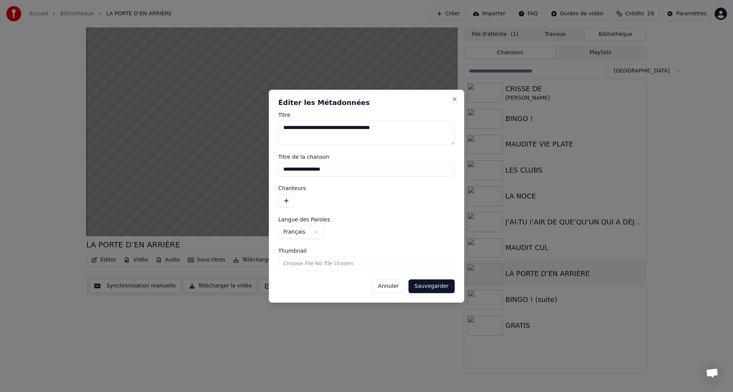
click at [170, 113] on body "**********" at bounding box center [366, 196] width 733 height 392
paste textarea
type textarea "**********"
click at [439, 287] on button "Sauvegarder" at bounding box center [432, 286] width 46 height 14
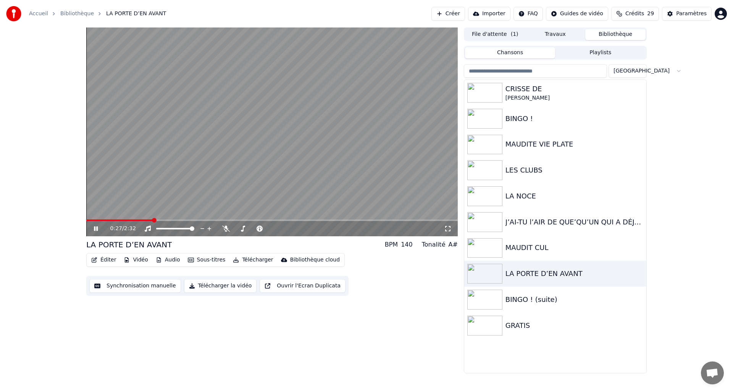
drag, startPoint x: 147, startPoint y: 229, endPoint x: 37, endPoint y: 226, distance: 110.8
drag, startPoint x: 99, startPoint y: 221, endPoint x: 79, endPoint y: 222, distance: 19.5
click at [79, 222] on div "0:28 / 2:32 LA PORTE D’EN AVANT BPM 140 Tonalité A# Éditer Vidéo Audio Sous-tit…" at bounding box center [366, 200] width 733 height 346
click at [89, 220] on span at bounding box center [87, 221] width 2 height 2
click at [86, 220] on span at bounding box center [88, 220] width 5 height 5
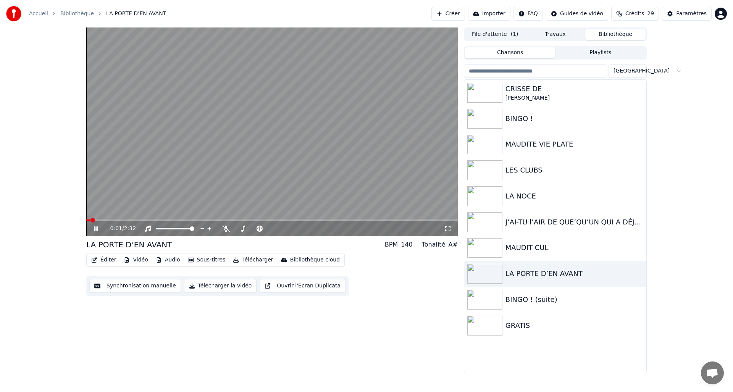
click at [134, 285] on button "Synchronisation manuelle" at bounding box center [135, 286] width 92 height 14
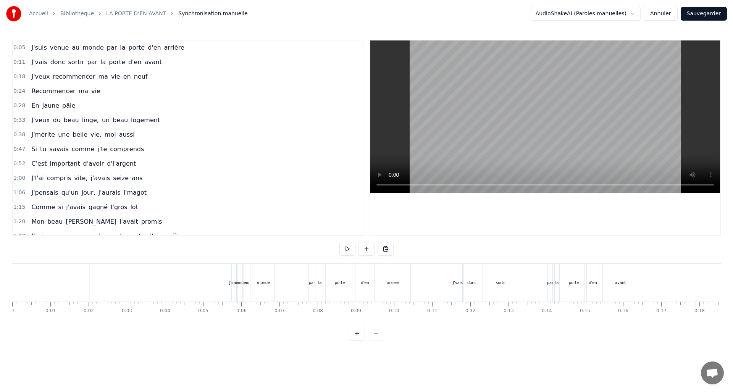
drag, startPoint x: 66, startPoint y: 278, endPoint x: -24, endPoint y: 266, distance: 91.6
click at [0, 266] on html "Accueil Bibliothèque LA PORTE D’EN AVANT Synchronisation manuelle AudioShakeAI …" at bounding box center [366, 176] width 733 height 353
drag, startPoint x: 38, startPoint y: 275, endPoint x: 5, endPoint y: 273, distance: 32.9
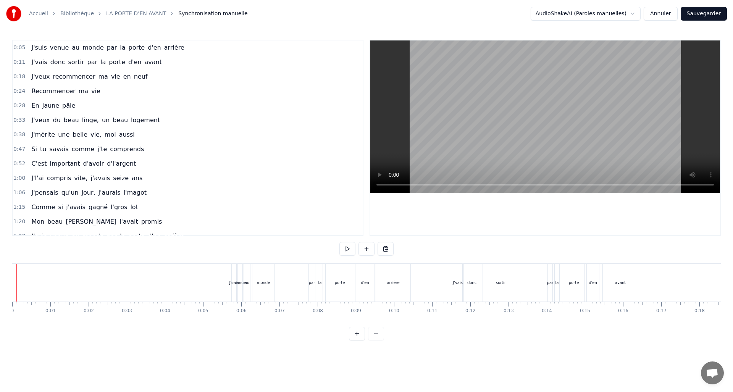
click at [5, 273] on div "Accueil Bibliothèque LA PORTE D’EN AVANT Synchronisation manuelle AudioShakeAI …" at bounding box center [366, 170] width 733 height 341
drag, startPoint x: 15, startPoint y: 281, endPoint x: -10, endPoint y: 278, distance: 25.8
click at [0, 278] on html "Accueil Bibliothèque LA PORTE D’EN AVANT Synchronisation manuelle AudioShakeAI …" at bounding box center [366, 176] width 733 height 353
click at [349, 246] on button at bounding box center [347, 249] width 16 height 14
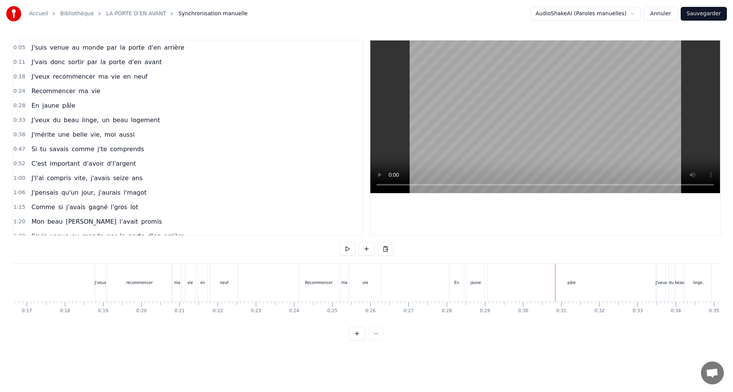
click at [339, 242] on button at bounding box center [347, 249] width 16 height 14
click at [582, 281] on div "pâle" at bounding box center [572, 283] width 168 height 38
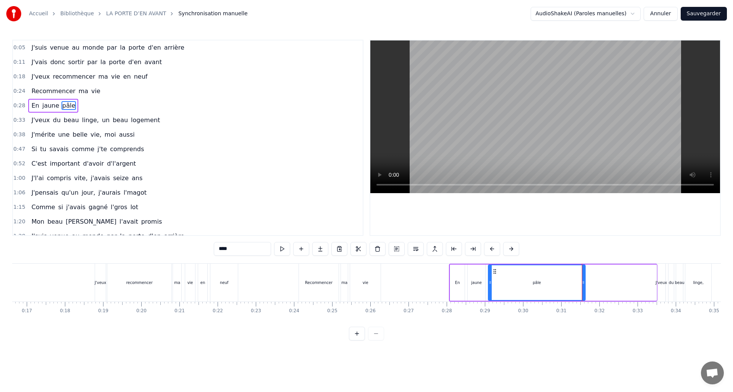
drag, startPoint x: 653, startPoint y: 283, endPoint x: 582, endPoint y: 286, distance: 71.1
click at [582, 286] on div at bounding box center [583, 282] width 3 height 35
click at [269, 248] on button at bounding box center [273, 249] width 16 height 14
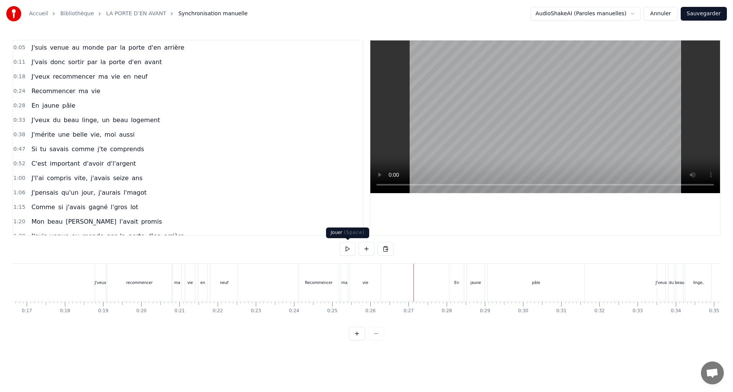
click at [347, 248] on button at bounding box center [347, 249] width 16 height 14
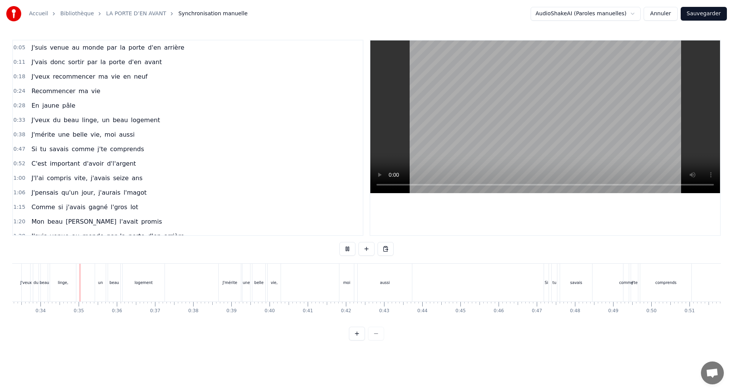
scroll to position [0, 1270]
click at [352, 249] on button at bounding box center [347, 249] width 16 height 14
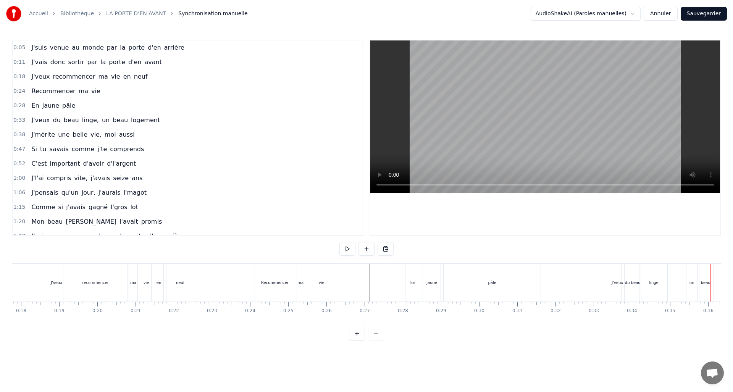
scroll to position [0, 666]
click at [498, 287] on div "pâle" at bounding box center [504, 283] width 97 height 38
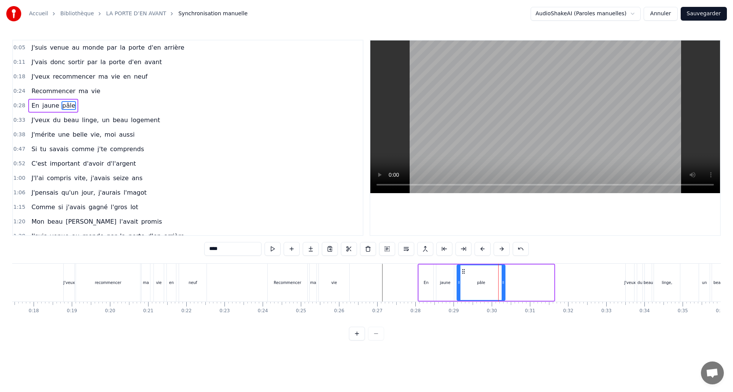
drag, startPoint x: 551, startPoint y: 285, endPoint x: 503, endPoint y: 284, distance: 47.7
click at [503, 284] on icon at bounding box center [503, 282] width 3 height 6
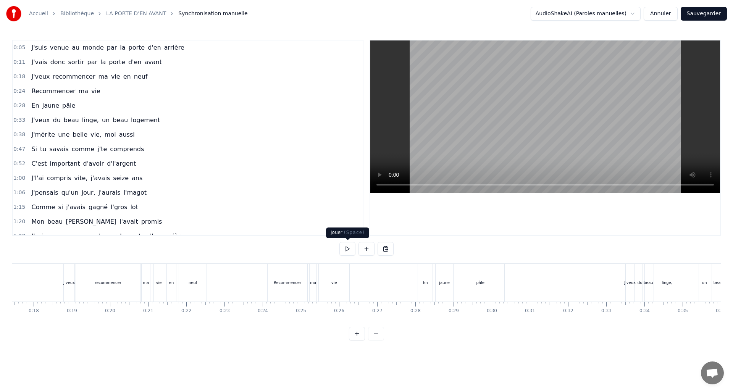
click at [347, 250] on button at bounding box center [347, 249] width 16 height 14
click at [350, 250] on button at bounding box center [347, 249] width 16 height 14
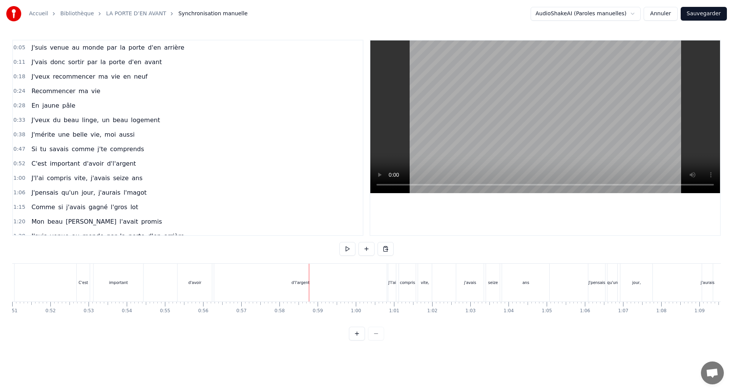
click at [376, 278] on div "d'l'argent" at bounding box center [300, 283] width 173 height 38
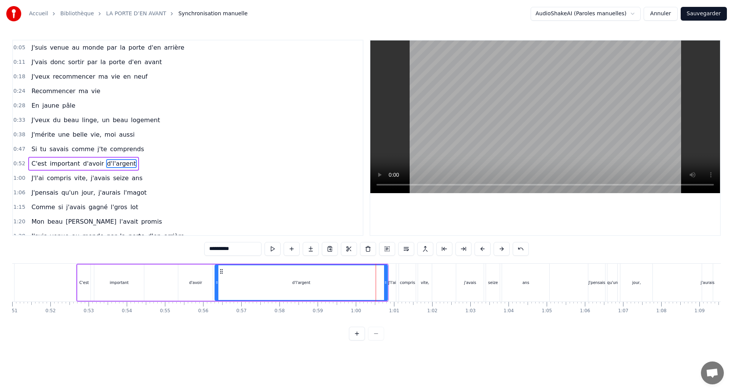
scroll to position [26, 0]
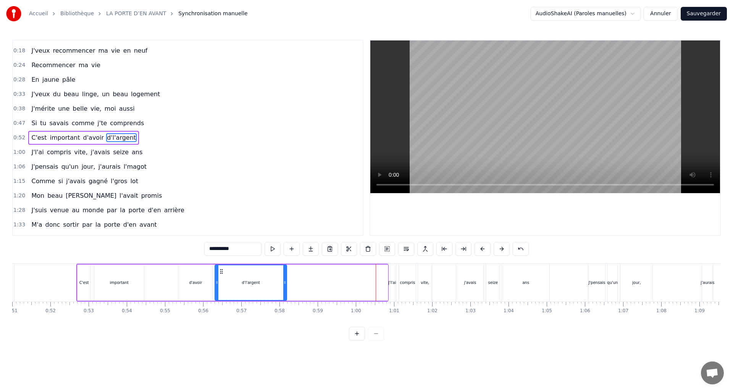
drag, startPoint x: 385, startPoint y: 283, endPoint x: 233, endPoint y: 281, distance: 152.0
click at [284, 280] on icon at bounding box center [284, 282] width 3 height 6
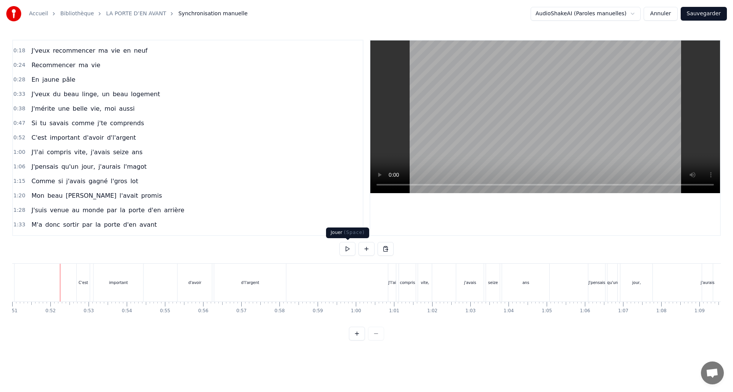
click at [343, 249] on button at bounding box center [347, 249] width 16 height 14
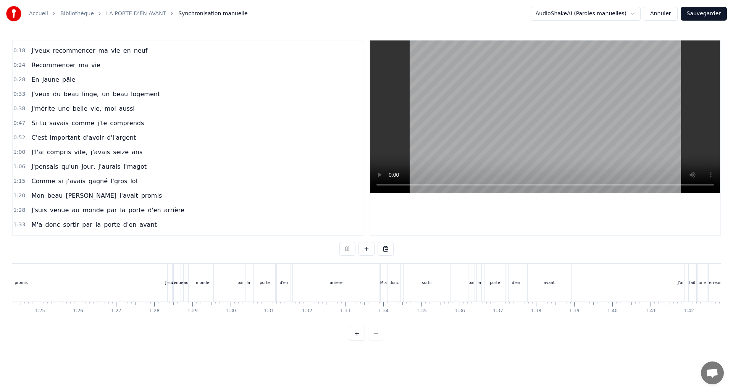
scroll to position [0, 3222]
click at [344, 248] on button at bounding box center [347, 249] width 16 height 14
click at [347, 282] on div "arrière" at bounding box center [331, 283] width 86 height 38
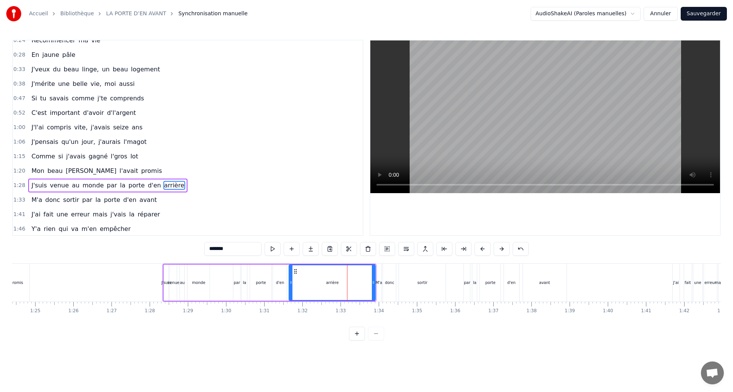
scroll to position [99, 0]
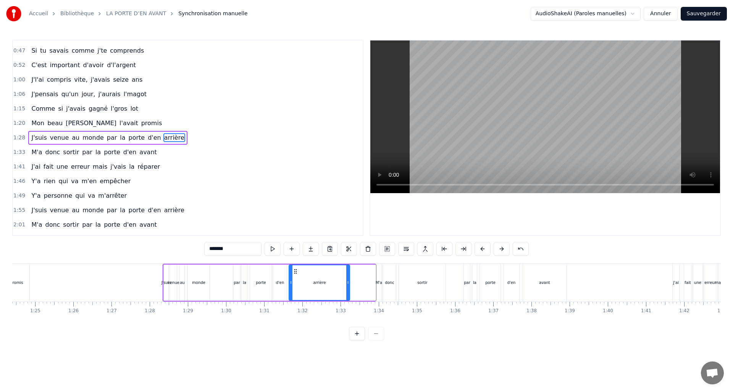
drag, startPoint x: 370, startPoint y: 282, endPoint x: 342, endPoint y: 284, distance: 27.5
click at [347, 284] on icon at bounding box center [347, 282] width 3 height 6
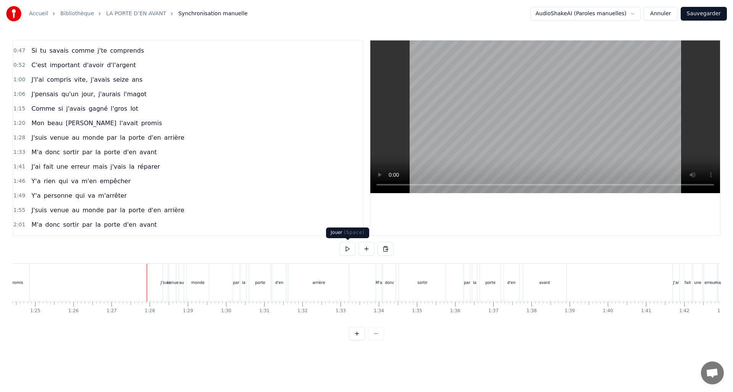
click at [349, 251] on button at bounding box center [347, 249] width 16 height 14
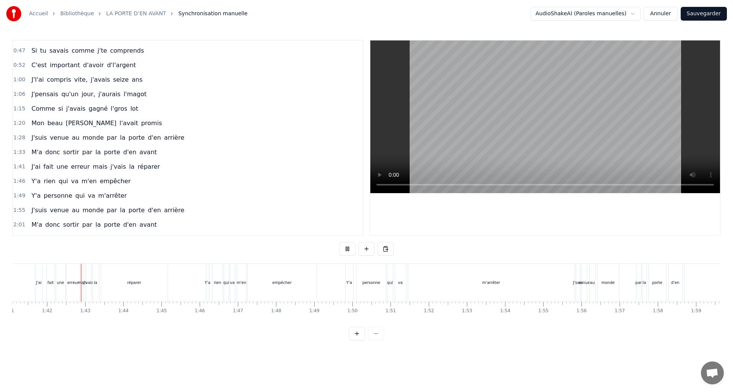
scroll to position [0, 3864]
click at [349, 251] on button at bounding box center [347, 249] width 16 height 14
click at [536, 278] on div "m'arrêter" at bounding box center [486, 283] width 166 height 38
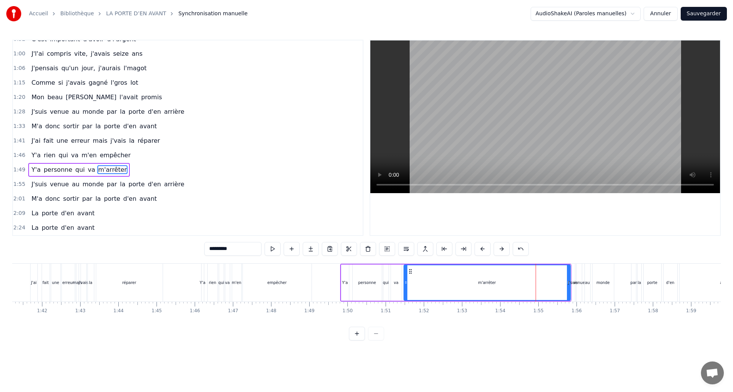
drag, startPoint x: 569, startPoint y: 284, endPoint x: 514, endPoint y: 286, distance: 55.4
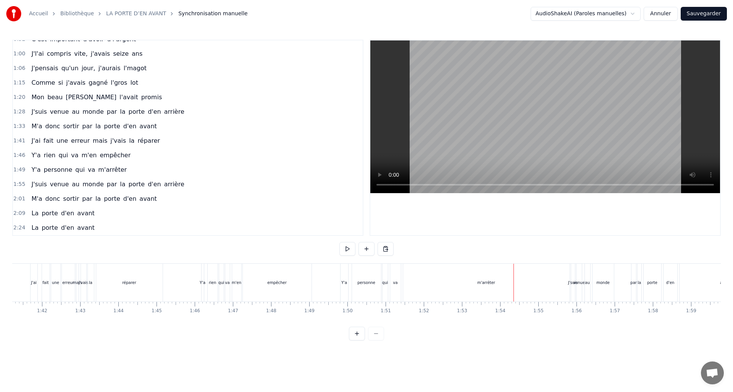
click at [568, 283] on div "J'suis" at bounding box center [573, 283] width 10 height 6
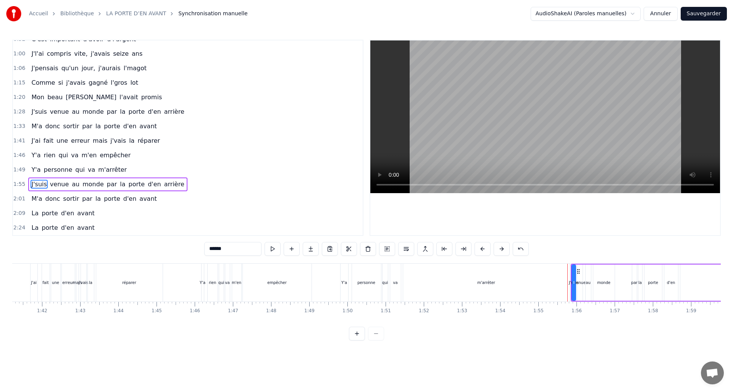
click at [539, 284] on div "m'arrêter" at bounding box center [486, 283] width 166 height 38
type input "*********"
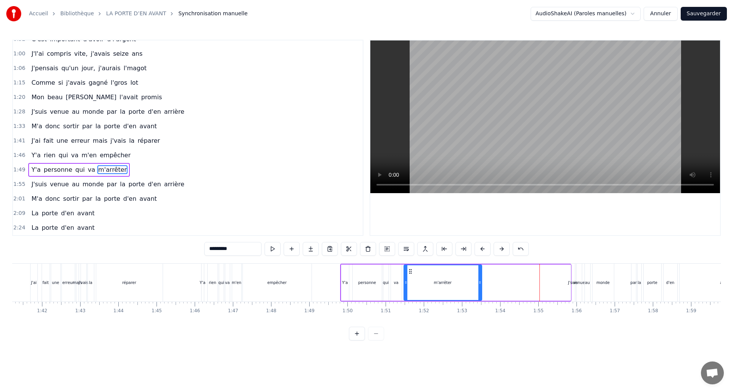
drag, startPoint x: 556, startPoint y: 283, endPoint x: 478, endPoint y: 287, distance: 78.7
click at [478, 287] on div at bounding box center [479, 282] width 3 height 35
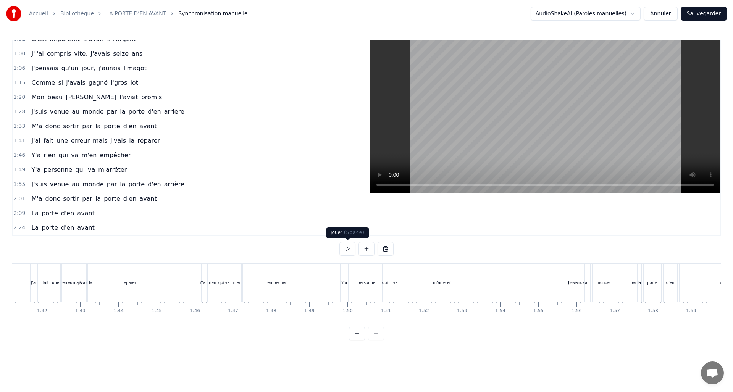
click at [344, 248] on button at bounding box center [347, 249] width 16 height 14
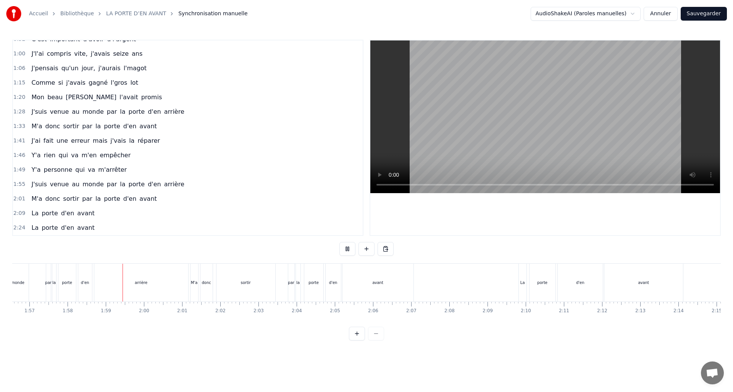
scroll to position [0, 4499]
click at [342, 248] on button at bounding box center [347, 249] width 16 height 14
click at [110, 284] on div "arrière" at bounding box center [92, 283] width 94 height 38
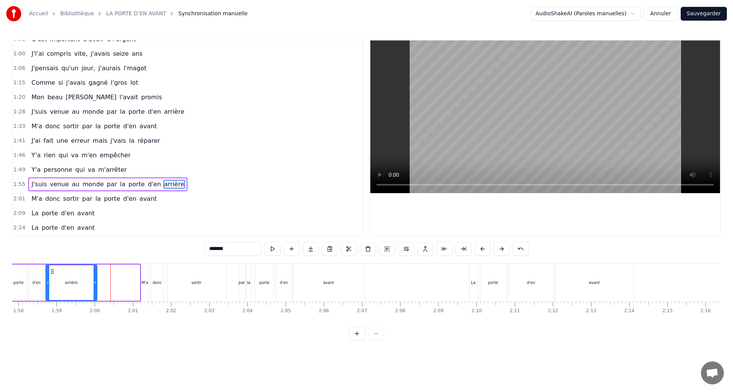
drag, startPoint x: 129, startPoint y: 283, endPoint x: 94, endPoint y: 285, distance: 34.4
click at [94, 285] on icon at bounding box center [95, 282] width 3 height 6
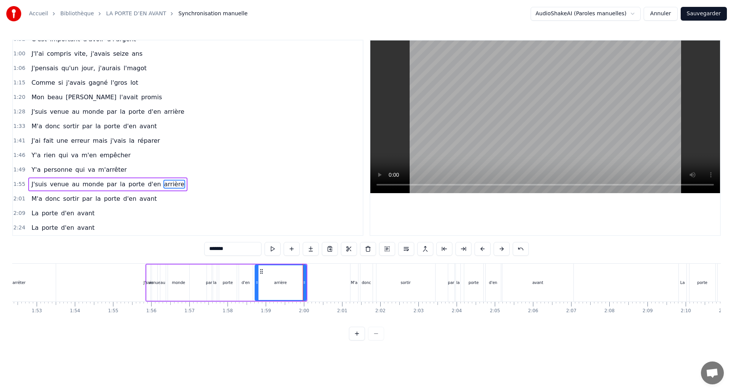
scroll to position [0, 4265]
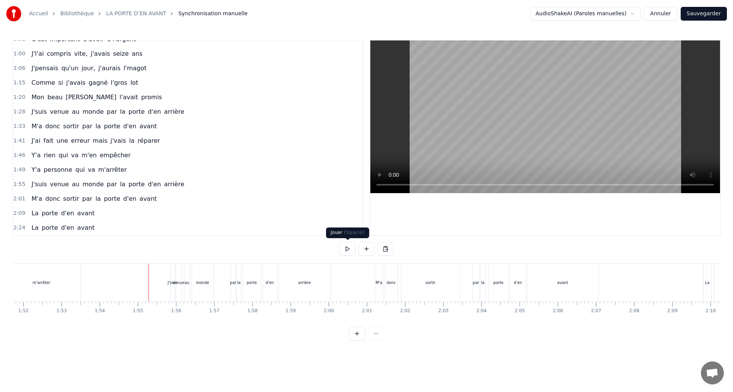
click at [344, 250] on button at bounding box center [347, 249] width 16 height 14
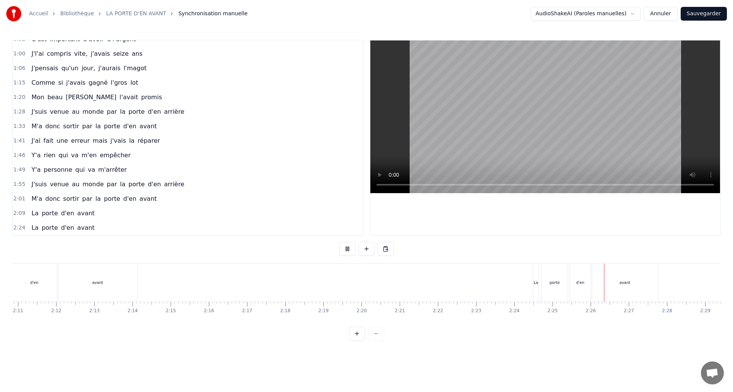
scroll to position [0, 5100]
click at [712, 8] on button "Sauvegarder" at bounding box center [704, 14] width 46 height 14
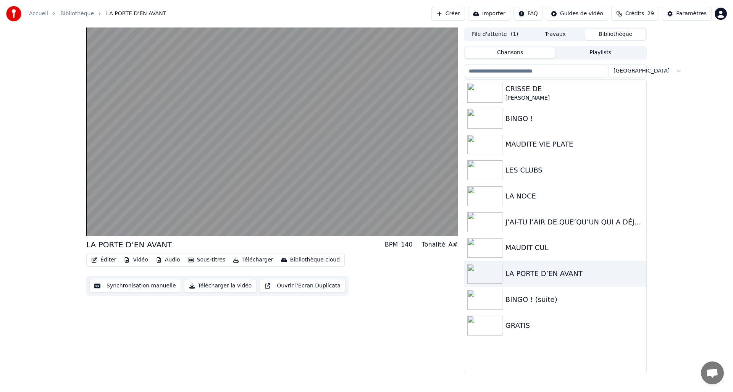
click at [567, 35] on button "Travaux" at bounding box center [555, 34] width 60 height 11
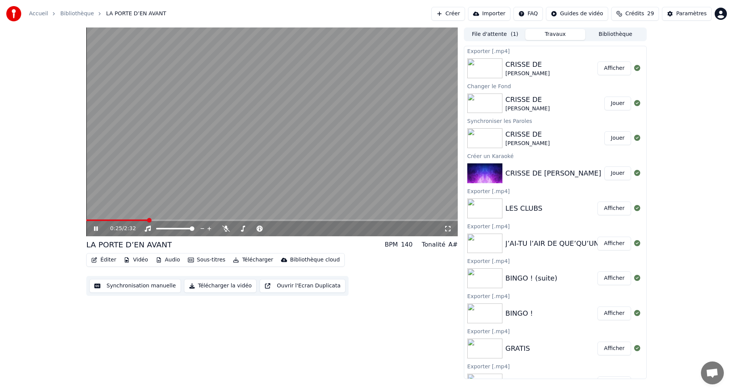
click at [134, 286] on button "Synchronisation manuelle" at bounding box center [135, 286] width 92 height 14
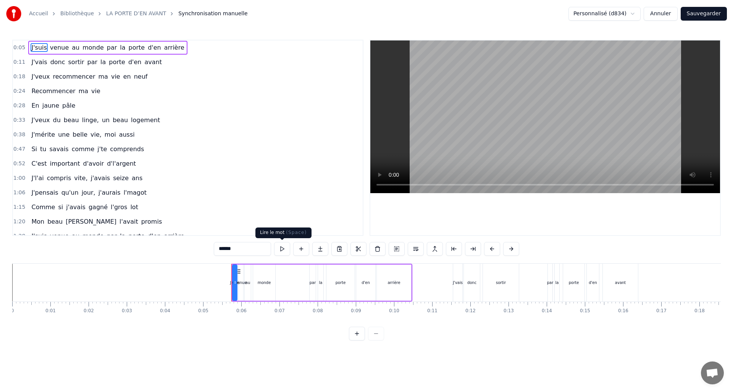
click at [282, 251] on button at bounding box center [282, 249] width 16 height 14
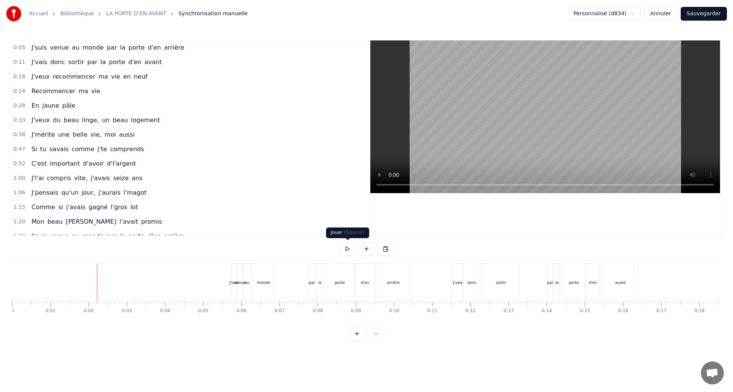
click at [343, 247] on button at bounding box center [347, 249] width 16 height 14
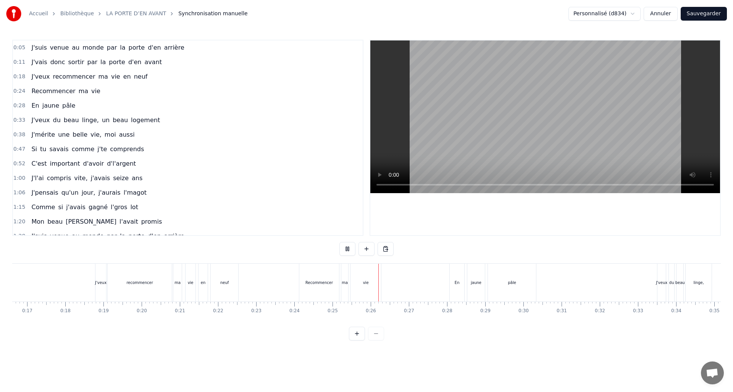
scroll to position [0, 635]
click at [708, 15] on button "Sauvegarder" at bounding box center [704, 14] width 46 height 14
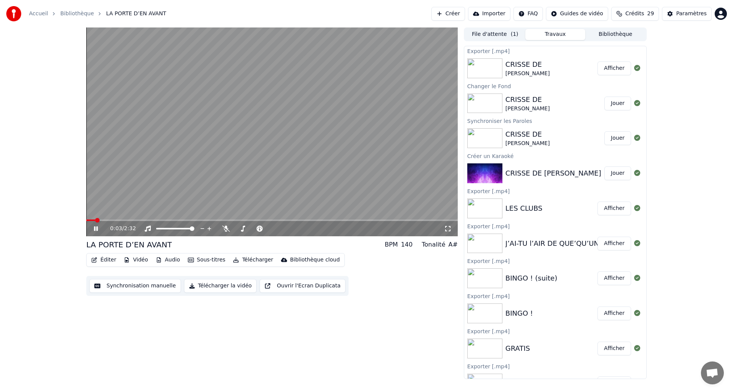
click at [92, 226] on icon at bounding box center [101, 229] width 18 height 6
click at [207, 285] on button "Télécharger la vidéo" at bounding box center [220, 286] width 73 height 14
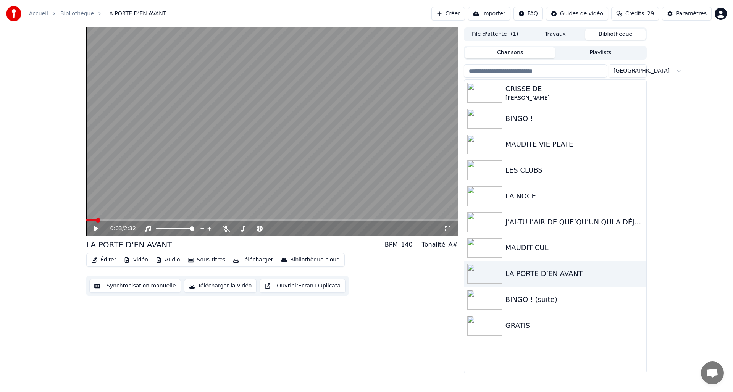
click at [617, 34] on button "Bibliothèque" at bounding box center [615, 34] width 60 height 11
click at [540, 248] on div "MAUDIT CUL" at bounding box center [570, 247] width 130 height 11
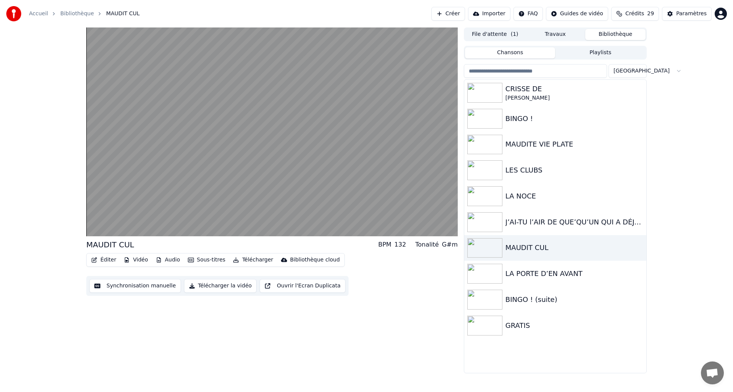
click at [131, 285] on button "Synchronisation manuelle" at bounding box center [135, 286] width 92 height 14
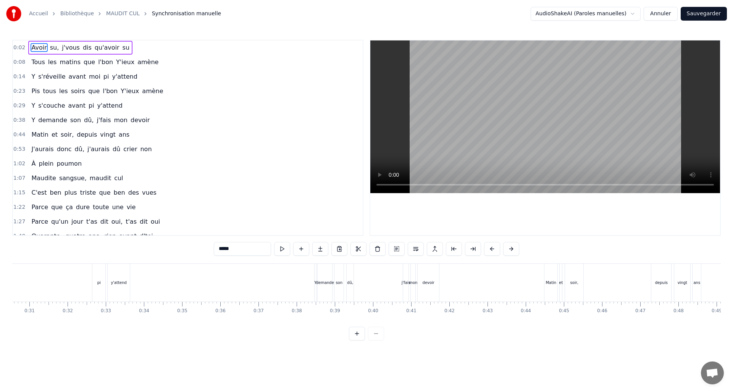
scroll to position [0, 1203]
click at [667, 9] on button "Annuler" at bounding box center [661, 14] width 34 height 14
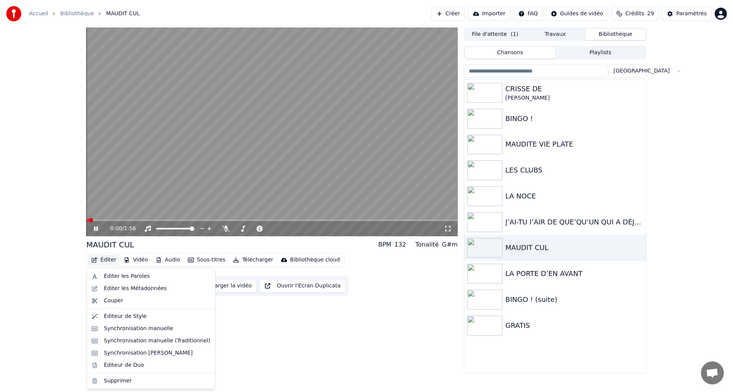
click at [102, 259] on button "Éditer" at bounding box center [103, 260] width 31 height 11
click at [123, 286] on div "Éditer les Métadonnées" at bounding box center [135, 289] width 63 height 8
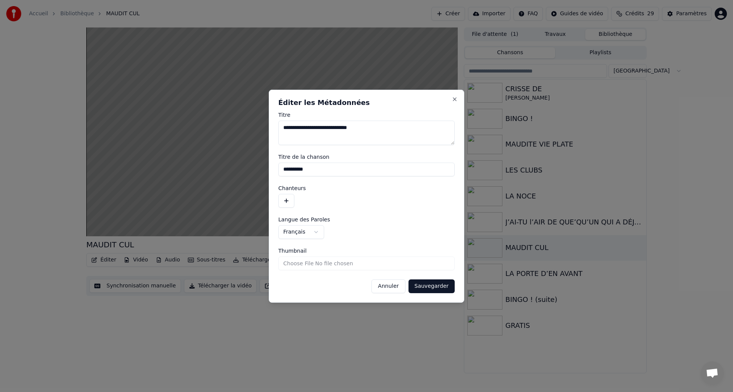
drag, startPoint x: 317, startPoint y: 170, endPoint x: 226, endPoint y: 178, distance: 91.6
click at [227, 180] on body "**********" at bounding box center [366, 196] width 733 height 392
drag, startPoint x: 388, startPoint y: 128, endPoint x: 241, endPoint y: 129, distance: 147.0
click at [241, 129] on body "**********" at bounding box center [366, 196] width 733 height 392
paste textarea
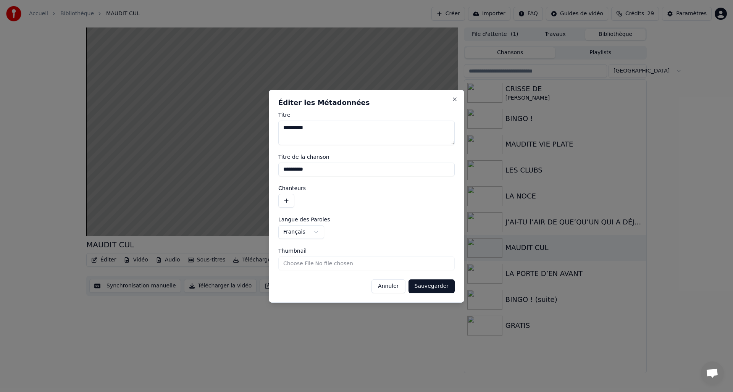
type textarea "**********"
click at [434, 285] on button "Sauvegarder" at bounding box center [432, 286] width 46 height 14
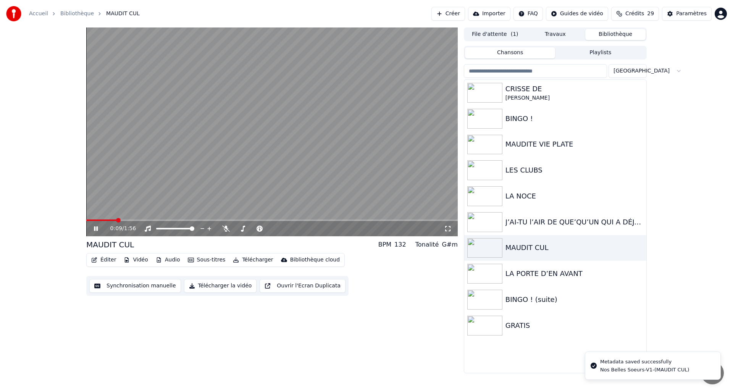
click at [130, 285] on button "Synchronisation manuelle" at bounding box center [135, 286] width 92 height 14
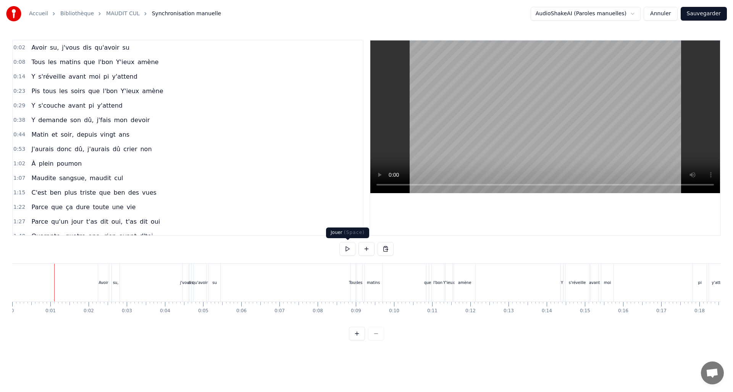
click at [346, 248] on button at bounding box center [347, 249] width 16 height 14
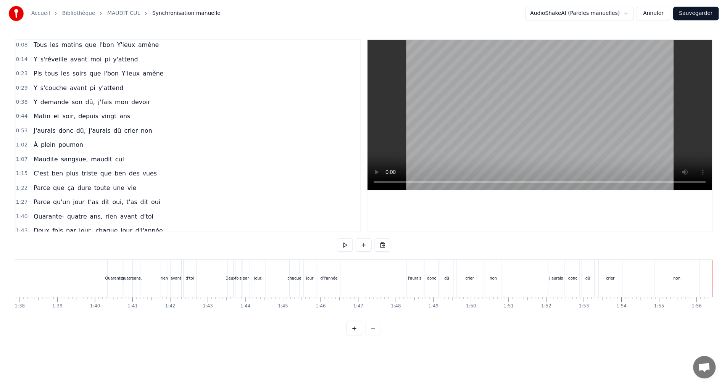
scroll to position [41, 0]
